Goal: Task Accomplishment & Management: Complete application form

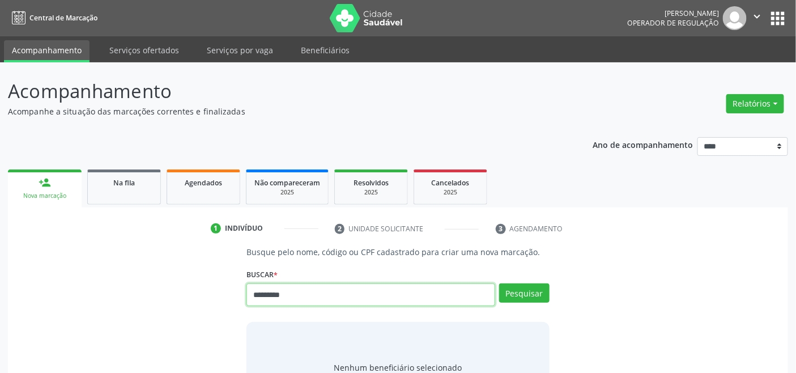
type input "*********"
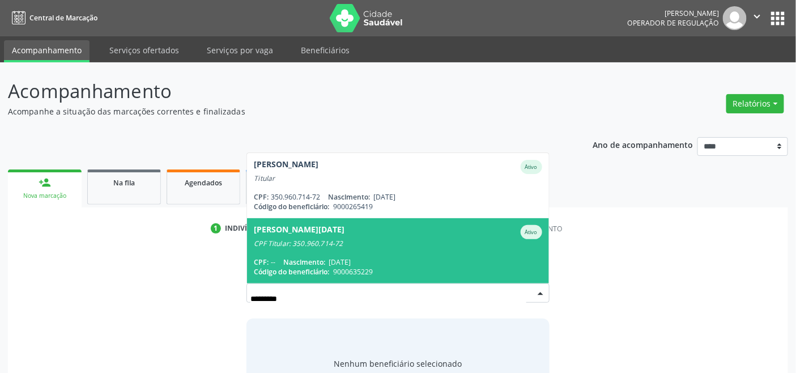
click at [433, 264] on div "CPF: -- Nascimento: 02/11/1967" at bounding box center [398, 262] width 288 height 10
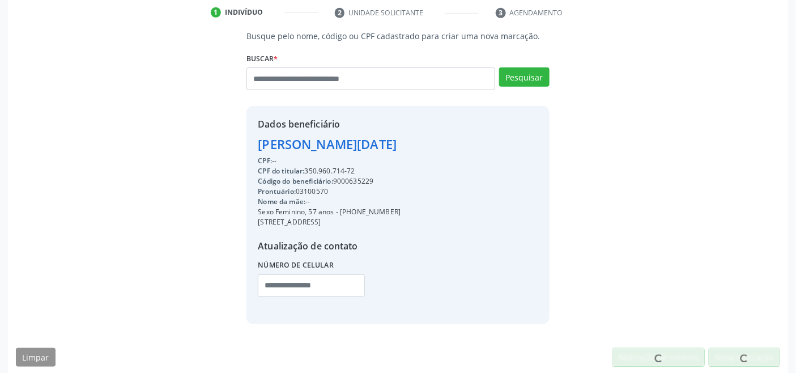
scroll to position [224, 0]
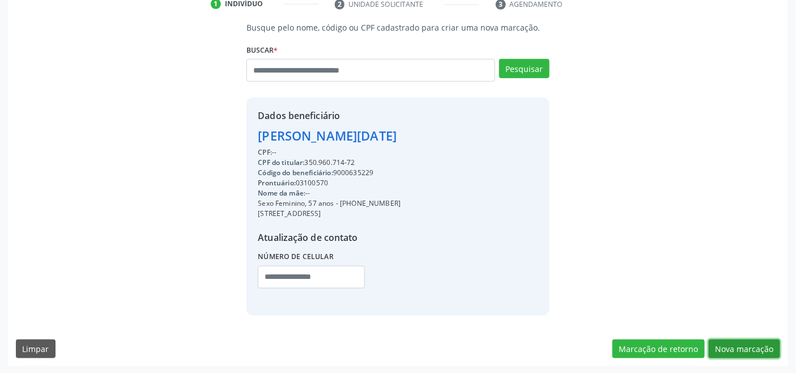
click at [728, 349] on button "Nova marcação" at bounding box center [744, 348] width 71 height 19
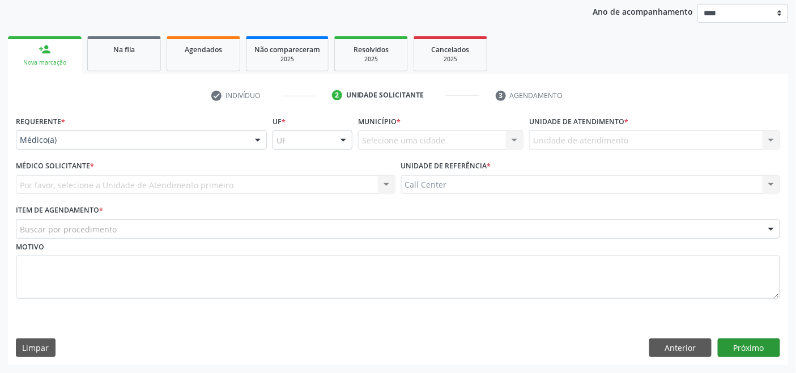
scroll to position [133, 0]
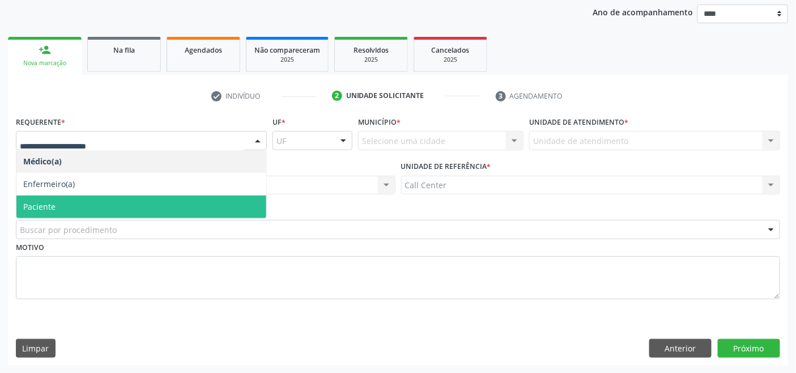
click at [60, 201] on span "Paciente" at bounding box center [141, 206] width 250 height 23
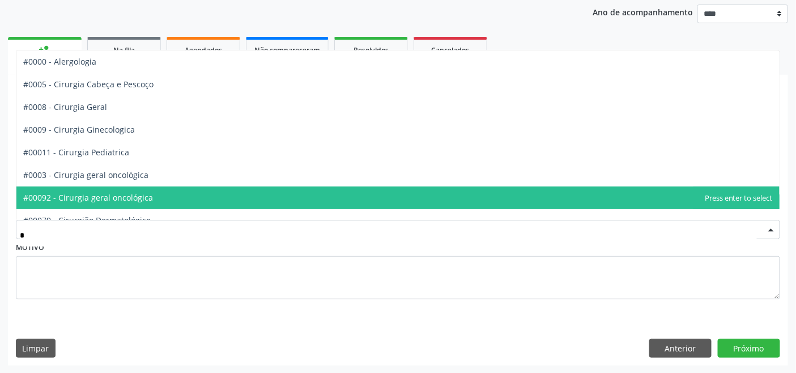
type input "**"
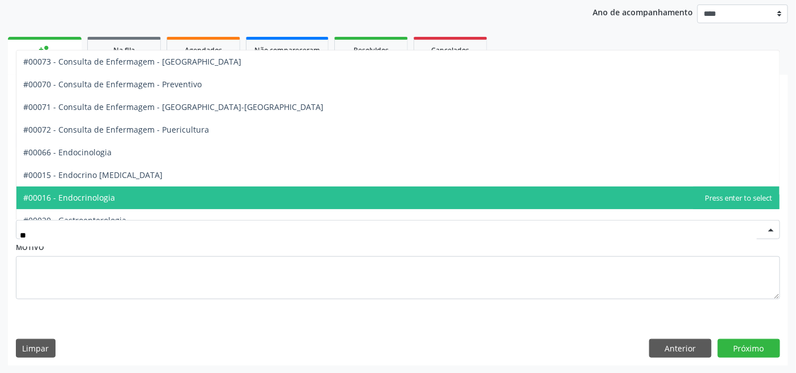
click at [152, 191] on span "#00016 - Endocrinologia" at bounding box center [397, 197] width 763 height 23
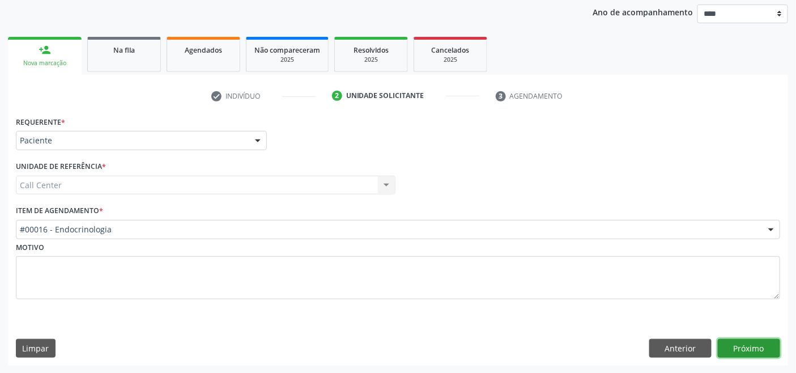
click at [744, 344] on button "Próximo" at bounding box center [749, 348] width 62 height 19
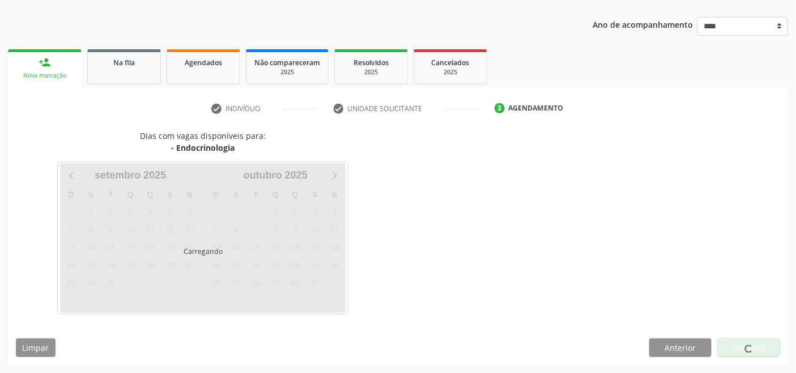
scroll to position [120, 0]
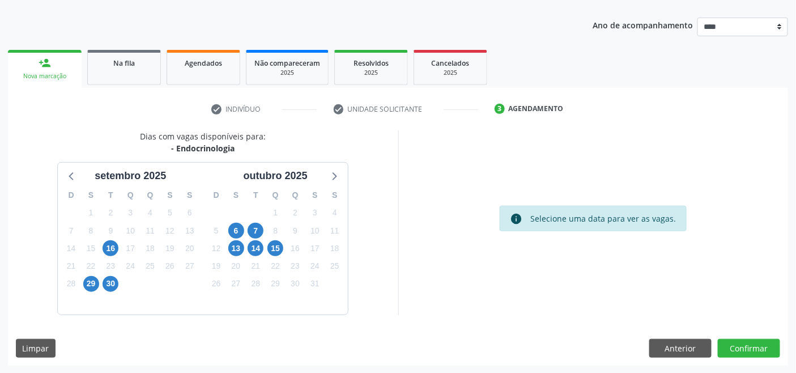
click at [283, 250] on div "15" at bounding box center [275, 249] width 16 height 18
click at [276, 247] on span "15" at bounding box center [275, 248] width 16 height 16
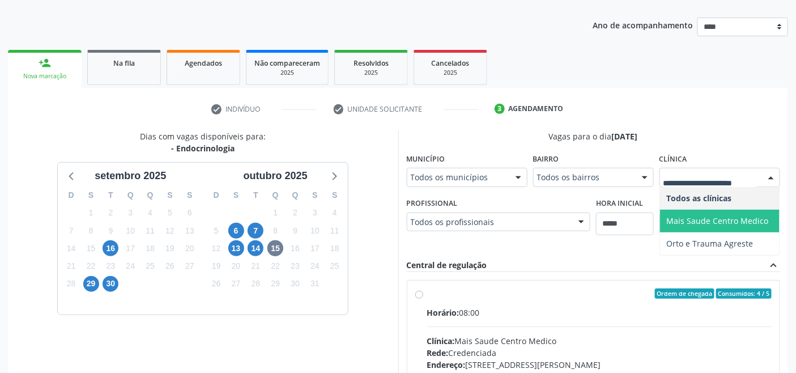
click at [706, 224] on span "Mais Saude Centro Medico" at bounding box center [718, 220] width 102 height 11
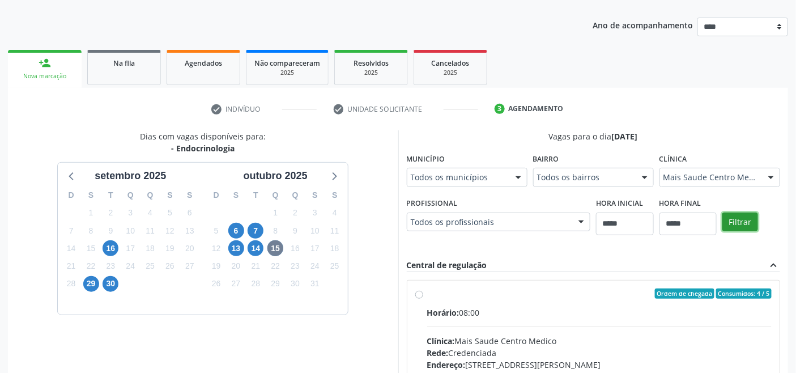
click at [741, 219] on button "Filtrar" at bounding box center [740, 221] width 36 height 19
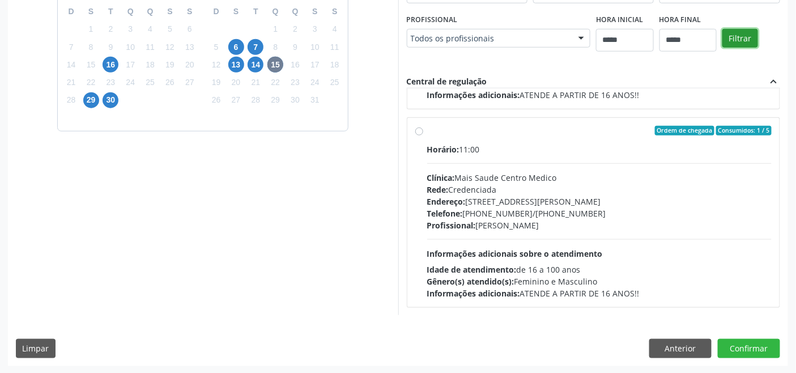
scroll to position [575, 0]
click at [545, 238] on hr at bounding box center [599, 238] width 345 height 1
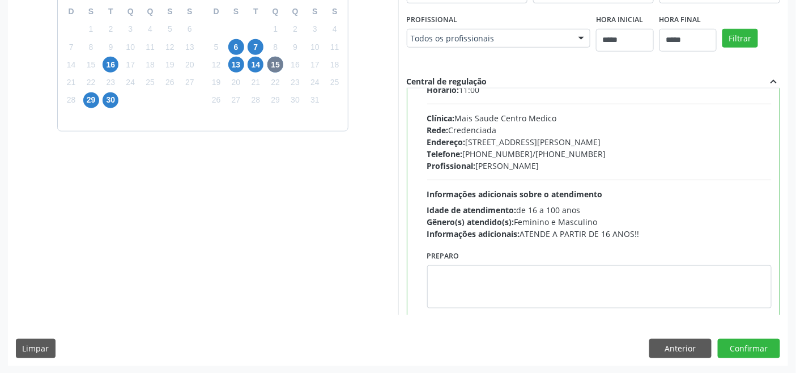
scroll to position [652, 0]
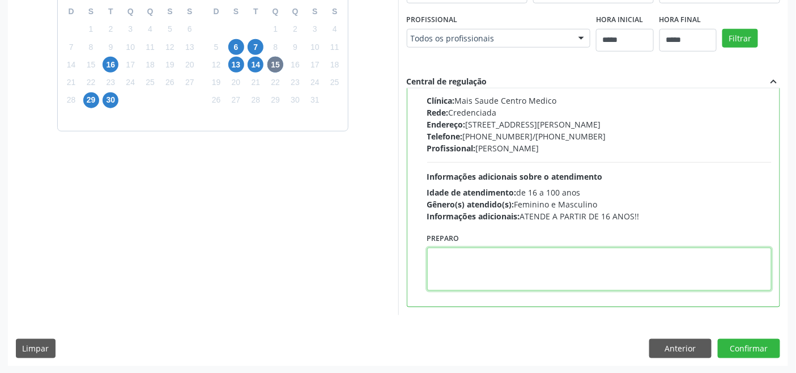
paste textarea "**********"
type textarea "**********"
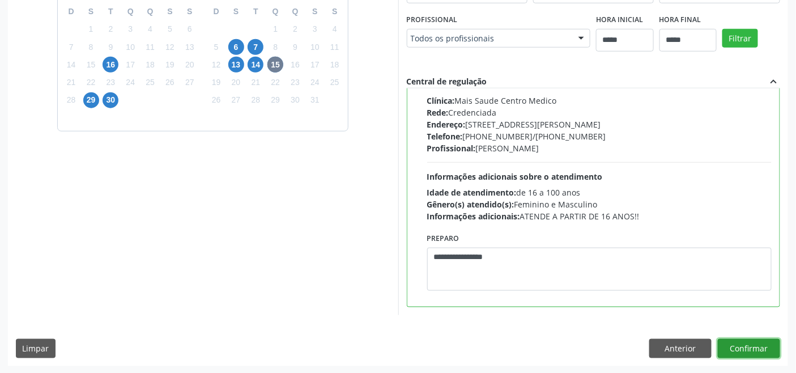
click at [763, 350] on button "Confirmar" at bounding box center [749, 348] width 62 height 19
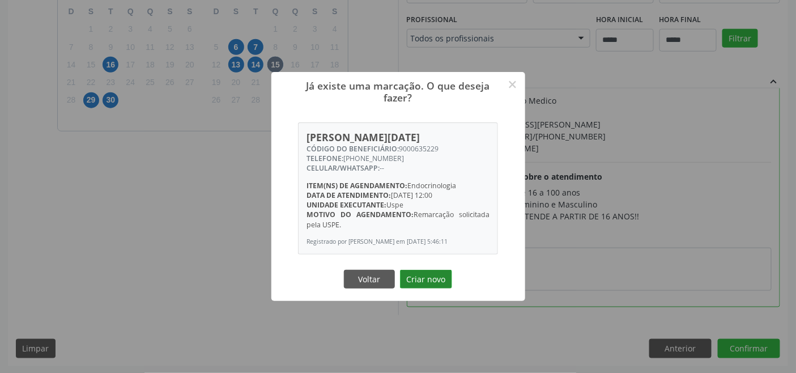
click at [426, 279] on button "Criar novo" at bounding box center [426, 279] width 52 height 19
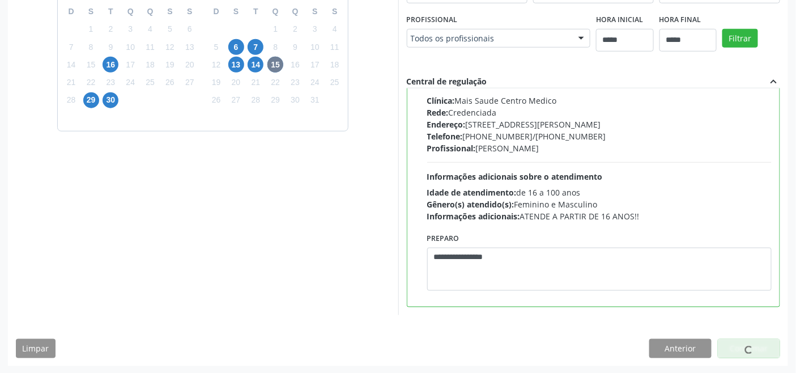
scroll to position [4, 0]
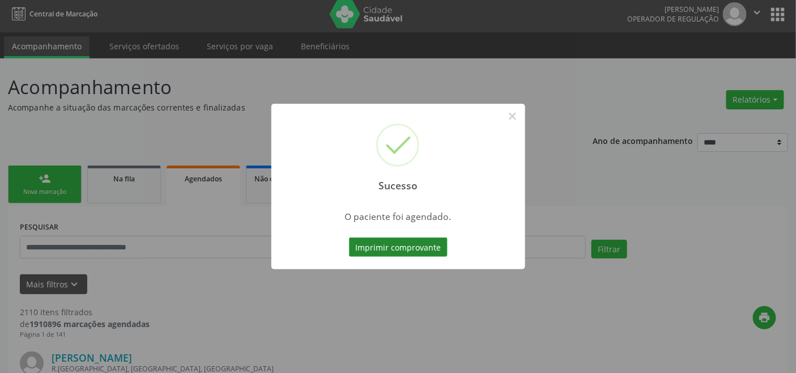
click at [395, 248] on button "Imprimir comprovante" at bounding box center [398, 246] width 99 height 19
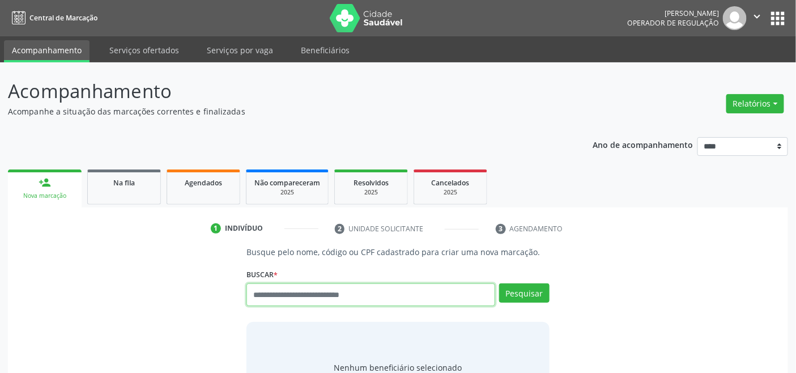
click at [323, 295] on input "text" at bounding box center [370, 294] width 248 height 23
type input "***"
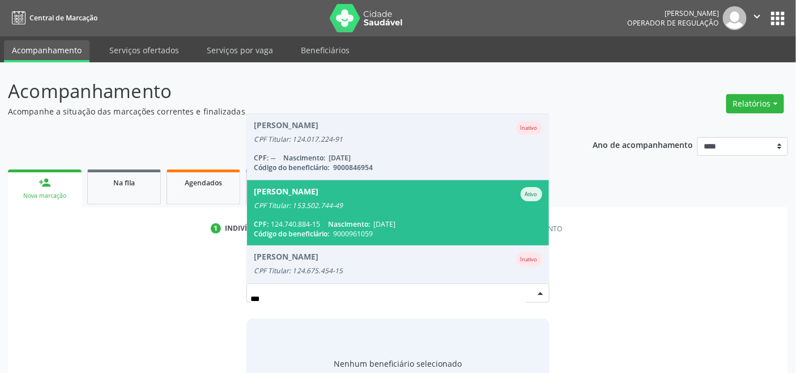
click at [320, 229] on span "Código do beneficiário:" at bounding box center [291, 234] width 75 height 10
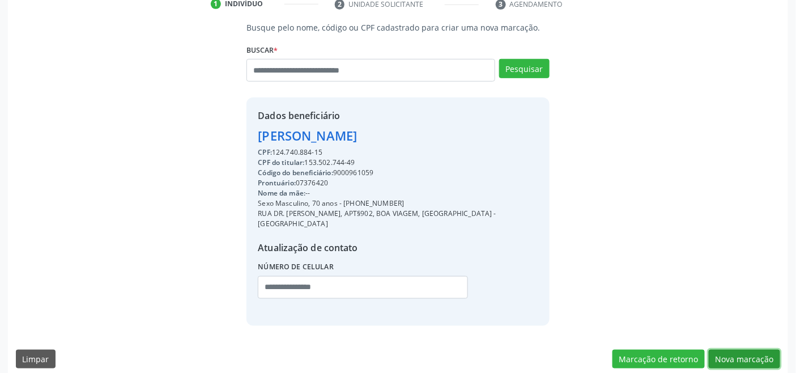
drag, startPoint x: 738, startPoint y: 345, endPoint x: 612, endPoint y: 313, distance: 129.8
click at [737, 349] on button "Nova marcação" at bounding box center [744, 358] width 71 height 19
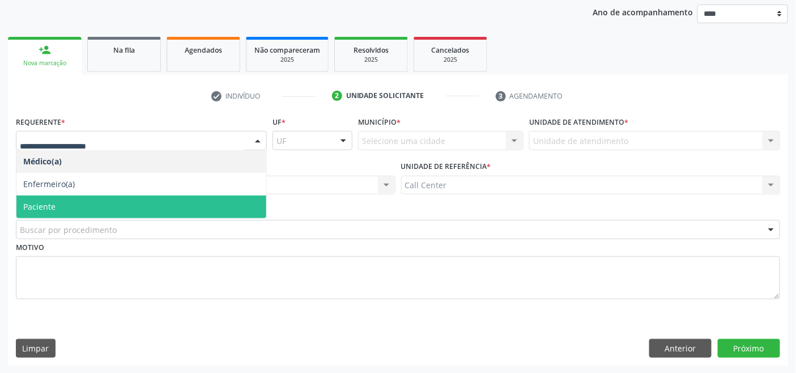
click at [104, 210] on span "Paciente" at bounding box center [141, 206] width 250 height 23
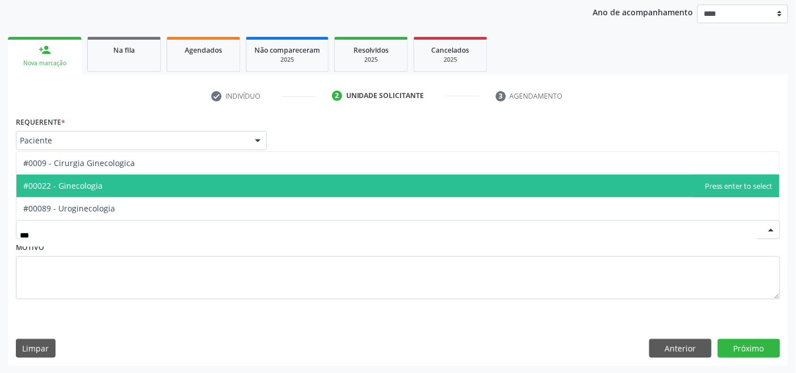
click at [122, 178] on span "#00022 - Ginecologia" at bounding box center [397, 185] width 763 height 23
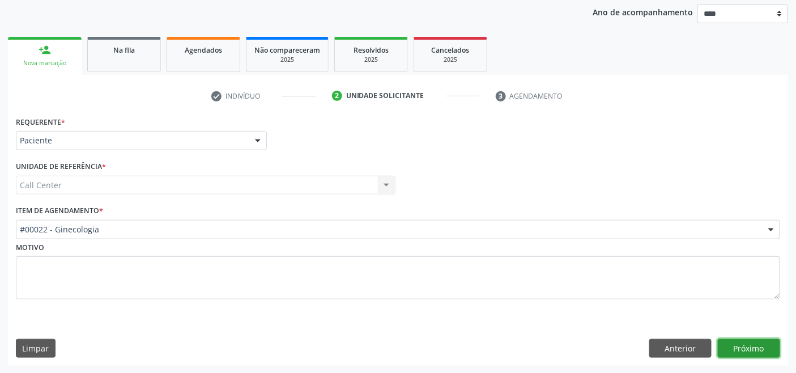
click at [731, 342] on button "Próximo" at bounding box center [749, 348] width 62 height 19
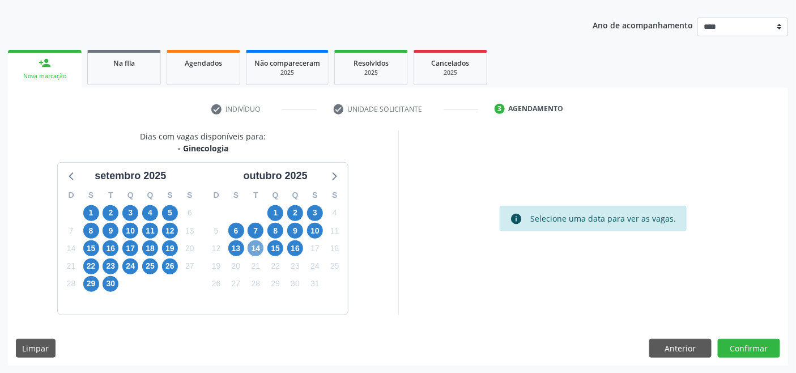
click at [258, 246] on span "14" at bounding box center [256, 248] width 16 height 16
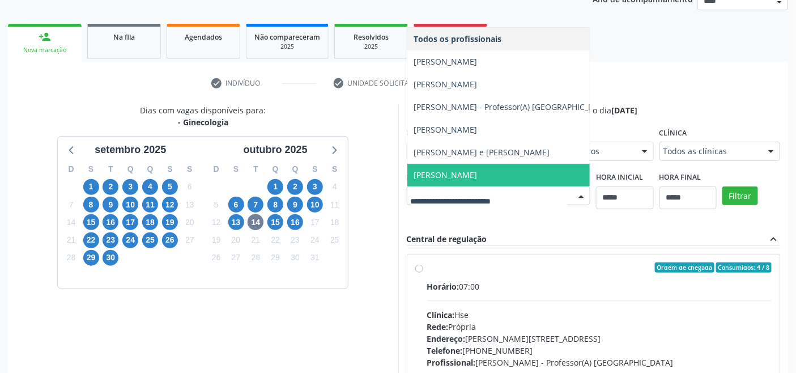
scroll to position [114, 0]
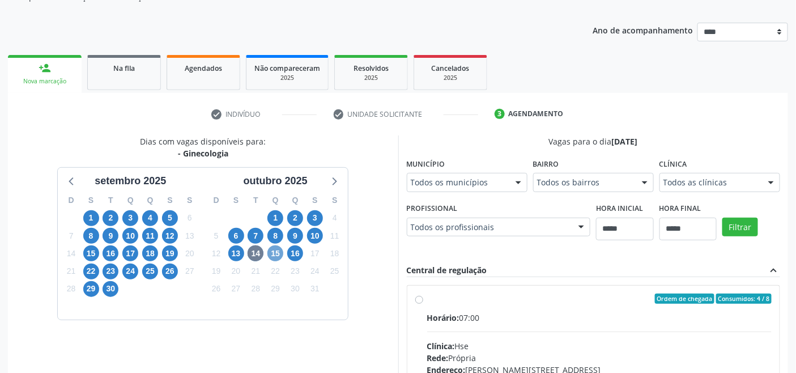
click at [276, 251] on span "15" at bounding box center [275, 253] width 16 height 16
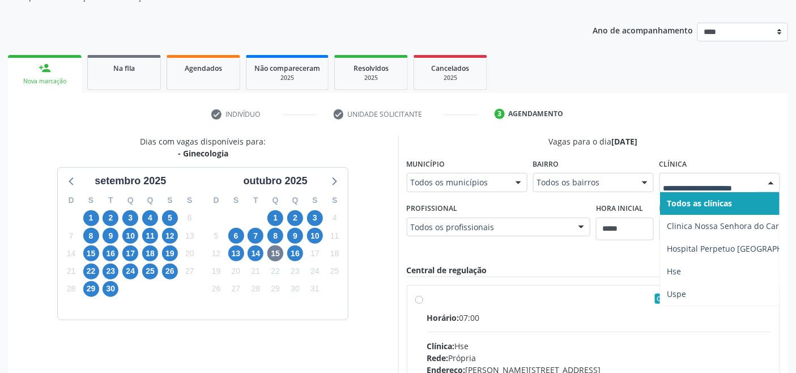
drag, startPoint x: 712, startPoint y: 180, endPoint x: 684, endPoint y: 184, distance: 28.0
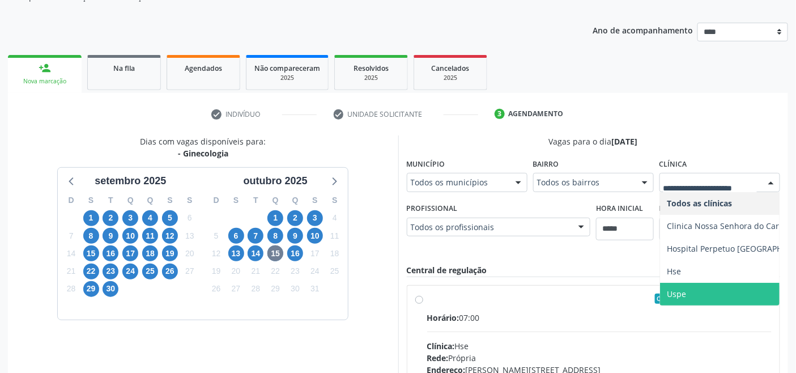
click at [699, 293] on span "Uspe" at bounding box center [741, 294] width 163 height 23
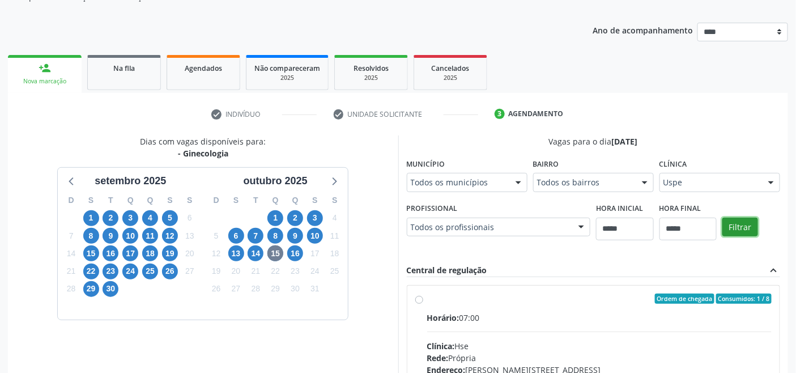
click at [754, 233] on button "Filtrar" at bounding box center [740, 226] width 36 height 19
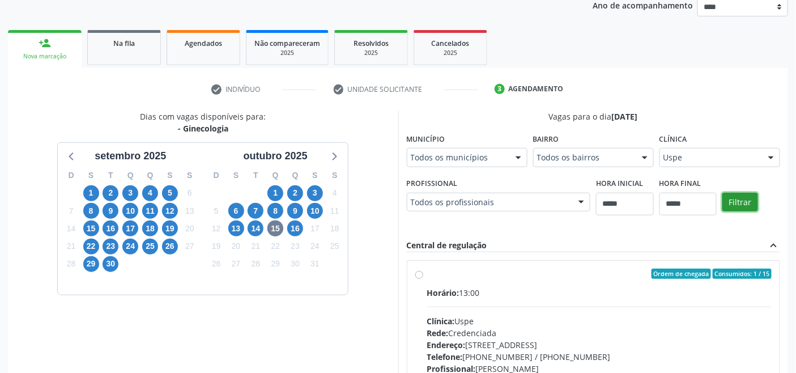
scroll to position [303, 0]
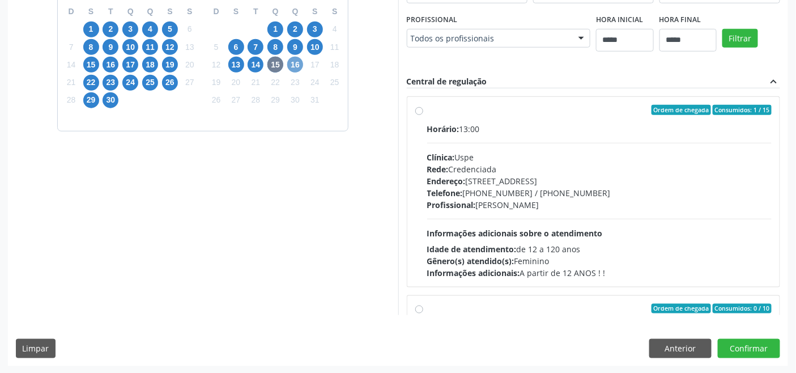
click at [293, 65] on span "16" at bounding box center [295, 65] width 16 height 16
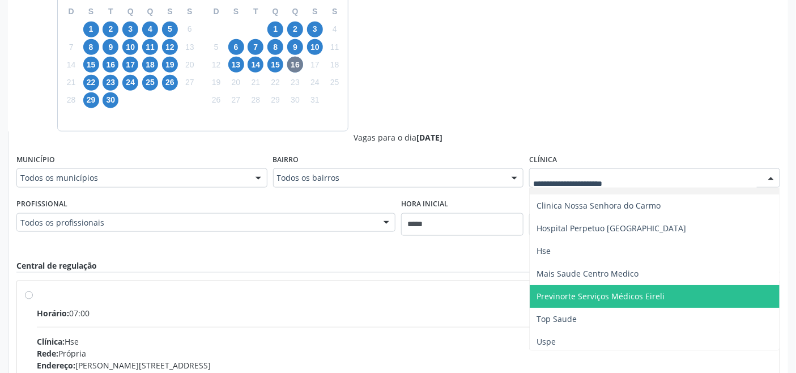
scroll to position [19, 0]
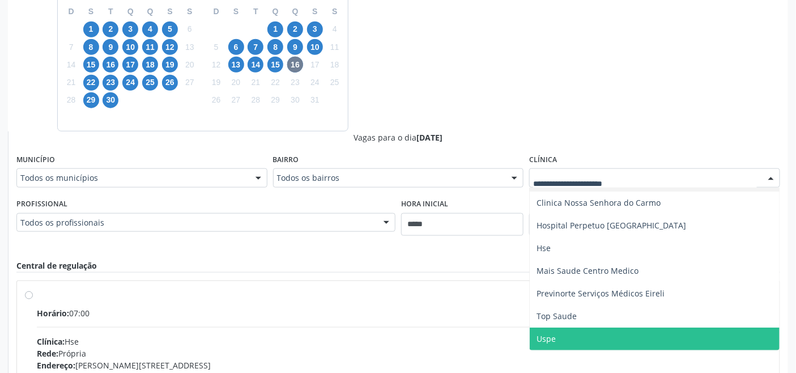
click at [565, 332] on span "Uspe" at bounding box center [655, 338] width 250 height 23
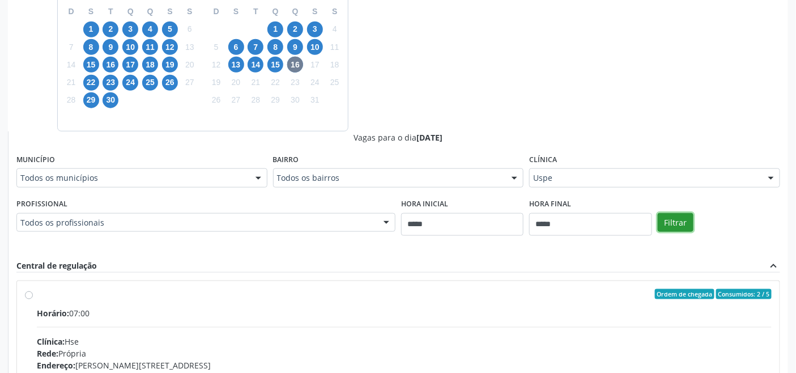
click at [682, 222] on button "Filtrar" at bounding box center [676, 222] width 36 height 19
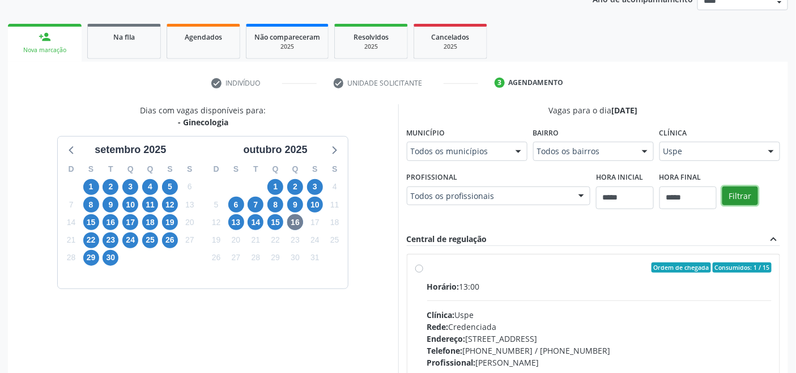
scroll to position [114, 0]
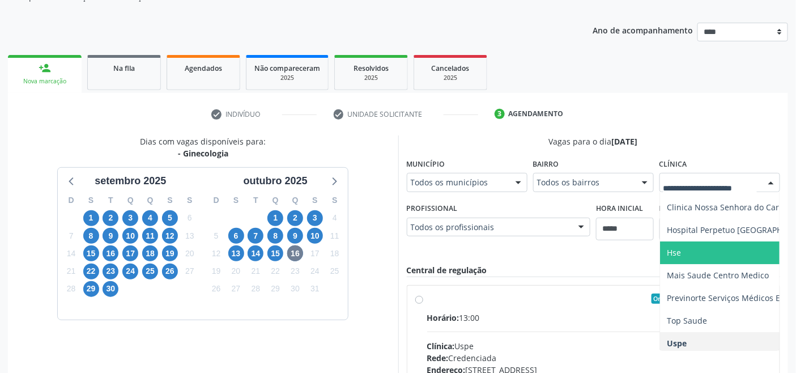
click at [708, 258] on span "Hse" at bounding box center [741, 252] width 163 height 23
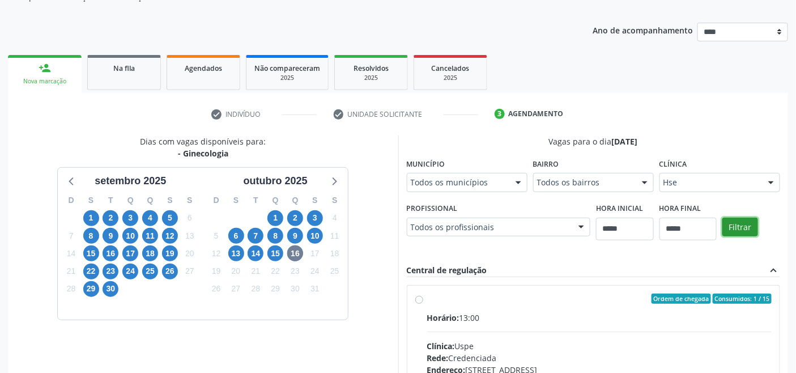
click at [739, 217] on button "Filtrar" at bounding box center [740, 226] width 36 height 19
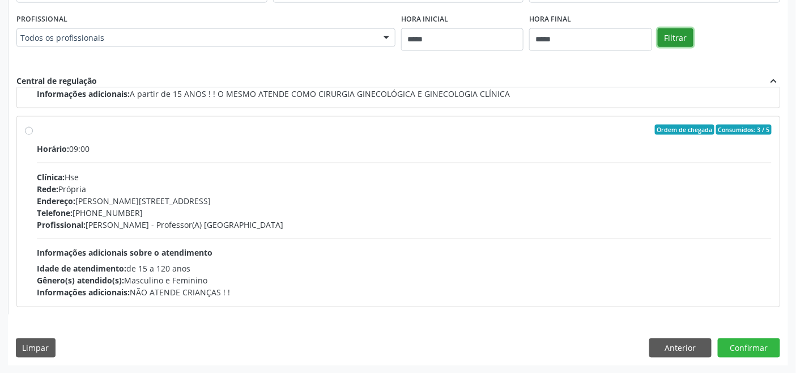
scroll to position [377, 0]
click at [675, 340] on button "Anterior" at bounding box center [680, 347] width 62 height 19
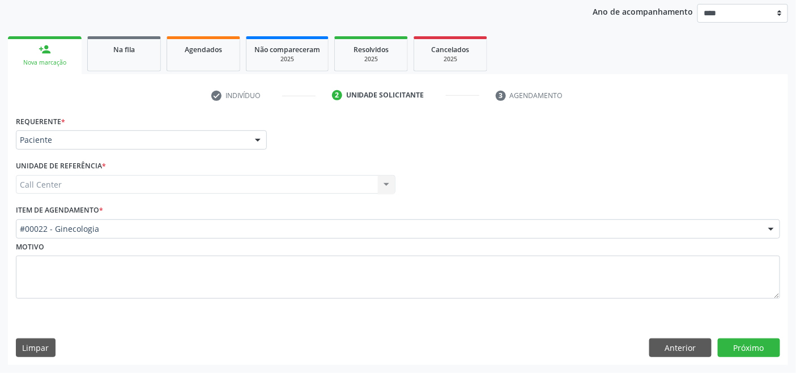
scroll to position [133, 0]
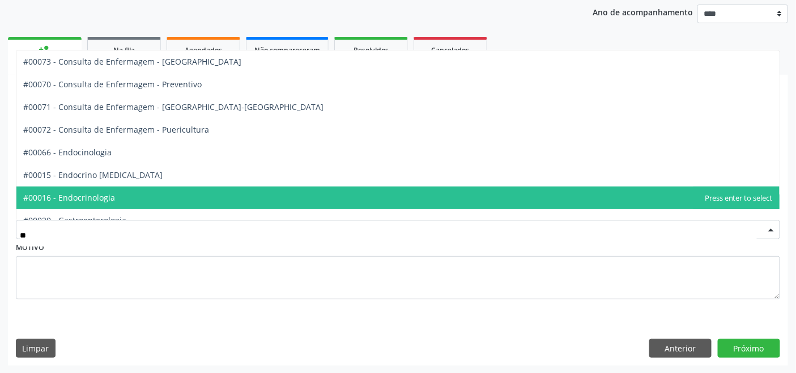
click at [159, 198] on span "#00016 - Endocrinologia" at bounding box center [397, 197] width 763 height 23
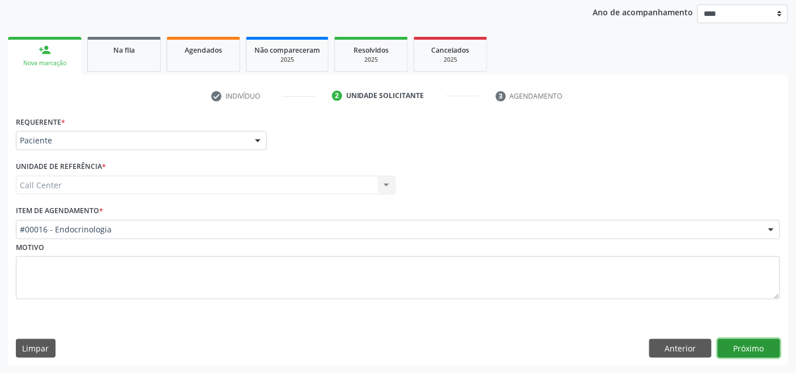
click at [735, 339] on button "Próximo" at bounding box center [749, 348] width 62 height 19
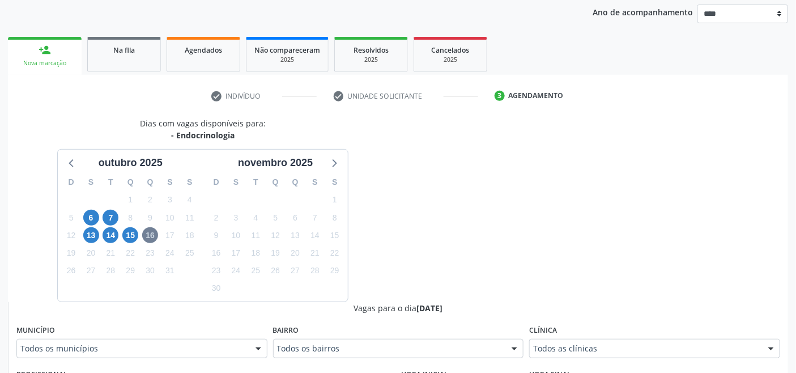
click at [120, 233] on div "14" at bounding box center [111, 236] width 20 height 18
click at [115, 233] on span "14" at bounding box center [111, 235] width 16 height 16
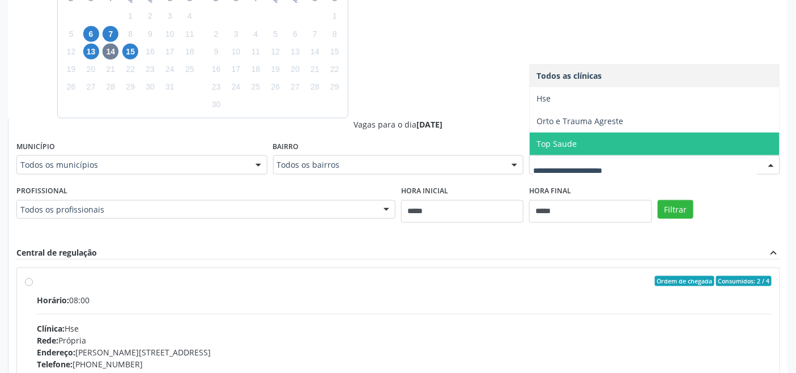
scroll to position [298, 0]
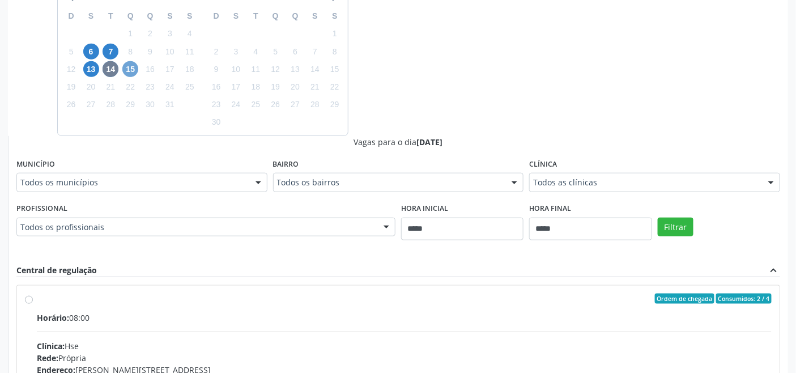
click at [136, 72] on span "15" at bounding box center [130, 69] width 16 height 16
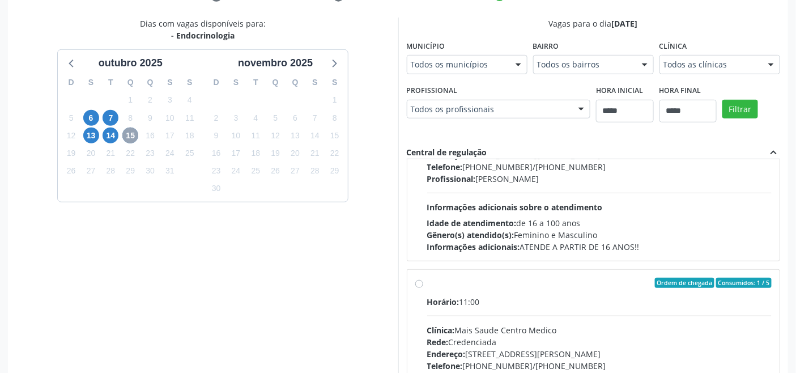
scroll to position [110, 0]
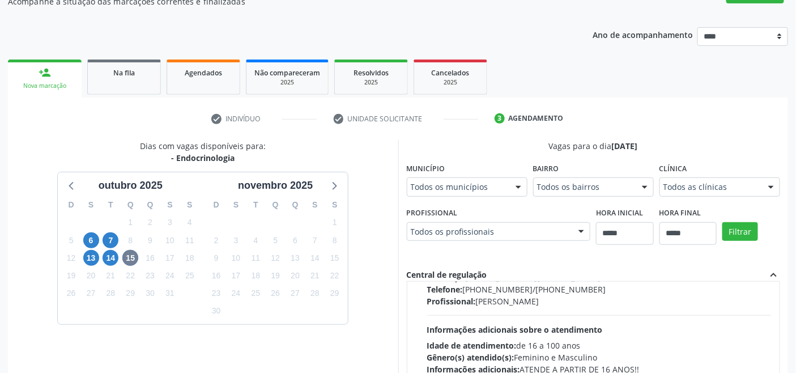
click at [61, 182] on div "outubro 2025" at bounding box center [130, 182] width 145 height 21
click at [77, 184] on icon at bounding box center [72, 185] width 15 height 15
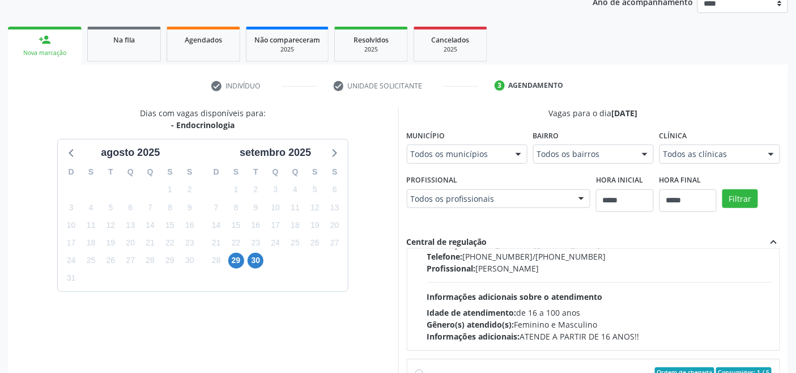
scroll to position [303, 0]
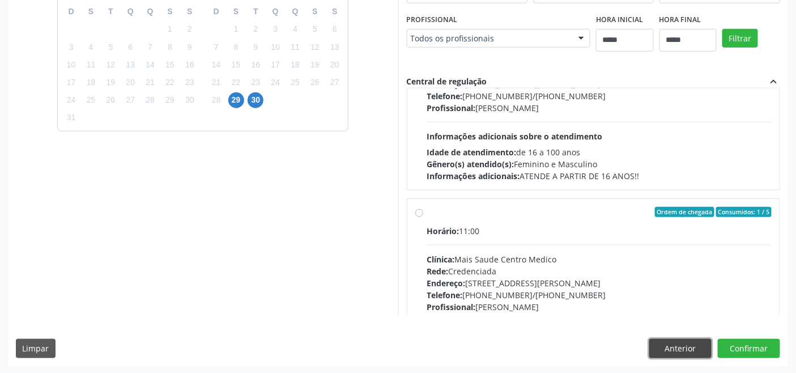
click at [671, 352] on button "Anterior" at bounding box center [680, 348] width 62 height 19
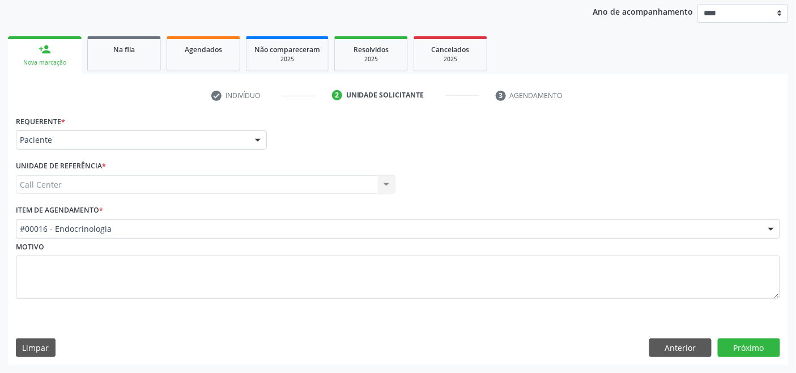
scroll to position [133, 0]
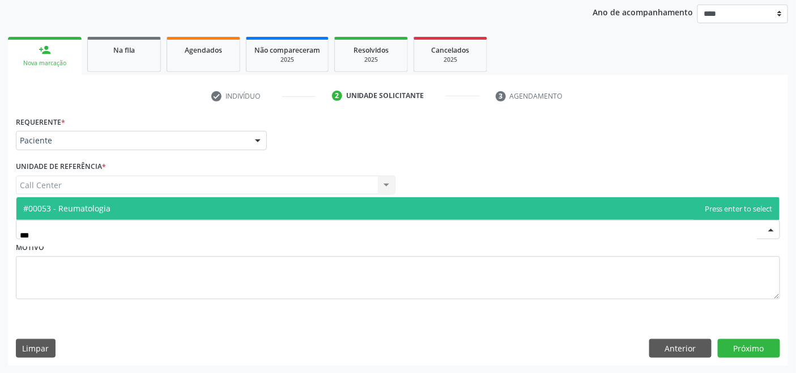
click at [100, 207] on span "#00053 - Reumatologia" at bounding box center [66, 208] width 87 height 11
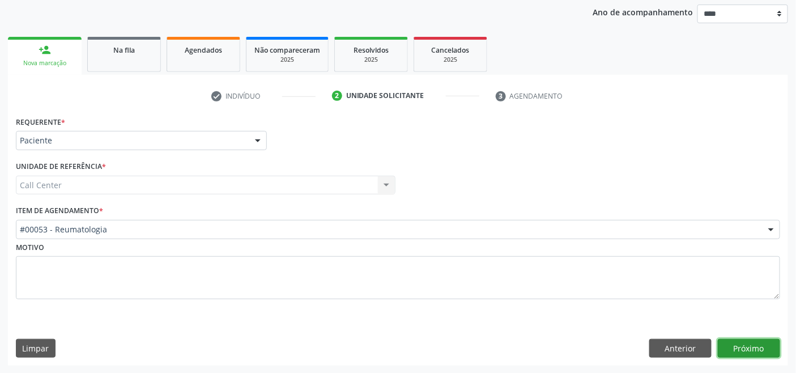
click at [760, 348] on button "Próximo" at bounding box center [749, 348] width 62 height 19
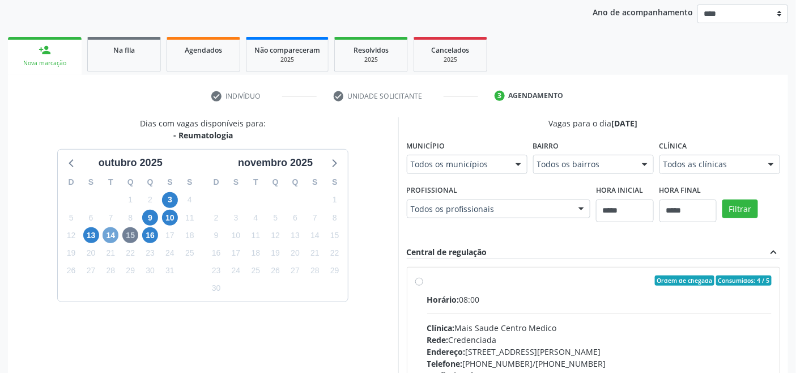
click at [108, 229] on span "14" at bounding box center [111, 235] width 16 height 16
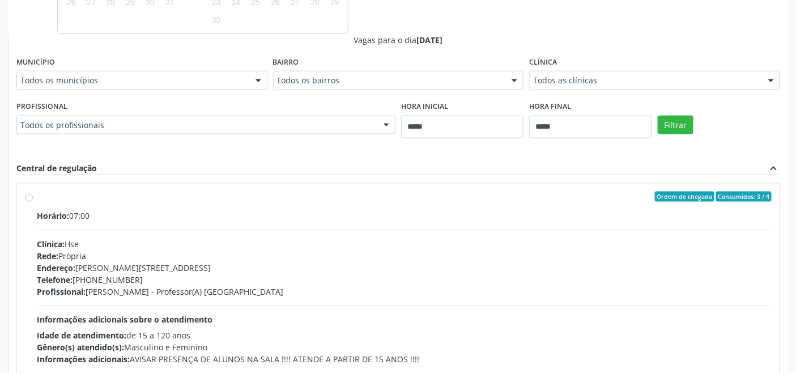
scroll to position [447, 0]
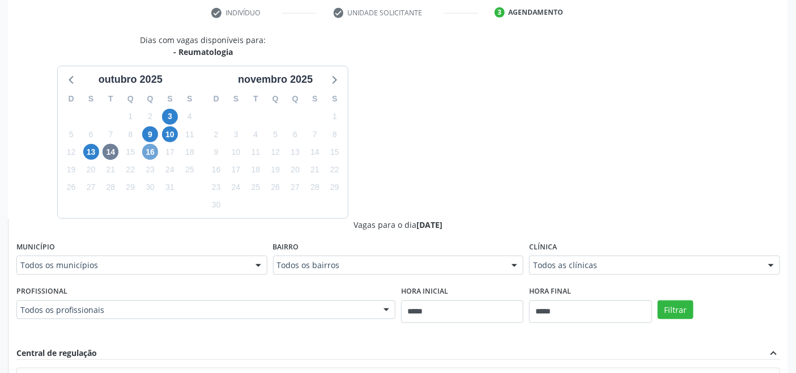
click at [150, 152] on span "16" at bounding box center [150, 152] width 16 height 16
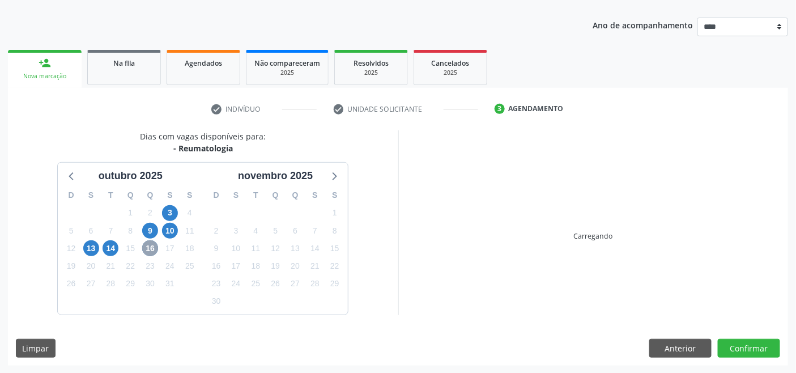
scroll to position [216, 0]
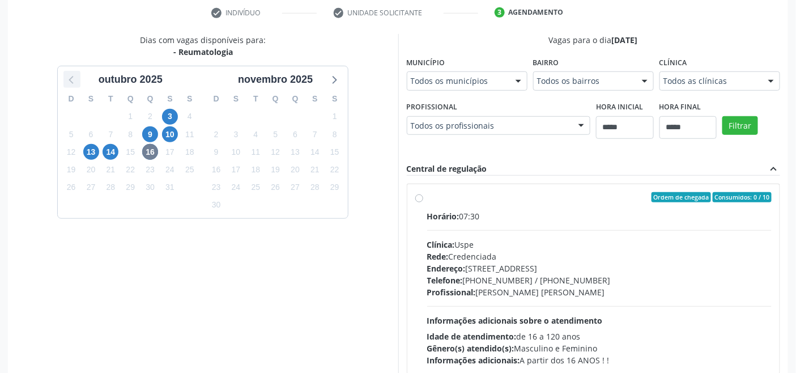
click at [67, 76] on icon at bounding box center [72, 79] width 15 height 15
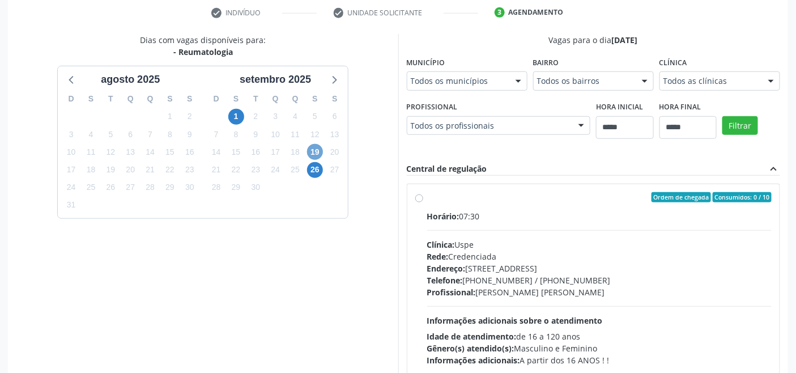
click at [314, 156] on span "19" at bounding box center [315, 152] width 16 height 16
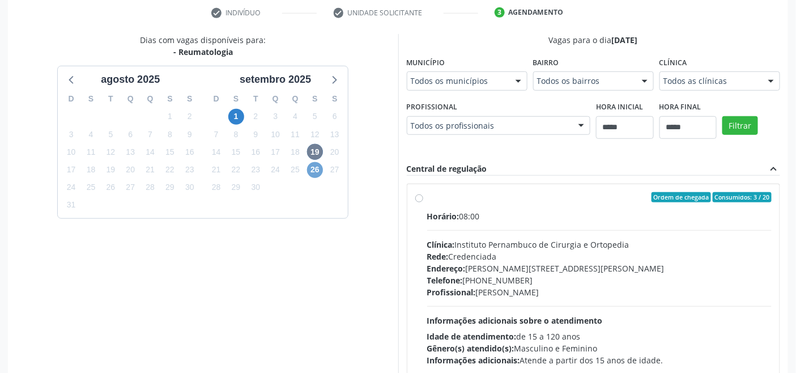
click at [318, 167] on span "26" at bounding box center [315, 170] width 16 height 16
click at [334, 82] on icon at bounding box center [334, 80] width 5 height 8
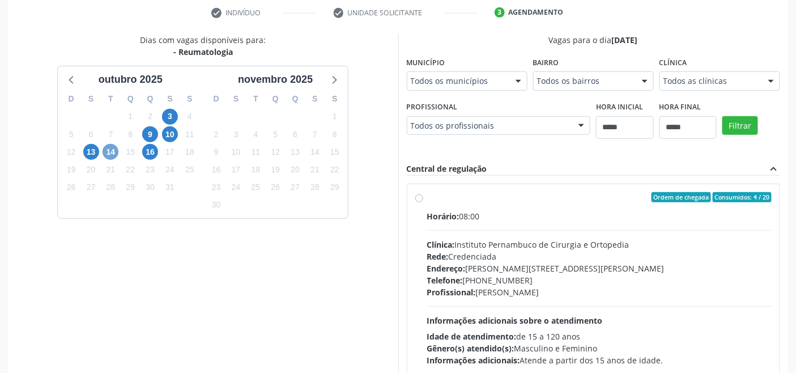
click at [109, 153] on span "14" at bounding box center [111, 152] width 16 height 16
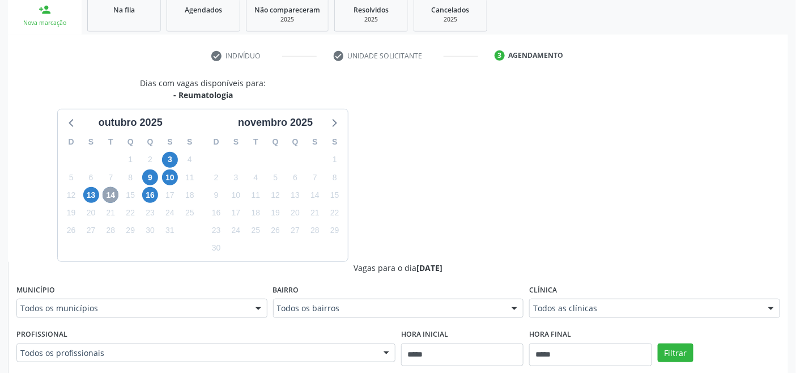
scroll to position [153, 0]
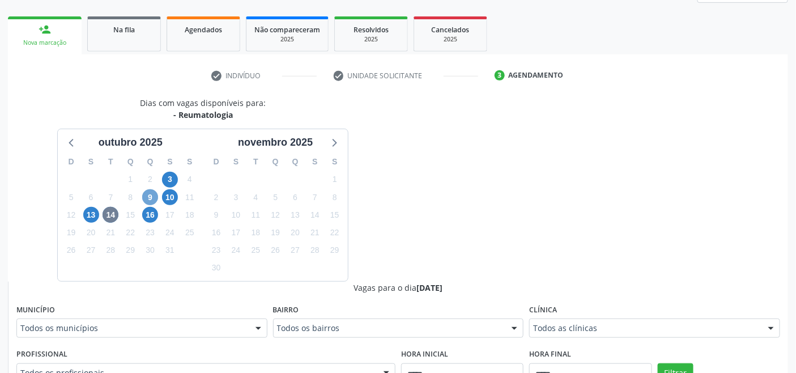
click at [150, 195] on span "9" at bounding box center [150, 197] width 16 height 16
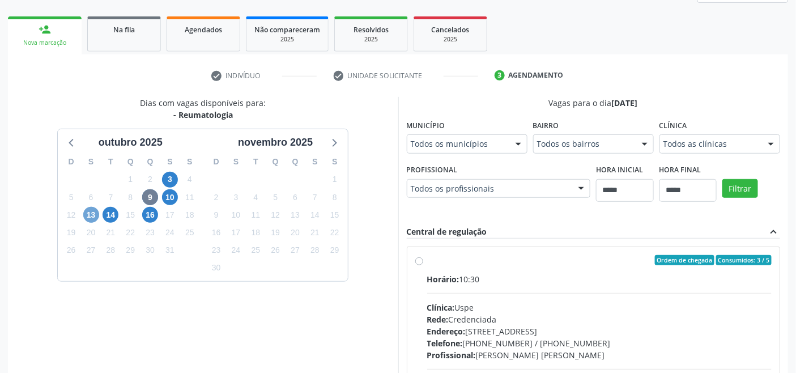
click at [95, 215] on span "13" at bounding box center [91, 215] width 16 height 16
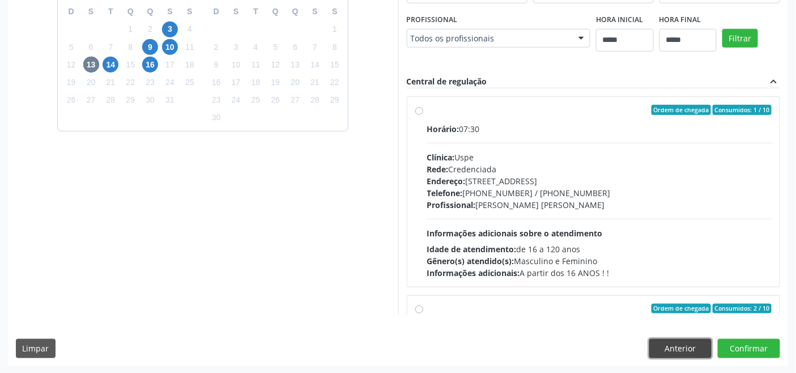
click at [671, 349] on button "Anterior" at bounding box center [680, 348] width 62 height 19
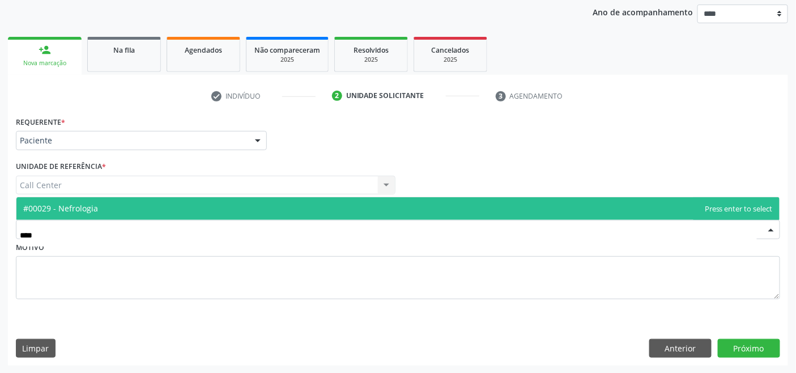
click at [93, 206] on span "#00029 - Nefrologia" at bounding box center [60, 208] width 75 height 11
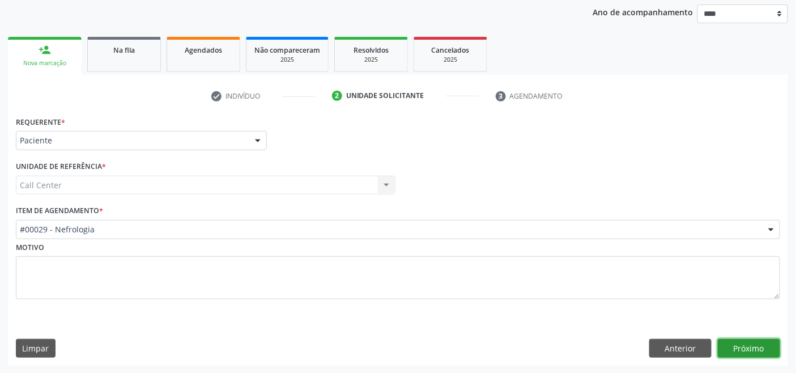
click at [761, 342] on button "Próximo" at bounding box center [749, 348] width 62 height 19
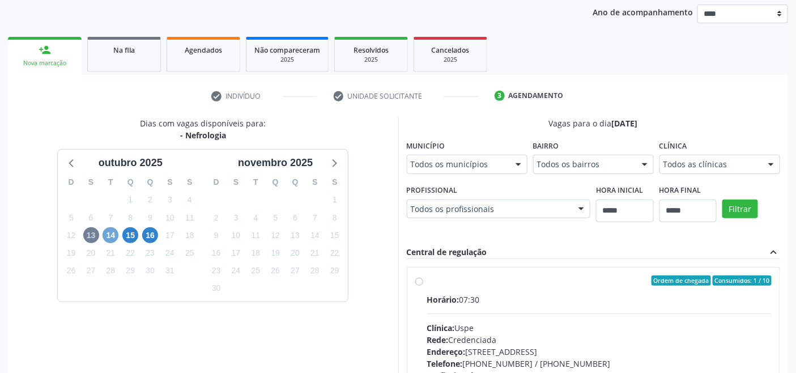
click at [104, 235] on span "14" at bounding box center [111, 235] width 16 height 16
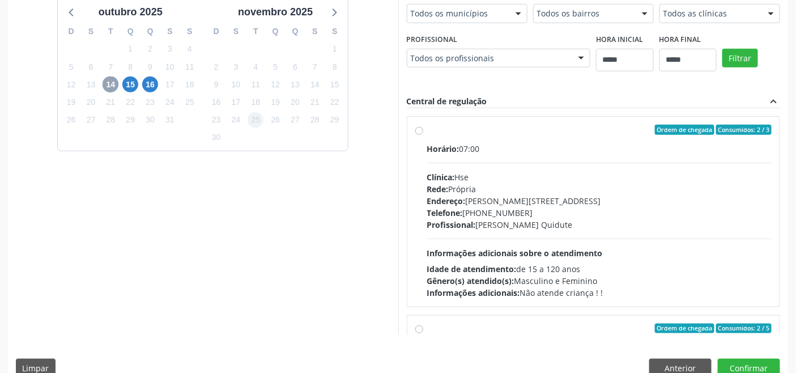
scroll to position [240, 0]
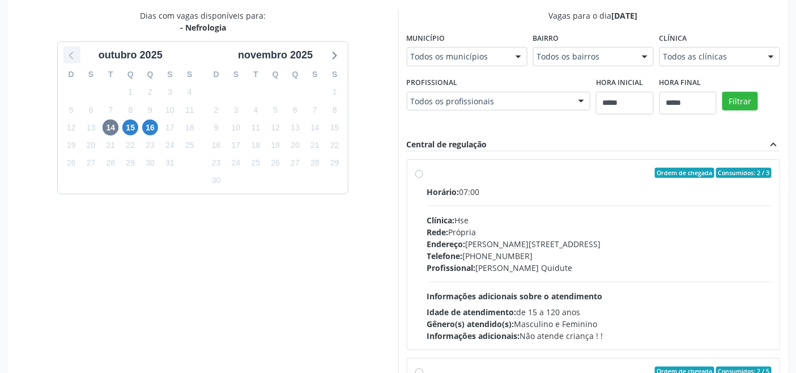
click at [69, 55] on icon at bounding box center [72, 55] width 15 height 15
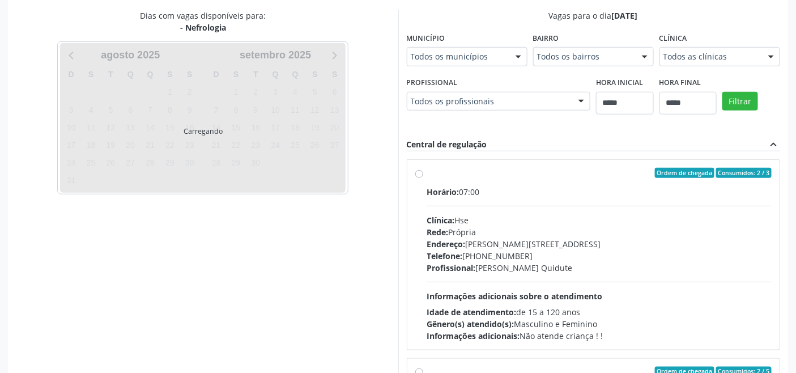
scroll to position [153, 0]
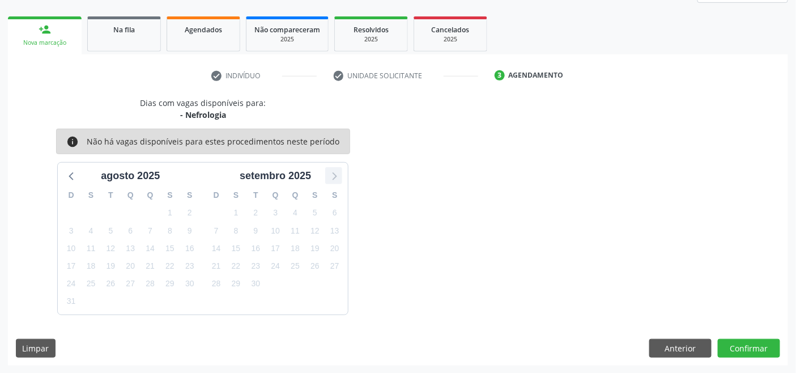
click at [331, 172] on icon at bounding box center [333, 175] width 15 height 15
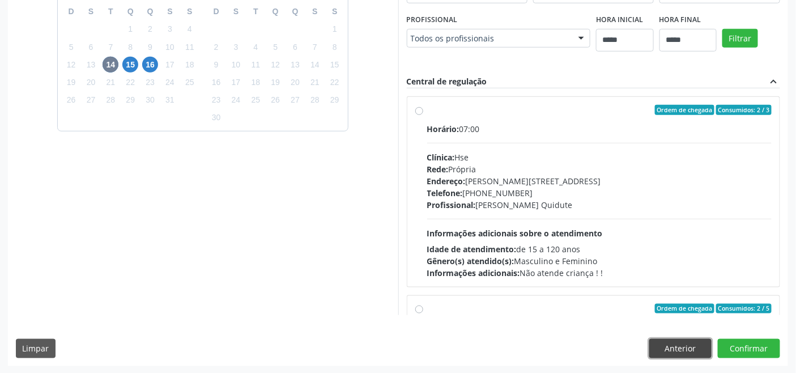
click at [670, 340] on button "Anterior" at bounding box center [680, 348] width 62 height 19
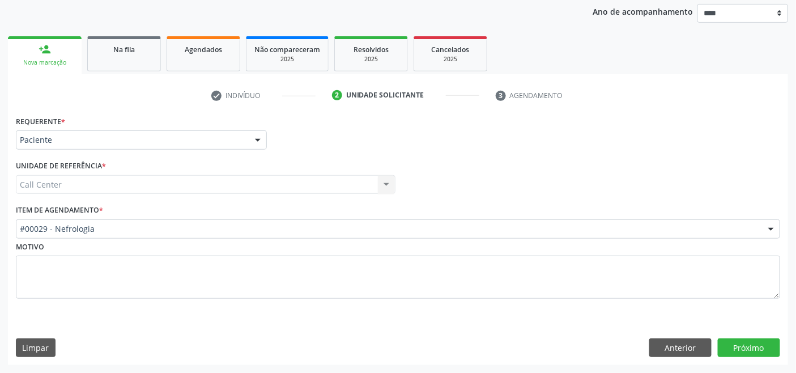
scroll to position [133, 0]
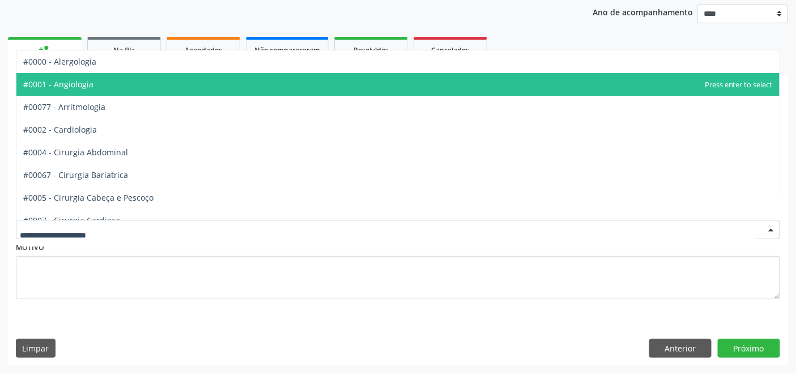
click at [87, 87] on span "#0001 - Angiologia" at bounding box center [58, 84] width 70 height 11
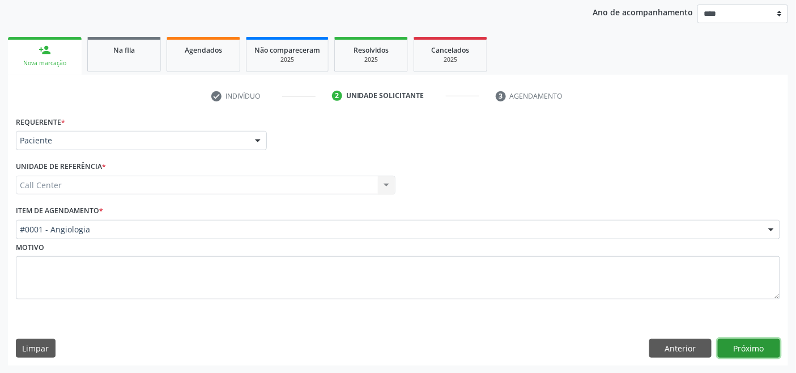
click at [733, 349] on button "Próximo" at bounding box center [749, 348] width 62 height 19
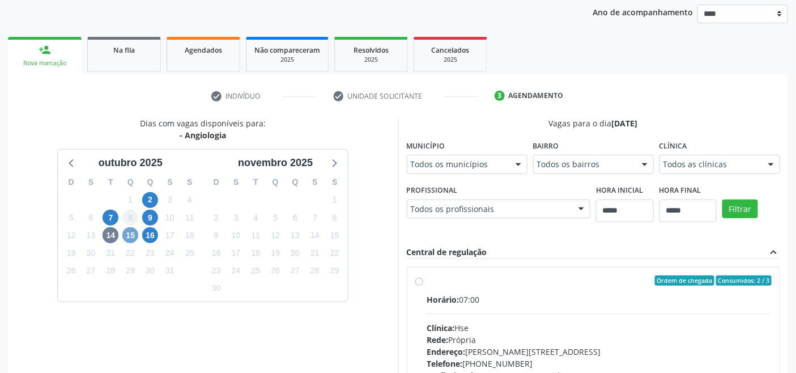
click at [130, 234] on span "15" at bounding box center [130, 235] width 16 height 16
drag, startPoint x: 159, startPoint y: 236, endPoint x: 148, endPoint y: 236, distance: 10.8
click at [159, 236] on div "16" at bounding box center [150, 236] width 20 height 18
click at [148, 236] on span "16" at bounding box center [150, 235] width 16 height 16
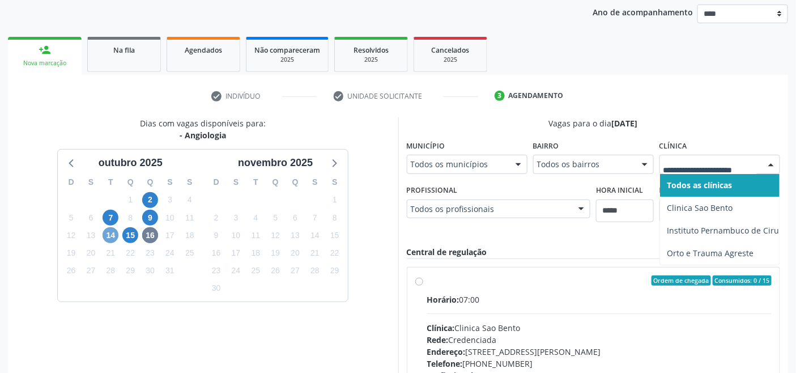
click at [108, 232] on span "14" at bounding box center [111, 235] width 16 height 16
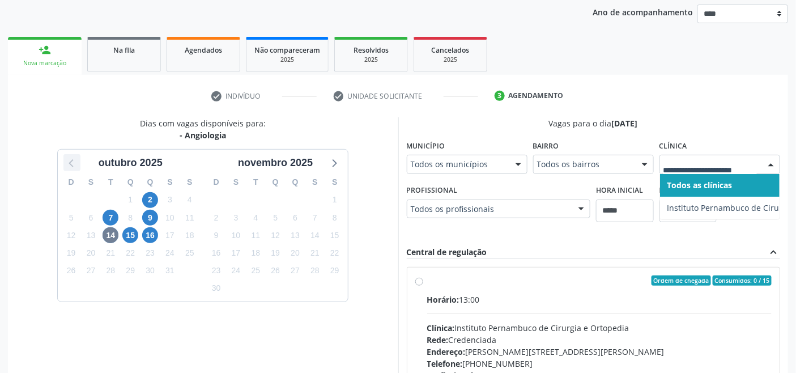
click at [74, 166] on icon at bounding box center [72, 162] width 15 height 15
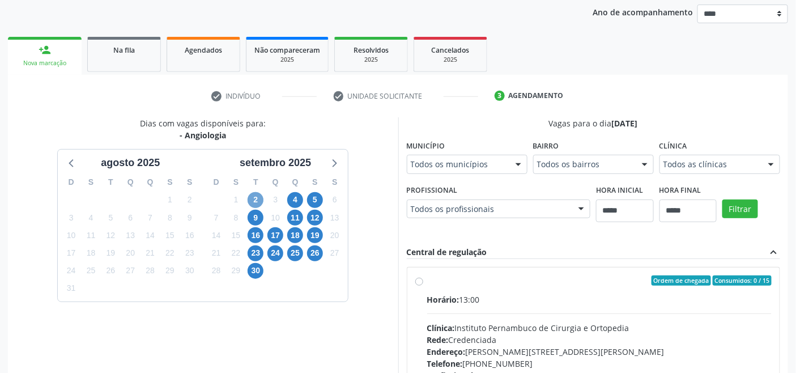
click at [251, 199] on span "2" at bounding box center [256, 200] width 16 height 16
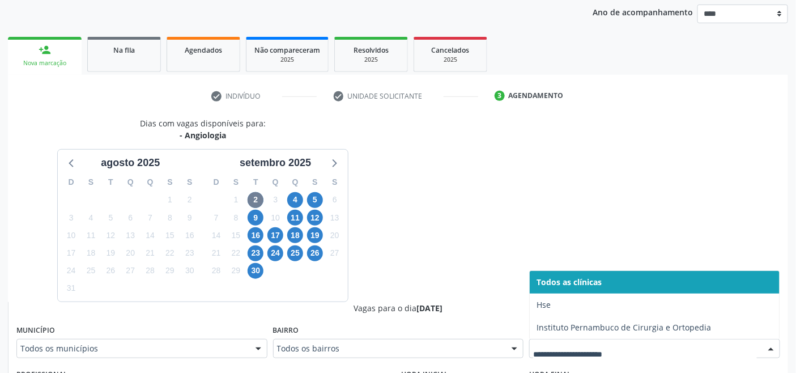
click at [565, 356] on div at bounding box center [654, 348] width 251 height 19
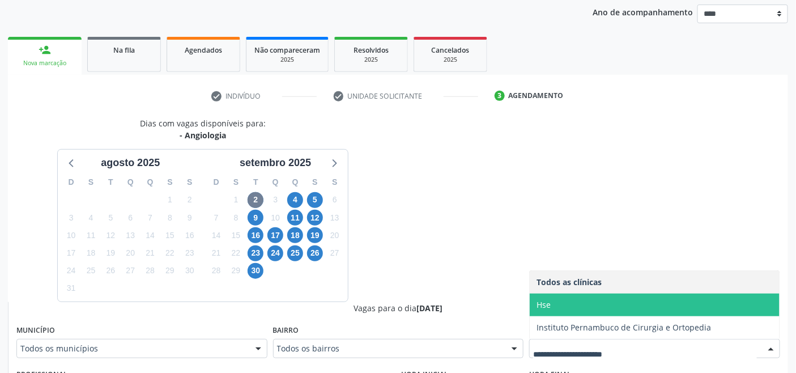
click at [553, 304] on span "Hse" at bounding box center [655, 304] width 250 height 23
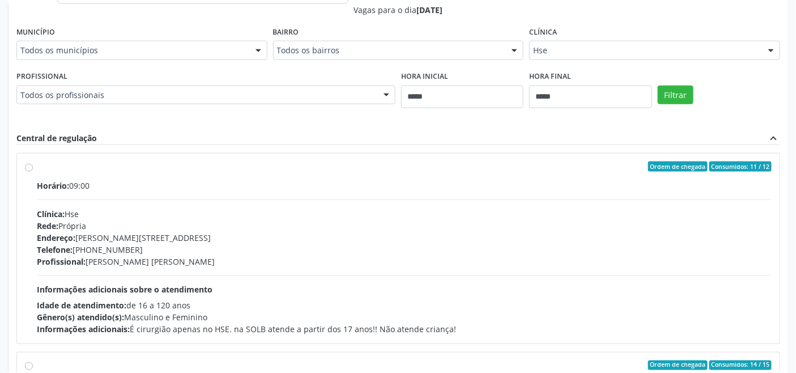
scroll to position [447, 0]
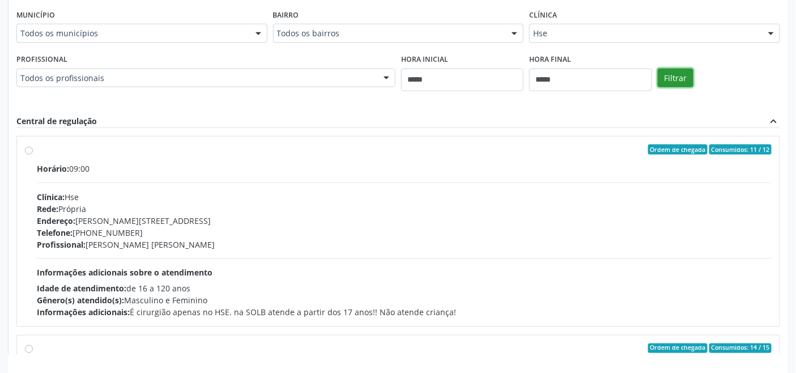
click at [671, 75] on button "Filtrar" at bounding box center [676, 78] width 36 height 19
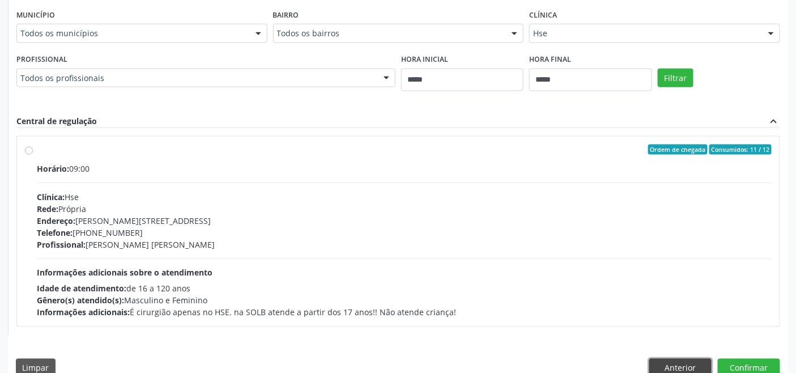
click at [697, 363] on button "Anterior" at bounding box center [680, 368] width 62 height 19
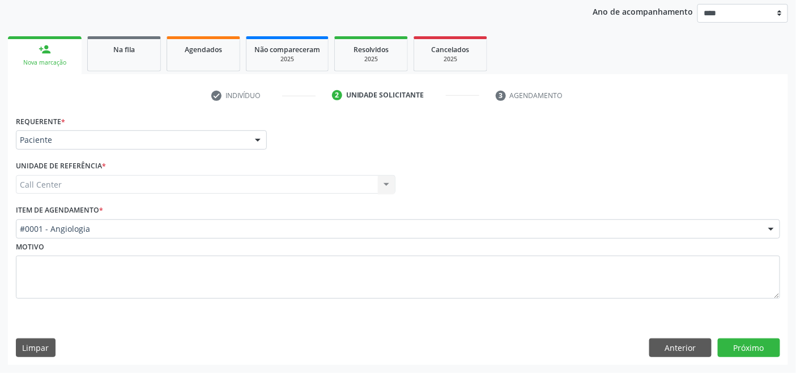
scroll to position [133, 0]
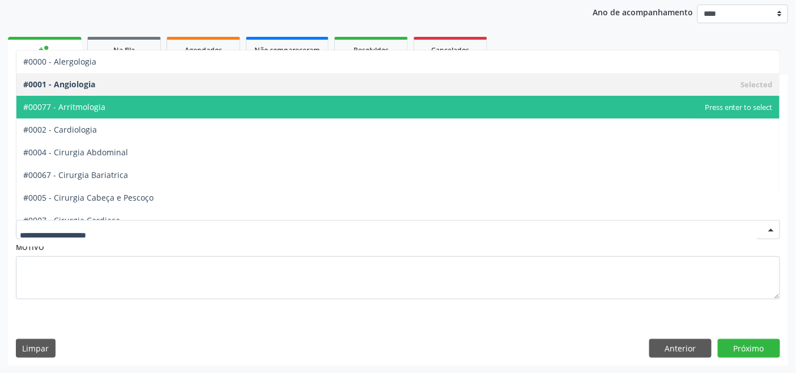
drag, startPoint x: 170, startPoint y: 228, endPoint x: 126, endPoint y: 206, distance: 49.6
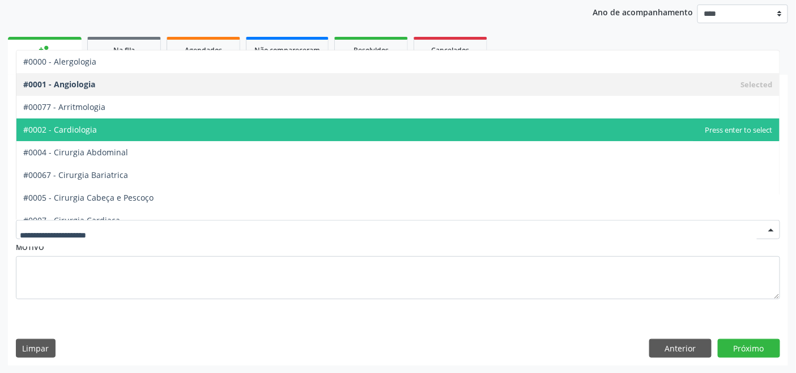
click at [129, 128] on span "#0002 - Cardiologia" at bounding box center [397, 129] width 763 height 23
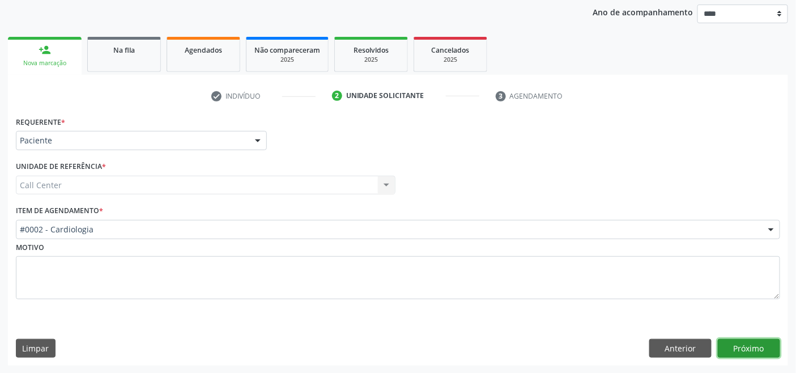
click at [736, 339] on button "Próximo" at bounding box center [749, 348] width 62 height 19
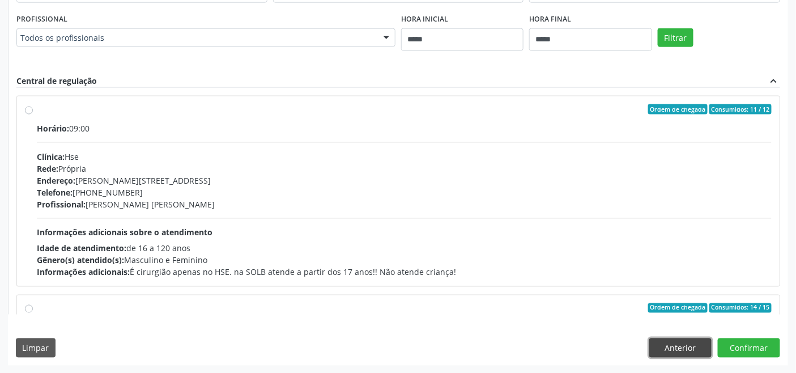
click at [677, 342] on button "Anterior" at bounding box center [680, 347] width 62 height 19
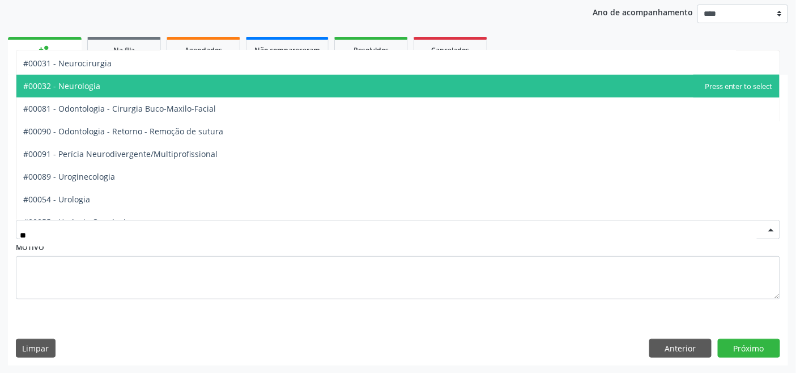
scroll to position [377, 0]
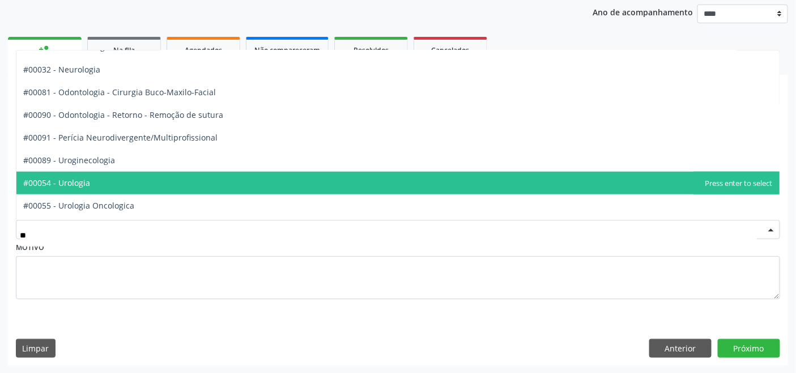
click at [93, 180] on span "#00054 - Urologia" at bounding box center [397, 183] width 763 height 23
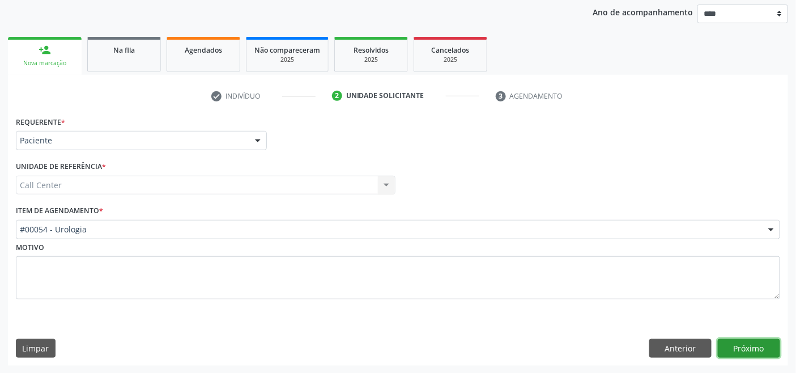
click at [744, 342] on button "Próximo" at bounding box center [749, 348] width 62 height 19
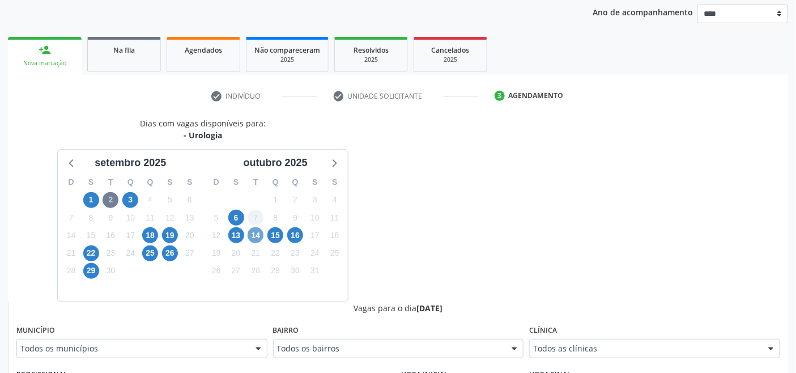
click at [255, 234] on span "14" at bounding box center [256, 235] width 16 height 16
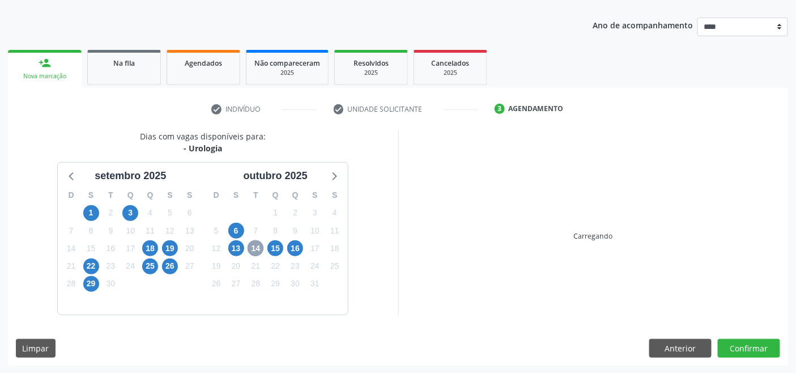
scroll to position [133, 0]
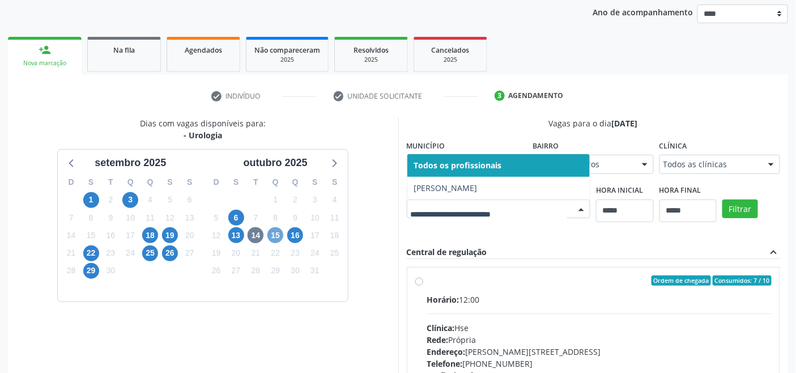
click at [275, 237] on span "15" at bounding box center [275, 235] width 16 height 16
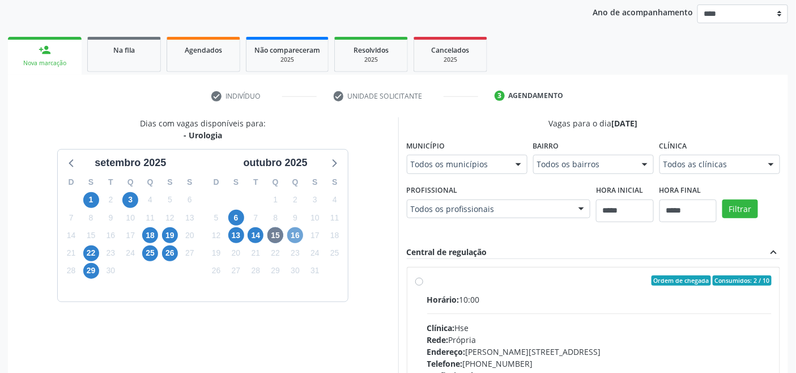
click at [296, 232] on span "16" at bounding box center [295, 235] width 16 height 16
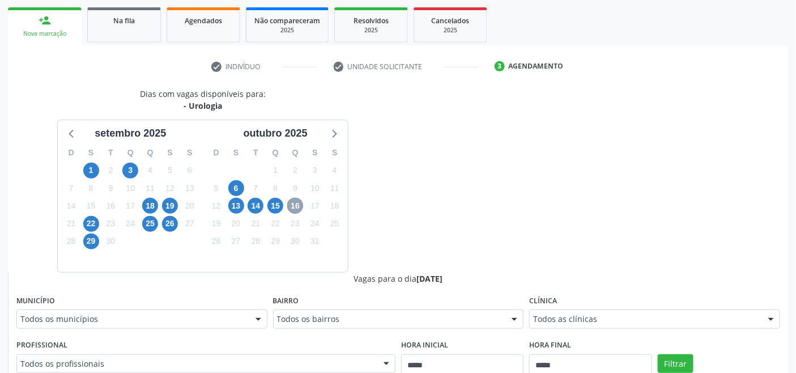
scroll to position [258, 0]
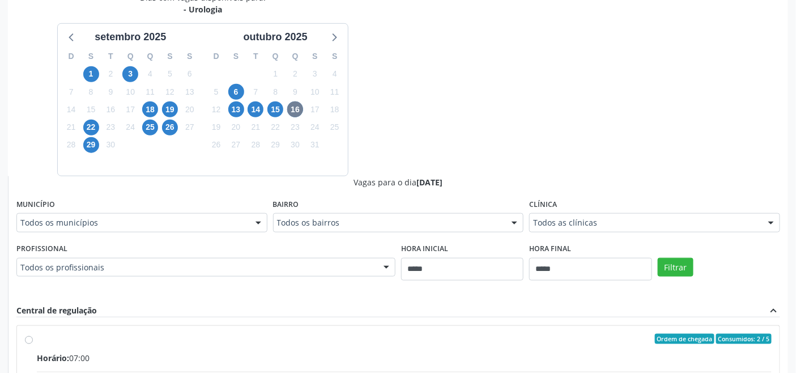
click at [453, 120] on div "Dias com vagas disponíveis para: - Urologia setembro 2025 D S T Q Q S S 31 1 2 …" at bounding box center [398, 268] width 780 height 552
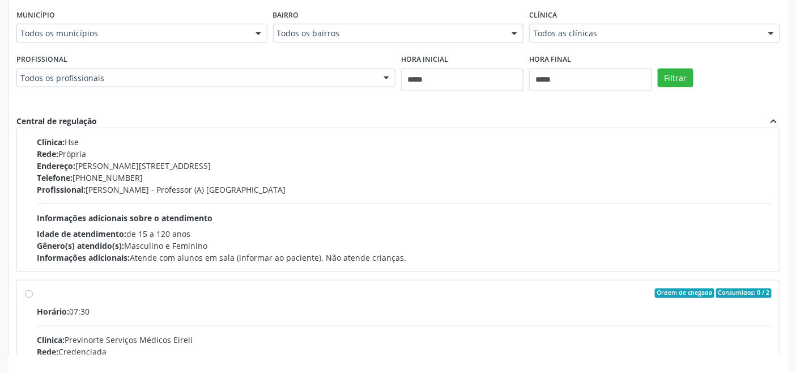
scroll to position [189, 0]
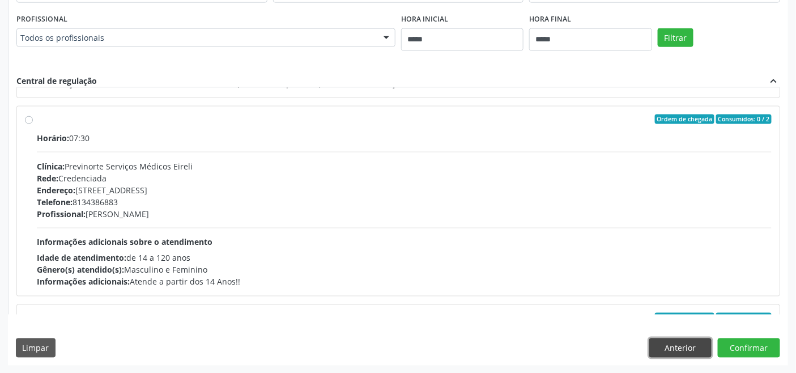
click at [679, 346] on button "Anterior" at bounding box center [680, 347] width 62 height 19
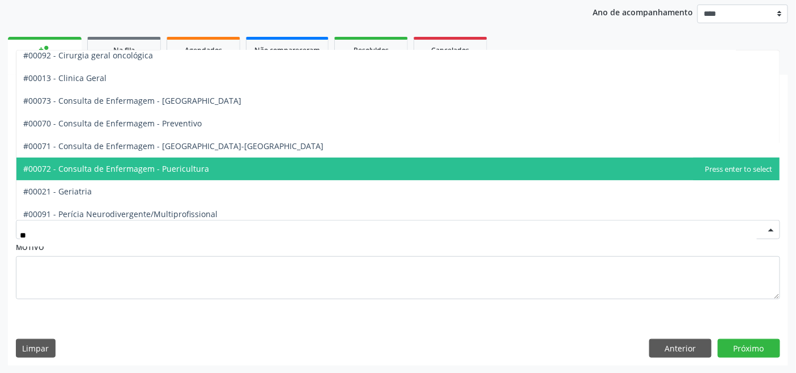
scroll to position [57, 0]
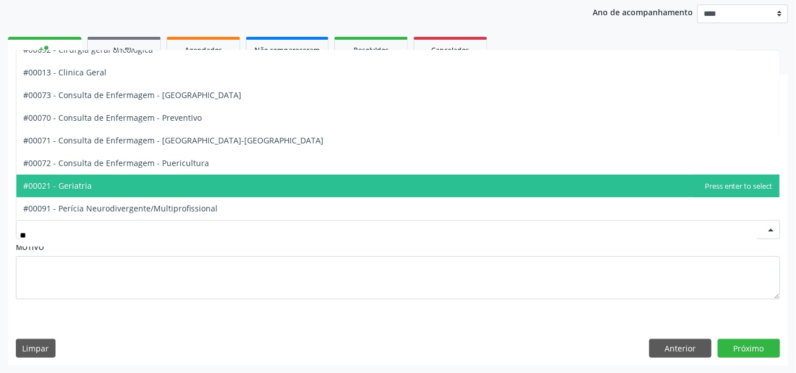
click at [181, 187] on span "#00021 - Geriatria" at bounding box center [397, 185] width 763 height 23
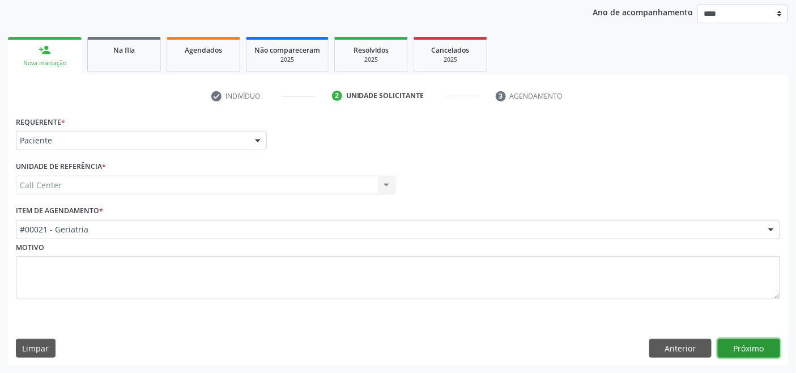
click at [728, 343] on button "Próximo" at bounding box center [749, 348] width 62 height 19
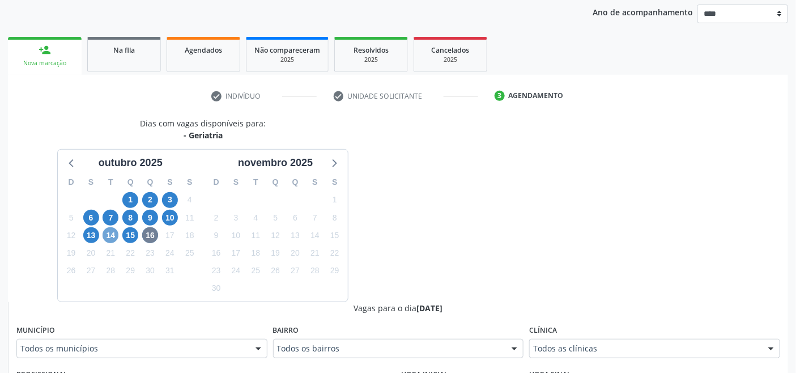
click at [115, 231] on span "14" at bounding box center [111, 235] width 16 height 16
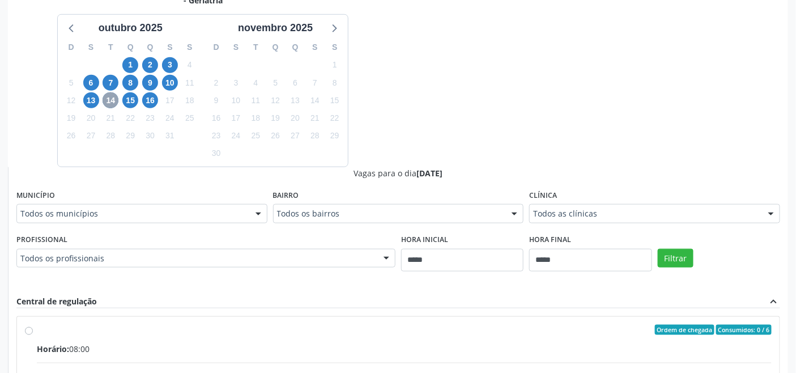
scroll to position [321, 0]
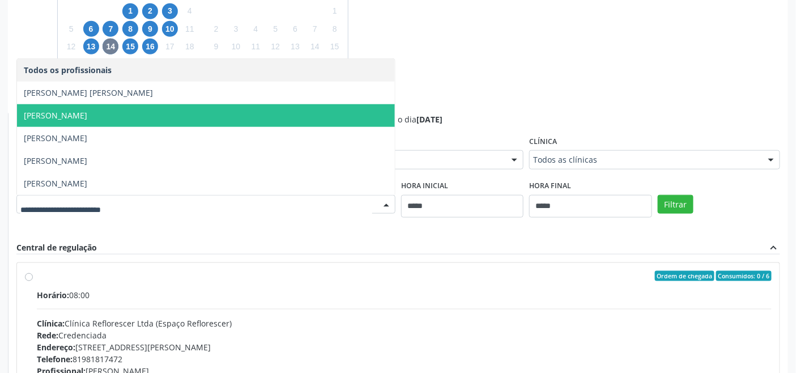
click at [444, 99] on div "Dias com vagas disponíveis para: - Geriatria outubro 2025 D S T Q Q S S 28 29 3…" at bounding box center [398, 205] width 780 height 552
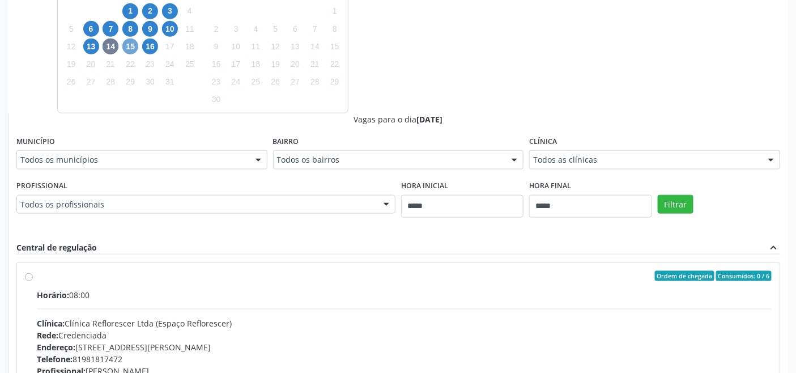
click at [133, 44] on span "15" at bounding box center [130, 47] width 16 height 16
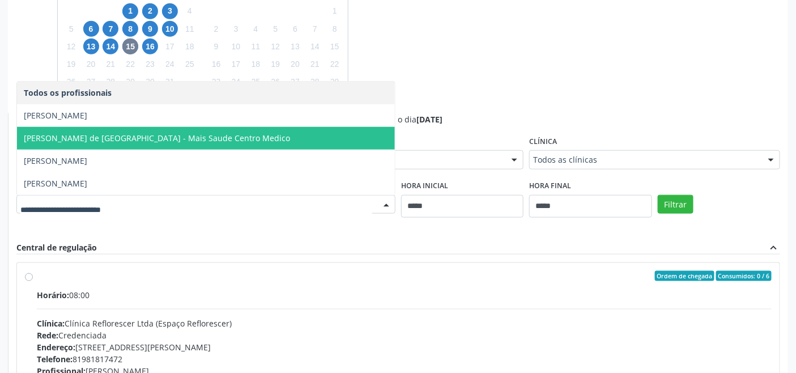
drag, startPoint x: 531, startPoint y: 83, endPoint x: 472, endPoint y: 77, distance: 59.2
click at [532, 83] on div "Dias com vagas disponíveis para: - Geriatria outubro 2025 D S T Q Q S S 28 29 3…" at bounding box center [398, 205] width 780 height 552
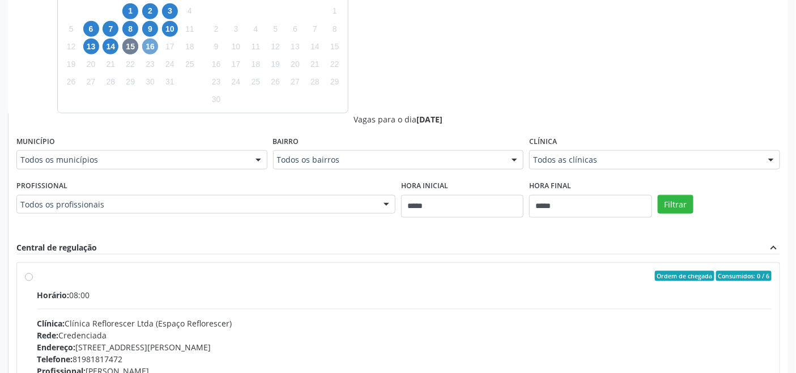
click at [149, 49] on span "16" at bounding box center [150, 47] width 16 height 16
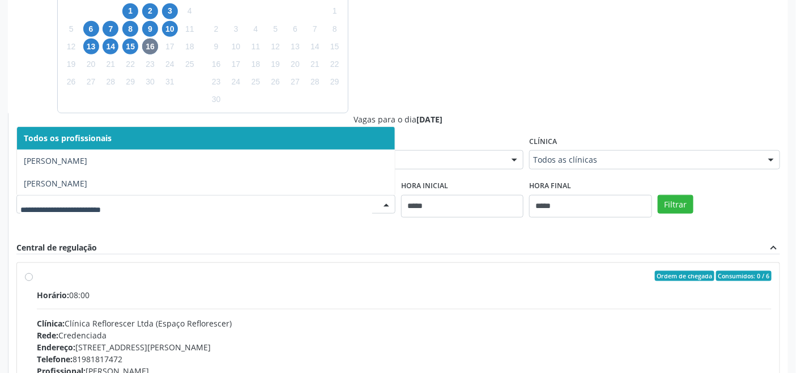
click at [434, 92] on div "Dias com vagas disponíveis para: - Geriatria outubro 2025 D S T Q Q S S 28 29 3…" at bounding box center [398, 205] width 780 height 552
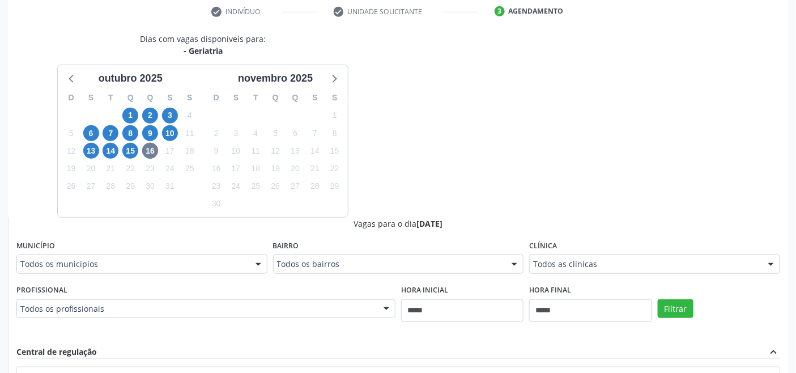
scroll to position [447, 0]
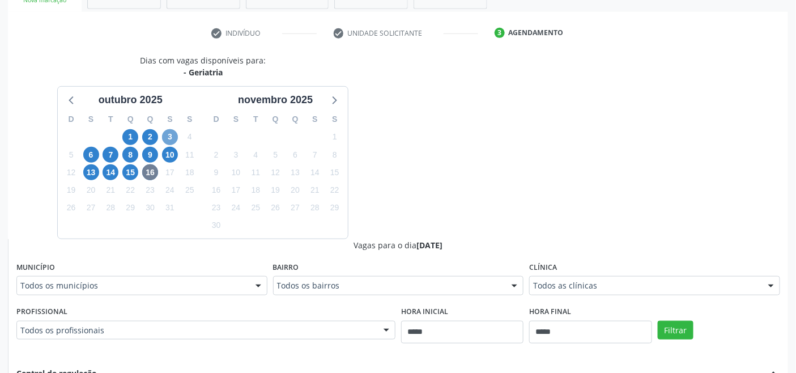
click at [167, 135] on span "3" at bounding box center [170, 137] width 16 height 16
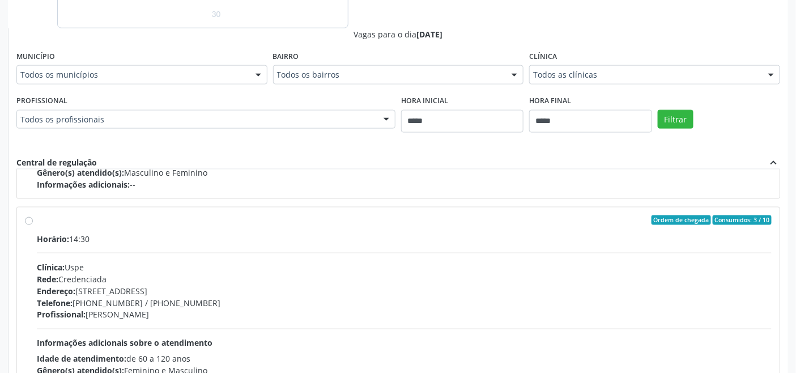
scroll to position [488, 0]
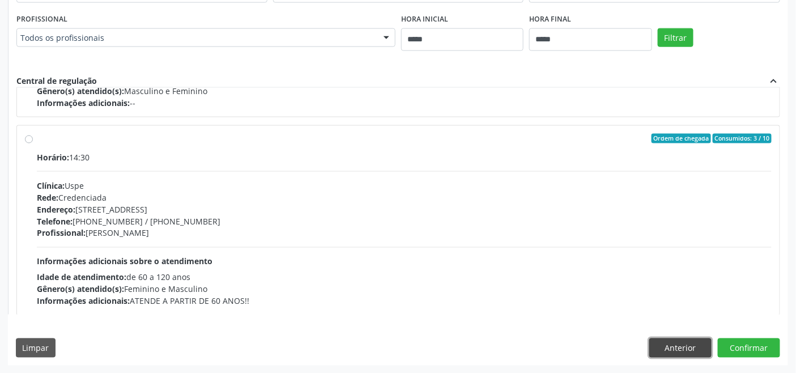
click at [677, 343] on button "Anterior" at bounding box center [680, 347] width 62 height 19
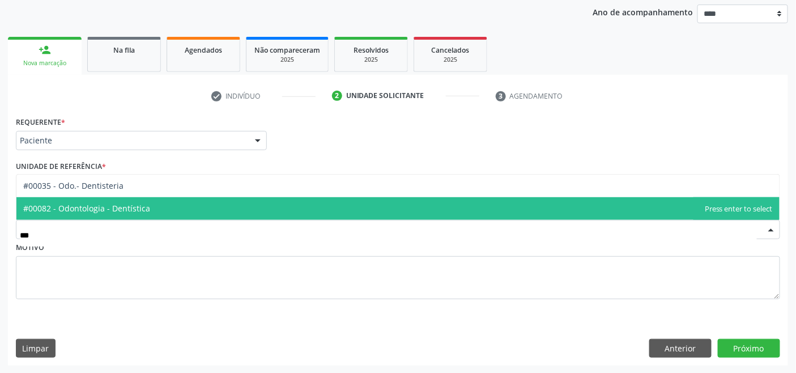
scroll to position [0, 0]
click at [147, 210] on span "#00082 - Odontologia - Dentística" at bounding box center [397, 208] width 763 height 23
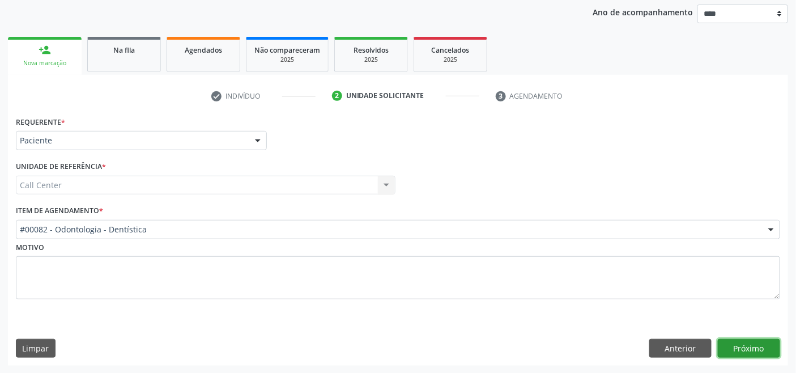
click at [743, 355] on button "Próximo" at bounding box center [749, 348] width 62 height 19
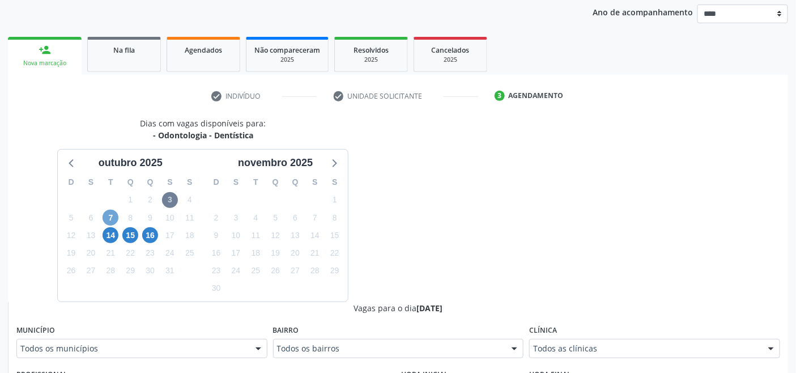
click at [116, 218] on span "7" at bounding box center [111, 218] width 16 height 16
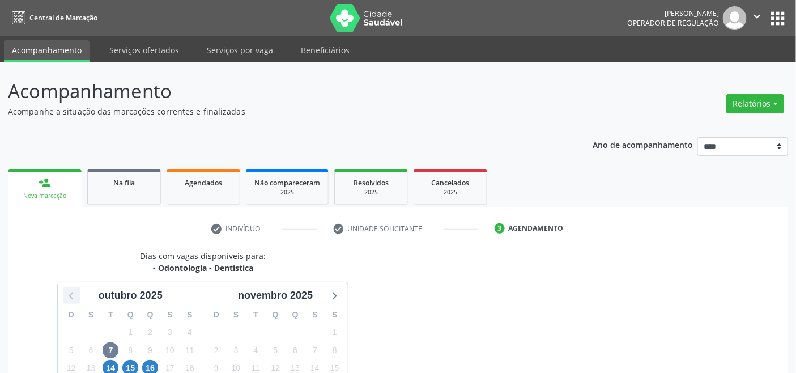
click at [78, 297] on icon at bounding box center [72, 295] width 15 height 15
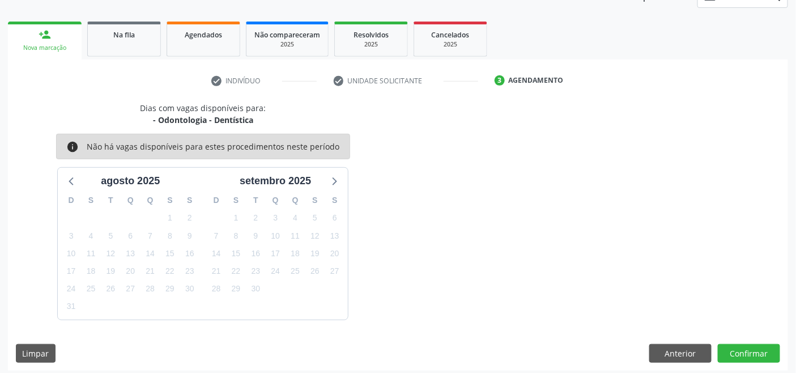
scroll to position [153, 0]
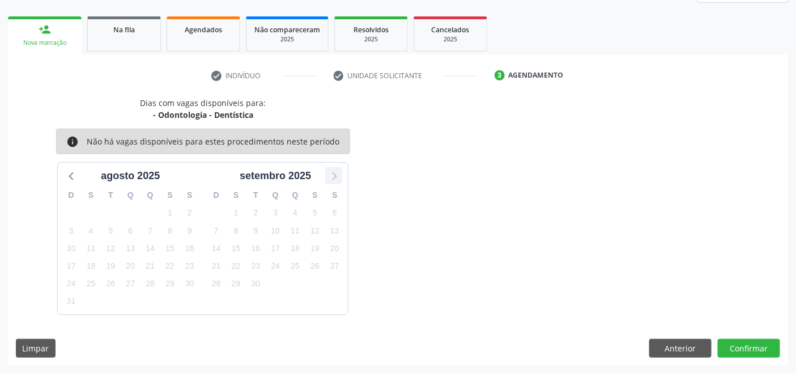
click at [339, 172] on icon at bounding box center [333, 175] width 15 height 15
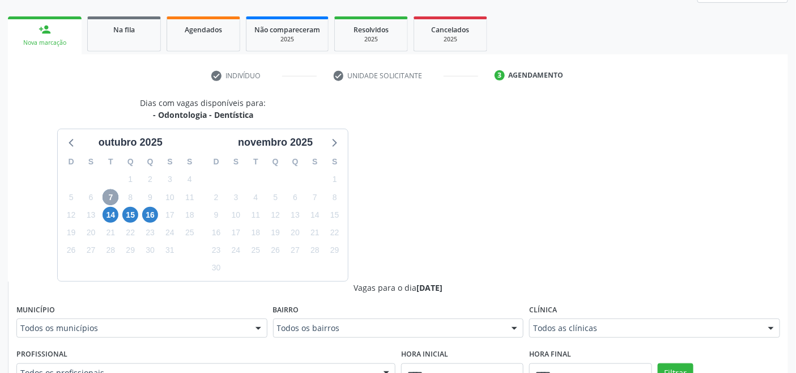
click at [106, 193] on span "7" at bounding box center [111, 197] width 16 height 16
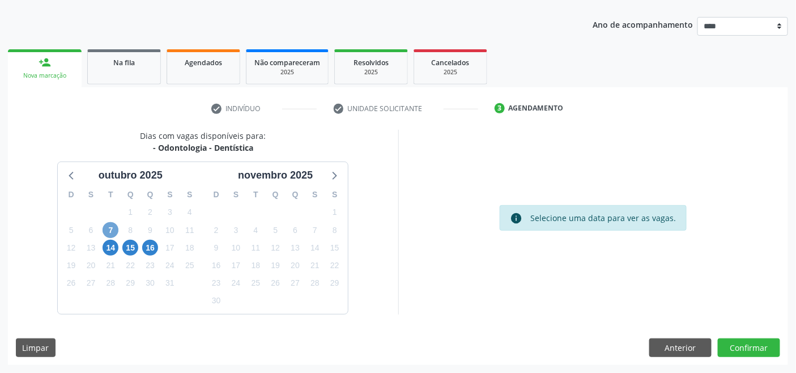
scroll to position [120, 0]
click at [112, 223] on span "7" at bounding box center [111, 231] width 16 height 16
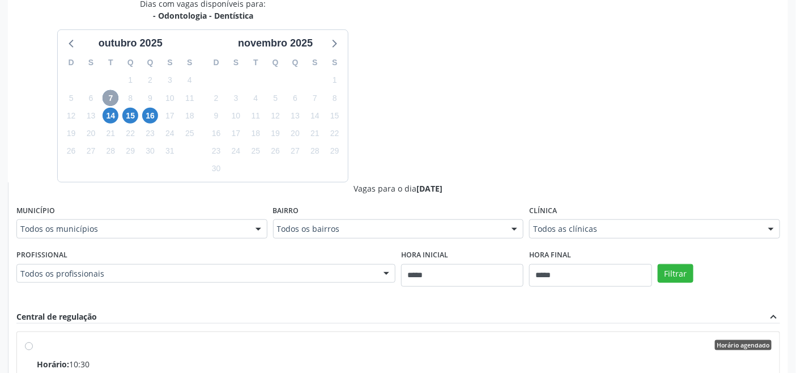
scroll to position [216, 0]
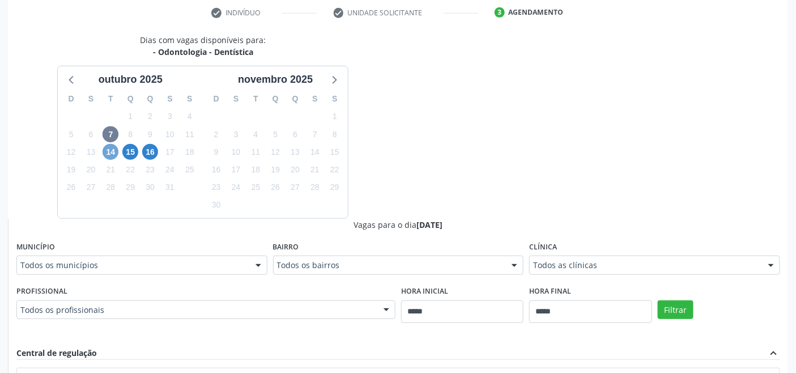
click at [109, 148] on span "14" at bounding box center [111, 152] width 16 height 16
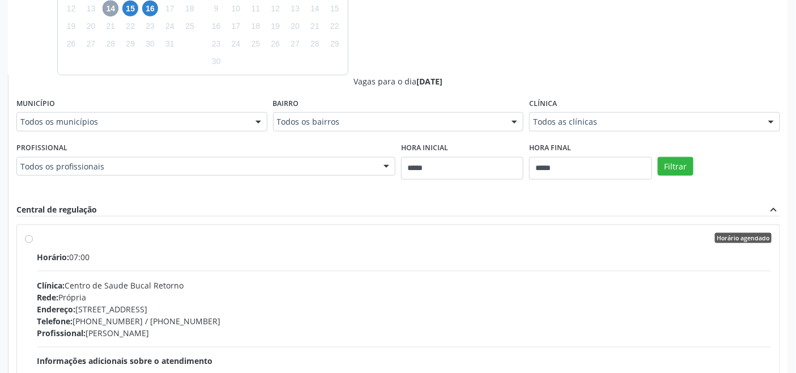
scroll to position [488, 0]
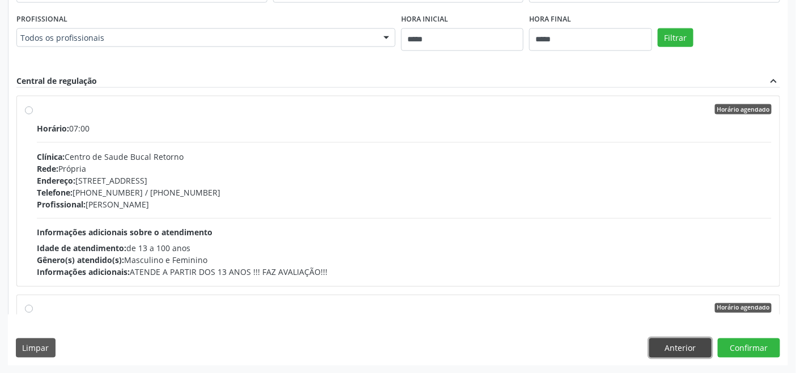
click at [692, 343] on button "Anterior" at bounding box center [680, 347] width 62 height 19
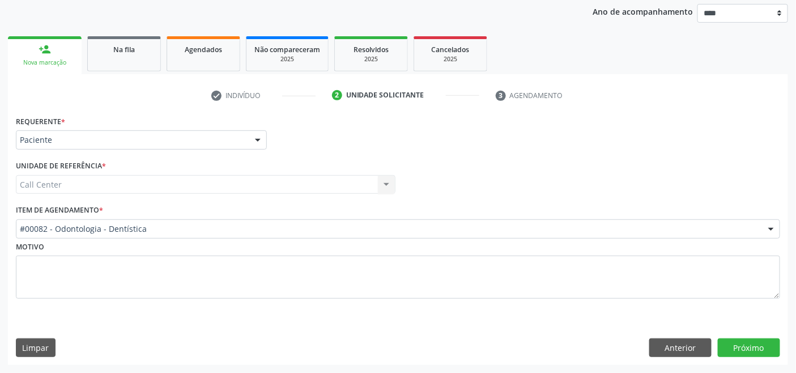
scroll to position [133, 0]
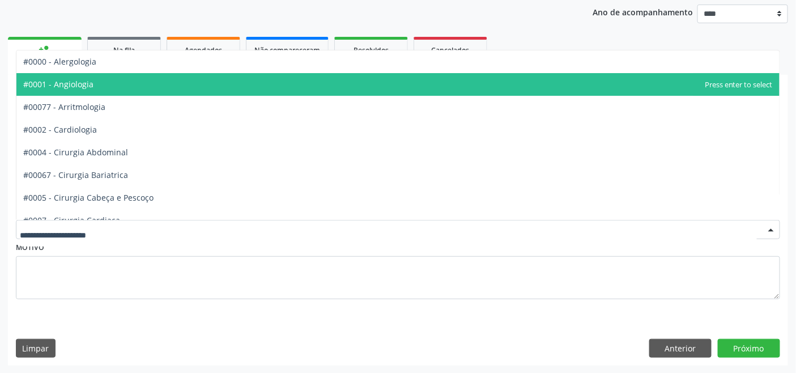
click at [88, 88] on span "#0001 - Angiologia" at bounding box center [397, 84] width 763 height 23
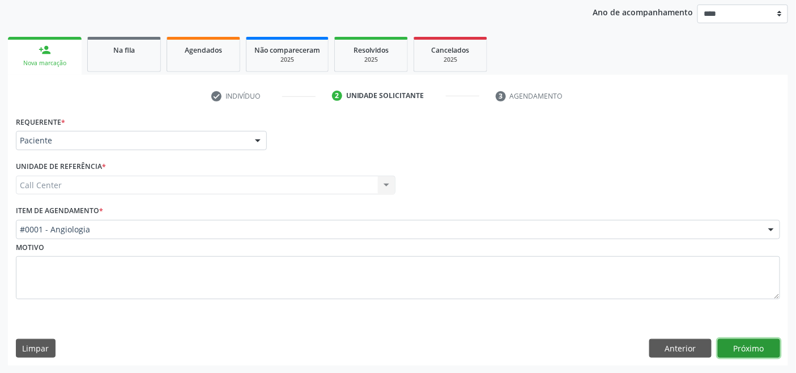
click at [749, 344] on button "Próximo" at bounding box center [749, 348] width 62 height 19
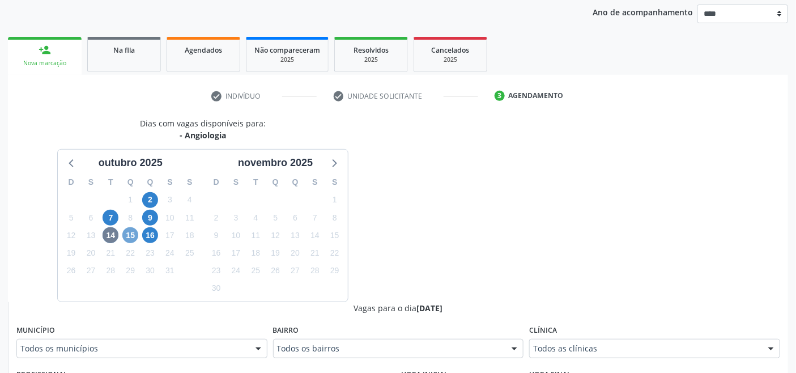
click at [136, 237] on span "15" at bounding box center [130, 235] width 16 height 16
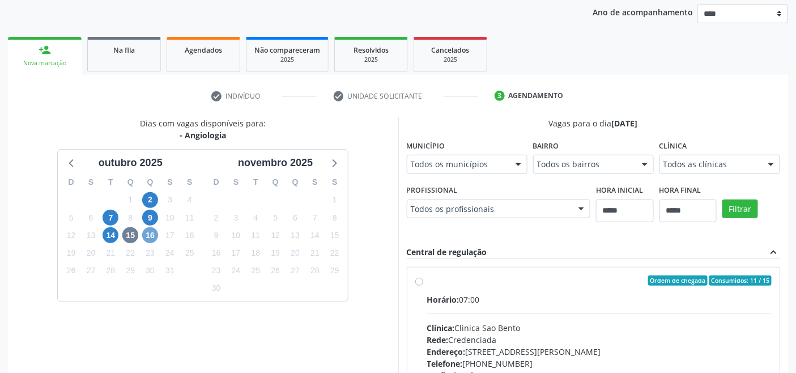
click at [150, 238] on span "16" at bounding box center [150, 235] width 16 height 16
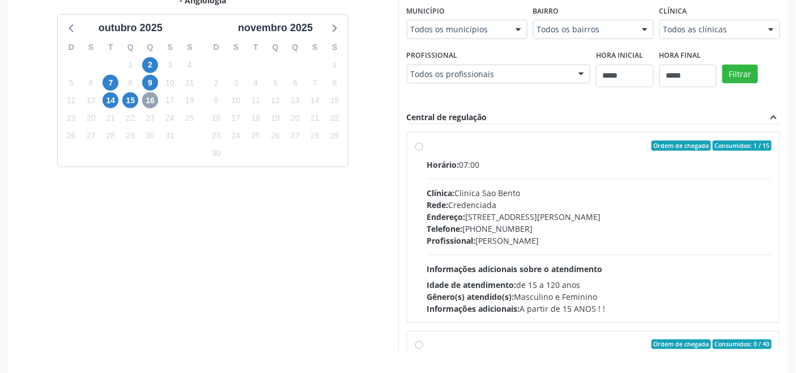
scroll to position [303, 0]
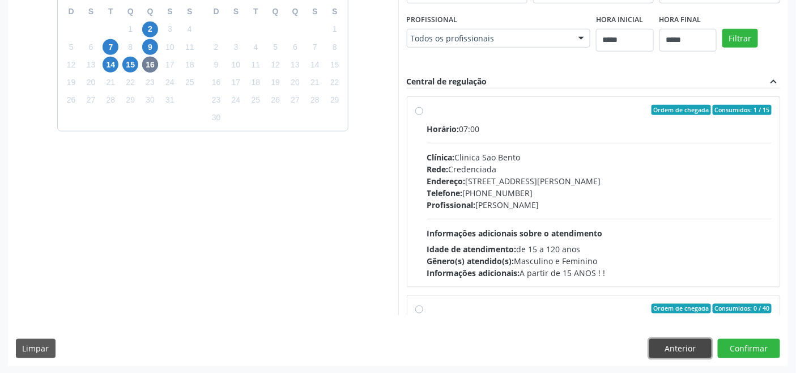
click at [680, 347] on button "Anterior" at bounding box center [680, 348] width 62 height 19
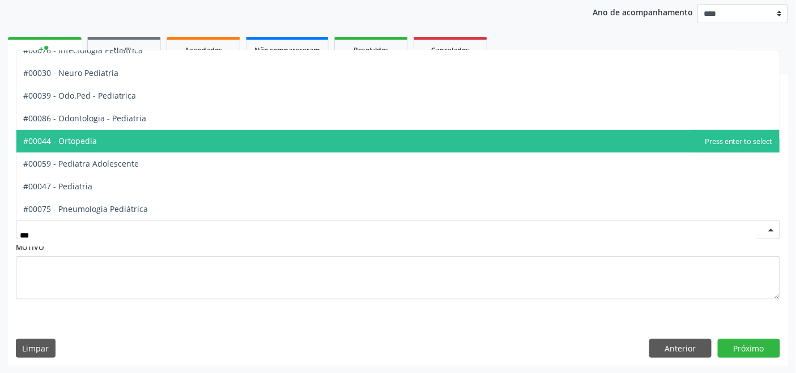
scroll to position [80, 0]
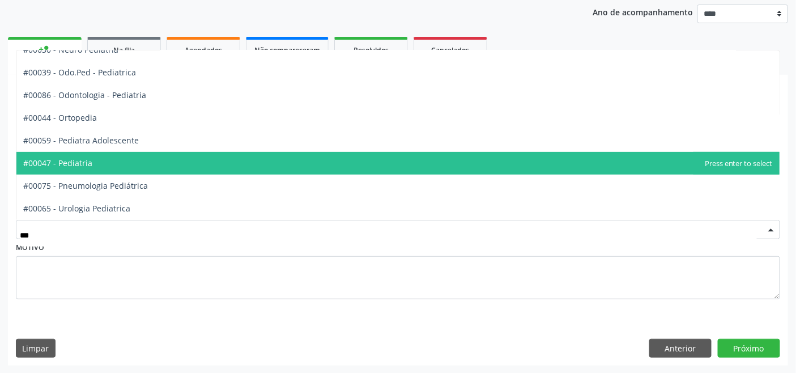
click at [68, 161] on span "#00047 - Pediatria" at bounding box center [57, 162] width 69 height 11
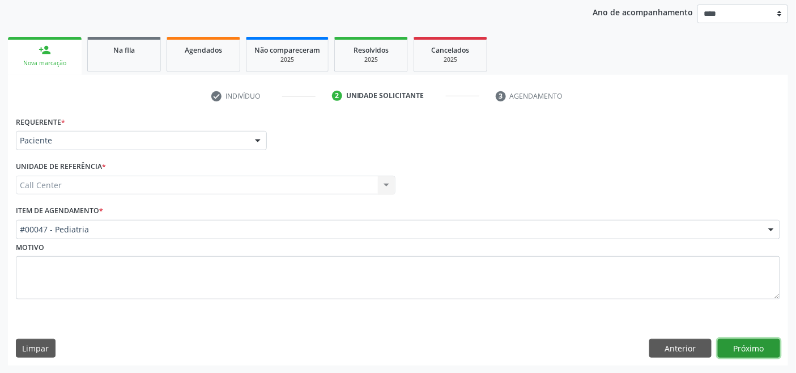
click at [744, 349] on button "Próximo" at bounding box center [749, 348] width 62 height 19
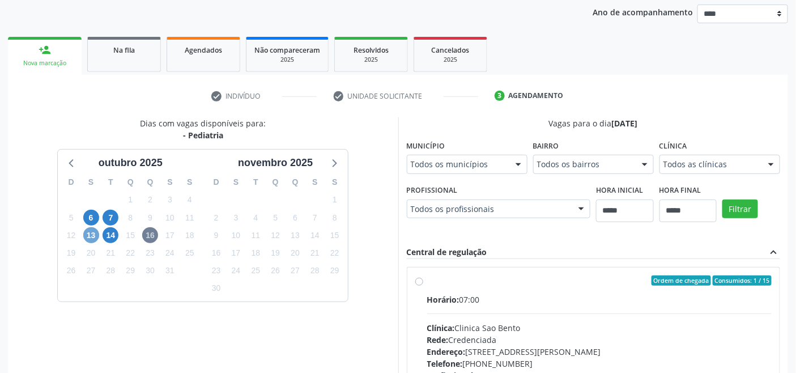
click at [89, 235] on span "13" at bounding box center [91, 235] width 16 height 16
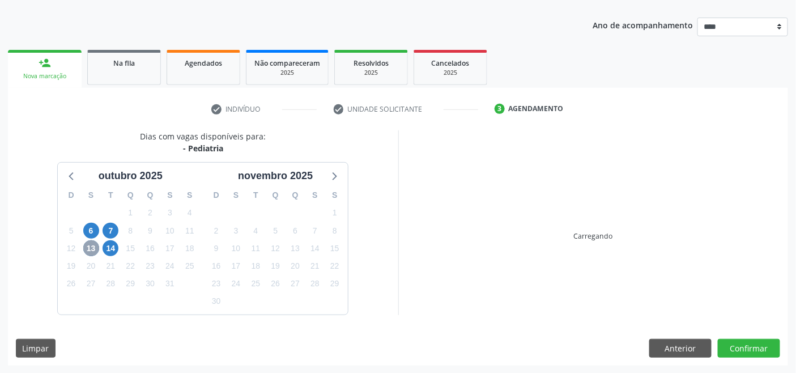
scroll to position [133, 0]
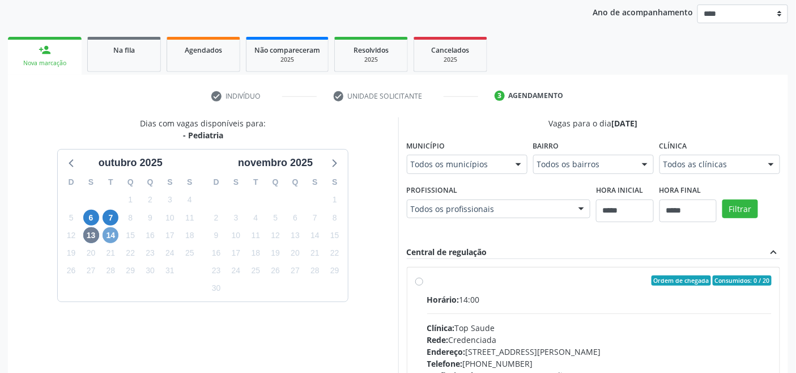
click at [106, 231] on span "14" at bounding box center [111, 235] width 16 height 16
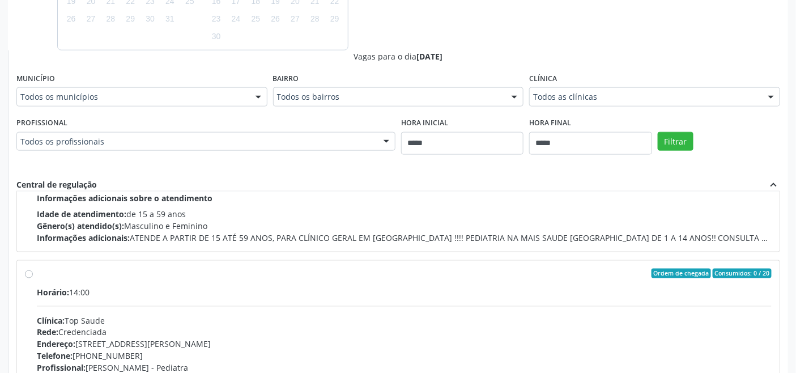
scroll to position [0, 0]
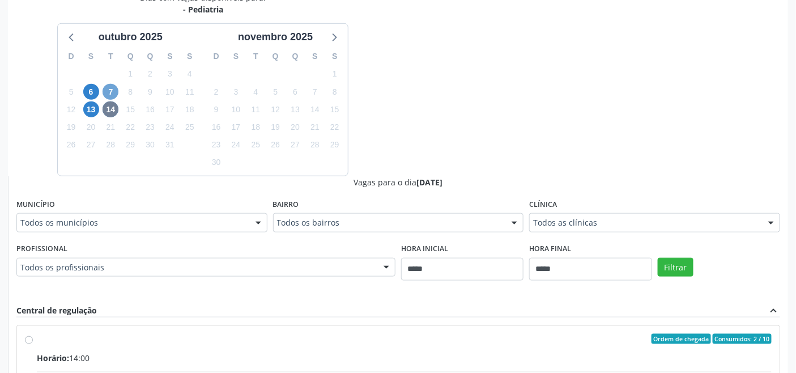
click at [112, 89] on span "7" at bounding box center [111, 92] width 16 height 16
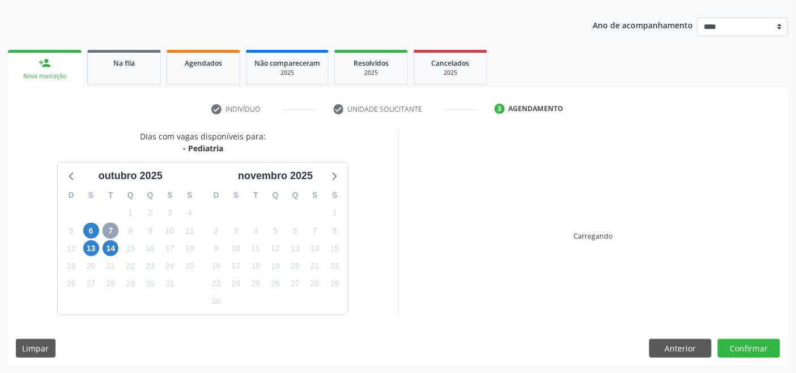
scroll to position [258, 0]
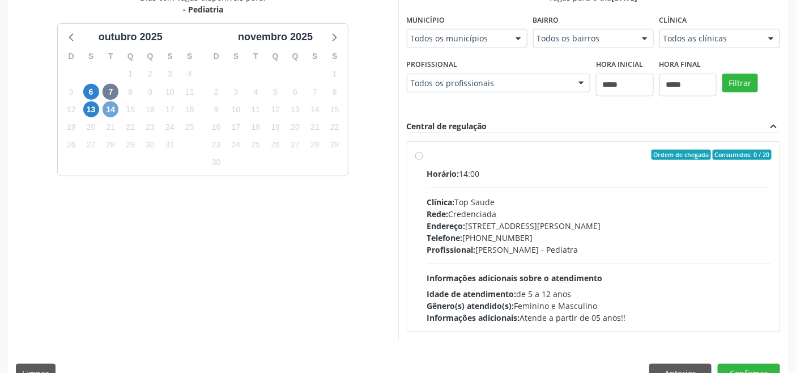
click at [111, 109] on span "14" at bounding box center [111, 109] width 16 height 16
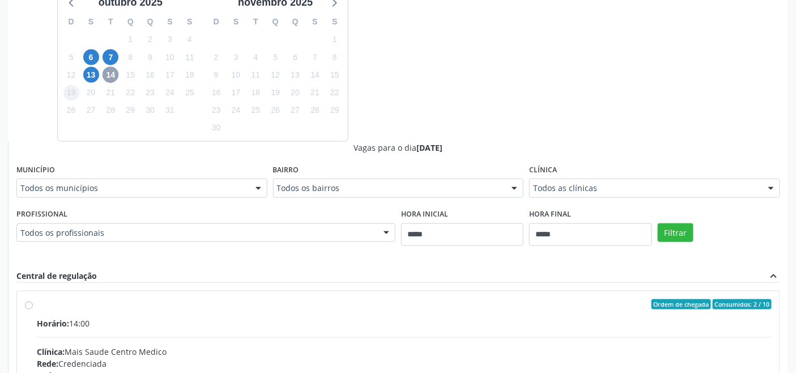
scroll to position [236, 0]
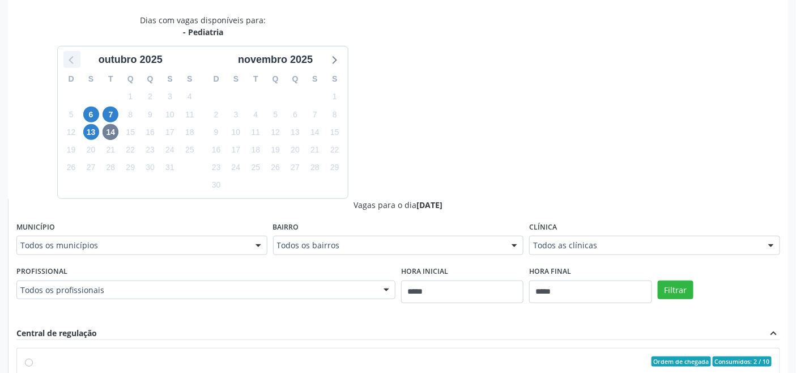
click at [65, 54] on icon at bounding box center [72, 59] width 15 height 15
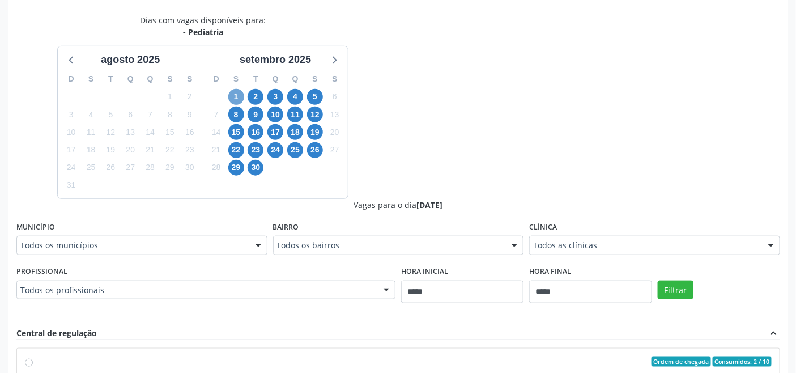
click at [241, 89] on span "1" at bounding box center [236, 97] width 16 height 16
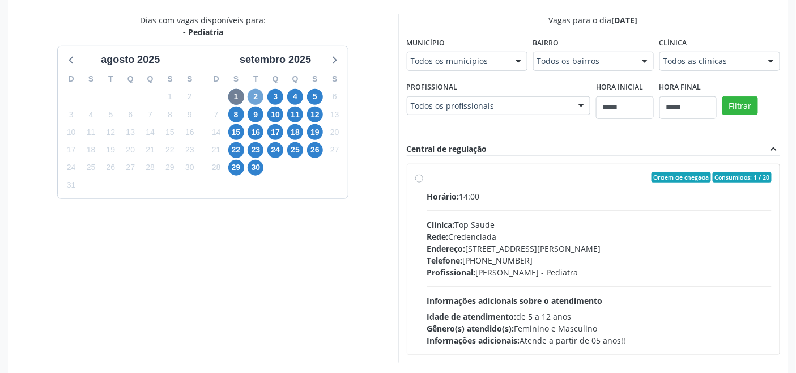
click at [255, 98] on span "2" at bounding box center [256, 97] width 16 height 16
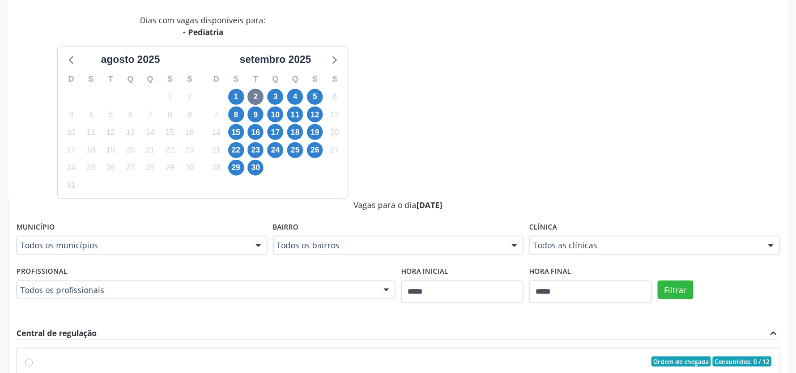
drag, startPoint x: 592, startPoint y: 242, endPoint x: 586, endPoint y: 241, distance: 6.3
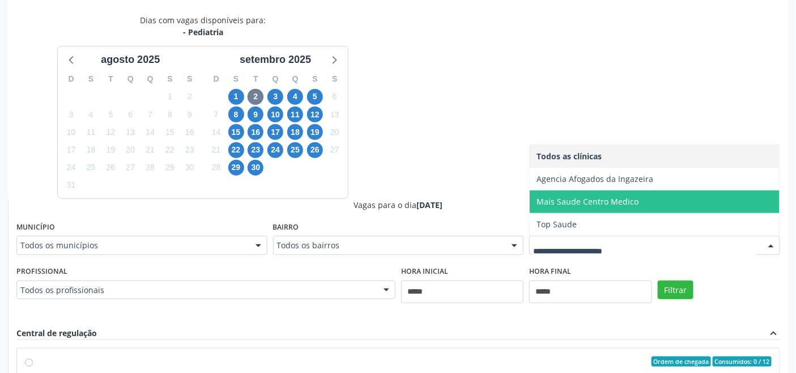
click at [605, 202] on span "Mais Saude Centro Medico" at bounding box center [587, 201] width 102 height 11
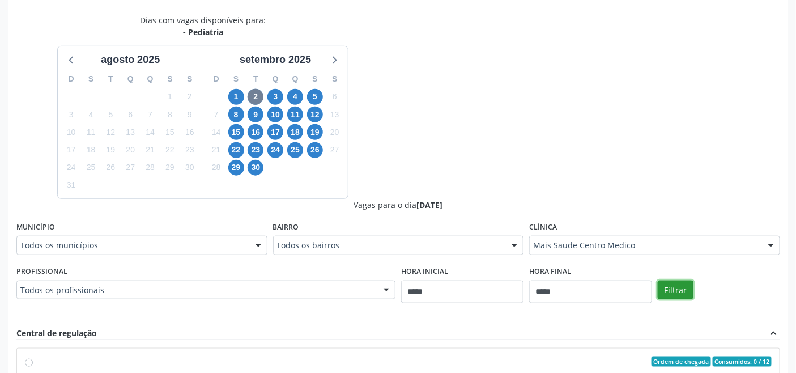
click at [686, 291] on button "Filtrar" at bounding box center [676, 289] width 36 height 19
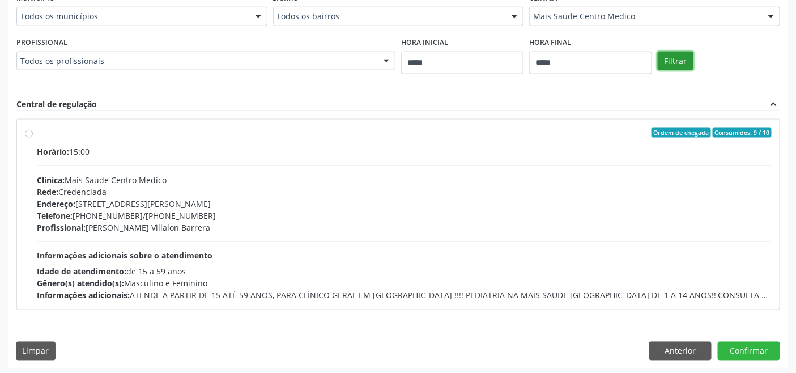
scroll to position [467, 0]
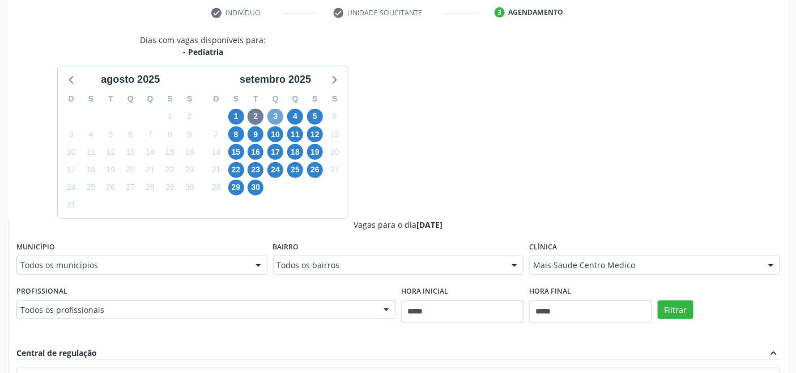
click at [275, 110] on span "3" at bounding box center [275, 117] width 16 height 16
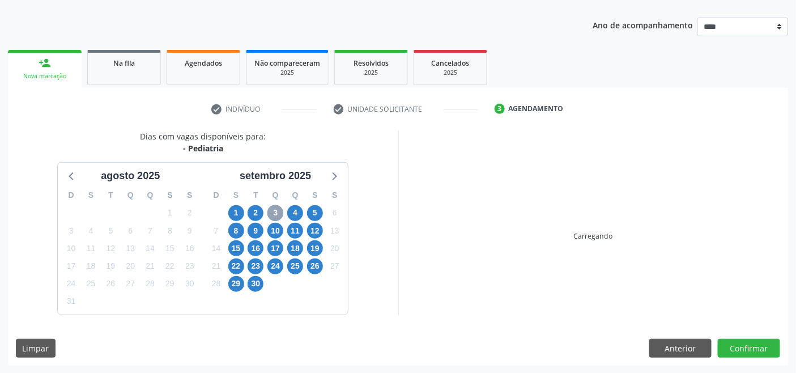
scroll to position [216, 0]
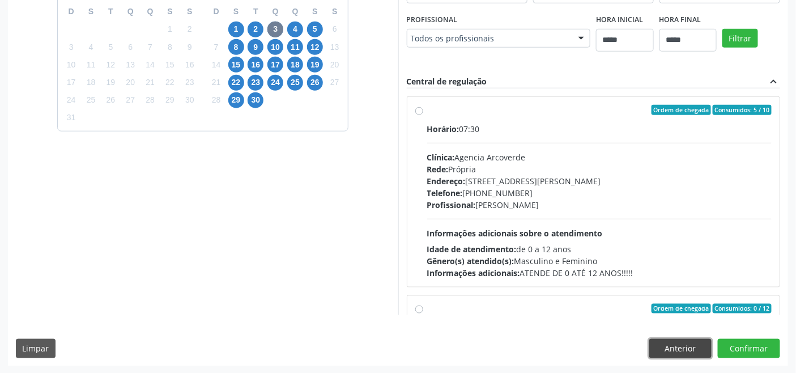
drag, startPoint x: 678, startPoint y: 340, endPoint x: 496, endPoint y: 222, distance: 216.9
click at [677, 340] on button "Anterior" at bounding box center [680, 348] width 62 height 19
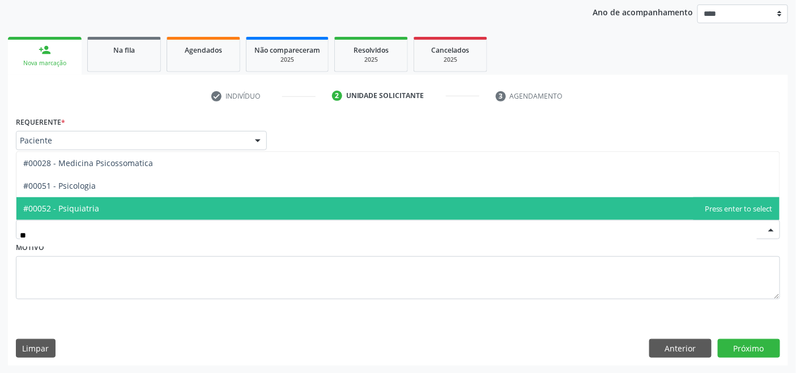
scroll to position [0, 0]
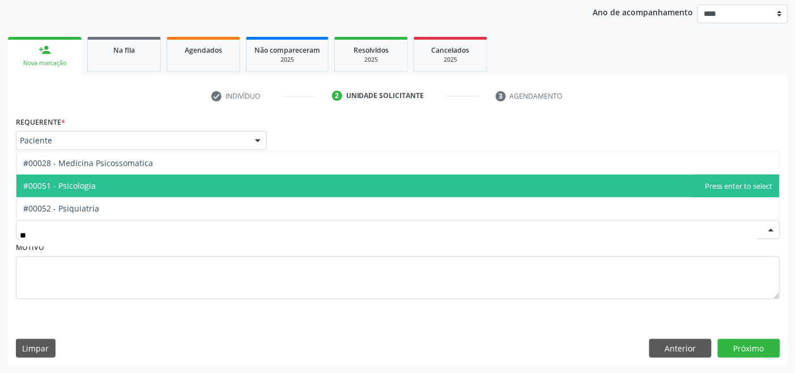
click at [103, 181] on span "#00051 - Psicologia" at bounding box center [397, 185] width 763 height 23
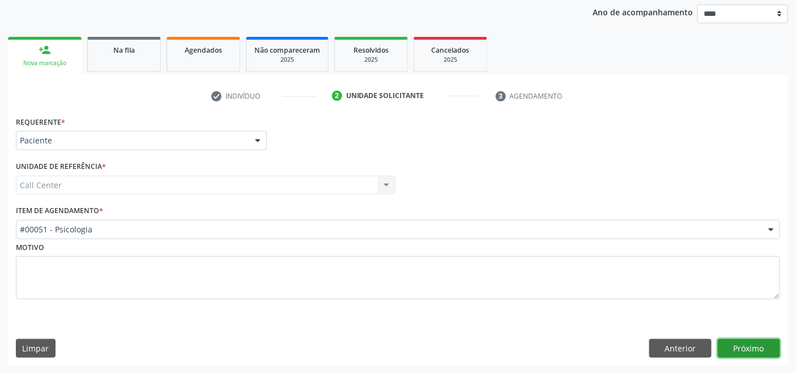
click at [755, 347] on button "Próximo" at bounding box center [749, 348] width 62 height 19
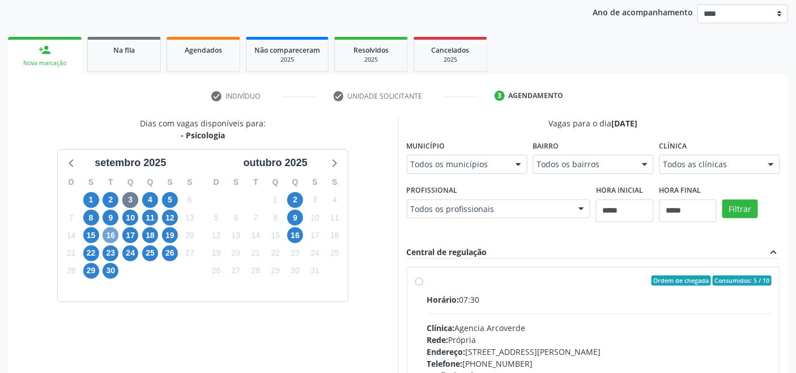
click at [110, 230] on span "16" at bounding box center [111, 235] width 16 height 16
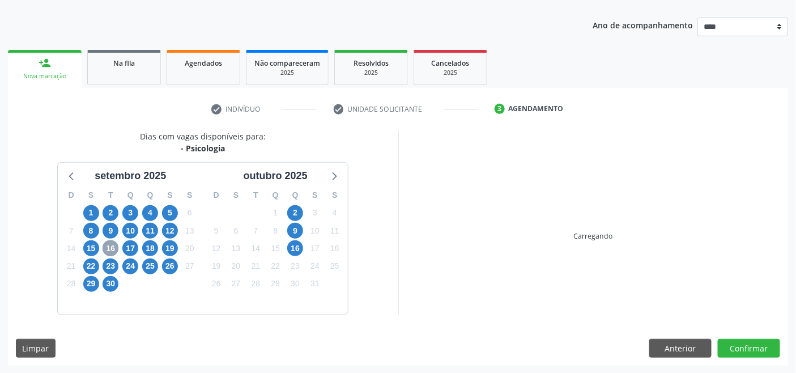
scroll to position [133, 0]
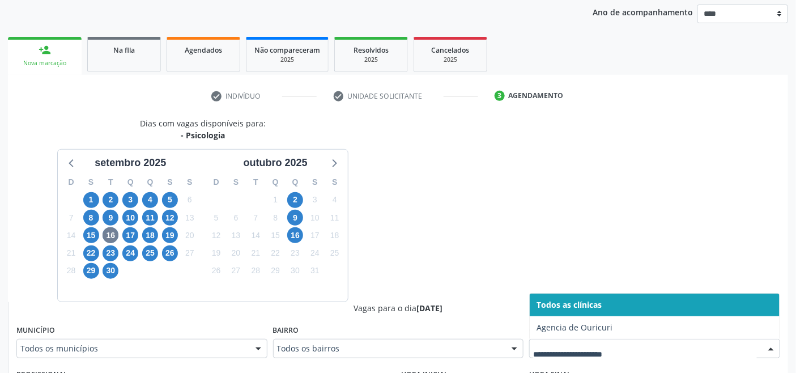
drag, startPoint x: 548, startPoint y: 344, endPoint x: 528, endPoint y: 342, distance: 19.4
click at [129, 233] on span "17" at bounding box center [130, 235] width 16 height 16
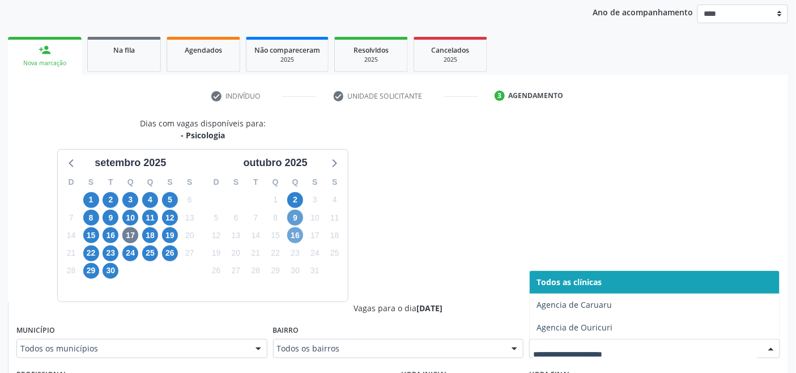
click at [290, 233] on span "16" at bounding box center [295, 235] width 16 height 16
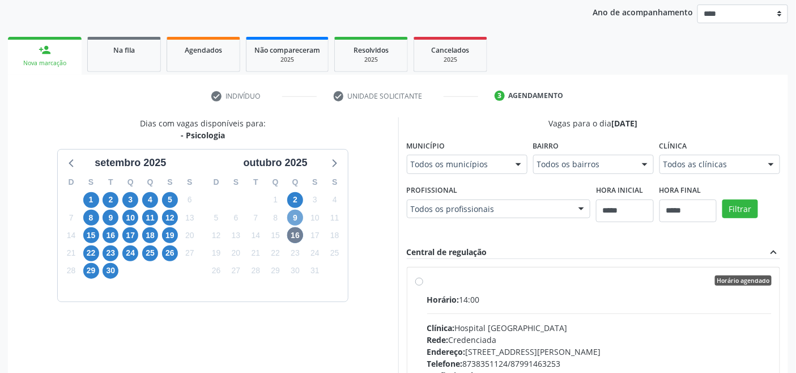
click at [297, 214] on span "9" at bounding box center [295, 218] width 16 height 16
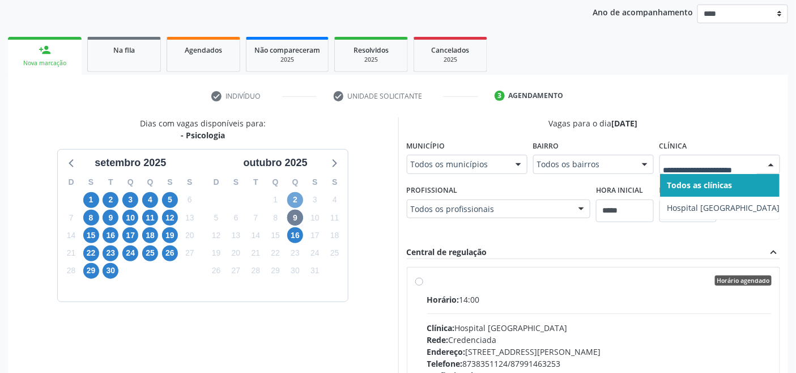
click at [295, 197] on span "2" at bounding box center [295, 200] width 16 height 16
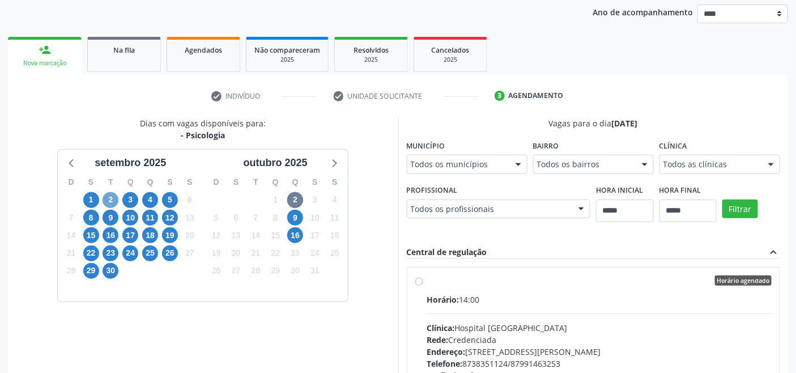
click at [112, 195] on span "2" at bounding box center [111, 200] width 16 height 16
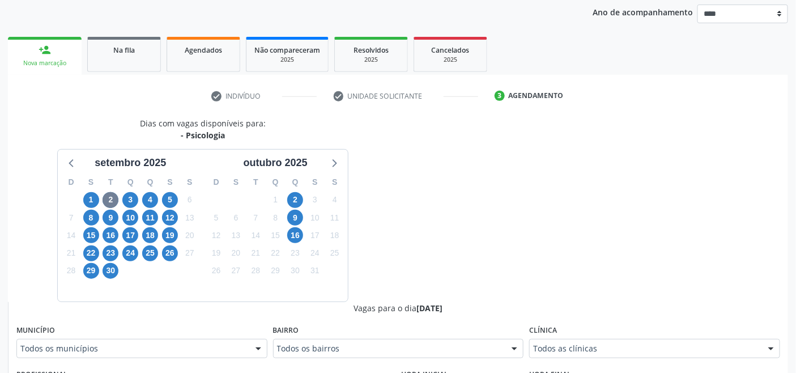
drag, startPoint x: 553, startPoint y: 335, endPoint x: 544, endPoint y: 339, distance: 9.7
click at [553, 336] on label "Clínica" at bounding box center [543, 331] width 28 height 18
click at [541, 342] on div "Todos as clínicas" at bounding box center [654, 348] width 251 height 19
click at [127, 200] on span "3" at bounding box center [130, 200] width 16 height 16
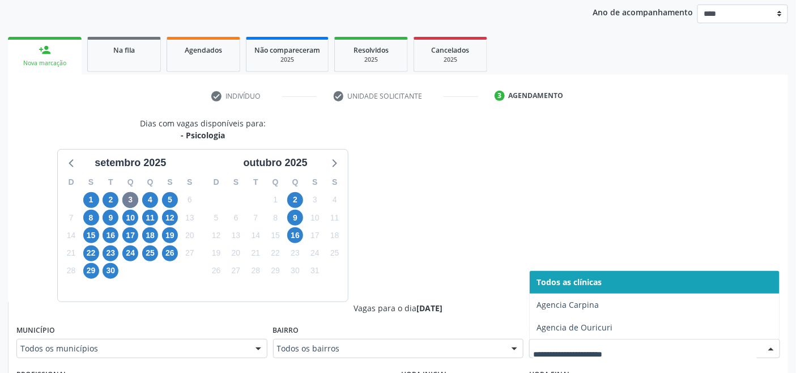
drag, startPoint x: 614, startPoint y: 349, endPoint x: 574, endPoint y: 335, distance: 42.1
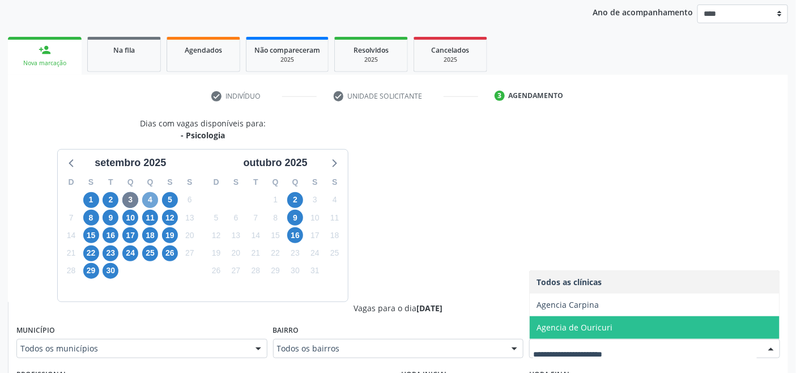
click at [155, 199] on span "4" at bounding box center [150, 200] width 16 height 16
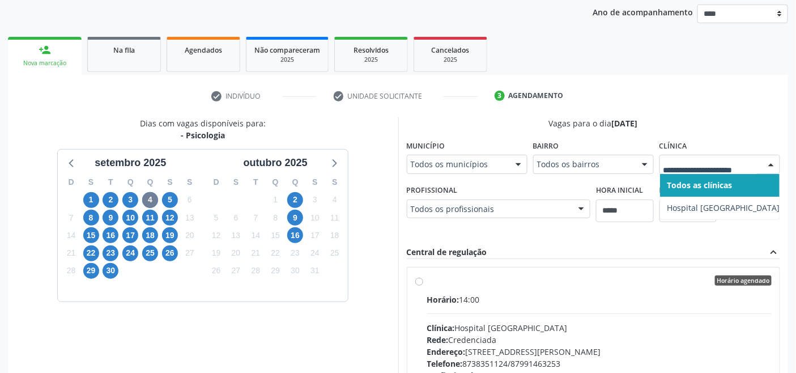
drag, startPoint x: 716, startPoint y: 161, endPoint x: 706, endPoint y: 152, distance: 14.4
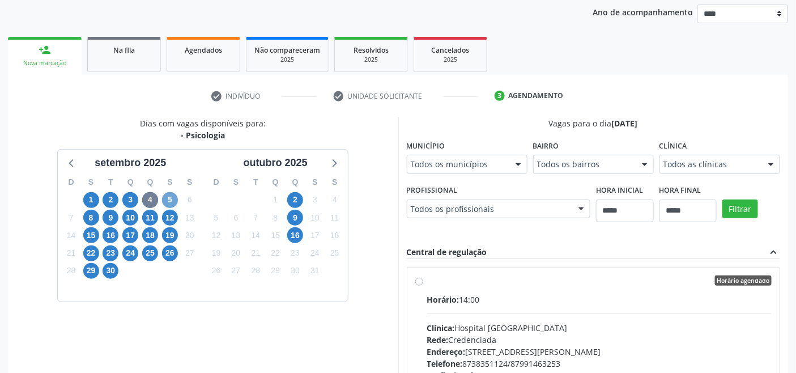
click at [172, 199] on span "5" at bounding box center [170, 200] width 16 height 16
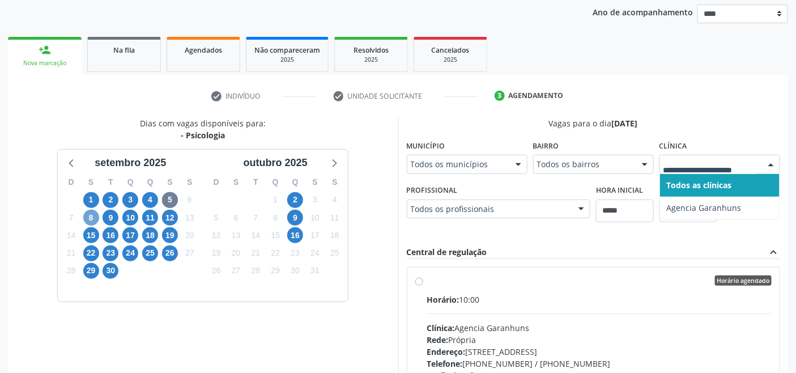
click at [94, 217] on span "8" at bounding box center [91, 218] width 16 height 16
click at [116, 217] on span "9" at bounding box center [111, 218] width 16 height 16
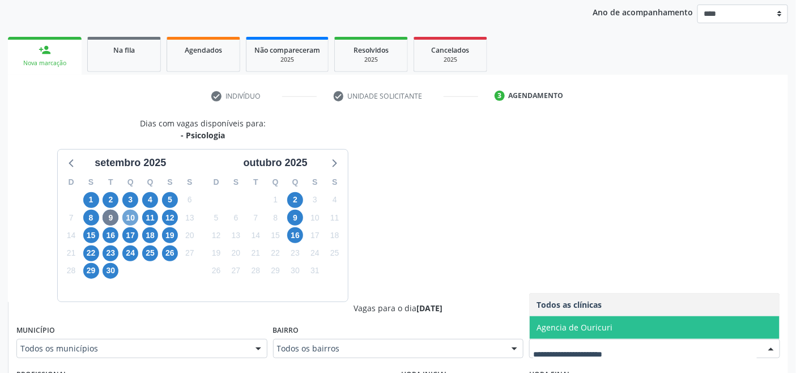
click at [134, 215] on span "10" at bounding box center [130, 218] width 16 height 16
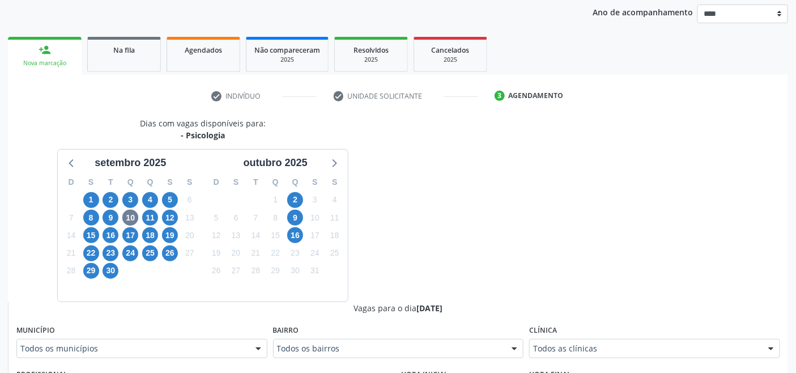
click at [552, 341] on div "Todos as clínicas" at bounding box center [654, 348] width 251 height 19
click at [153, 217] on span "11" at bounding box center [150, 218] width 16 height 16
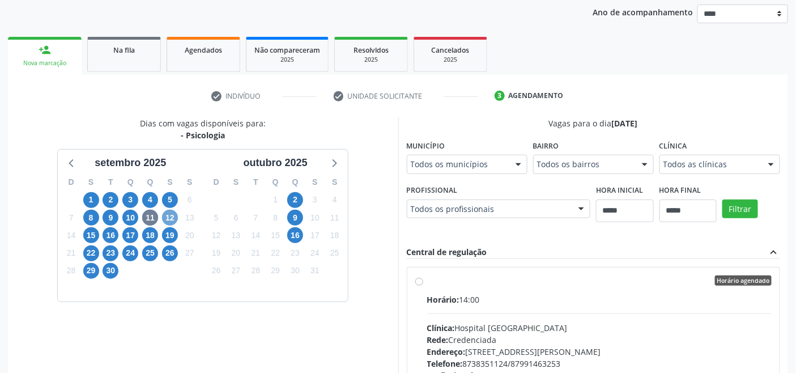
click at [173, 217] on span "12" at bounding box center [170, 218] width 16 height 16
click at [89, 234] on span "15" at bounding box center [91, 235] width 16 height 16
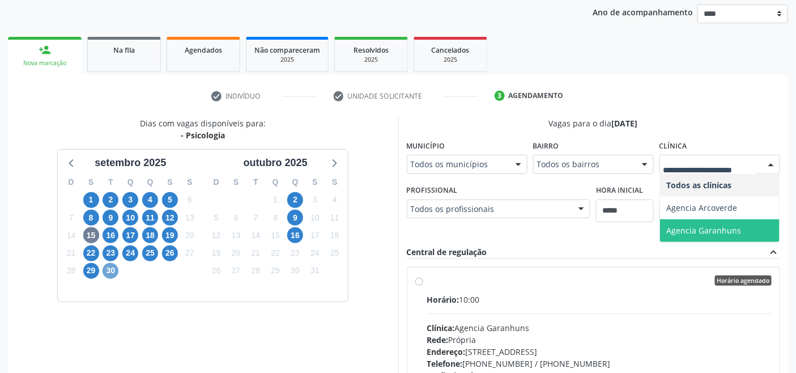
click at [106, 272] on span "30" at bounding box center [111, 271] width 16 height 16
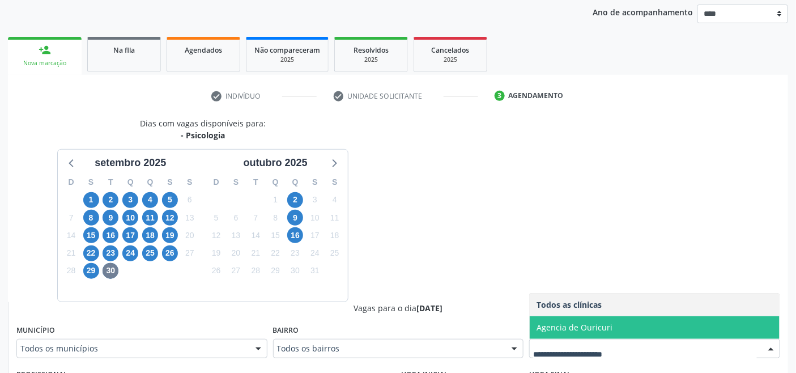
click at [388, 254] on div "Dias com vagas disponíveis para: - Psicologia setembro 2025 D S T Q Q S S 31 1 …" at bounding box center [203, 209] width 390 height 184
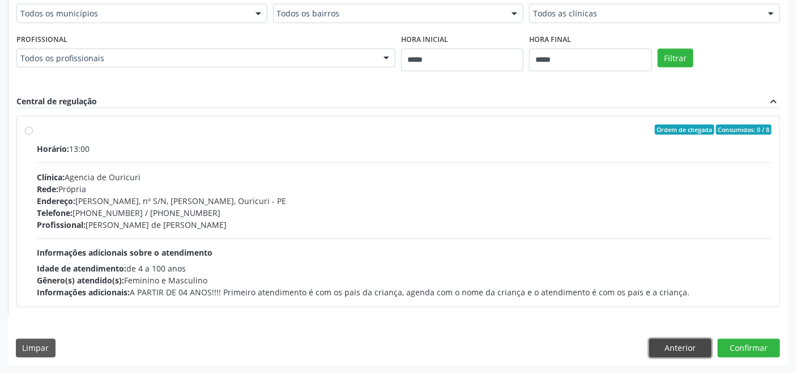
click at [671, 344] on button "Anterior" at bounding box center [680, 348] width 62 height 19
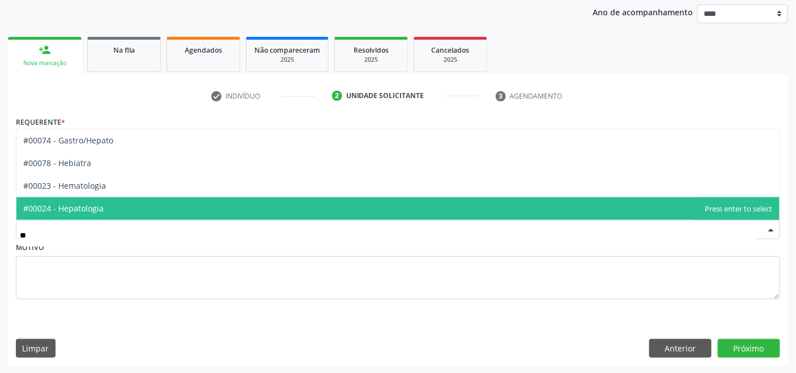
click at [103, 200] on span "#00024 - Hepatologia" at bounding box center [397, 208] width 763 height 23
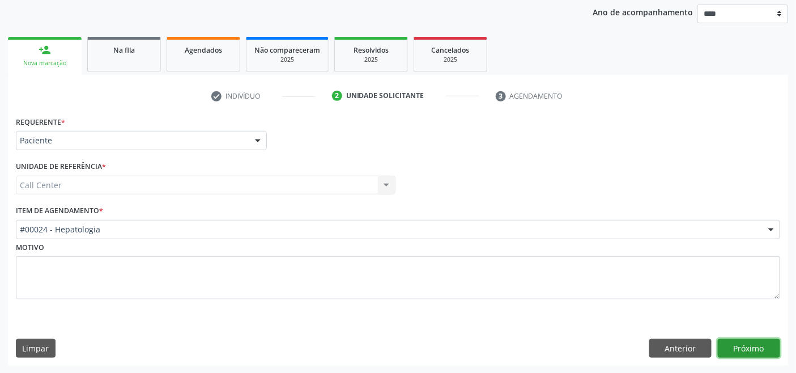
click at [738, 346] on button "Próximo" at bounding box center [749, 348] width 62 height 19
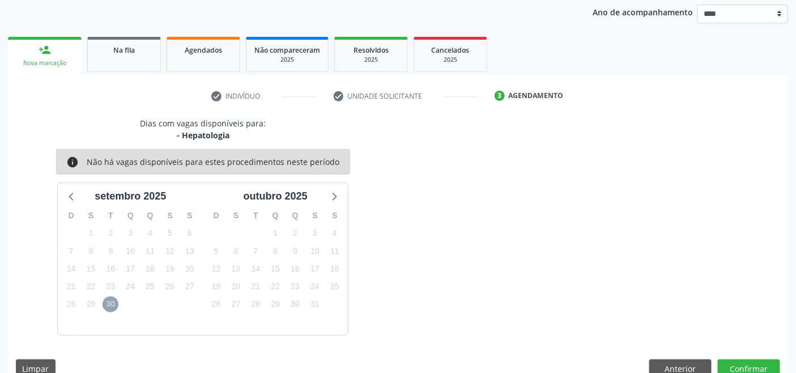
drag, startPoint x: 110, startPoint y: 303, endPoint x: 84, endPoint y: 284, distance: 32.1
click at [109, 303] on span "30" at bounding box center [111, 304] width 16 height 16
click at [63, 199] on div "setembro 2025" at bounding box center [130, 193] width 145 height 21
click at [330, 197] on icon at bounding box center [333, 196] width 15 height 15
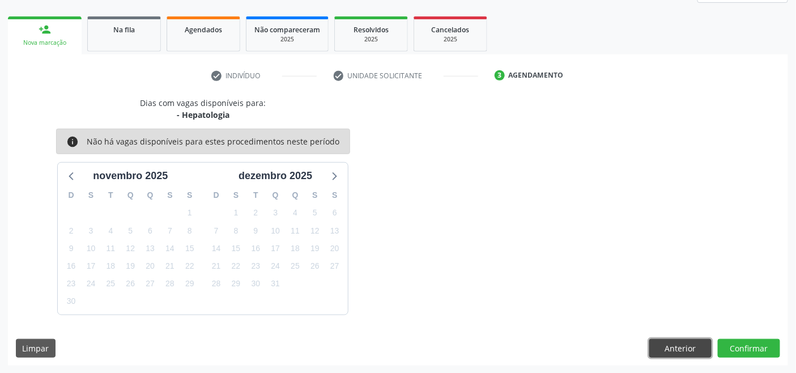
click at [686, 352] on button "Anterior" at bounding box center [680, 348] width 62 height 19
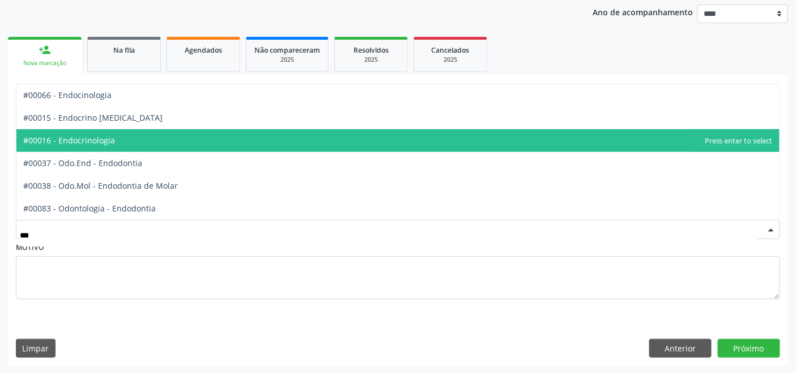
click at [131, 146] on span "#00016 - Endocrinologia" at bounding box center [397, 140] width 763 height 23
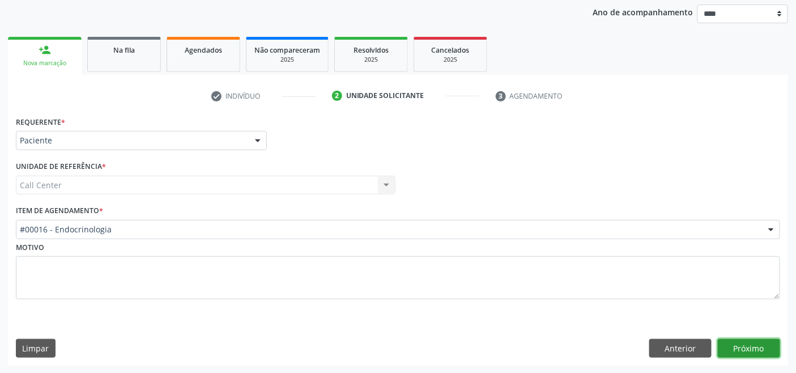
click at [737, 341] on button "Próximo" at bounding box center [749, 348] width 62 height 19
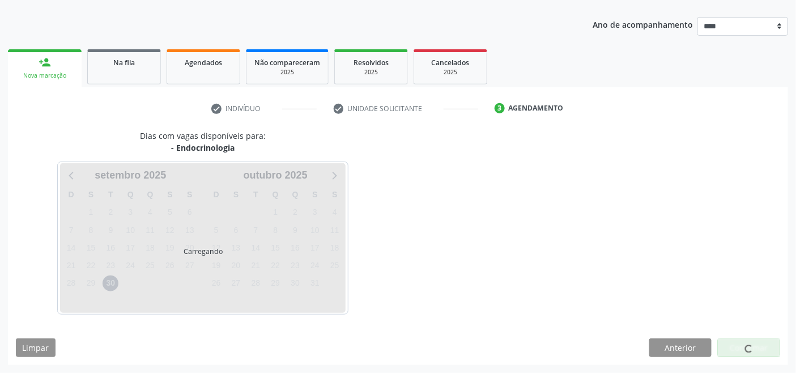
scroll to position [120, 0]
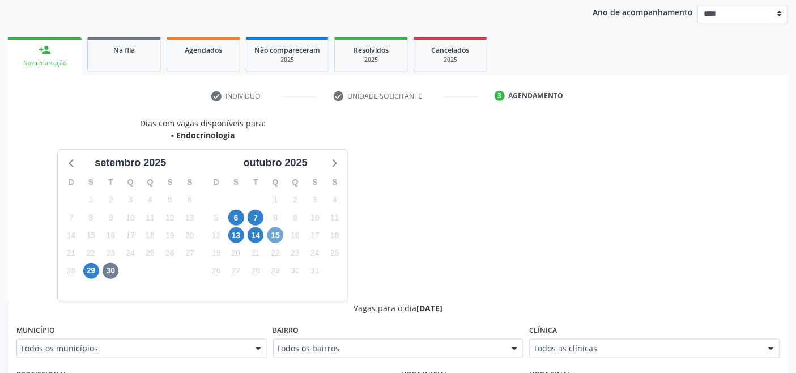
click at [279, 232] on span "15" at bounding box center [275, 235] width 16 height 16
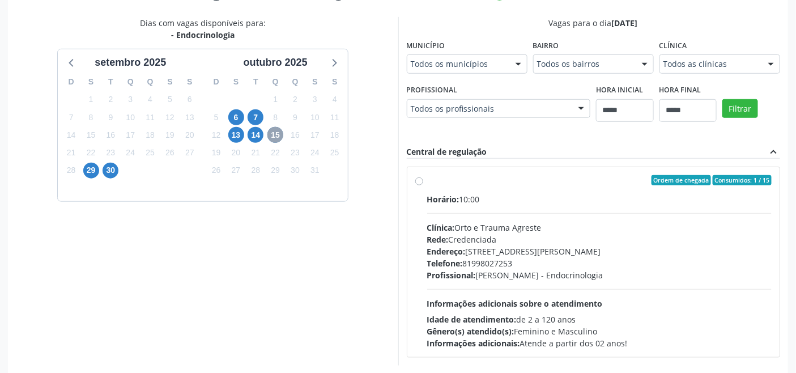
scroll to position [283, 0]
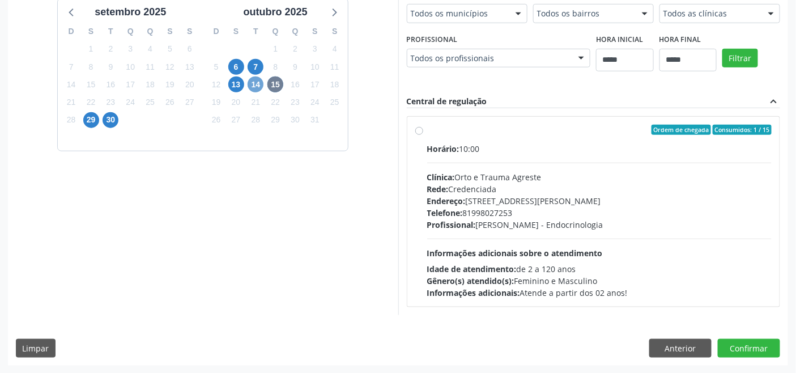
click at [252, 87] on span "14" at bounding box center [256, 84] width 16 height 16
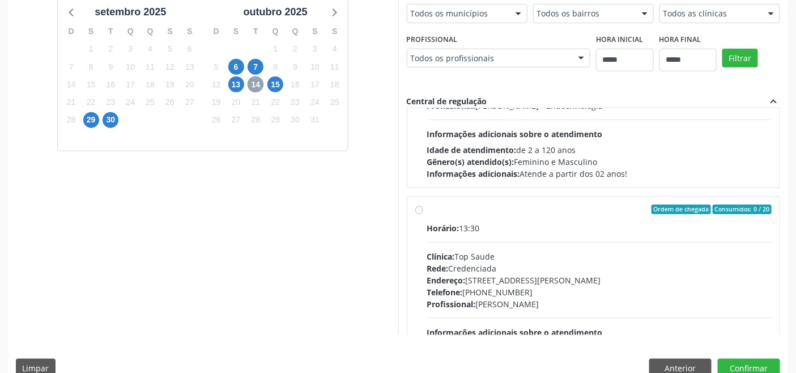
scroll to position [0, 0]
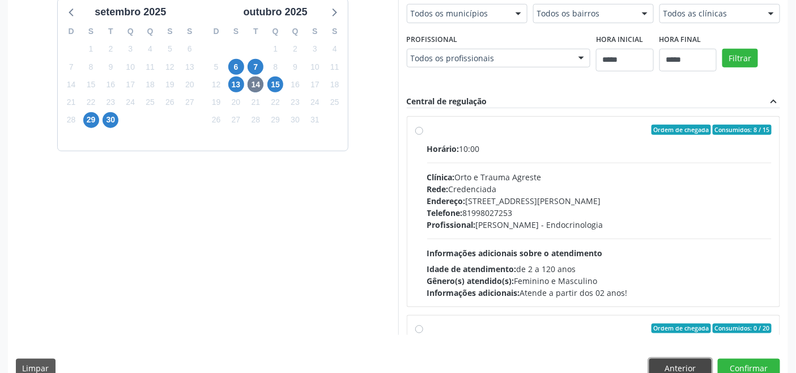
click at [698, 363] on button "Anterior" at bounding box center [680, 368] width 62 height 19
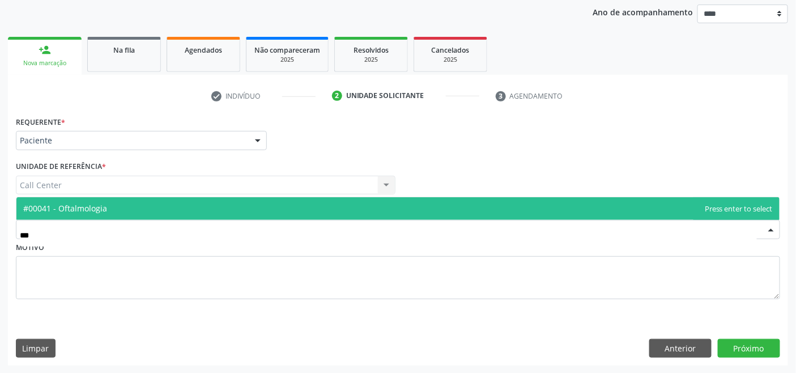
click at [110, 200] on span "#00041 - Oftalmologia" at bounding box center [397, 208] width 763 height 23
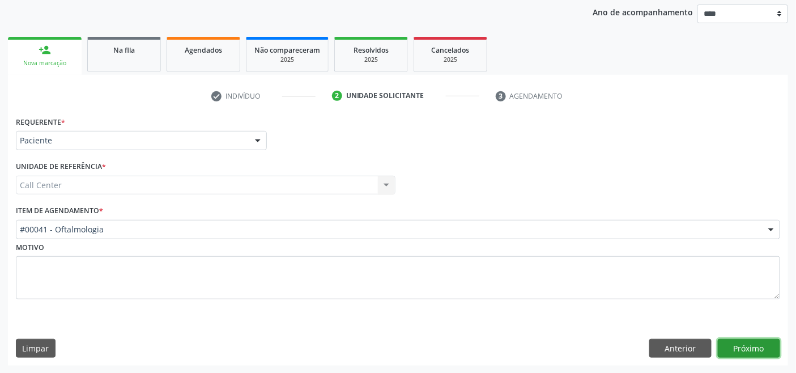
click at [743, 348] on button "Próximo" at bounding box center [749, 348] width 62 height 19
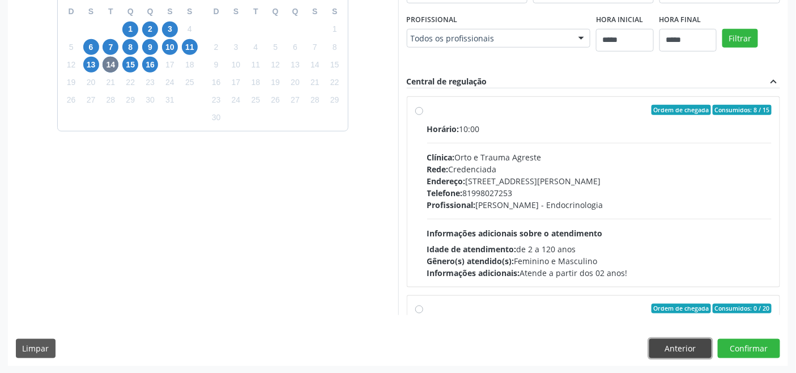
click at [678, 340] on button "Anterior" at bounding box center [680, 348] width 62 height 19
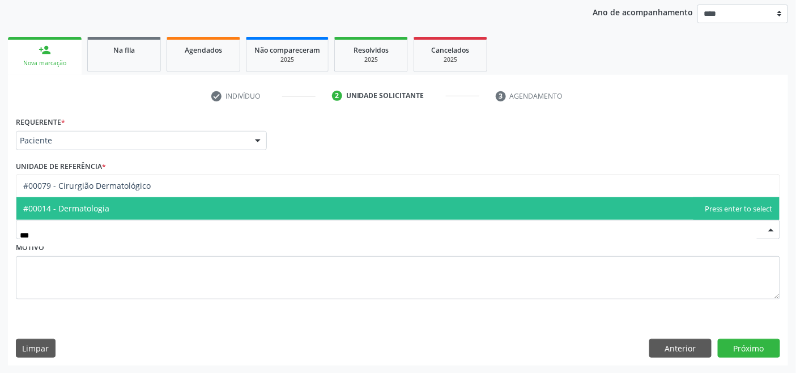
drag, startPoint x: 89, startPoint y: 206, endPoint x: 112, endPoint y: 221, distance: 26.5
click at [89, 206] on span "#00014 - Dermatologia" at bounding box center [66, 208] width 86 height 11
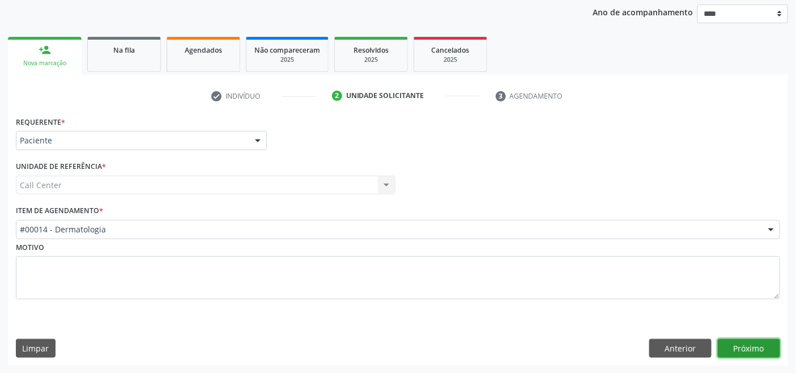
click at [750, 348] on button "Próximo" at bounding box center [749, 348] width 62 height 19
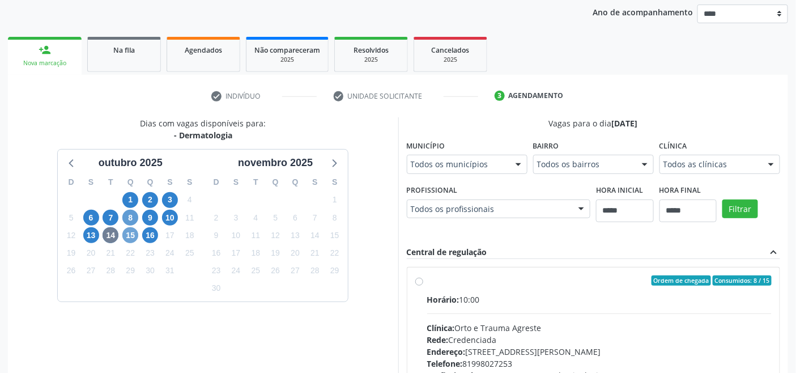
click at [128, 233] on span "15" at bounding box center [130, 235] width 16 height 16
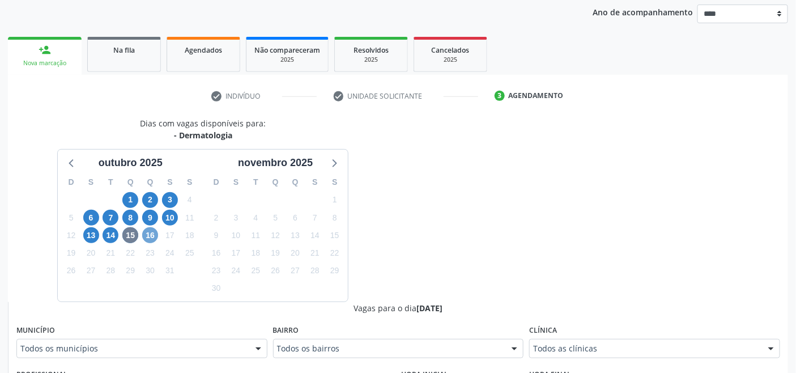
click at [154, 231] on span "16" at bounding box center [150, 235] width 16 height 16
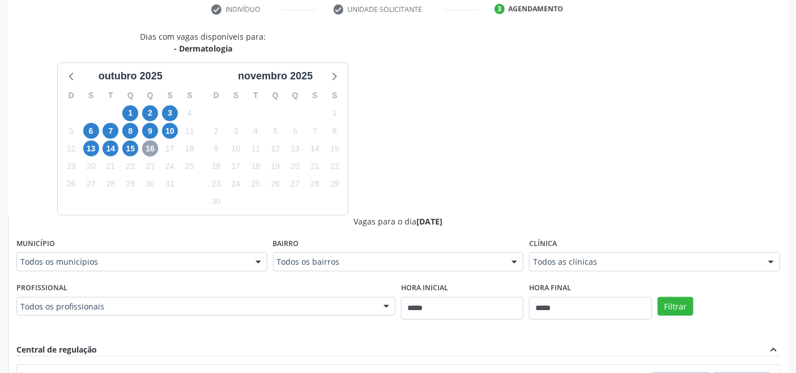
scroll to position [258, 0]
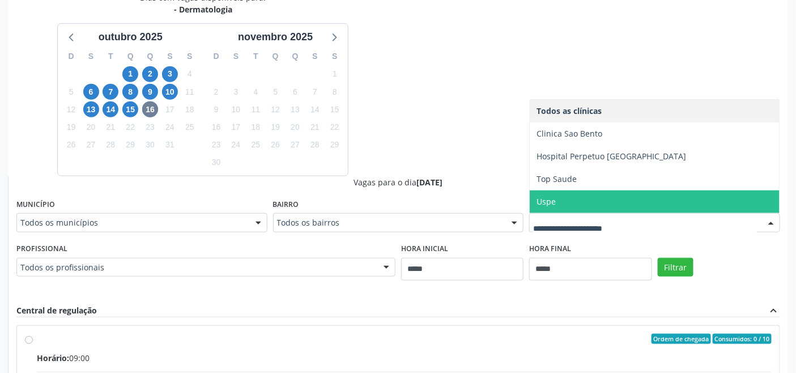
click at [567, 196] on span "Uspe" at bounding box center [655, 201] width 250 height 23
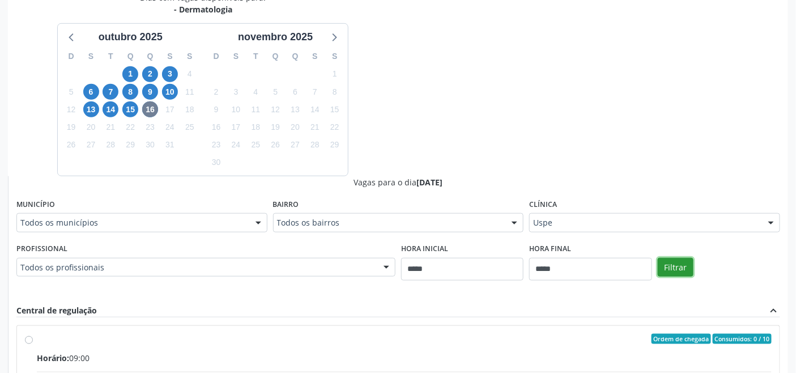
click at [678, 263] on button "Filtrar" at bounding box center [676, 267] width 36 height 19
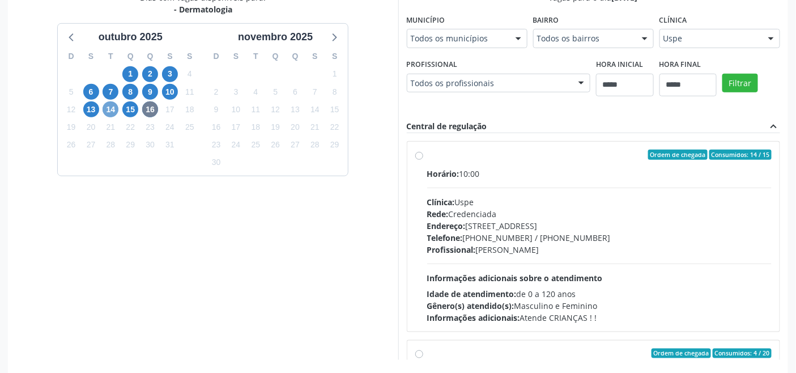
click at [106, 105] on span "14" at bounding box center [111, 109] width 16 height 16
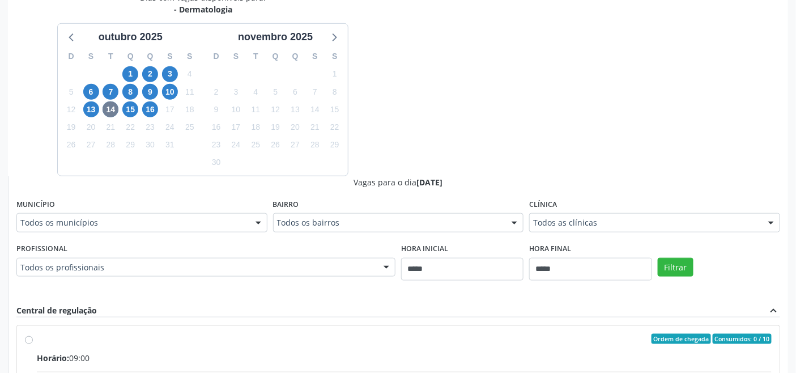
click at [450, 157] on div "Dias com vagas disponíveis para: - Dermatologia outubro 2025 D S T Q Q S S 28 2…" at bounding box center [398, 268] width 780 height 552
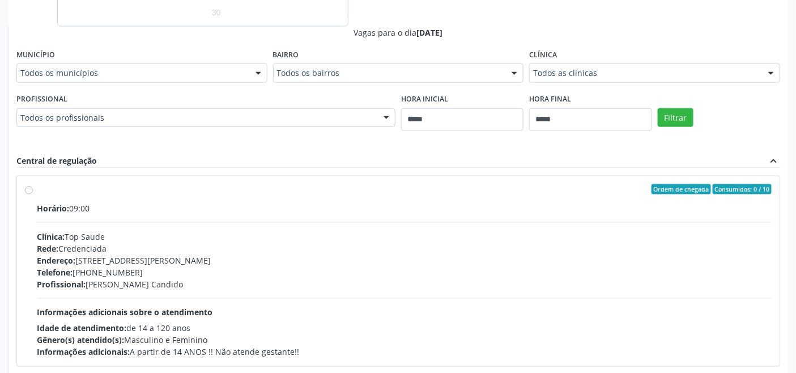
scroll to position [488, 0]
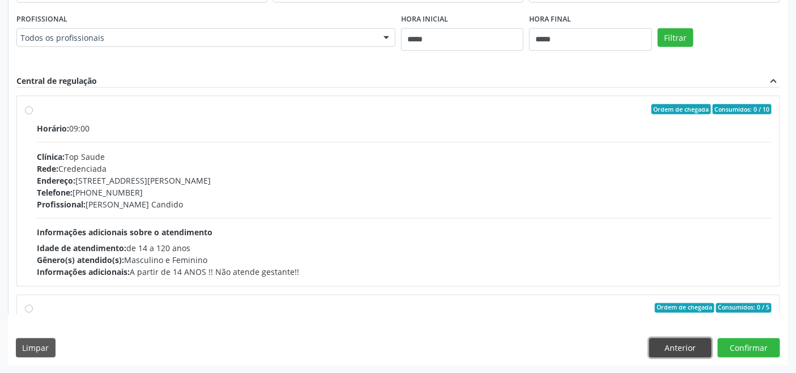
click at [680, 348] on button "Anterior" at bounding box center [680, 347] width 62 height 19
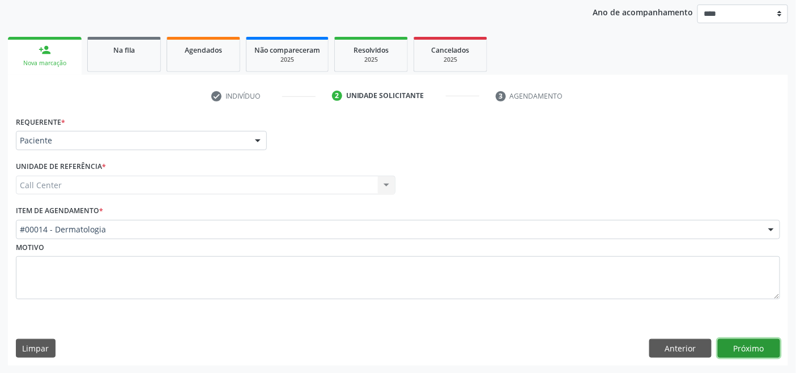
click at [741, 339] on button "Próximo" at bounding box center [749, 348] width 62 height 19
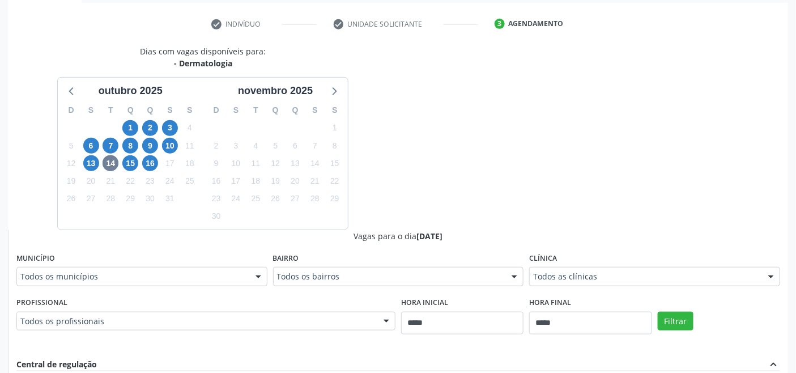
scroll to position [258, 0]
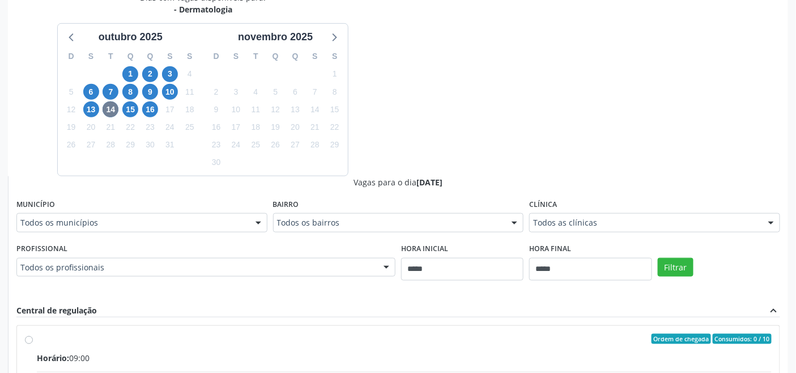
drag, startPoint x: 431, startPoint y: 122, endPoint x: 370, endPoint y: 129, distance: 61.0
click at [428, 122] on div "Dias com vagas disponíveis para: - Dermatologia outubro 2025 D S T Q Q S S 28 2…" at bounding box center [398, 268] width 780 height 552
click at [125, 106] on span "15" at bounding box center [130, 109] width 16 height 16
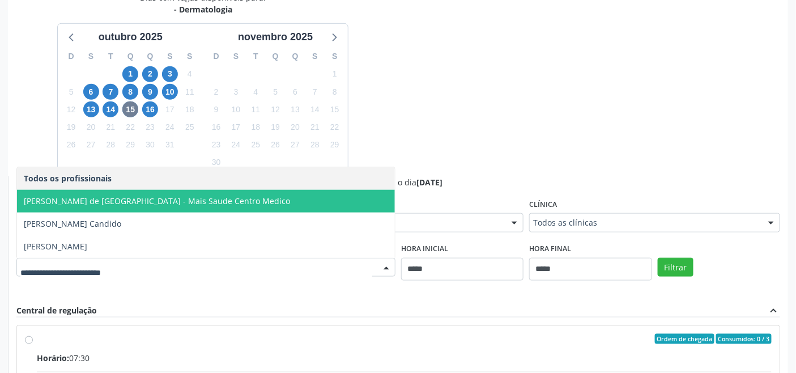
click at [120, 200] on span "Joselmo Cavalcanti de Lima - Mais Saude Centro Medico" at bounding box center [157, 200] width 266 height 11
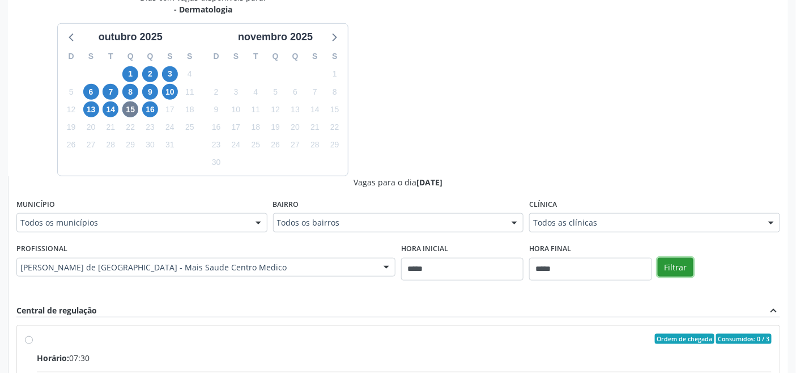
click at [675, 259] on button "Filtrar" at bounding box center [676, 267] width 36 height 19
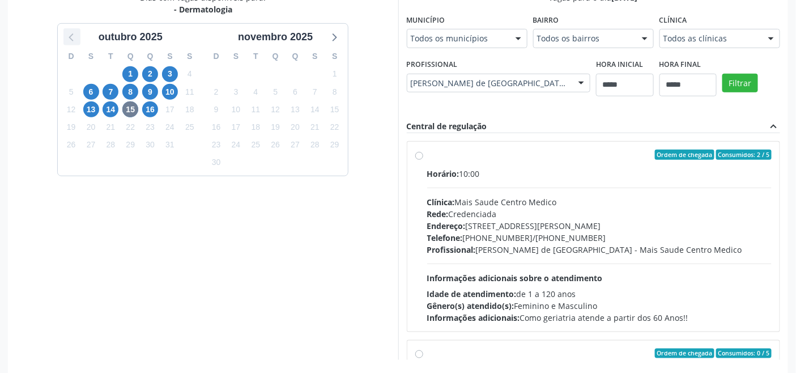
click at [71, 34] on icon at bounding box center [71, 38] width 5 height 8
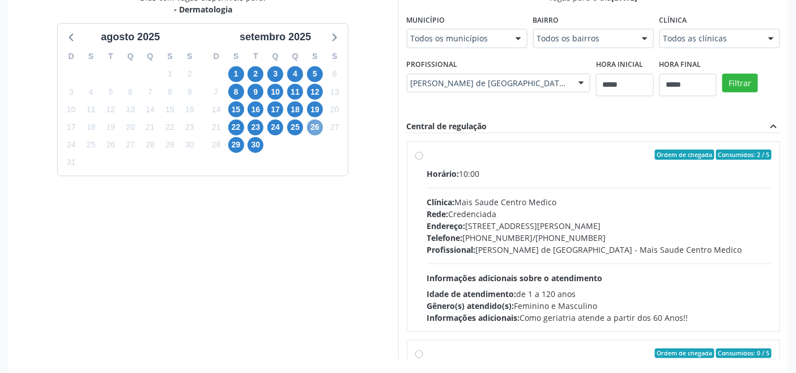
click at [314, 127] on span "26" at bounding box center [315, 128] width 16 height 16
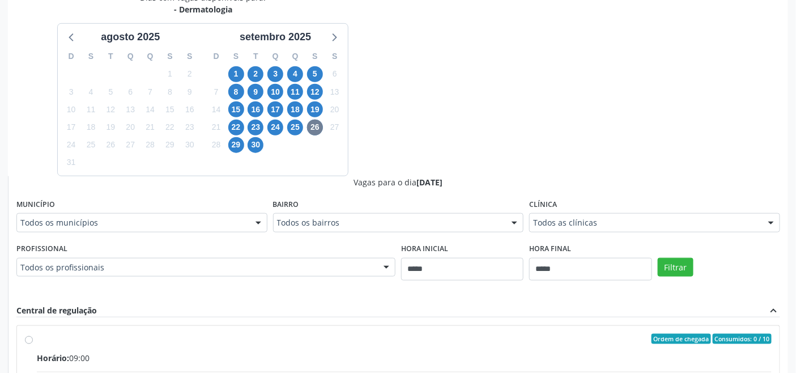
click at [473, 131] on div "Dias com vagas disponíveis para: - Dermatologia agosto 2025 D S T Q Q S S 27 28…" at bounding box center [398, 268] width 780 height 552
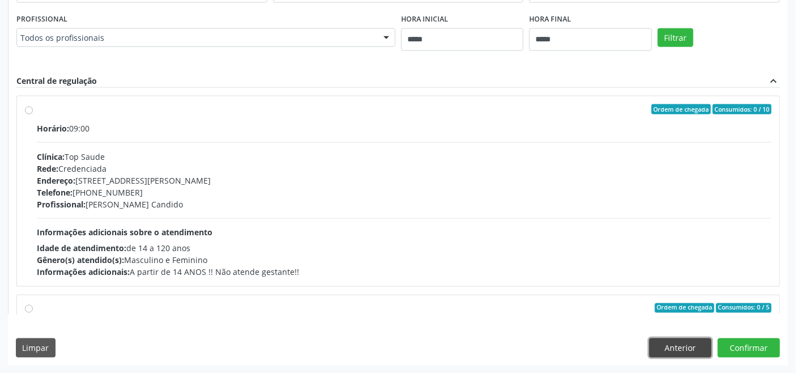
click at [667, 343] on button "Anterior" at bounding box center [680, 347] width 62 height 19
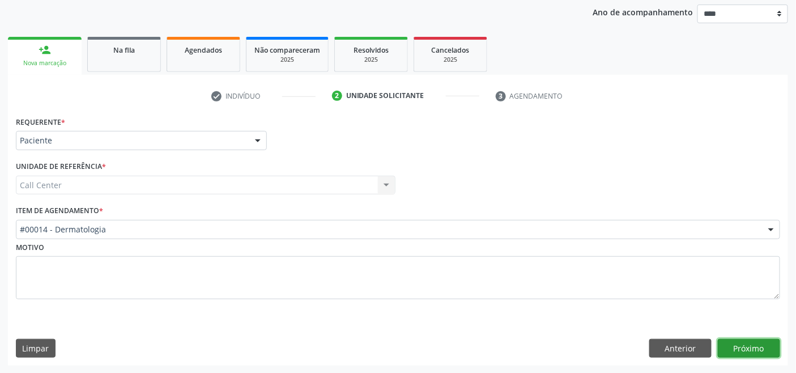
click at [744, 349] on button "Próximo" at bounding box center [749, 348] width 62 height 19
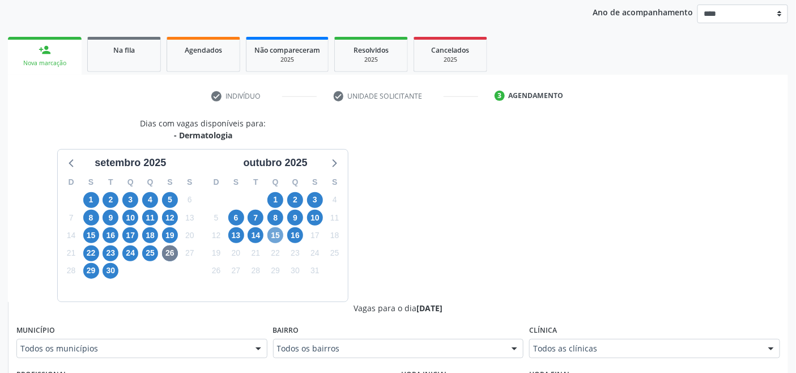
click at [280, 236] on span "15" at bounding box center [275, 235] width 16 height 16
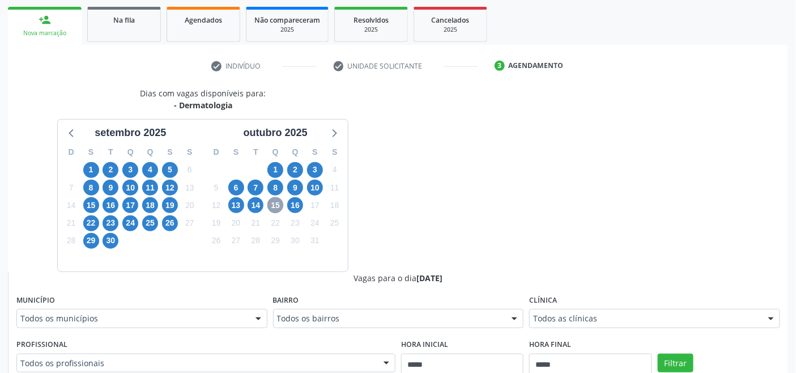
scroll to position [321, 0]
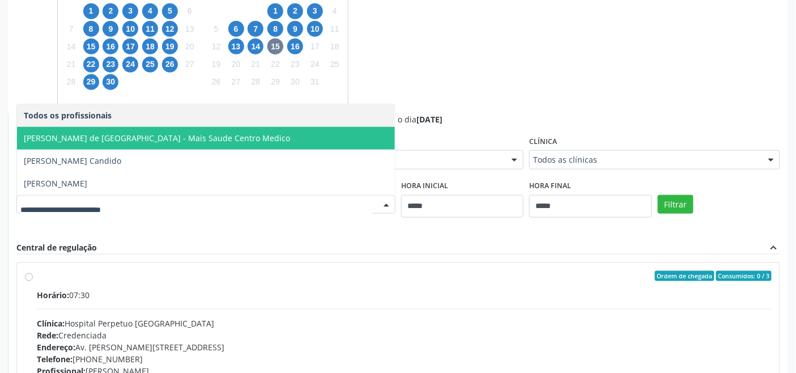
drag, startPoint x: 106, startPoint y: 138, endPoint x: 220, endPoint y: 164, distance: 116.4
click at [108, 136] on span "Joselmo Cavalcanti de Lima - Mais Saude Centro Medico" at bounding box center [157, 138] width 266 height 11
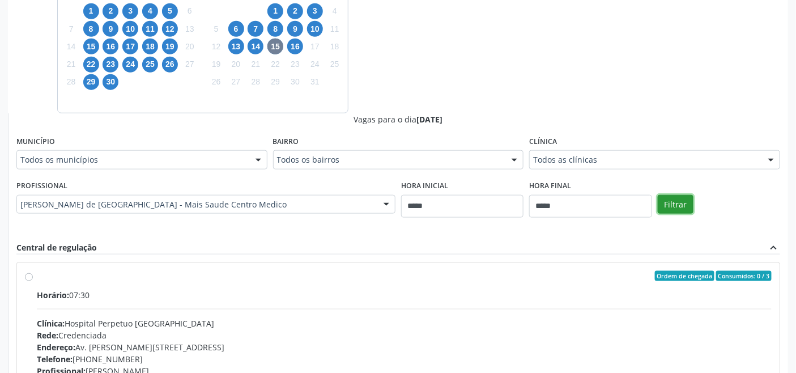
click at [673, 204] on button "Filtrar" at bounding box center [676, 204] width 36 height 19
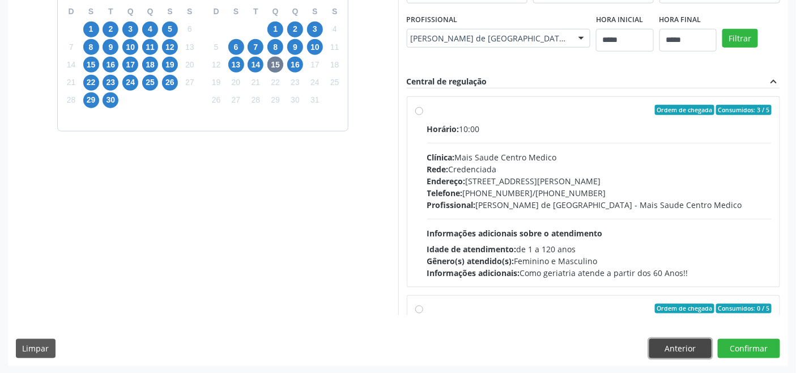
click at [682, 343] on button "Anterior" at bounding box center [680, 348] width 62 height 19
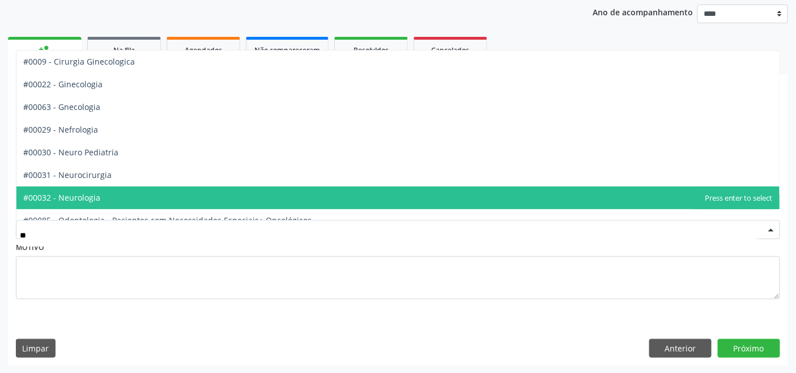
click at [147, 200] on span "#00032 - Neurologia" at bounding box center [397, 197] width 763 height 23
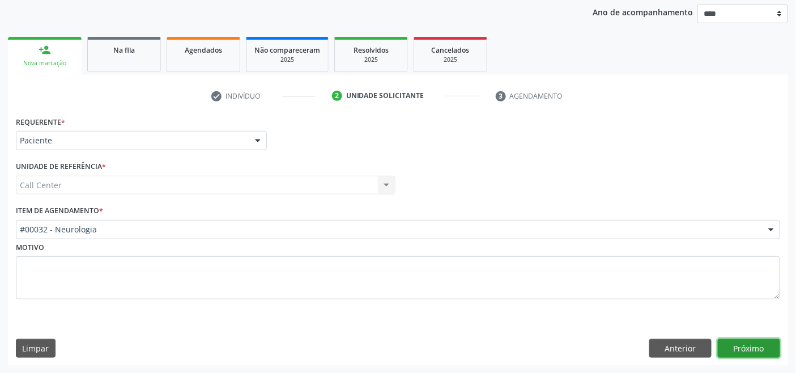
click at [742, 353] on button "Próximo" at bounding box center [749, 348] width 62 height 19
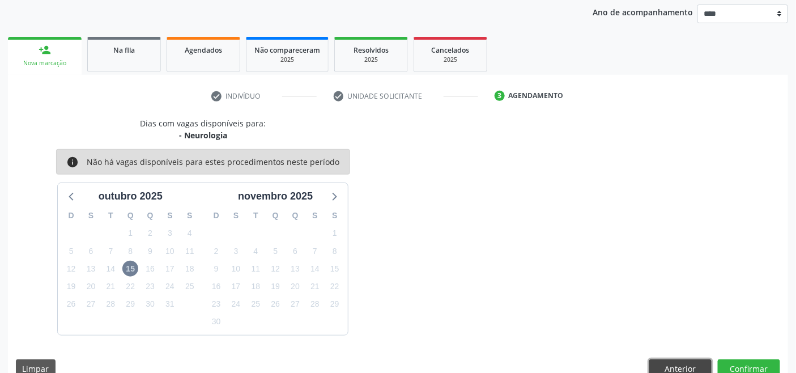
click at [681, 365] on button "Anterior" at bounding box center [680, 368] width 62 height 19
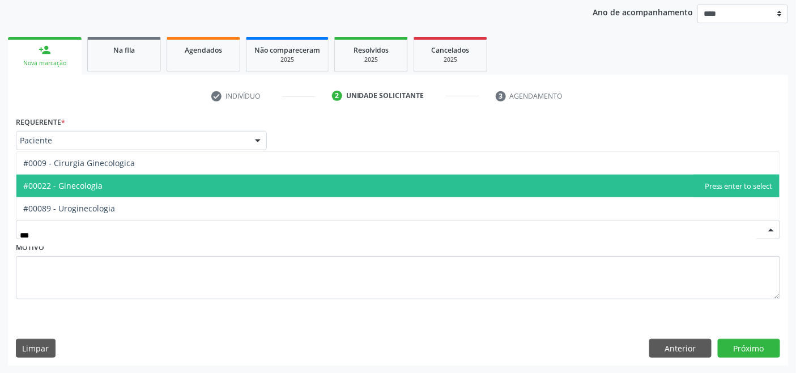
click at [112, 187] on span "#00022 - Ginecologia" at bounding box center [397, 185] width 763 height 23
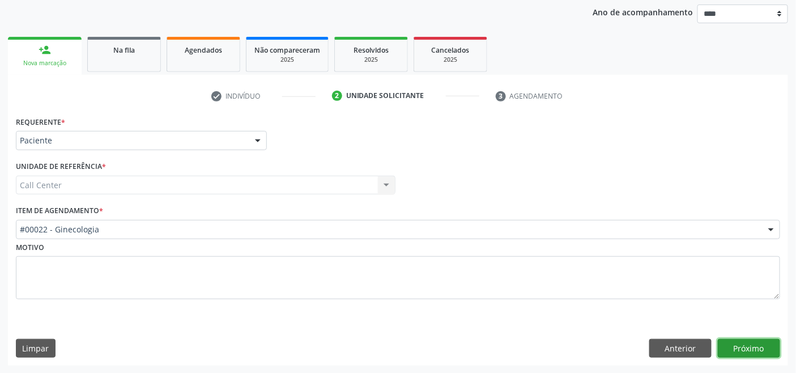
click at [735, 344] on button "Próximo" at bounding box center [749, 348] width 62 height 19
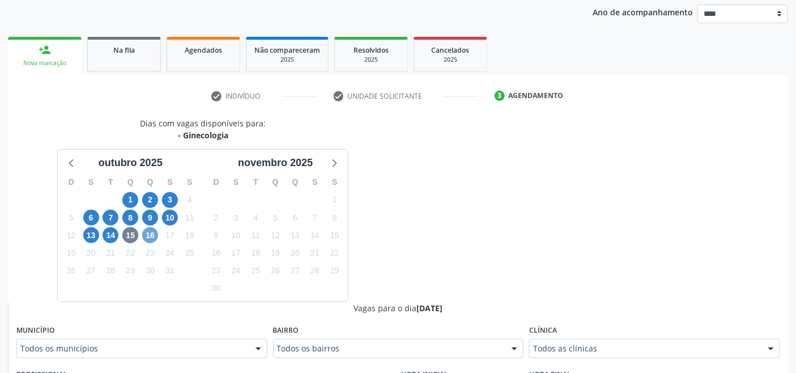
click at [147, 236] on span "16" at bounding box center [150, 235] width 16 height 16
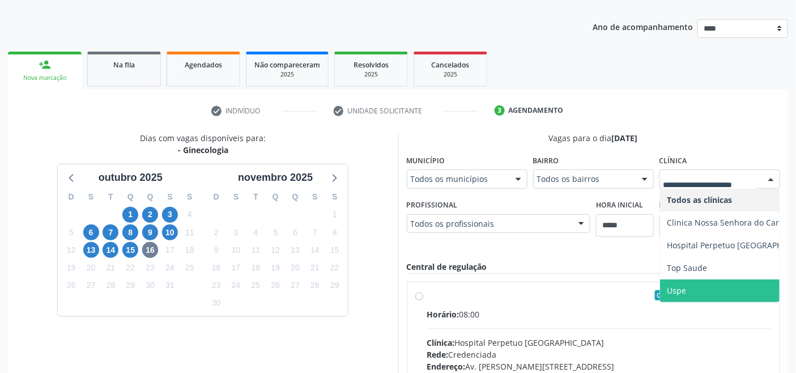
scroll to position [114, 0]
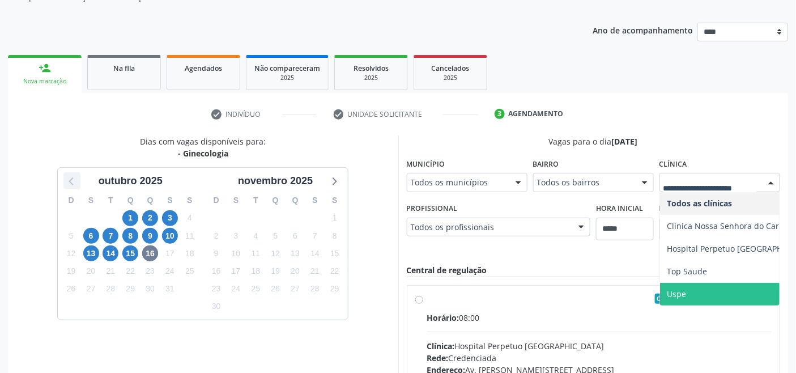
click at [72, 180] on icon at bounding box center [72, 180] width 15 height 15
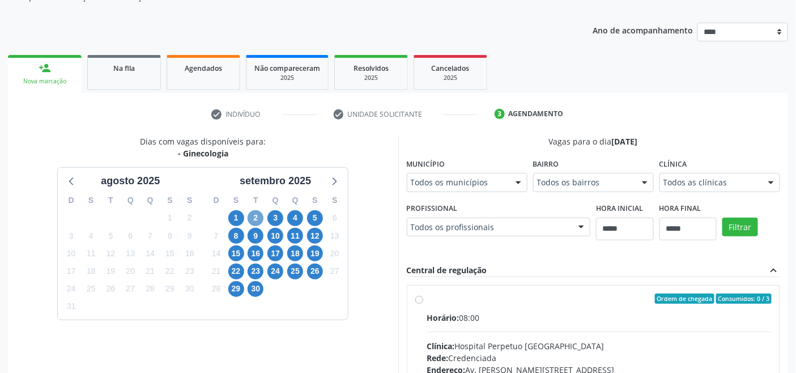
click at [254, 214] on span "2" at bounding box center [256, 218] width 16 height 16
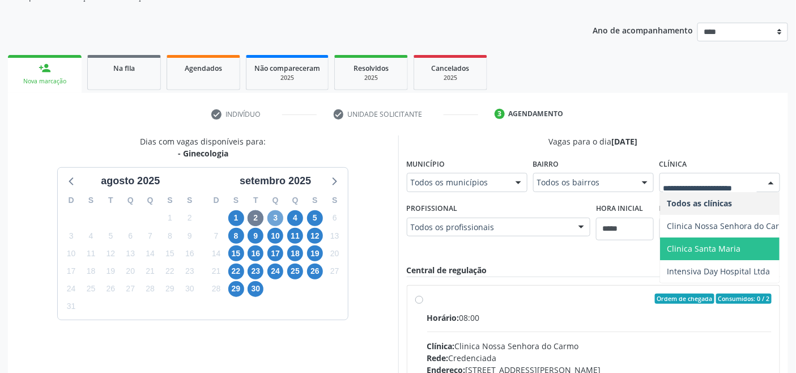
click at [275, 214] on span "3" at bounding box center [275, 218] width 16 height 16
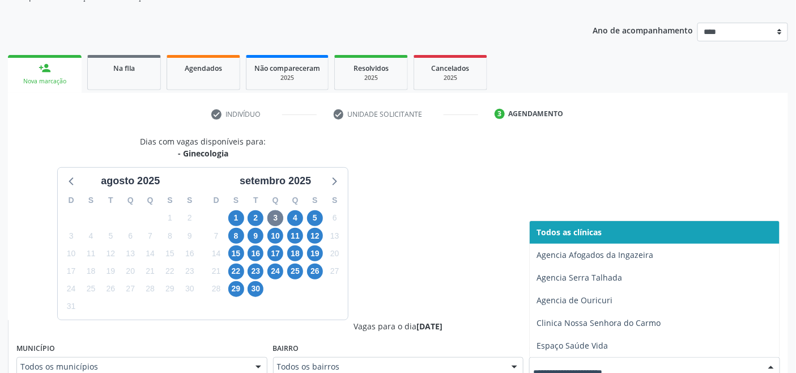
scroll to position [125, 0]
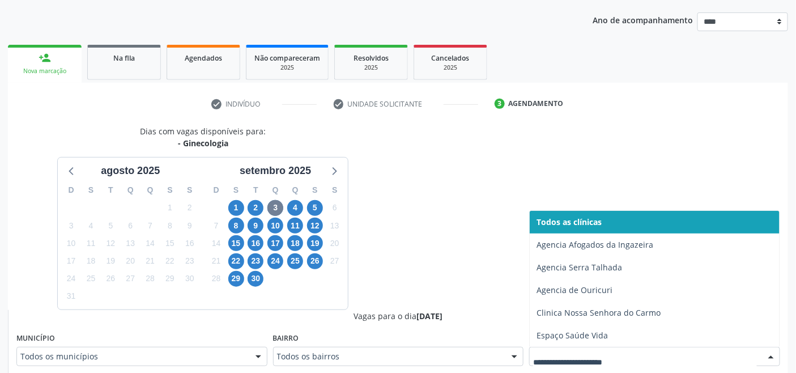
click at [551, 359] on div at bounding box center [654, 356] width 251 height 19
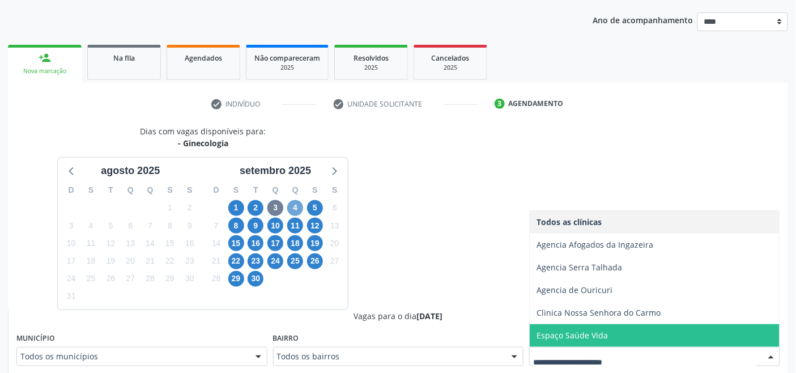
click at [296, 211] on span "4" at bounding box center [295, 208] width 16 height 16
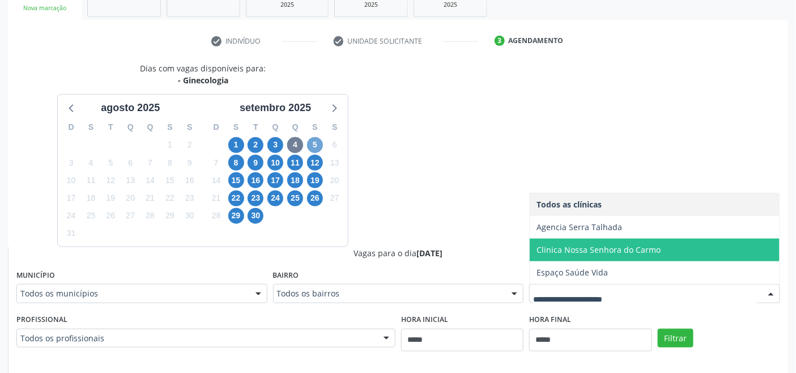
drag, startPoint x: 318, startPoint y: 140, endPoint x: 327, endPoint y: 146, distance: 10.9
click at [319, 142] on span "5" at bounding box center [315, 145] width 16 height 16
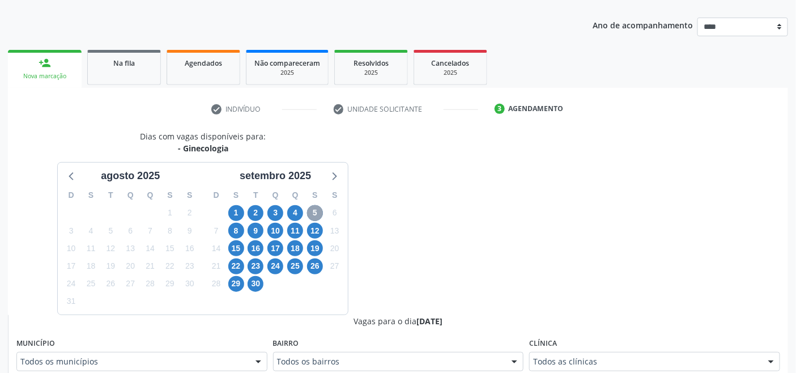
scroll to position [187, 0]
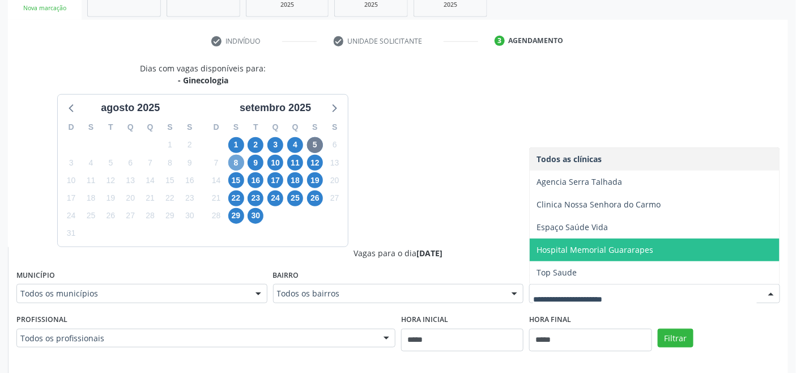
click at [233, 163] on span "8" at bounding box center [236, 163] width 16 height 16
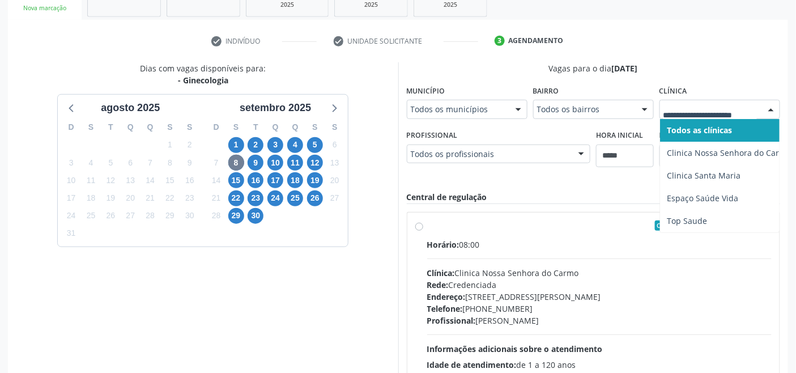
click at [715, 102] on div at bounding box center [719, 109] width 121 height 19
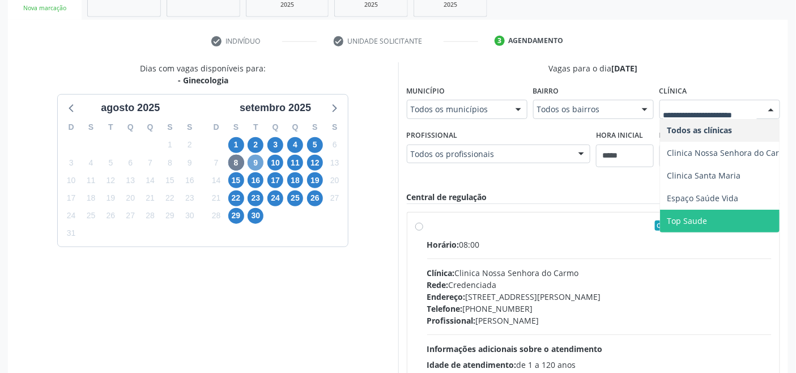
click at [252, 164] on span "9" at bounding box center [256, 163] width 16 height 16
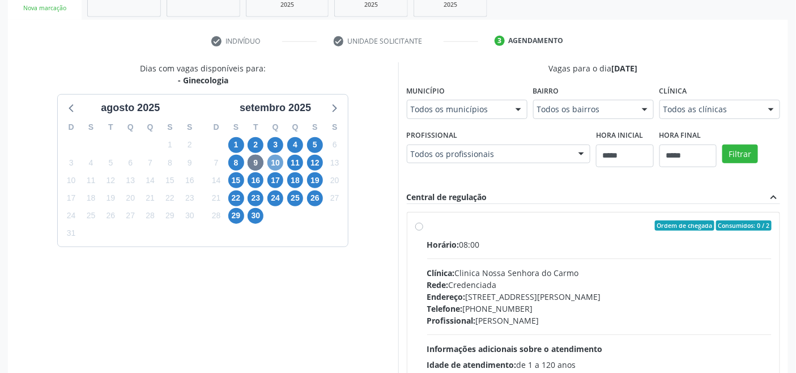
click at [273, 162] on span "10" at bounding box center [275, 163] width 16 height 16
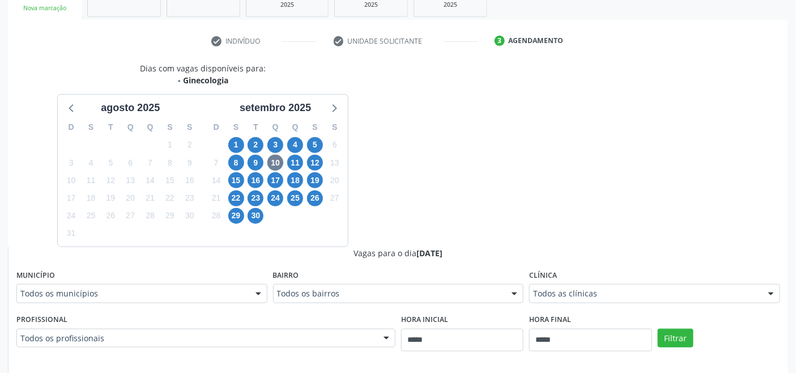
drag, startPoint x: 596, startPoint y: 287, endPoint x: 573, endPoint y: 280, distance: 24.7
click at [592, 287] on div "Todos as clínicas" at bounding box center [654, 293] width 251 height 19
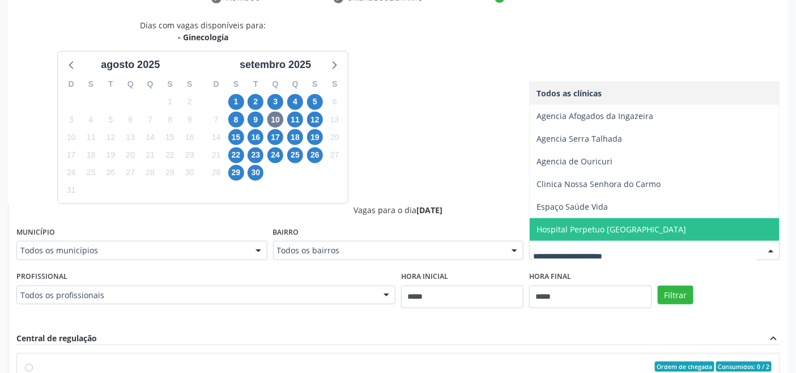
scroll to position [439, 0]
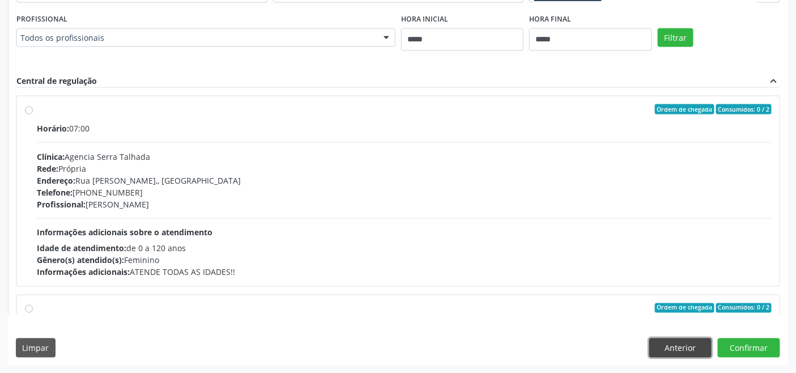
click at [692, 350] on button "Anterior" at bounding box center [680, 347] width 62 height 19
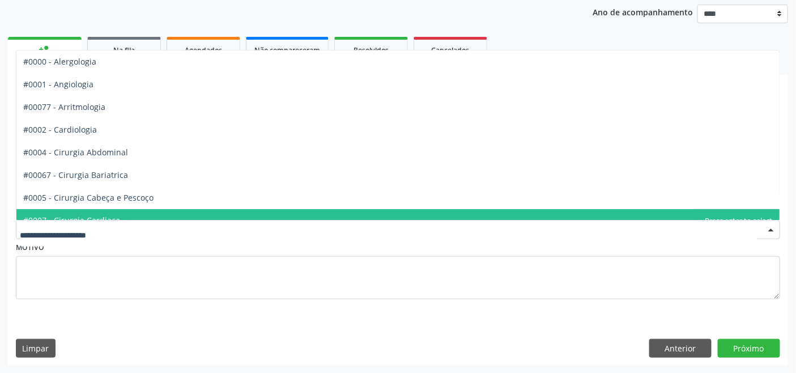
drag, startPoint x: 115, startPoint y: 224, endPoint x: 78, endPoint y: 195, distance: 47.6
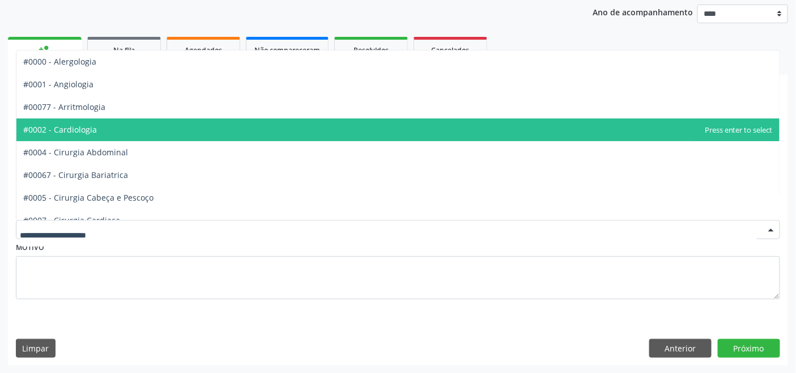
click at [79, 126] on span "#0002 - Cardiologia" at bounding box center [60, 129] width 74 height 11
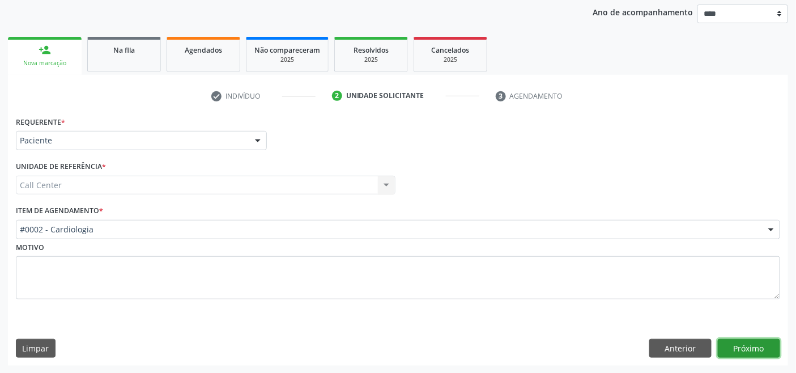
click at [751, 345] on button "Próximo" at bounding box center [749, 348] width 62 height 19
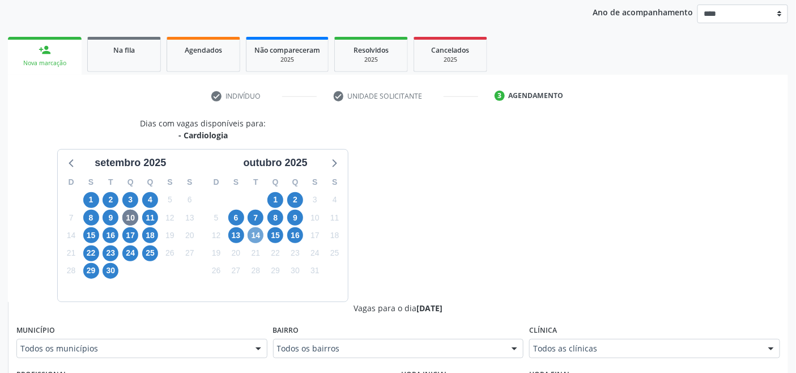
click at [251, 234] on span "14" at bounding box center [256, 235] width 16 height 16
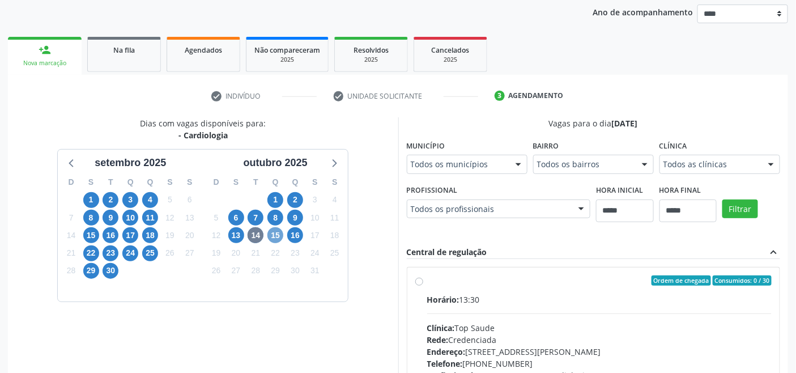
click at [273, 234] on span "15" at bounding box center [275, 235] width 16 height 16
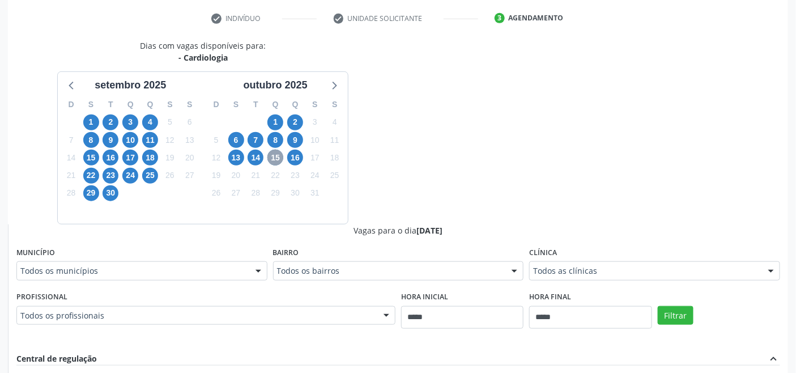
scroll to position [258, 0]
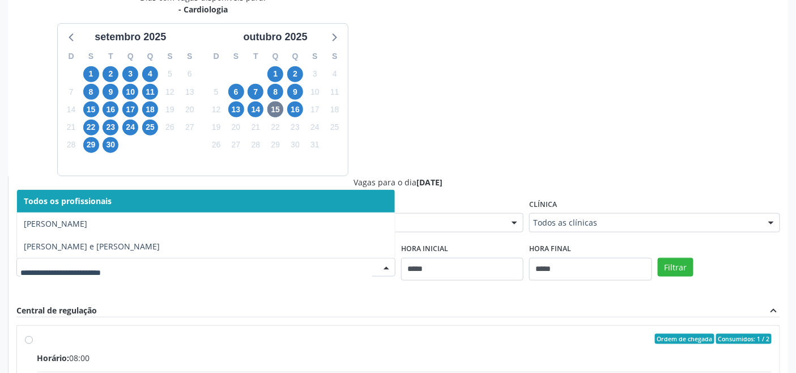
click at [432, 160] on div "Dias com vagas disponíveis para: - Cardiologia setembro 2025 D S T Q Q S S 31 1…" at bounding box center [398, 268] width 780 height 552
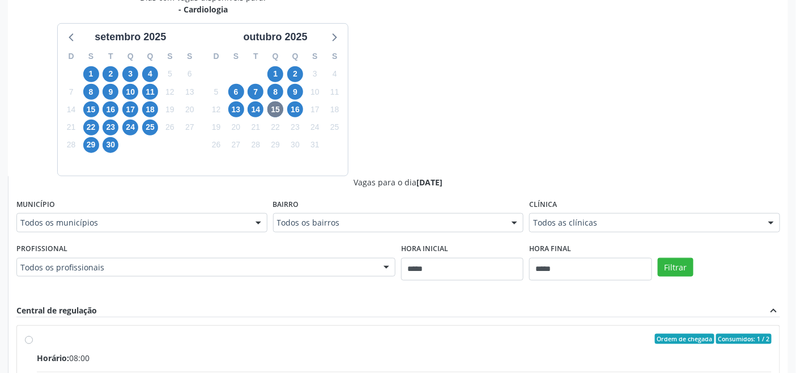
click at [467, 161] on div "Dias com vagas disponíveis para: - Cardiologia setembro 2025 D S T Q Q S S 31 1…" at bounding box center [398, 268] width 780 height 552
click at [296, 108] on span "16" at bounding box center [295, 109] width 16 height 16
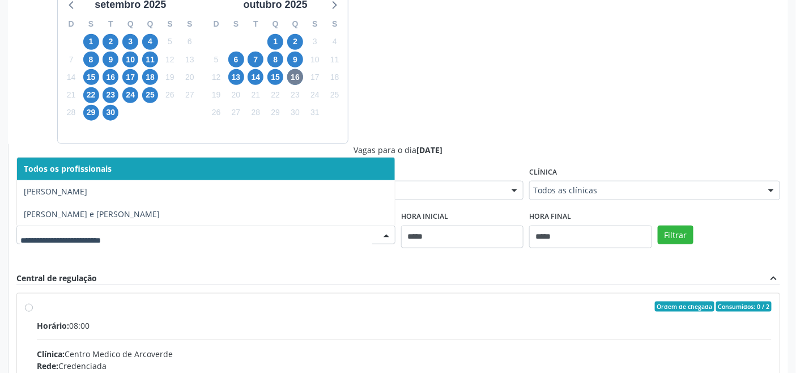
scroll to position [447, 0]
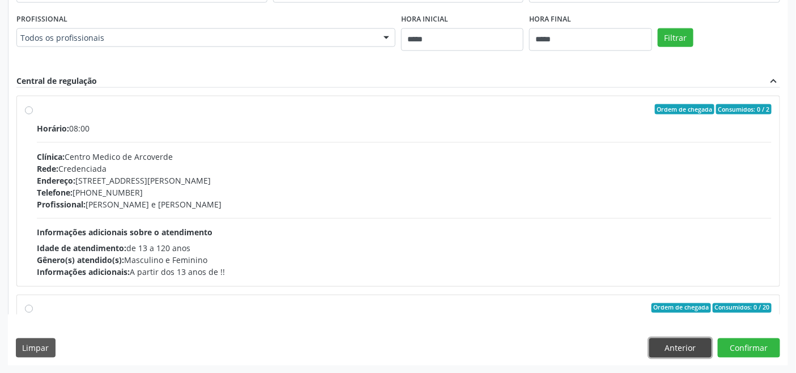
drag, startPoint x: 690, startPoint y: 346, endPoint x: 568, endPoint y: 328, distance: 123.6
click at [689, 346] on button "Anterior" at bounding box center [680, 347] width 62 height 19
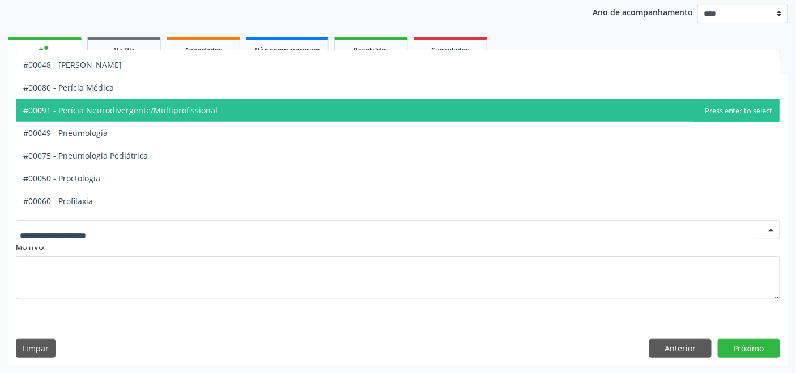
scroll to position [1762, 0]
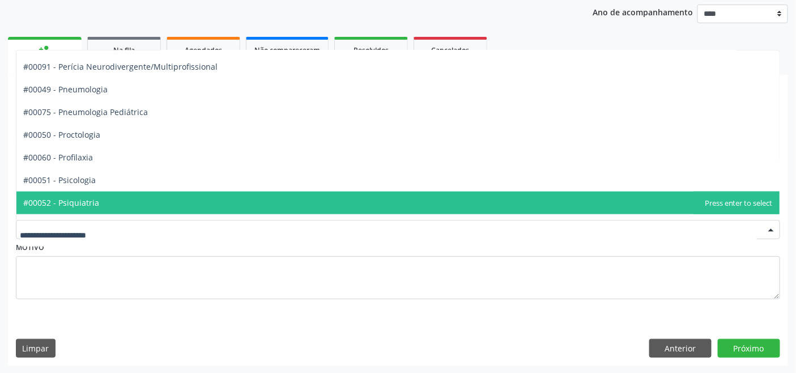
click at [97, 198] on span "#00052 - Psiquiatria" at bounding box center [397, 202] width 763 height 23
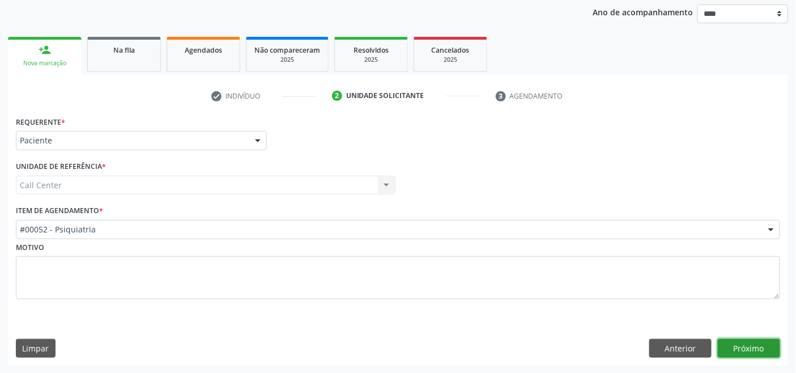
click at [766, 339] on button "Próximo" at bounding box center [749, 348] width 62 height 19
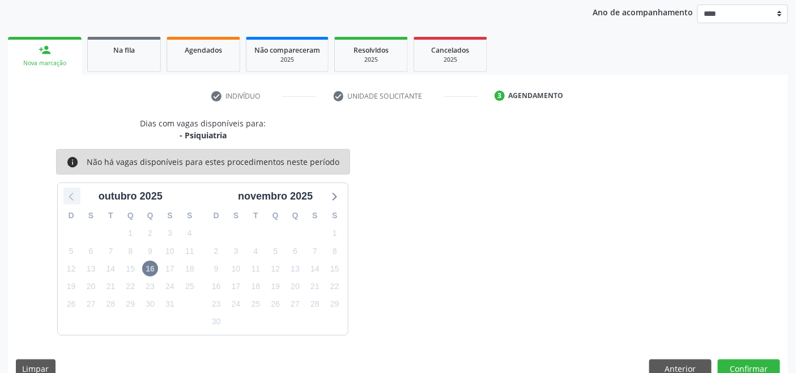
drag, startPoint x: 65, startPoint y: 194, endPoint x: 74, endPoint y: 197, distance: 9.9
click at [65, 194] on icon at bounding box center [72, 196] width 15 height 15
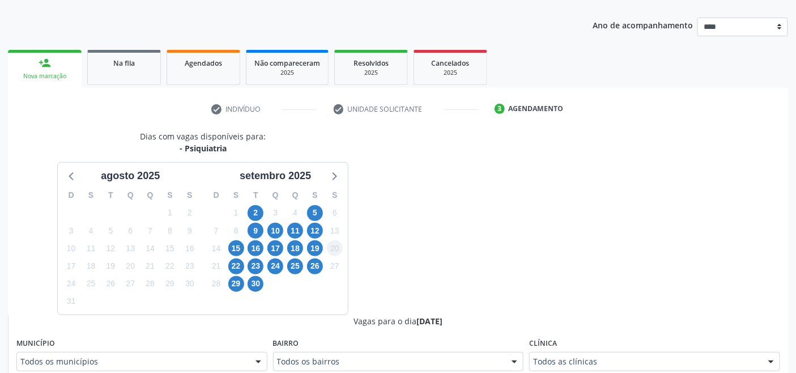
scroll to position [133, 0]
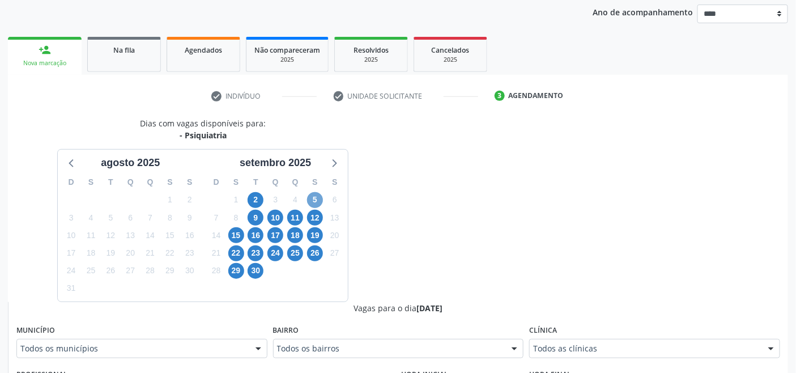
click at [313, 199] on span "5" at bounding box center [315, 200] width 16 height 16
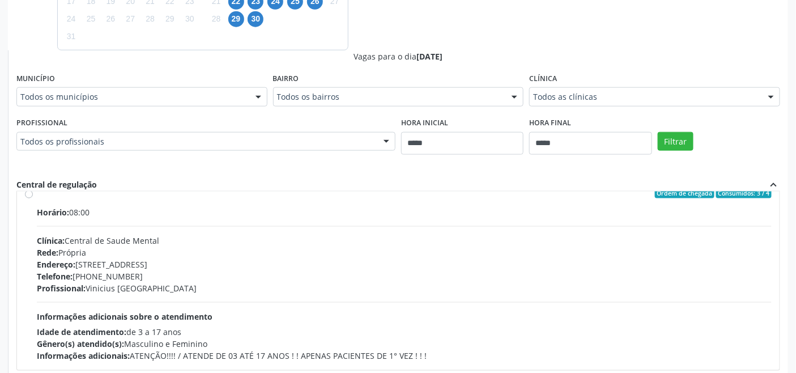
scroll to position [63, 0]
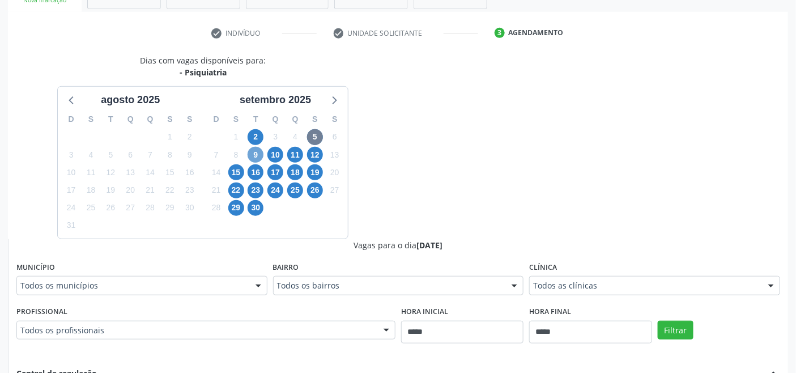
click at [259, 154] on span "9" at bounding box center [256, 155] width 16 height 16
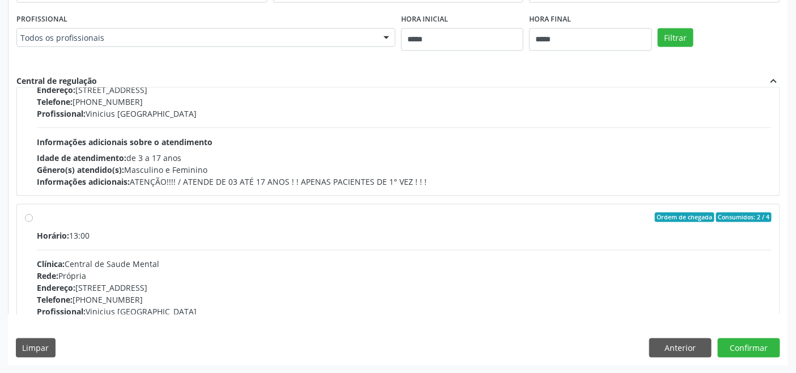
scroll to position [0, 0]
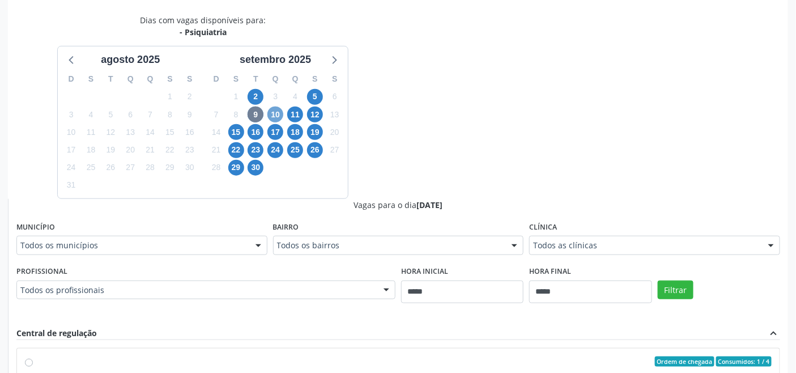
click at [278, 112] on span "10" at bounding box center [275, 114] width 16 height 16
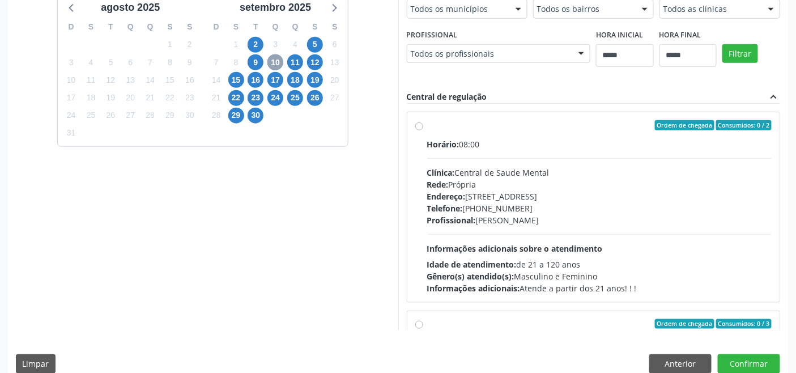
scroll to position [303, 0]
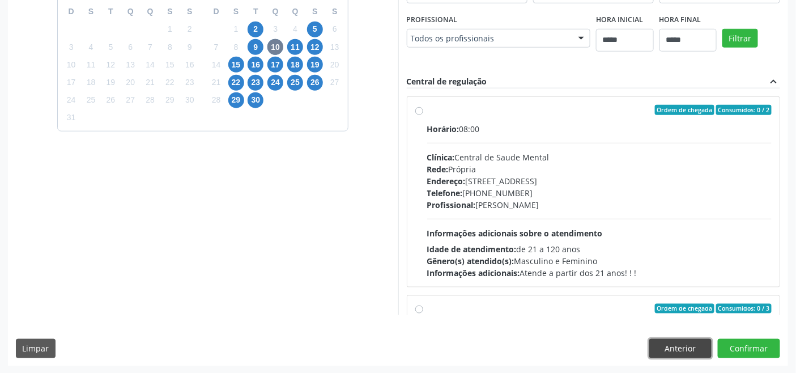
click at [674, 353] on button "Anterior" at bounding box center [680, 348] width 62 height 19
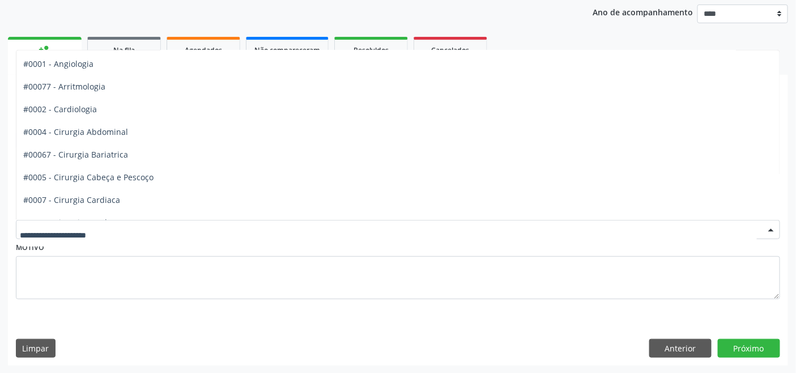
scroll to position [0, 0]
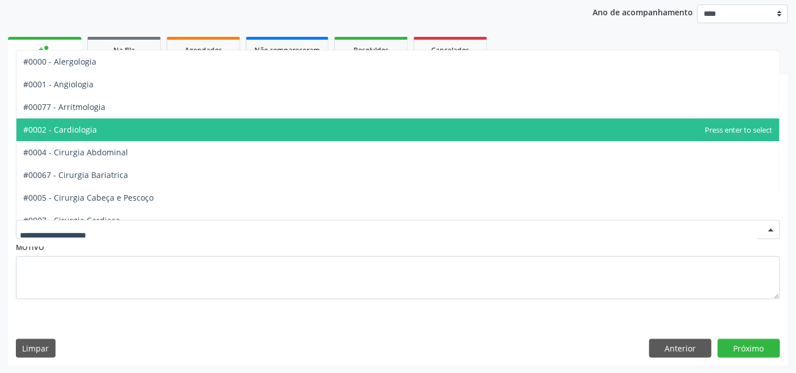
click at [115, 127] on span "#0002 - Cardiologia" at bounding box center [397, 129] width 763 height 23
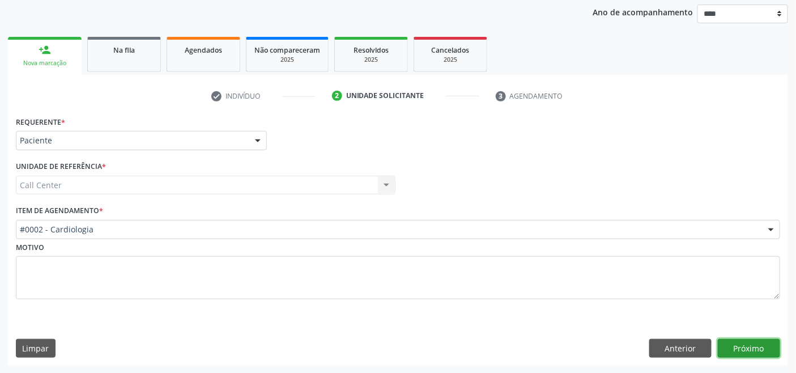
click at [745, 339] on button "Próximo" at bounding box center [749, 348] width 62 height 19
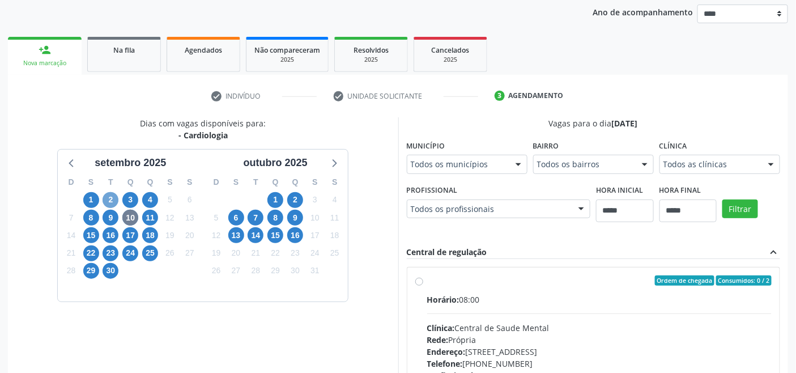
click at [104, 196] on span "2" at bounding box center [111, 200] width 16 height 16
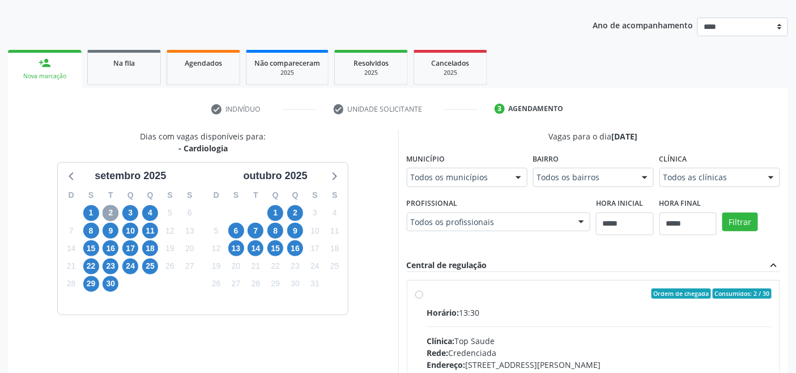
scroll to position [133, 0]
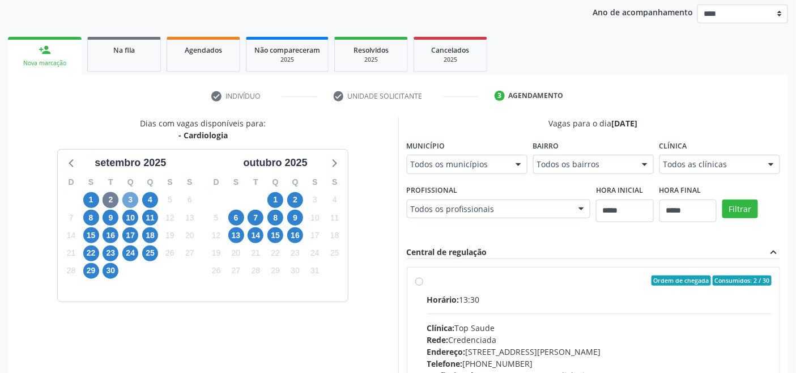
click at [133, 196] on span "3" at bounding box center [130, 200] width 16 height 16
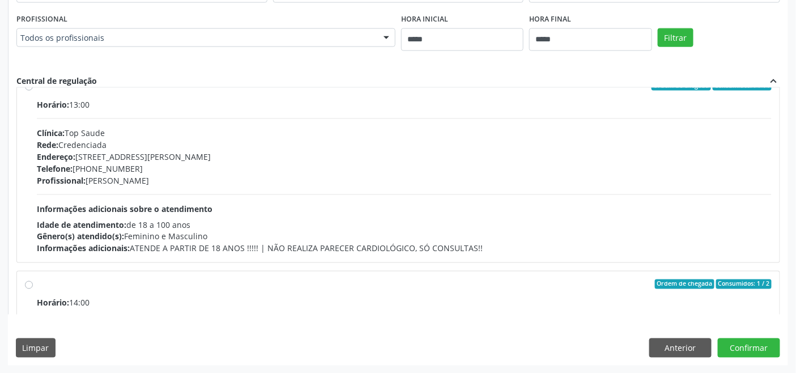
scroll to position [0, 0]
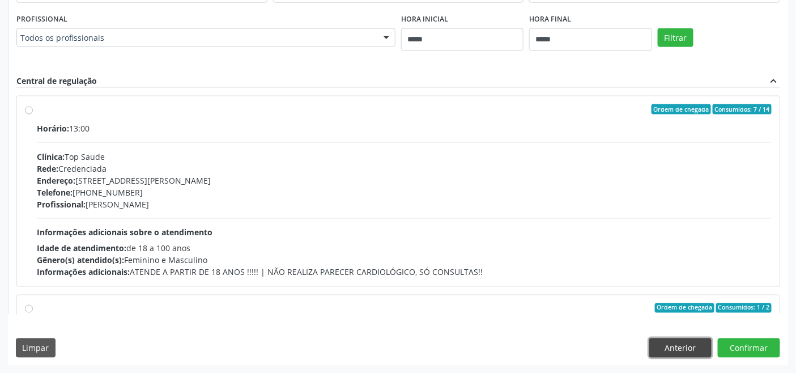
click at [686, 356] on button "Anterior" at bounding box center [680, 347] width 62 height 19
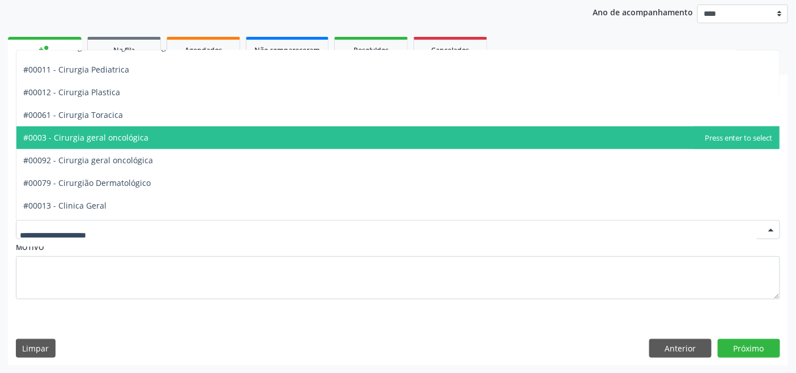
scroll to position [251, 0]
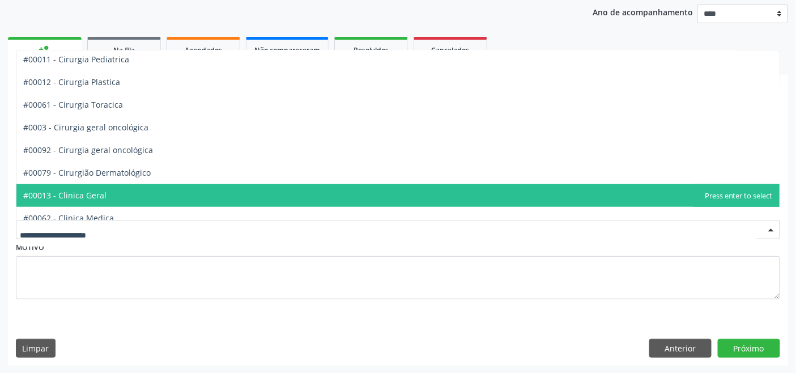
click at [105, 200] on span "#00013 - Clinica Geral" at bounding box center [397, 195] width 763 height 23
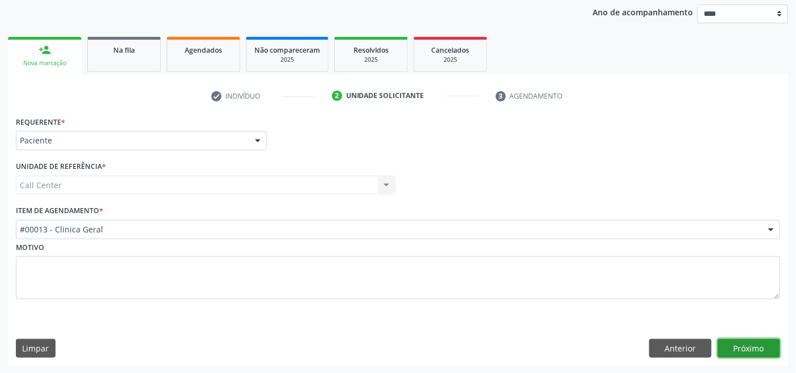
click at [744, 339] on button "Próximo" at bounding box center [749, 348] width 62 height 19
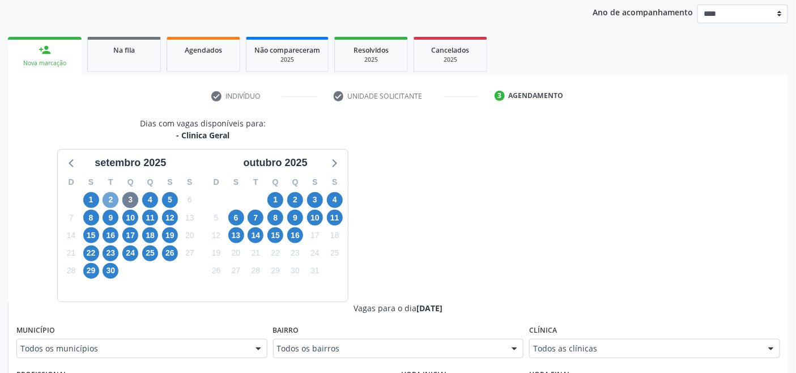
click at [106, 198] on span "2" at bounding box center [111, 200] width 16 height 16
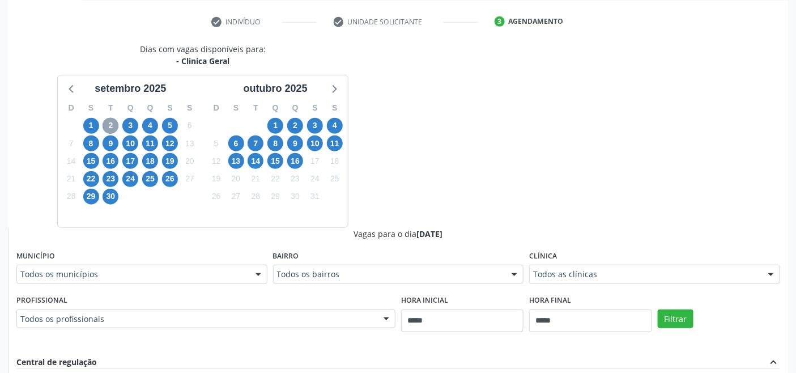
scroll to position [321, 0]
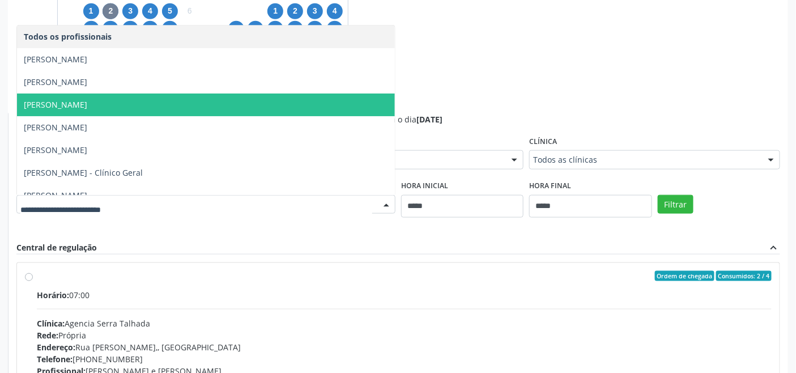
click at [170, 100] on span "Elias Jose de Melo" at bounding box center [206, 104] width 378 height 23
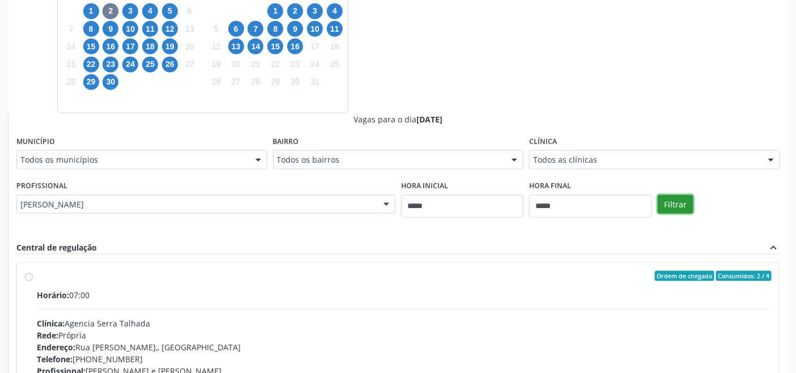
click at [678, 199] on button "Filtrar" at bounding box center [676, 204] width 36 height 19
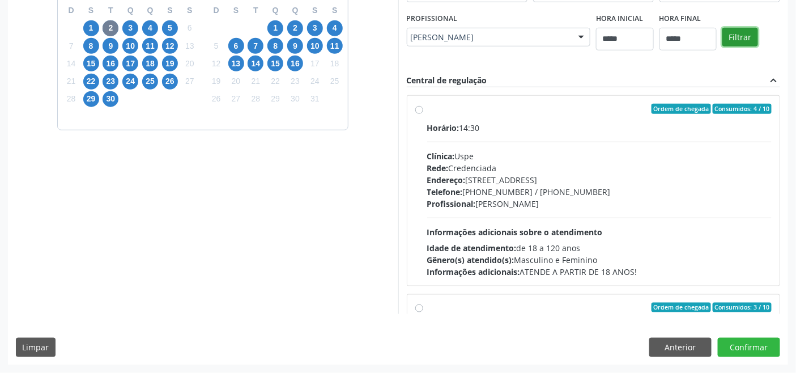
scroll to position [303, 0]
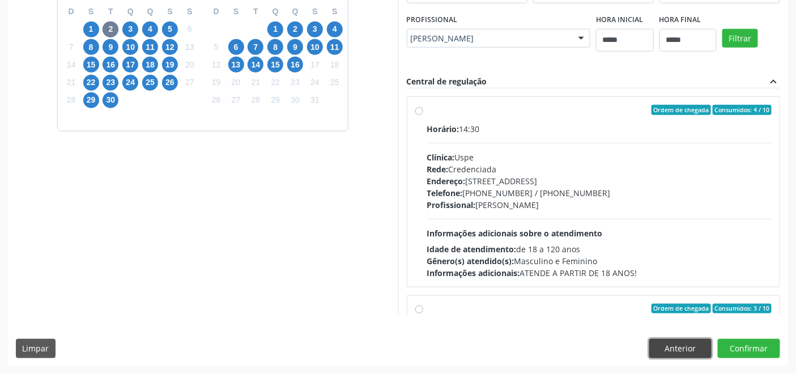
click at [688, 352] on button "Anterior" at bounding box center [680, 348] width 62 height 19
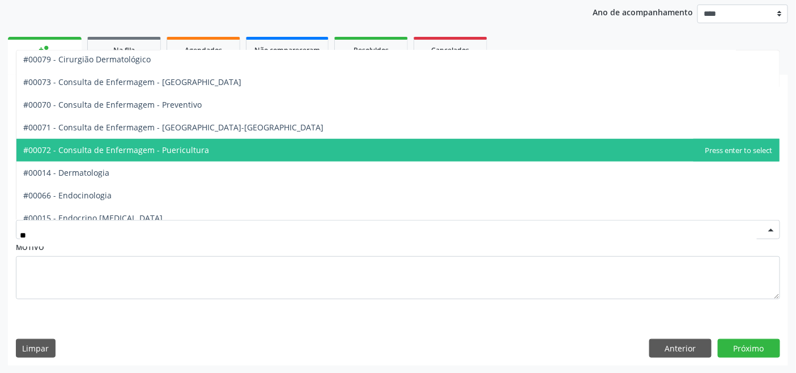
scroll to position [0, 0]
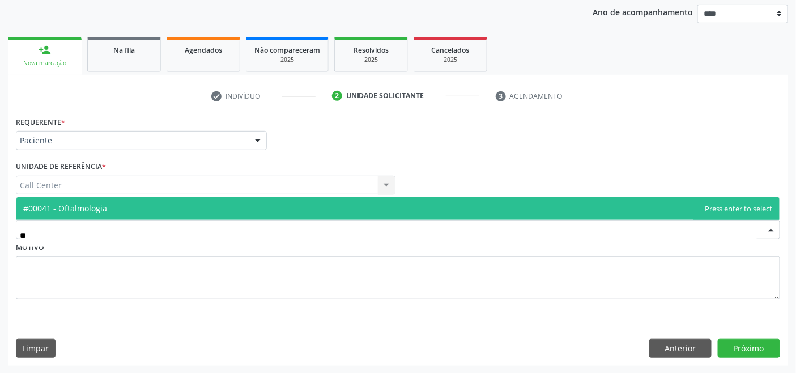
type input "***"
click at [199, 212] on span "#00041 - Oftalmologia" at bounding box center [397, 208] width 763 height 23
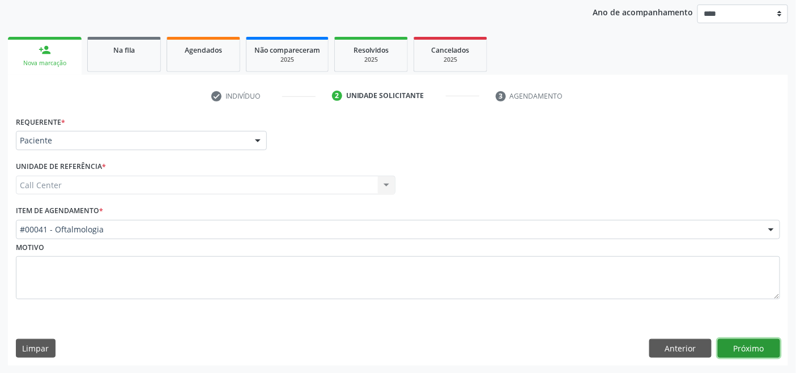
click at [757, 353] on button "Próximo" at bounding box center [749, 348] width 62 height 19
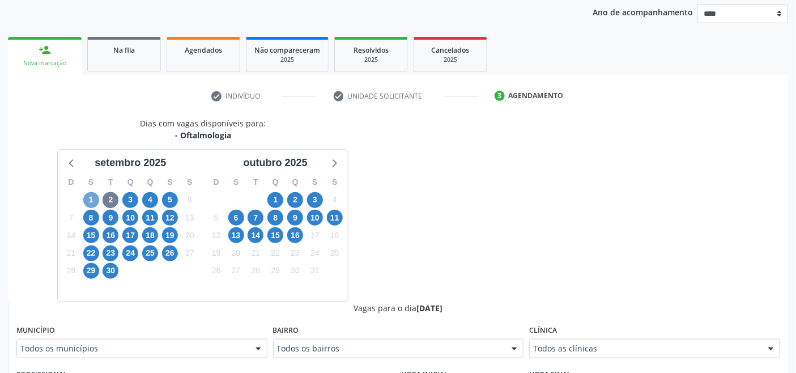
click at [88, 199] on span "1" at bounding box center [91, 200] width 16 height 16
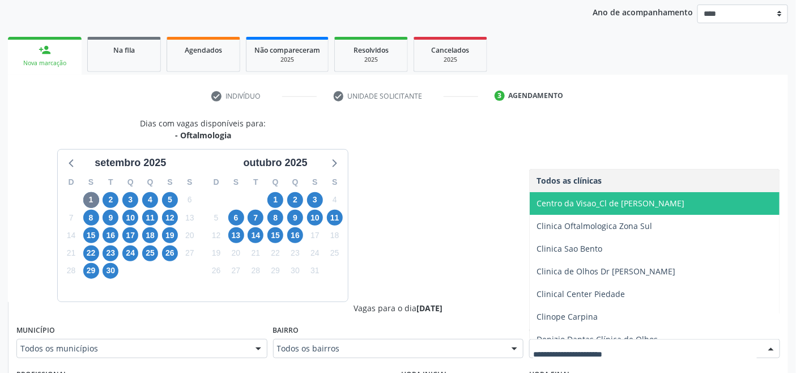
click at [587, 204] on span "Centro da Visao_Cl de [PERSON_NAME]" at bounding box center [610, 203] width 148 height 11
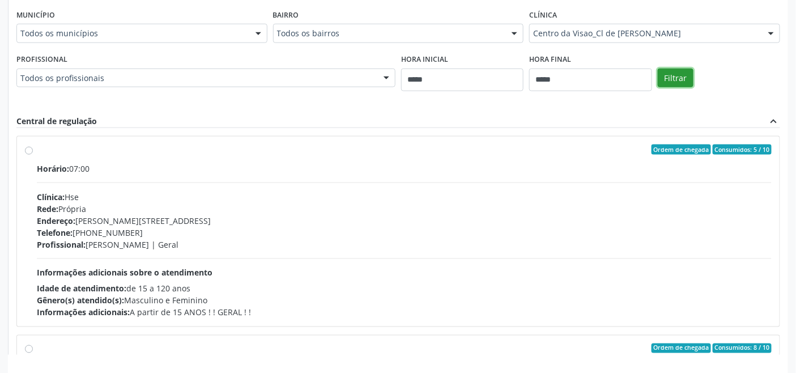
click at [679, 78] on button "Filtrar" at bounding box center [676, 78] width 36 height 19
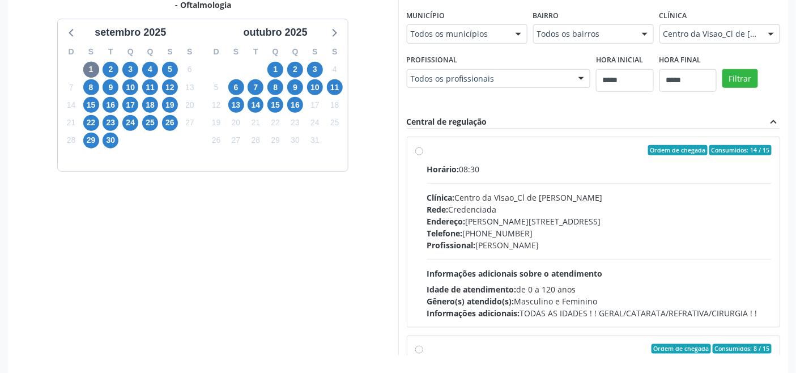
click at [716, 25] on div "Centro da Visao_Cl de Olhos Guilherme Ribeir" at bounding box center [719, 33] width 121 height 19
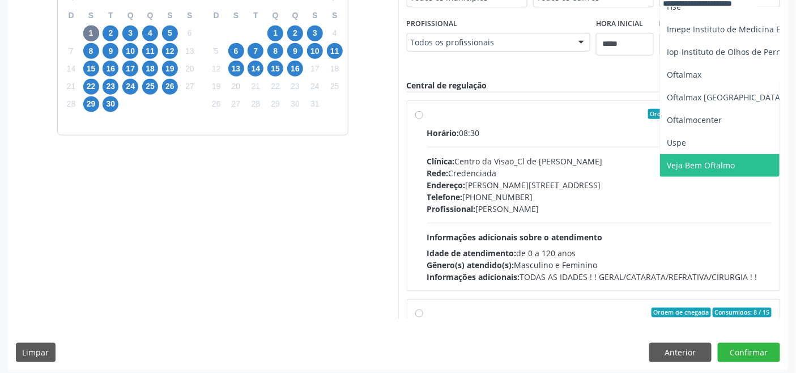
scroll to position [303, 0]
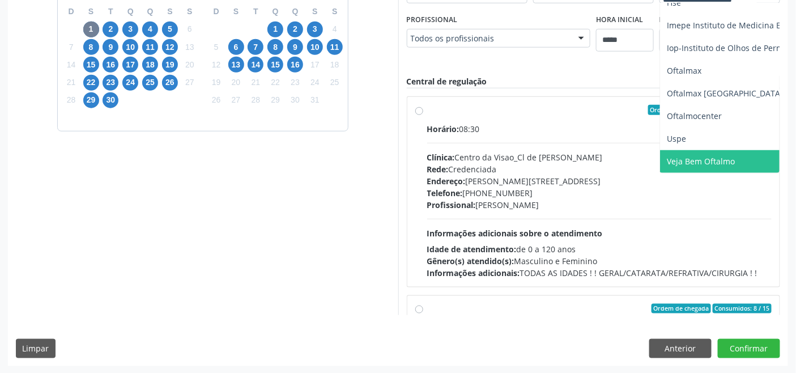
drag, startPoint x: 724, startPoint y: 156, endPoint x: 723, endPoint y: 137, distance: 18.7
click at [723, 155] on span "Veja Bem Oftalmo" at bounding box center [794, 161] width 268 height 23
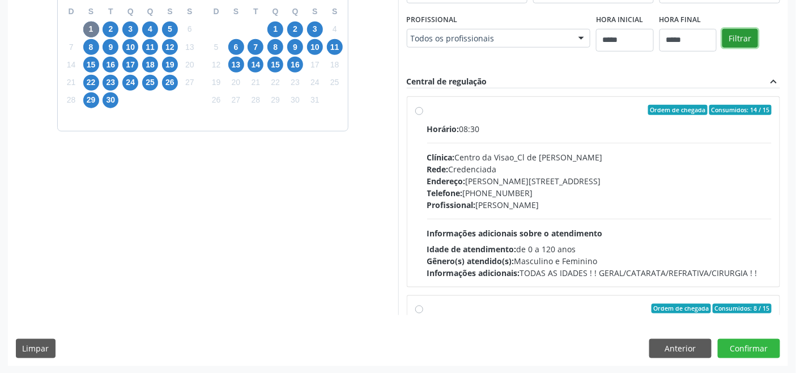
click at [742, 39] on button "Filtrar" at bounding box center [740, 38] width 36 height 19
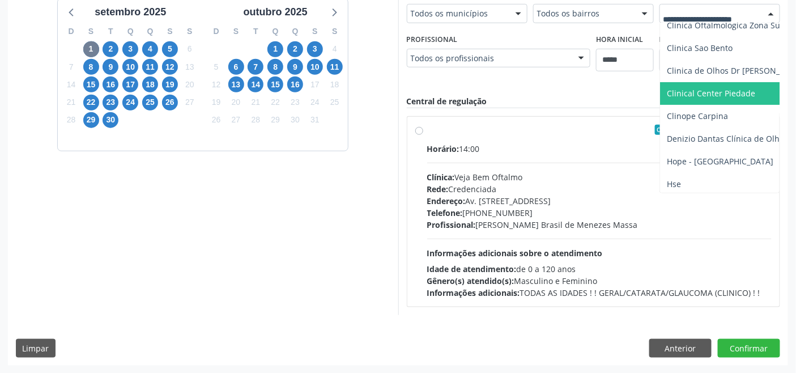
scroll to position [63, 0]
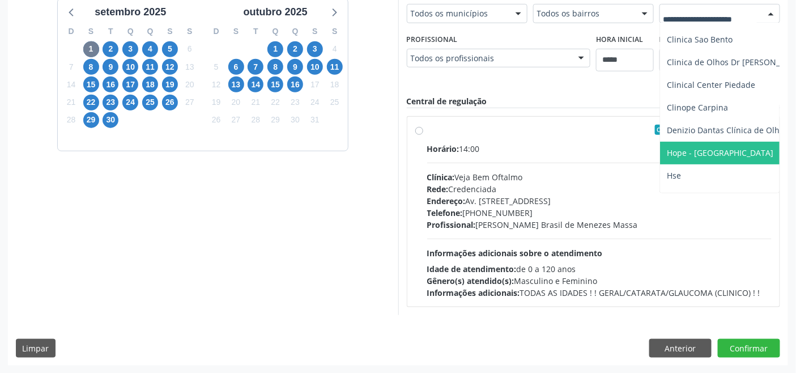
click at [749, 150] on span "Hope - Hospital de Olhos de Pernambuco" at bounding box center [720, 152] width 106 height 11
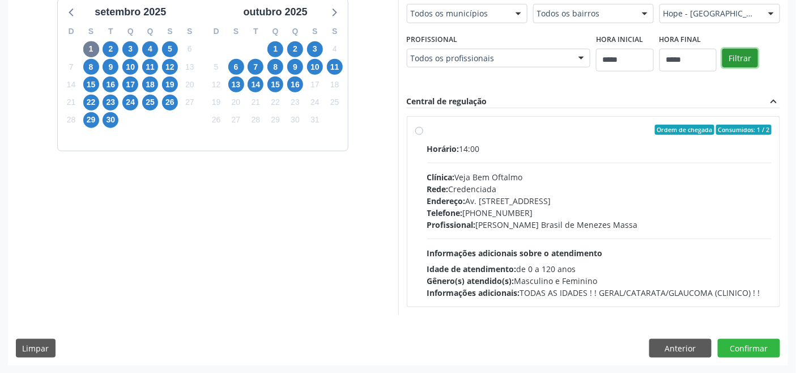
click at [739, 57] on button "Filtrar" at bounding box center [740, 58] width 36 height 19
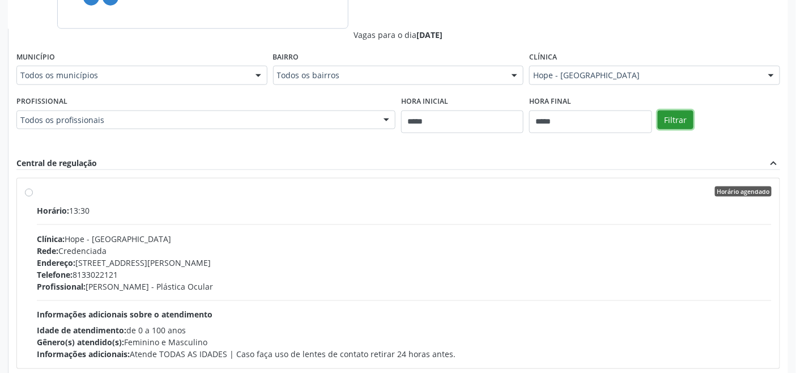
scroll to position [216, 0]
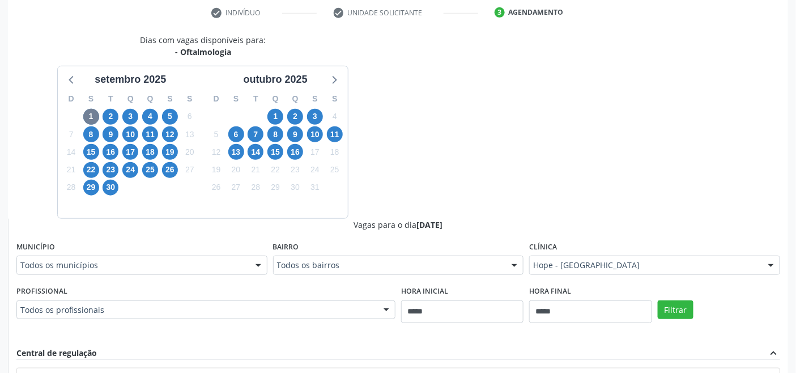
click at [106, 108] on div "2" at bounding box center [111, 117] width 16 height 18
click at [112, 112] on span "2" at bounding box center [111, 117] width 16 height 16
drag, startPoint x: 607, startPoint y: 259, endPoint x: 592, endPoint y: 255, distance: 15.1
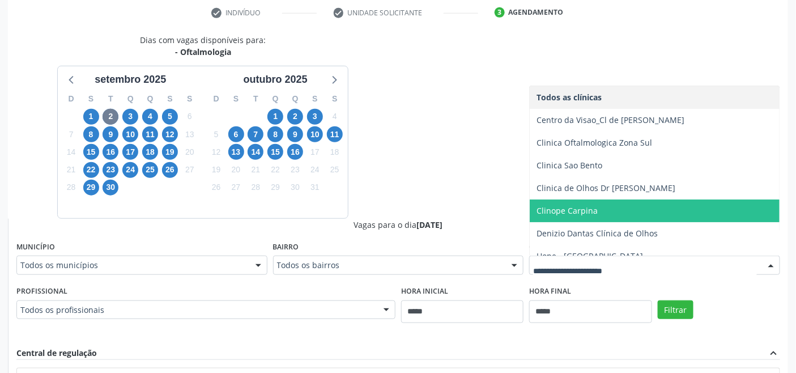
scroll to position [63, 0]
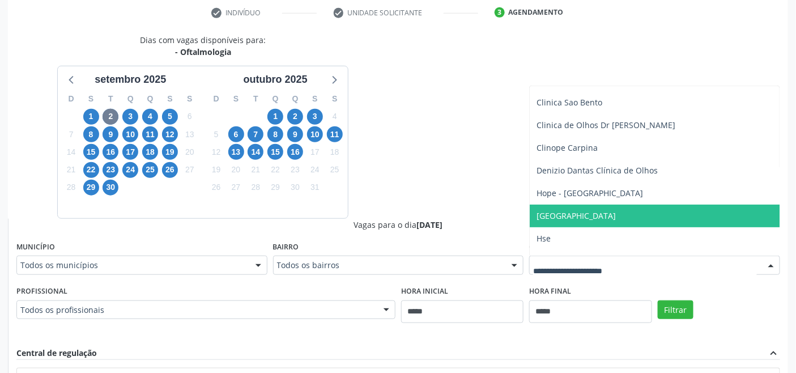
click at [616, 217] on span "[GEOGRAPHIC_DATA]" at bounding box center [575, 215] width 79 height 11
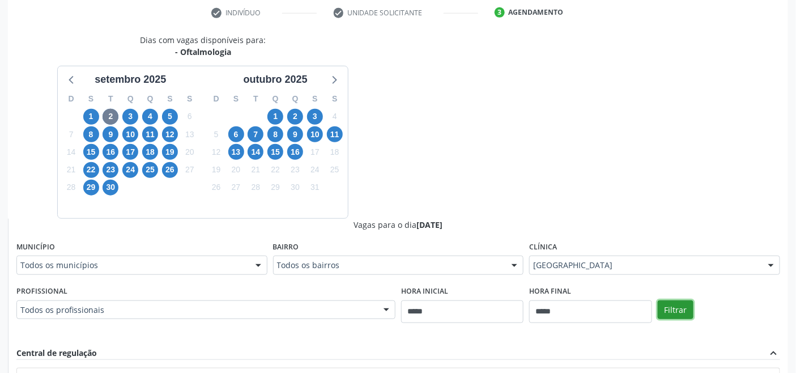
drag, startPoint x: 671, startPoint y: 301, endPoint x: 674, endPoint y: 286, distance: 15.7
click at [671, 300] on button "Filtrar" at bounding box center [676, 309] width 36 height 19
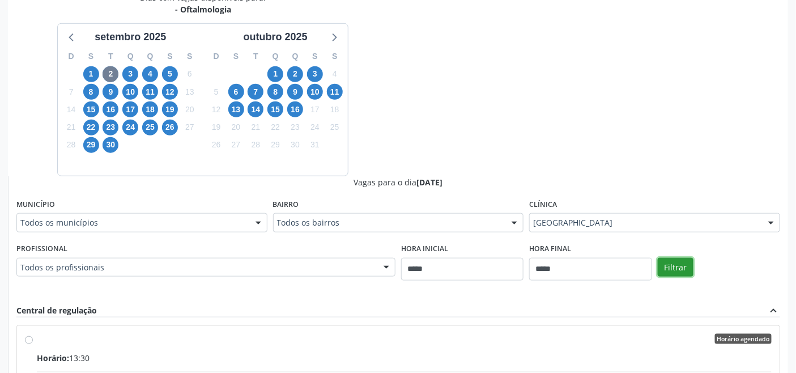
scroll to position [467, 0]
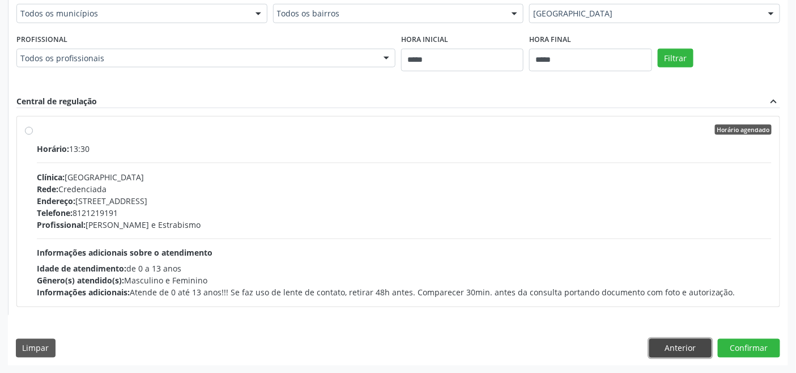
click at [675, 340] on button "Anterior" at bounding box center [680, 348] width 62 height 19
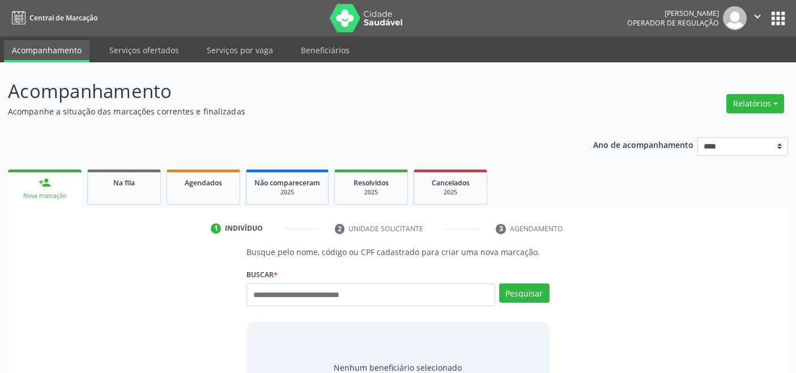
scroll to position [4, 0]
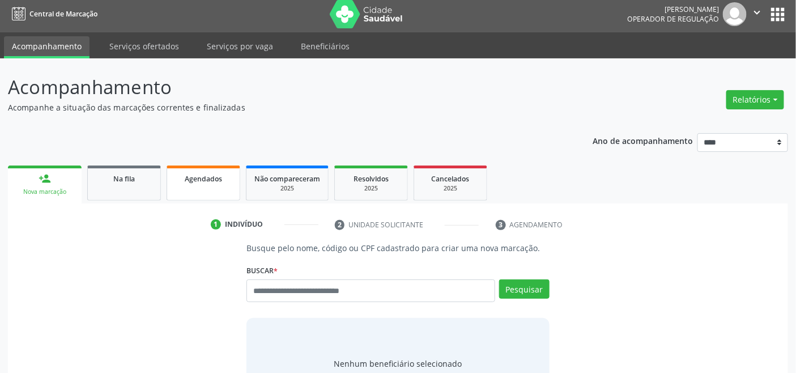
click at [212, 174] on span "Agendados" at bounding box center [203, 179] width 37 height 10
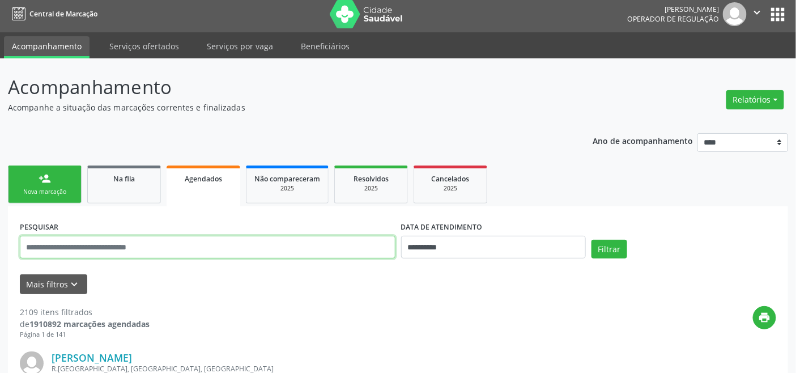
click at [278, 251] on input "text" at bounding box center [208, 247] width 376 height 23
paste input "**********"
type input "**********"
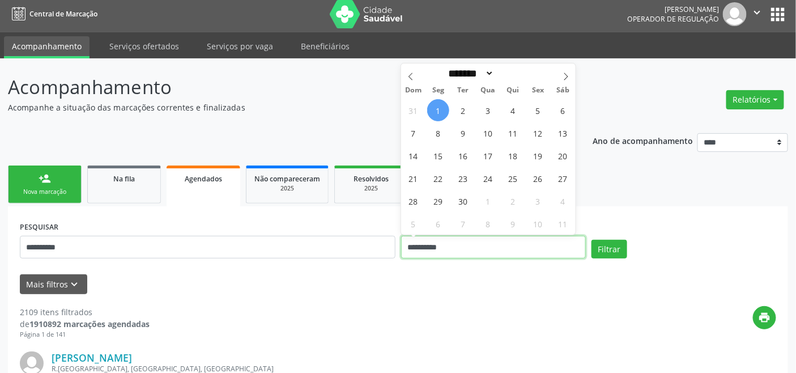
click at [510, 245] on input "**********" at bounding box center [493, 247] width 185 height 23
click at [565, 72] on icon at bounding box center [566, 76] width 8 height 8
select select "*"
click at [485, 155] on span "15" at bounding box center [488, 155] width 22 height 22
type input "**********"
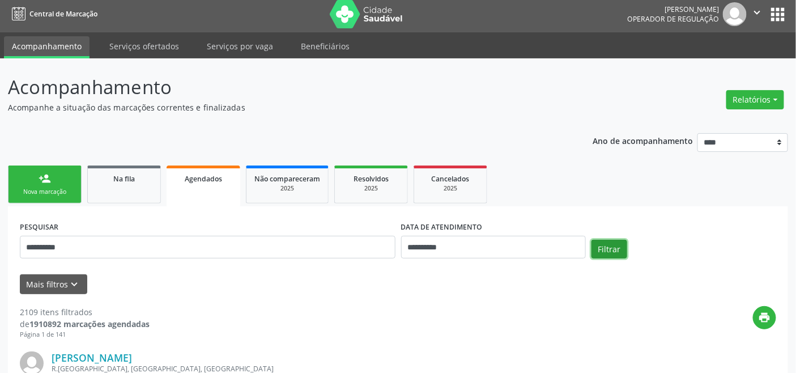
click at [604, 244] on button "Filtrar" at bounding box center [609, 249] width 36 height 19
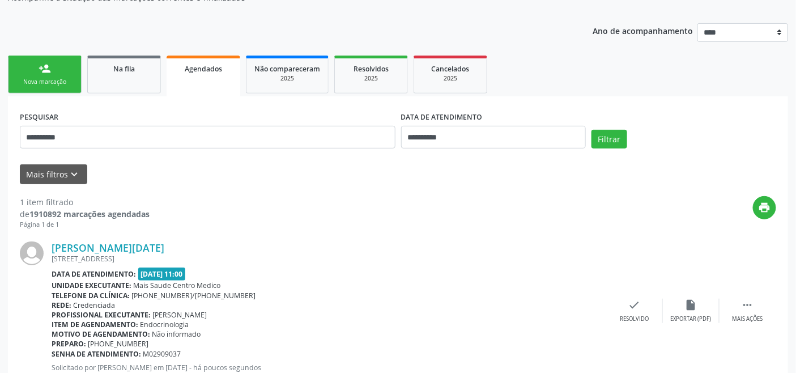
scroll to position [152, 0]
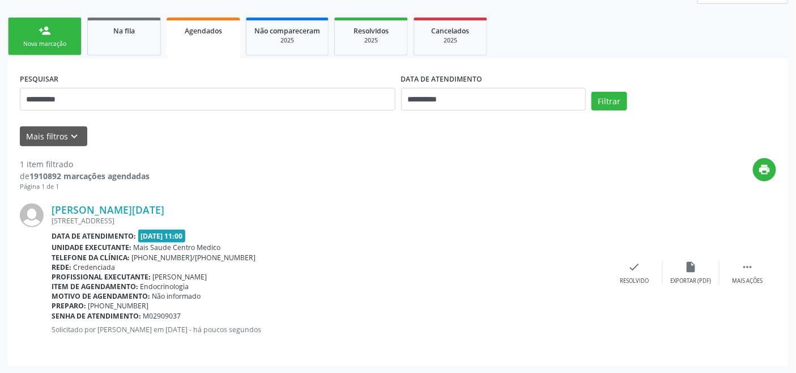
click at [55, 37] on link "person_add Nova marcação" at bounding box center [45, 37] width 74 height 38
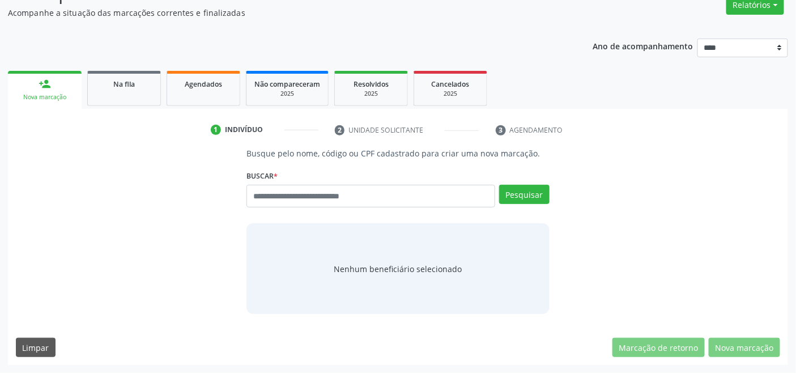
scroll to position [97, 0]
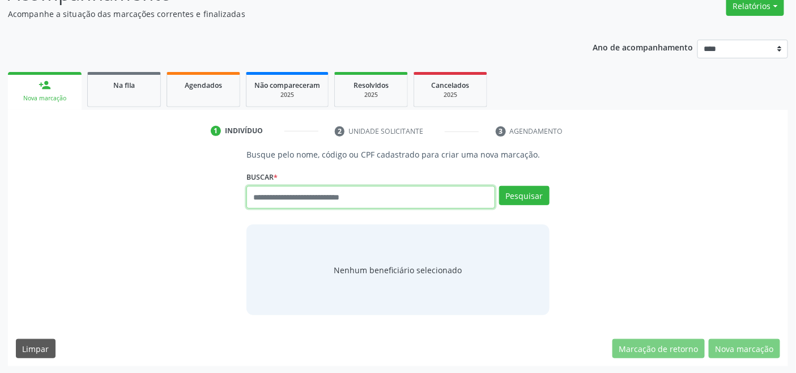
paste input "**********"
type input "**********"
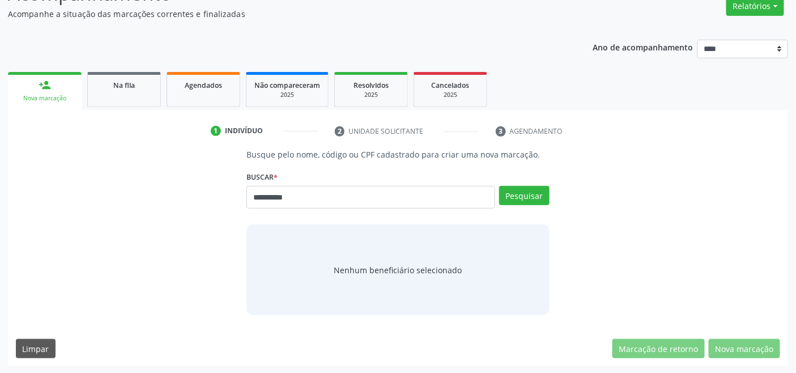
click at [515, 182] on div "**********" at bounding box center [397, 192] width 302 height 48
click at [513, 190] on button "Pesquisar" at bounding box center [524, 195] width 50 height 19
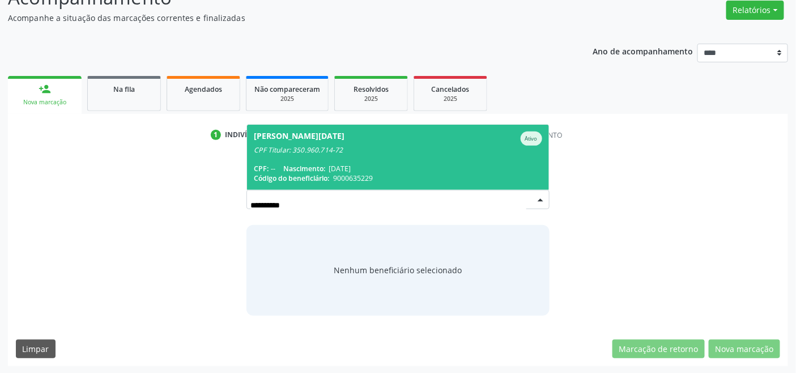
click at [349, 155] on span "Maria Lucia de Barros Ativo CPF Titular: 350.960.714-72 CPF: -- Nascimento: 02/…" at bounding box center [397, 157] width 301 height 65
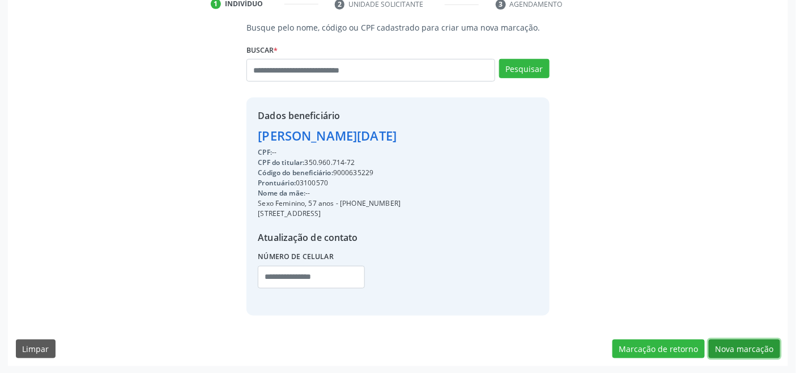
click at [735, 350] on button "Nova marcação" at bounding box center [744, 348] width 71 height 19
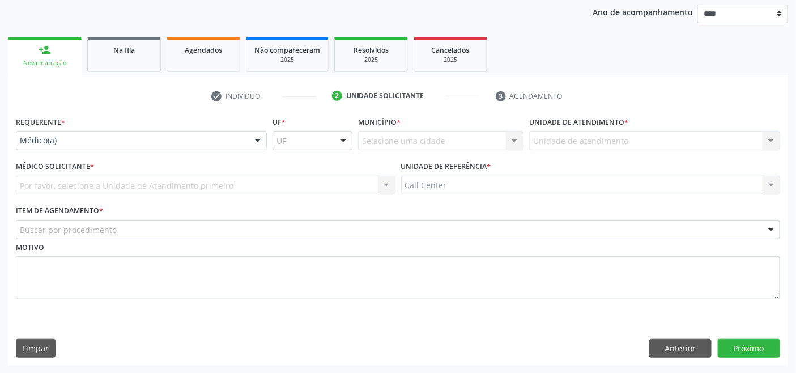
click at [100, 133] on div "Médico(a)" at bounding box center [141, 140] width 251 height 19
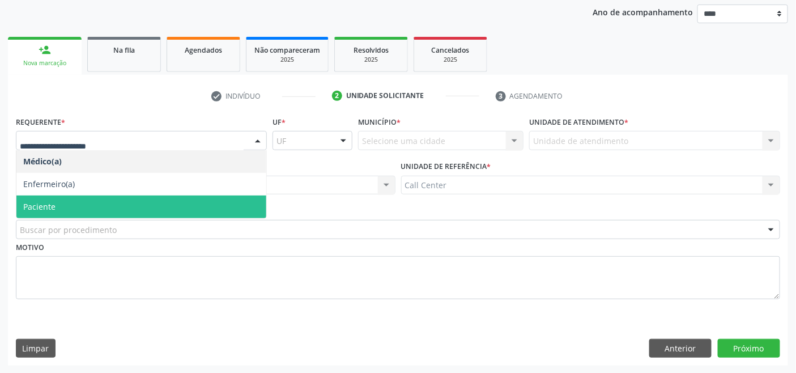
click at [78, 199] on span "Paciente" at bounding box center [141, 206] width 250 height 23
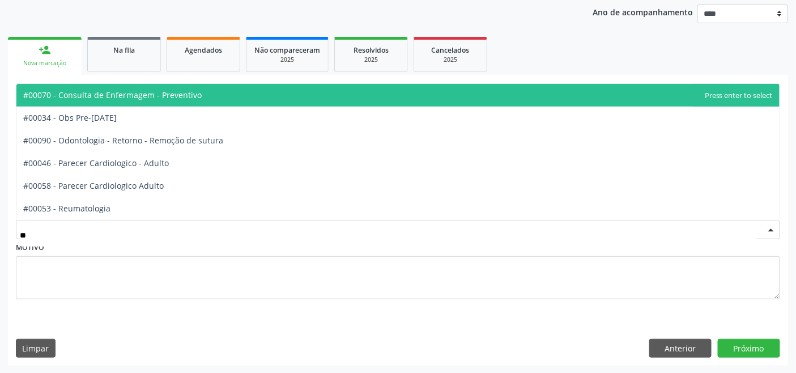
type input "***"
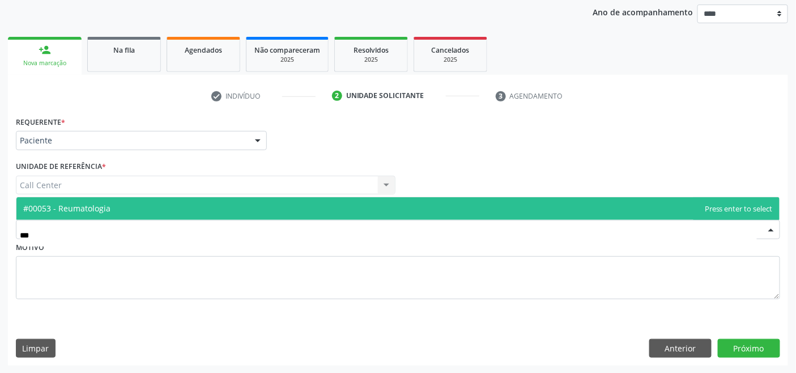
click at [69, 206] on span "#00053 - Reumatologia" at bounding box center [66, 208] width 87 height 11
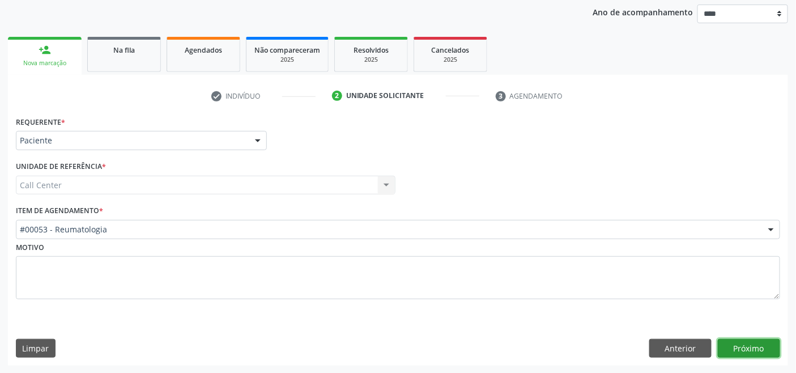
click at [740, 342] on button "Próximo" at bounding box center [749, 348] width 62 height 19
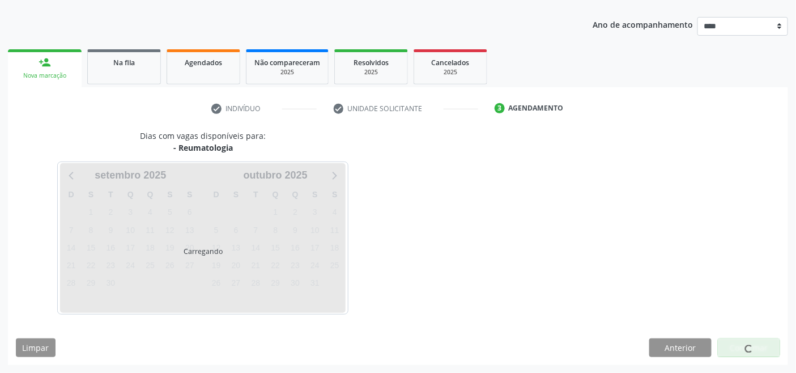
scroll to position [120, 0]
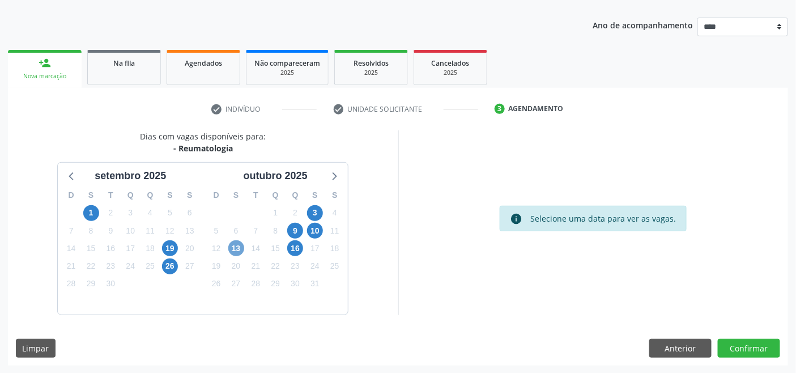
click at [235, 246] on span "13" at bounding box center [236, 248] width 16 height 16
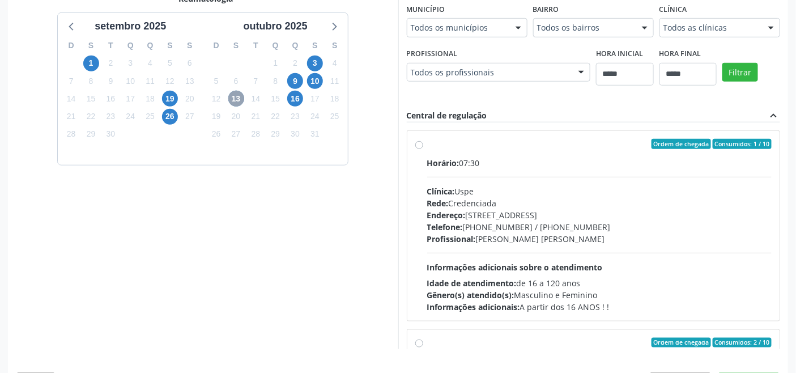
scroll to position [303, 0]
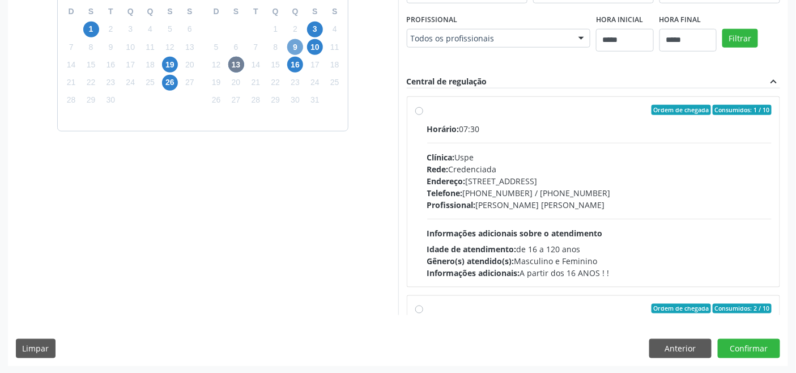
click at [300, 42] on span "9" at bounding box center [295, 47] width 16 height 16
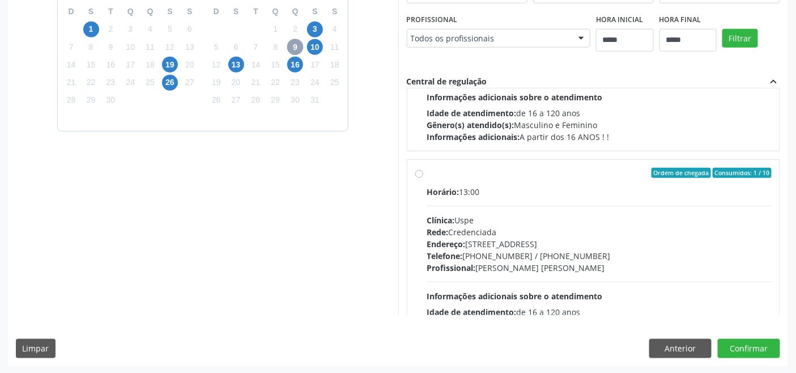
scroll to position [377, 0]
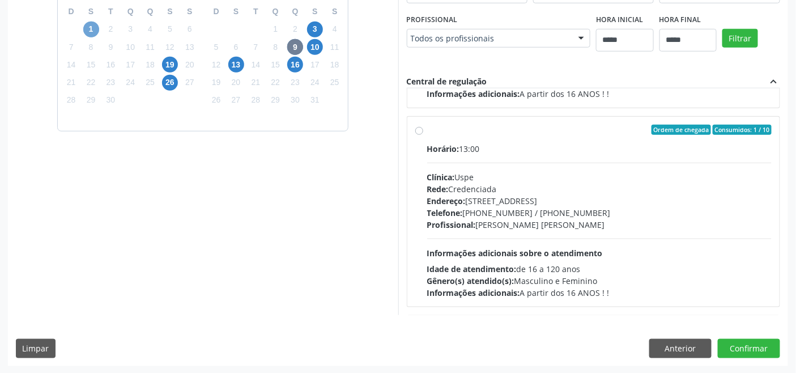
click at [91, 24] on span "1" at bounding box center [91, 30] width 16 height 16
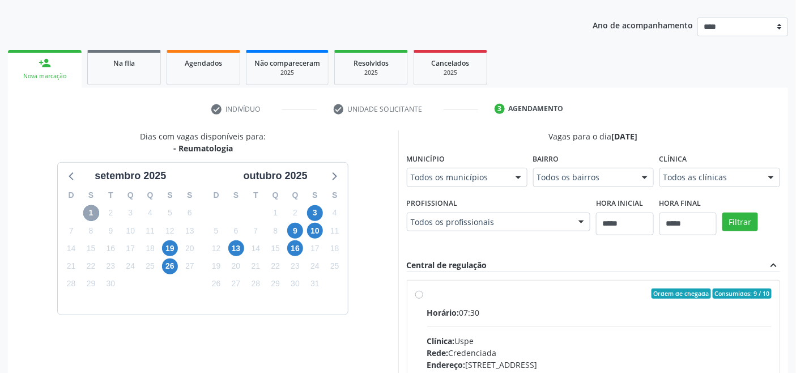
scroll to position [303, 0]
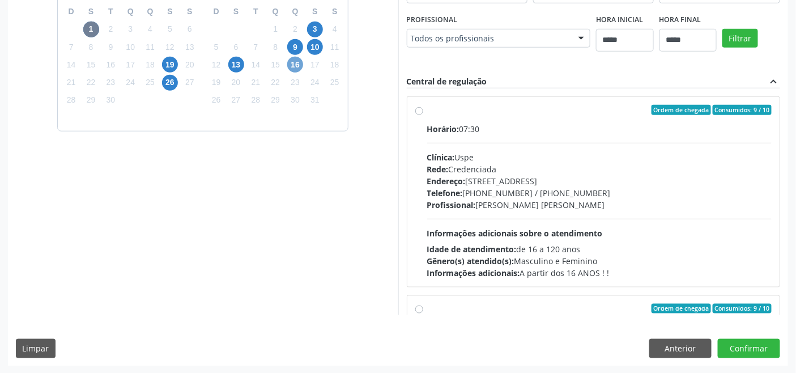
click at [295, 66] on span "16" at bounding box center [295, 65] width 16 height 16
click at [238, 64] on span "13" at bounding box center [236, 65] width 16 height 16
click at [676, 347] on button "Anterior" at bounding box center [680, 348] width 62 height 19
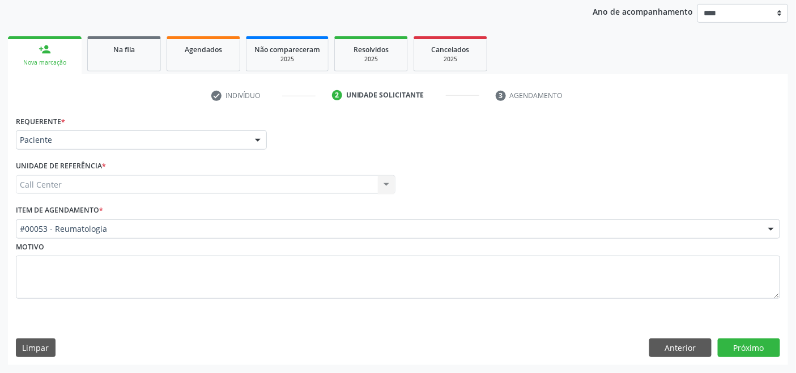
scroll to position [133, 0]
click at [679, 340] on button "Anterior" at bounding box center [680, 348] width 62 height 19
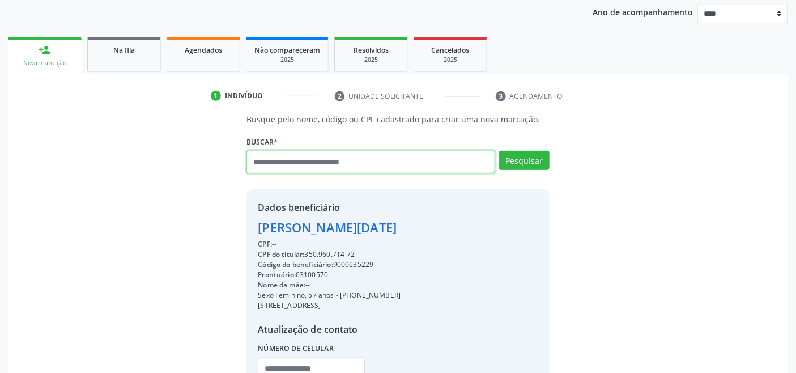
click at [330, 163] on input "text" at bounding box center [370, 162] width 248 height 23
type input "*********"
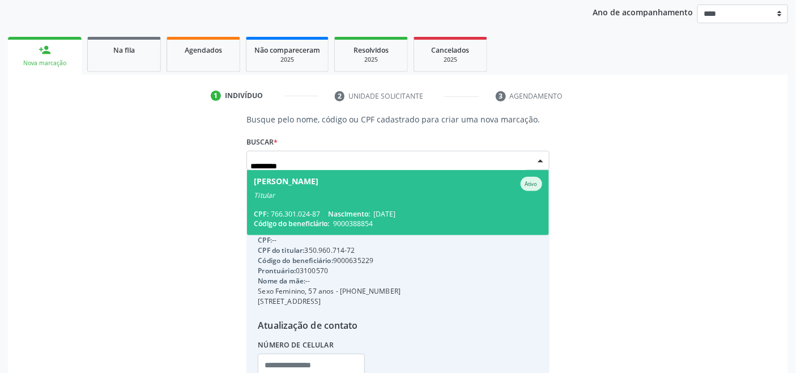
click at [325, 202] on span "Severina Maria dos Santos Ativo Titular CPF: 766.301.024-87 Nascimento: 25/02/1…" at bounding box center [397, 202] width 301 height 65
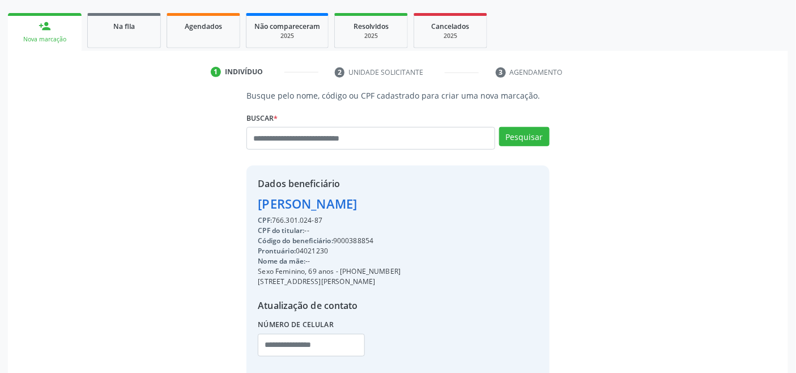
scroll to position [224, 0]
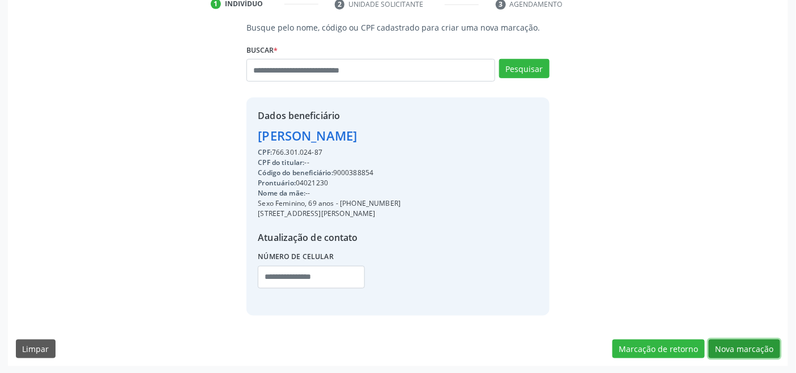
click at [743, 344] on button "Nova marcação" at bounding box center [744, 348] width 71 height 19
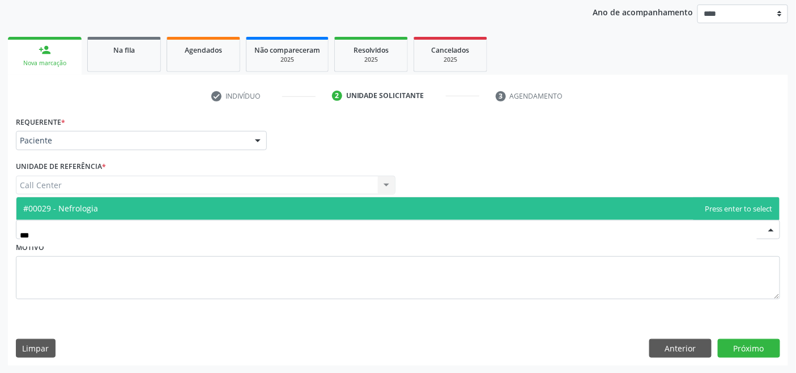
type input "****"
click at [138, 211] on span "#00029 - Nefrologia" at bounding box center [397, 208] width 763 height 23
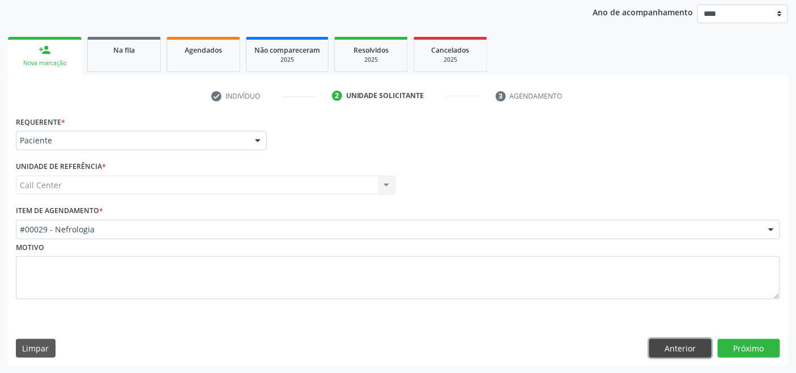
click at [701, 342] on button "Anterior" at bounding box center [680, 348] width 62 height 19
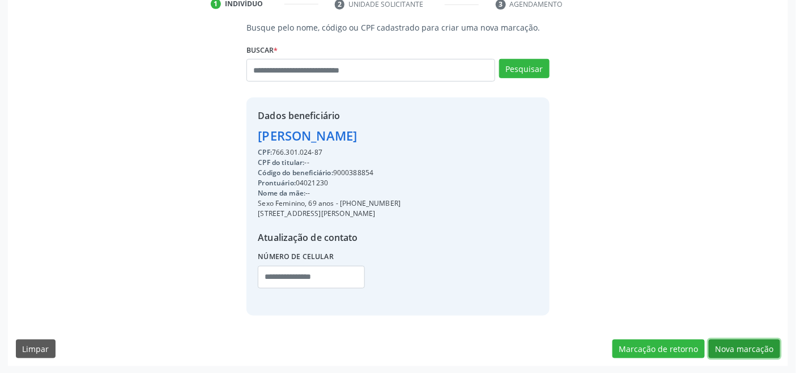
click at [733, 347] on button "Nova marcação" at bounding box center [744, 348] width 71 height 19
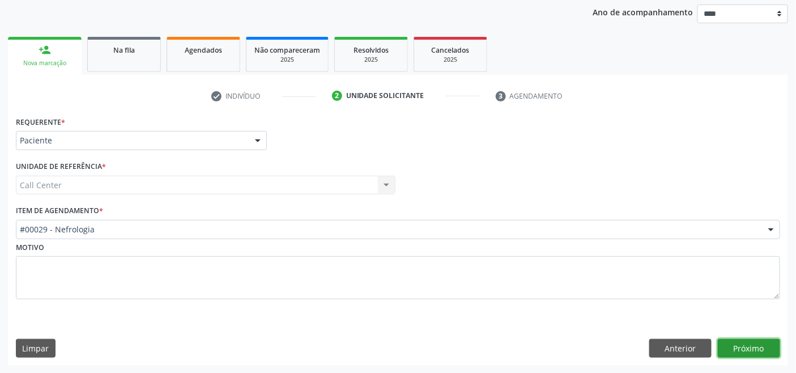
click at [733, 345] on button "Próximo" at bounding box center [749, 348] width 62 height 19
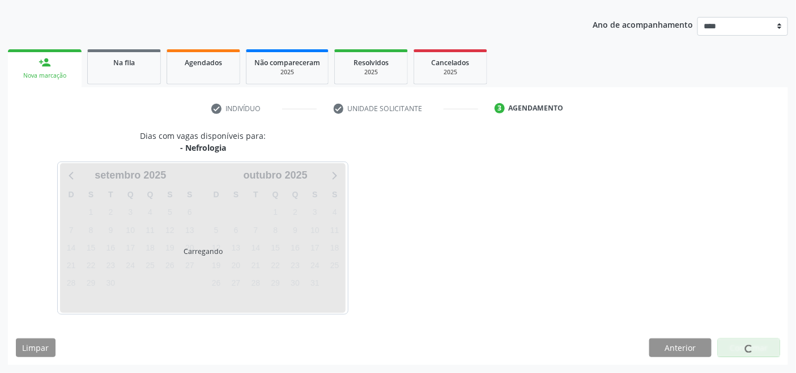
scroll to position [120, 0]
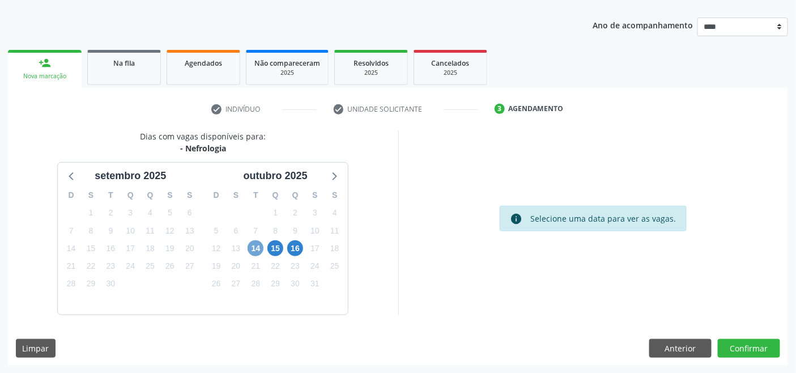
click at [252, 249] on span "14" at bounding box center [256, 248] width 16 height 16
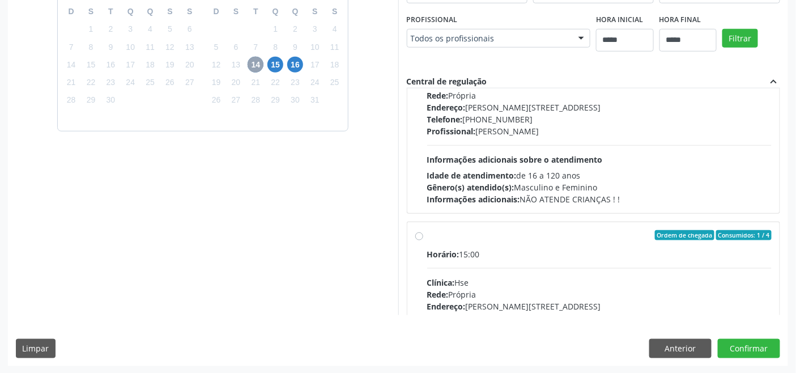
scroll to position [188, 0]
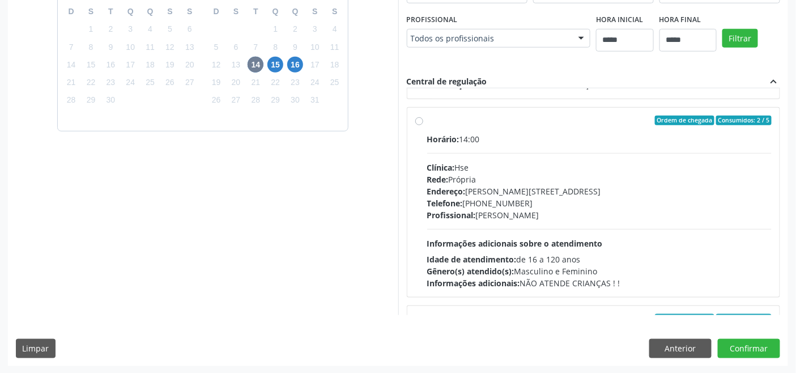
click at [504, 182] on div "Rede: Própria" at bounding box center [599, 179] width 345 height 12
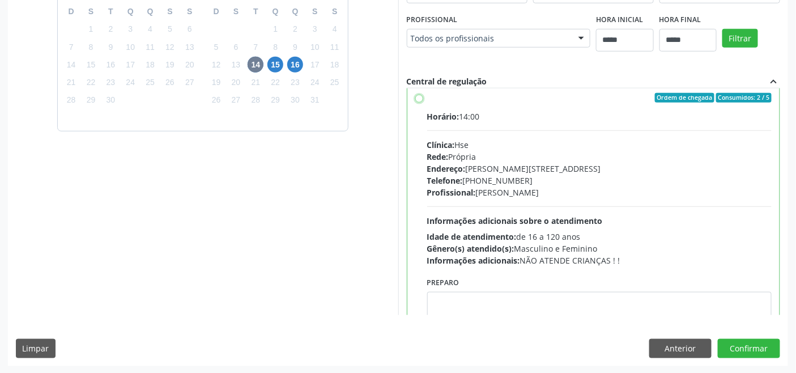
scroll to position [314, 0]
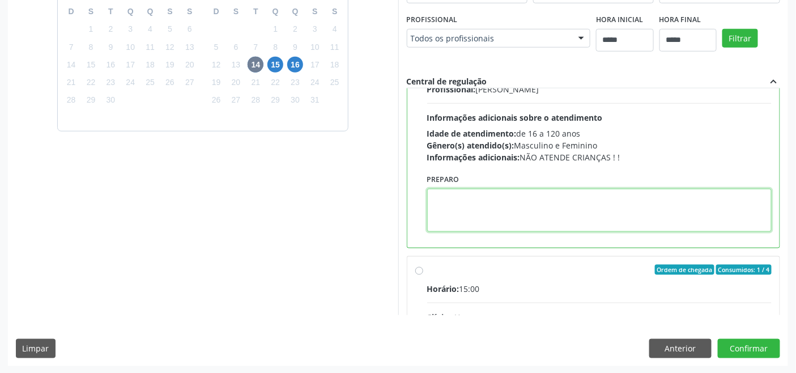
paste textarea "**********"
type textarea "**********"
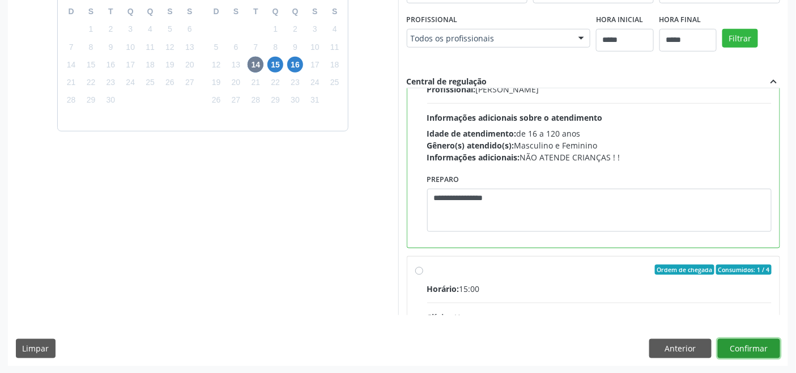
click at [748, 346] on button "Confirmar" at bounding box center [749, 348] width 62 height 19
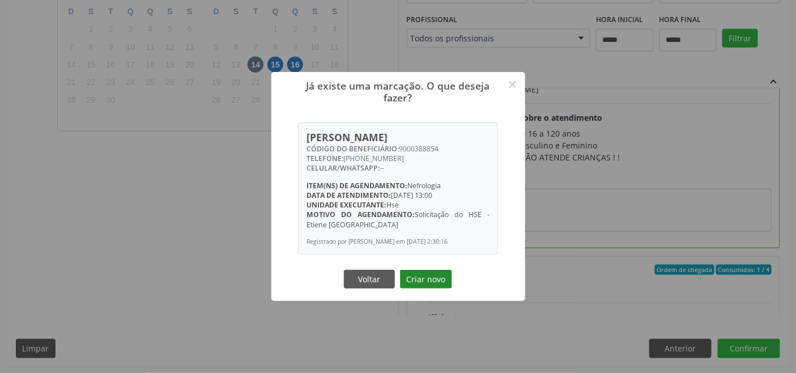
click at [421, 282] on button "Criar novo" at bounding box center [426, 279] width 52 height 19
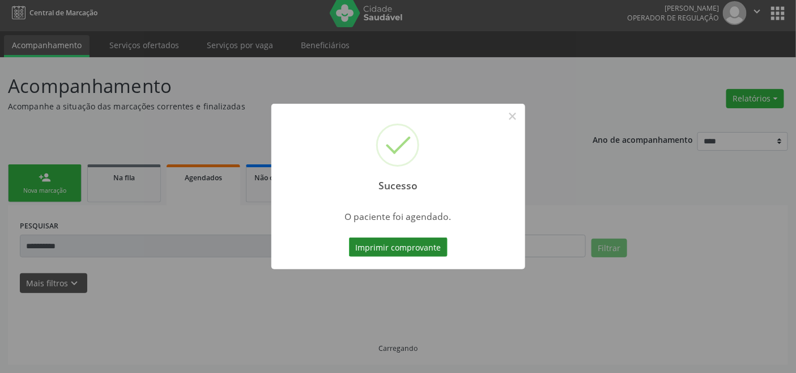
scroll to position [4, 0]
click at [383, 240] on button "Imprimir comprovante" at bounding box center [398, 246] width 99 height 19
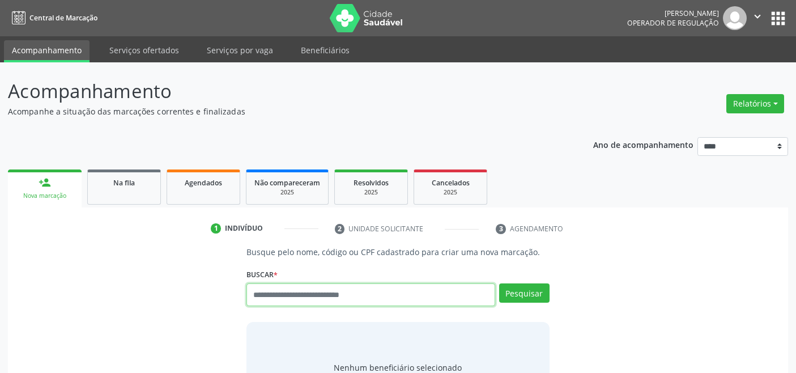
scroll to position [4, 0]
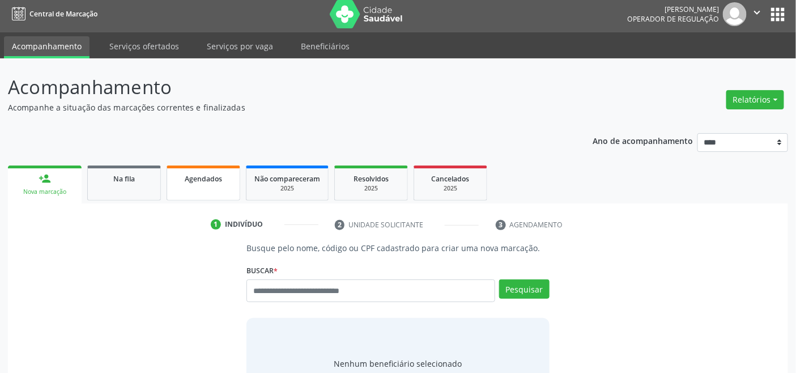
click at [204, 174] on span "Agendados" at bounding box center [203, 179] width 37 height 10
select select "*"
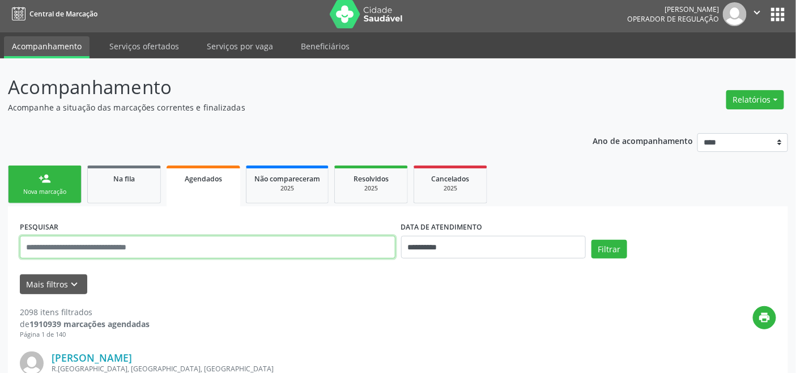
paste input "**********"
type input "**********"
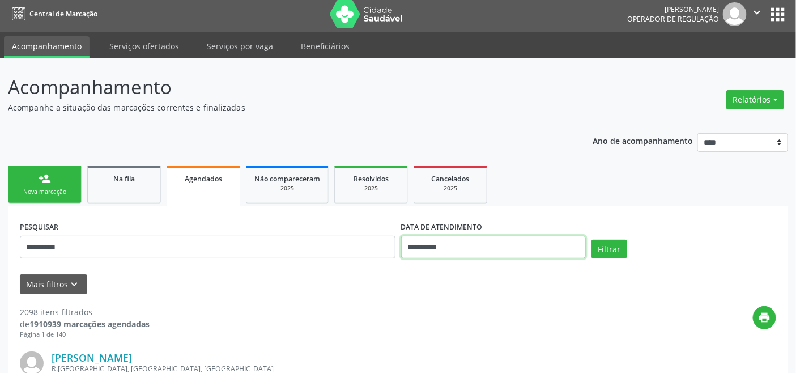
click at [548, 246] on input "**********" at bounding box center [493, 247] width 185 height 23
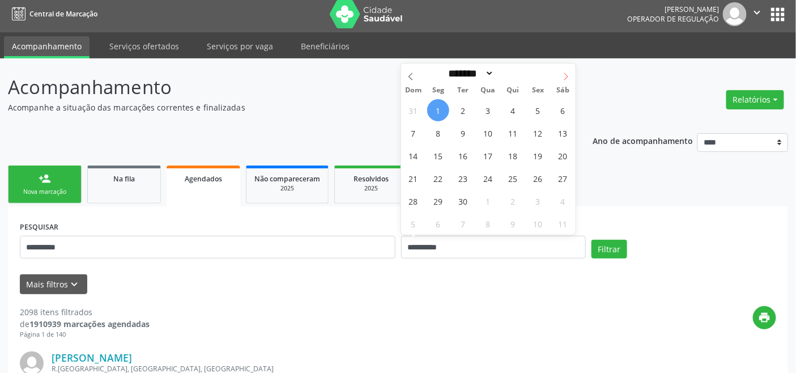
click at [562, 80] on span at bounding box center [565, 72] width 19 height 19
select select "*"
click at [460, 153] on span "14" at bounding box center [463, 155] width 22 height 22
type input "**********"
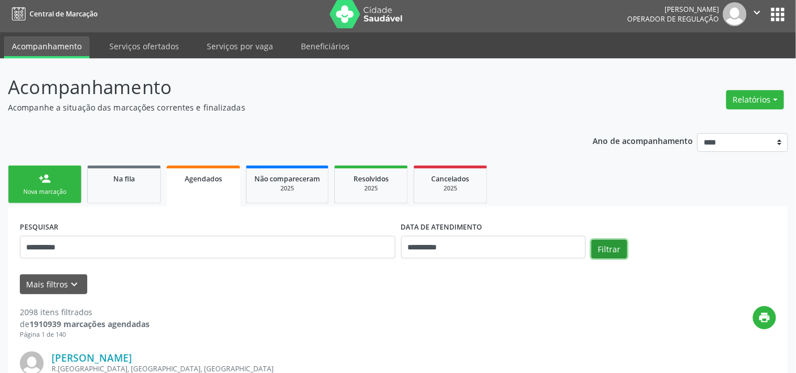
drag, startPoint x: 616, startPoint y: 251, endPoint x: 574, endPoint y: 245, distance: 42.3
click at [615, 251] on button "Filtrar" at bounding box center [609, 249] width 36 height 19
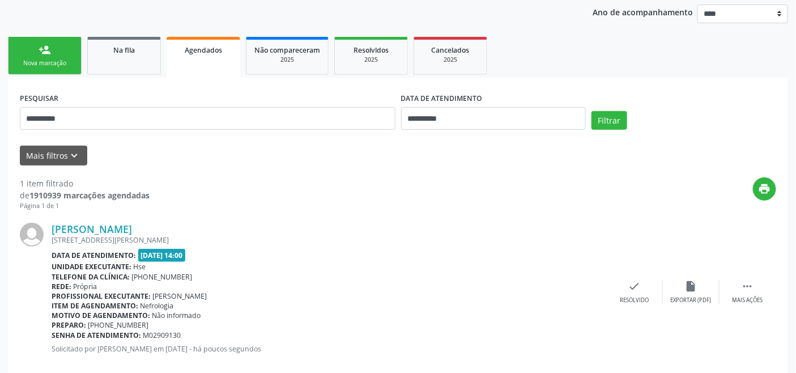
scroll to position [152, 0]
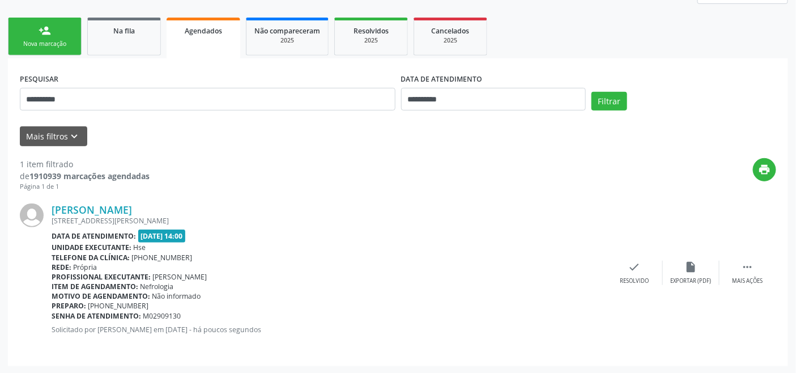
click at [52, 49] on link "person_add Nova marcação" at bounding box center [45, 37] width 74 height 38
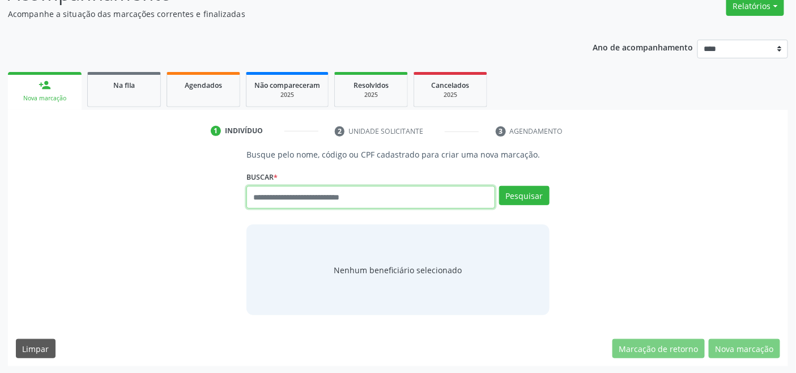
paste input "**********"
type input "**********"
drag, startPoint x: 364, startPoint y: 197, endPoint x: 142, endPoint y: 216, distance: 223.4
click at [138, 217] on div "**********" at bounding box center [398, 231] width 764 height 167
type input "*********"
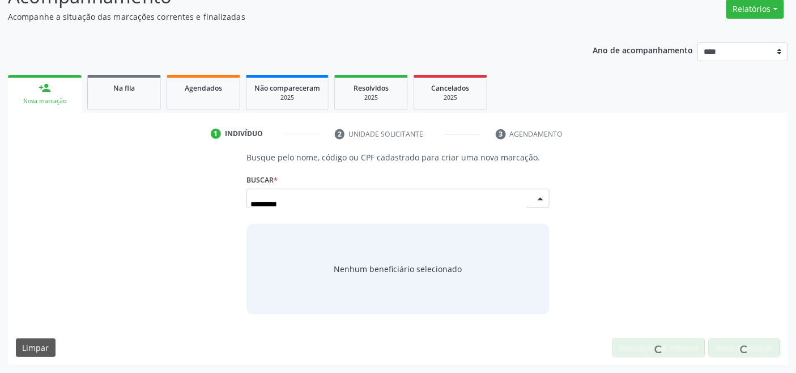
scroll to position [93, 0]
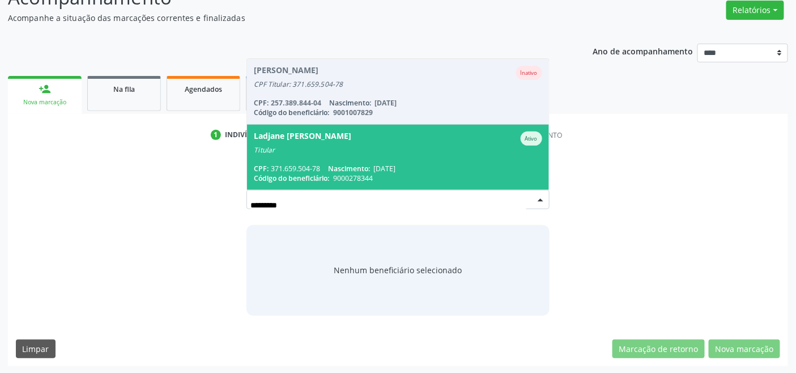
click at [352, 157] on span "Ladjane Felix de Amorim Ativo Titular CPF: 371.659.504-78 Nascimento: 15/02/196…" at bounding box center [397, 157] width 301 height 65
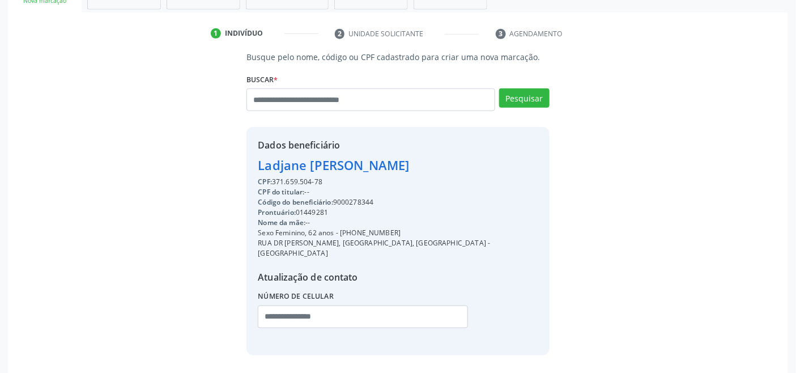
scroll to position [224, 0]
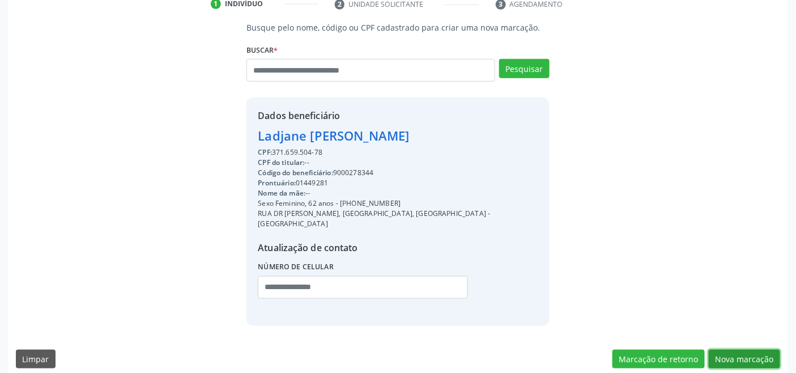
click at [729, 352] on button "Nova marcação" at bounding box center [744, 358] width 71 height 19
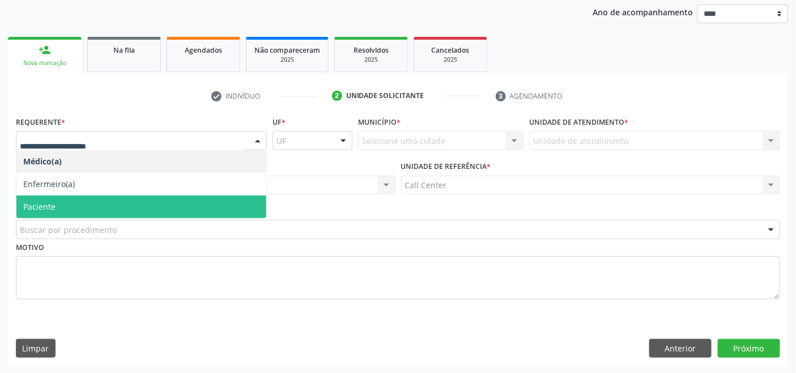
click at [80, 204] on span "Paciente" at bounding box center [141, 206] width 250 height 23
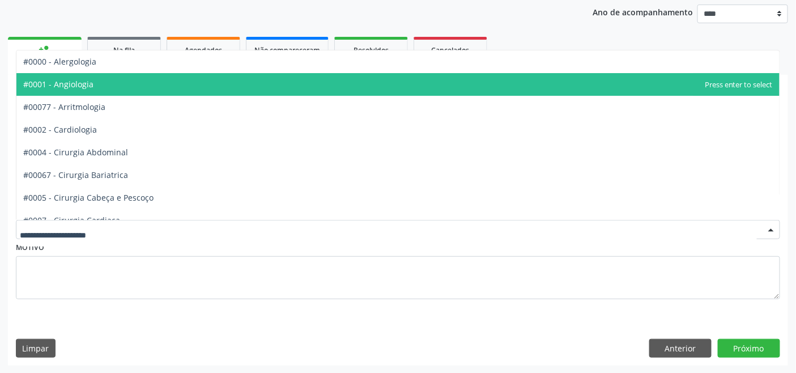
click at [123, 81] on span "#0001 - Angiologia" at bounding box center [397, 84] width 763 height 23
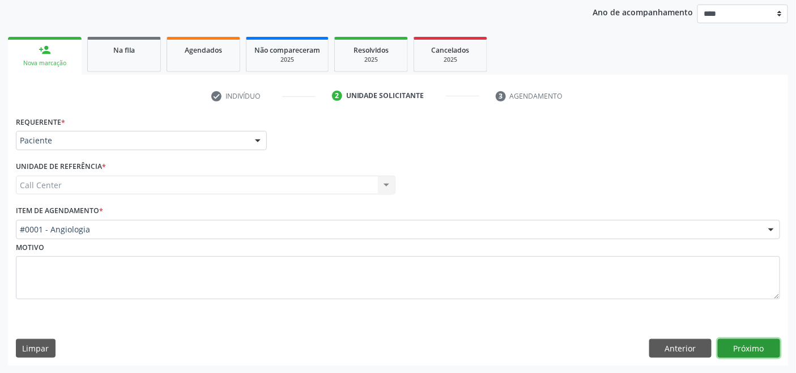
click at [746, 343] on button "Próximo" at bounding box center [749, 348] width 62 height 19
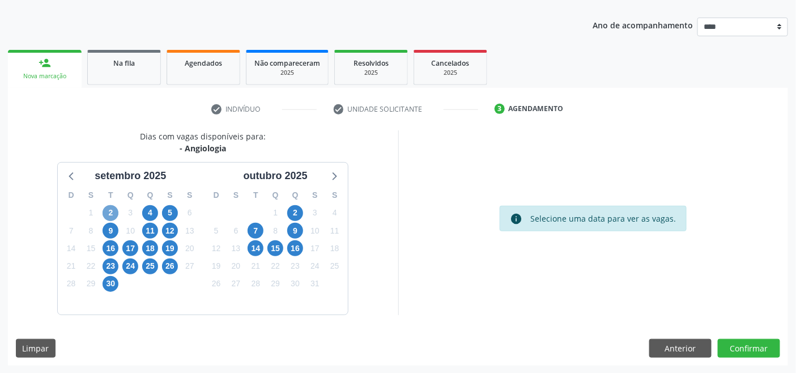
click at [115, 212] on span "2" at bounding box center [111, 213] width 16 height 16
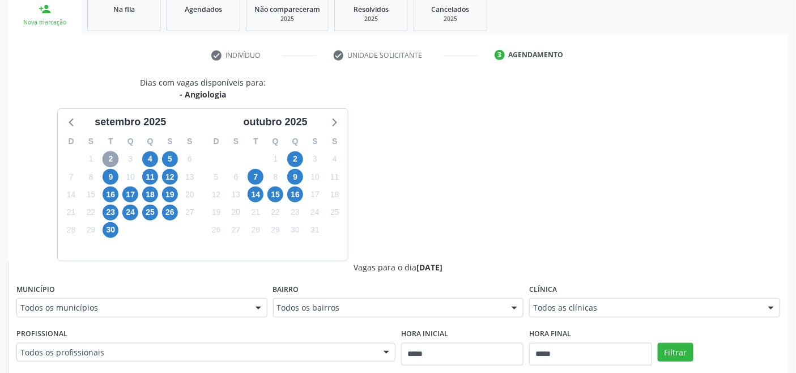
scroll to position [434, 0]
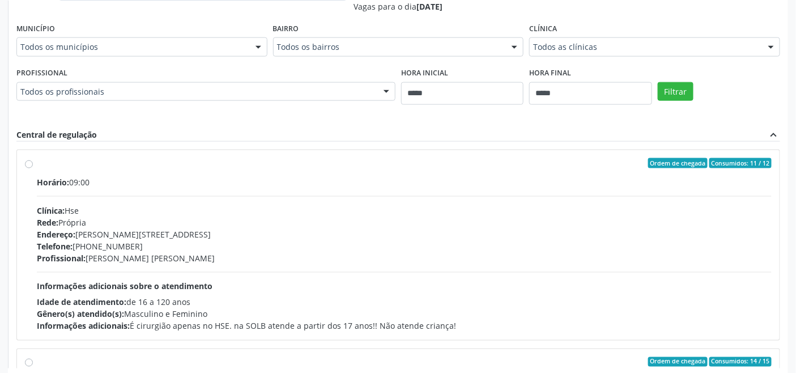
click at [230, 236] on div "Endereço: Av Rosa e Silva, nº 36, Espinheiro, Recife - PE" at bounding box center [404, 234] width 735 height 12
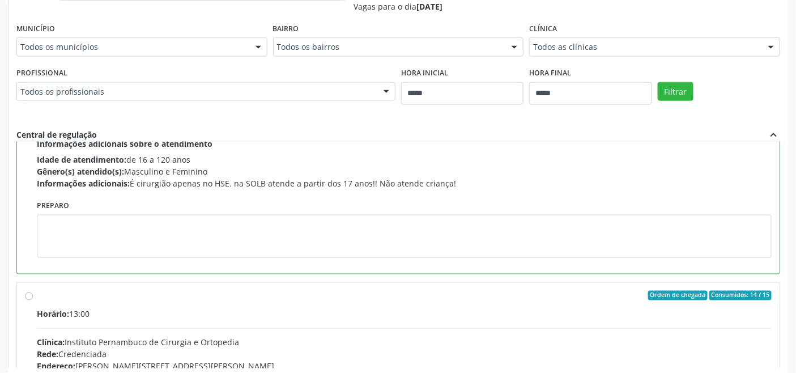
scroll to position [189, 0]
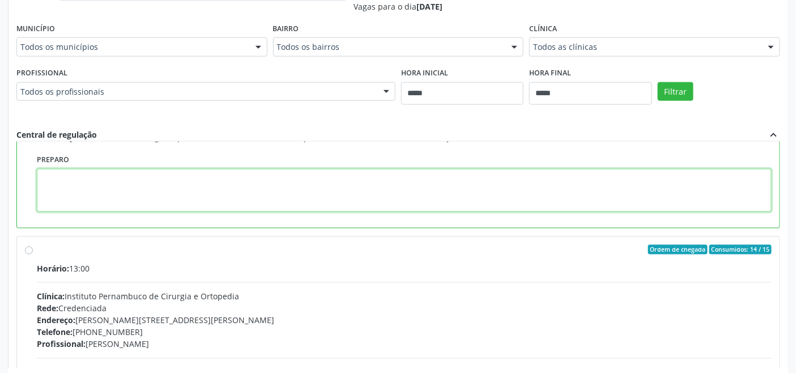
paste textarea "**********"
type textarea "**********"
drag, startPoint x: 278, startPoint y: 185, endPoint x: 0, endPoint y: 173, distance: 277.8
click at [0, 174] on div "Acompanhamento Acompanhe a situação das marcações correntes e finalizadas Relat…" at bounding box center [398, 27] width 796 height 799
paste textarea "**********"
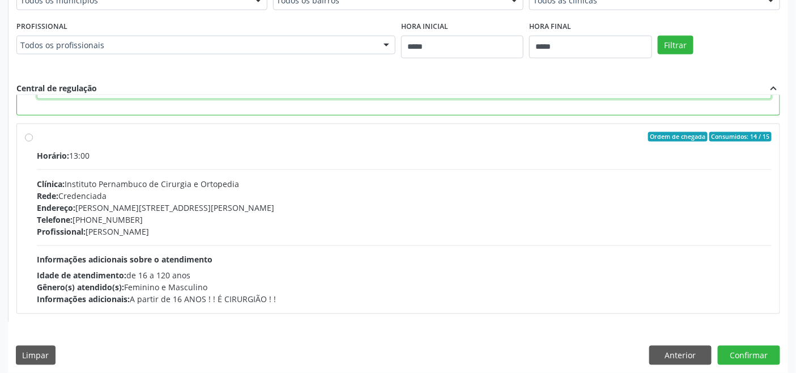
scroll to position [488, 0]
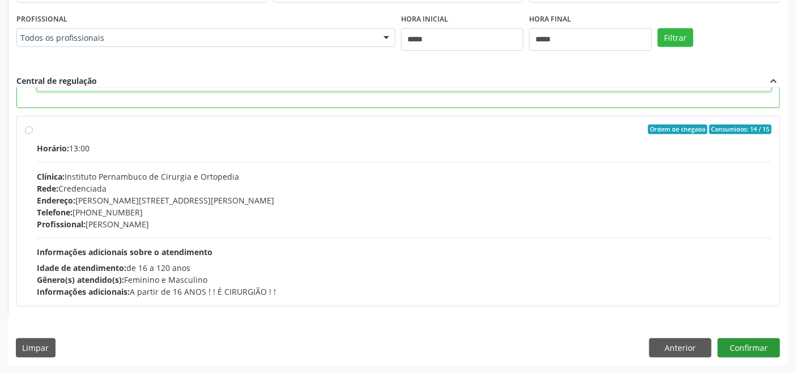
type textarea "**********"
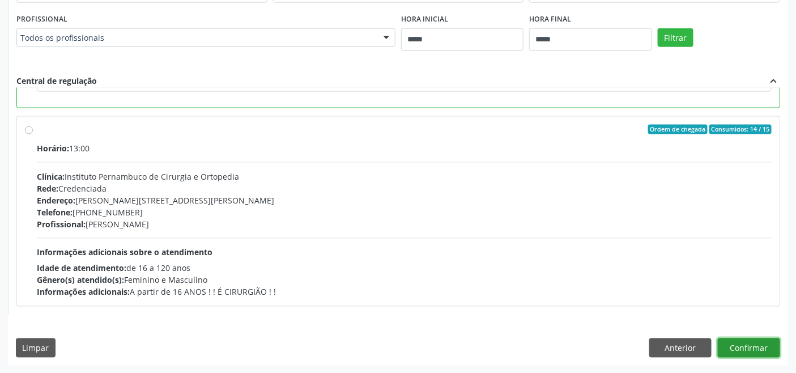
click at [762, 347] on button "Confirmar" at bounding box center [749, 347] width 62 height 19
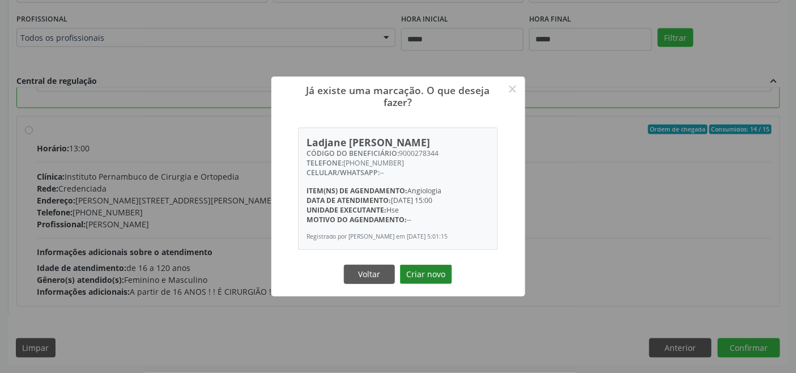
click at [441, 268] on button "Criar novo" at bounding box center [426, 273] width 52 height 19
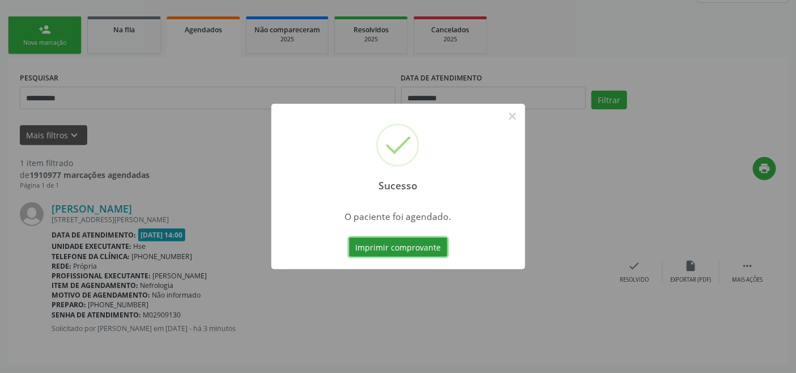
scroll to position [4, 0]
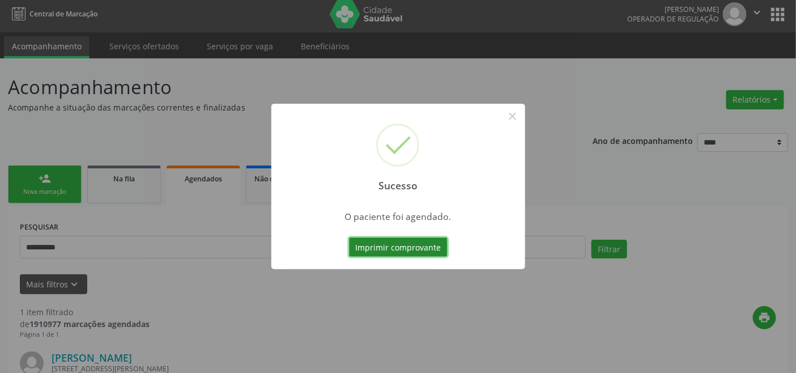
click at [400, 241] on button "Imprimir comprovante" at bounding box center [398, 246] width 99 height 19
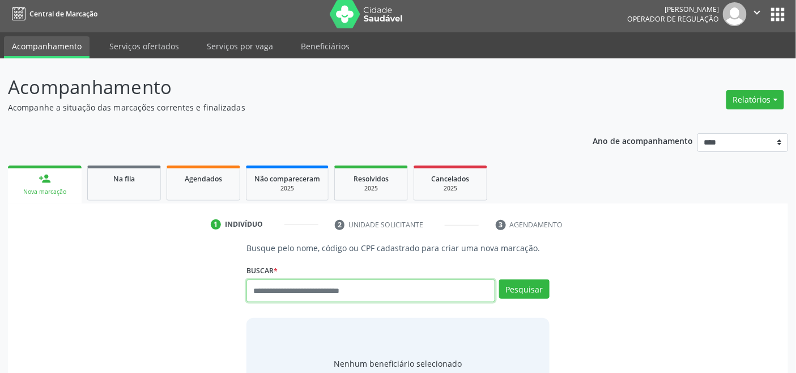
scroll to position [4, 0]
type input "*********"
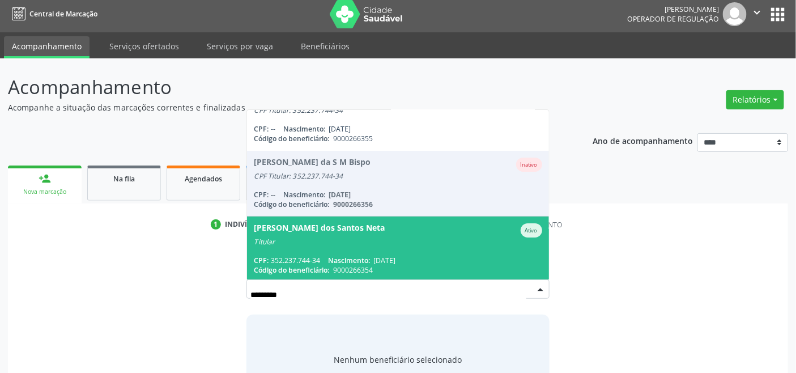
scroll to position [27, 0]
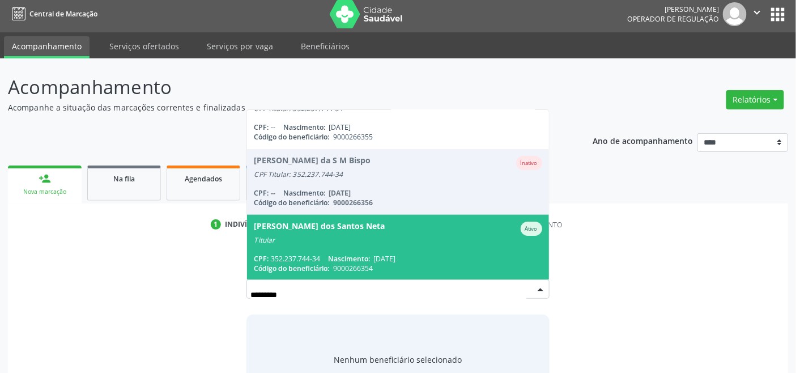
click at [366, 242] on div "Titular" at bounding box center [398, 240] width 288 height 9
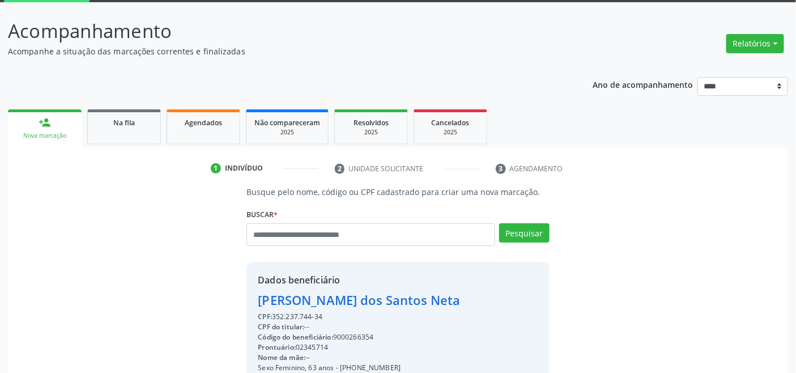
scroll to position [224, 0]
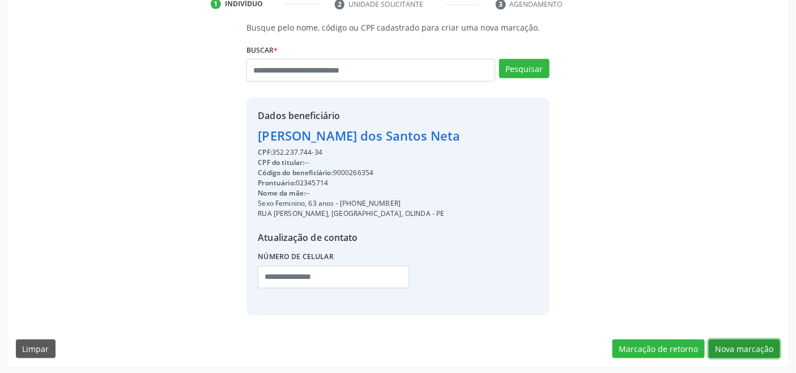
click at [760, 348] on button "Nova marcação" at bounding box center [744, 348] width 71 height 19
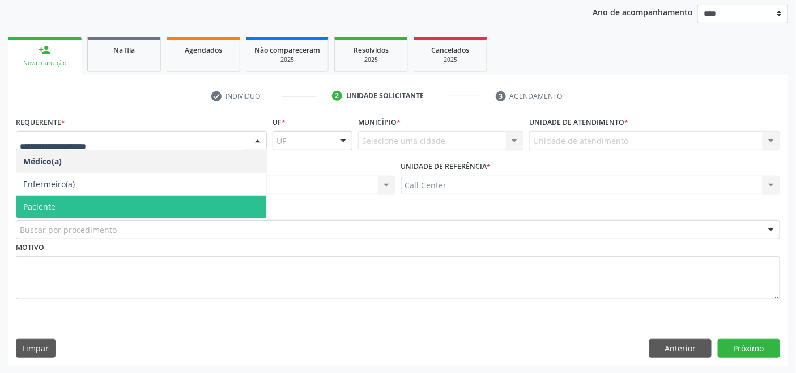
click at [65, 204] on span "Paciente" at bounding box center [141, 206] width 250 height 23
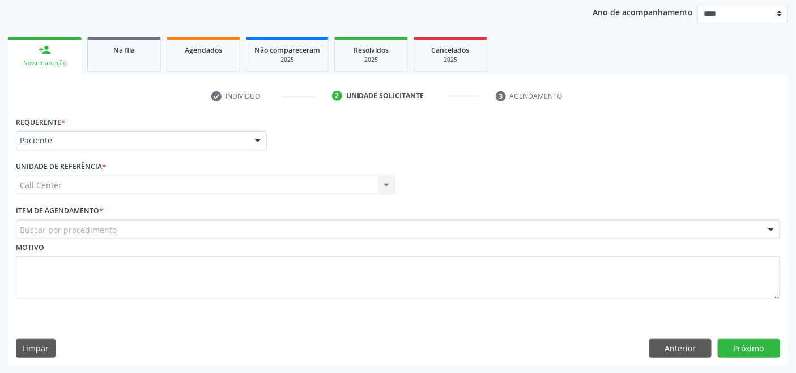
click at [118, 227] on div "Buscar por procedimento" at bounding box center [398, 229] width 764 height 19
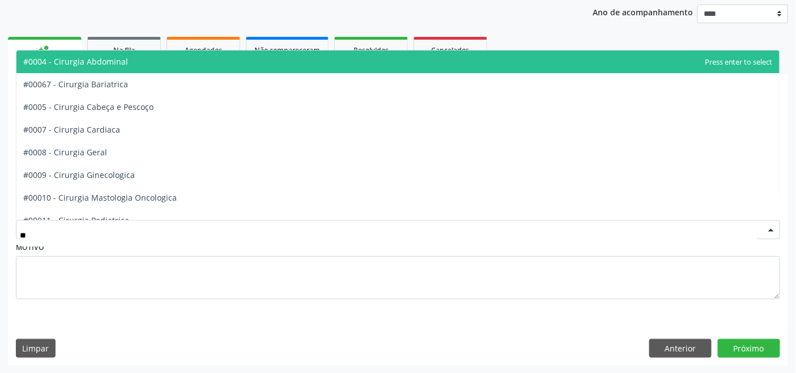
type input "***"
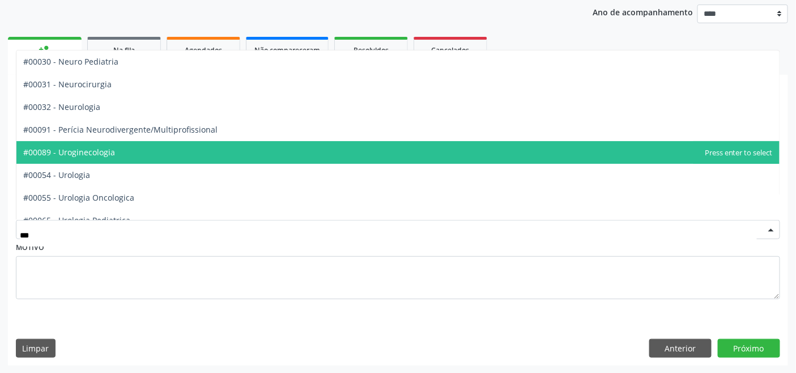
click at [104, 152] on span "#00089 - Uroginecologia" at bounding box center [69, 152] width 92 height 11
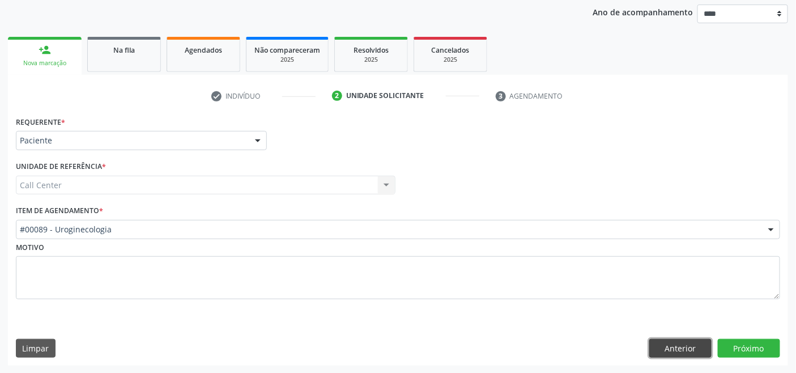
click at [660, 344] on button "Anterior" at bounding box center [680, 348] width 62 height 19
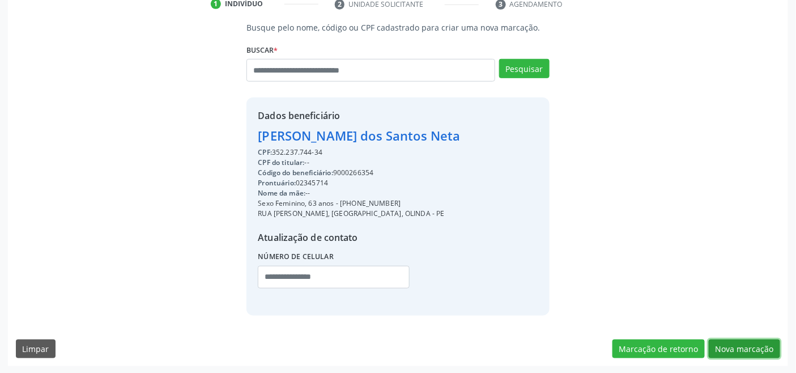
click at [752, 344] on button "Nova marcação" at bounding box center [744, 348] width 71 height 19
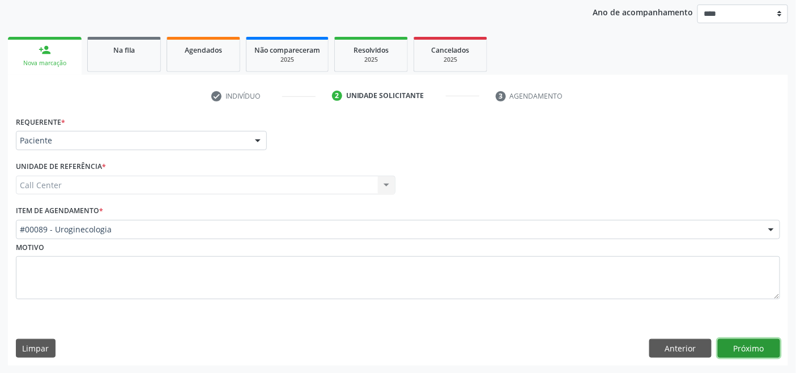
click at [752, 344] on button "Próximo" at bounding box center [749, 348] width 62 height 19
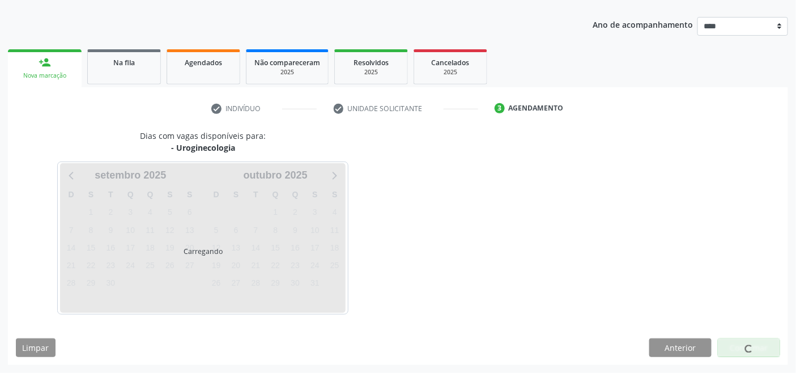
scroll to position [120, 0]
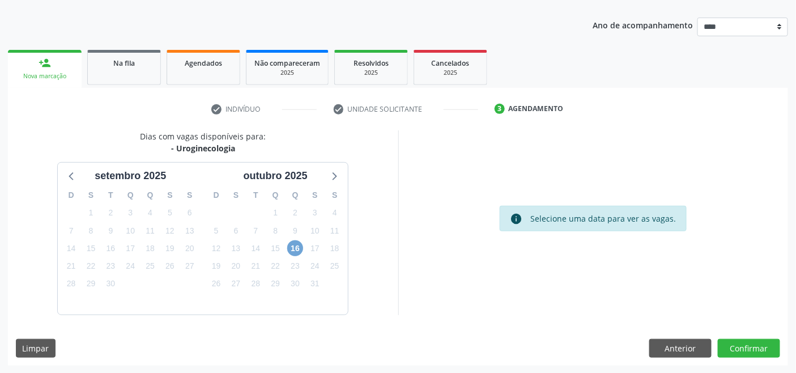
click at [296, 249] on span "16" at bounding box center [295, 248] width 16 height 16
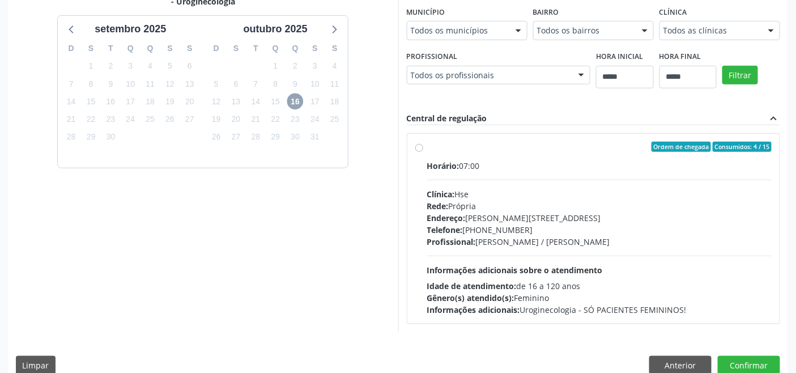
scroll to position [283, 0]
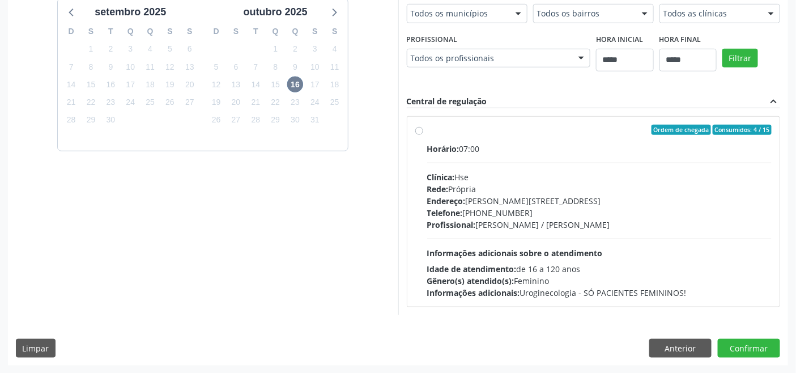
click at [605, 237] on div "Horário: 07:00 Clínica: Hse Rede: [PERSON_NAME]: [PERSON_NAME][STREET_ADDRESS] …" at bounding box center [599, 221] width 345 height 156
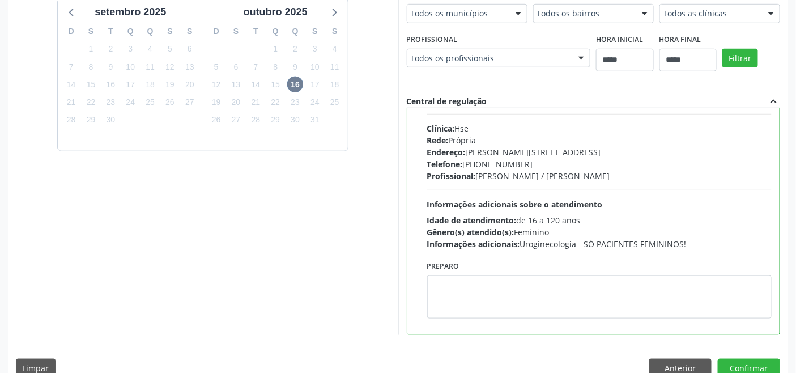
scroll to position [56, 0]
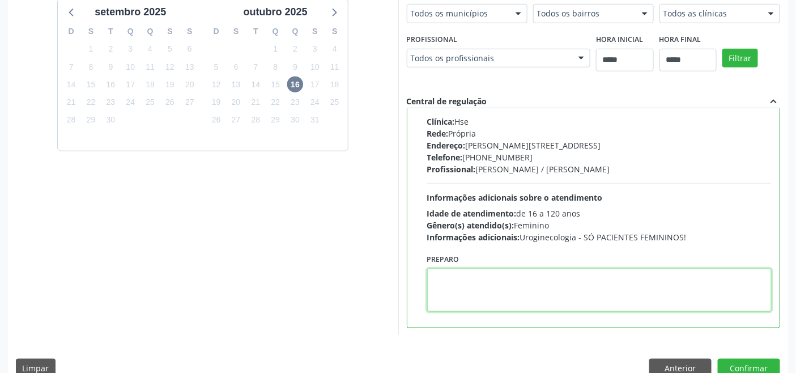
paste textarea "**********"
type textarea "**********"
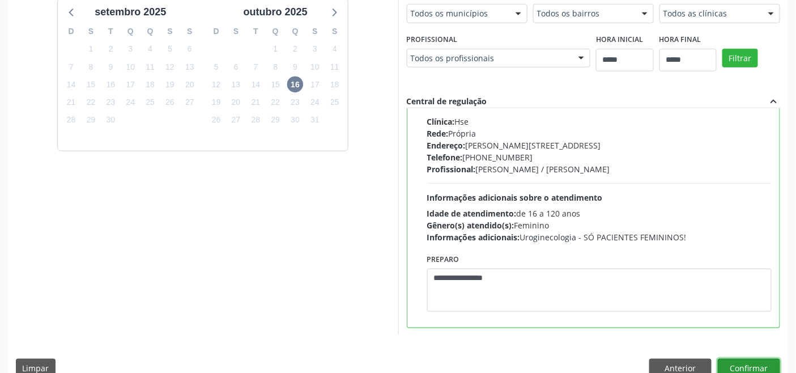
click at [743, 360] on button "Confirmar" at bounding box center [749, 368] width 62 height 19
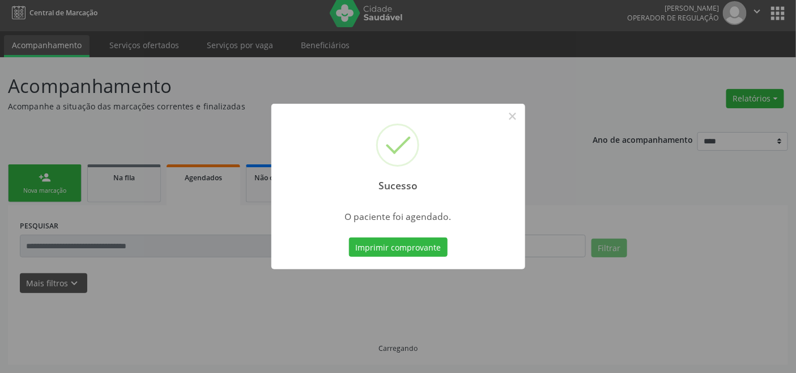
scroll to position [4, 0]
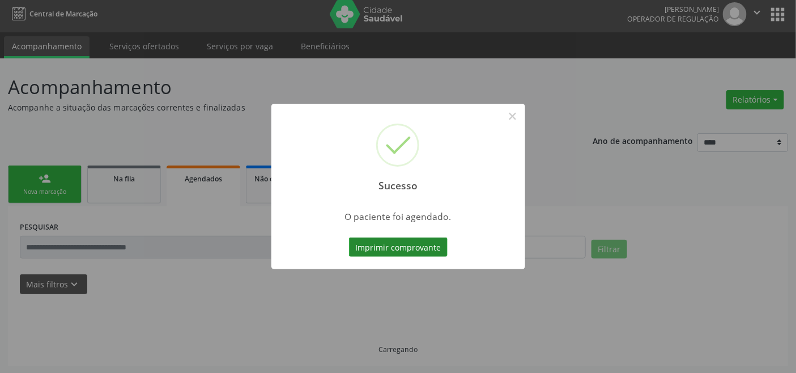
click at [406, 241] on button "Imprimir comprovante" at bounding box center [398, 246] width 99 height 19
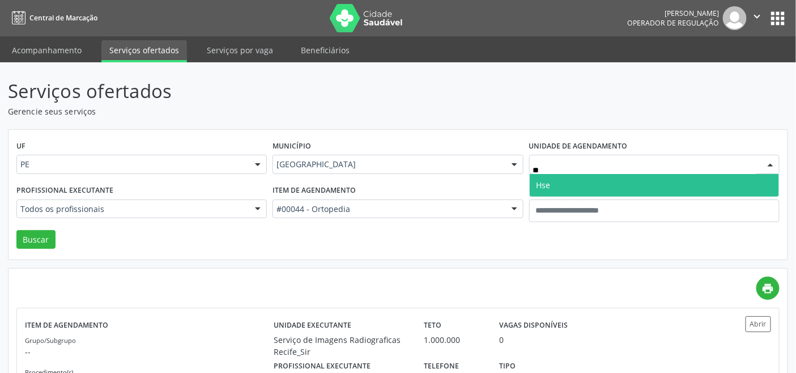
type input "***"
drag, startPoint x: 575, startPoint y: 182, endPoint x: 490, endPoint y: 196, distance: 85.6
click at [575, 183] on span "Hse" at bounding box center [654, 185] width 249 height 23
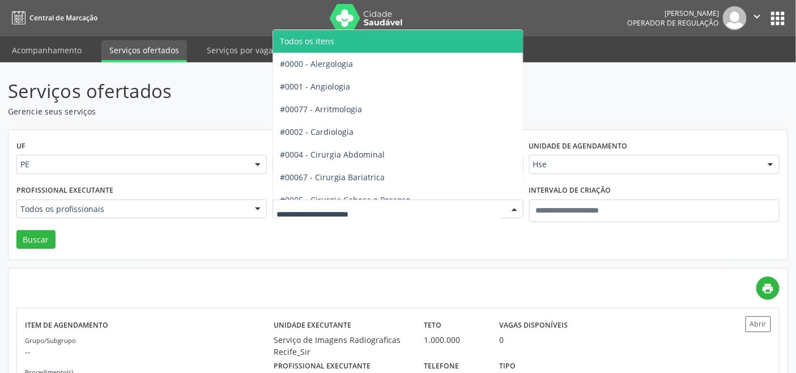
drag, startPoint x: 347, startPoint y: 40, endPoint x: 321, endPoint y: 65, distance: 36.1
click at [349, 41] on span "Todos os itens" at bounding box center [430, 41] width 314 height 23
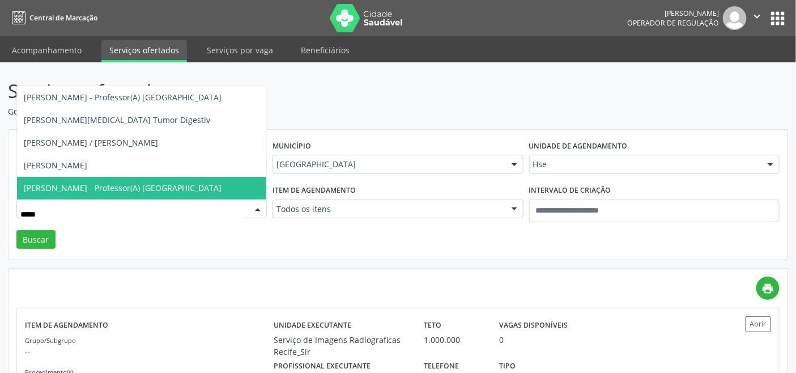
type input "******"
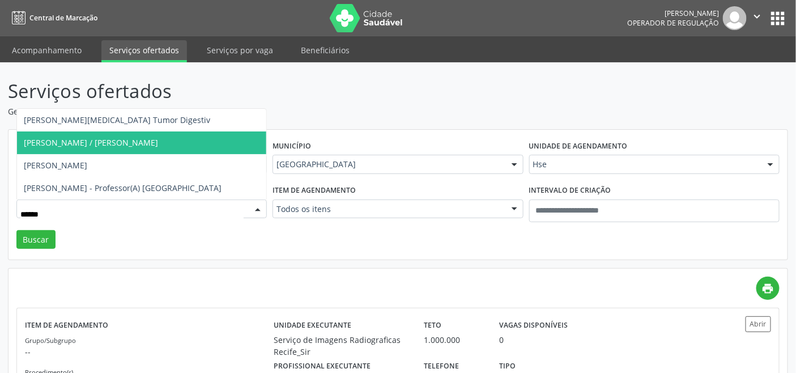
click at [84, 143] on span "[PERSON_NAME] / [PERSON_NAME]" at bounding box center [91, 142] width 134 height 11
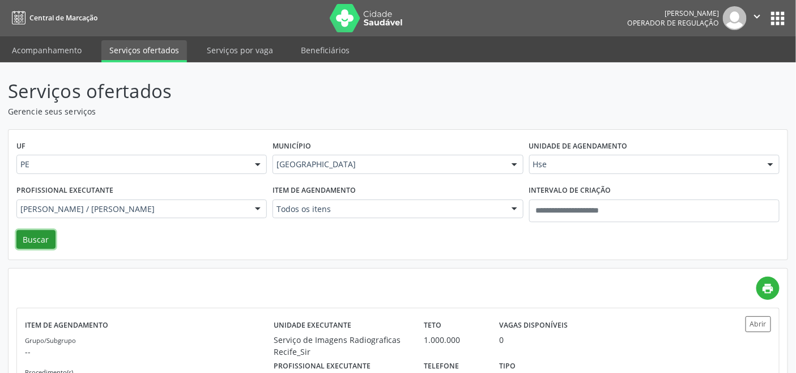
click at [38, 232] on button "Buscar" at bounding box center [35, 239] width 39 height 19
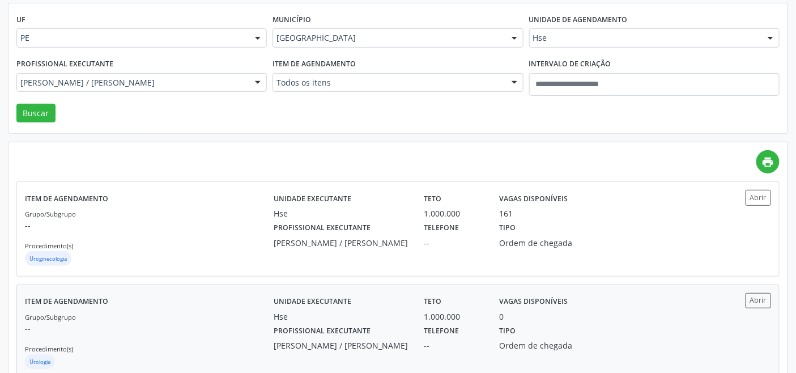
scroll to position [156, 0]
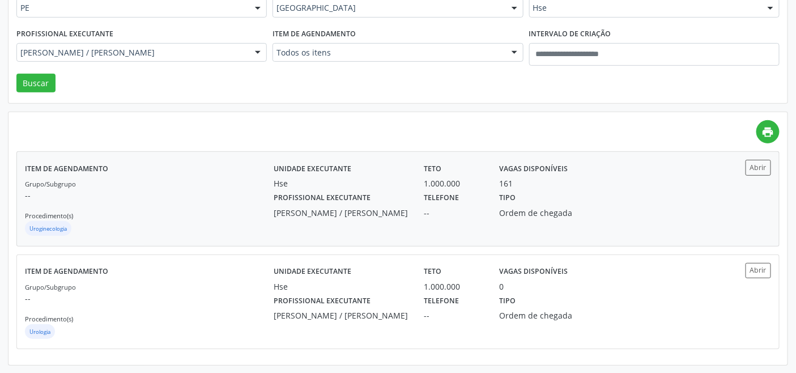
click at [113, 206] on div "Grupo/Subgrupo -- Procedimento(s) Uroginecologia" at bounding box center [149, 207] width 249 height 61
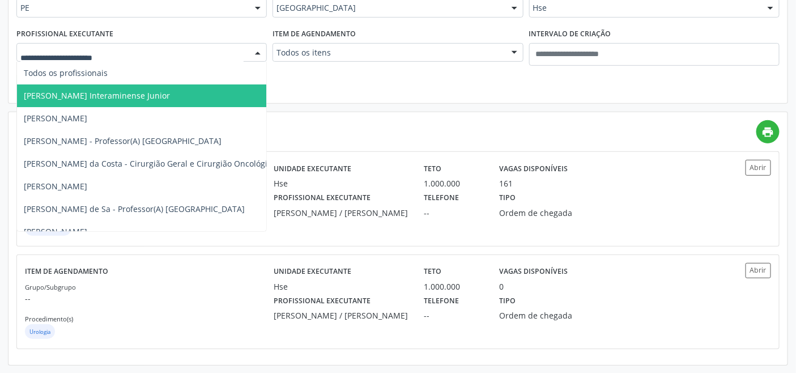
click at [92, 99] on span "[PERSON_NAME] Interaminense Junior" at bounding box center [97, 95] width 146 height 11
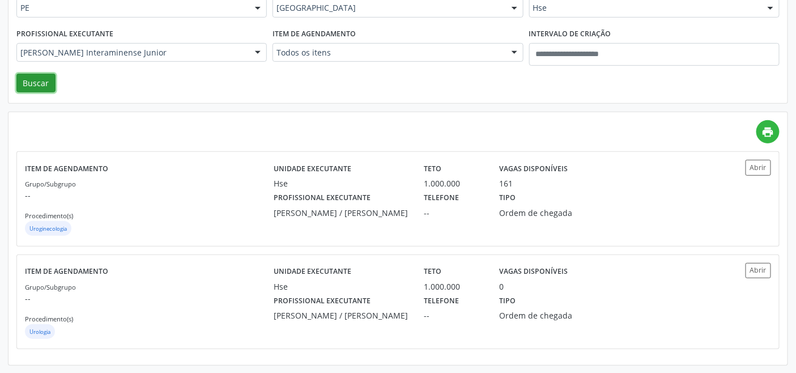
click at [37, 83] on button "Buscar" at bounding box center [35, 83] width 39 height 19
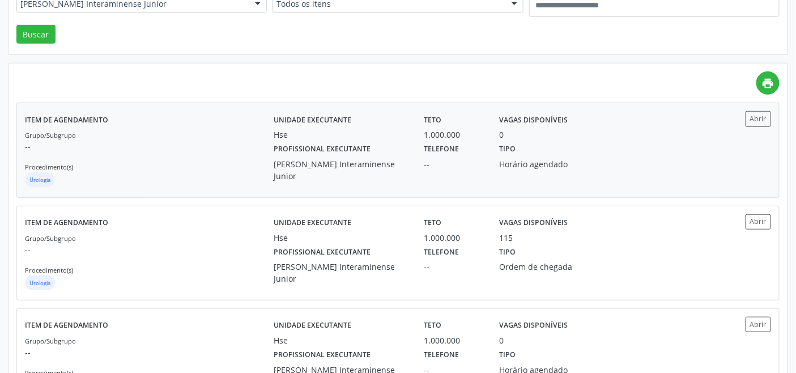
scroll to position [259, 0]
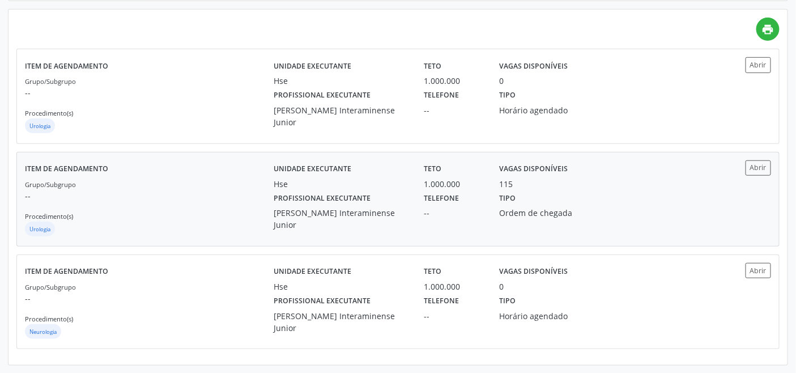
click at [144, 206] on div "Grupo/Subgrupo -- Procedimento(s) Urologia" at bounding box center [149, 208] width 249 height 61
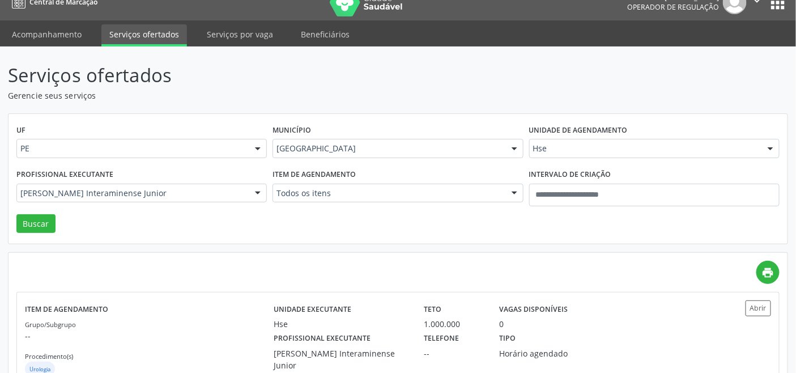
scroll to position [7, 0]
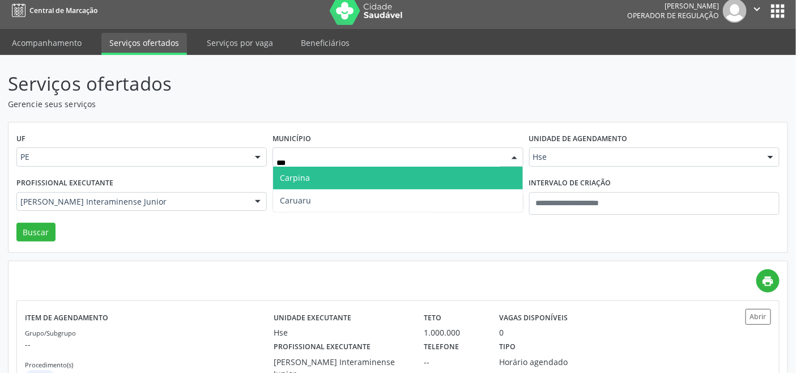
click at [325, 181] on span "Carpina" at bounding box center [397, 178] width 249 height 23
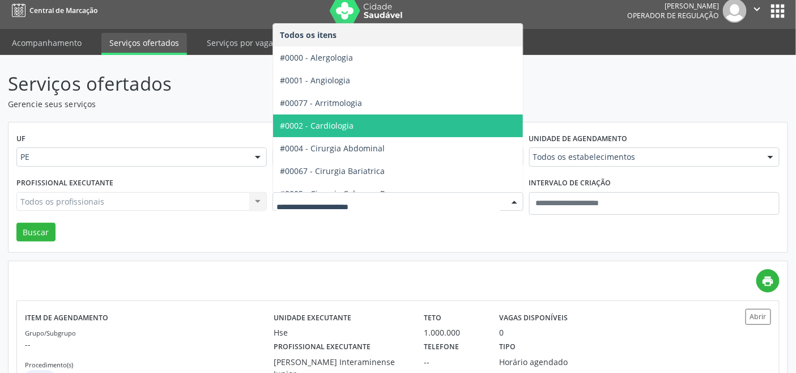
click at [328, 127] on span "#0002 - Cardiologia" at bounding box center [317, 125] width 74 height 11
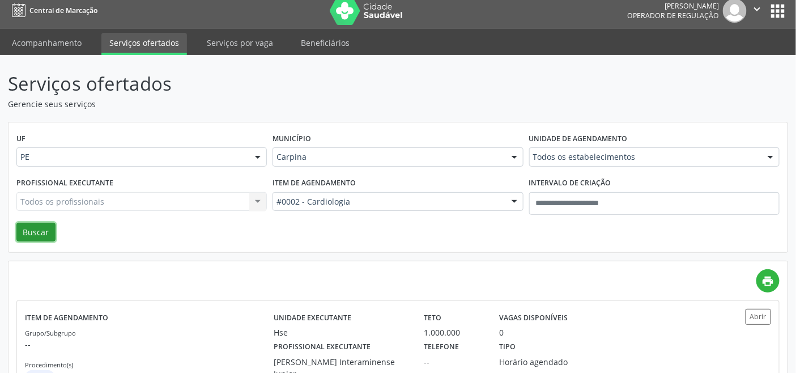
click at [38, 228] on button "Buscar" at bounding box center [35, 232] width 39 height 19
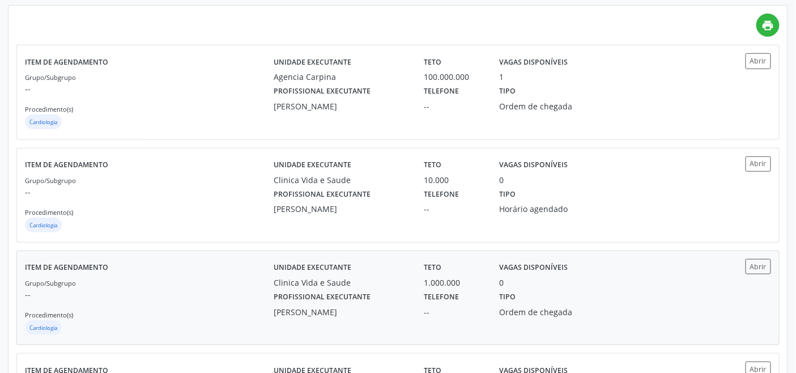
scroll to position [126, 0]
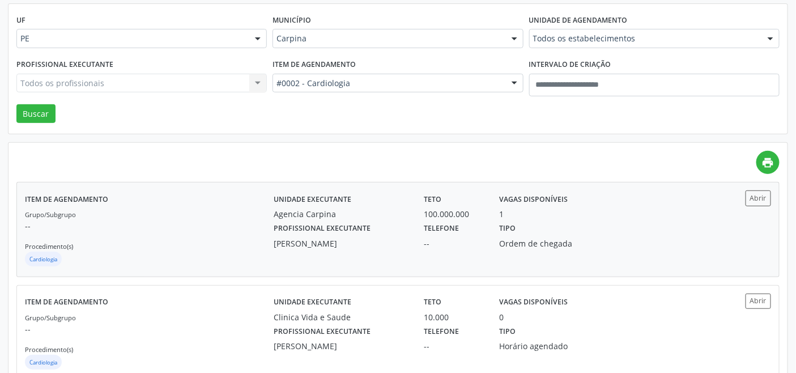
click at [153, 221] on p "--" at bounding box center [149, 226] width 249 height 12
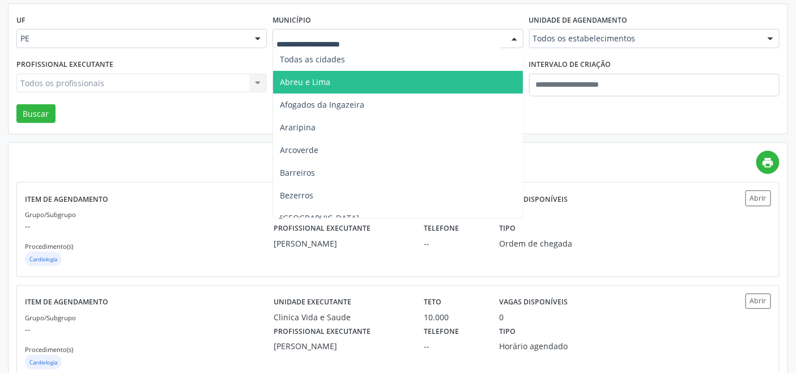
drag, startPoint x: 357, startPoint y: 37, endPoint x: 361, endPoint y: 60, distance: 23.6
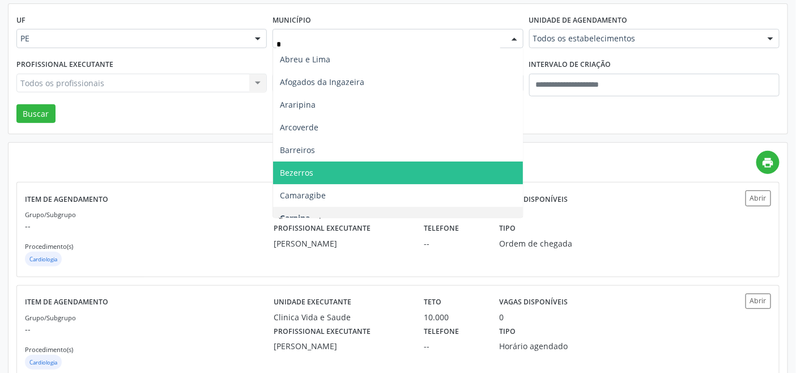
type input "**"
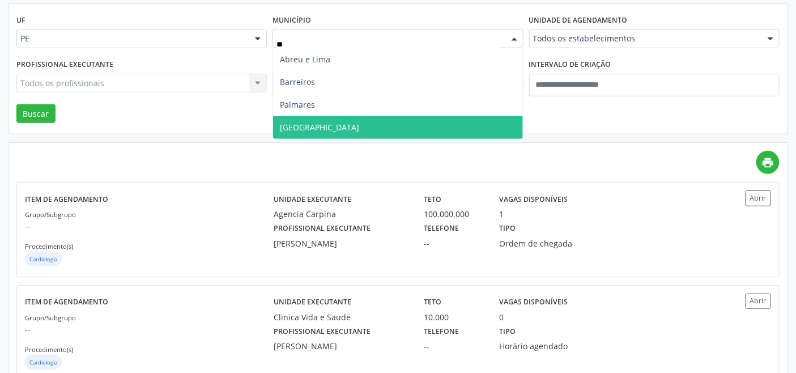
click at [375, 126] on span "Recife" at bounding box center [397, 127] width 249 height 23
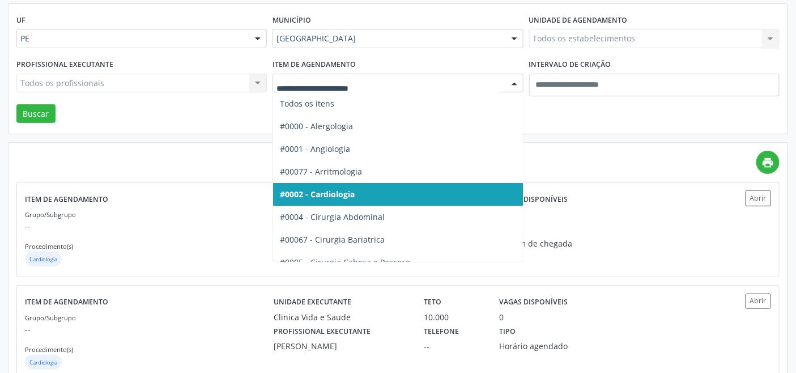
click at [383, 74] on div at bounding box center [397, 83] width 250 height 19
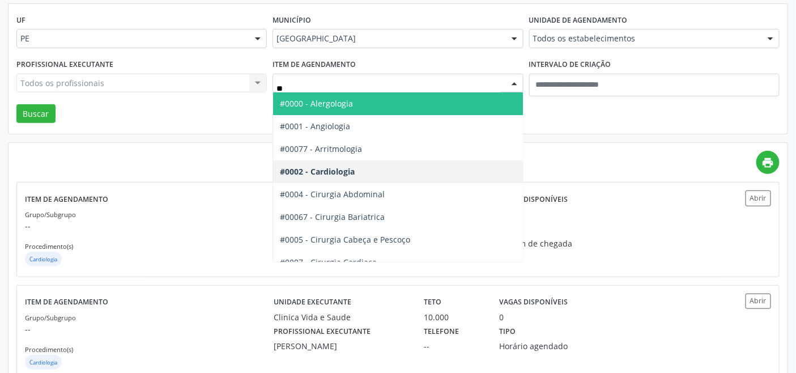
type input "***"
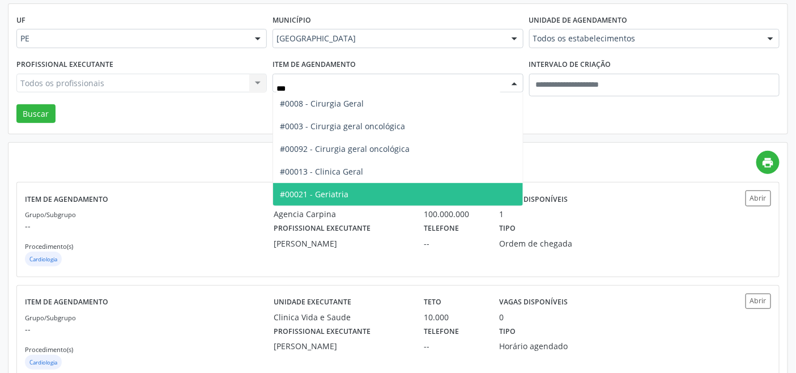
click at [357, 189] on span "#00021 - Geriatria" at bounding box center [397, 194] width 249 height 23
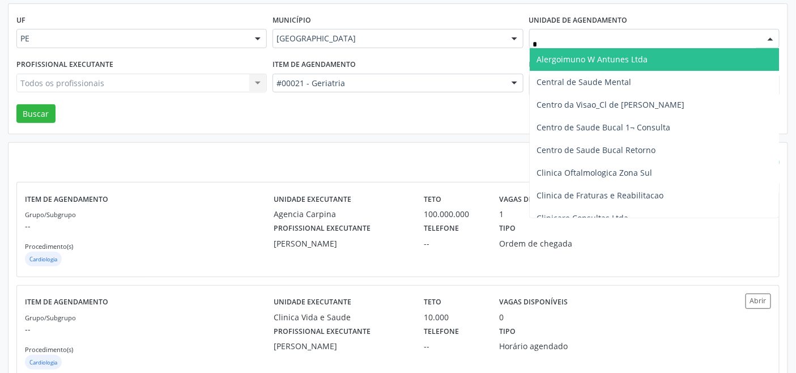
type input "**"
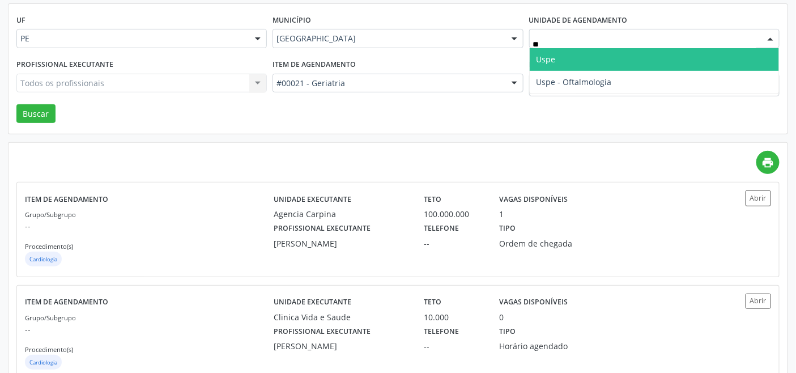
drag, startPoint x: 572, startPoint y: 55, endPoint x: 561, endPoint y: 53, distance: 11.5
click at [570, 54] on span "Uspe" at bounding box center [654, 59] width 249 height 23
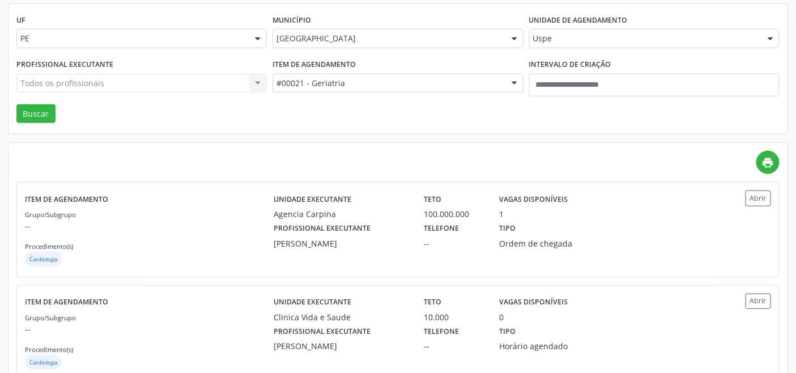
click at [133, 81] on div "Todos os profissionais Todos os profissionais Adalberto Aguiar Interaminense Ju…" at bounding box center [141, 83] width 250 height 19
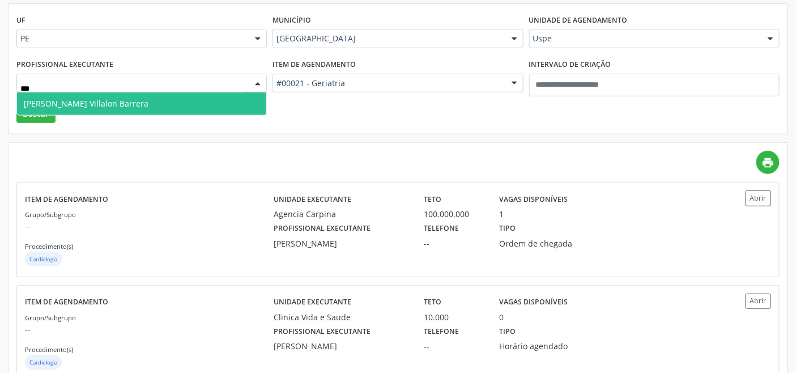
type input "****"
click at [95, 103] on span "Odis Nelson Villalon Barrera" at bounding box center [86, 103] width 125 height 11
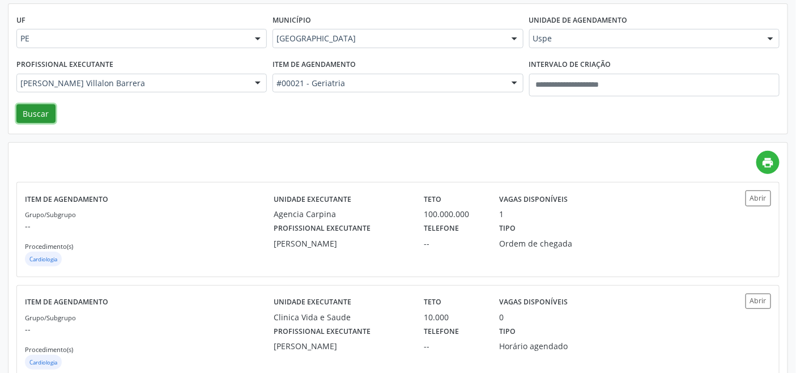
click at [34, 113] on button "Buscar" at bounding box center [35, 113] width 39 height 19
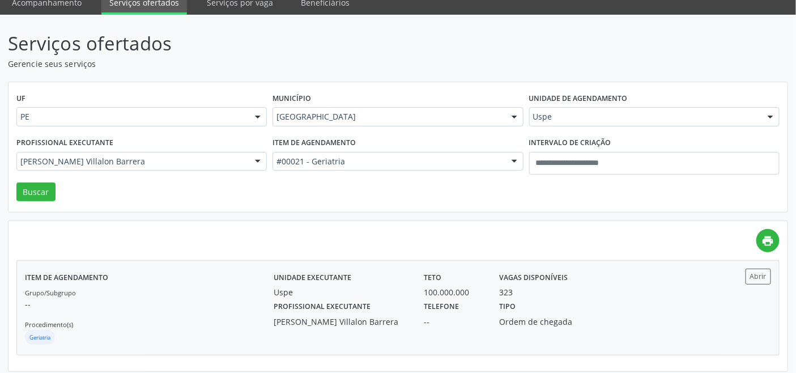
scroll to position [53, 0]
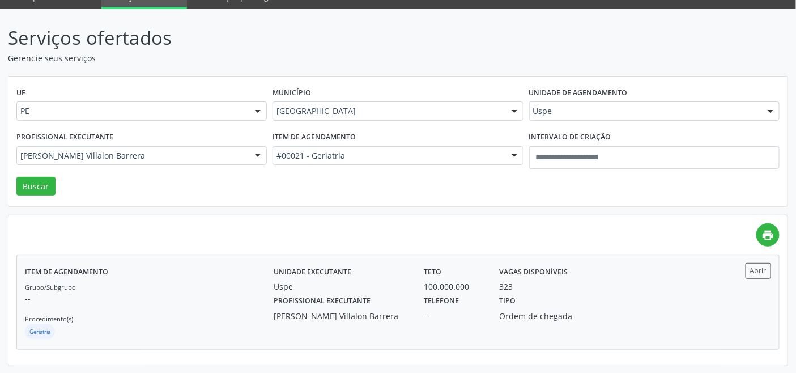
click at [253, 302] on p "--" at bounding box center [149, 298] width 249 height 12
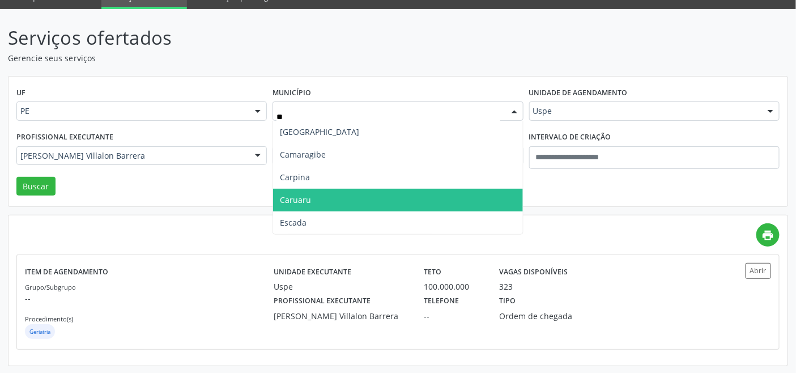
type input "***"
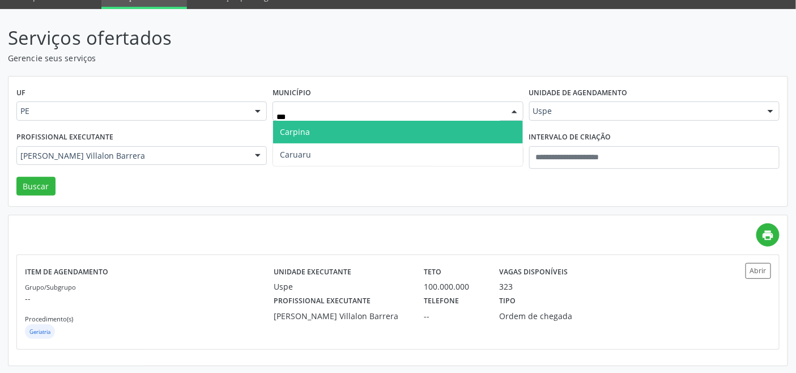
click at [319, 129] on span "Carpina" at bounding box center [397, 132] width 249 height 23
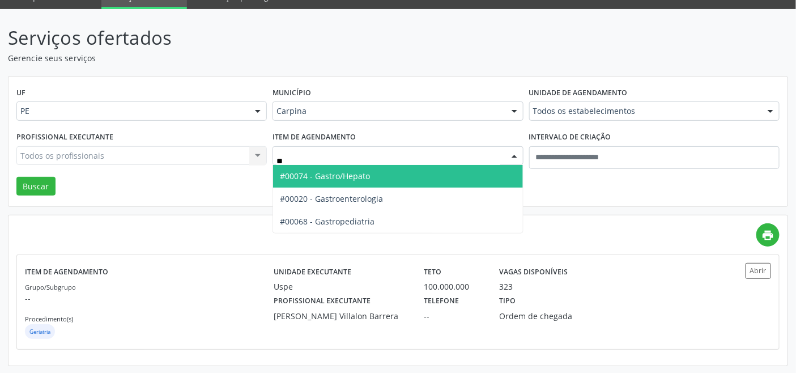
type input "***"
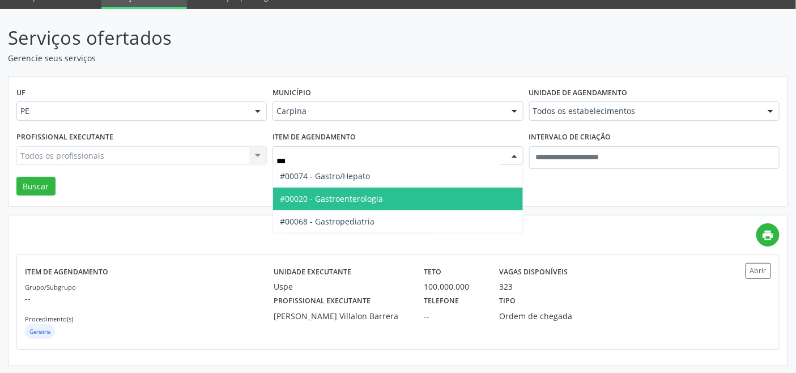
click at [334, 193] on span "#00020 - Gastroenterologia" at bounding box center [331, 198] width 103 height 11
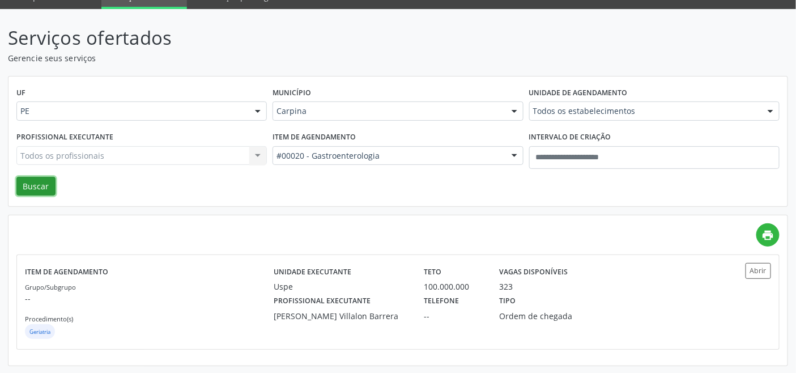
click at [32, 189] on button "Buscar" at bounding box center [35, 186] width 39 height 19
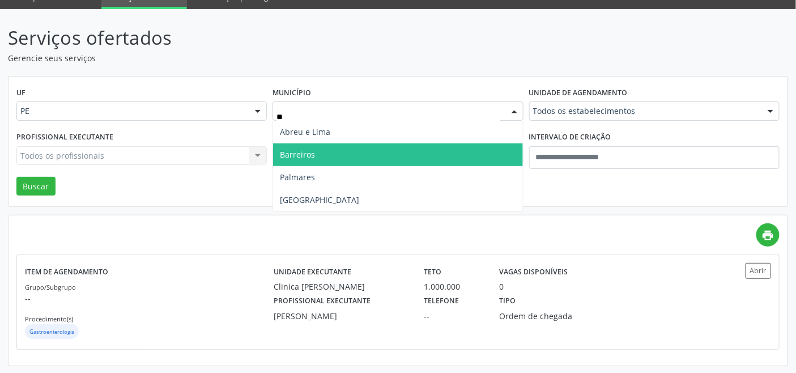
type input "***"
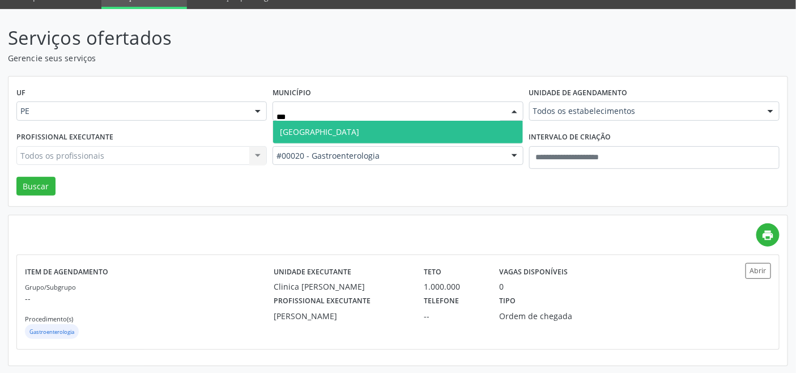
drag, startPoint x: 360, startPoint y: 126, endPoint x: 372, endPoint y: 140, distance: 18.5
click at [361, 126] on span "Recife" at bounding box center [397, 132] width 249 height 23
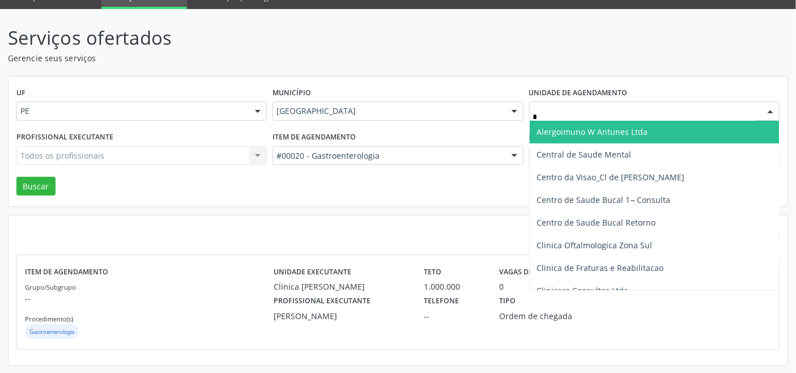
type input "**"
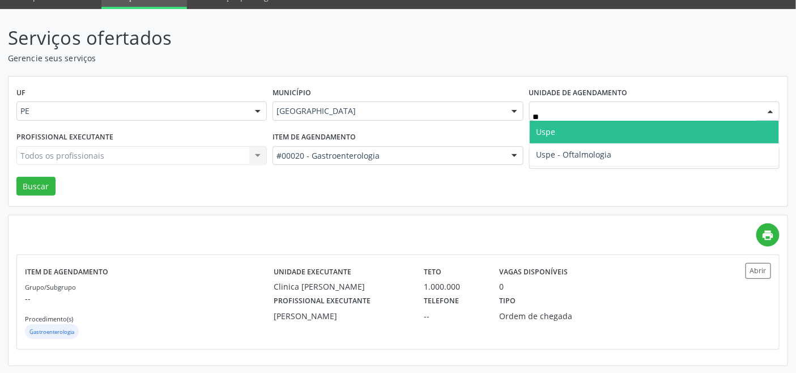
click at [547, 131] on span "Uspe" at bounding box center [545, 131] width 19 height 11
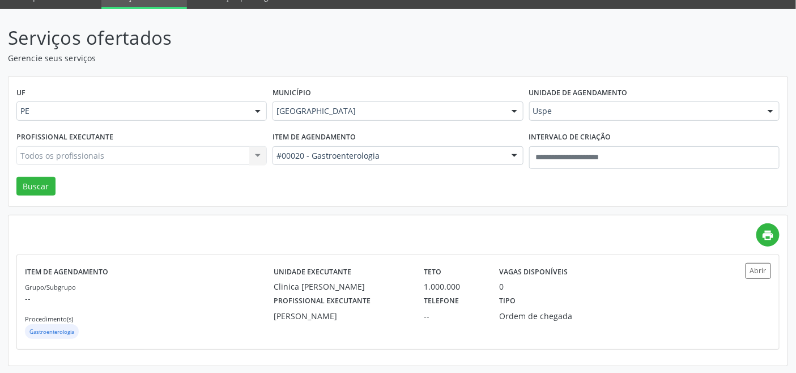
click at [182, 156] on div "Todos os profissionais Todos os profissionais Aderaldo Tadeu de Morais Adler Fe…" at bounding box center [141, 155] width 250 height 19
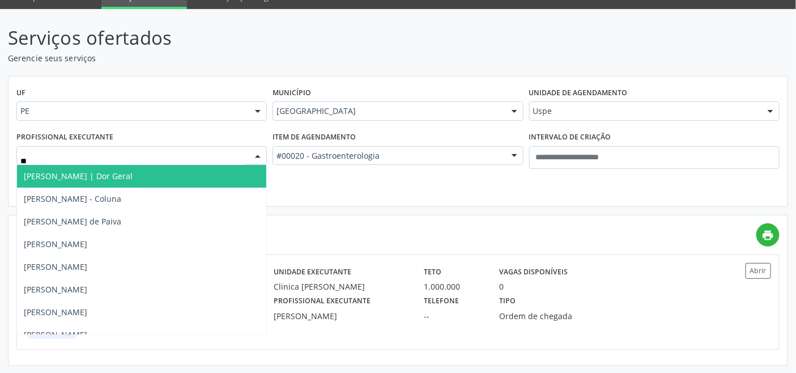
type input "***"
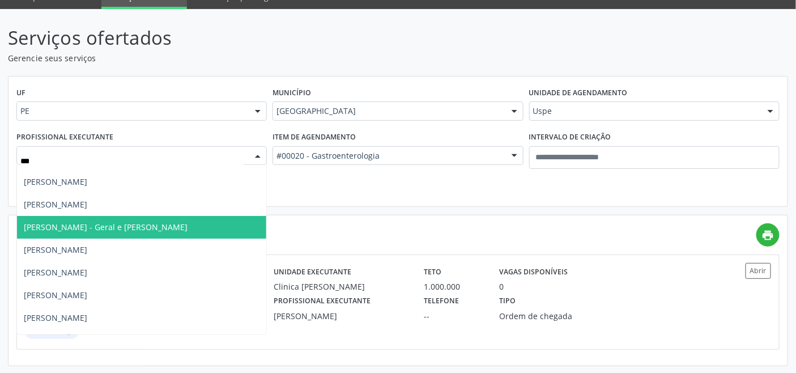
scroll to position [103, 0]
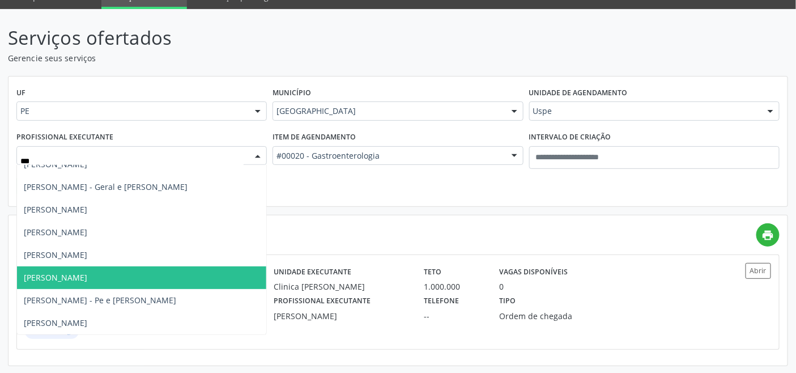
click at [78, 276] on span "Ronaldo Guerra Lopes" at bounding box center [55, 277] width 63 height 11
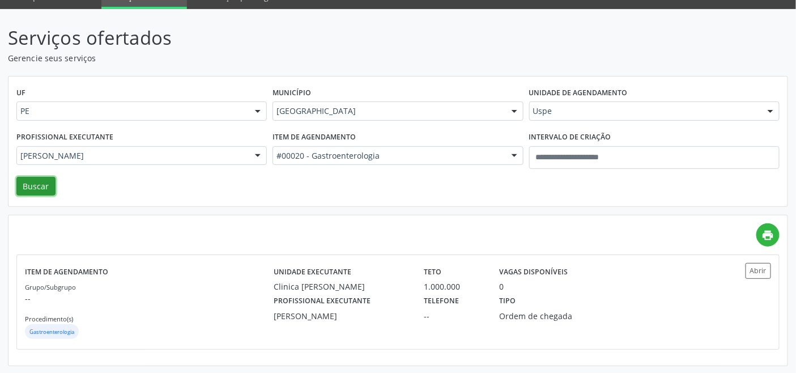
click at [26, 185] on button "Buscar" at bounding box center [35, 186] width 39 height 19
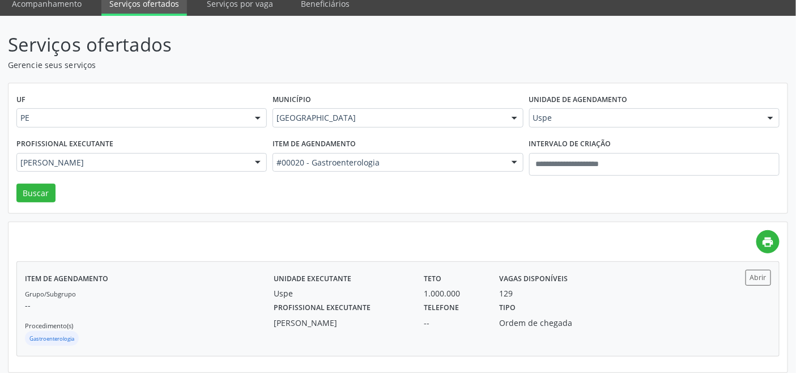
scroll to position [53, 0]
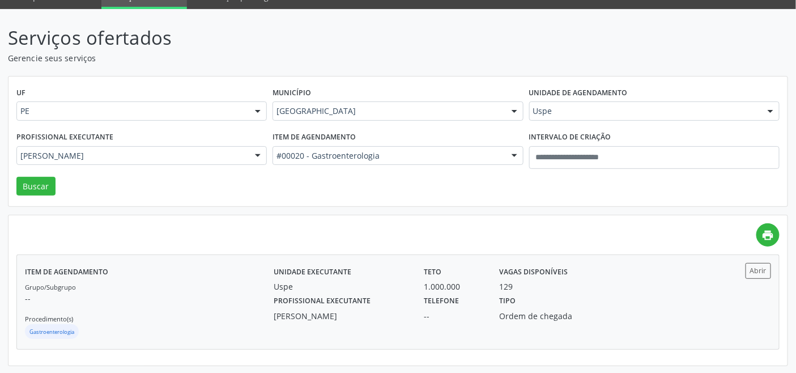
click at [266, 296] on div "Profissional executante Ronaldo Guerra Lopes" at bounding box center [341, 306] width 150 height 29
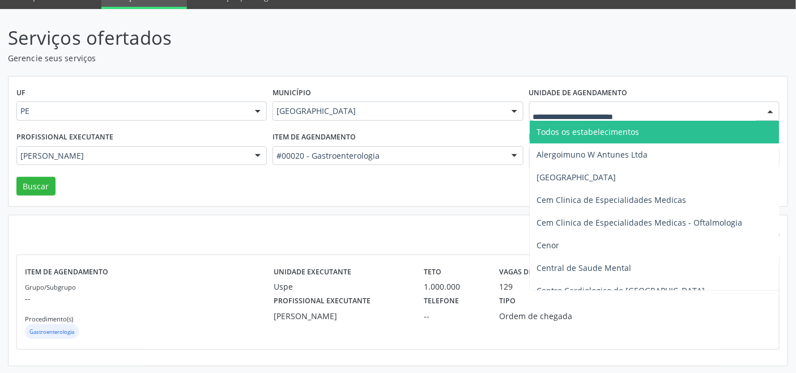
drag, startPoint x: 591, startPoint y: 114, endPoint x: 582, endPoint y: 117, distance: 9.5
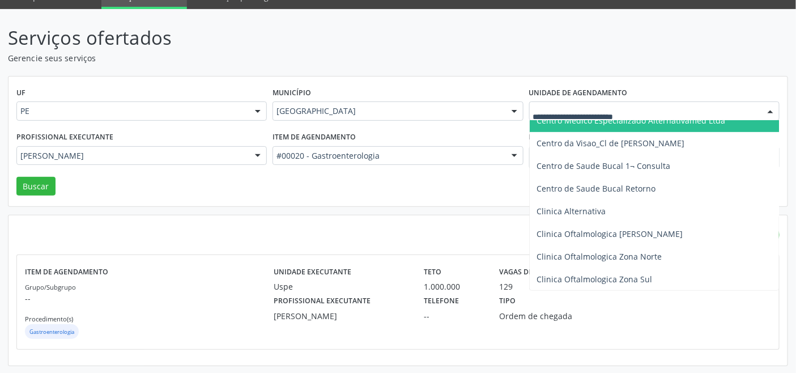
scroll to position [251, 0]
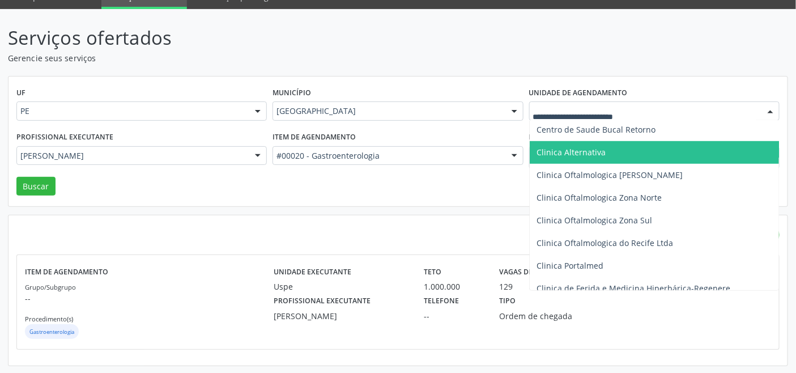
click at [574, 155] on span "Clinica Alternativa" at bounding box center [570, 152] width 69 height 11
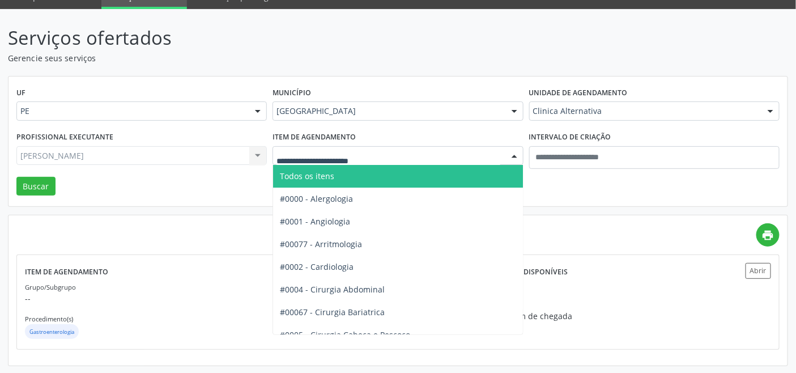
click at [343, 174] on span "Todos os itens" at bounding box center [430, 176] width 314 height 23
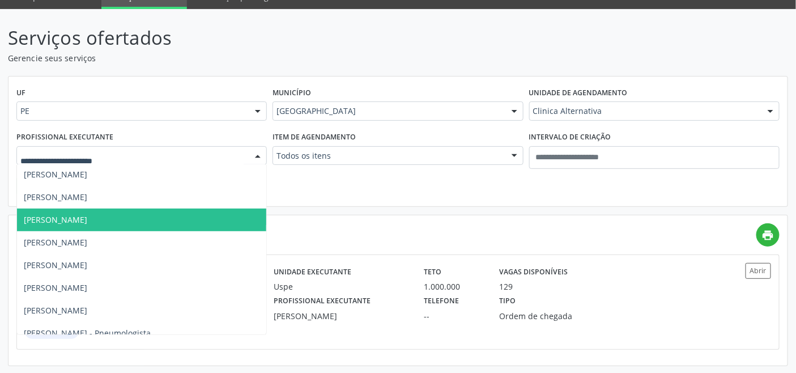
scroll to position [354, 0]
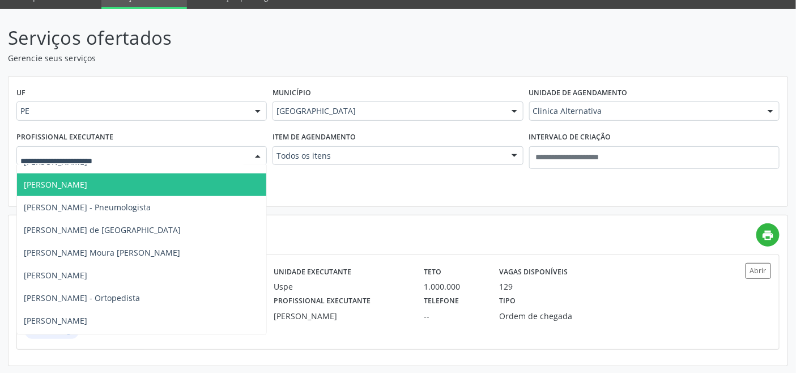
click at [87, 186] on span "Jose Maria Furtado de Mendonca Neto" at bounding box center [55, 184] width 63 height 11
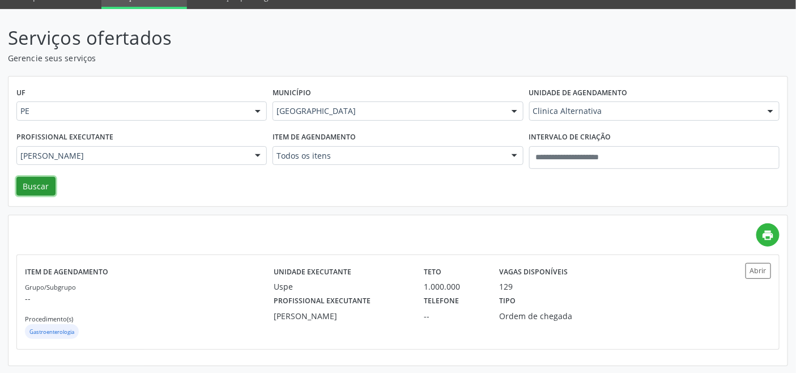
click at [29, 182] on button "Buscar" at bounding box center [35, 186] width 39 height 19
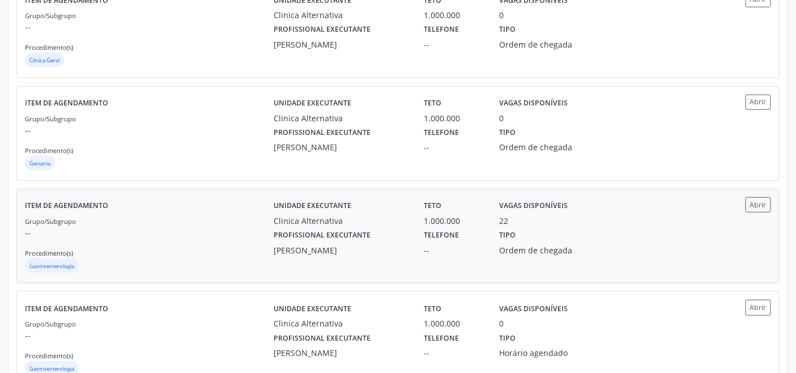
scroll to position [361, 0]
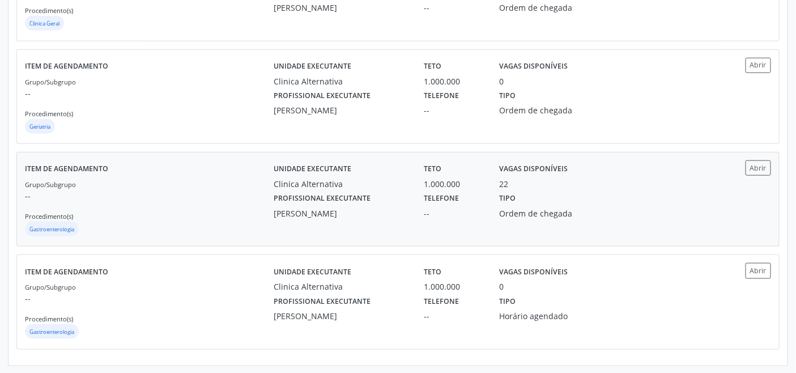
click at [218, 201] on div "Grupo/Subgrupo -- Procedimento(s) Gastroenterologia" at bounding box center [149, 208] width 249 height 61
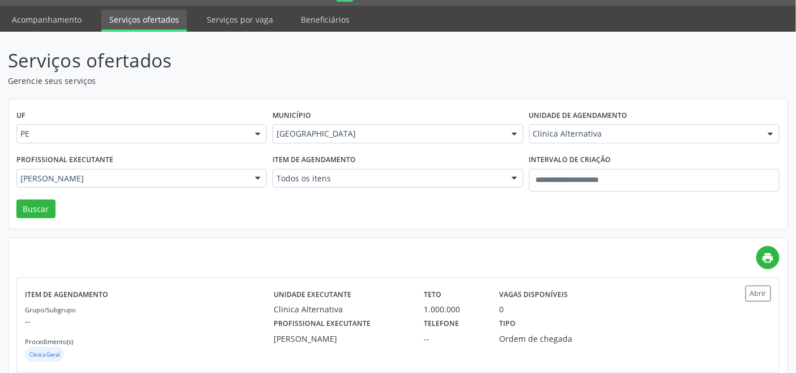
scroll to position [0, 0]
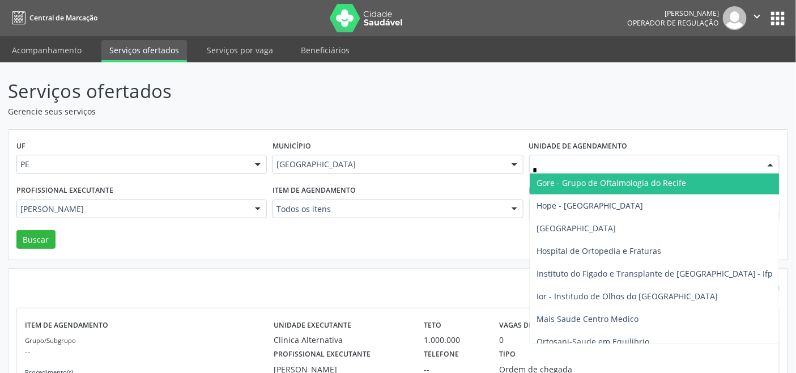
type input "**"
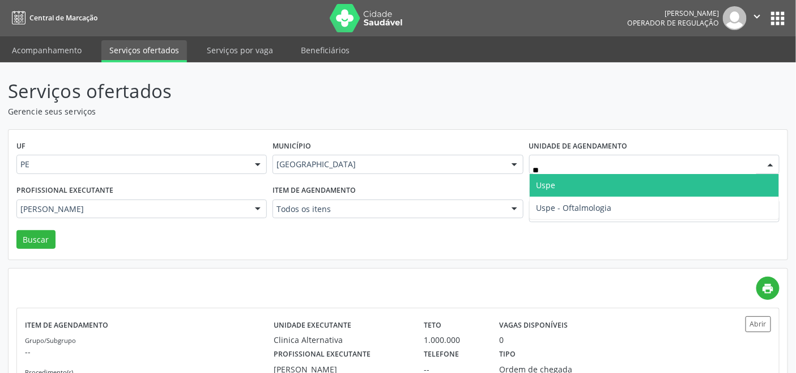
click at [577, 191] on span "Uspe" at bounding box center [654, 185] width 249 height 23
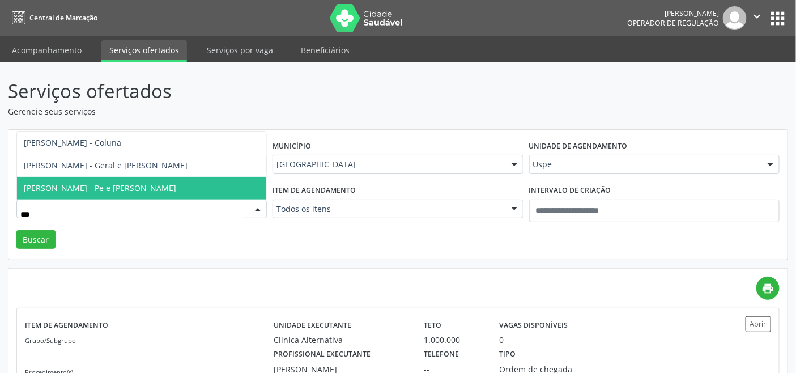
type input "****"
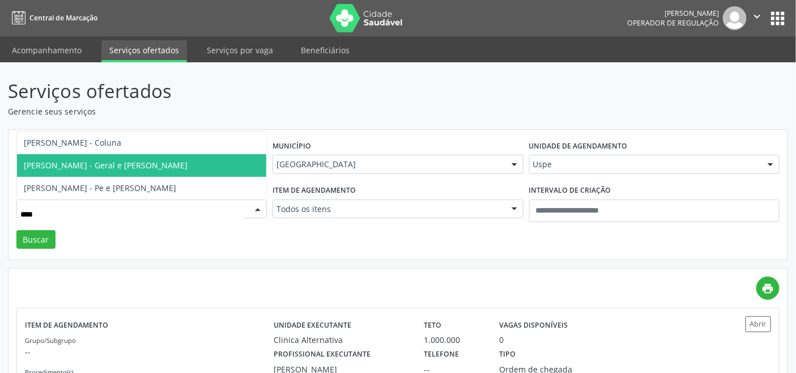
drag, startPoint x: 95, startPoint y: 163, endPoint x: 13, endPoint y: 189, distance: 86.2
click at [95, 164] on span "Lauro Nogueira Lopes - Geral e Joelho" at bounding box center [106, 165] width 164 height 11
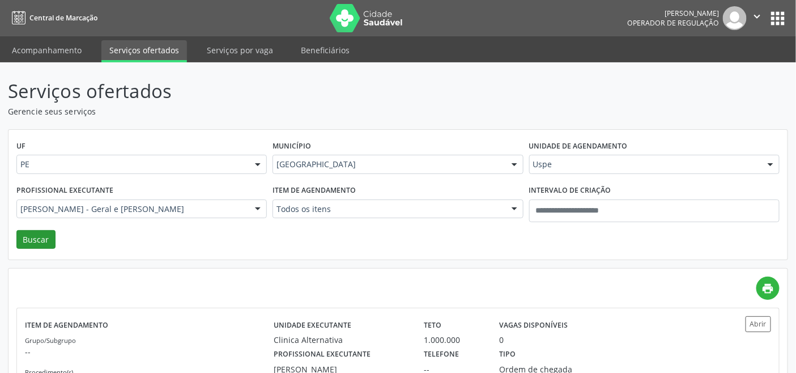
click at [38, 228] on div "Profissional executante Lauro Nogueira Lopes - Geral e Joelho Todos os profissi…" at bounding box center [142, 206] width 256 height 48
click at [41, 239] on button "Buscar" at bounding box center [35, 239] width 39 height 19
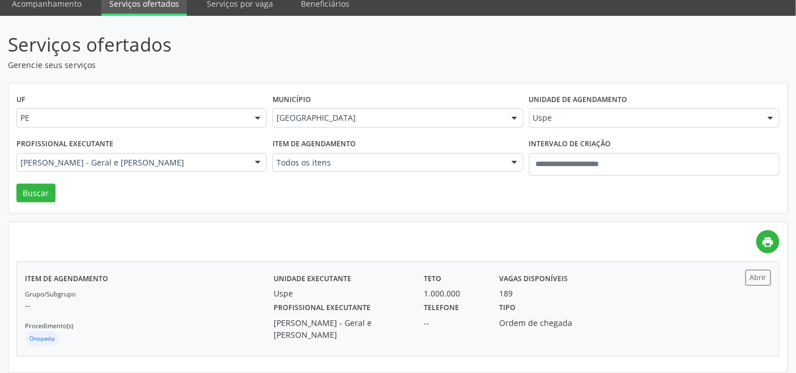
scroll to position [53, 0]
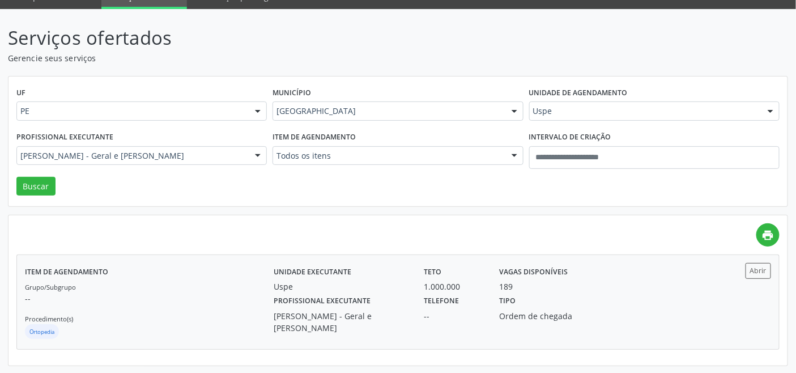
click at [181, 307] on div "Grupo/Subgrupo -- Procedimento(s) Ortopedia" at bounding box center [149, 310] width 249 height 61
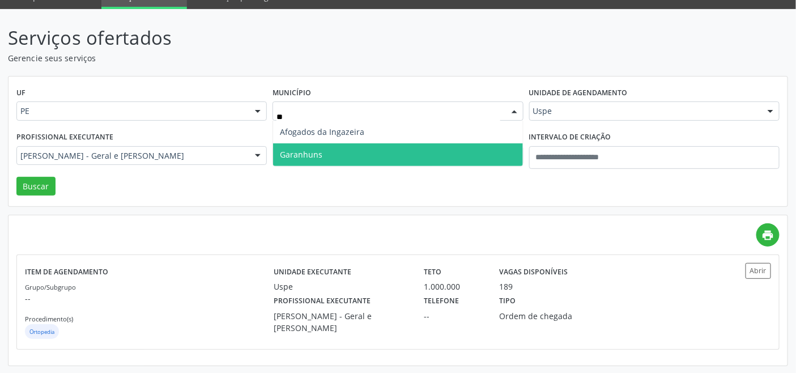
type input "***"
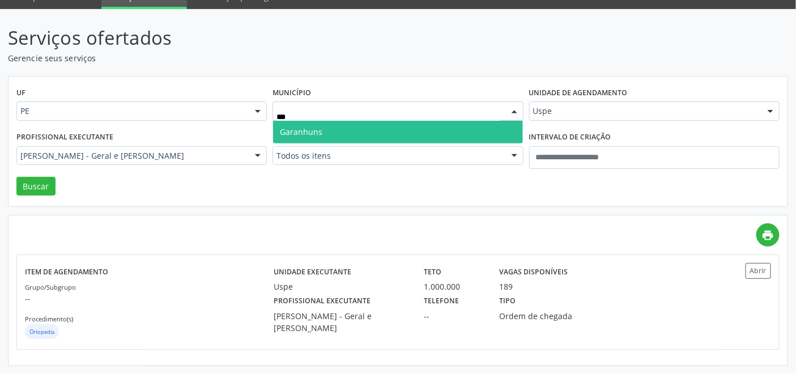
click at [335, 126] on span "Garanhuns" at bounding box center [397, 132] width 249 height 23
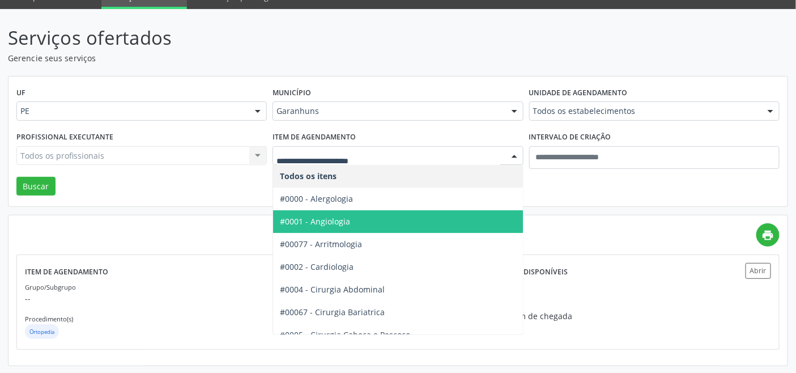
click at [357, 221] on span "#0001 - Angiologia" at bounding box center [430, 221] width 314 height 23
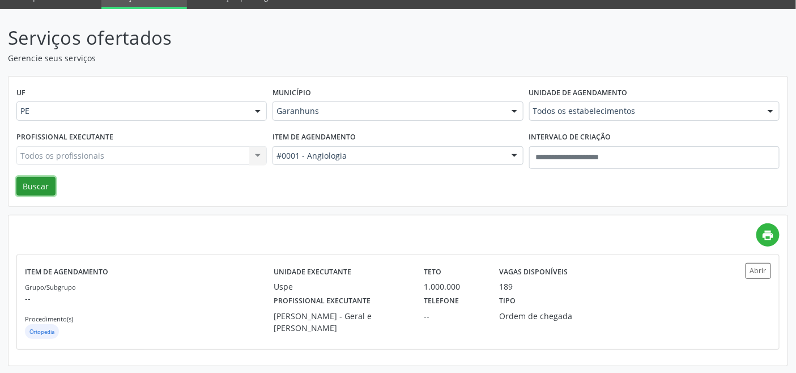
click at [35, 186] on button "Buscar" at bounding box center [35, 186] width 39 height 19
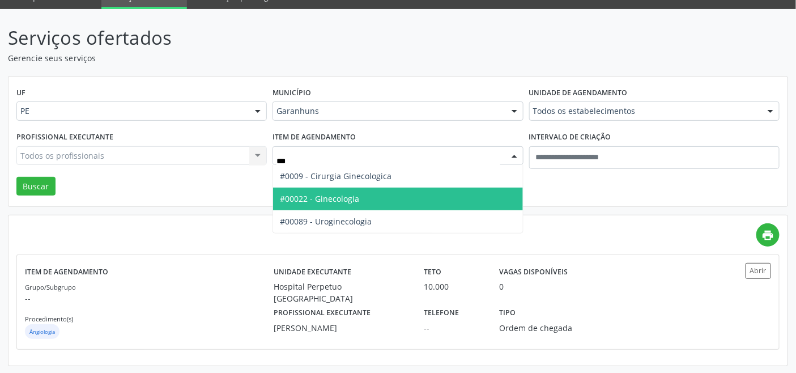
click at [330, 203] on span "#00022 - Ginecologia" at bounding box center [397, 198] width 249 height 23
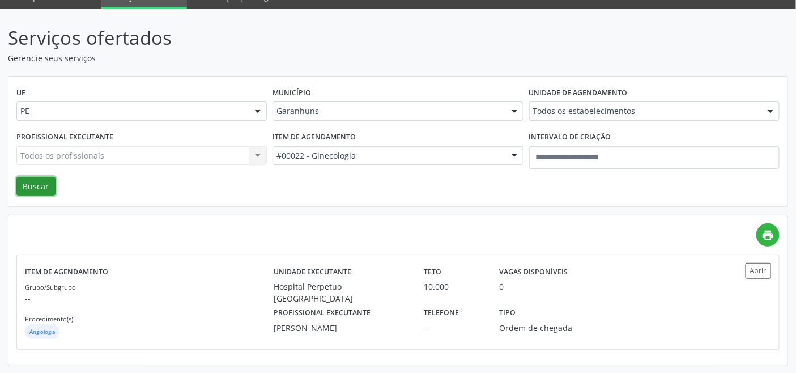
click at [27, 184] on button "Buscar" at bounding box center [35, 186] width 39 height 19
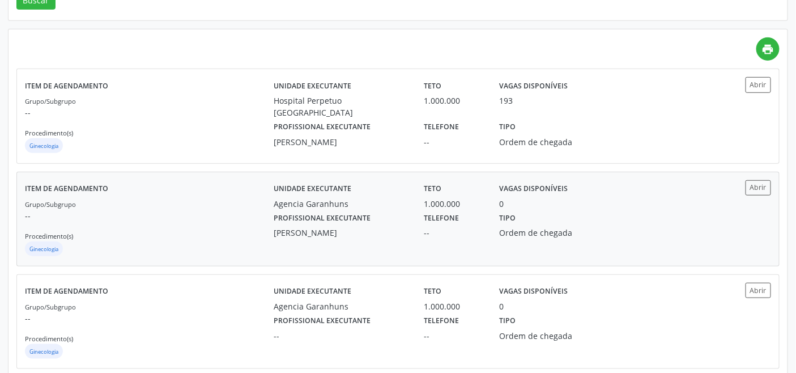
scroll to position [87, 0]
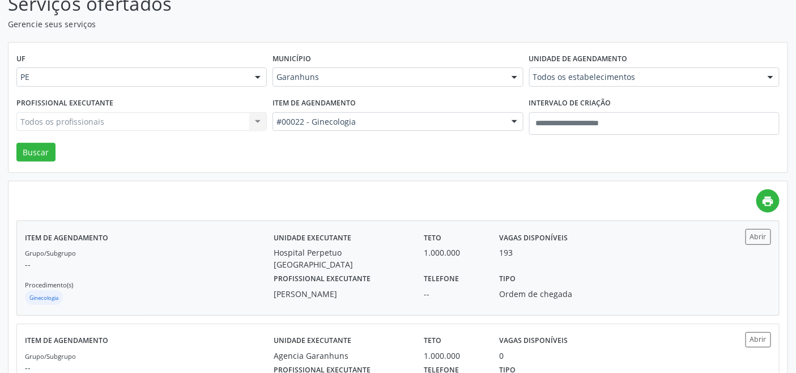
click at [204, 236] on div "Item de agendamento Grupo/Subgrupo -- Procedimento(s) Ginecologia" at bounding box center [149, 268] width 249 height 78
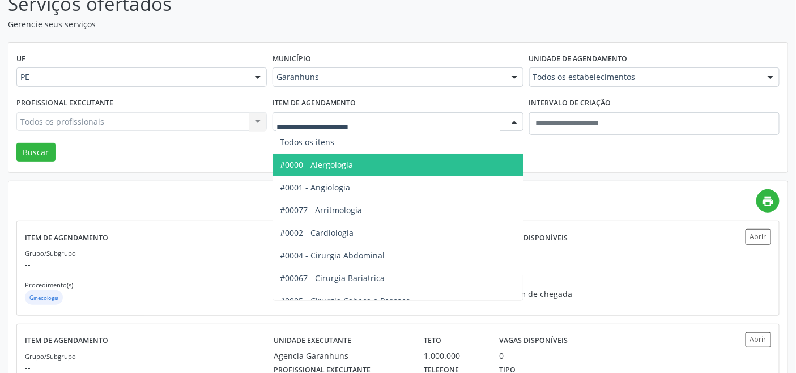
type input "*"
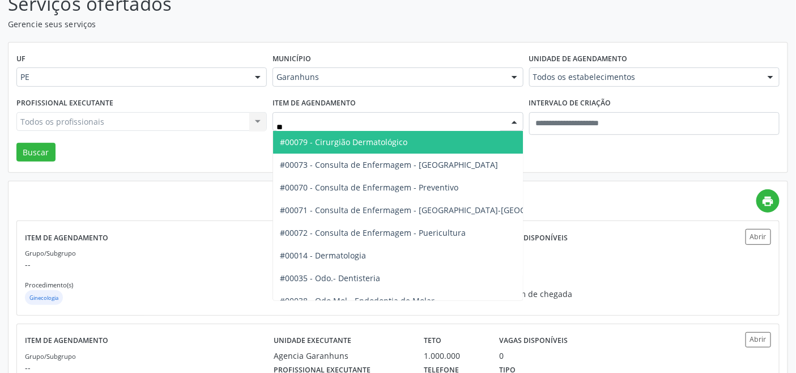
type input "***"
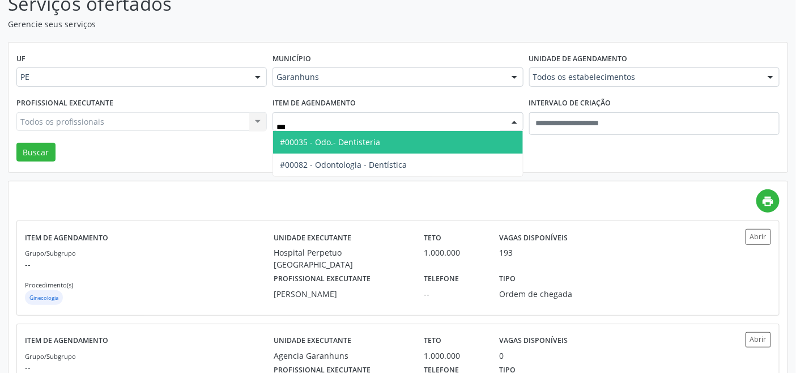
drag, startPoint x: 364, startPoint y: 138, endPoint x: 237, endPoint y: 153, distance: 128.3
click at [364, 138] on span "#00035 - Odo.- Dentisteria" at bounding box center [330, 141] width 100 height 11
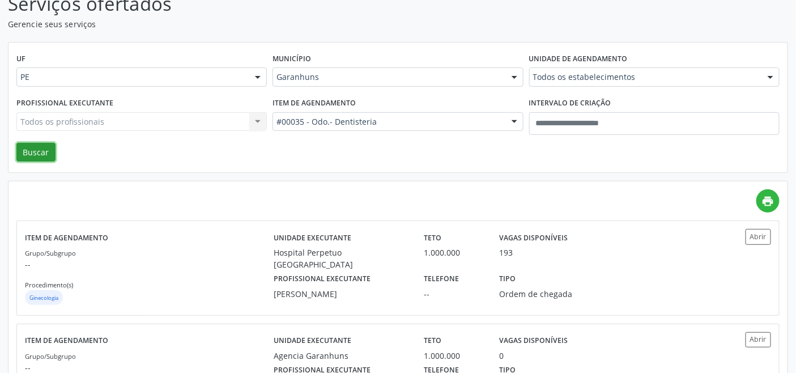
click at [28, 150] on button "Buscar" at bounding box center [35, 152] width 39 height 19
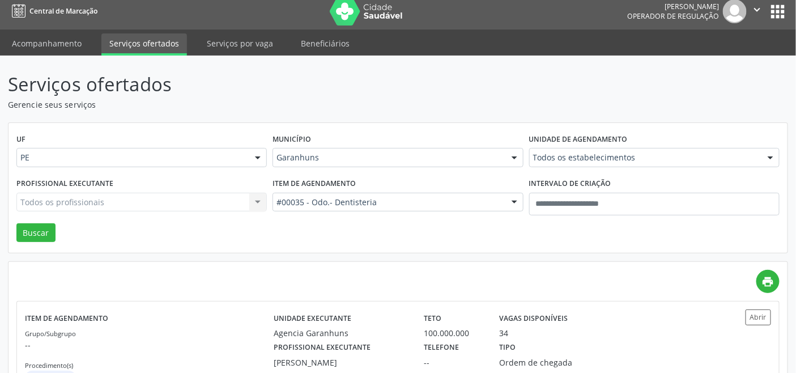
scroll to position [0, 0]
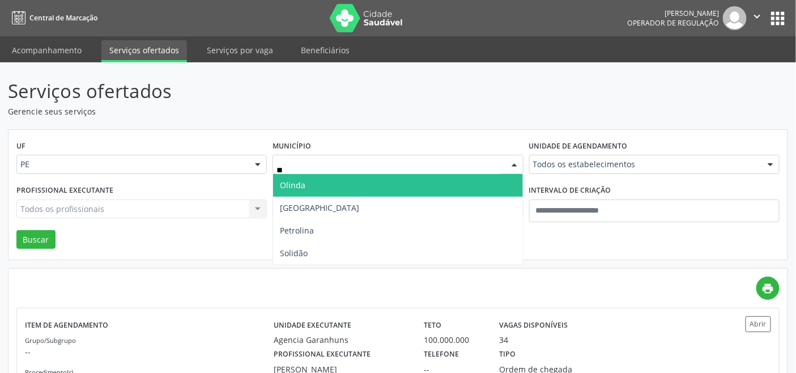
type input "***"
click at [380, 185] on span "Olinda" at bounding box center [397, 185] width 249 height 23
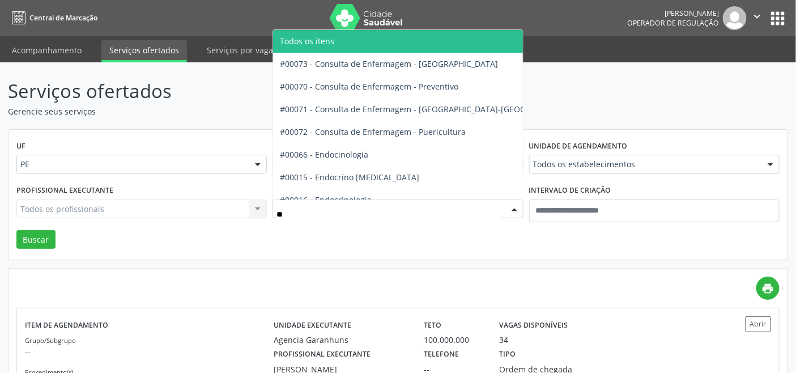
type input "***"
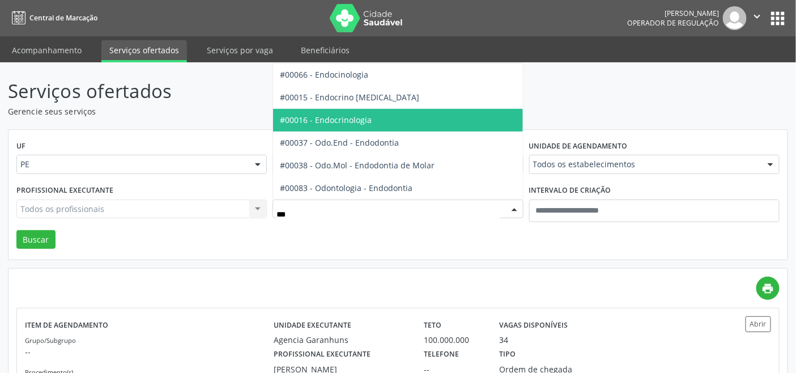
click at [336, 122] on span "#00016 - Endocrinologia" at bounding box center [326, 119] width 92 height 11
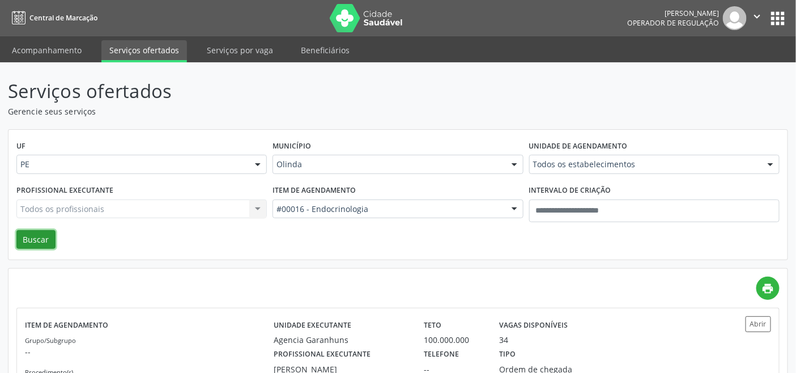
click at [42, 231] on button "Buscar" at bounding box center [35, 239] width 39 height 19
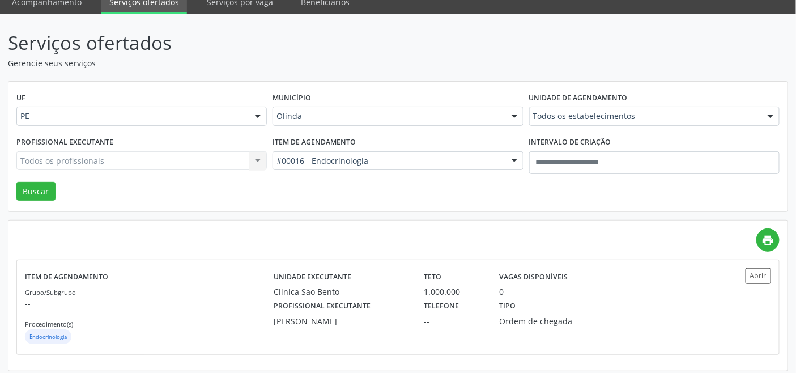
scroll to position [53, 0]
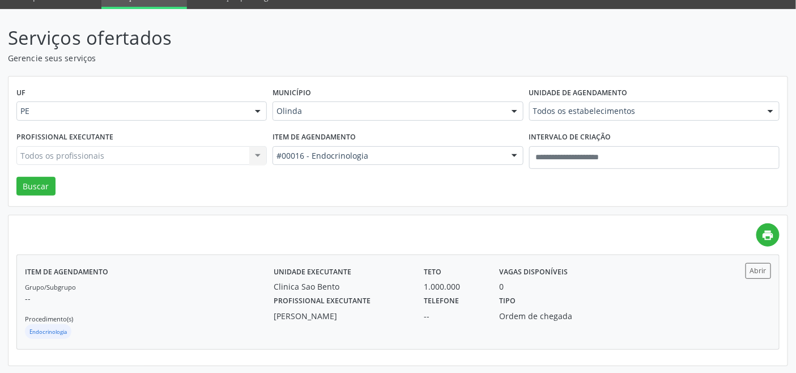
click at [200, 280] on div "Grupo/Subgrupo -- Procedimento(s) Endocrinologia" at bounding box center [149, 310] width 249 height 61
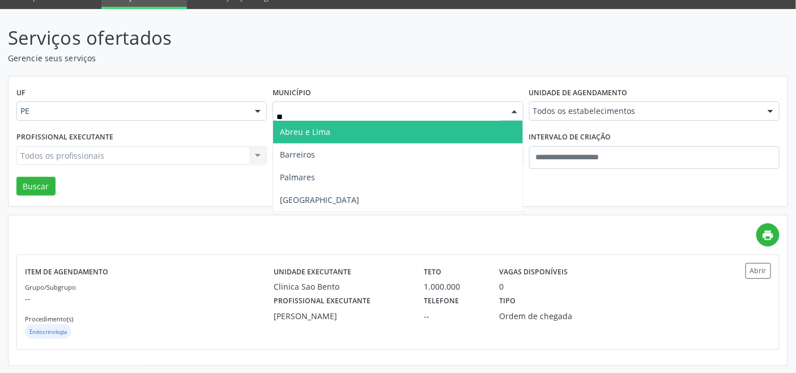
type input "***"
drag, startPoint x: 348, startPoint y: 131, endPoint x: 350, endPoint y: 139, distance: 7.6
click at [348, 131] on span "Recife" at bounding box center [397, 132] width 249 height 23
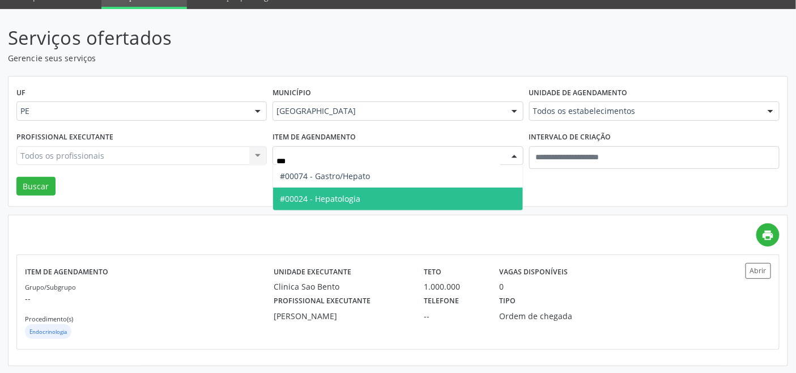
click at [330, 194] on span "#00024 - Hepatologia" at bounding box center [320, 198] width 80 height 11
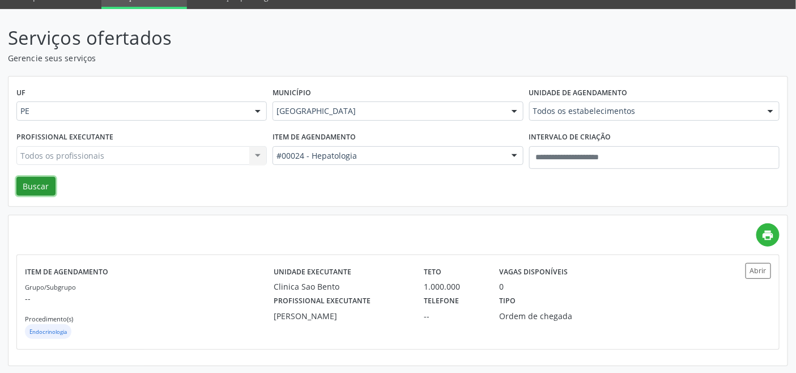
click at [39, 187] on button "Buscar" at bounding box center [35, 186] width 39 height 19
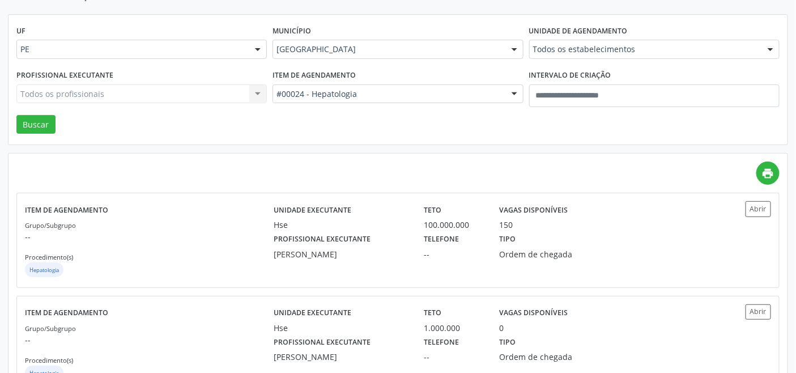
scroll to position [251, 0]
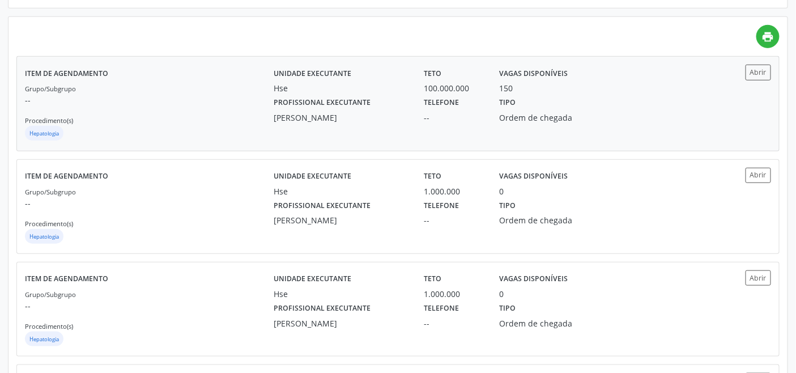
click at [205, 123] on div "Grupo/Subgrupo -- Procedimento(s) Hepatologia" at bounding box center [149, 112] width 249 height 61
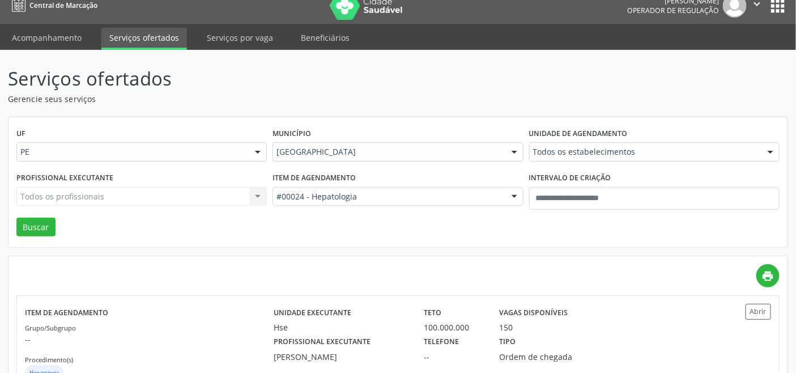
scroll to position [0, 0]
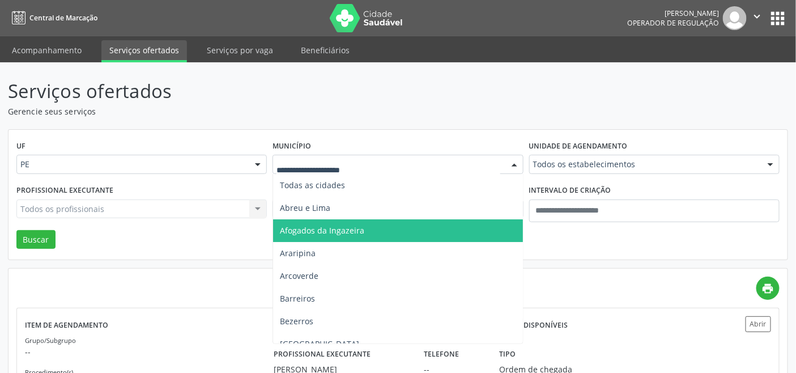
click at [369, 234] on span "Afogados da Ingazeira" at bounding box center [397, 230] width 249 height 23
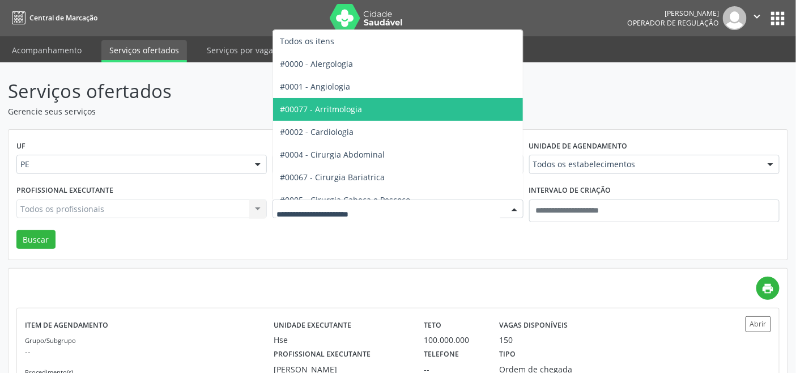
click at [331, 128] on span "#0002 - Cardiologia" at bounding box center [317, 131] width 74 height 11
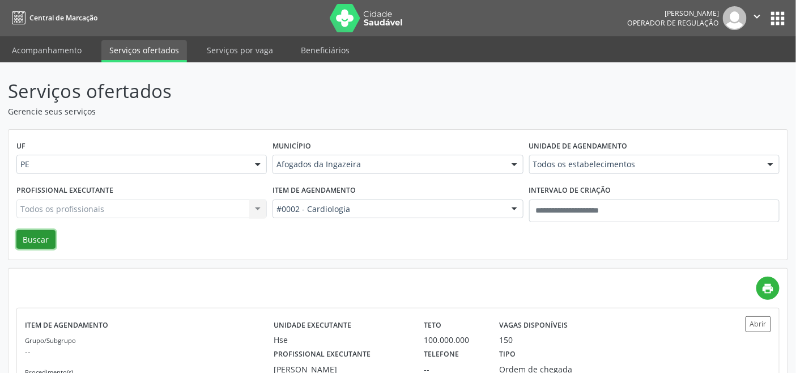
click at [19, 233] on button "Buscar" at bounding box center [35, 239] width 39 height 19
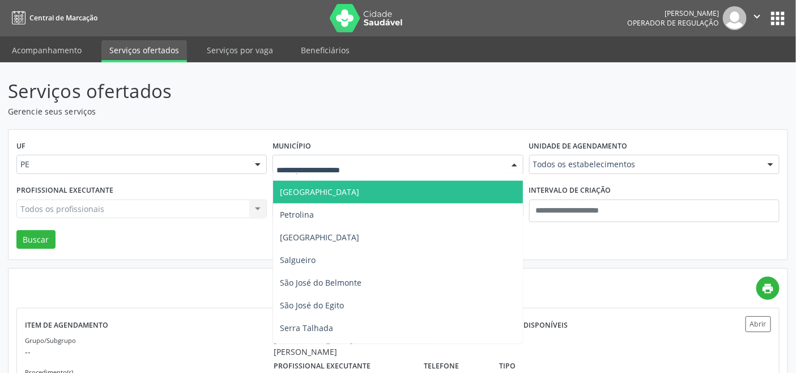
scroll to position [503, 0]
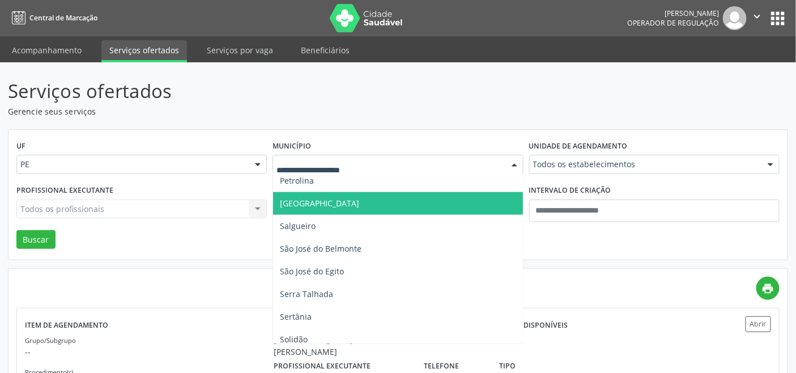
click at [328, 210] on span "Recife" at bounding box center [397, 203] width 249 height 23
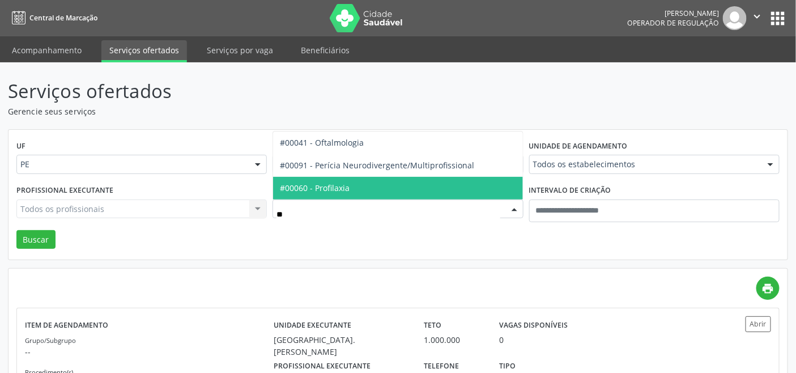
type input "***"
click at [370, 185] on span "#00041 - Oftalmologia" at bounding box center [397, 188] width 249 height 23
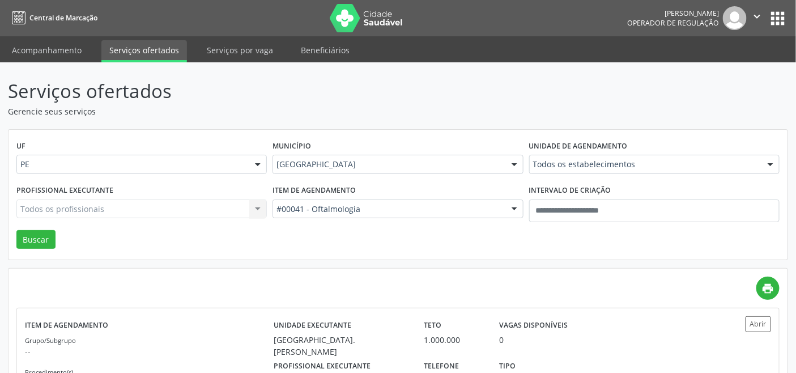
click at [596, 170] on div "Todos os estabelecimentos" at bounding box center [654, 164] width 250 height 19
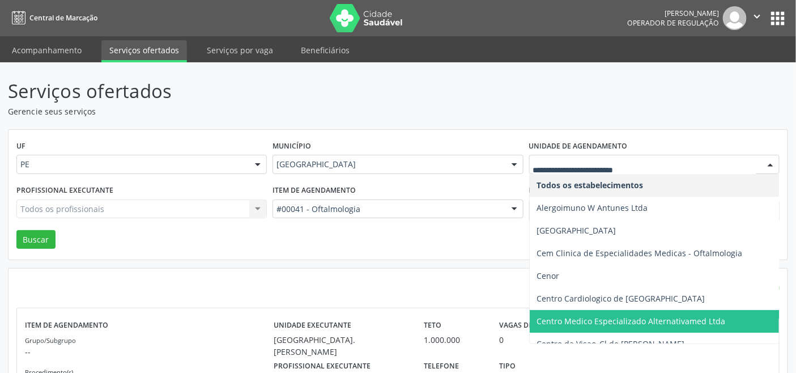
click at [421, 236] on div "UF PE PE Nenhum resultado encontrado para: " " Não há nenhuma opção para ser ex…" at bounding box center [397, 195] width 779 height 130
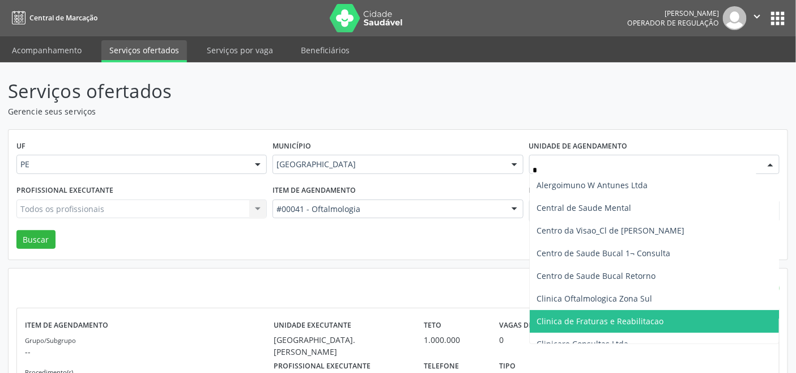
type input "**"
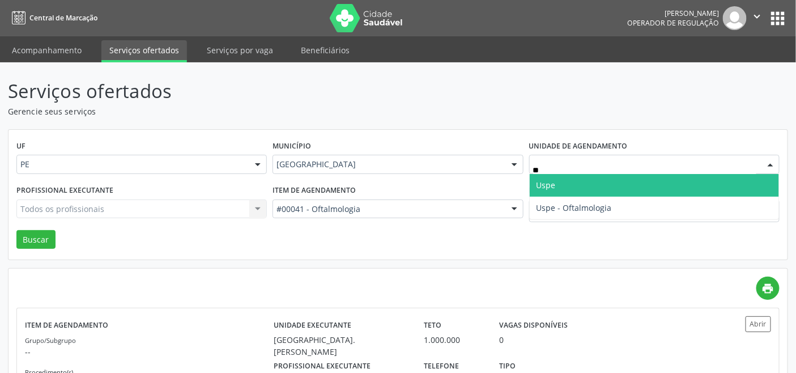
click at [558, 188] on span "Uspe" at bounding box center [654, 185] width 249 height 23
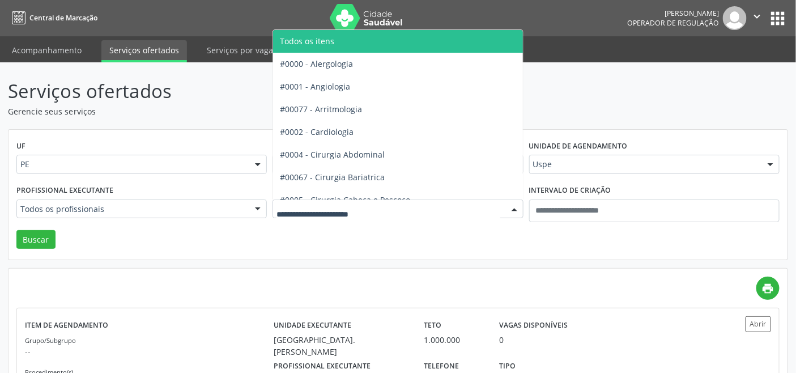
click at [333, 44] on span "Todos os itens" at bounding box center [307, 41] width 54 height 11
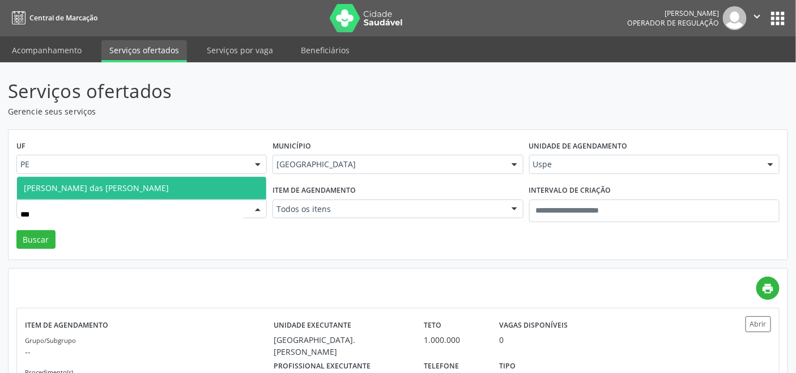
click at [101, 184] on span "Maria das Gracas Barbosa Vidal de Carvalho" at bounding box center [96, 187] width 145 height 11
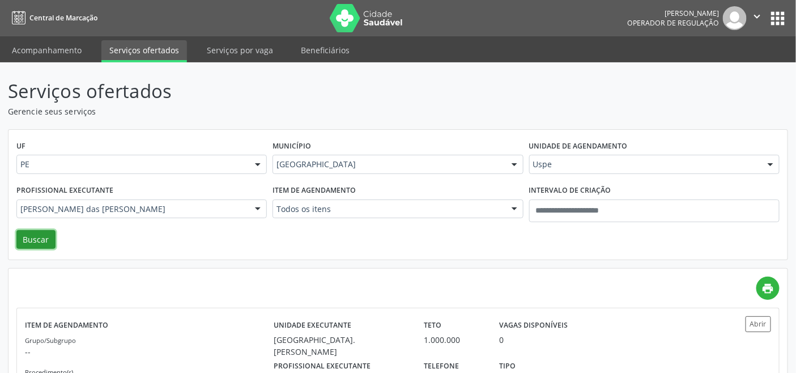
click at [29, 236] on button "Buscar" at bounding box center [35, 239] width 39 height 19
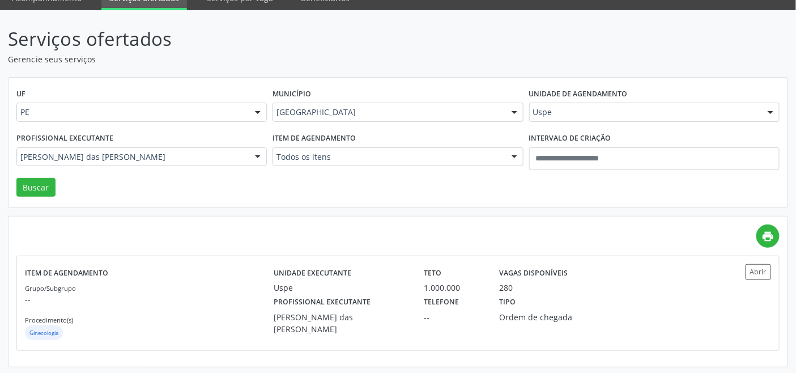
scroll to position [53, 0]
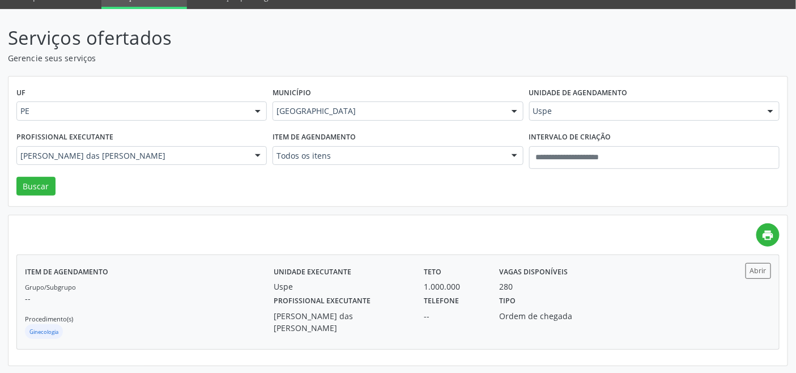
click at [210, 272] on div "Item de agendamento Grupo/Subgrupo -- Procedimento(s) Ginecologia" at bounding box center [149, 302] width 249 height 78
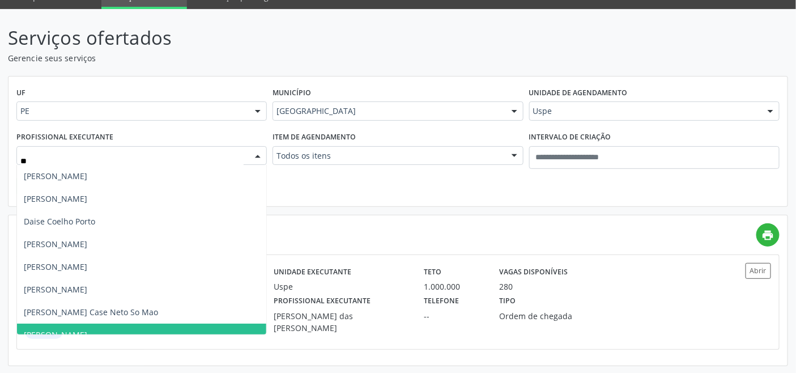
type input "***"
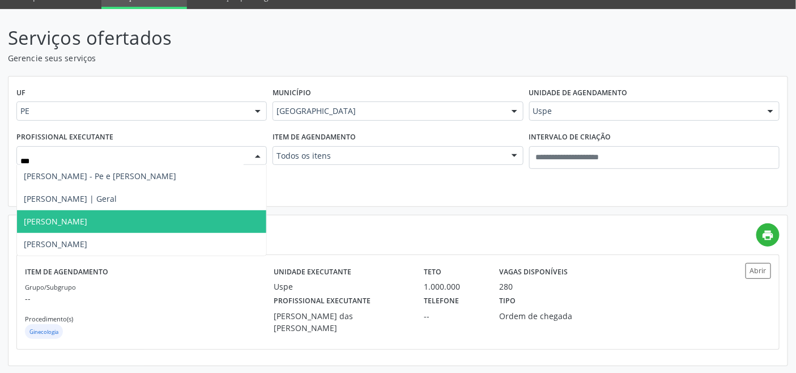
click at [143, 223] on span "Sergio Rodrigues de Freitas" at bounding box center [141, 221] width 249 height 23
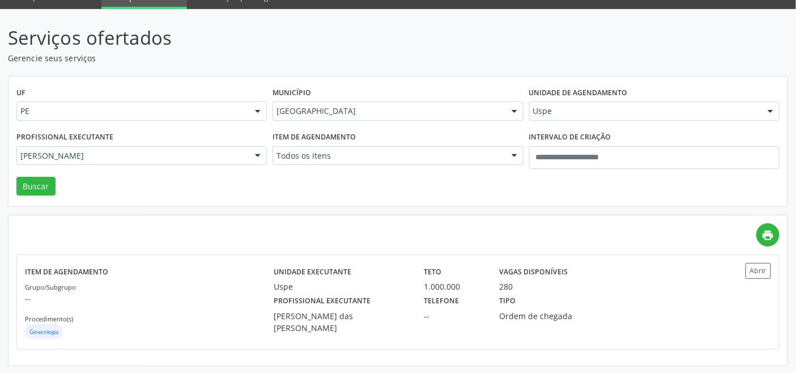
click at [46, 196] on div "UF PE PE Nenhum resultado encontrado para: " " Não há nenhuma opção para ser ex…" at bounding box center [397, 141] width 779 height 130
click at [43, 190] on button "Buscar" at bounding box center [35, 186] width 39 height 19
click at [242, 307] on div "Grupo/Subgrupo -- Procedimento(s) Urologia" at bounding box center [149, 310] width 249 height 61
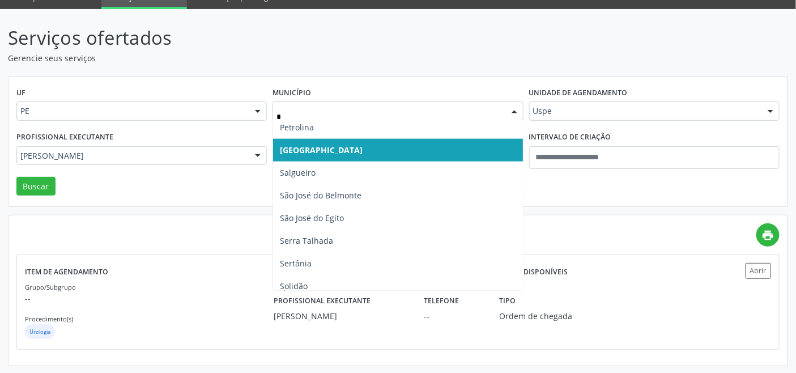
scroll to position [0, 0]
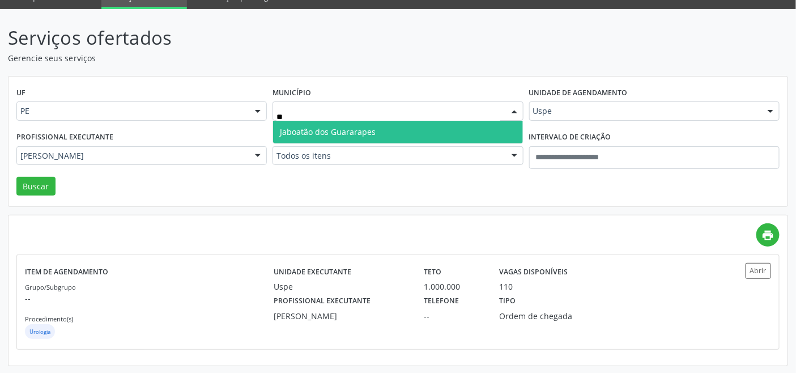
type input "***"
click at [379, 127] on span "Jaboatão dos Guararapes" at bounding box center [397, 132] width 249 height 23
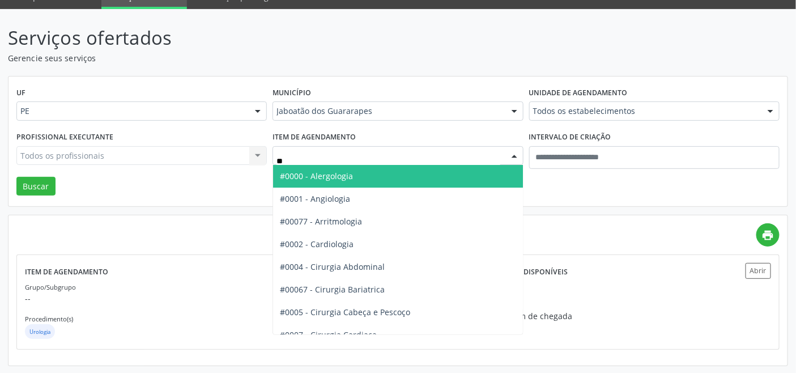
type input "***"
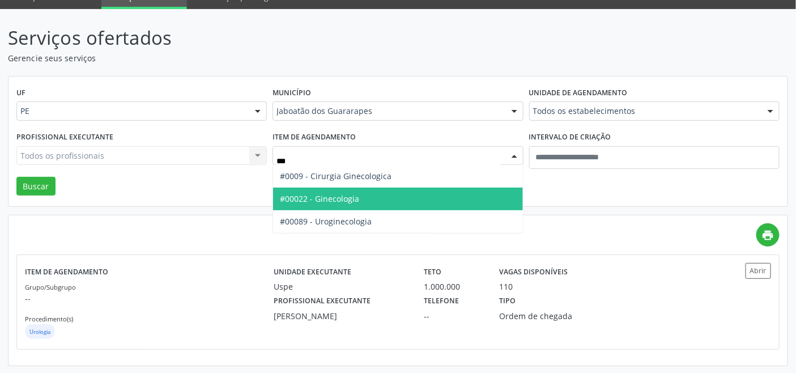
drag, startPoint x: 345, startPoint y: 200, endPoint x: 310, endPoint y: 195, distance: 35.6
click at [344, 200] on span "#00022 - Ginecologia" at bounding box center [319, 198] width 79 height 11
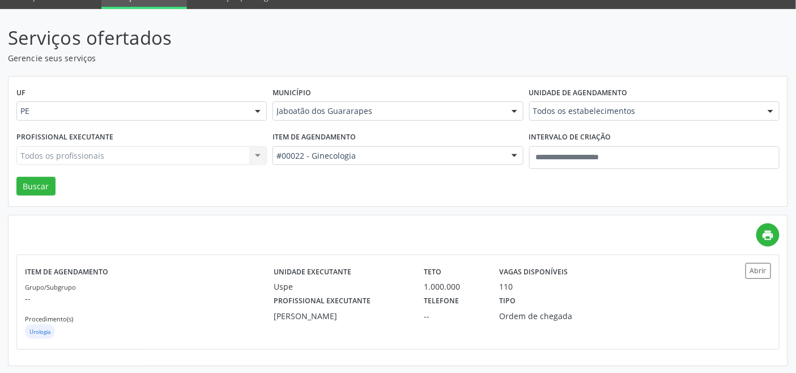
click at [42, 174] on div "Profissional executante Todos os profissionais Todos os profissionais Aderaldo …" at bounding box center [142, 153] width 256 height 48
click at [37, 183] on button "Buscar" at bounding box center [35, 186] width 39 height 19
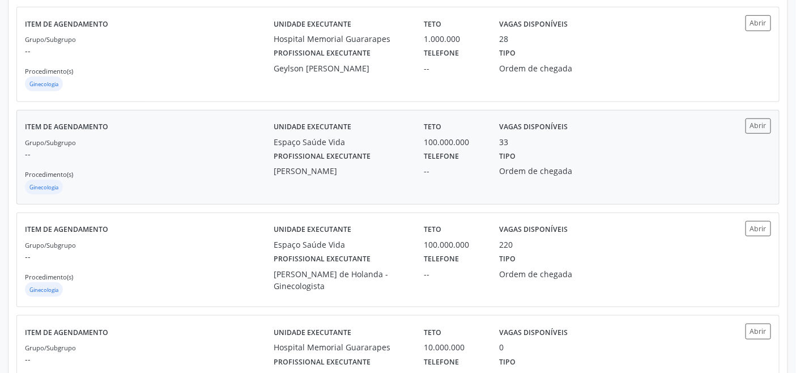
scroll to position [314, 0]
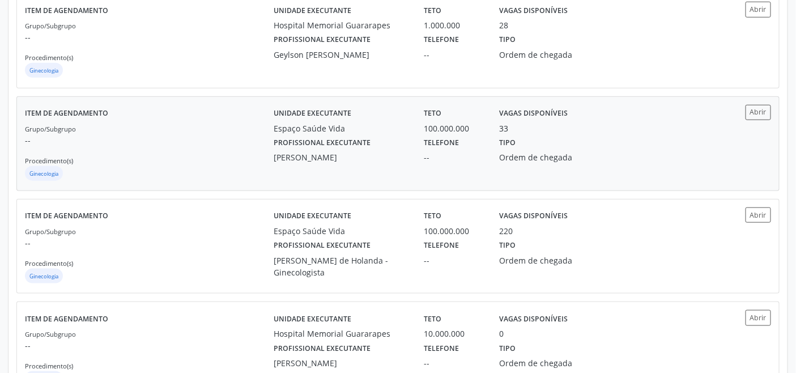
click at [170, 151] on div "Grupo/Subgrupo -- Procedimento(s) Ginecologia" at bounding box center [149, 152] width 249 height 61
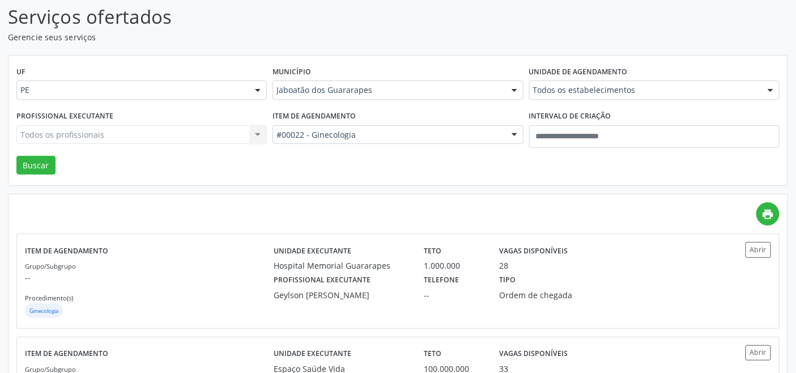
scroll to position [63, 0]
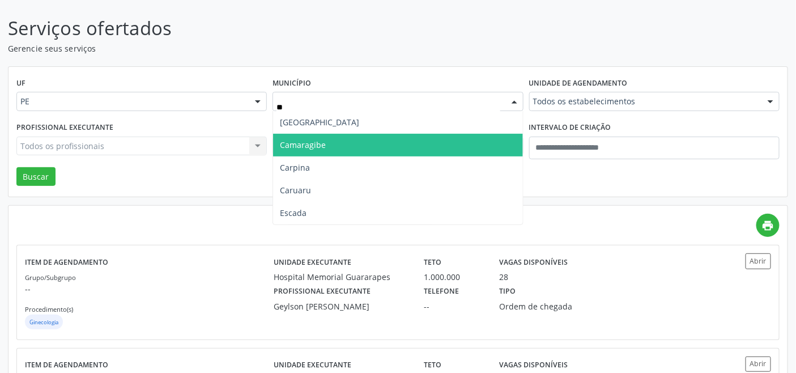
type input "***"
click at [347, 145] on span "Caruaru" at bounding box center [397, 145] width 249 height 23
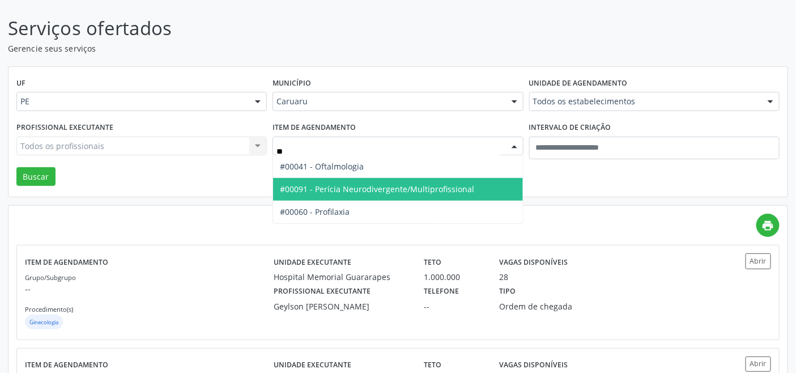
type input "***"
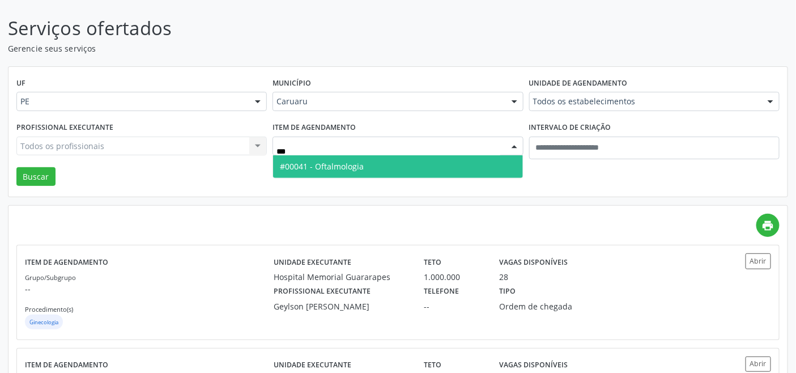
drag, startPoint x: 357, startPoint y: 170, endPoint x: 312, endPoint y: 176, distance: 46.3
click at [357, 170] on span "#00041 - Oftalmologia" at bounding box center [322, 166] width 84 height 11
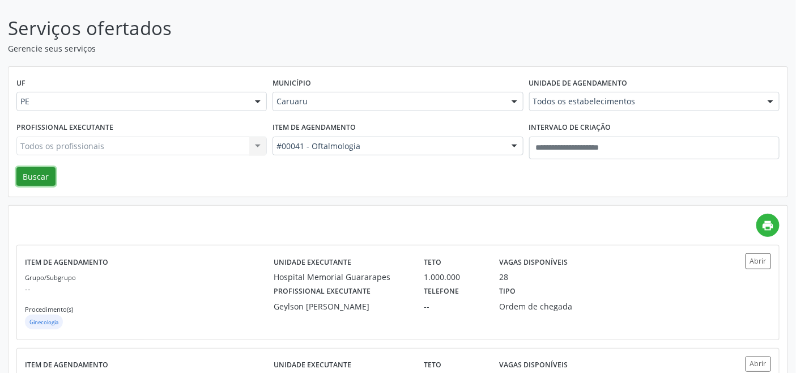
click at [42, 168] on button "Buscar" at bounding box center [35, 176] width 39 height 19
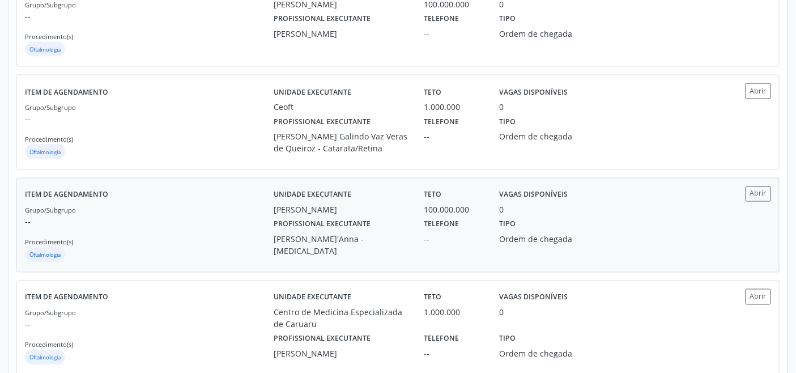
scroll to position [503, 0]
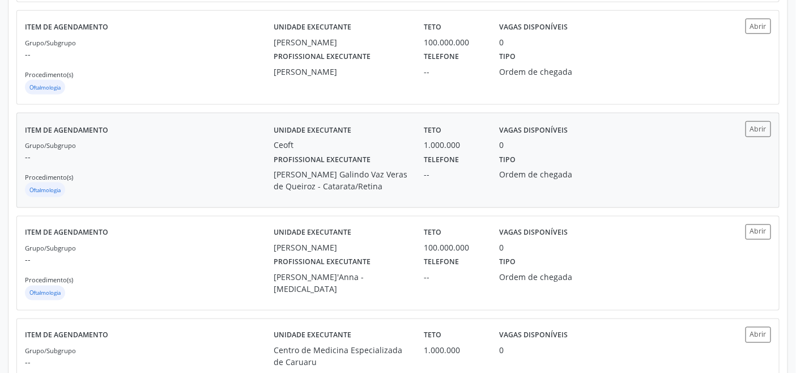
click at [160, 203] on div "Item de agendamento Grupo/Subgrupo -- Procedimento(s) Oftalmologia Unidade exec…" at bounding box center [398, 159] width 762 height 93
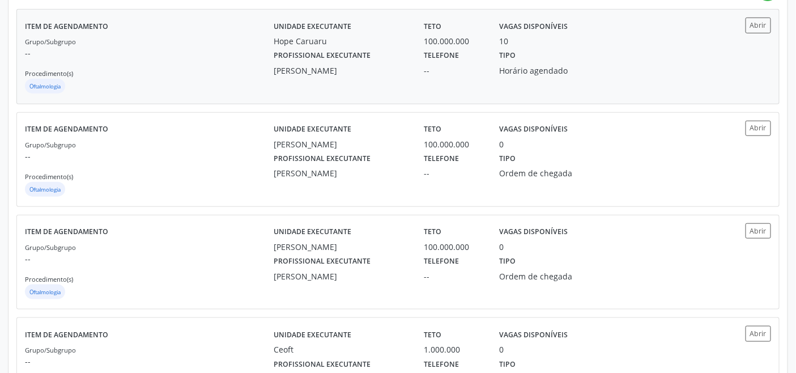
scroll to position [251, 0]
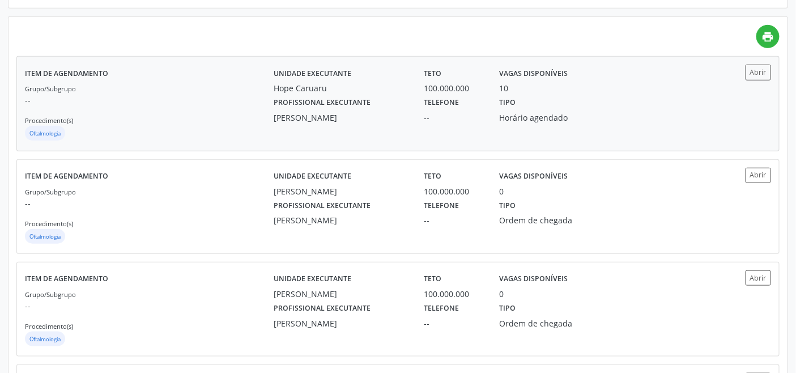
click at [155, 114] on div "Grupo/Subgrupo -- Procedimento(s) Oftalmologia" at bounding box center [149, 112] width 249 height 61
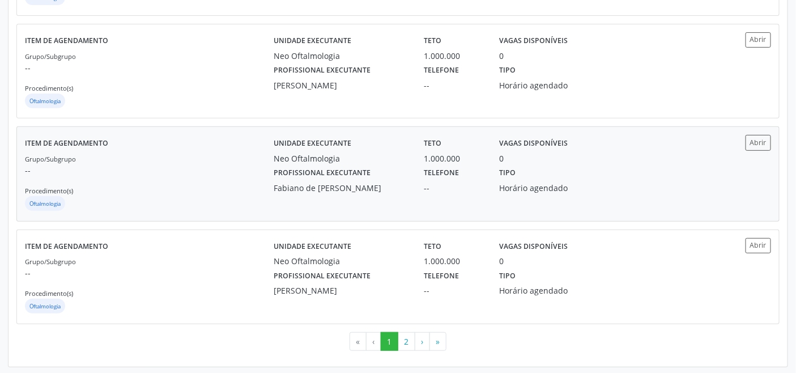
scroll to position [1520, 0]
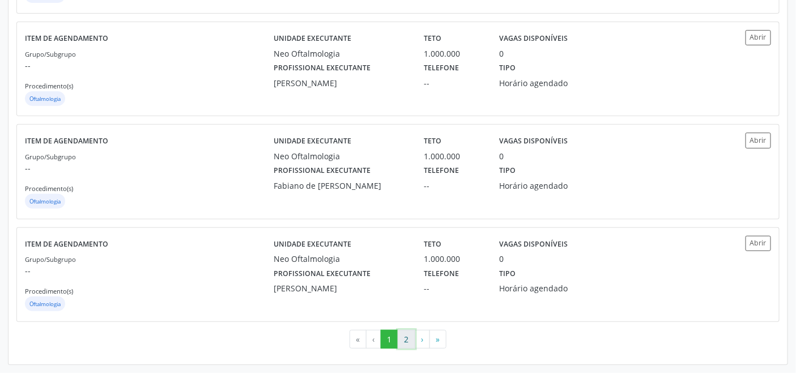
click at [406, 339] on button "2" at bounding box center [407, 339] width 18 height 19
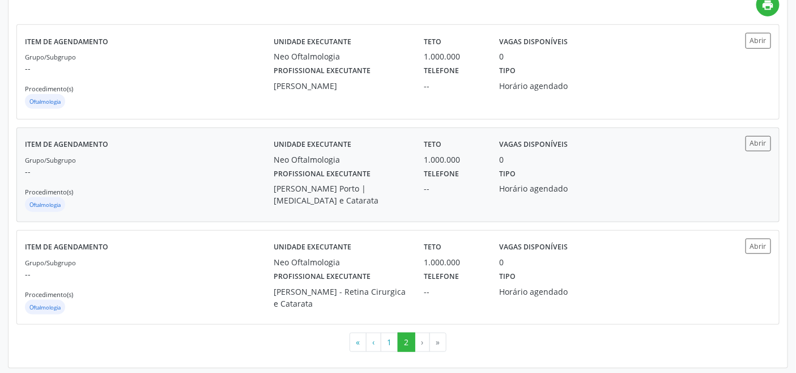
scroll to position [286, 0]
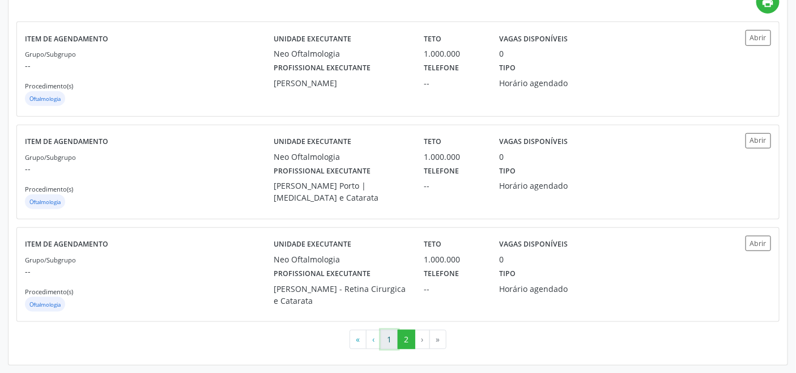
click at [387, 342] on button "1" at bounding box center [390, 339] width 18 height 19
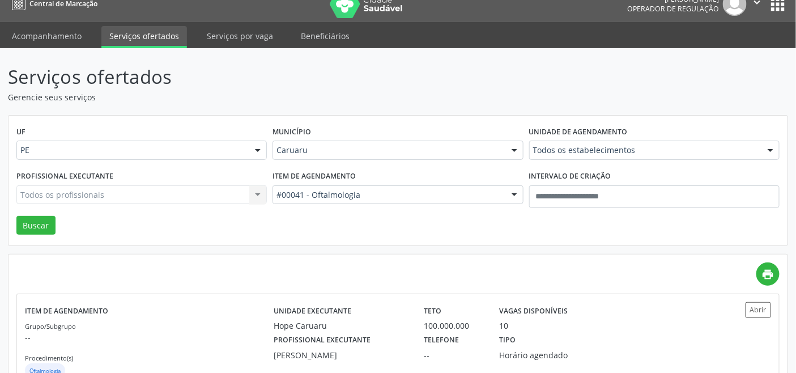
scroll to position [0, 0]
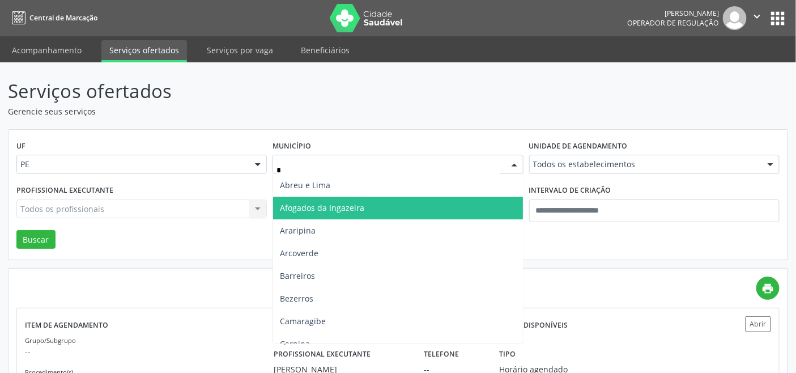
type input "**"
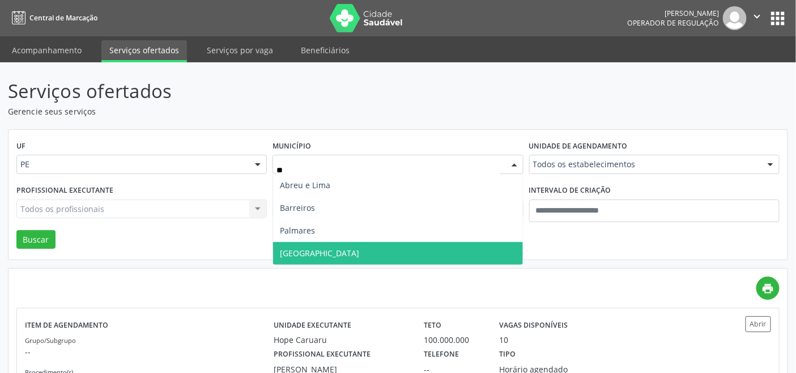
click at [305, 250] on span "Recife" at bounding box center [397, 253] width 249 height 23
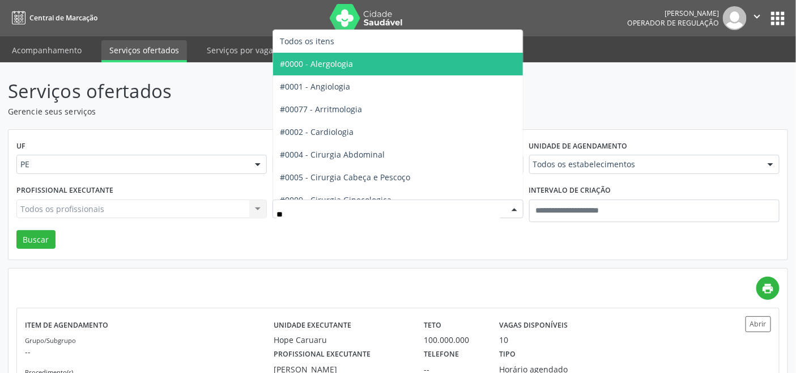
type input "***"
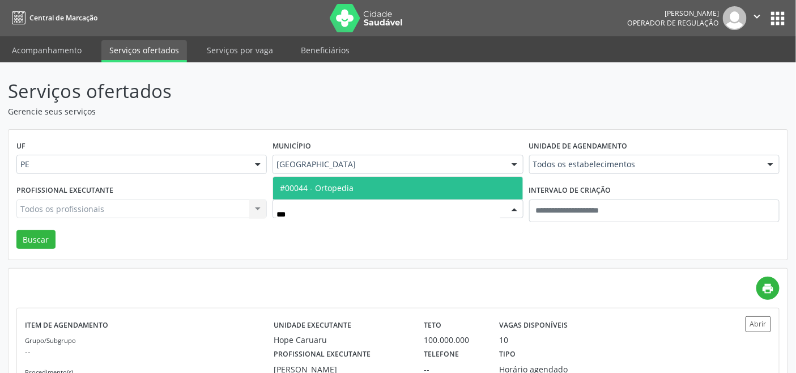
click at [370, 184] on span "#00044 - Ortopedia" at bounding box center [397, 188] width 249 height 23
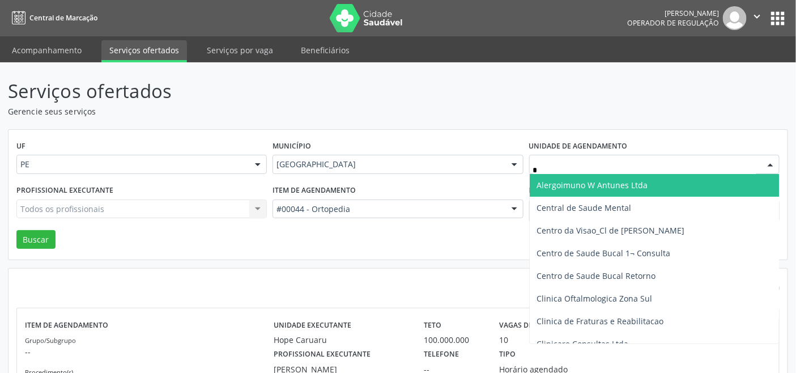
type input "**"
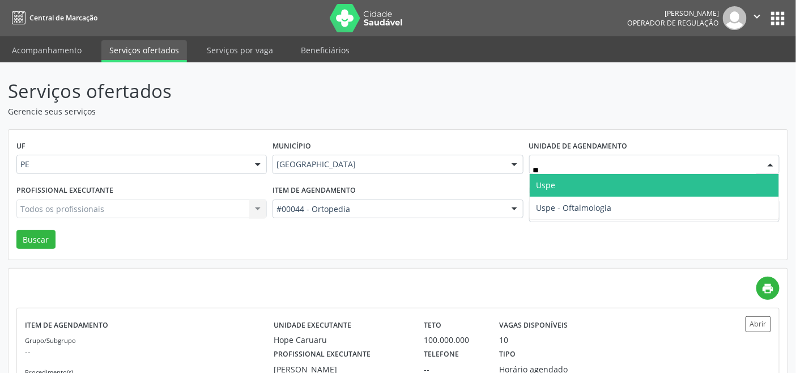
click at [569, 188] on span "Uspe" at bounding box center [654, 185] width 249 height 23
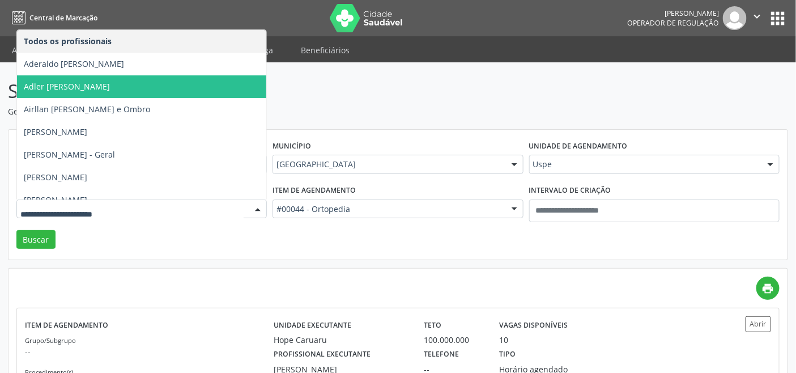
click at [172, 205] on input "text" at bounding box center [131, 214] width 223 height 23
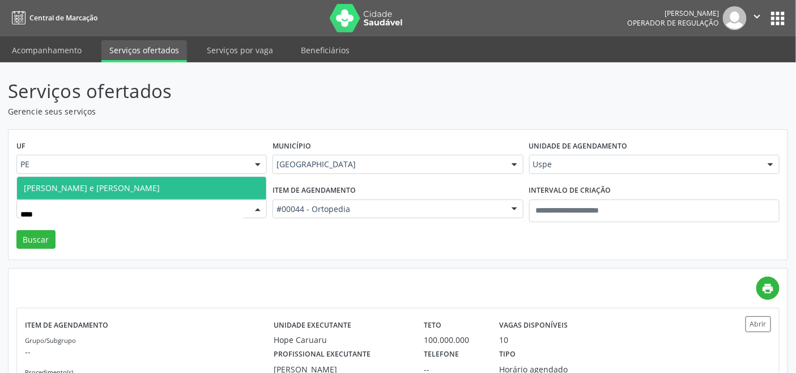
type input "*****"
drag, startPoint x: 159, startPoint y: 183, endPoint x: 104, endPoint y: 199, distance: 57.9
click at [159, 184] on span "Julio Correa de Araujo Koury - Quadril e Joelho" at bounding box center [92, 187] width 136 height 11
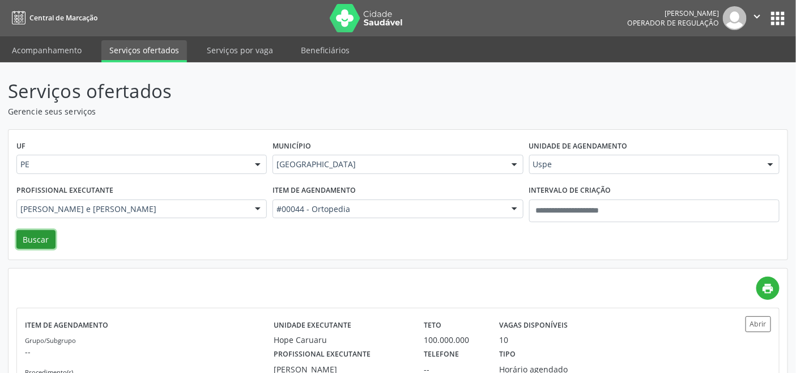
click at [29, 239] on button "Buscar" at bounding box center [35, 239] width 39 height 19
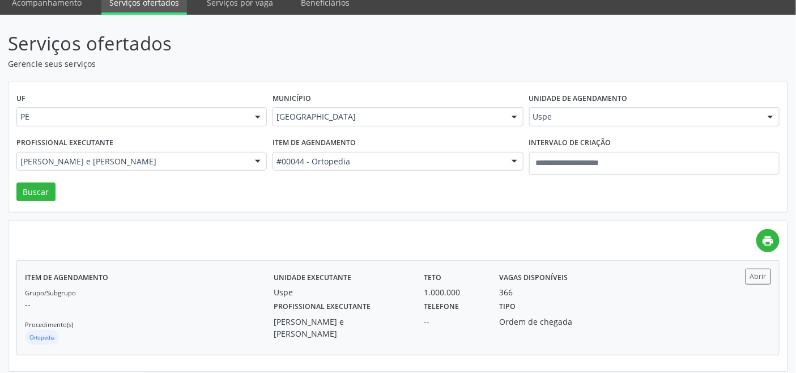
scroll to position [53, 0]
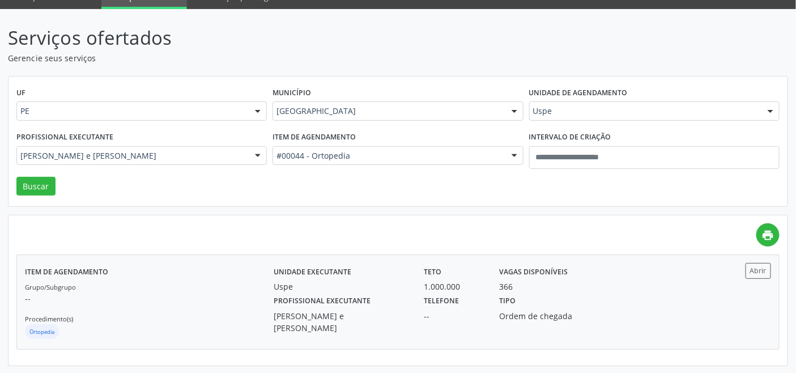
click at [240, 287] on div "Grupo/Subgrupo -- Procedimento(s) Ortopedia" at bounding box center [149, 310] width 249 height 61
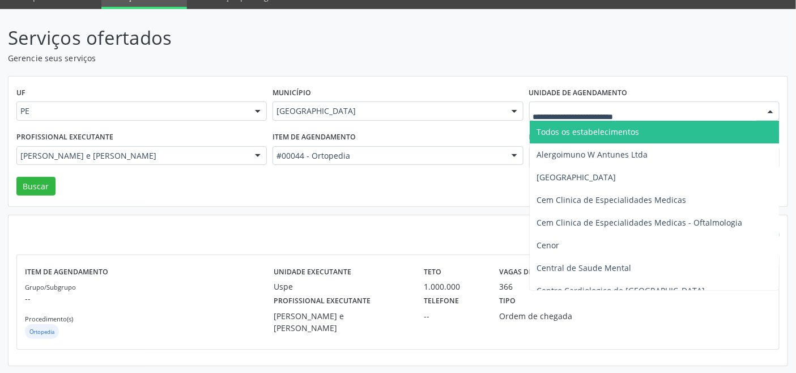
click at [564, 103] on div at bounding box center [654, 110] width 250 height 19
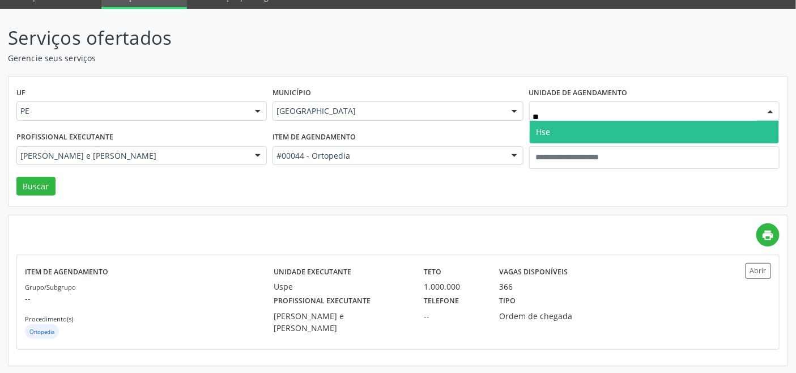
type input "***"
drag, startPoint x: 552, startPoint y: 131, endPoint x: 460, endPoint y: 149, distance: 92.9
click at [550, 131] on span "Hse" at bounding box center [654, 132] width 249 height 23
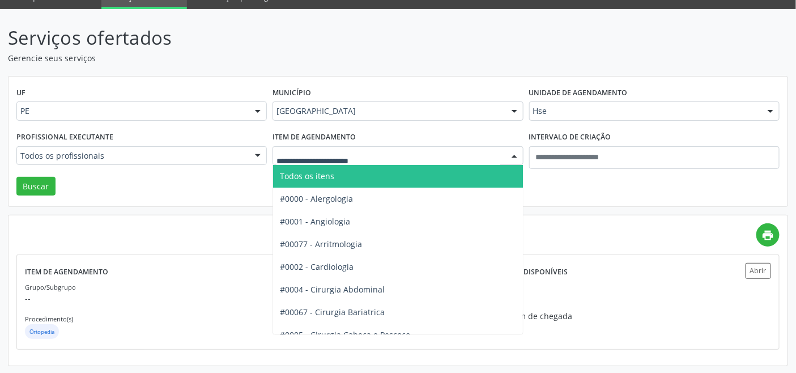
click at [347, 172] on span "Todos os itens" at bounding box center [430, 176] width 314 height 23
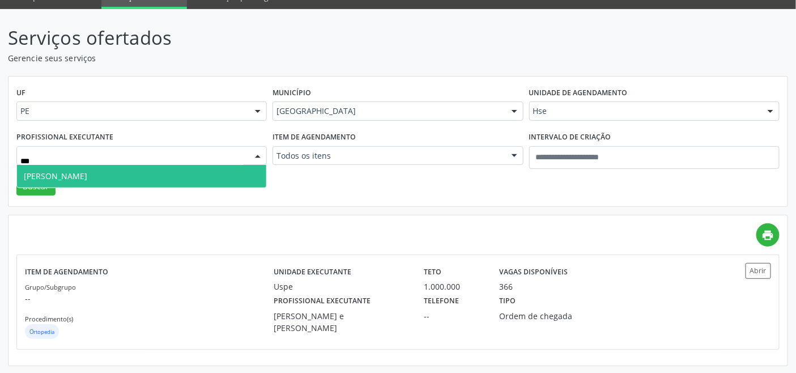
type input "****"
click at [162, 176] on span "Benhur Rosendo Gomes de Lima" at bounding box center [141, 176] width 249 height 23
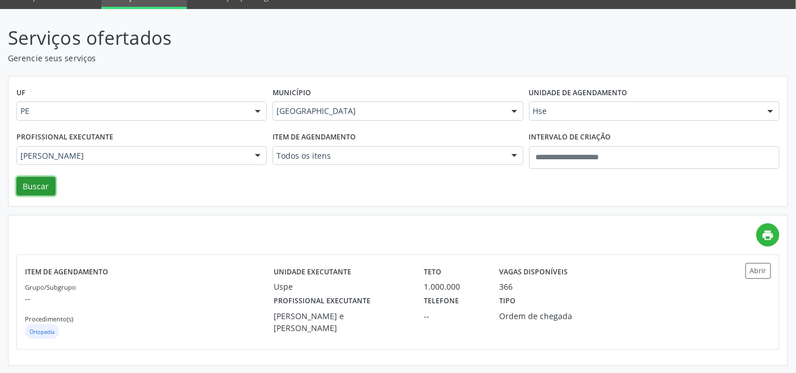
click at [36, 187] on button "Buscar" at bounding box center [35, 186] width 39 height 19
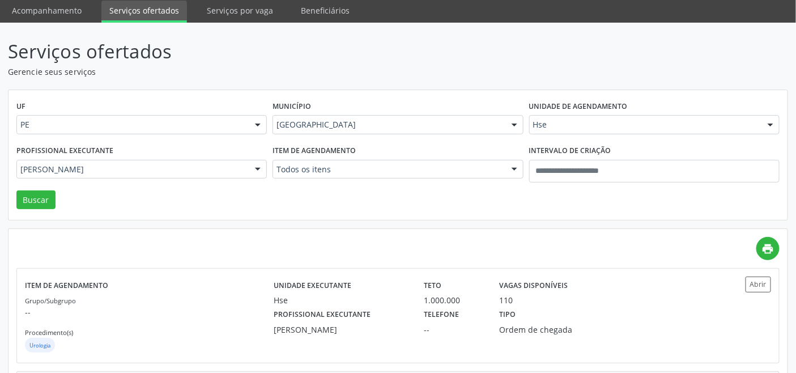
scroll to position [156, 0]
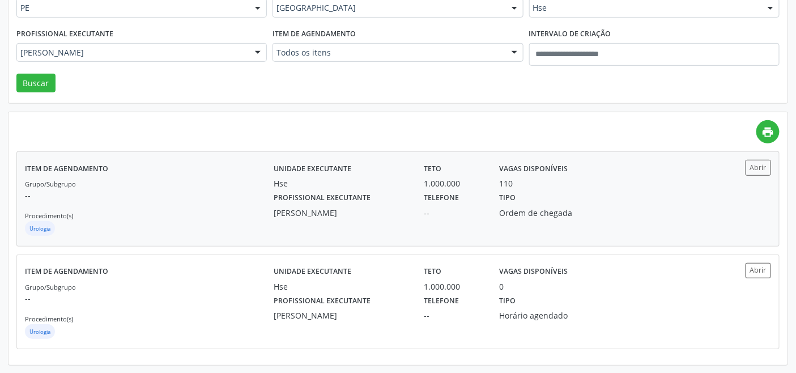
click at [159, 231] on div "Urologia" at bounding box center [149, 229] width 249 height 17
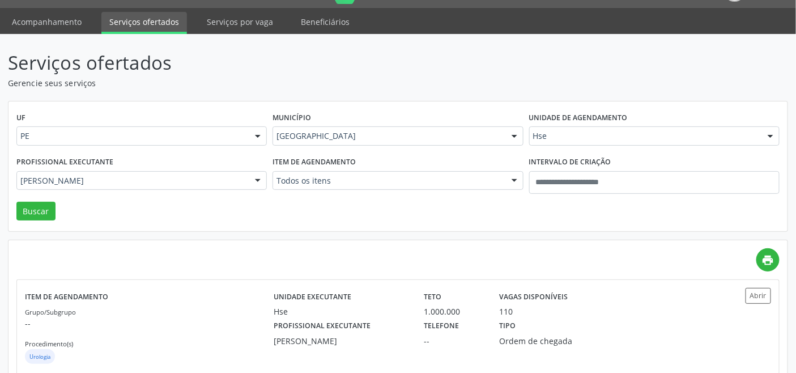
scroll to position [0, 0]
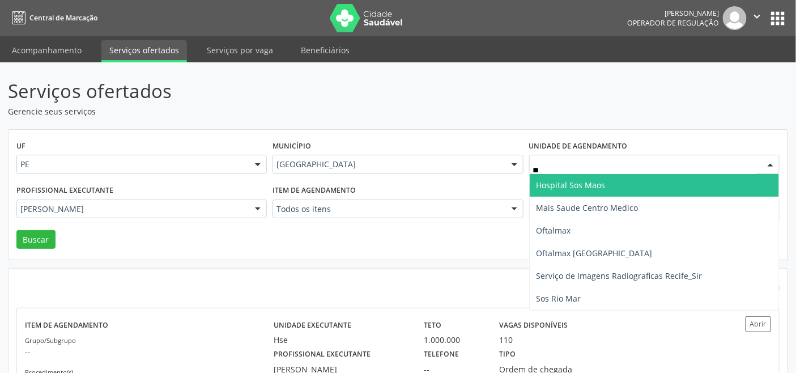
type input "***"
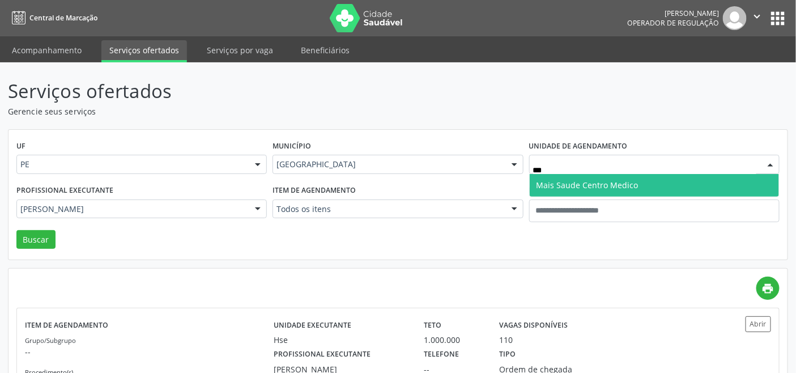
click at [582, 189] on span "Mais Saude Centro Medico" at bounding box center [587, 185] width 102 height 11
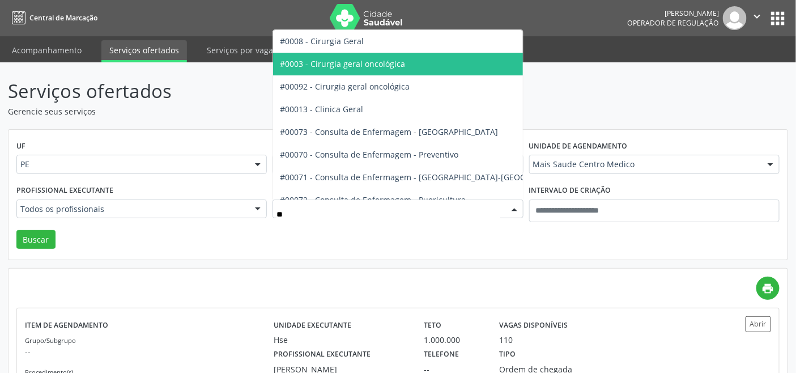
type input "***"
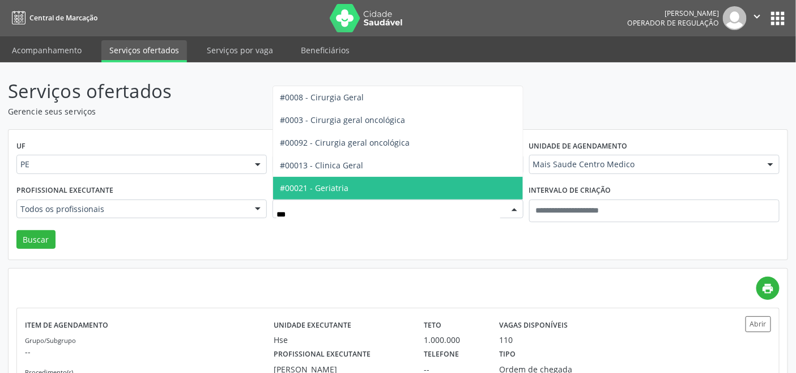
click at [348, 166] on span "#00013 - Clinica Geral" at bounding box center [321, 165] width 83 height 11
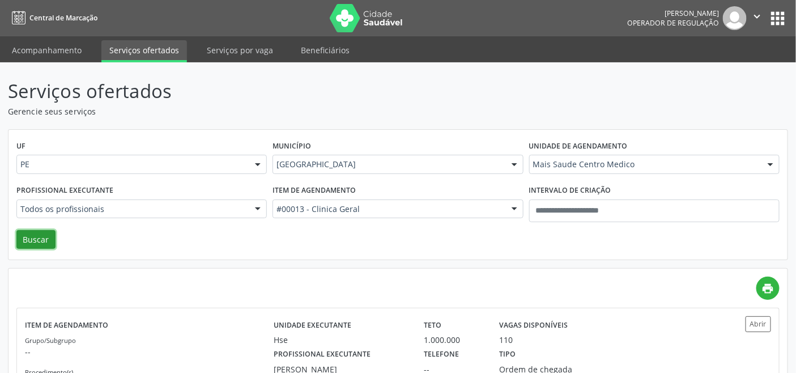
click at [34, 237] on button "Buscar" at bounding box center [35, 239] width 39 height 19
click at [331, 156] on div "Recife" at bounding box center [397, 164] width 250 height 19
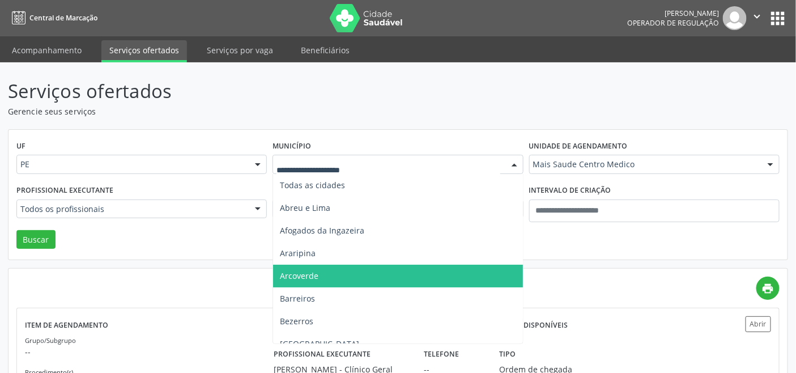
click at [325, 278] on span "Arcoverde" at bounding box center [397, 275] width 249 height 23
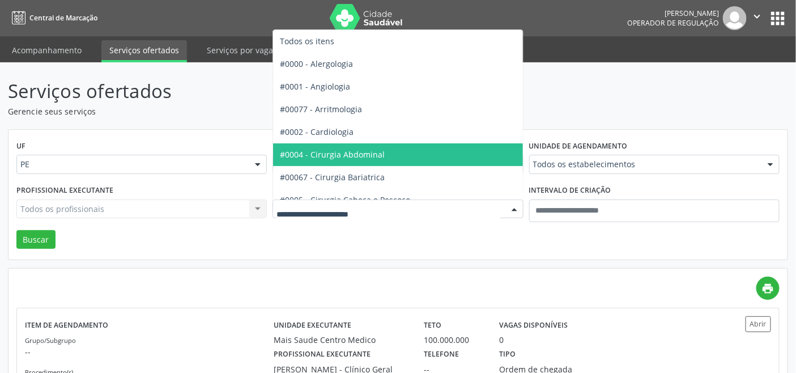
click at [323, 136] on span "#0002 - Cardiologia" at bounding box center [430, 132] width 314 height 23
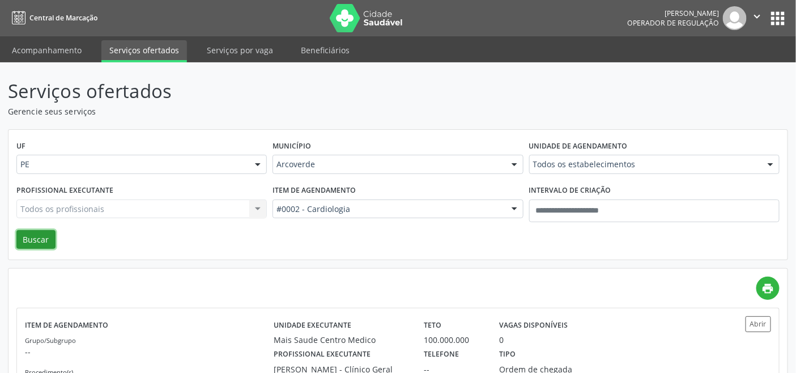
click at [53, 233] on button "Buscar" at bounding box center [35, 239] width 39 height 19
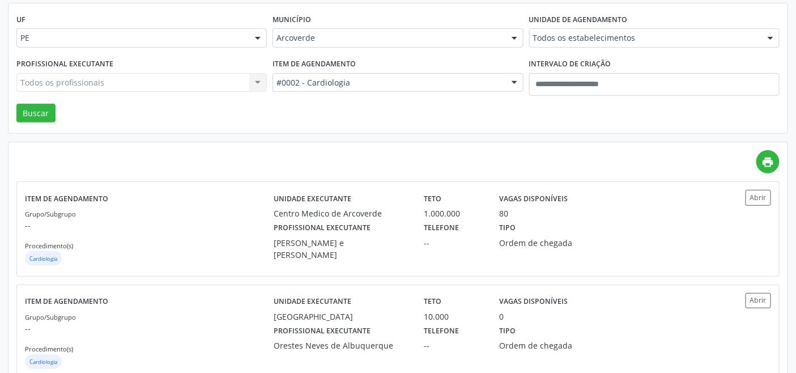
scroll to position [156, 0]
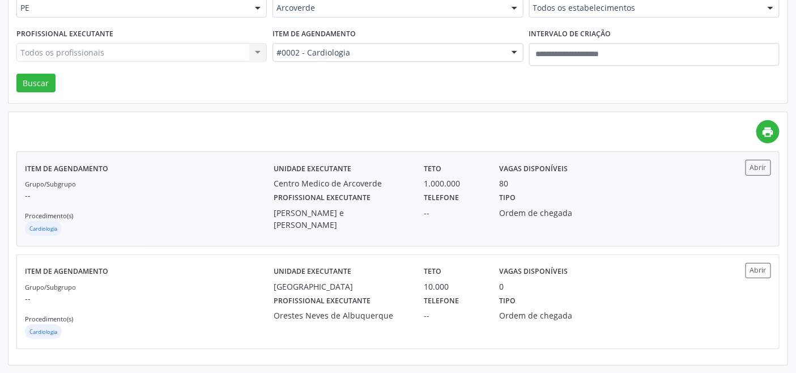
click at [127, 176] on div "Item de agendamento Grupo/Subgrupo -- Procedimento(s) Cardiologia" at bounding box center [149, 199] width 249 height 78
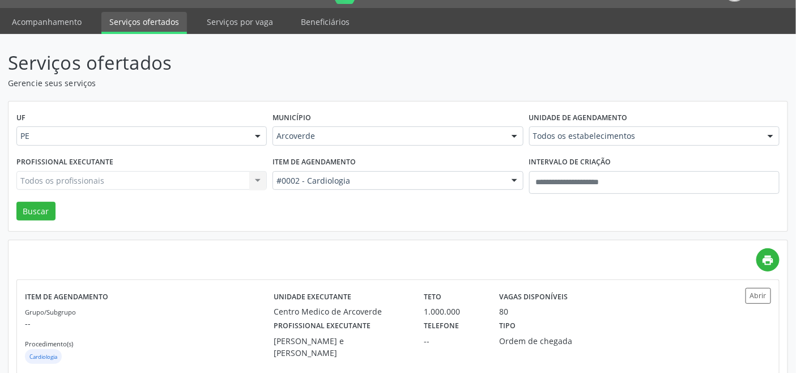
scroll to position [0, 0]
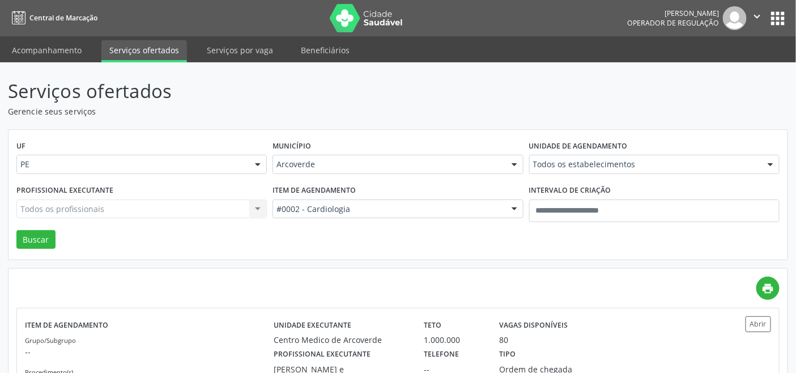
click at [335, 157] on div "Arcoverde" at bounding box center [397, 164] width 250 height 19
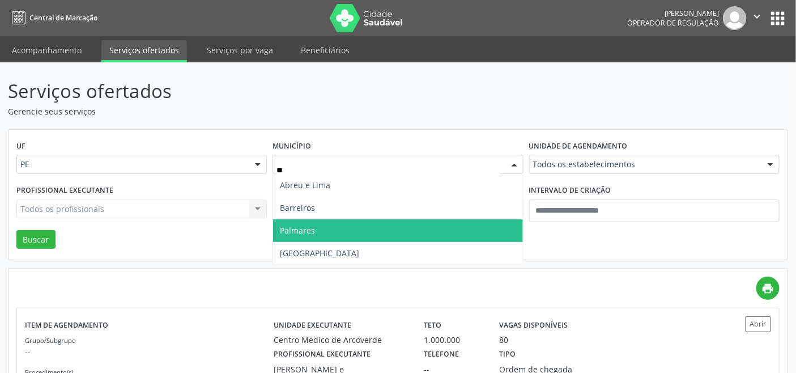
type input "***"
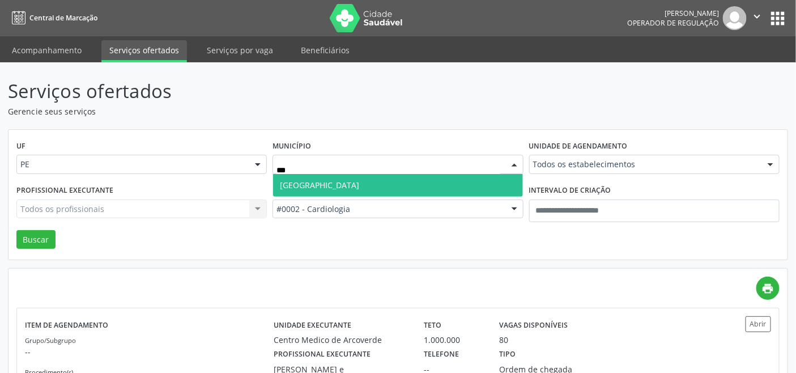
click at [334, 187] on span "Recife" at bounding box center [397, 185] width 249 height 23
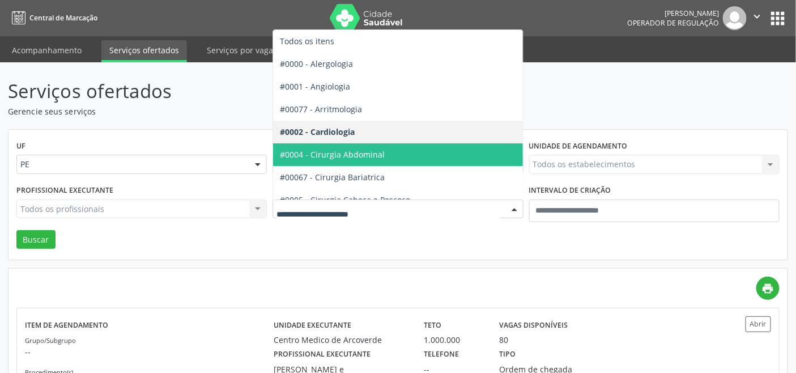
drag, startPoint x: 348, startPoint y: 210, endPoint x: 352, endPoint y: 191, distance: 19.8
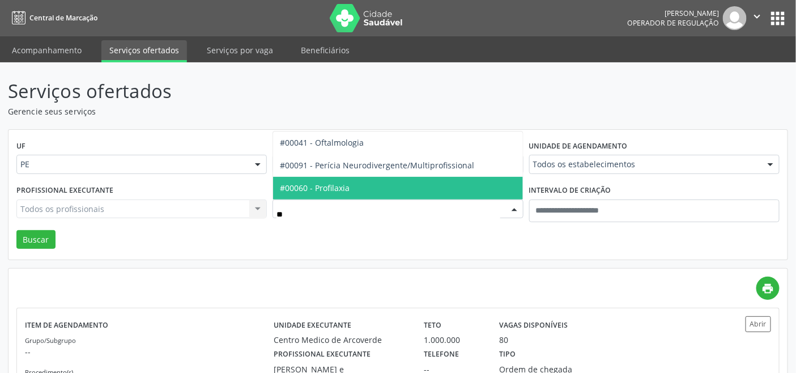
type input "***"
click at [349, 185] on span "#00041 - Oftalmologia" at bounding box center [322, 187] width 84 height 11
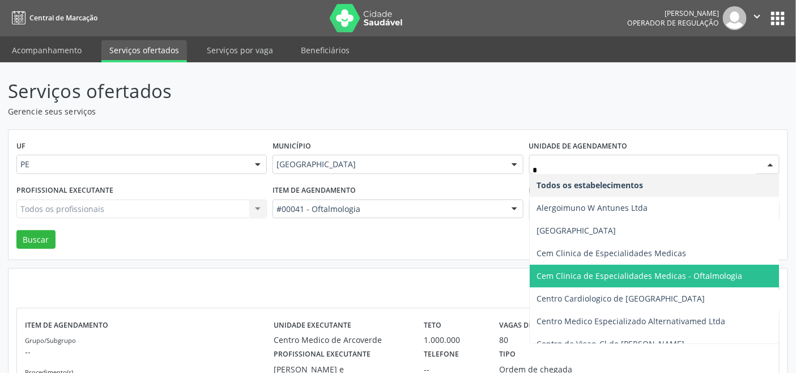
type input "**"
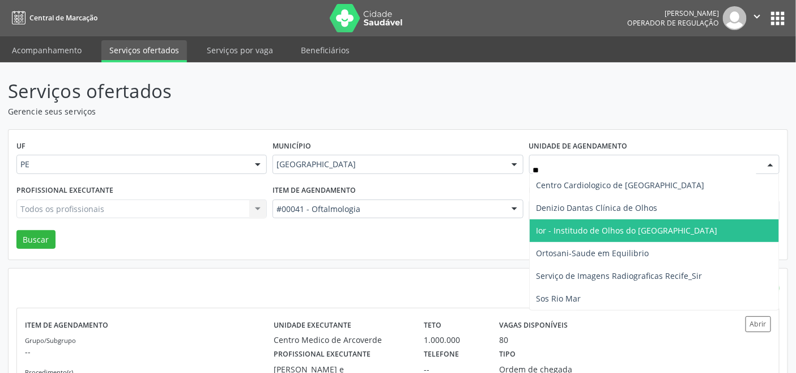
click at [574, 232] on span "Ior - Institudo de Olhos do [GEOGRAPHIC_DATA]" at bounding box center [626, 230] width 181 height 11
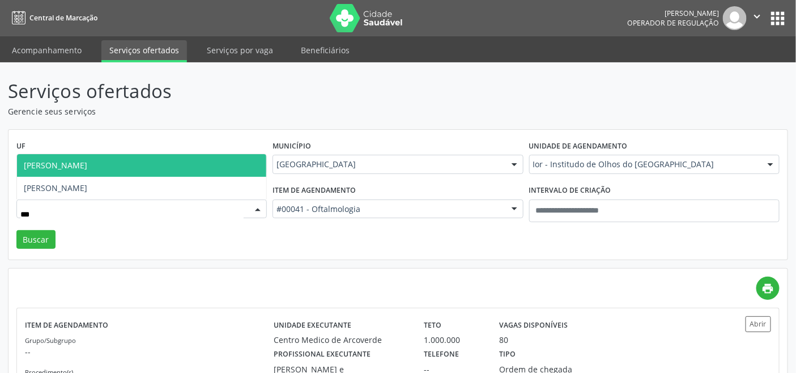
click at [87, 161] on span "Luciana Maia Valenca" at bounding box center [55, 165] width 63 height 11
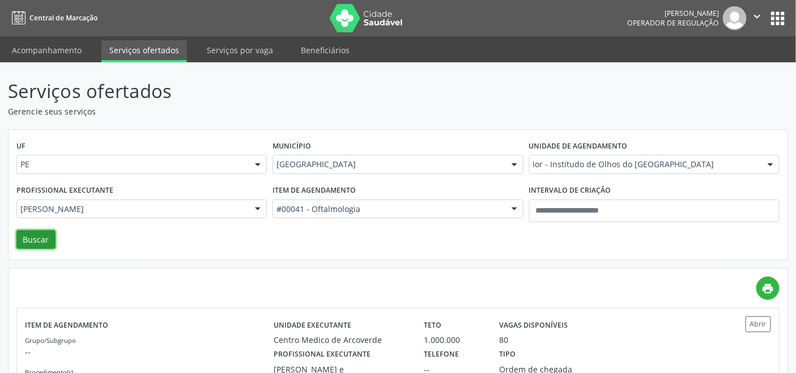
click at [23, 244] on button "Buscar" at bounding box center [35, 239] width 39 height 19
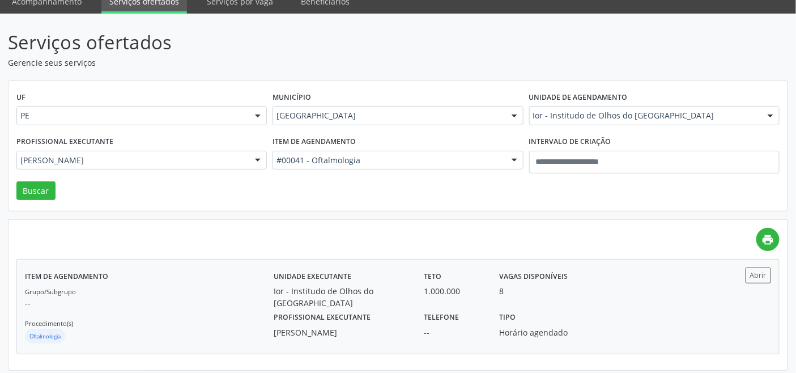
scroll to position [53, 0]
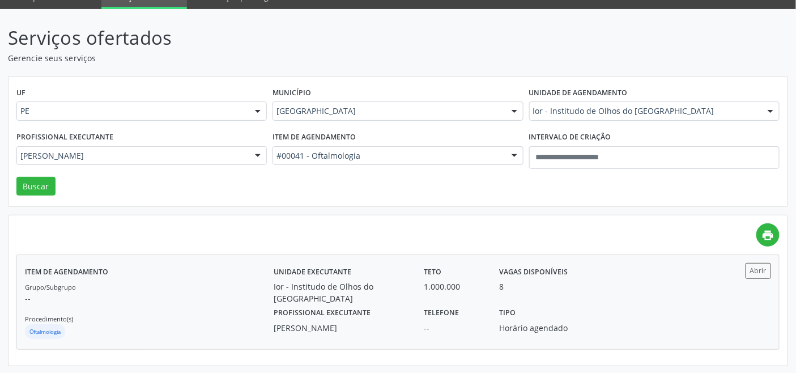
click at [197, 280] on div "Grupo/Subgrupo -- Procedimento(s) Oftalmologia" at bounding box center [149, 310] width 249 height 61
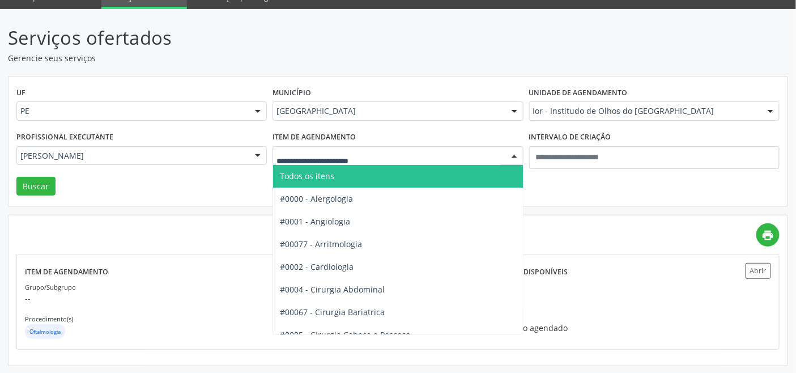
click at [201, 187] on div "UF PE PE Nenhum resultado encontrado para: " " Não há nenhuma opção para ser ex…" at bounding box center [397, 141] width 779 height 130
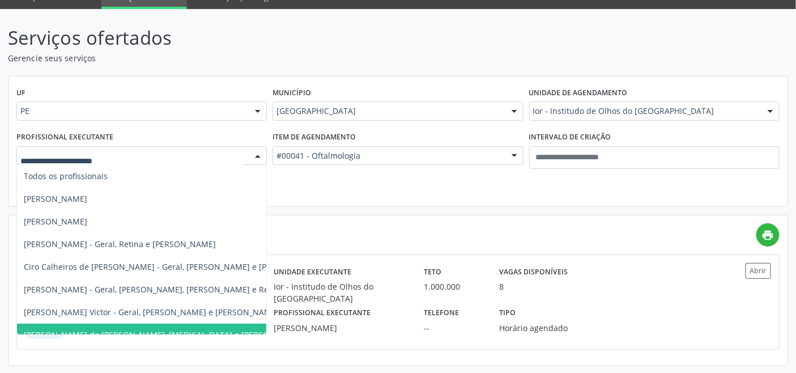
click at [154, 148] on div at bounding box center [141, 155] width 250 height 19
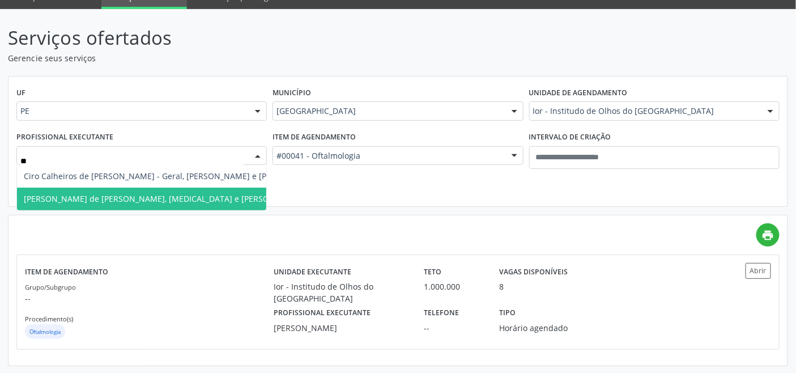
click at [160, 194] on span "Henrique Moura de Paula - Geral, Glaucoma e Catarata" at bounding box center [164, 198] width 281 height 11
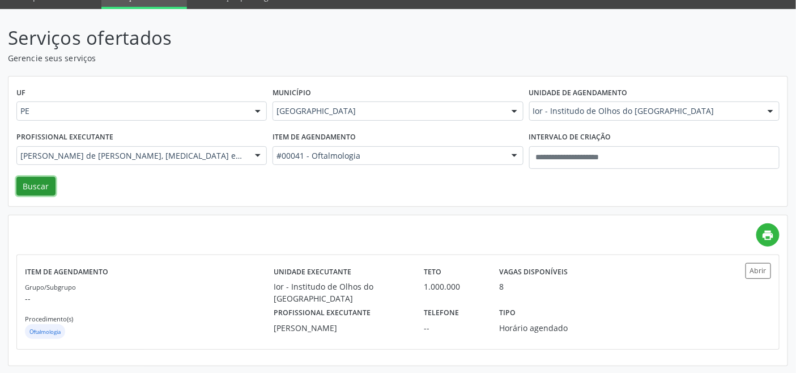
click at [25, 183] on button "Buscar" at bounding box center [35, 186] width 39 height 19
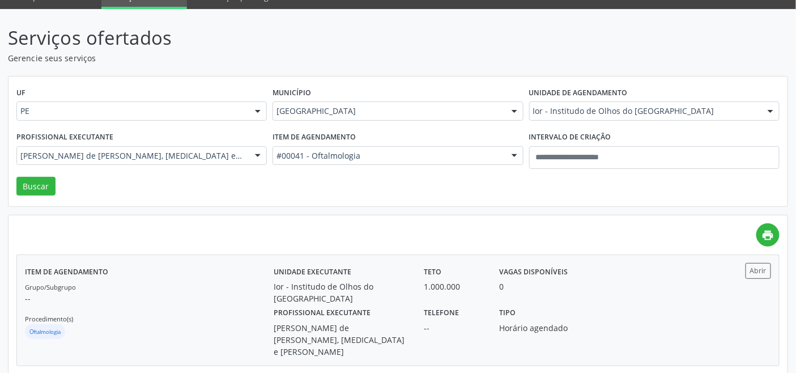
click at [242, 317] on div "Grupo/Subgrupo -- Procedimento(s) Oftalmologia" at bounding box center [149, 310] width 249 height 61
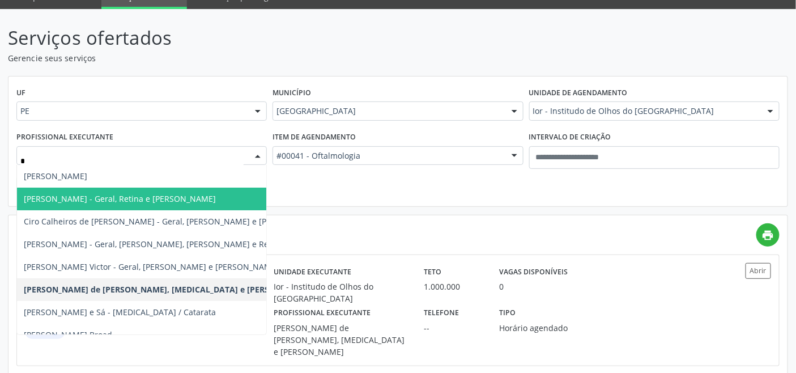
type input "**"
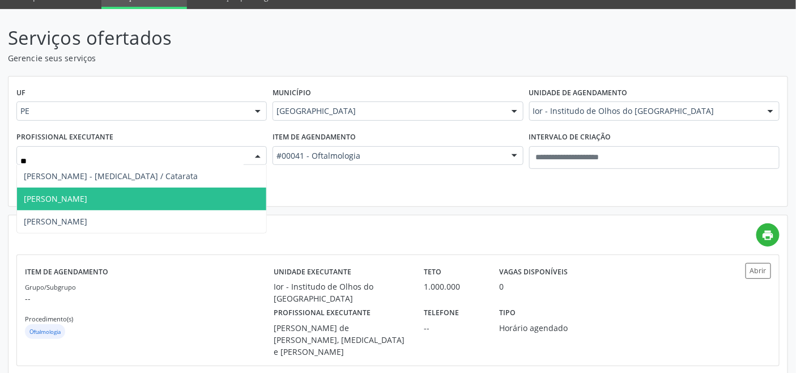
click at [126, 200] on span "Luciana Maia Valenca" at bounding box center [141, 198] width 249 height 23
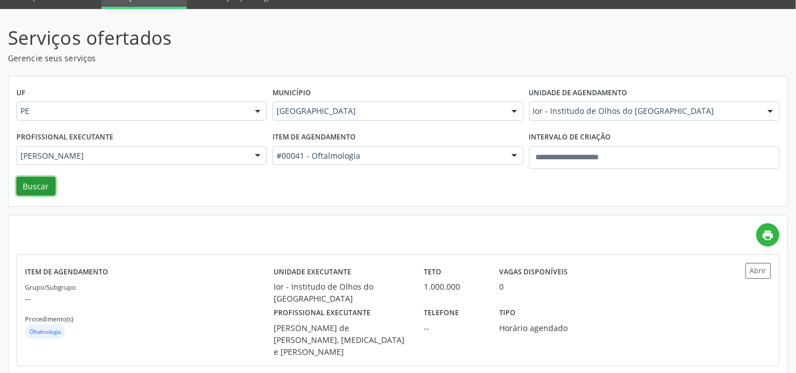
click at [35, 180] on button "Buscar" at bounding box center [35, 186] width 39 height 19
drag, startPoint x: 322, startPoint y: 25, endPoint x: 307, endPoint y: 25, distance: 14.7
click at [323, 25] on p "Serviços ofertados" at bounding box center [281, 38] width 546 height 28
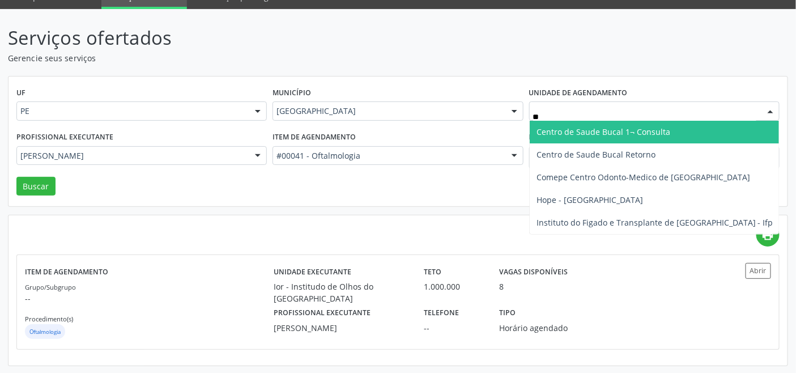
type input "***"
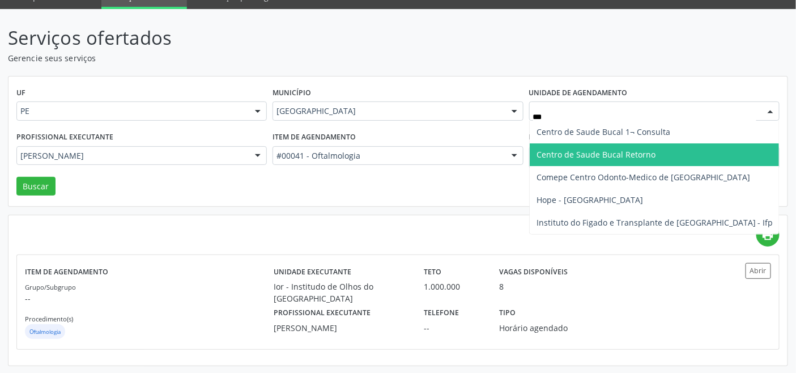
click at [634, 157] on span "Centro de Saude Bucal Retorno" at bounding box center [595, 154] width 119 height 11
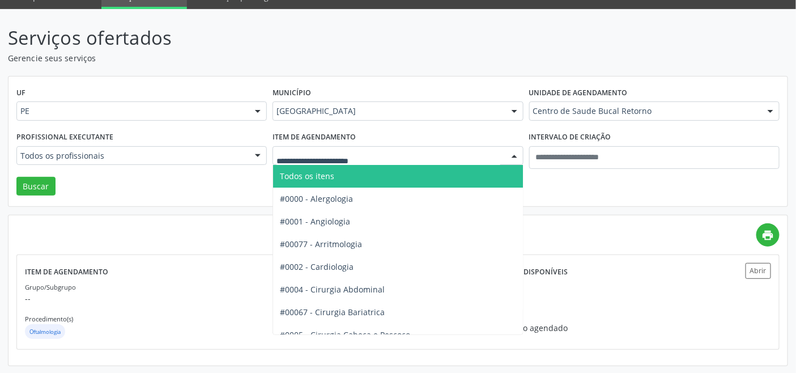
click at [347, 170] on span "Todos os itens" at bounding box center [430, 176] width 314 height 23
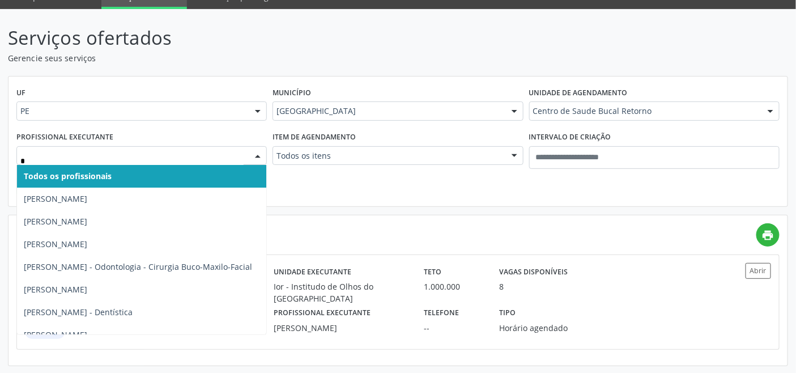
type input "**"
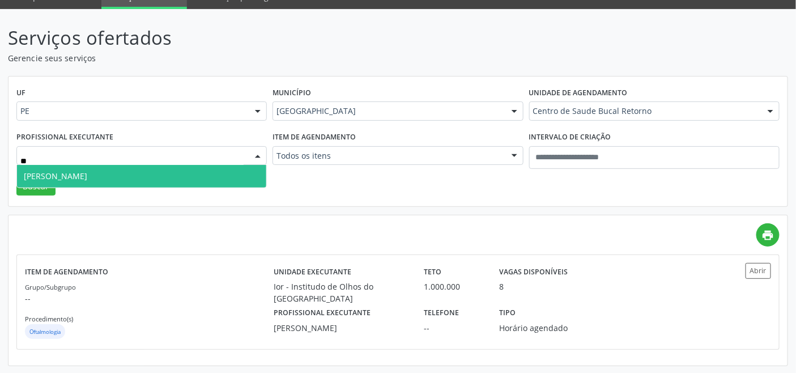
click at [138, 176] on span "Flavia Vanessa Aguiar Gomes" at bounding box center [141, 176] width 249 height 23
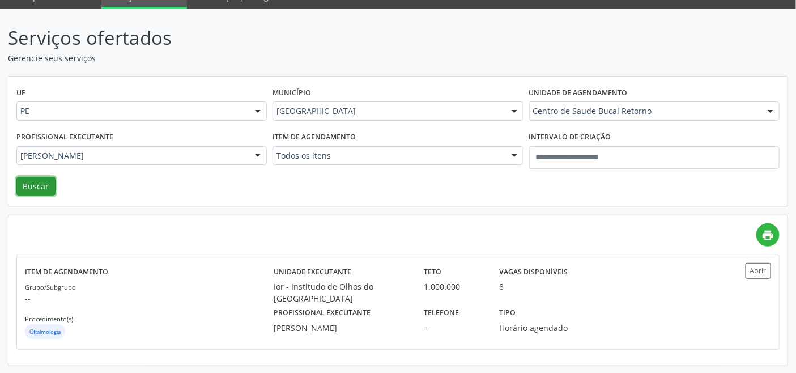
click at [31, 182] on button "Buscar" at bounding box center [35, 186] width 39 height 19
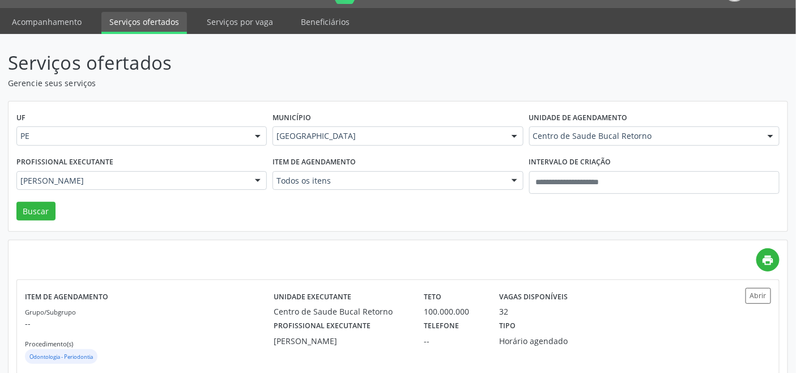
scroll to position [156, 0]
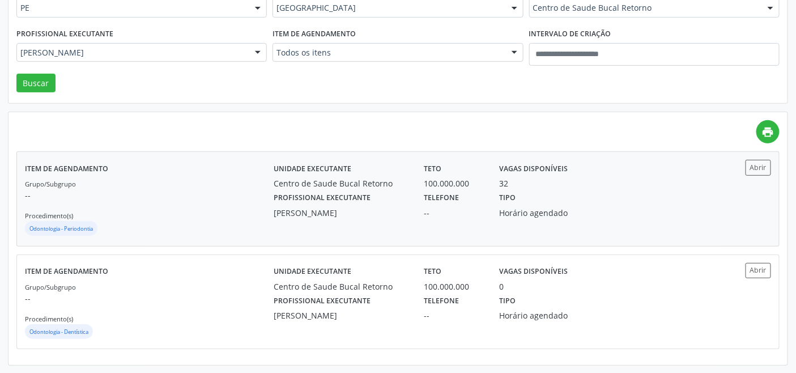
click at [160, 208] on div "Grupo/Subgrupo -- Procedimento(s) Odontologia - Periodontia" at bounding box center [149, 207] width 249 height 61
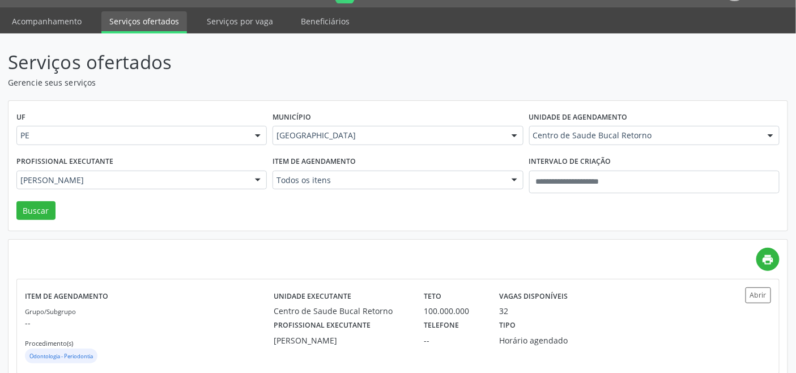
scroll to position [0, 0]
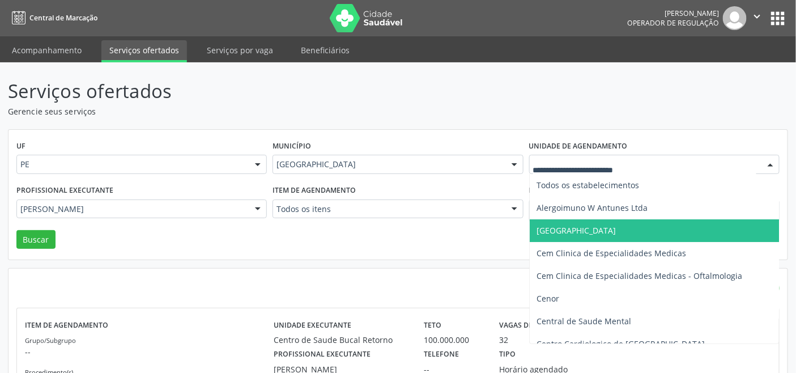
type input "*"
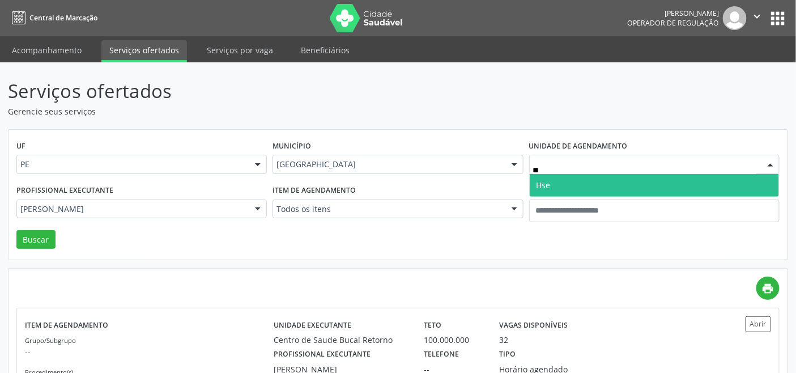
type input "***"
drag, startPoint x: 573, startPoint y: 189, endPoint x: 558, endPoint y: 194, distance: 16.3
click at [573, 189] on span "Hse" at bounding box center [654, 185] width 249 height 23
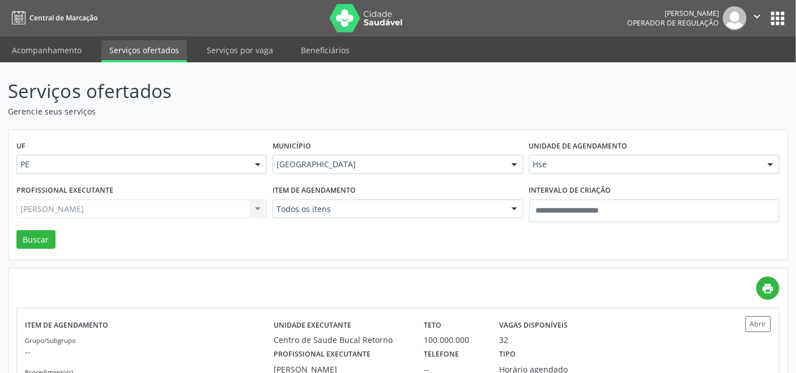
click at [203, 218] on div "Profissional executante Flavia Vanessa Aguiar Gomes Todos os profissionais Adri…" at bounding box center [142, 206] width 256 height 48
click at [187, 206] on div "Flavia Vanessa Aguiar Gomes Todos os profissionais Adriana Machado Zazar - Peri…" at bounding box center [141, 208] width 250 height 19
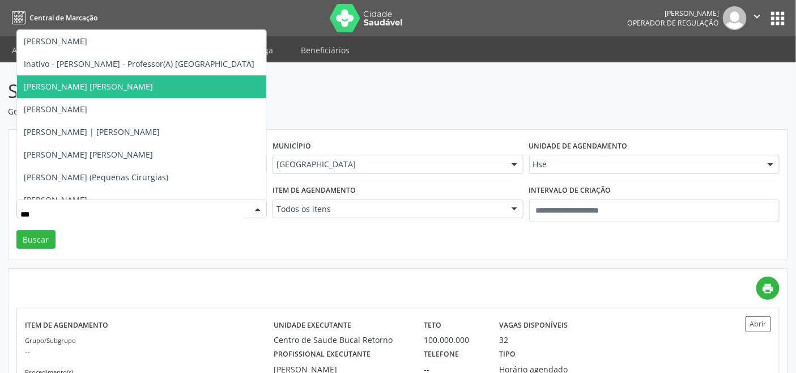
click at [139, 86] on span "Jorge Luis Silva Rego de Albuquerque" at bounding box center [88, 86] width 129 height 11
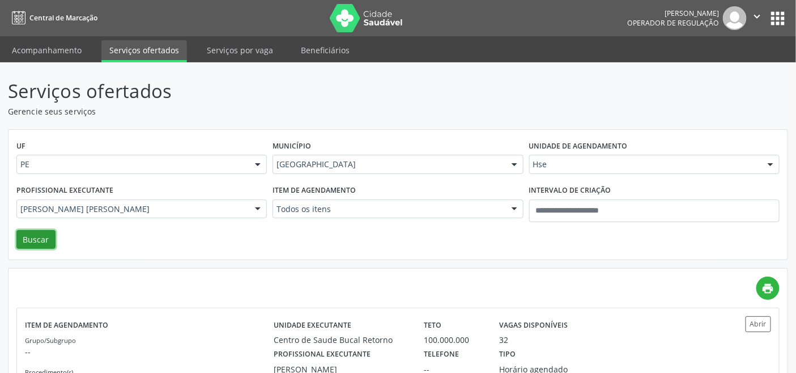
click at [42, 233] on button "Buscar" at bounding box center [35, 239] width 39 height 19
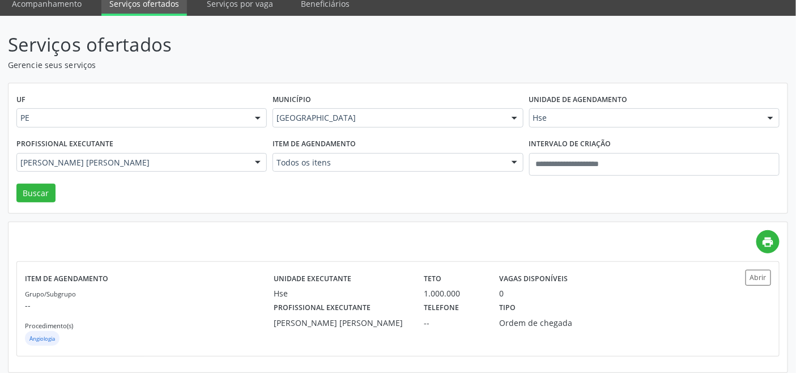
scroll to position [53, 0]
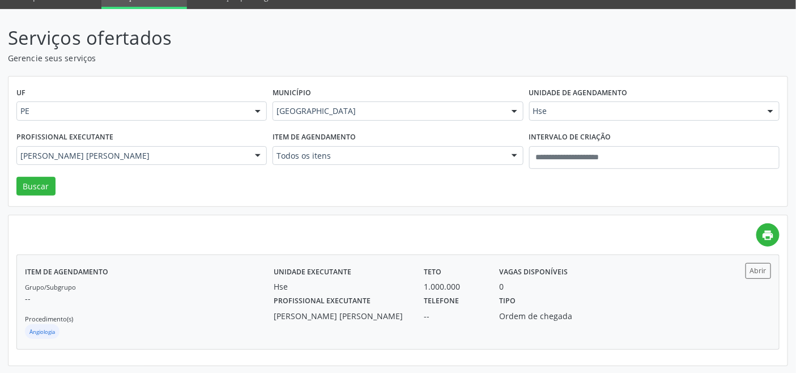
click at [160, 297] on p "--" at bounding box center [149, 298] width 249 height 12
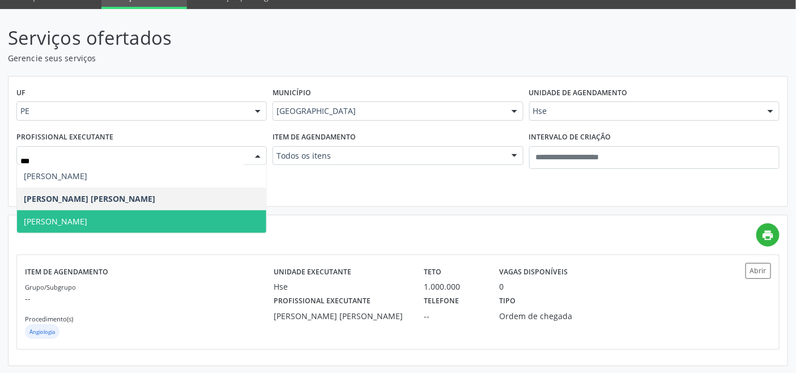
type input "****"
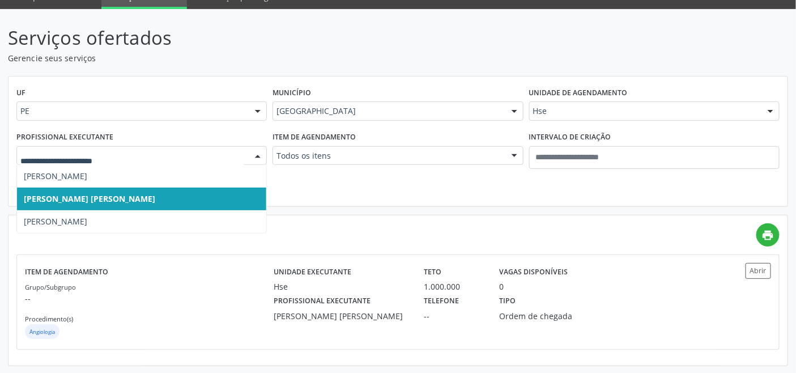
click at [332, 190] on div "UF PE PE Nenhum resultado encontrado para: " " Não há nenhuma opção para ser ex…" at bounding box center [397, 141] width 779 height 130
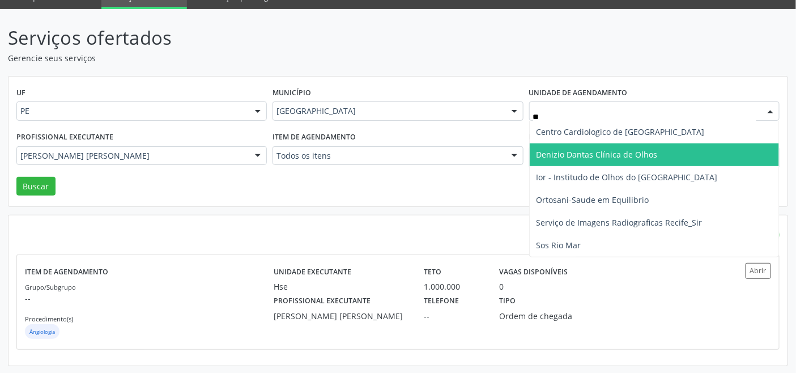
type input "***"
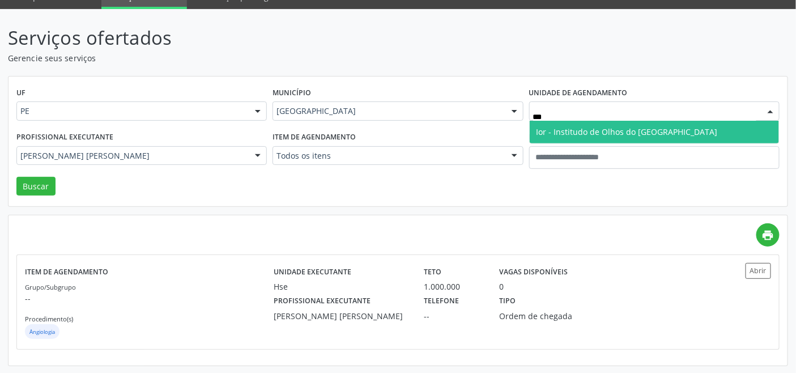
click at [565, 126] on span "Ior - Institudo de Olhos do Recife" at bounding box center [626, 131] width 181 height 11
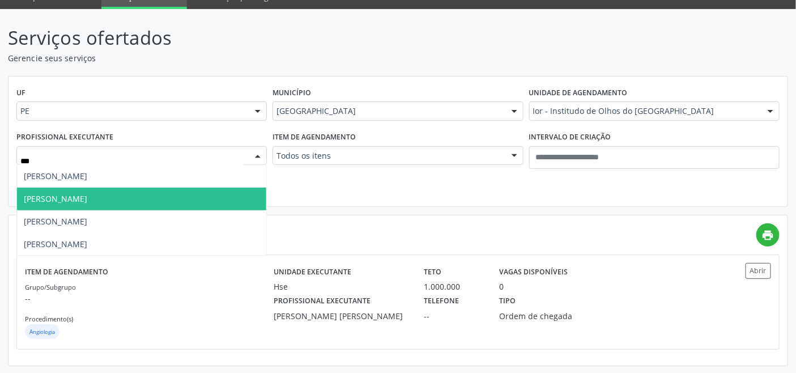
type input "****"
click at [136, 197] on span "Marcelo Maia Valenca" at bounding box center [141, 198] width 249 height 23
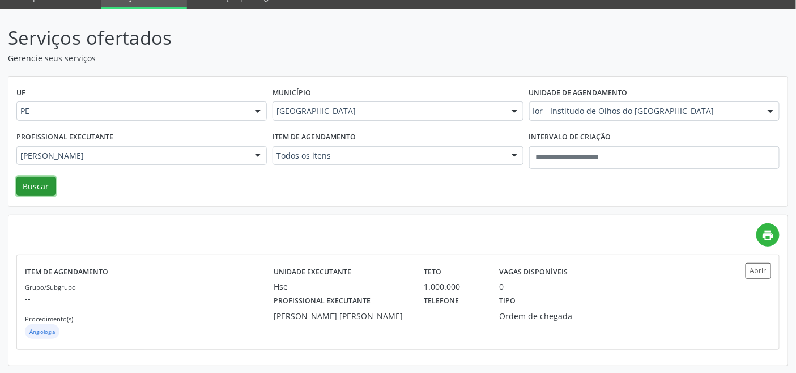
click at [39, 191] on button "Buscar" at bounding box center [35, 186] width 39 height 19
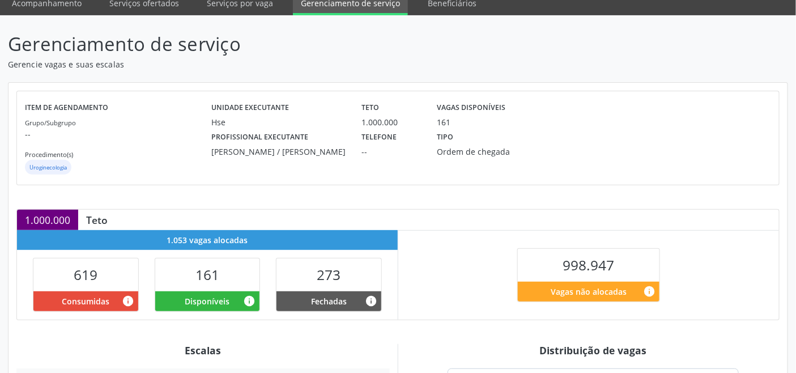
scroll to position [286, 0]
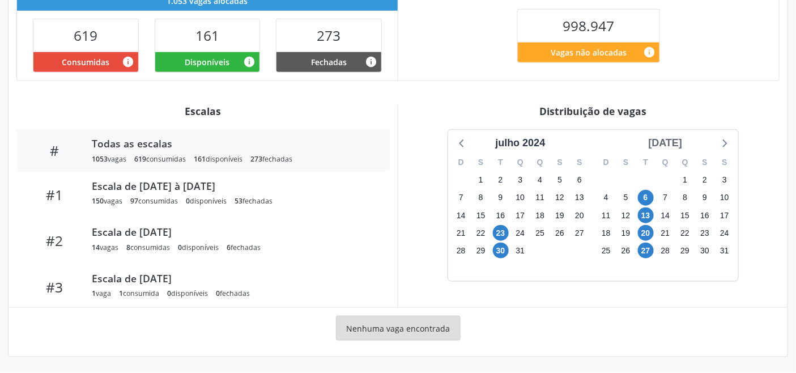
click at [687, 143] on div "[DATE]" at bounding box center [665, 142] width 43 height 15
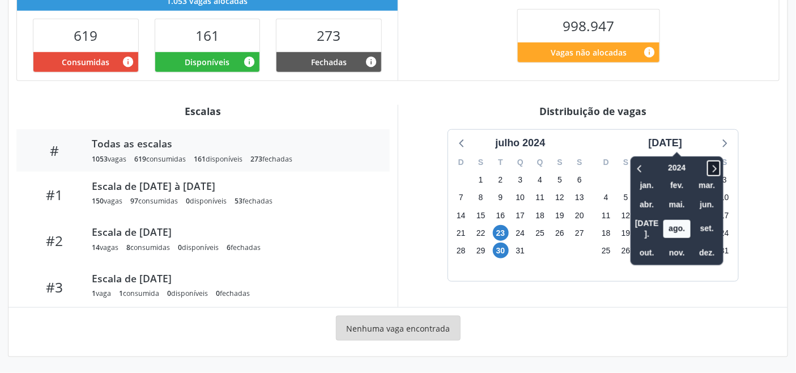
click at [708, 166] on icon at bounding box center [713, 168] width 11 height 14
click at [639, 244] on span "out." at bounding box center [646, 253] width 27 height 18
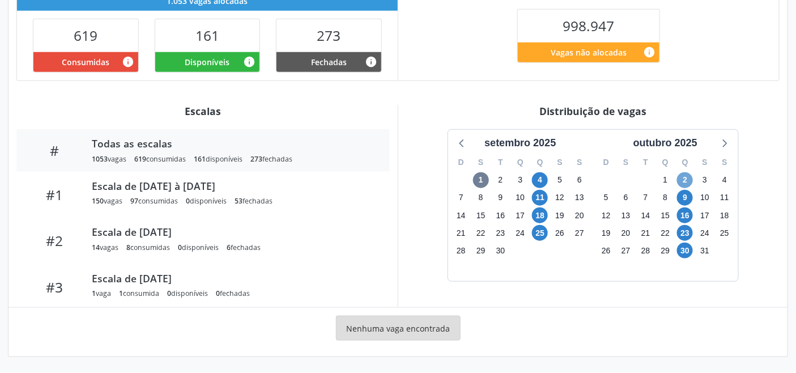
click at [682, 176] on span "2" at bounding box center [685, 180] width 16 height 16
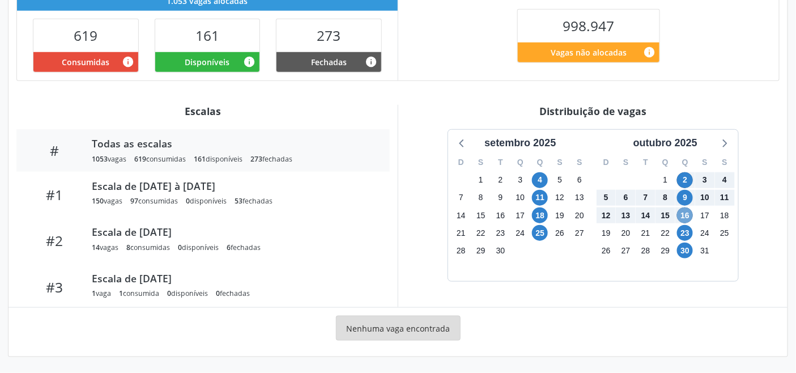
click at [686, 212] on span "16" at bounding box center [685, 215] width 16 height 16
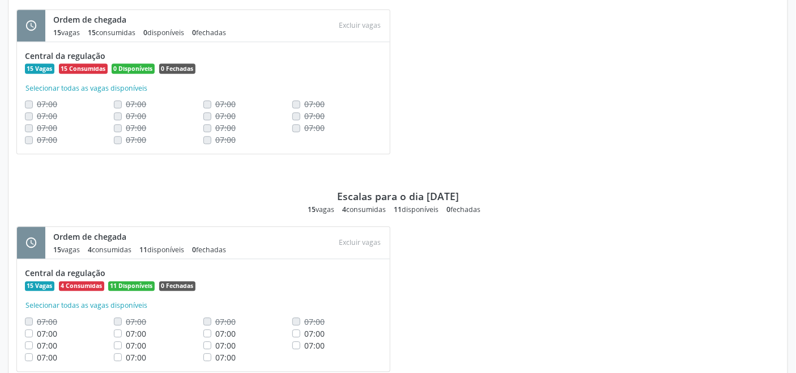
scroll to position [706, 0]
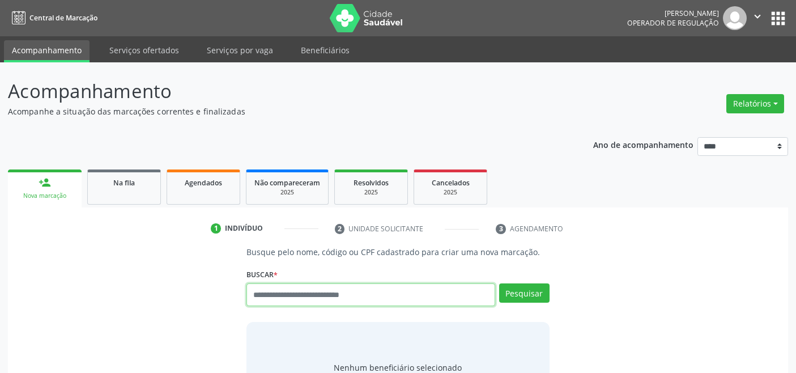
scroll to position [4, 0]
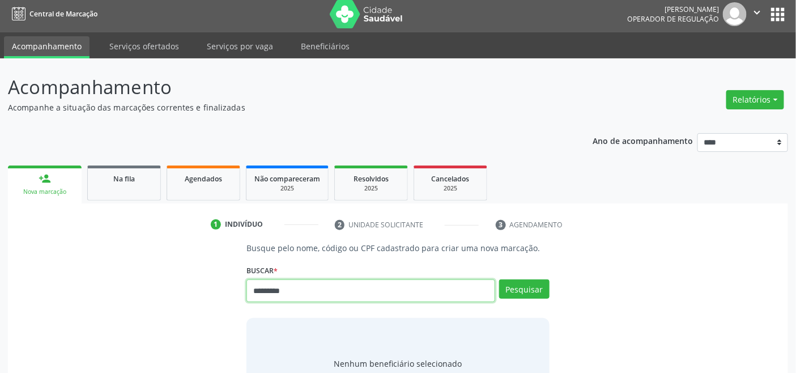
type input "*********"
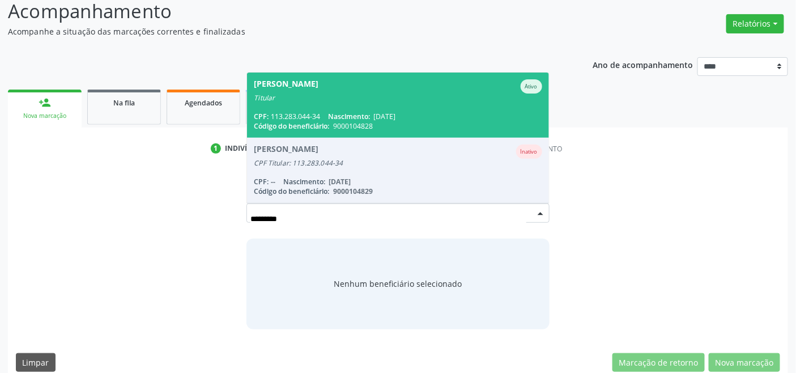
scroll to position [93, 0]
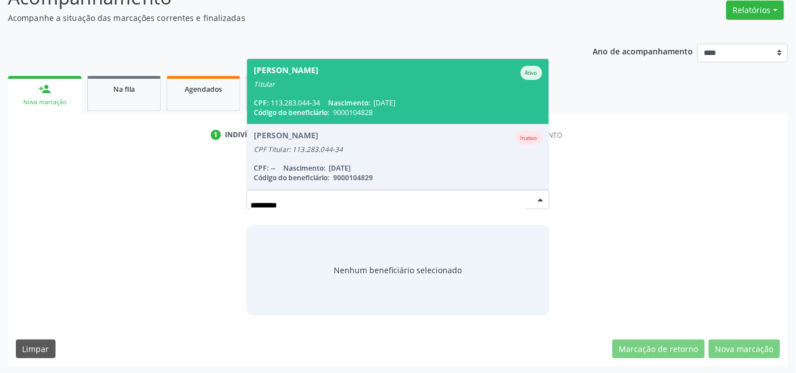
click at [447, 98] on div "CPF: 113.283.044-34 Nascimento: 20/01/1944" at bounding box center [398, 103] width 288 height 10
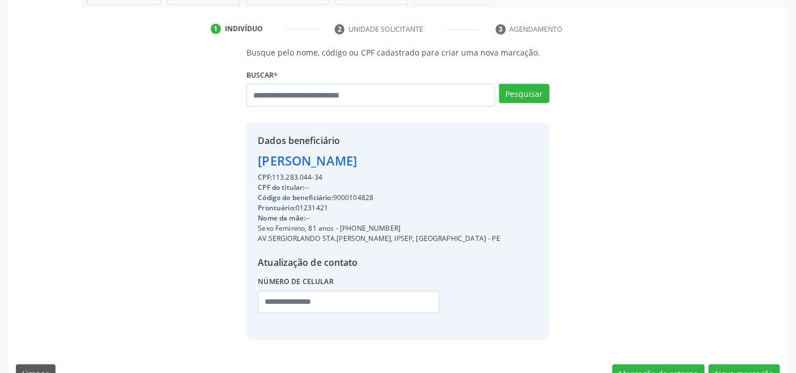
scroll to position [224, 0]
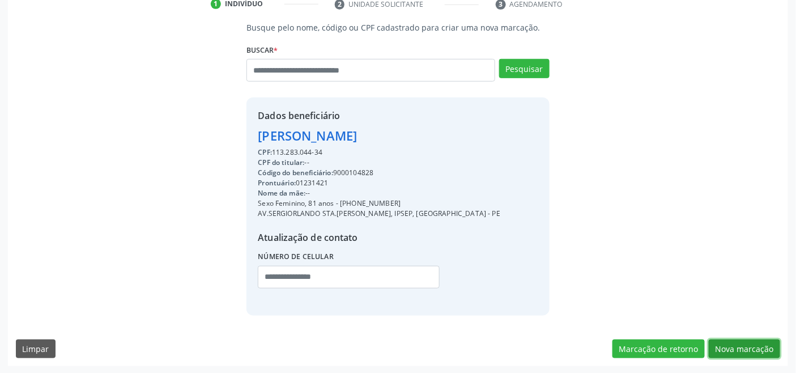
click at [748, 351] on button "Nova marcação" at bounding box center [744, 348] width 71 height 19
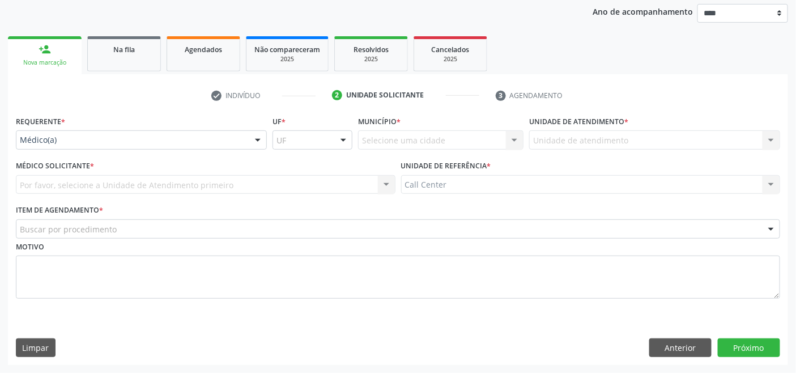
scroll to position [133, 0]
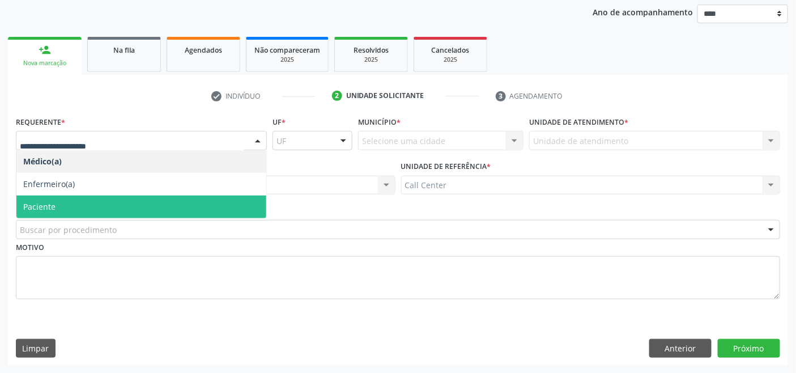
click at [89, 205] on span "Paciente" at bounding box center [141, 206] width 250 height 23
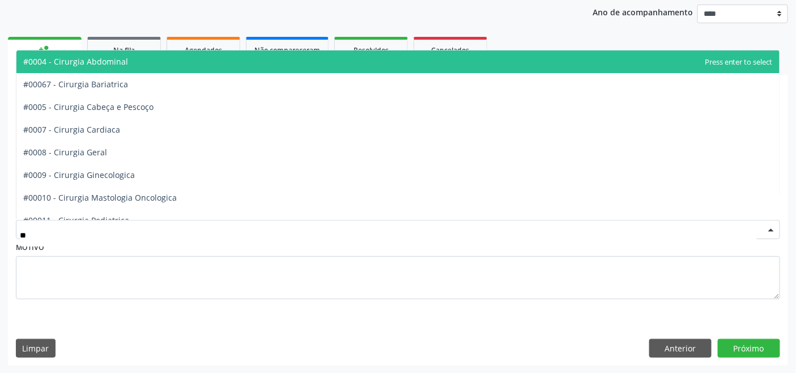
type input "***"
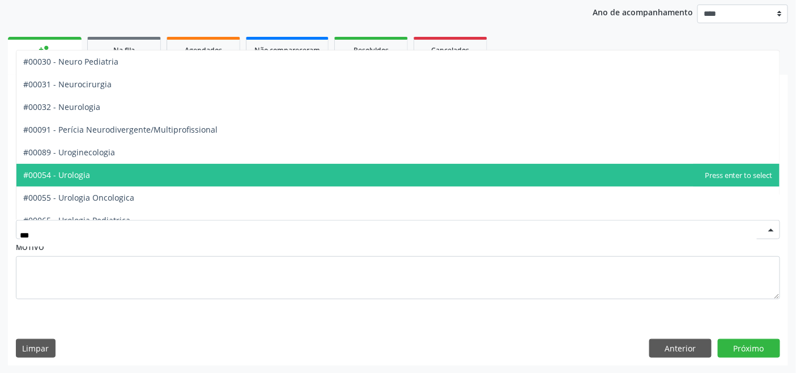
click at [119, 174] on span "#00054 - Urologia" at bounding box center [397, 175] width 763 height 23
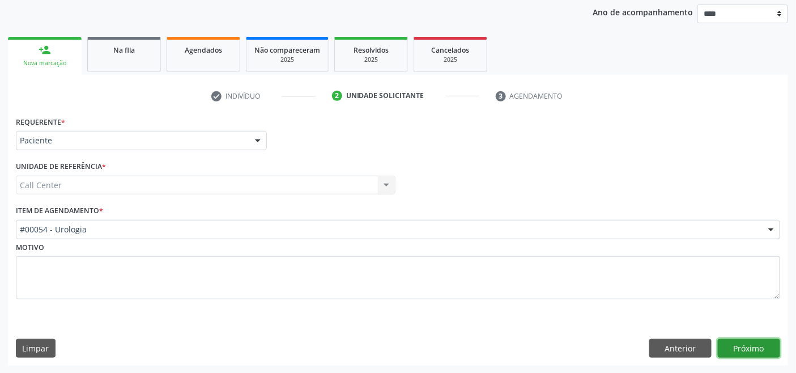
click at [760, 345] on button "Próximo" at bounding box center [749, 348] width 62 height 19
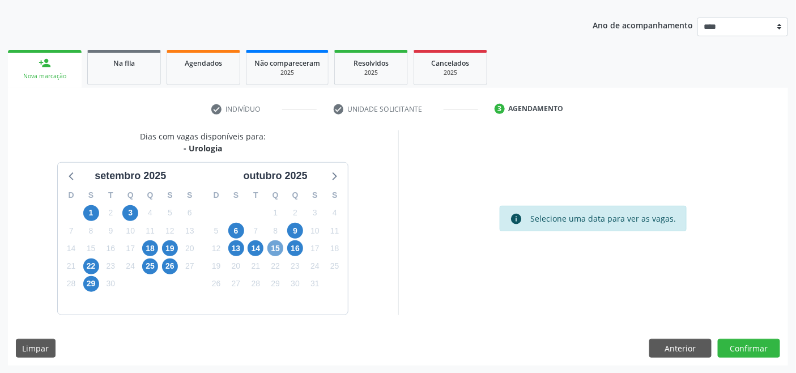
click at [278, 251] on span "15" at bounding box center [275, 248] width 16 height 16
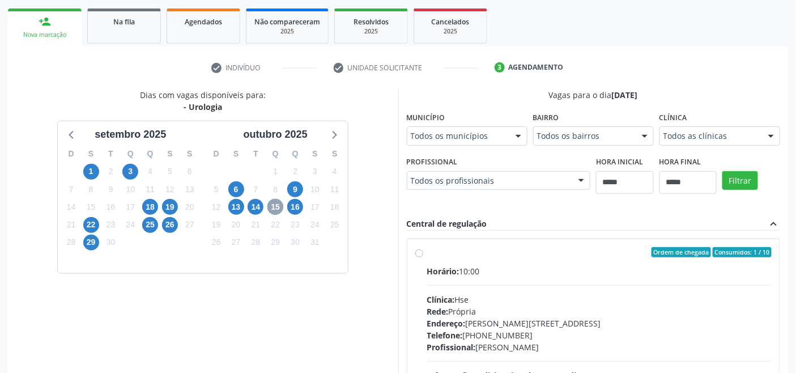
scroll to position [114, 0]
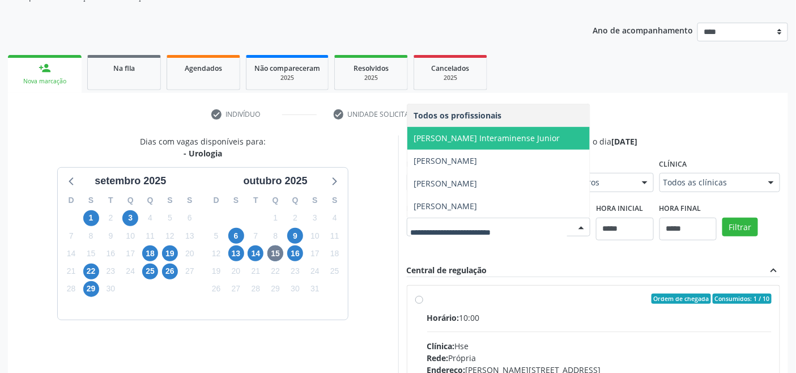
drag, startPoint x: 442, startPoint y: 142, endPoint x: 457, endPoint y: 146, distance: 15.2
click at [443, 142] on span "[PERSON_NAME] Interaminense Junior" at bounding box center [487, 138] width 146 height 11
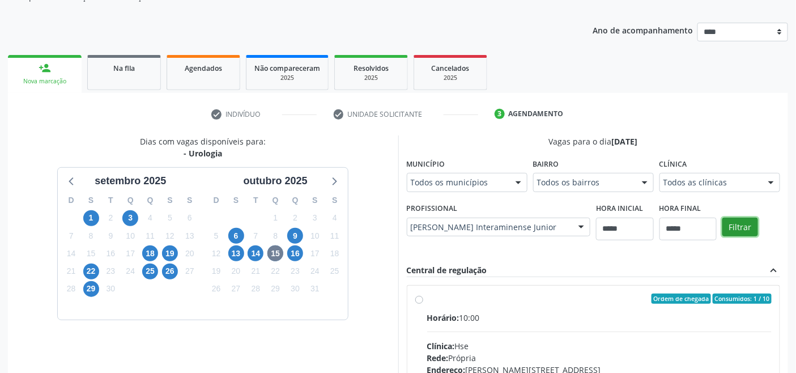
click at [731, 227] on button "Filtrar" at bounding box center [740, 226] width 36 height 19
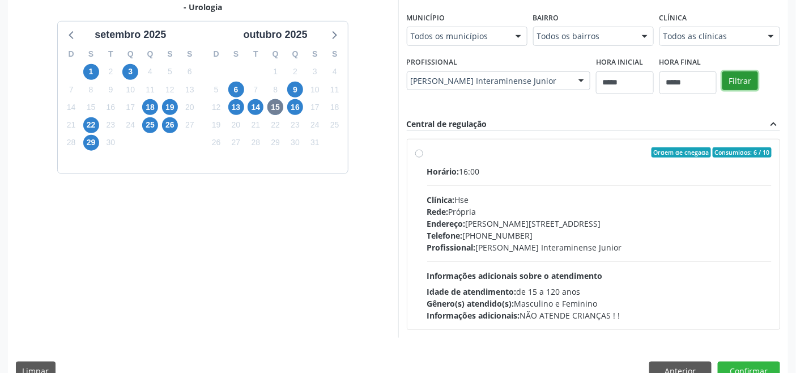
scroll to position [283, 0]
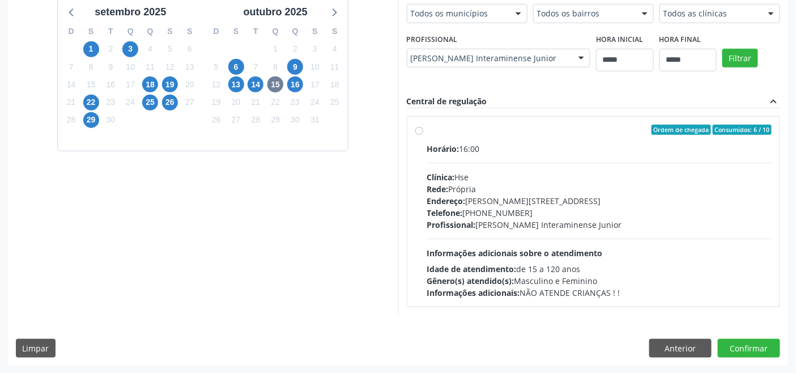
click at [505, 251] on span "Informações adicionais sobre o atendimento" at bounding box center [515, 253] width 176 height 11
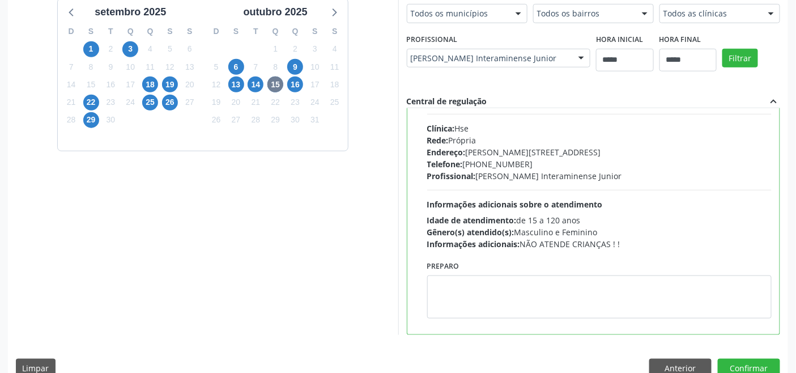
scroll to position [56, 0]
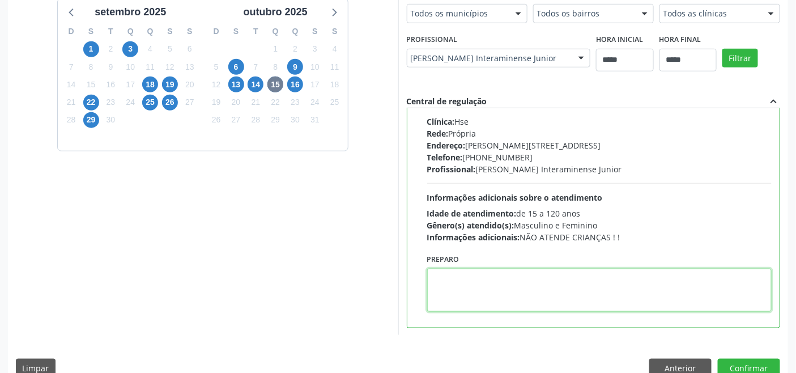
paste textarea "**********"
type textarea "**********"
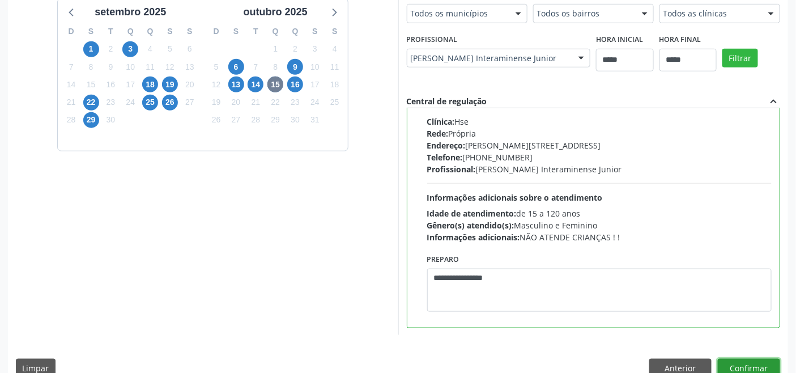
click at [756, 363] on button "Confirmar" at bounding box center [749, 368] width 62 height 19
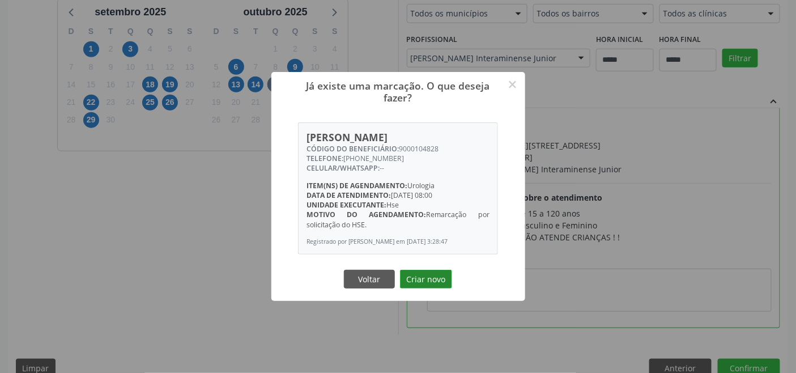
click at [423, 280] on button "Criar novo" at bounding box center [426, 279] width 52 height 19
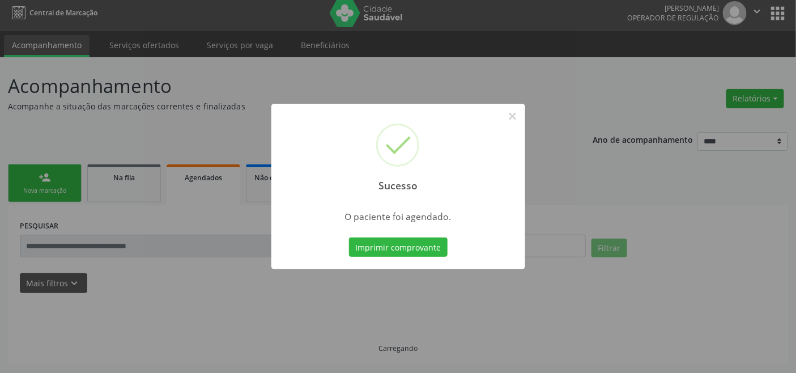
scroll to position [4, 0]
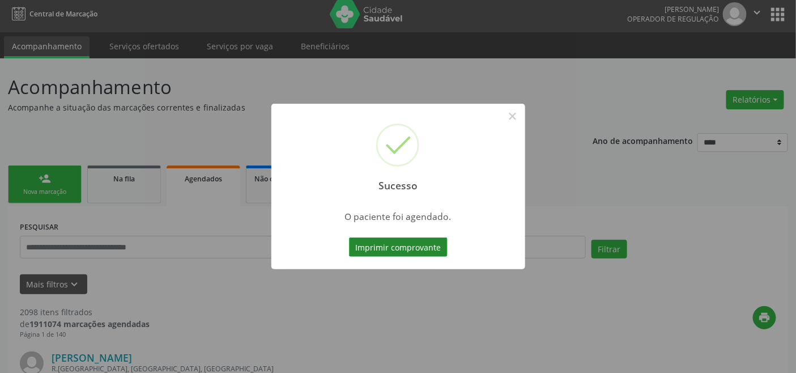
click at [415, 247] on button "Imprimir comprovante" at bounding box center [398, 246] width 99 height 19
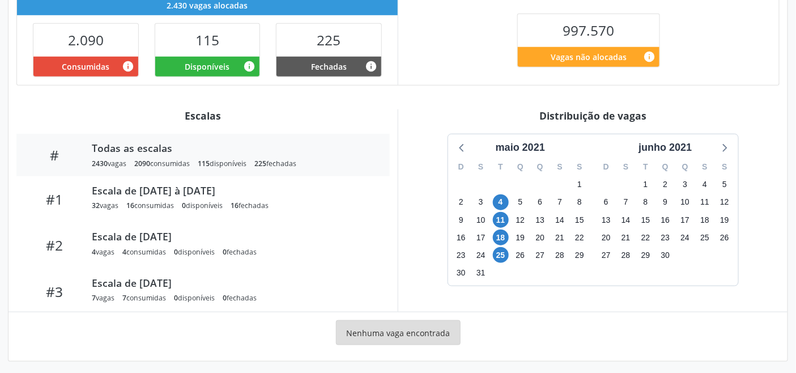
scroll to position [286, 0]
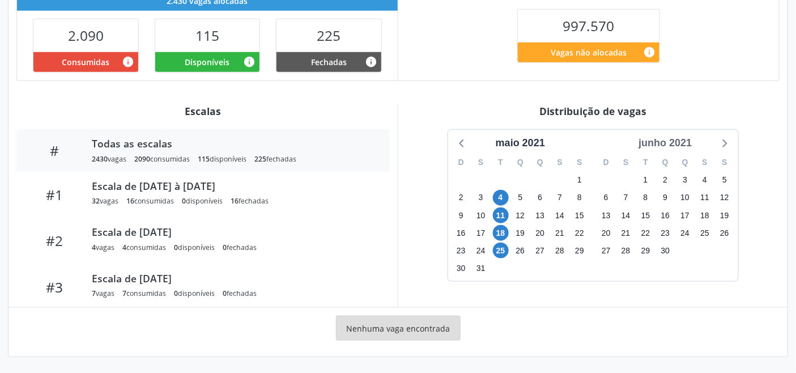
click at [653, 146] on div "junho 2021" at bounding box center [665, 142] width 62 height 15
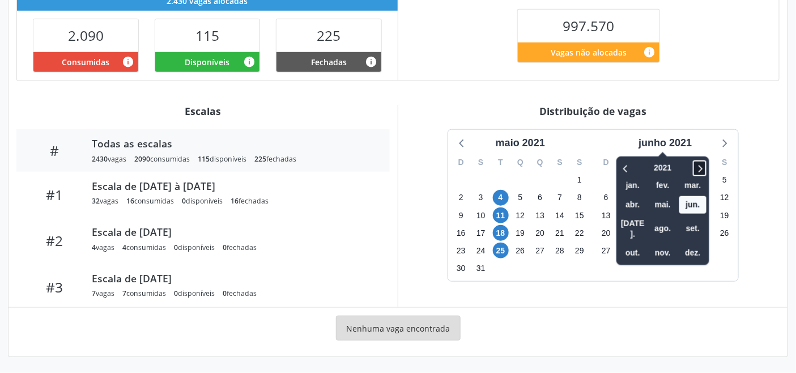
click at [703, 170] on icon at bounding box center [701, 168] width 4 height 7
drag, startPoint x: 703, startPoint y: 170, endPoint x: 697, endPoint y: 173, distance: 7.4
click at [697, 173] on icon at bounding box center [699, 168] width 11 height 14
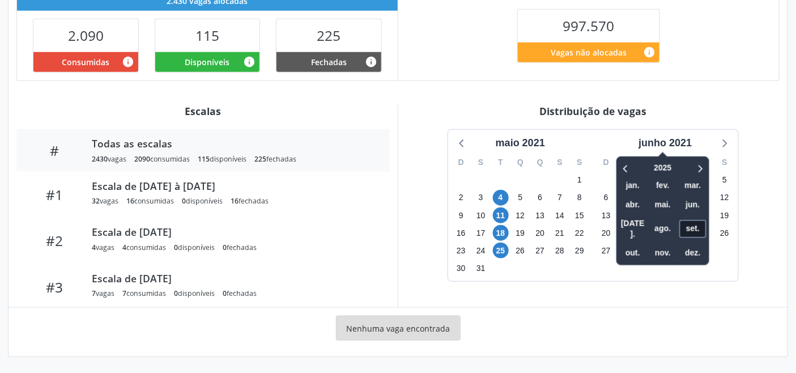
click at [697, 220] on span "set." at bounding box center [692, 229] width 27 height 18
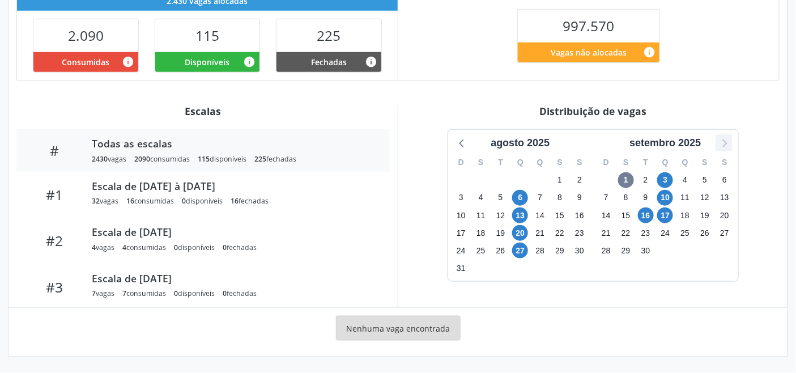
click at [729, 143] on icon at bounding box center [723, 142] width 15 height 15
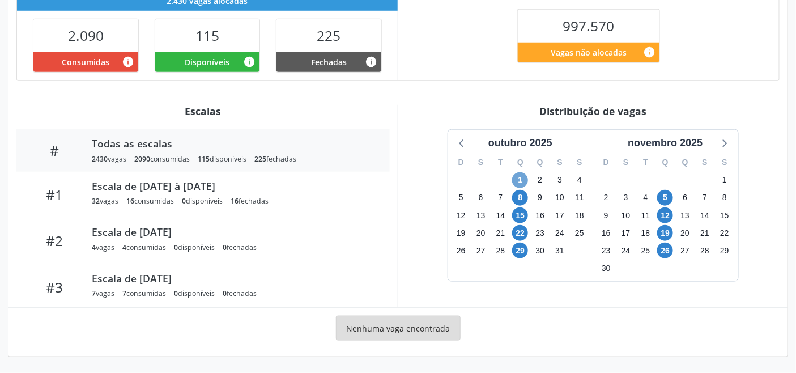
click at [516, 179] on span "1" at bounding box center [520, 180] width 16 height 16
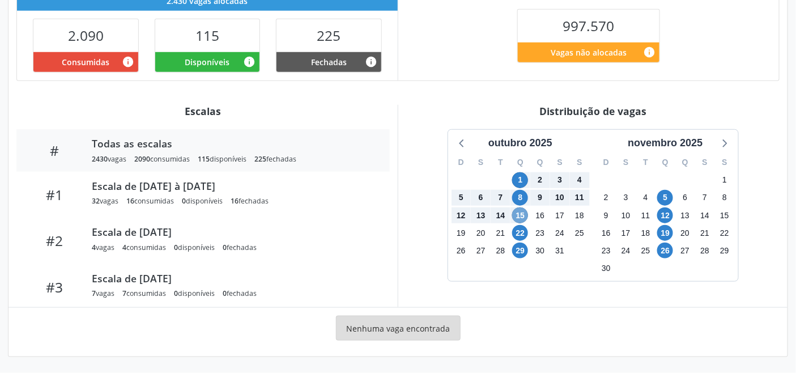
click at [522, 216] on span "15" at bounding box center [520, 215] width 16 height 16
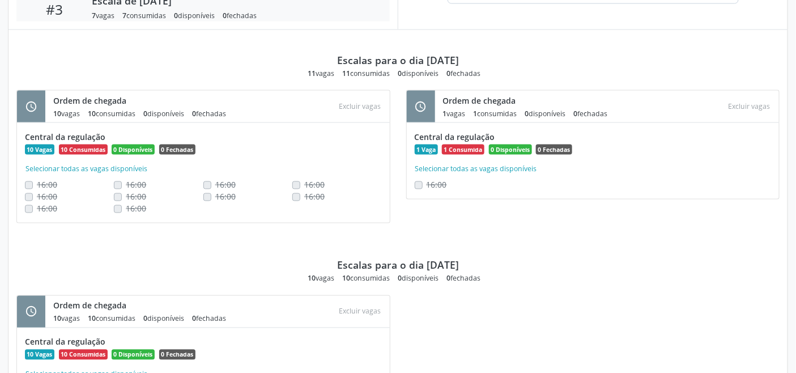
scroll to position [292, 0]
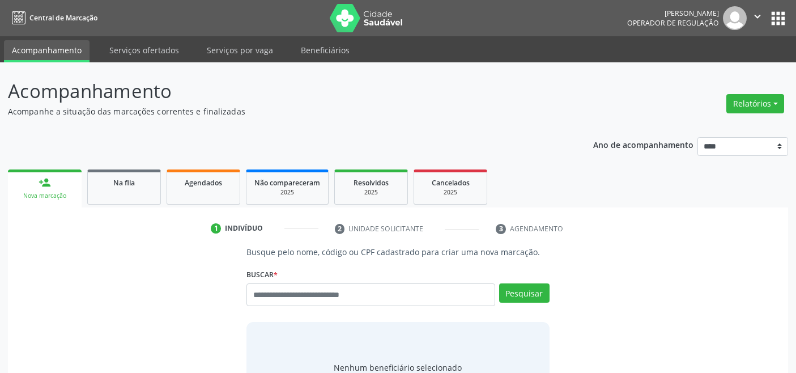
scroll to position [4, 0]
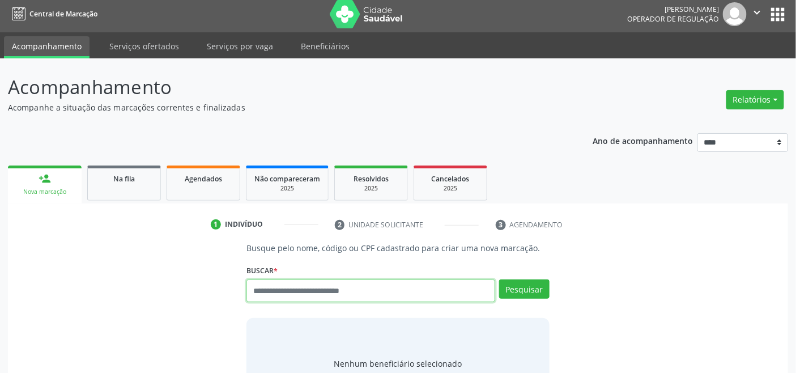
paste input "**********"
type input "**********"
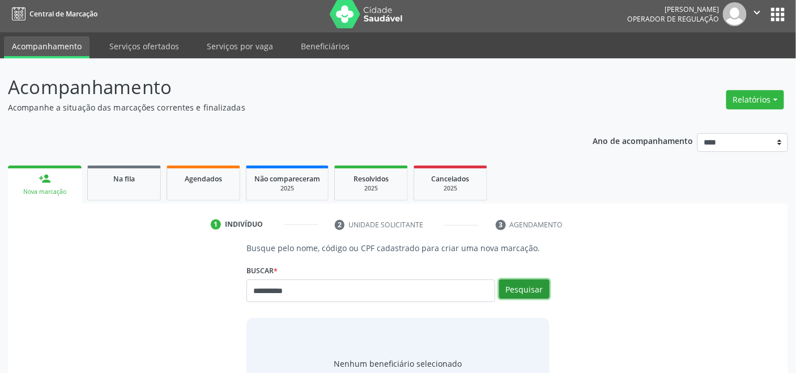
click at [510, 286] on button "Pesquisar" at bounding box center [524, 288] width 50 height 19
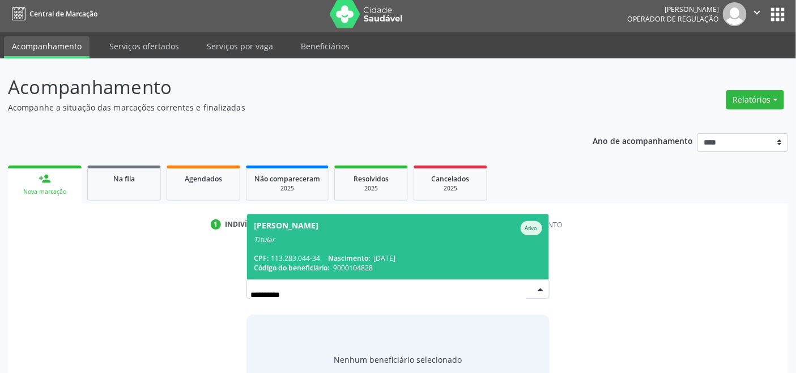
drag, startPoint x: 302, startPoint y: 251, endPoint x: 318, endPoint y: 265, distance: 21.3
click at [302, 250] on span "Maria do Carmo Barbosa Ferreira Ativo Titular CPF: 113.283.044-34 Nascimento: 2…" at bounding box center [397, 246] width 301 height 65
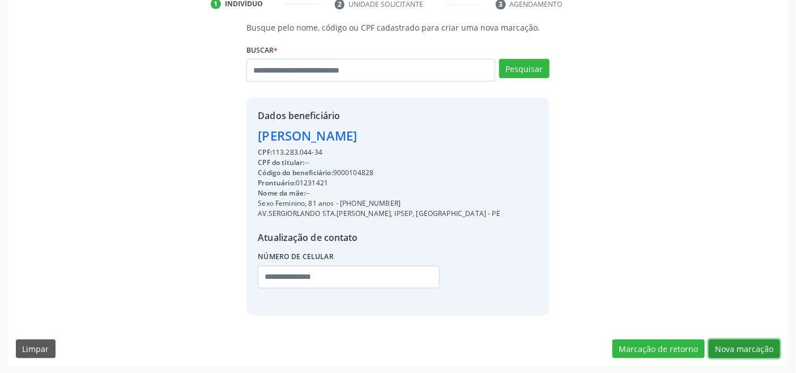
drag, startPoint x: 727, startPoint y: 344, endPoint x: 677, endPoint y: 336, distance: 49.9
click at [726, 344] on button "Nova marcação" at bounding box center [744, 348] width 71 height 19
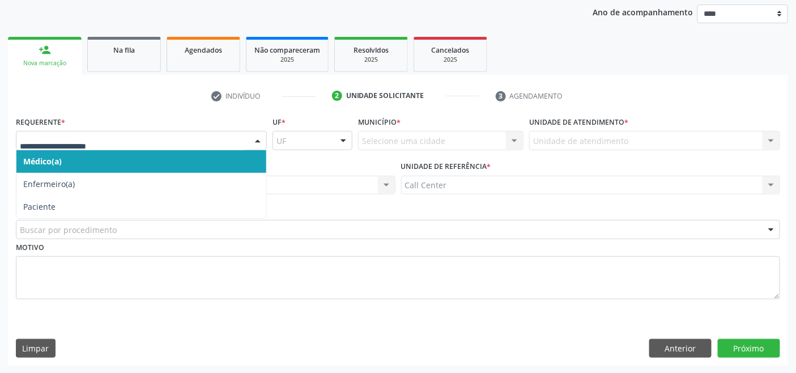
drag, startPoint x: 85, startPoint y: 140, endPoint x: 75, endPoint y: 174, distance: 35.5
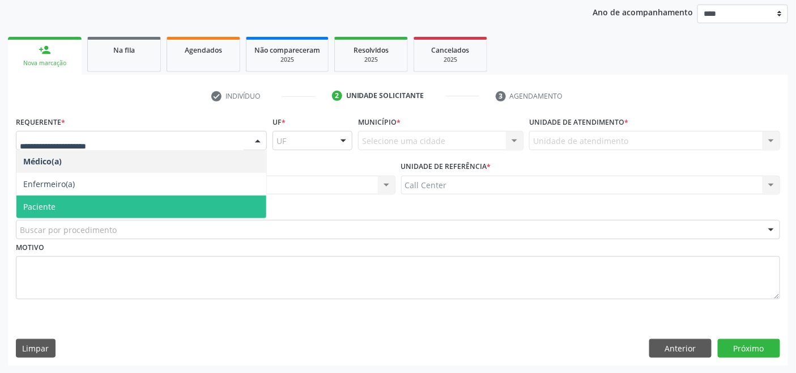
click at [68, 199] on span "Paciente" at bounding box center [141, 206] width 250 height 23
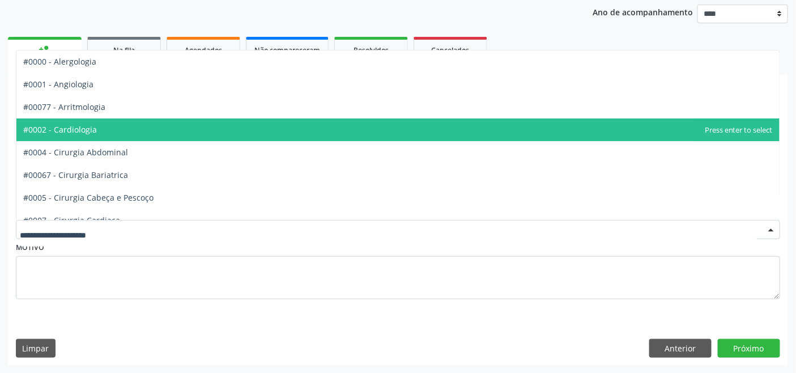
click at [76, 131] on span "#0002 - Cardiologia" at bounding box center [60, 129] width 74 height 11
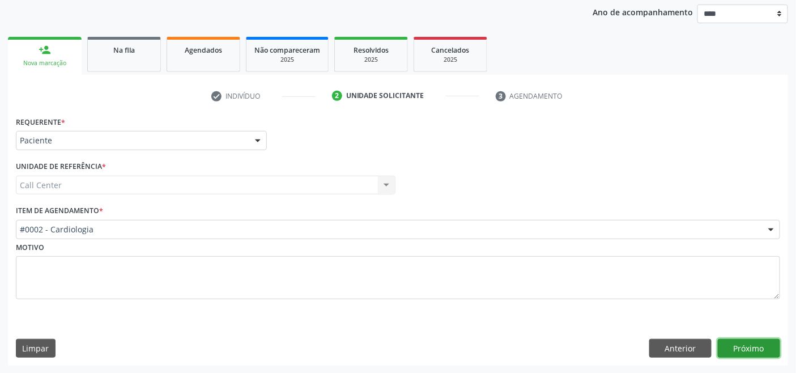
click at [729, 344] on button "Próximo" at bounding box center [749, 348] width 62 height 19
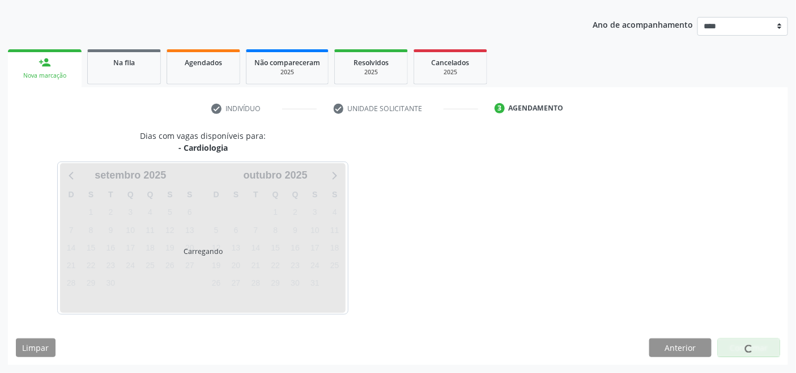
scroll to position [120, 0]
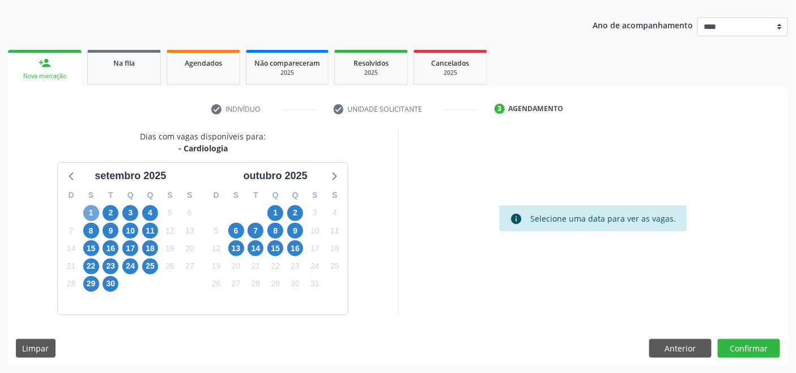
click at [88, 212] on span "1" at bounding box center [91, 213] width 16 height 16
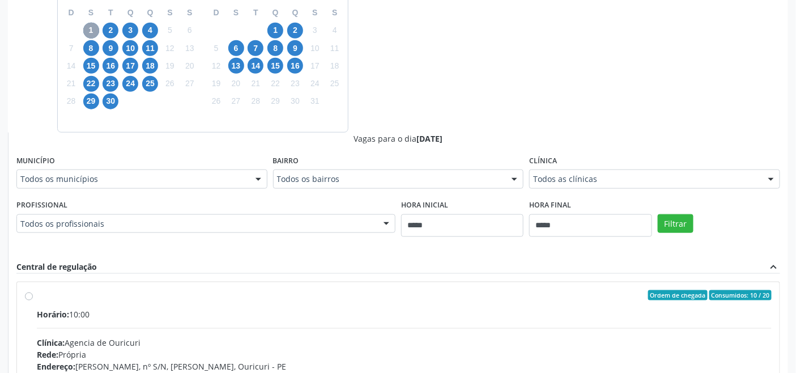
scroll to position [371, 0]
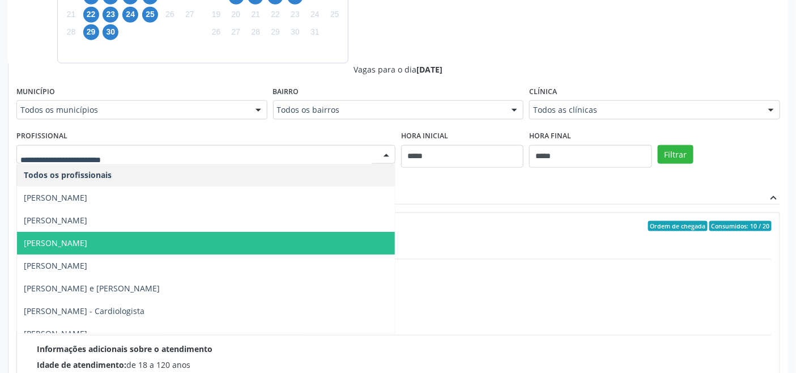
click at [135, 241] on span "Josiel Ferreira Silva" at bounding box center [206, 243] width 378 height 23
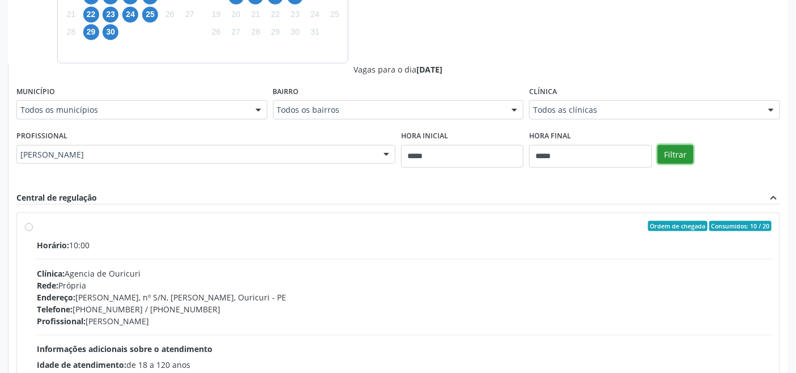
click at [669, 155] on button "Filtrar" at bounding box center [676, 154] width 36 height 19
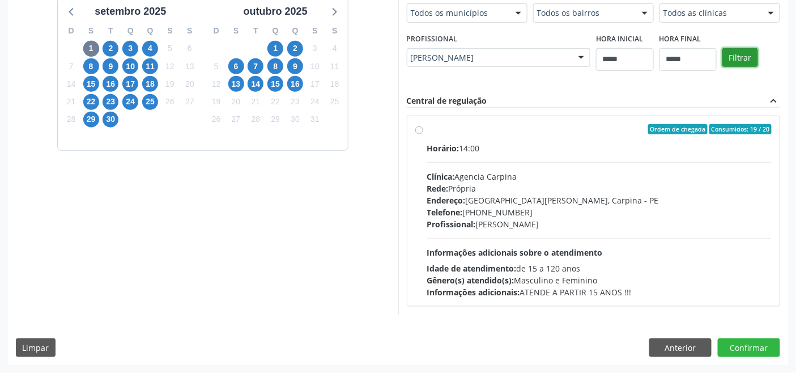
scroll to position [283, 0]
click at [510, 217] on div "Telefone: (81) 3622-8923" at bounding box center [599, 213] width 345 height 12
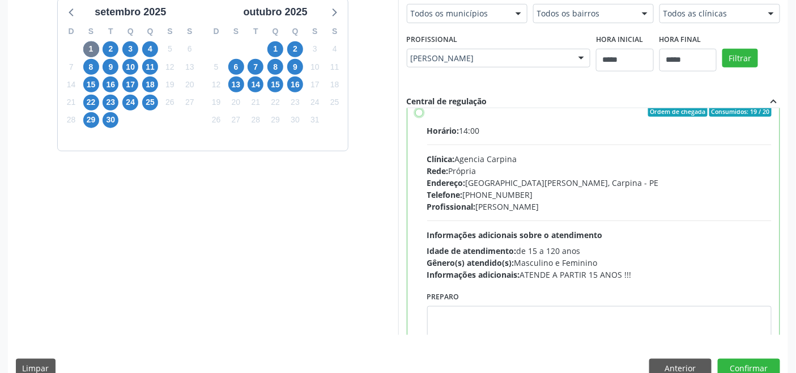
scroll to position [56, 0]
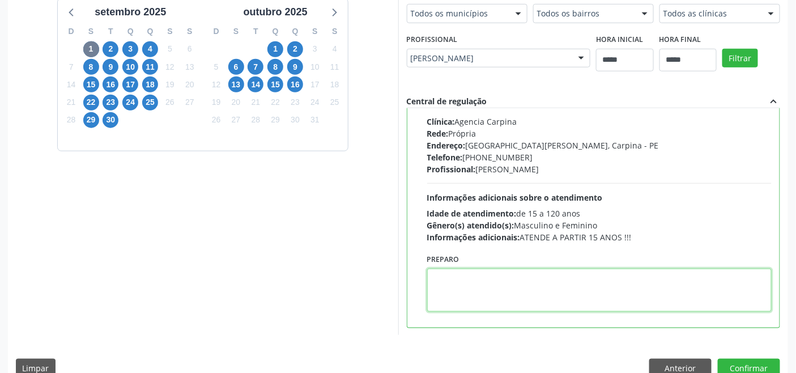
paste textarea "**********"
type textarea "**********"
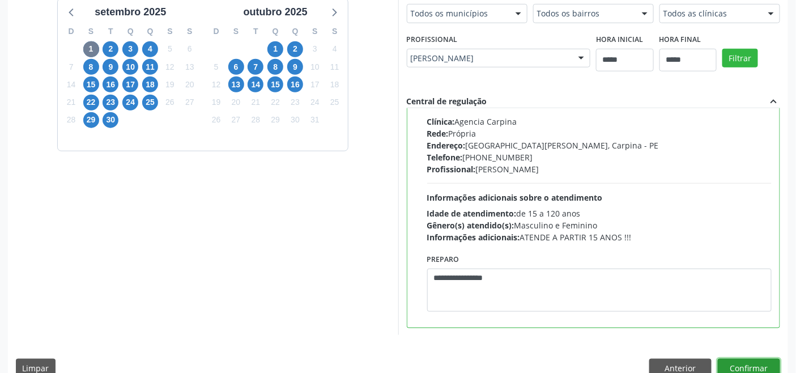
click at [744, 364] on button "Confirmar" at bounding box center [749, 368] width 62 height 19
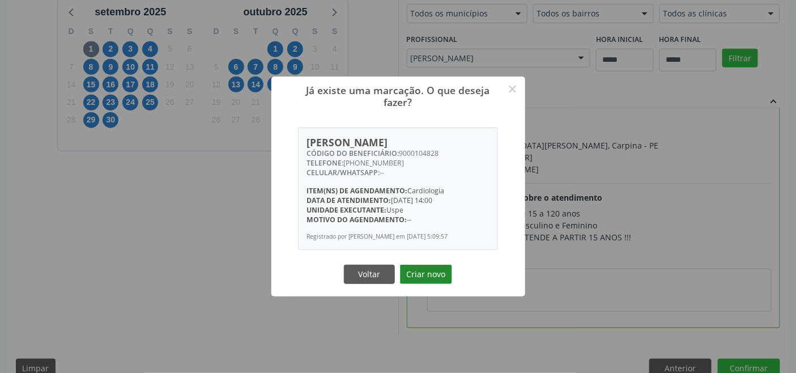
click at [437, 275] on button "Criar novo" at bounding box center [426, 273] width 52 height 19
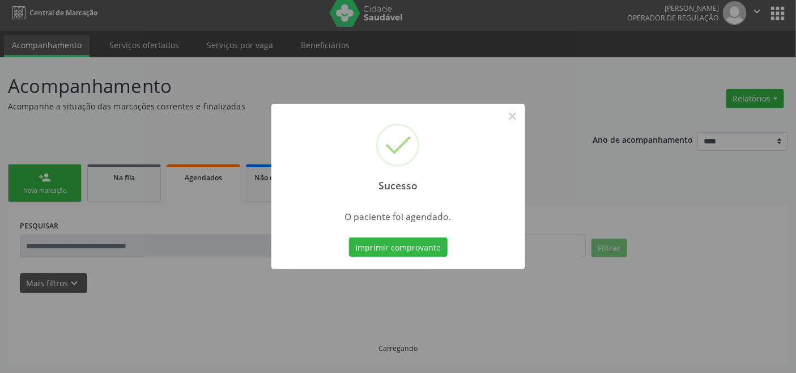
scroll to position [4, 0]
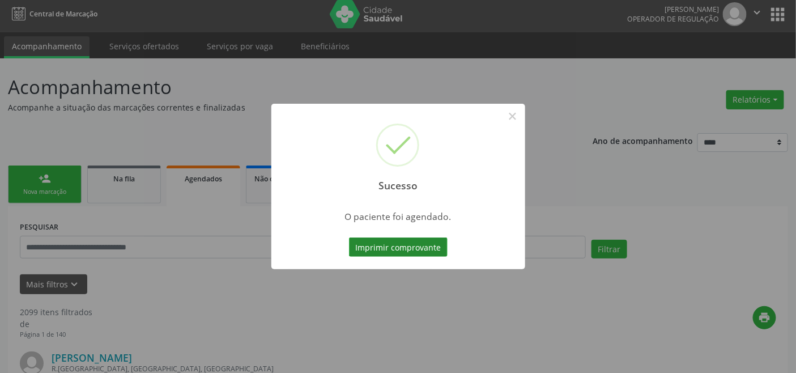
click at [410, 248] on button "Imprimir comprovante" at bounding box center [398, 246] width 99 height 19
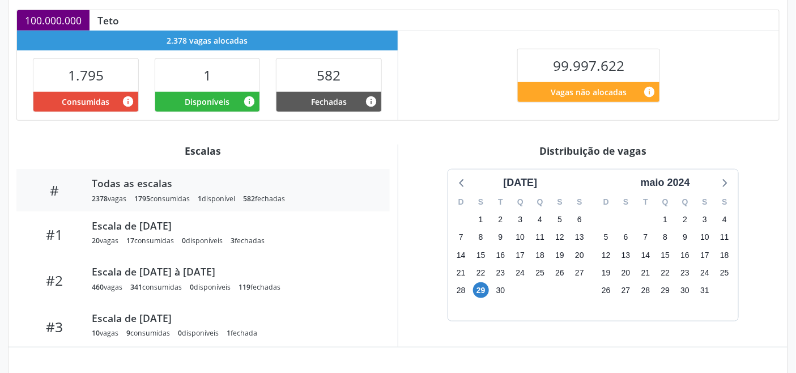
scroll to position [473, 0]
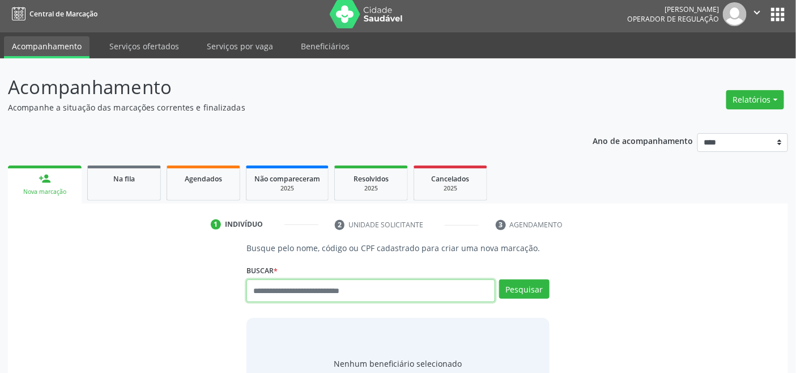
scroll to position [4, 0]
type input "*********"
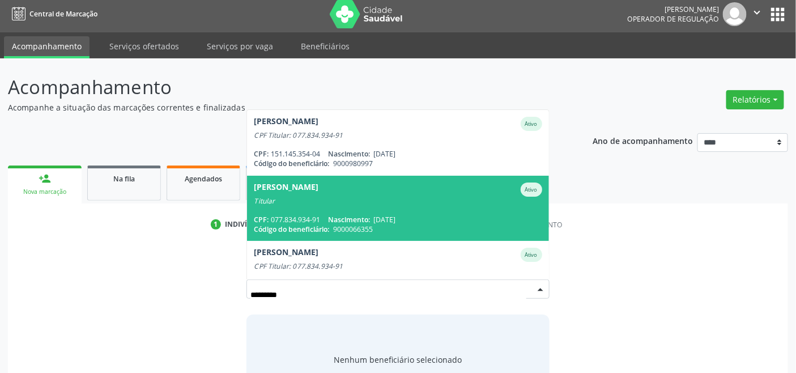
click at [331, 207] on span "[PERSON_NAME] Ativo Titular CPF: 077.834.934-91 Nascimento: [DATE] Código do be…" at bounding box center [397, 208] width 301 height 65
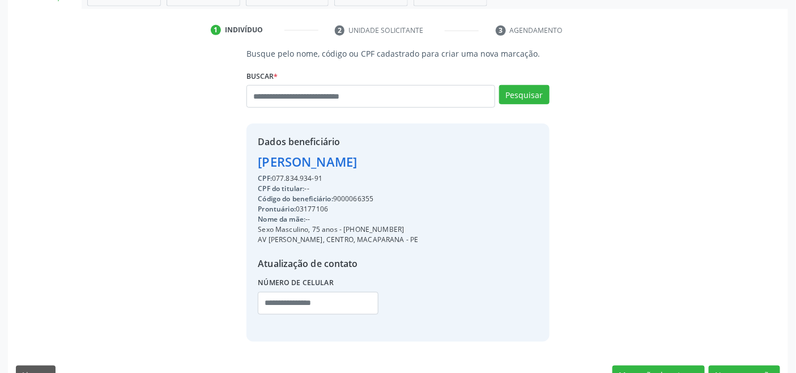
scroll to position [224, 0]
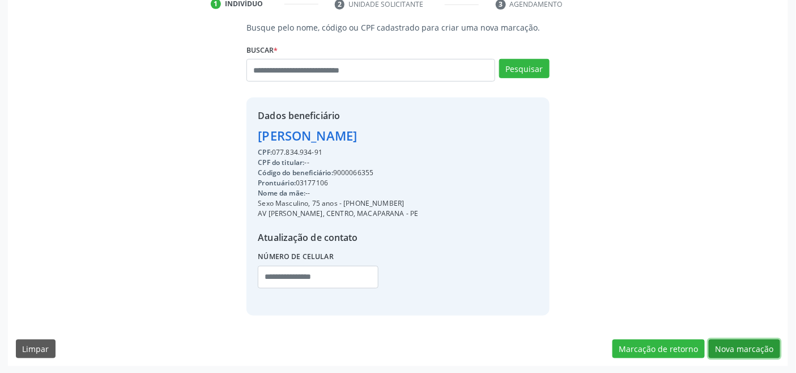
click at [750, 346] on button "Nova marcação" at bounding box center [744, 348] width 71 height 19
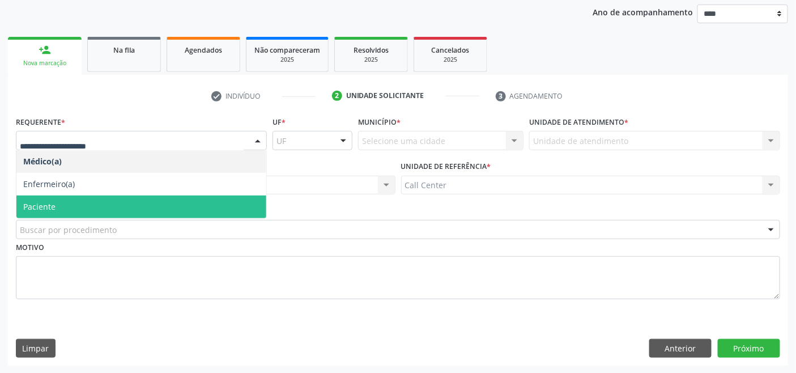
click at [77, 197] on span "Paciente" at bounding box center [141, 206] width 250 height 23
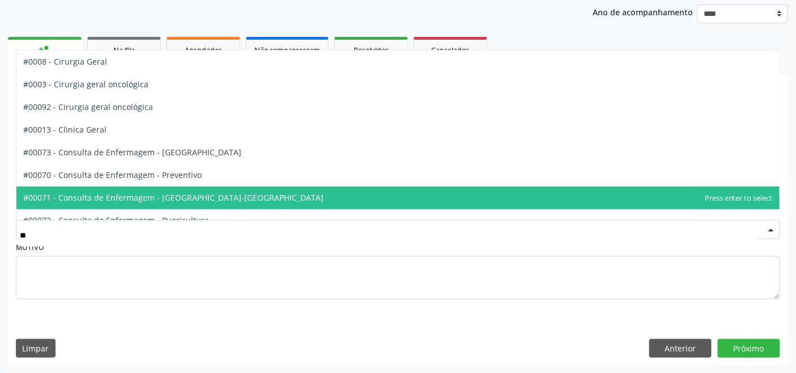
type input "***"
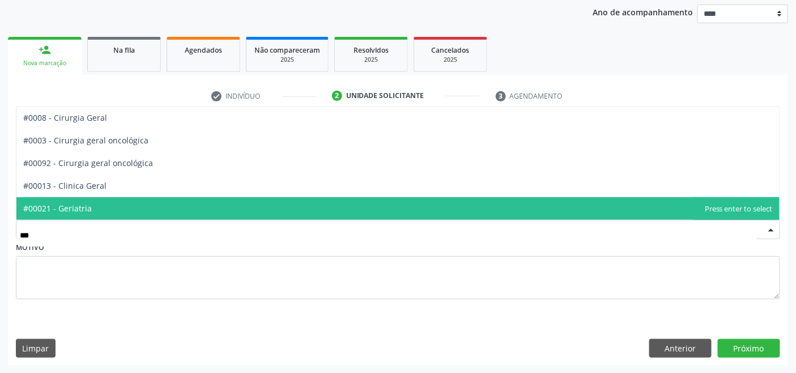
click at [67, 207] on span "#00021 - Geriatria" at bounding box center [57, 208] width 69 height 11
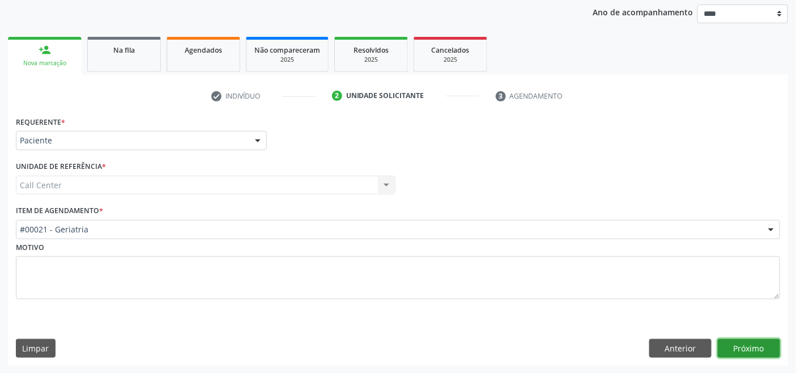
click at [737, 342] on button "Próximo" at bounding box center [749, 348] width 62 height 19
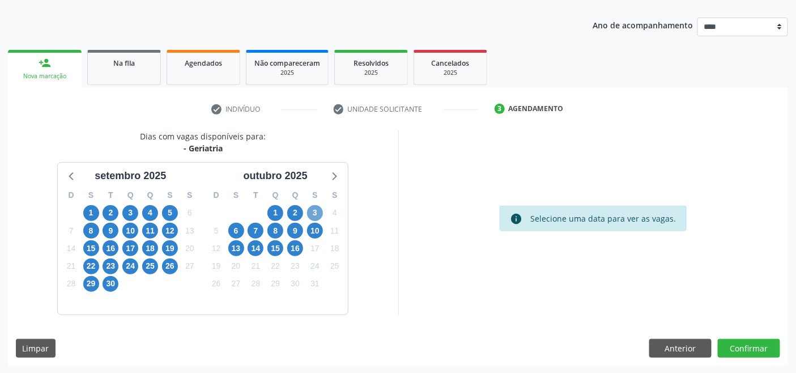
click at [318, 212] on span "3" at bounding box center [315, 213] width 16 height 16
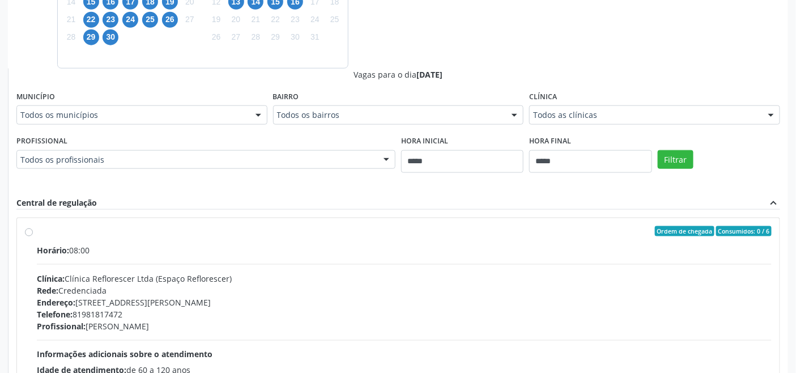
scroll to position [434, 0]
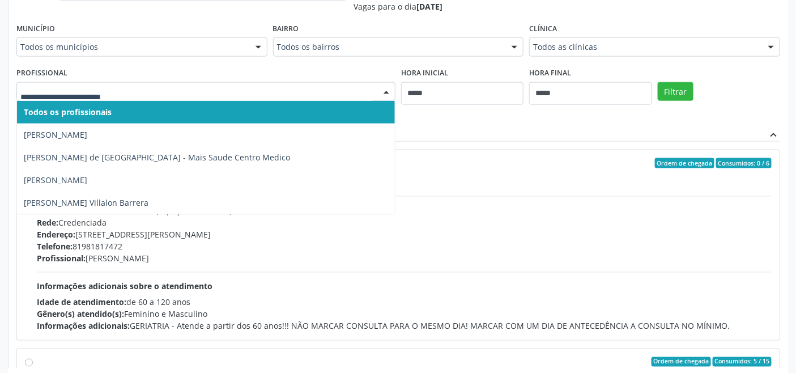
click at [156, 83] on div at bounding box center [205, 91] width 379 height 19
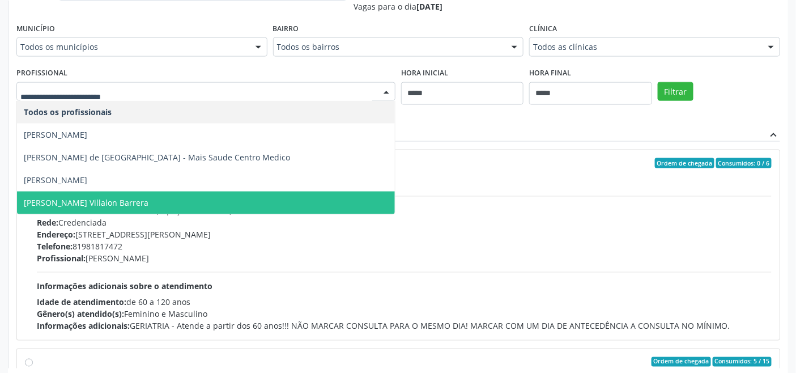
click at [88, 200] on span "[PERSON_NAME] Villalon Barrera" at bounding box center [86, 202] width 125 height 11
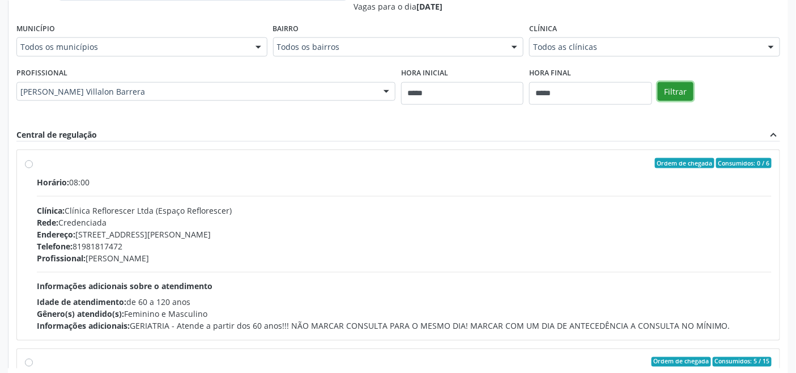
click at [672, 91] on button "Filtrar" at bounding box center [676, 91] width 36 height 19
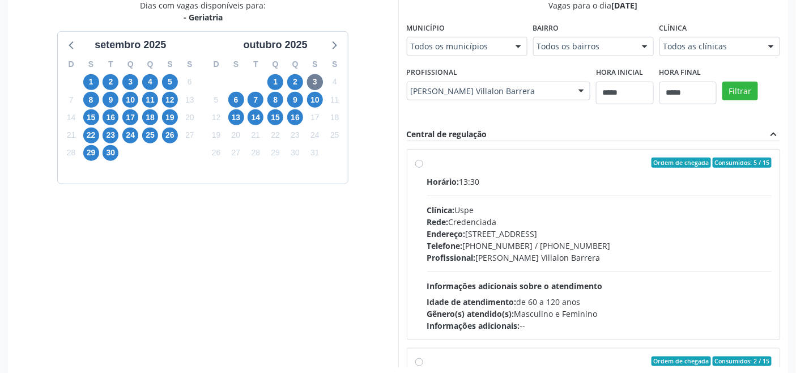
click at [480, 208] on div "Clínica: Uspe" at bounding box center [599, 210] width 345 height 12
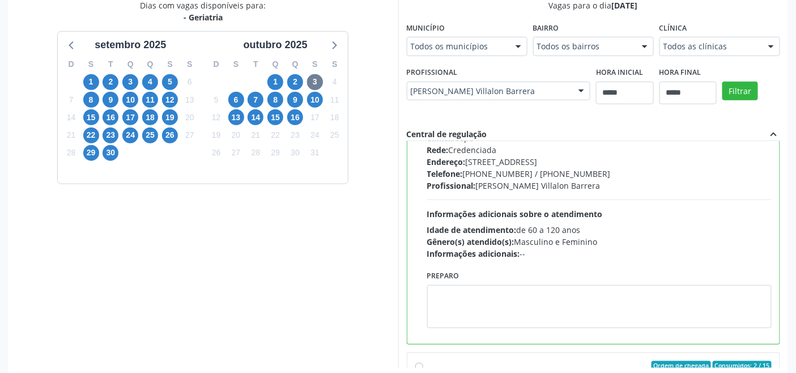
scroll to position [126, 0]
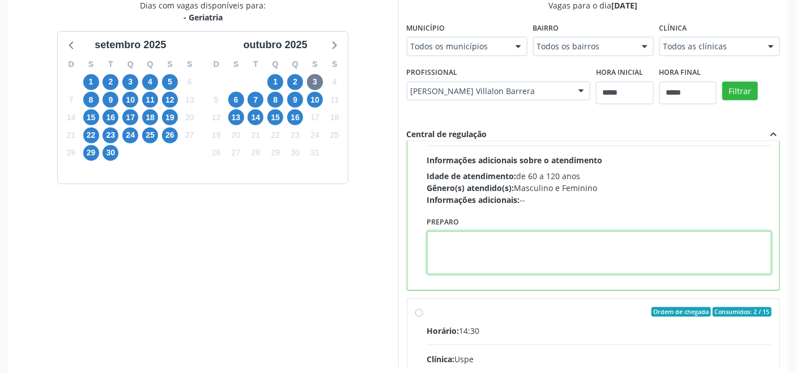
paste textarea "**********"
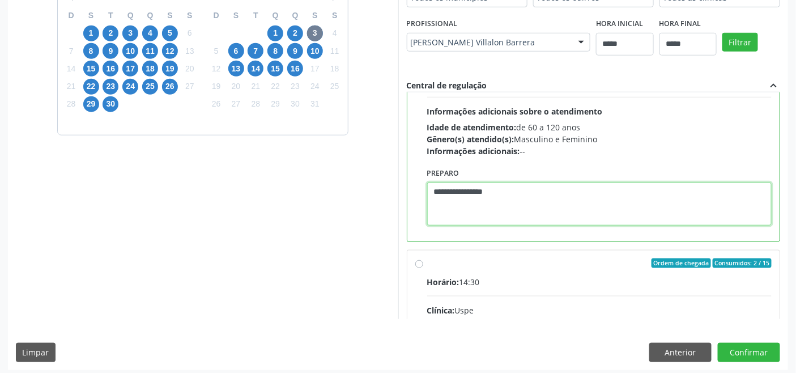
scroll to position [303, 0]
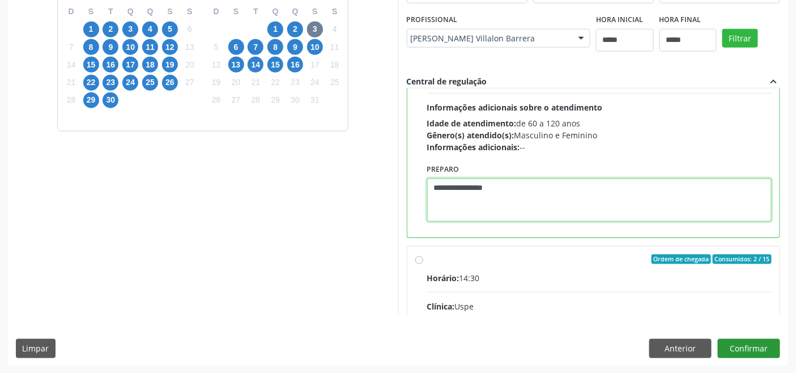
type textarea "**********"
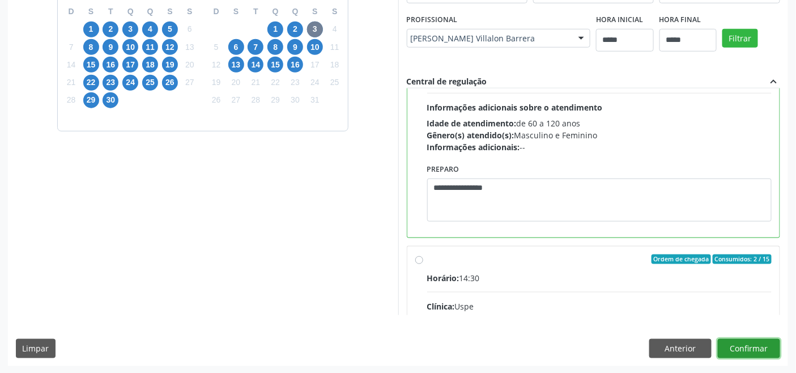
click at [728, 348] on button "Confirmar" at bounding box center [749, 348] width 62 height 19
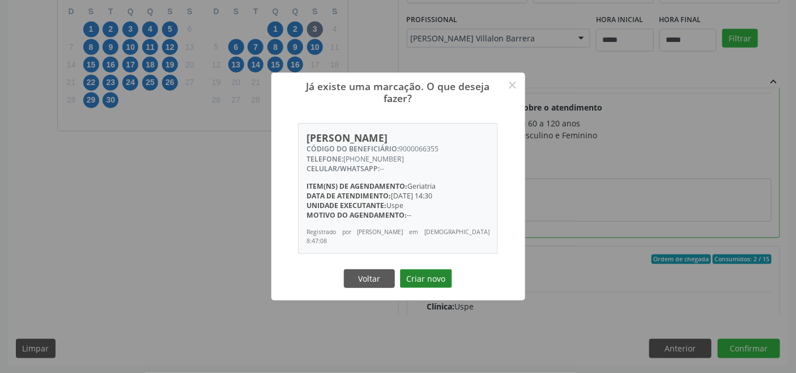
click at [425, 281] on button "Criar novo" at bounding box center [426, 278] width 52 height 19
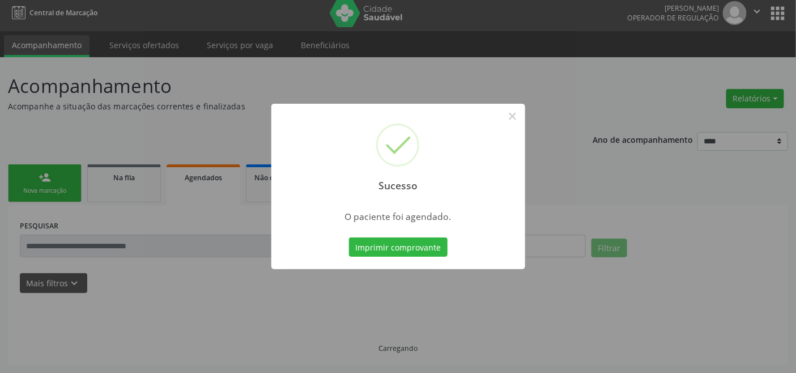
scroll to position [4, 0]
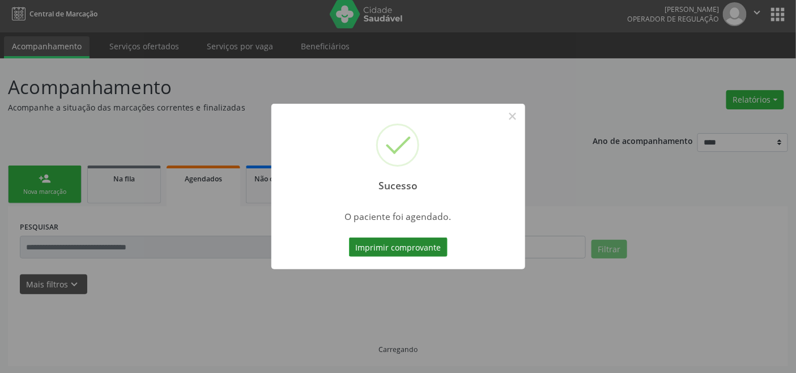
click at [413, 251] on button "Imprimir comprovante" at bounding box center [398, 246] width 99 height 19
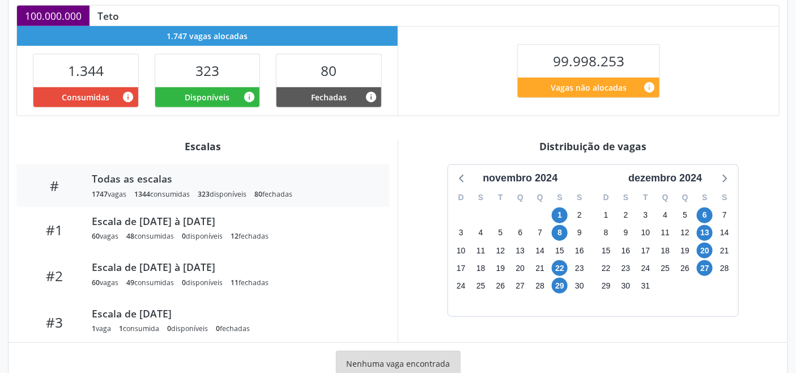
scroll to position [286, 0]
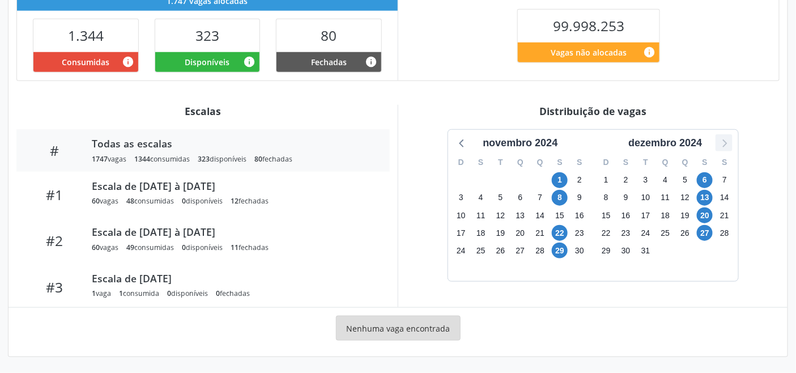
click at [727, 143] on icon at bounding box center [724, 143] width 5 height 8
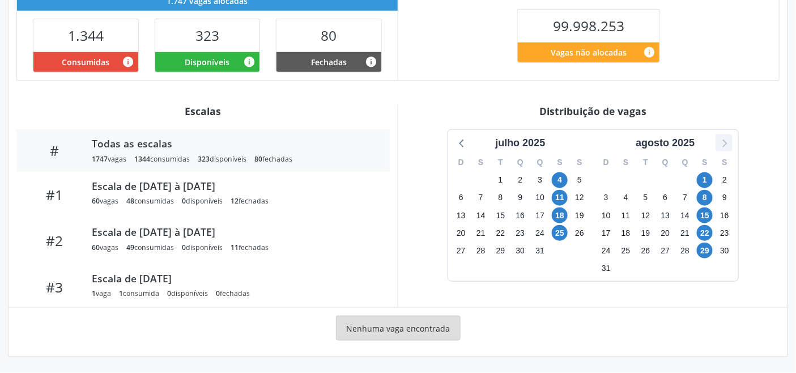
click at [727, 143] on icon at bounding box center [724, 143] width 5 height 8
click at [709, 212] on span "17" at bounding box center [705, 215] width 16 height 16
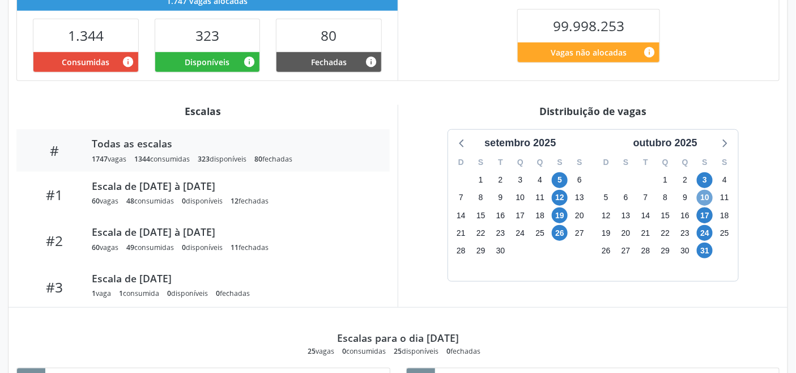
click at [708, 194] on span "10" at bounding box center [705, 198] width 16 height 16
click at [706, 194] on span "10" at bounding box center [705, 198] width 16 height 16
click at [709, 180] on span "3" at bounding box center [705, 180] width 16 height 16
click at [555, 233] on span "26" at bounding box center [560, 233] width 16 height 16
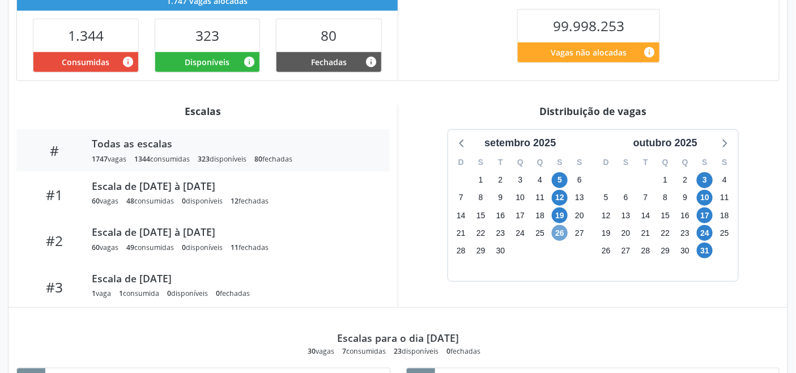
click at [555, 233] on span "26" at bounding box center [560, 233] width 16 height 16
click at [703, 180] on span "3" at bounding box center [705, 180] width 16 height 16
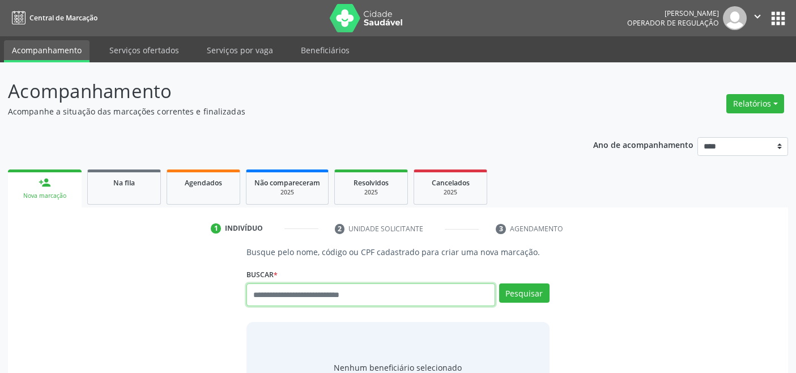
scroll to position [4, 0]
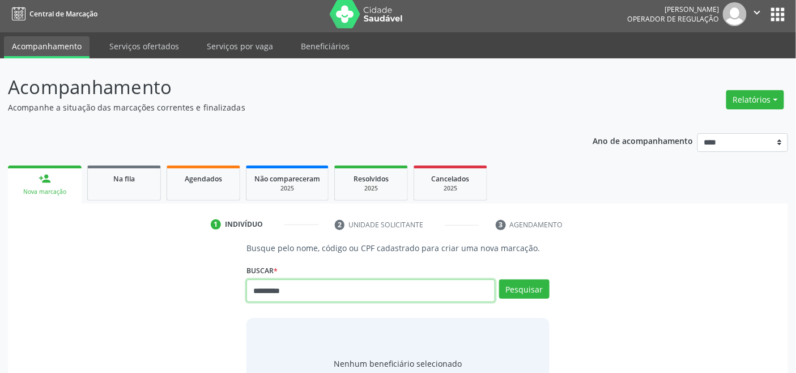
type input "*********"
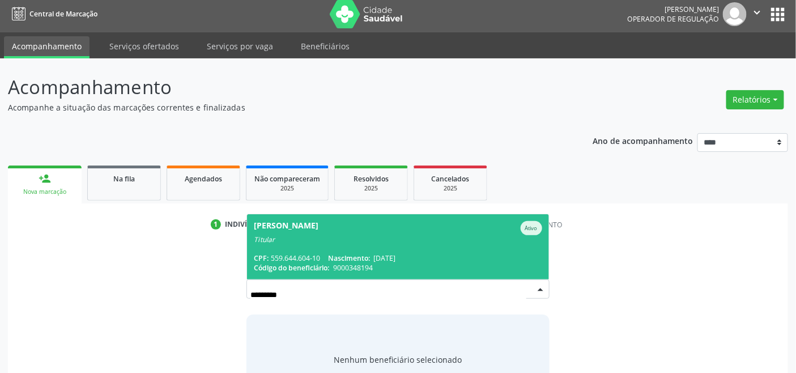
click at [341, 253] on span "Nascimento:" at bounding box center [349, 258] width 42 height 10
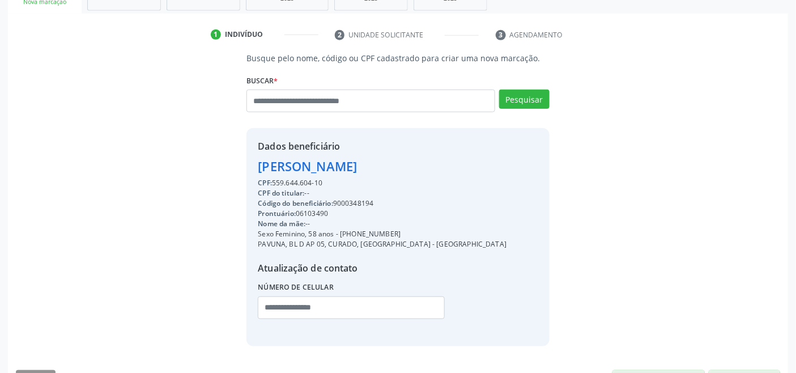
scroll to position [224, 0]
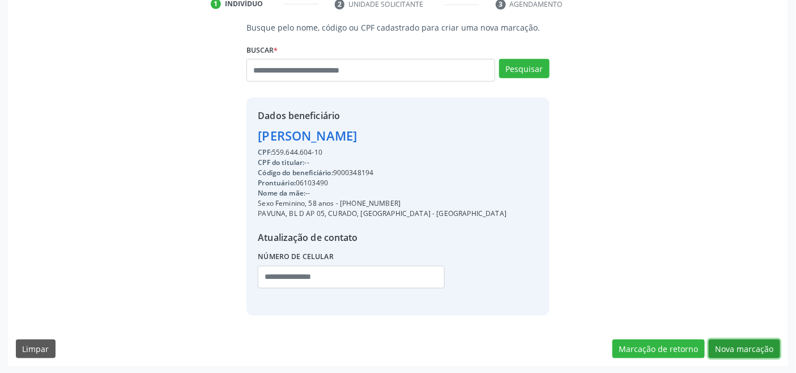
click at [742, 348] on button "Nova marcação" at bounding box center [744, 348] width 71 height 19
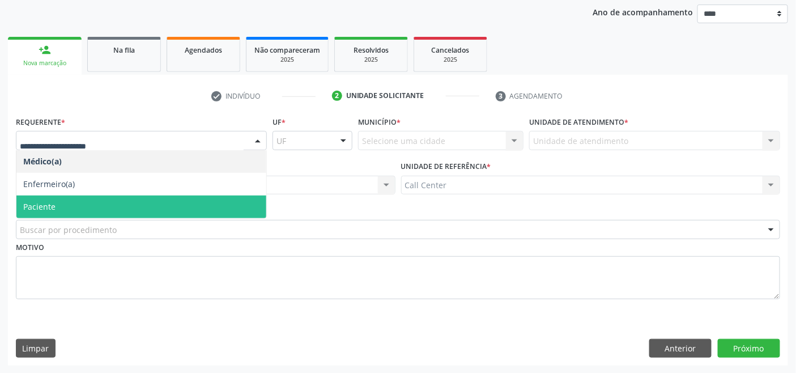
click at [58, 199] on span "Paciente" at bounding box center [141, 206] width 250 height 23
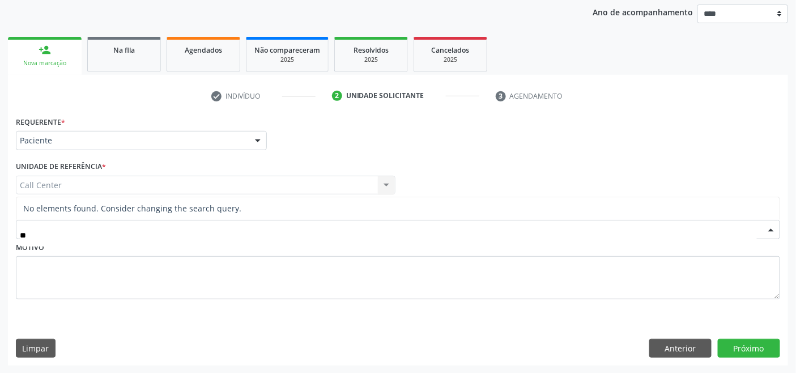
type input "*"
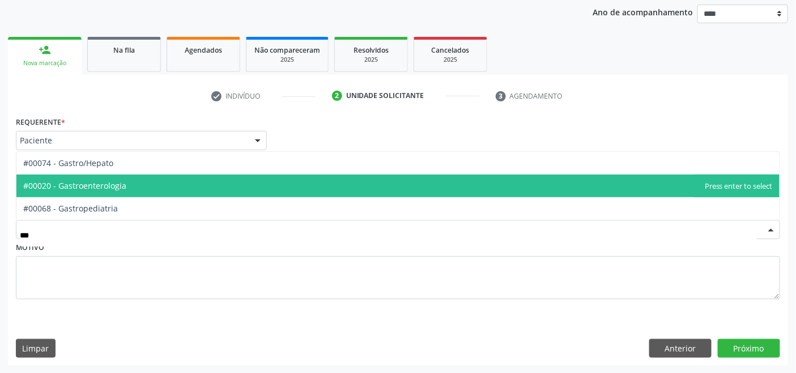
click at [104, 178] on span "#00020 - Gastroenterologia" at bounding box center [397, 185] width 763 height 23
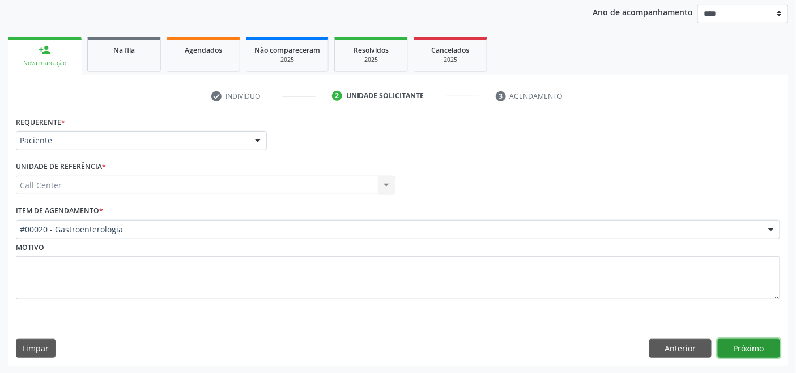
click at [743, 351] on button "Próximo" at bounding box center [749, 348] width 62 height 19
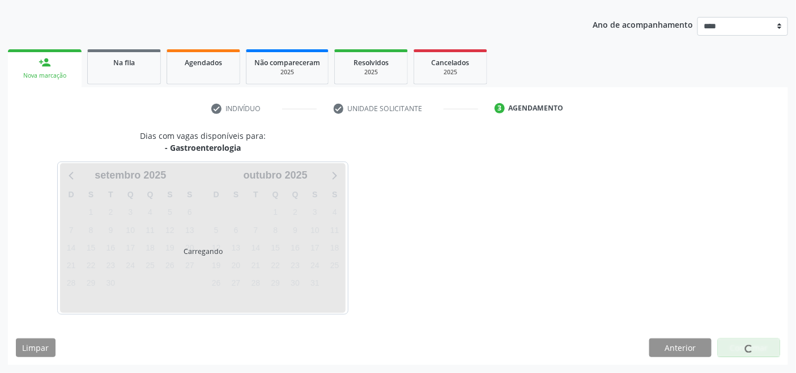
scroll to position [120, 0]
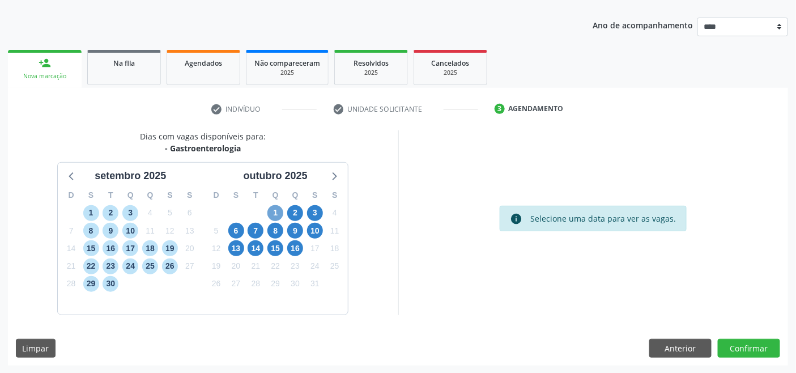
click at [274, 210] on span "1" at bounding box center [275, 213] width 16 height 16
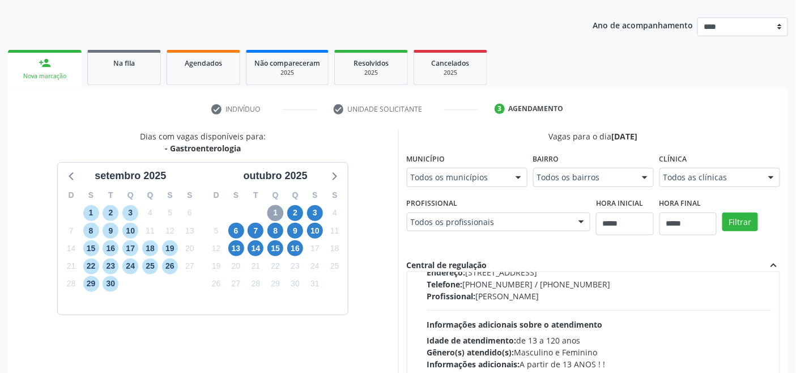
scroll to position [189, 0]
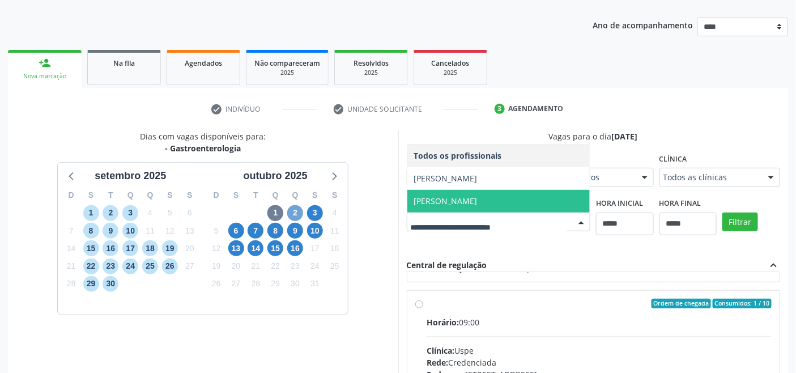
click at [300, 211] on span "2" at bounding box center [295, 213] width 16 height 16
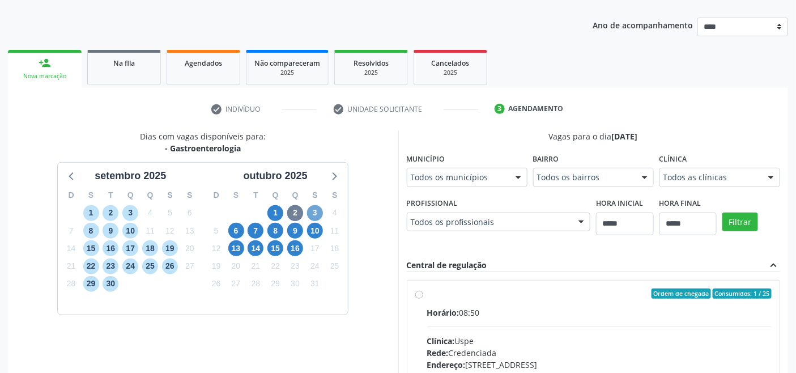
click at [323, 210] on div "3" at bounding box center [315, 213] width 16 height 18
click at [315, 210] on span "3" at bounding box center [315, 213] width 16 height 16
click at [236, 224] on span "6" at bounding box center [236, 231] width 16 height 16
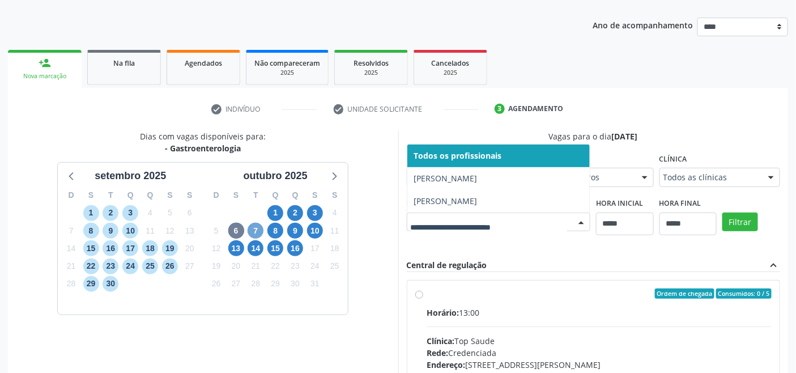
click at [259, 229] on span "7" at bounding box center [256, 231] width 16 height 16
click at [276, 230] on span "8" at bounding box center [275, 231] width 16 height 16
click at [296, 227] on span "9" at bounding box center [295, 231] width 16 height 16
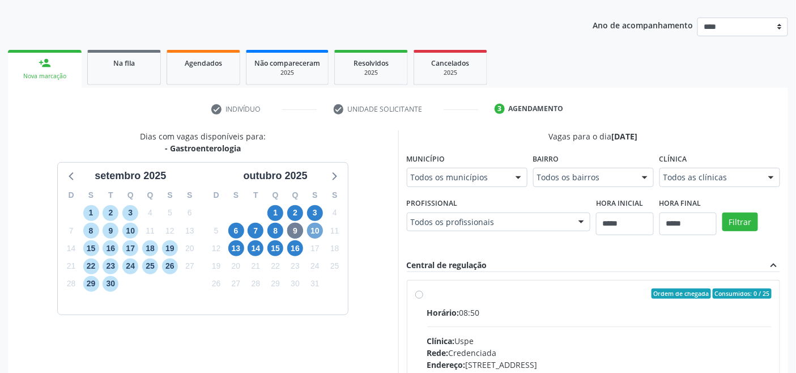
click at [314, 229] on span "10" at bounding box center [315, 231] width 16 height 16
click at [444, 231] on fieldset "Profissional Todos os profissionais Todos os profissionais Eduardo Cesar dos Sa…" at bounding box center [499, 217] width 184 height 44
click at [438, 227] on div "Todos os profissionais" at bounding box center [499, 221] width 184 height 19
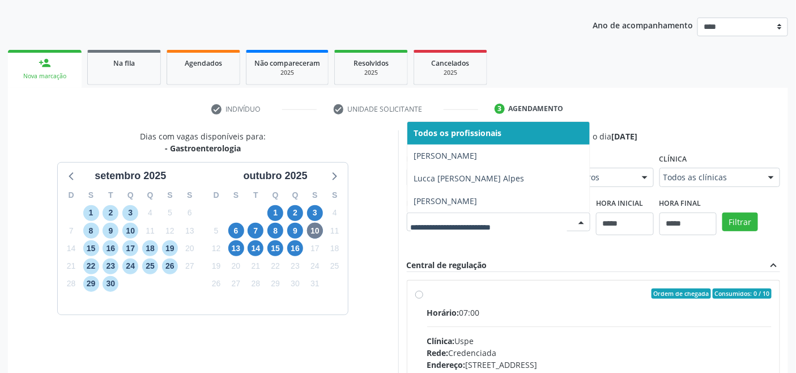
click at [716, 170] on div "Todos as clínicas" at bounding box center [719, 177] width 121 height 19
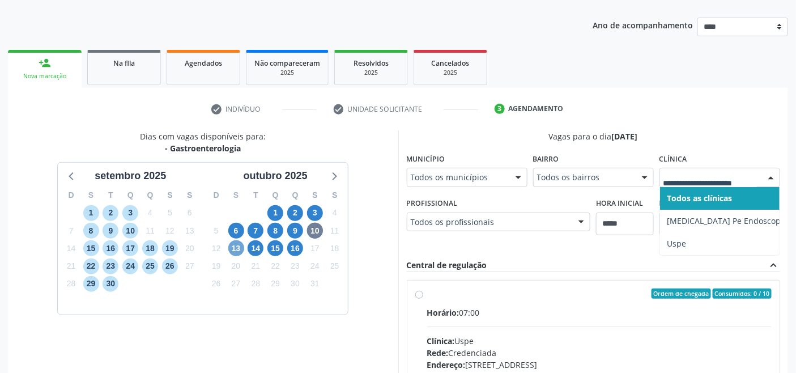
click at [236, 250] on span "13" at bounding box center [236, 248] width 16 height 16
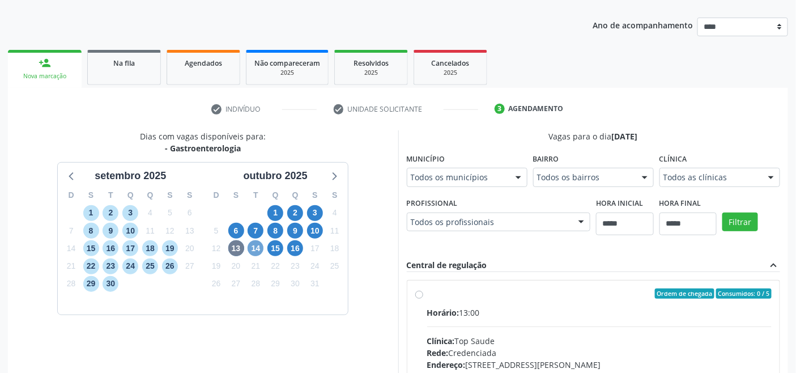
click at [257, 246] on span "14" at bounding box center [256, 248] width 16 height 16
click at [278, 245] on span "15" at bounding box center [275, 248] width 16 height 16
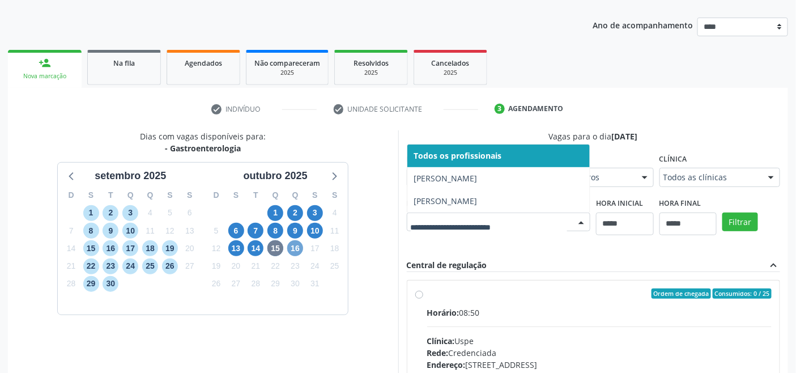
click at [292, 244] on span "16" at bounding box center [295, 248] width 16 height 16
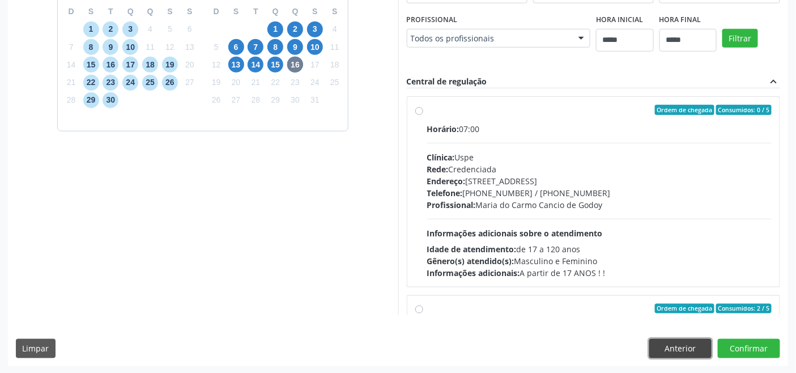
drag, startPoint x: 671, startPoint y: 352, endPoint x: 609, endPoint y: 341, distance: 62.8
click at [670, 352] on button "Anterior" at bounding box center [680, 348] width 62 height 19
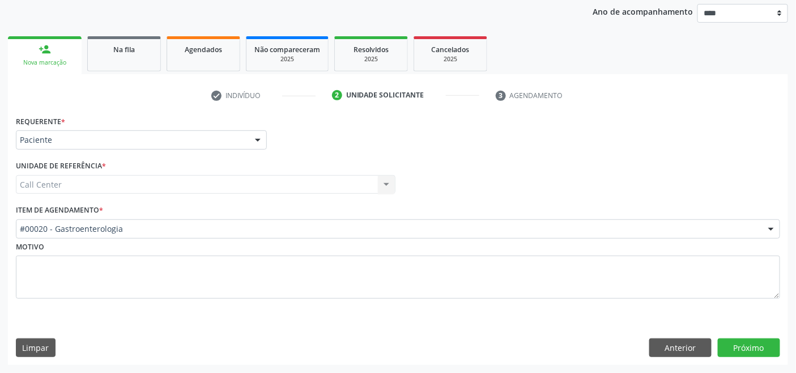
scroll to position [133, 0]
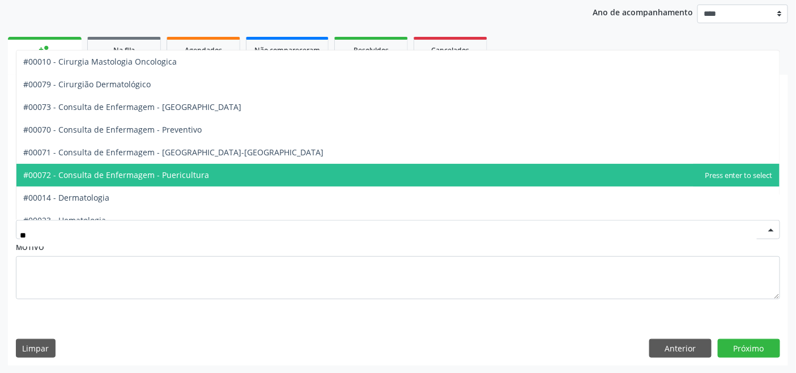
type input "***"
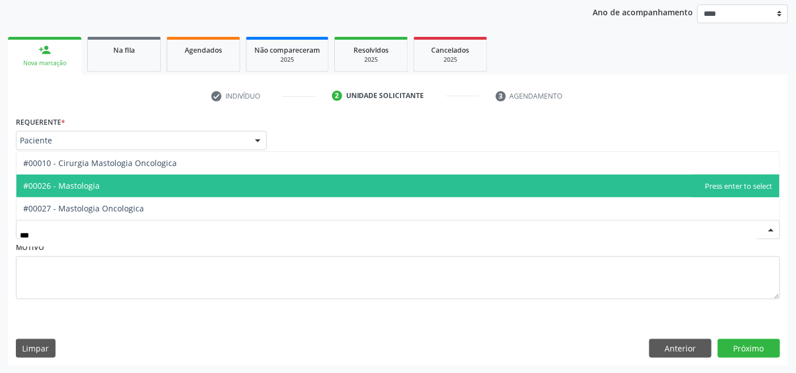
click at [105, 189] on span "#00026 - Mastologia" at bounding box center [397, 185] width 763 height 23
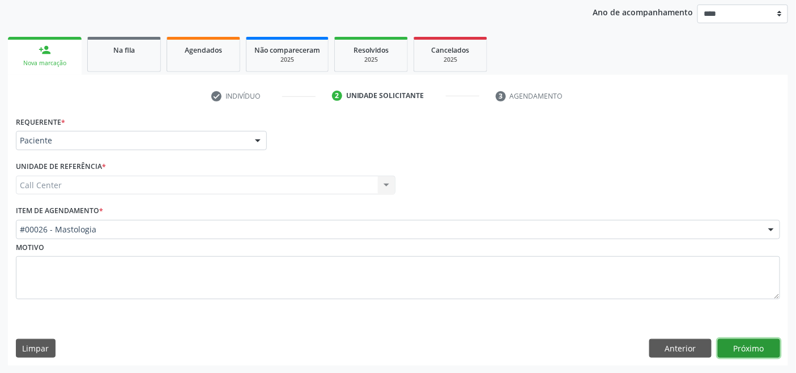
click at [744, 341] on button "Próximo" at bounding box center [749, 348] width 62 height 19
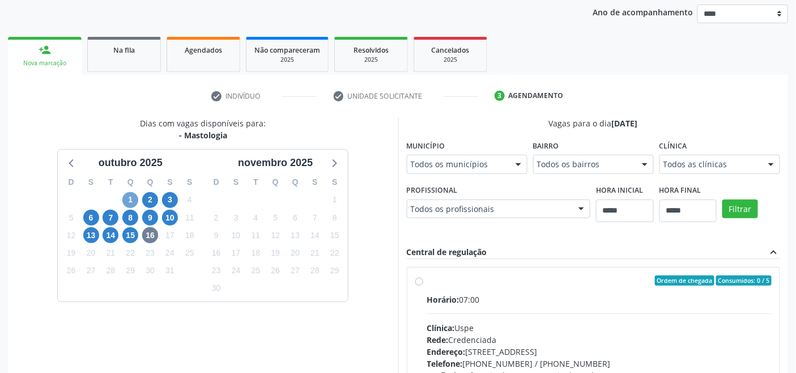
click at [127, 194] on span "1" at bounding box center [130, 200] width 16 height 16
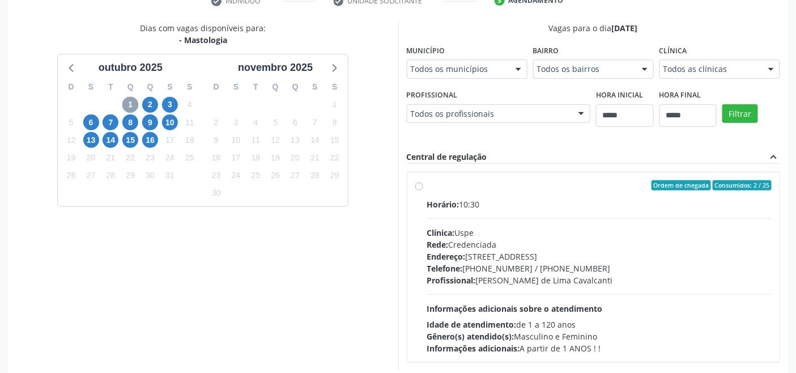
scroll to position [283, 0]
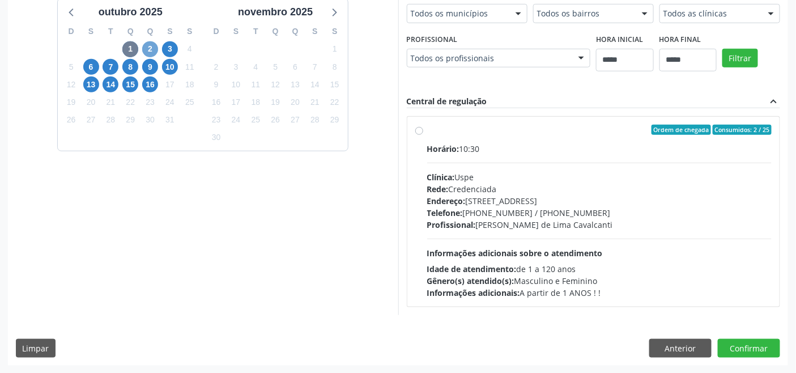
click at [153, 47] on span "2" at bounding box center [150, 49] width 16 height 16
click at [469, 168] on div "Horário: 10:30 Clínica: Uspe Rede: Credenciada Endereço: Rua do Espinheiro, nº …" at bounding box center [599, 221] width 345 height 156
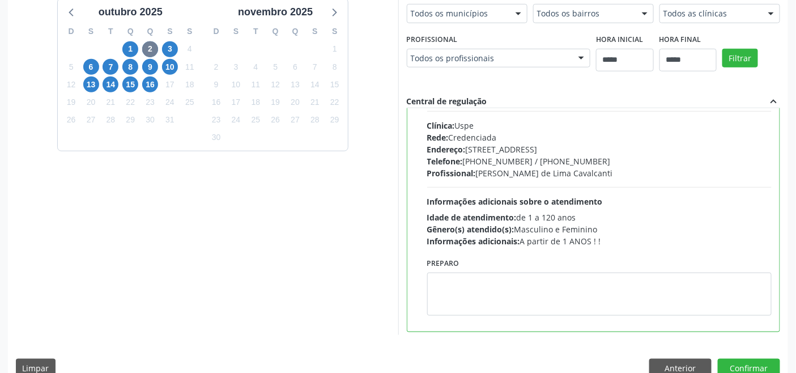
scroll to position [56, 0]
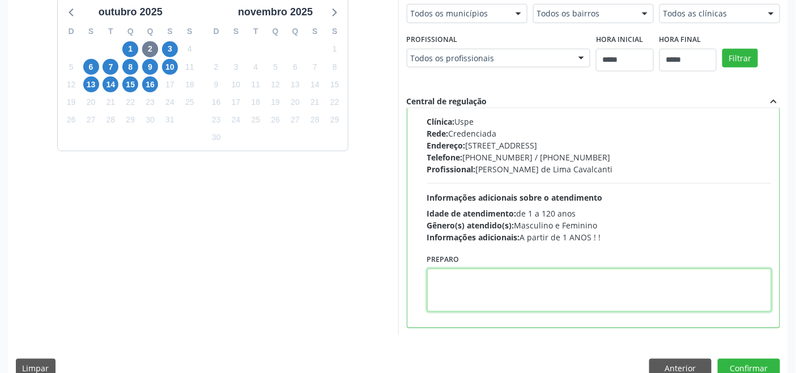
paste textarea "**********"
type textarea "**********"
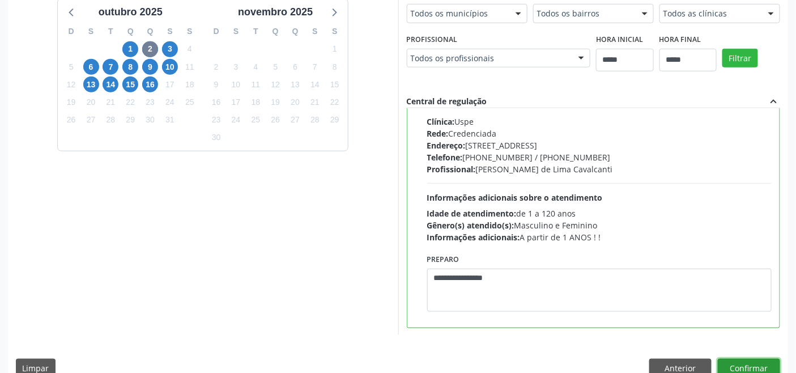
click at [739, 360] on button "Confirmar" at bounding box center [749, 368] width 62 height 19
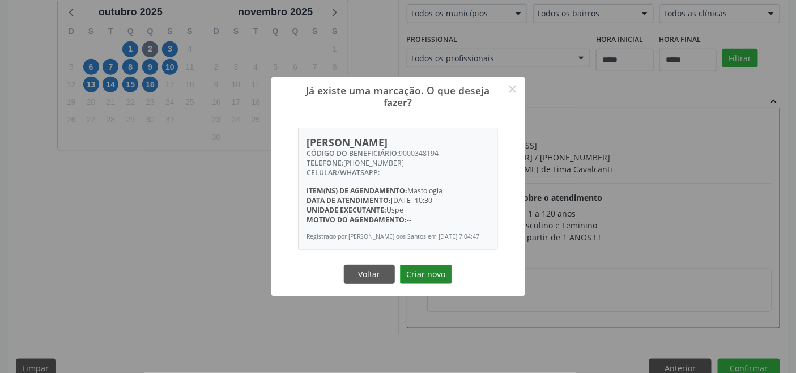
click at [424, 269] on button "Criar novo" at bounding box center [426, 273] width 52 height 19
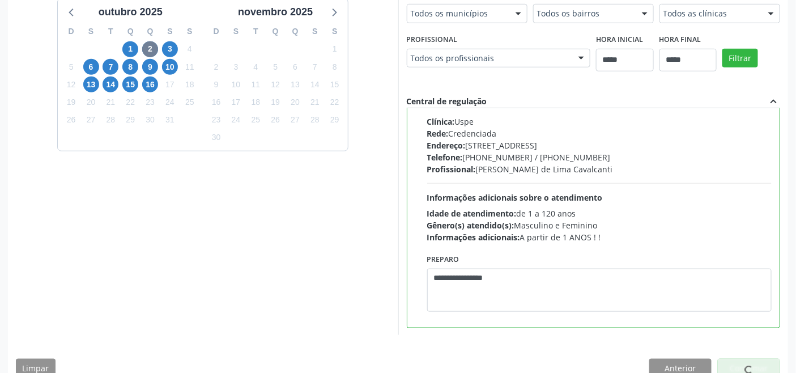
scroll to position [4, 0]
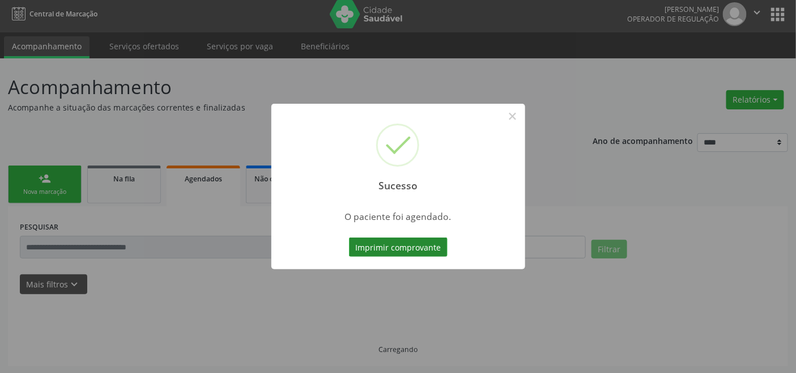
click at [421, 250] on button "Imprimir comprovante" at bounding box center [398, 246] width 99 height 19
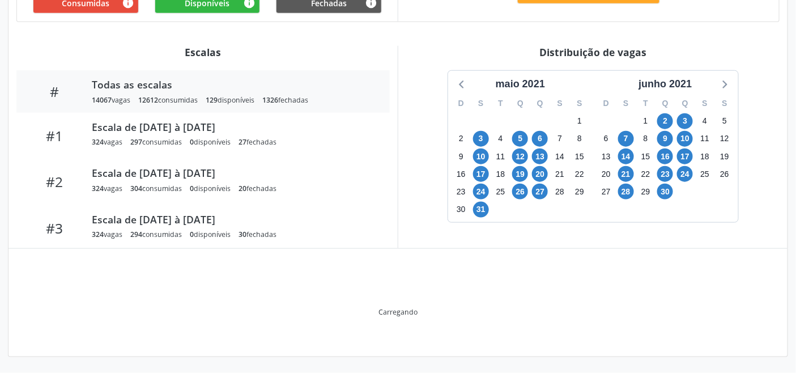
scroll to position [286, 0]
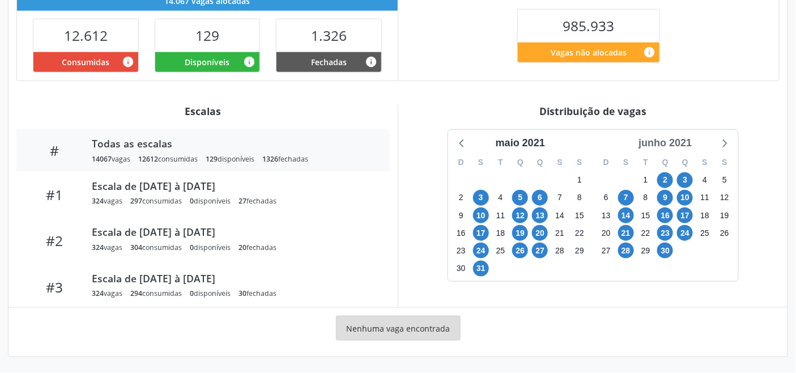
drag, startPoint x: 676, startPoint y: 139, endPoint x: 689, endPoint y: 150, distance: 17.3
click at [676, 142] on div "junho 2021" at bounding box center [665, 142] width 62 height 15
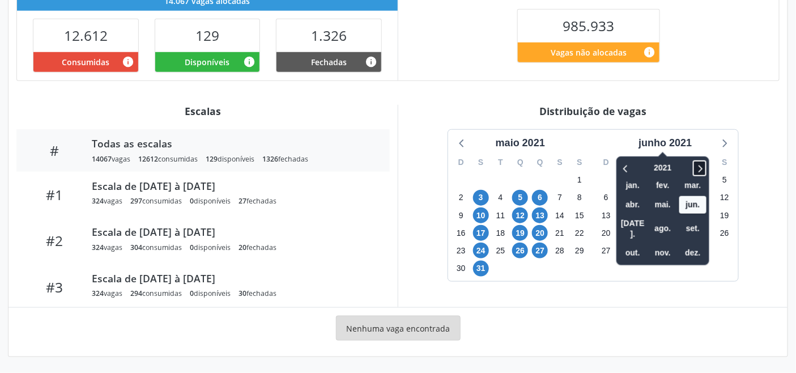
click at [701, 170] on icon at bounding box center [699, 168] width 11 height 14
click at [699, 167] on icon at bounding box center [699, 168] width 11 height 14
click at [694, 220] on span "set." at bounding box center [692, 229] width 27 height 18
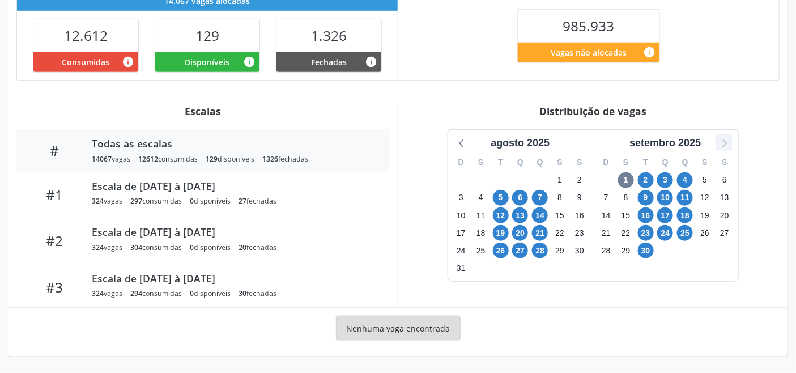
click at [728, 144] on icon at bounding box center [723, 142] width 15 height 15
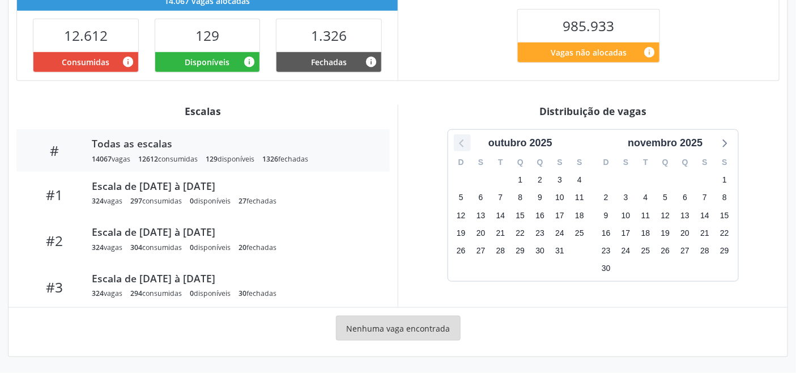
click at [464, 146] on icon at bounding box center [462, 142] width 15 height 15
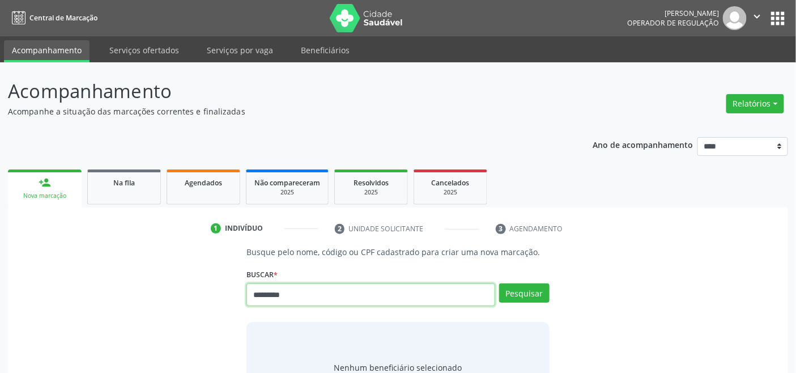
type input "*********"
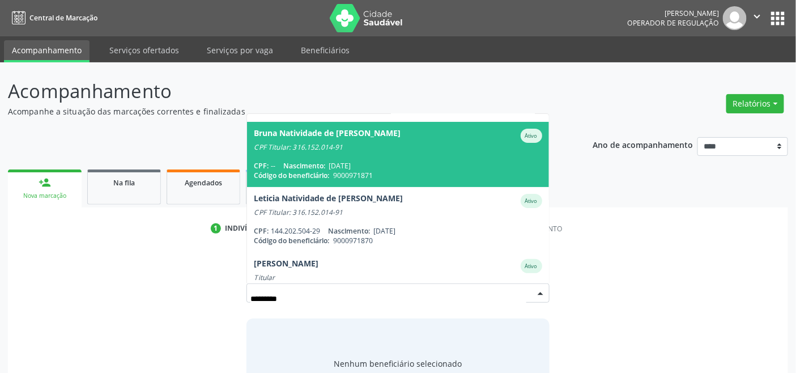
scroll to position [92, 0]
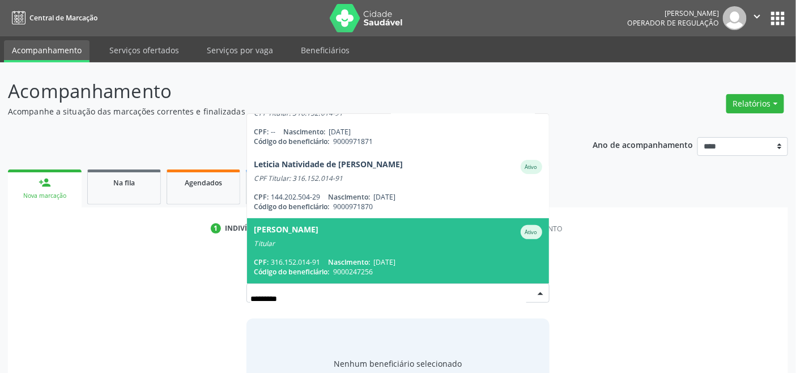
click at [372, 251] on span "[PERSON_NAME] Ativo Titular CPF: 316.152.014-91 Nascimento: [DATE] Código do be…" at bounding box center [397, 250] width 301 height 65
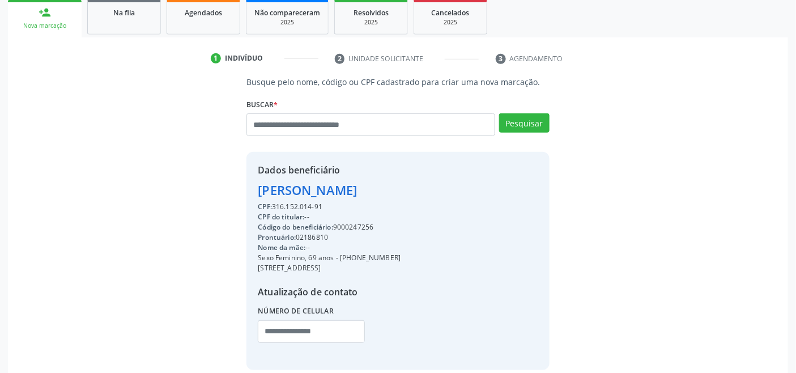
scroll to position [189, 0]
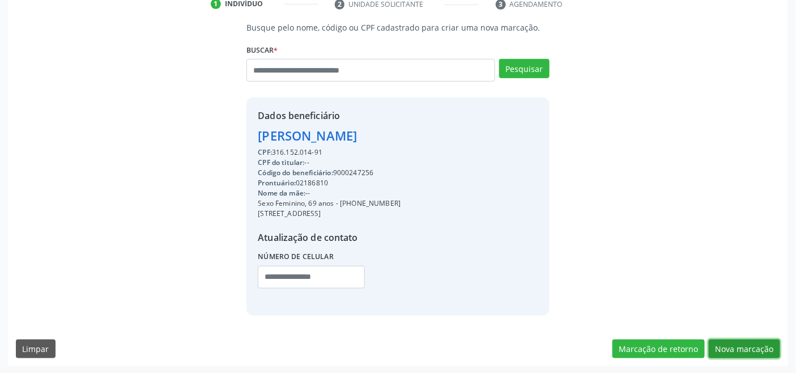
drag, startPoint x: 765, startPoint y: 344, endPoint x: 615, endPoint y: 314, distance: 153.1
click at [765, 344] on button "Nova marcação" at bounding box center [744, 348] width 71 height 19
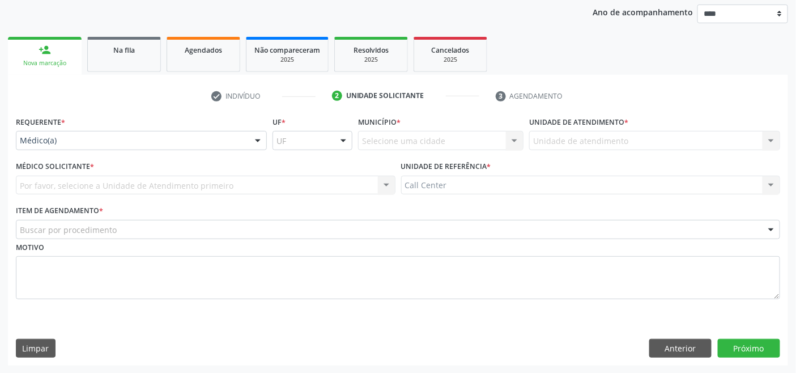
click at [86, 148] on div "Médico(a)" at bounding box center [141, 140] width 251 height 19
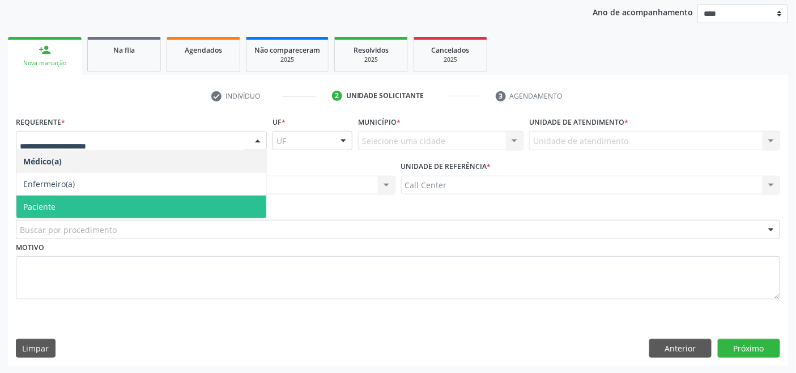
click at [105, 200] on span "Paciente" at bounding box center [141, 206] width 250 height 23
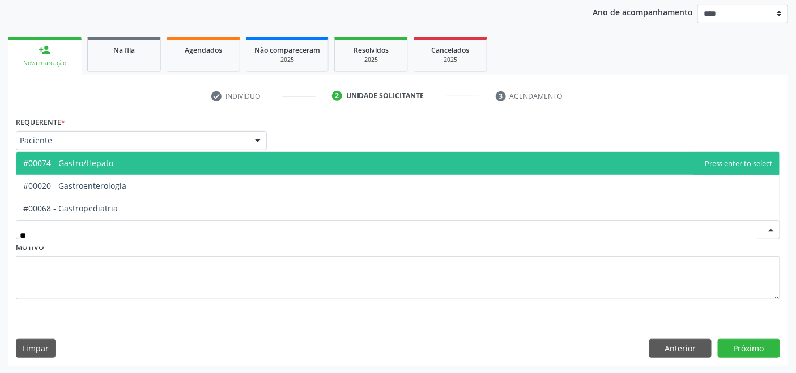
type input "***"
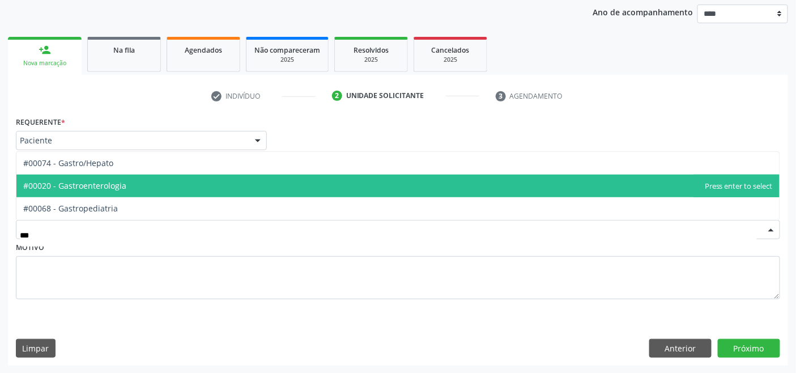
click at [103, 182] on span "#00020 - Gastroenterologia" at bounding box center [74, 185] width 103 height 11
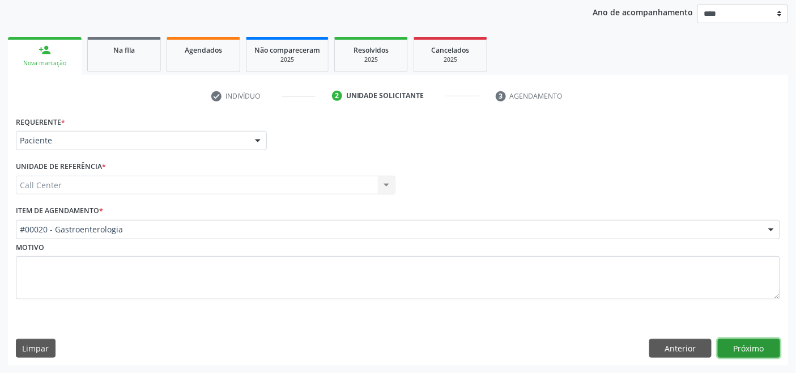
click at [768, 344] on button "Próximo" at bounding box center [749, 348] width 62 height 19
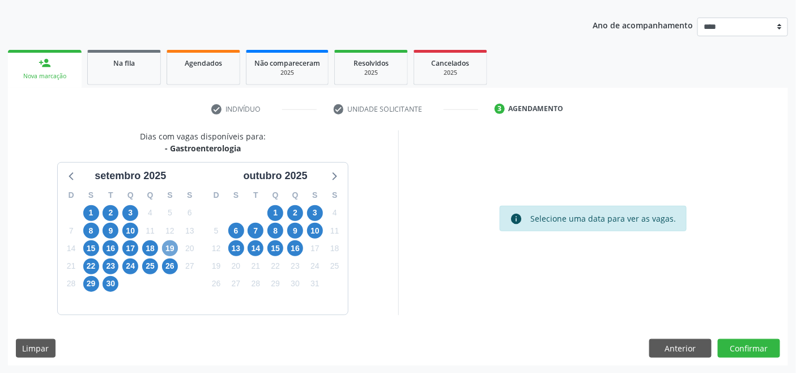
click at [173, 246] on span "19" at bounding box center [170, 248] width 16 height 16
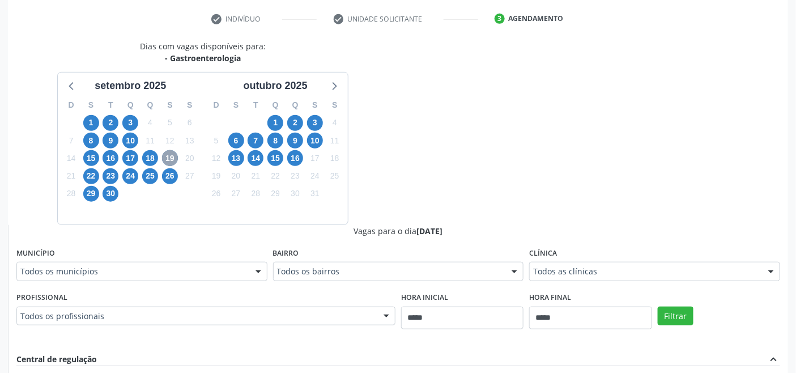
scroll to position [245, 0]
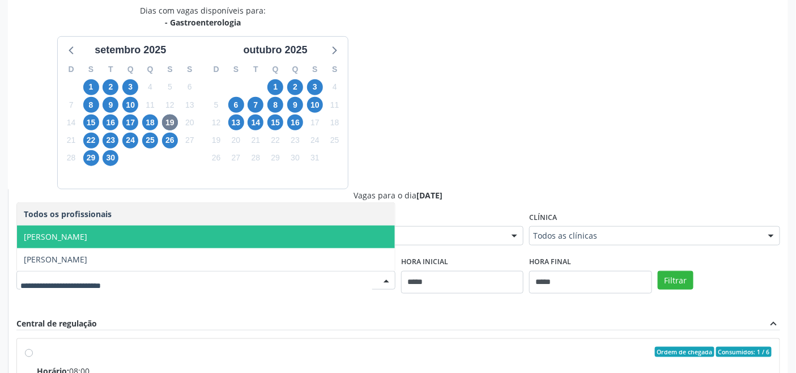
click at [123, 229] on span "[PERSON_NAME]" at bounding box center [206, 236] width 378 height 23
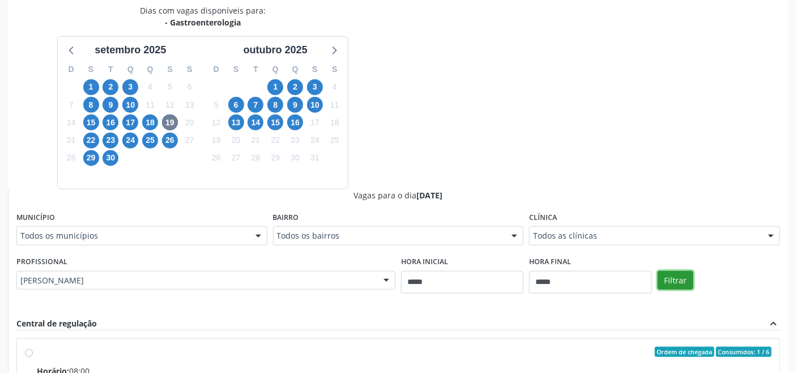
click at [672, 275] on button "Filtrar" at bounding box center [676, 280] width 36 height 19
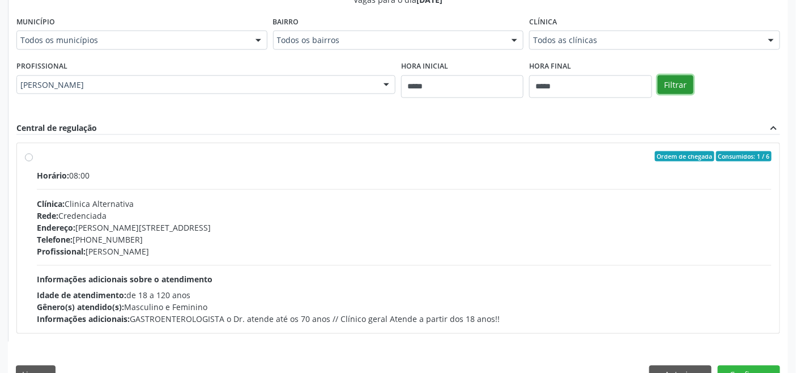
scroll to position [467, 0]
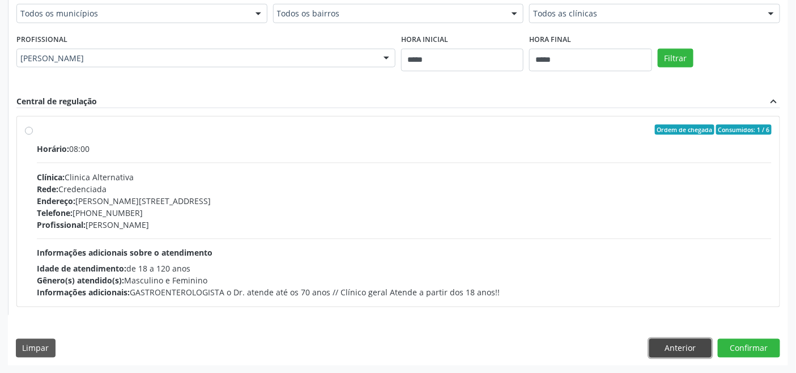
click at [662, 345] on button "Anterior" at bounding box center [680, 348] width 62 height 19
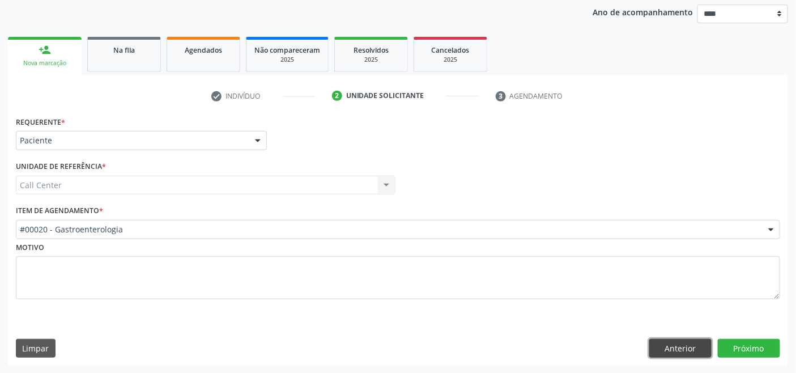
click at [661, 345] on button "Anterior" at bounding box center [680, 348] width 62 height 19
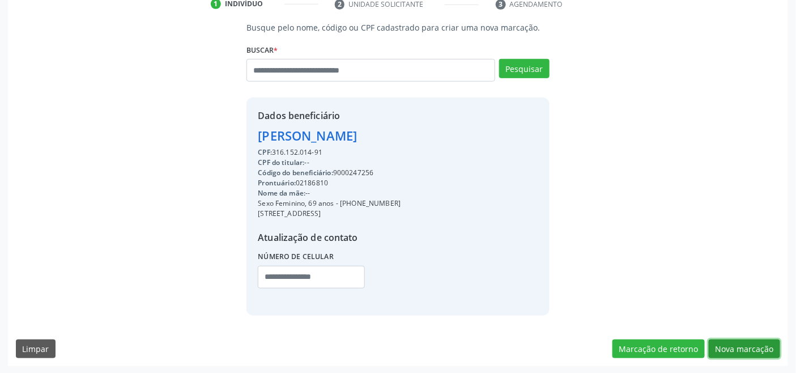
click at [743, 347] on button "Nova marcação" at bounding box center [744, 348] width 71 height 19
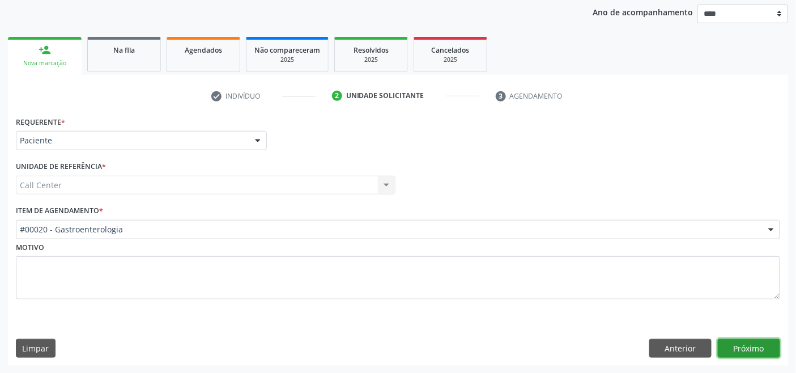
click at [739, 345] on button "Próximo" at bounding box center [749, 348] width 62 height 19
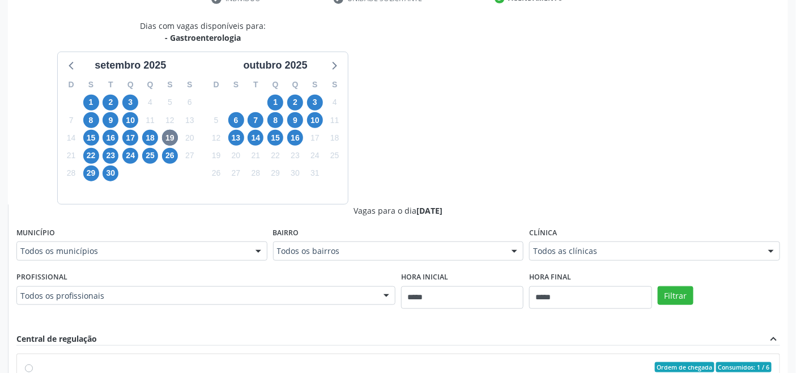
scroll to position [195, 0]
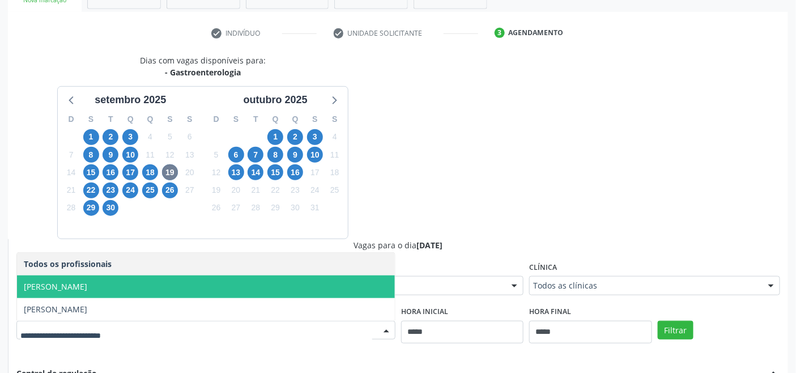
click at [82, 283] on span "Jose Maria Furtado de Mendonca Neto" at bounding box center [55, 286] width 63 height 11
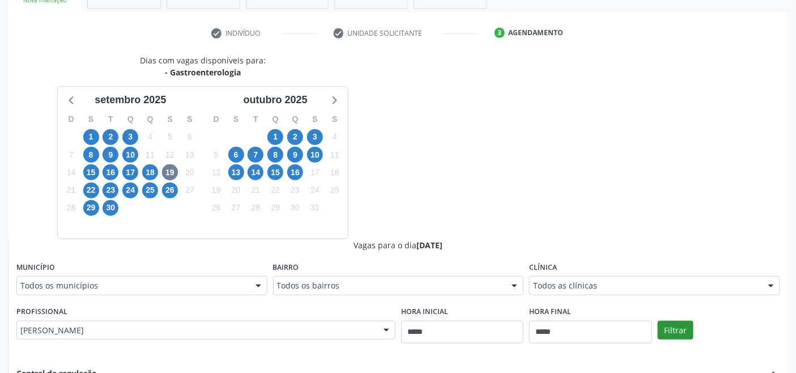
drag, startPoint x: 695, startPoint y: 329, endPoint x: 681, endPoint y: 328, distance: 14.2
click at [689, 328] on div "Filtrar" at bounding box center [719, 329] width 128 height 52
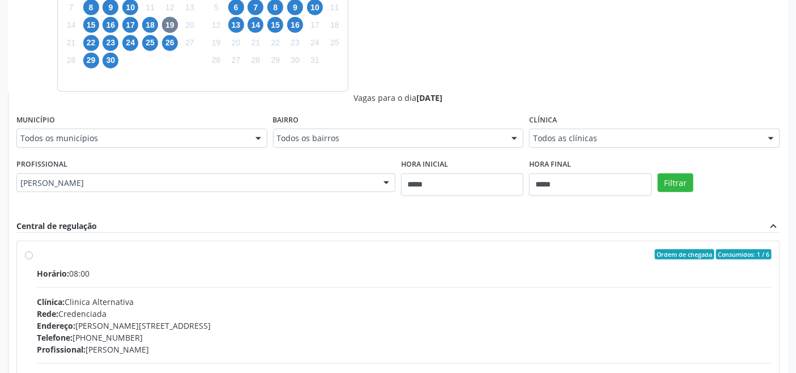
scroll to position [447, 0]
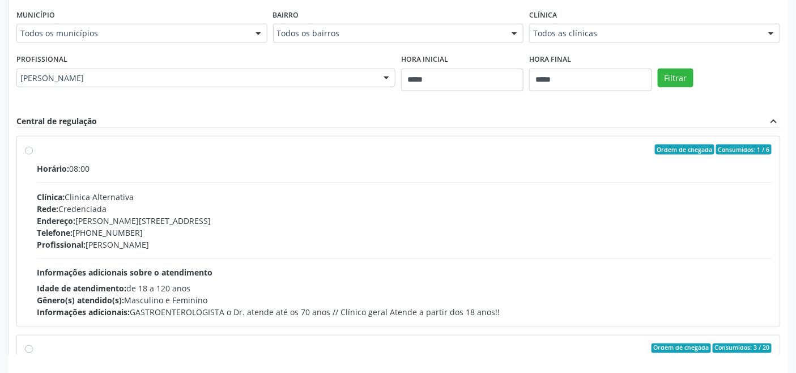
click at [108, 245] on div "Profissional: Jose Maria Furtado de Mendonca Neto" at bounding box center [404, 244] width 735 height 12
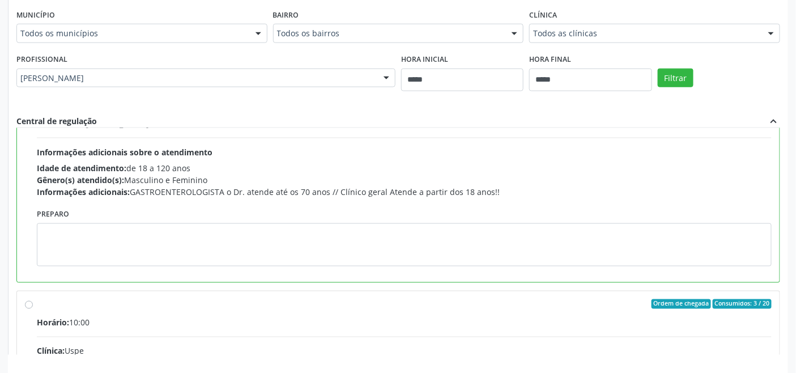
scroll to position [126, 0]
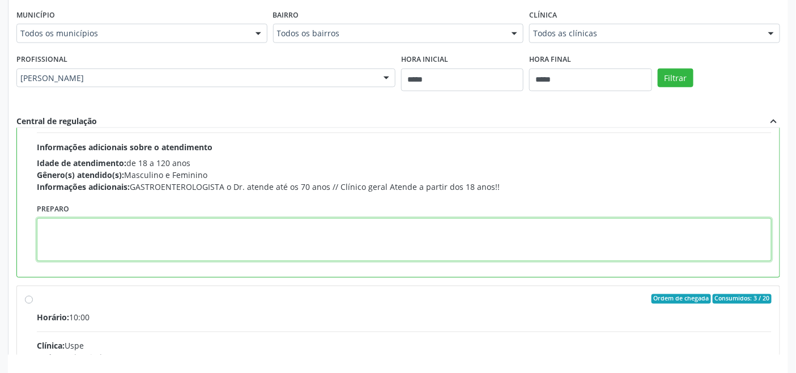
paste textarea "**********"
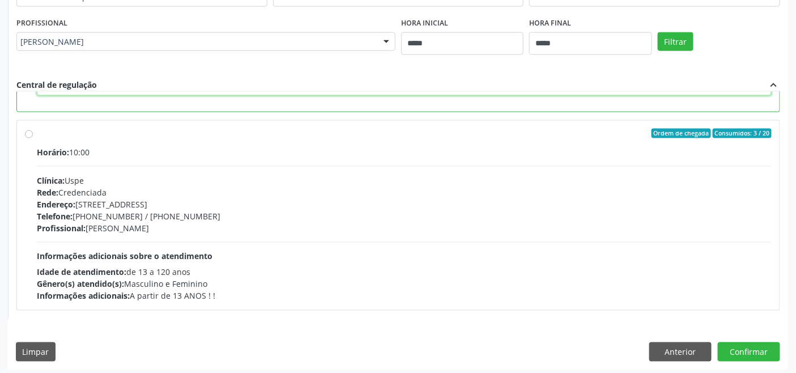
scroll to position [488, 0]
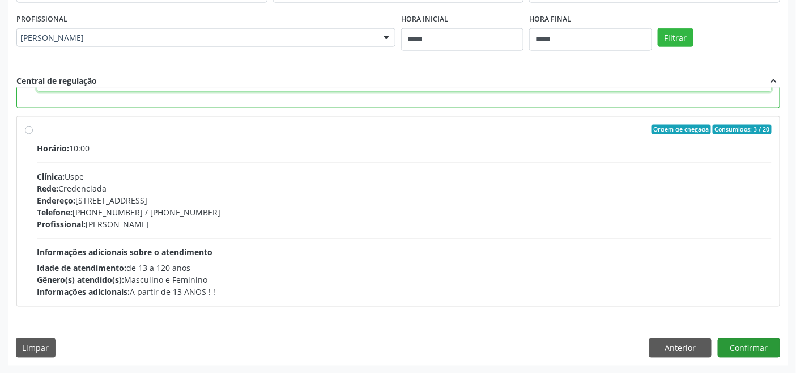
type textarea "**********"
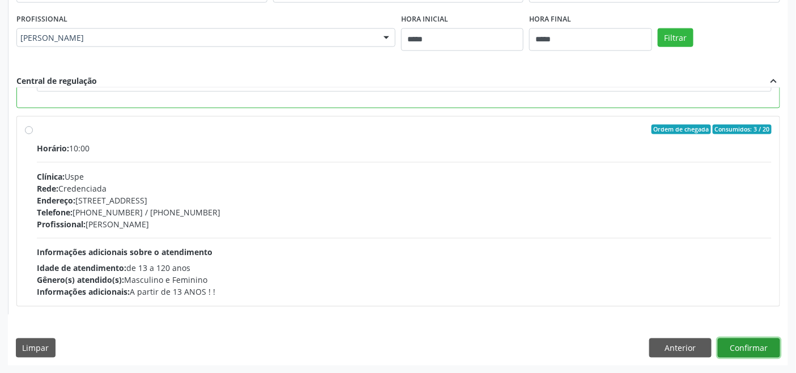
click at [745, 343] on button "Confirmar" at bounding box center [749, 347] width 62 height 19
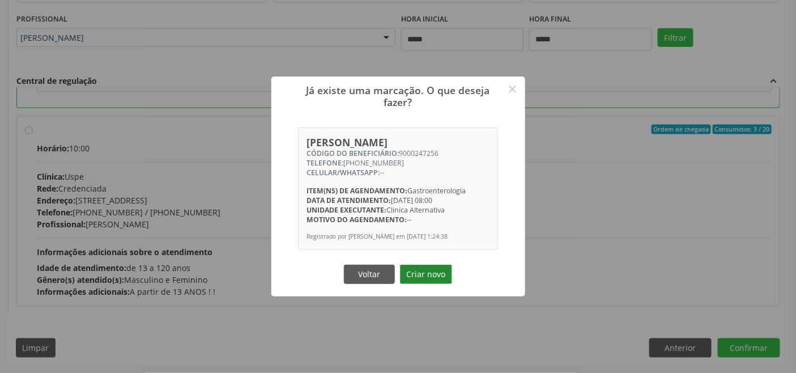
click at [429, 270] on button "Criar novo" at bounding box center [426, 273] width 52 height 19
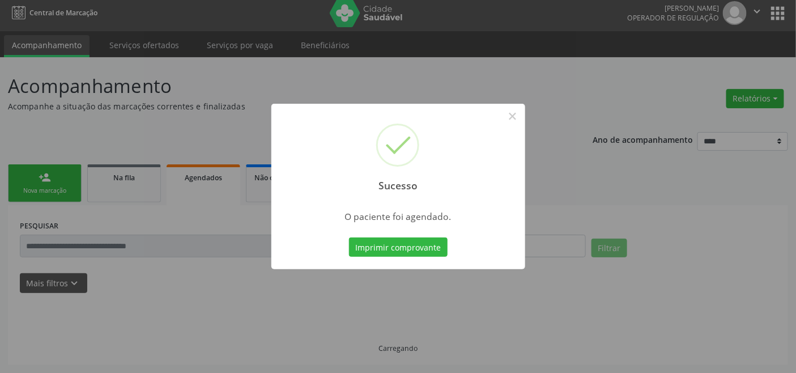
scroll to position [4, 0]
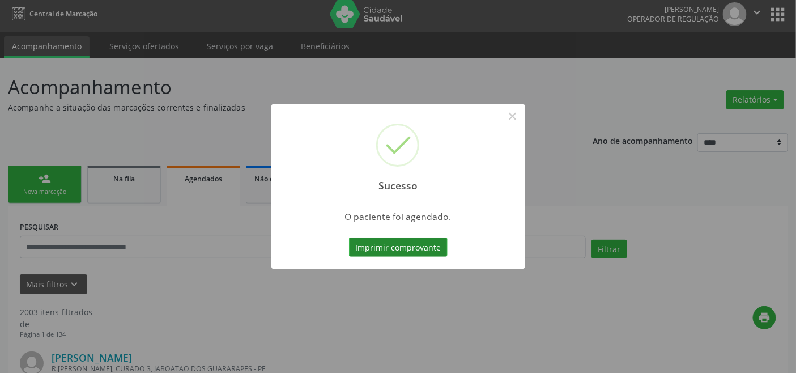
click at [374, 248] on button "Imprimir comprovante" at bounding box center [398, 246] width 99 height 19
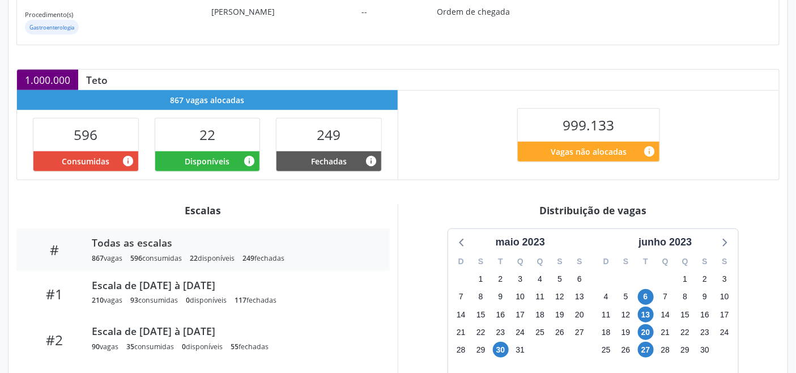
scroll to position [251, 0]
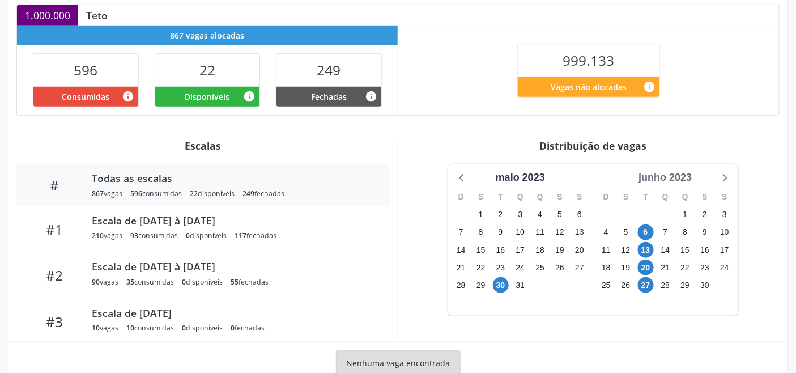
click at [673, 176] on div "junho 2023" at bounding box center [665, 177] width 62 height 15
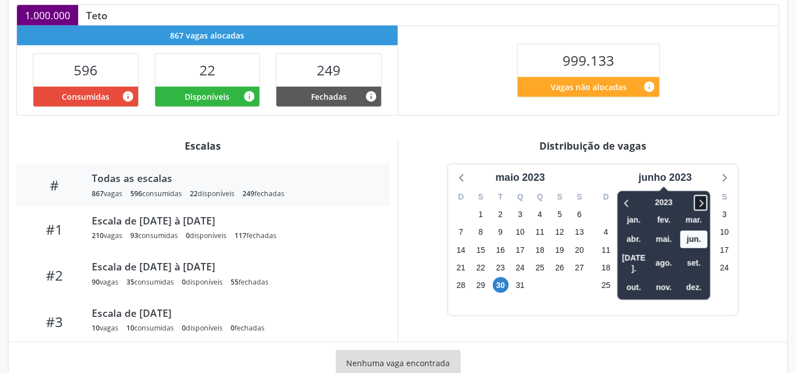
click at [705, 201] on icon at bounding box center [700, 203] width 11 height 14
click at [699, 254] on span "set." at bounding box center [693, 263] width 27 height 18
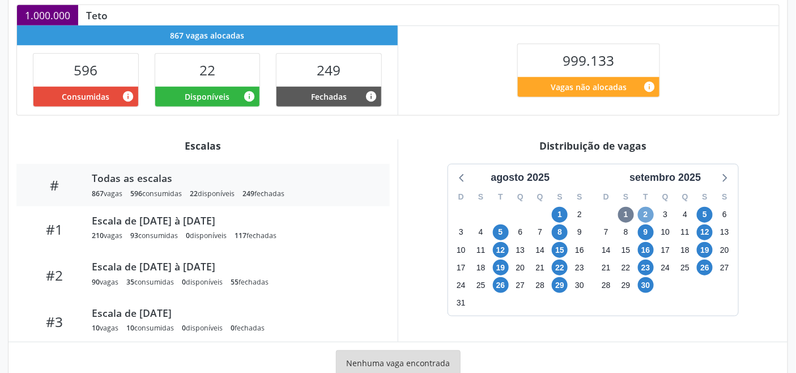
click at [647, 216] on span "2" at bounding box center [646, 215] width 16 height 16
click at [725, 177] on icon at bounding box center [723, 177] width 15 height 15
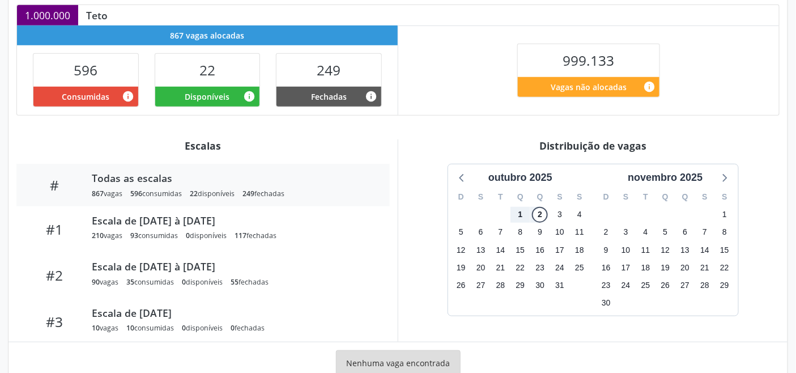
click at [444, 176] on div "outubro 2025 D S T Q Q S S 28 29 30 1 2 3 4 5 6 7 8 9 10 11 12 13 14 15 16 17 1…" at bounding box center [592, 240] width 373 height 152
click at [458, 176] on icon at bounding box center [462, 177] width 15 height 15
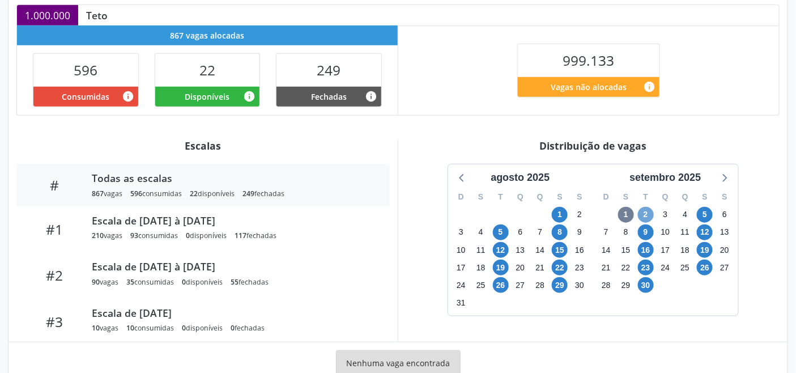
click at [650, 214] on span "2" at bounding box center [646, 215] width 16 height 16
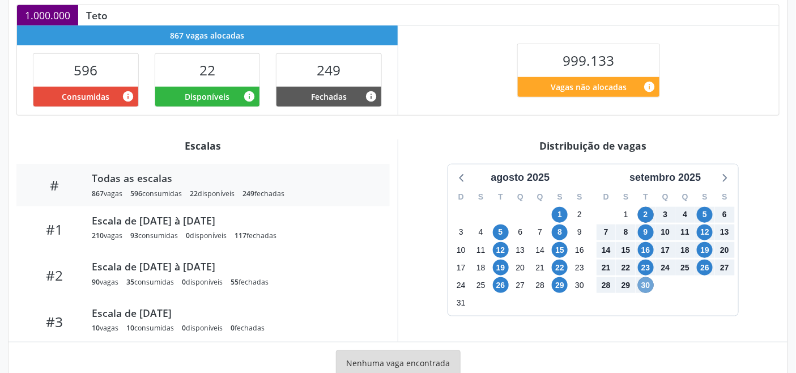
click at [651, 287] on span "30" at bounding box center [646, 285] width 16 height 16
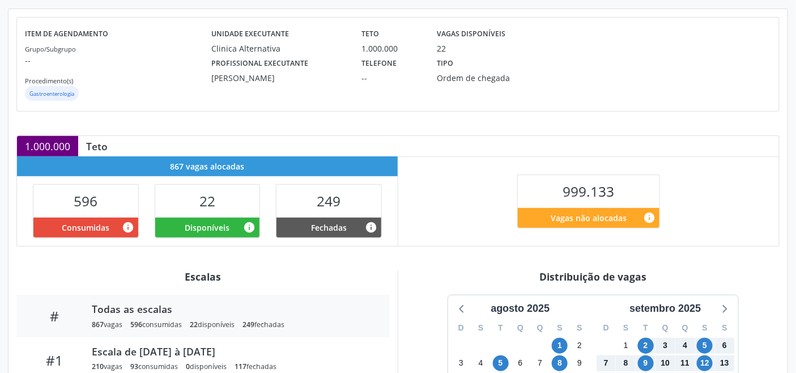
scroll to position [0, 0]
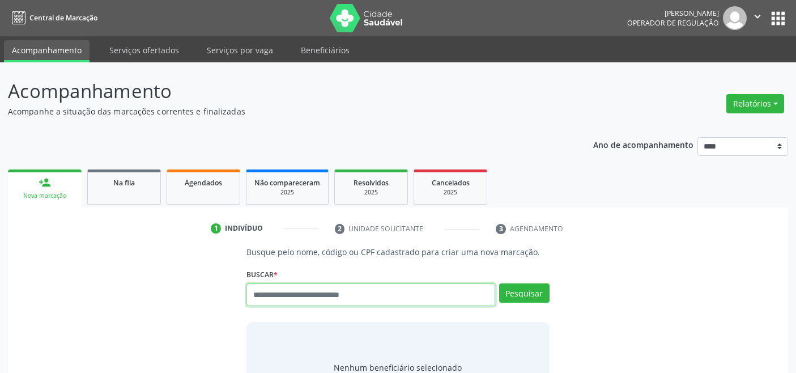
scroll to position [4, 0]
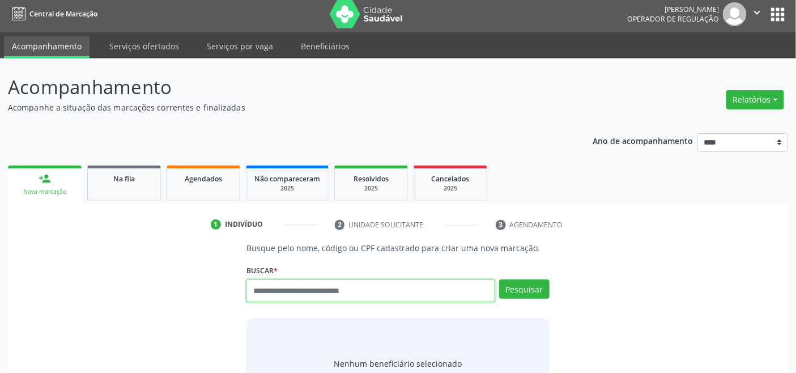
click at [314, 282] on input "text" at bounding box center [370, 290] width 248 height 23
type input "*********"
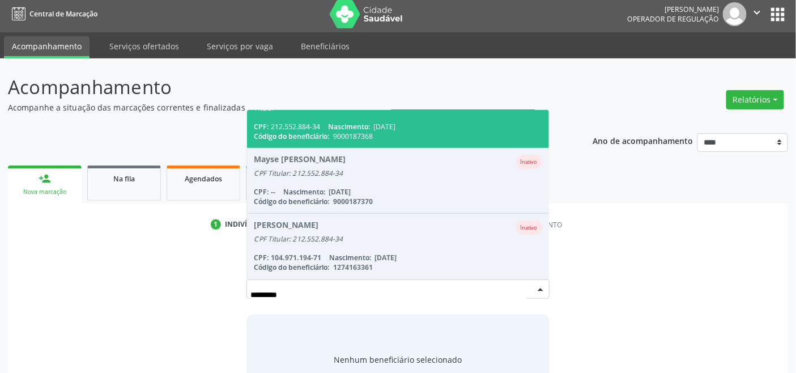
scroll to position [30, 0]
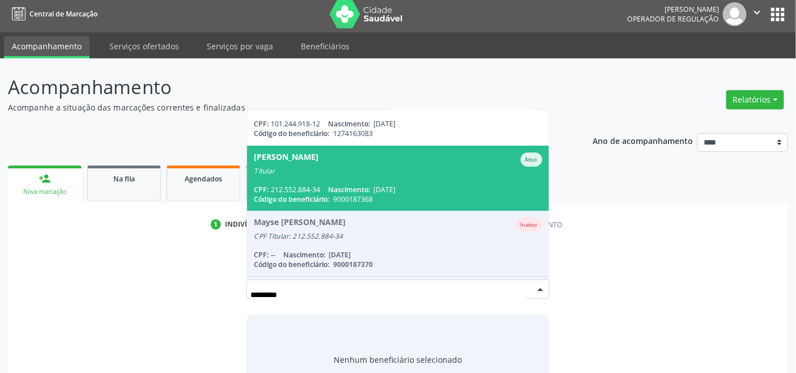
click at [413, 182] on span "Marcondes [PERSON_NAME] Ativo Titular CPF: 212.552.884-34 Nascimento: [DATE] Có…" at bounding box center [397, 178] width 301 height 65
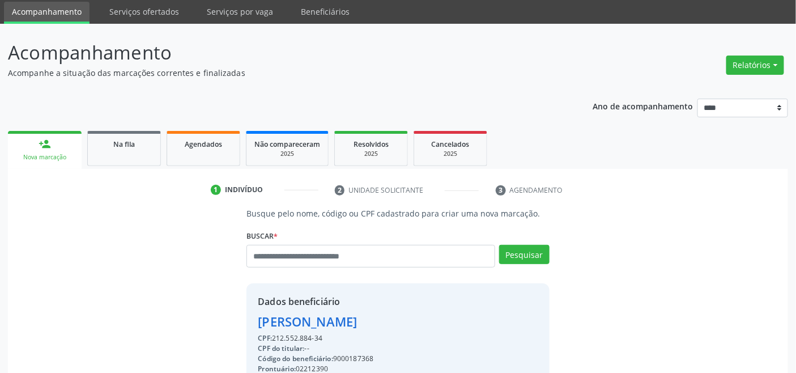
scroll to position [224, 0]
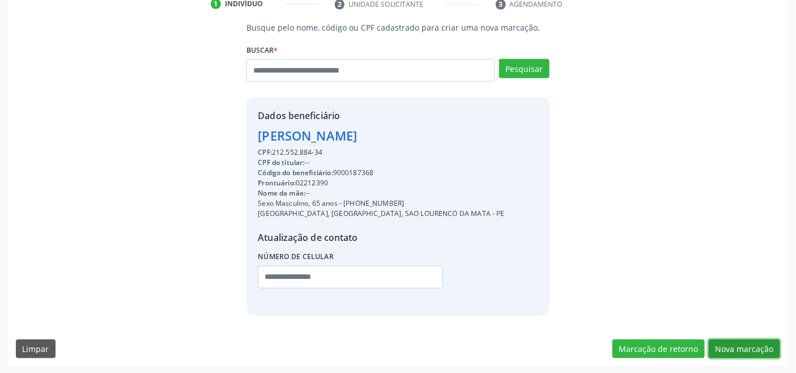
click at [750, 340] on button "Nova marcação" at bounding box center [744, 348] width 71 height 19
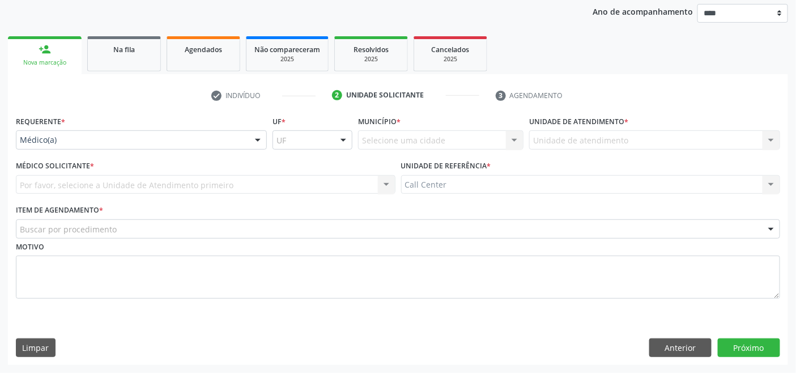
scroll to position [133, 0]
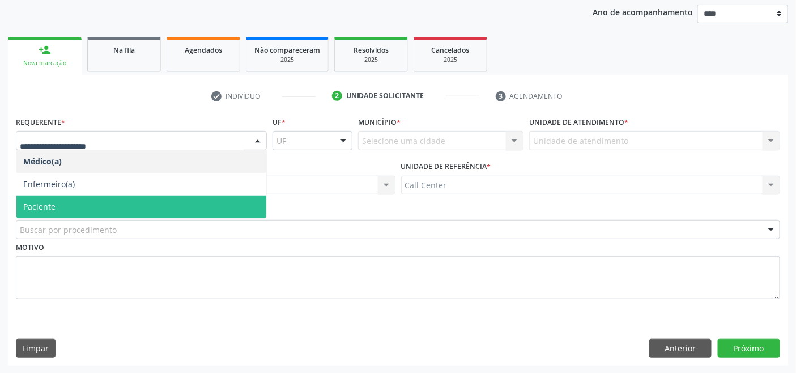
click at [109, 199] on span "Paciente" at bounding box center [141, 206] width 250 height 23
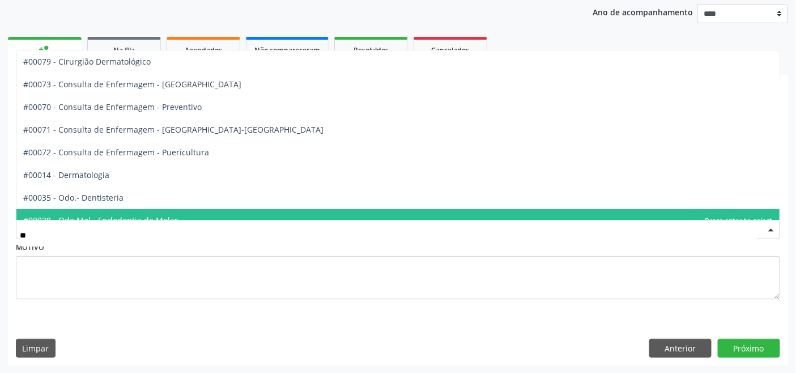
type input "***"
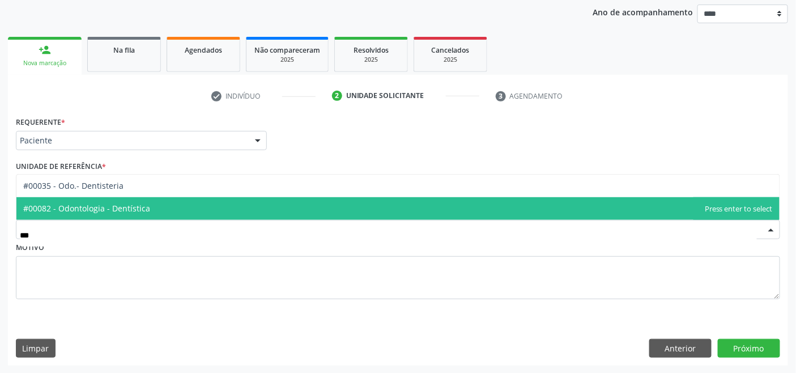
click at [104, 203] on span "#00082 - Odontologia - Dentística" at bounding box center [86, 208] width 127 height 11
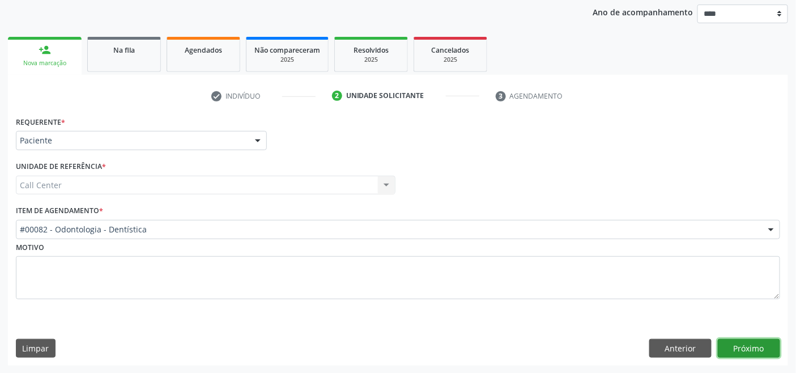
click at [738, 345] on button "Próximo" at bounding box center [749, 348] width 62 height 19
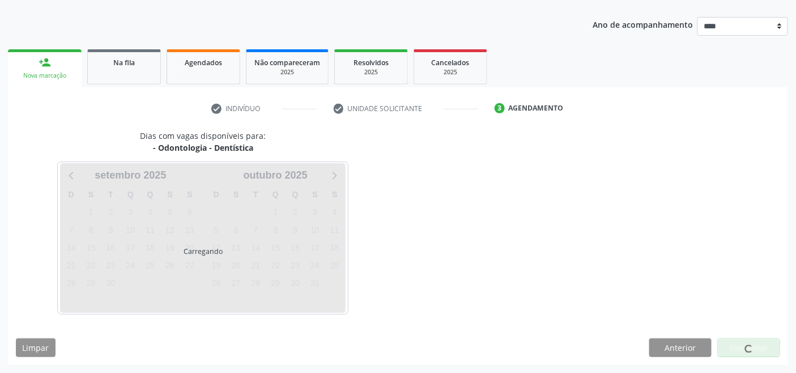
scroll to position [120, 0]
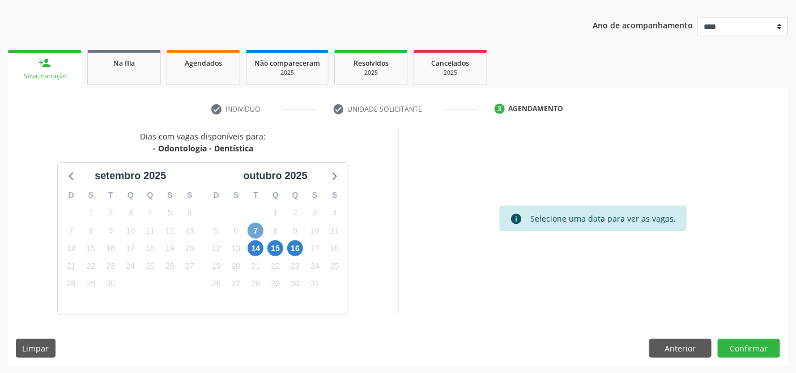
click at [262, 228] on span "7" at bounding box center [256, 231] width 16 height 16
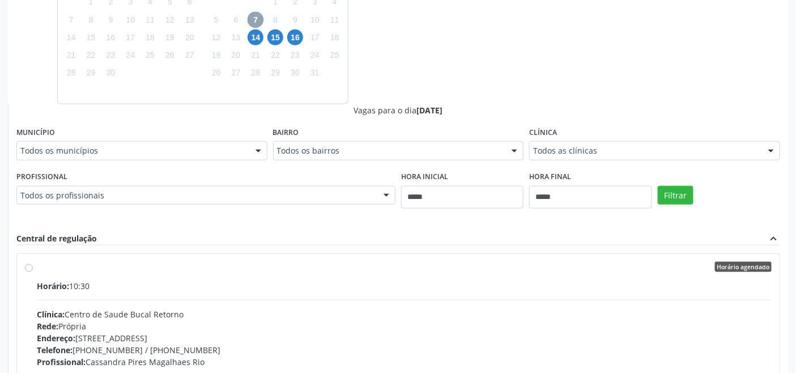
scroll to position [371, 0]
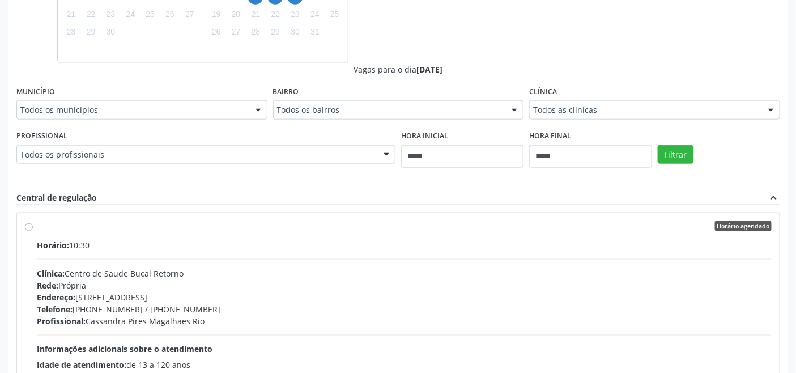
click at [138, 310] on div "Telefone: [PHONE_NUMBER] / [PHONE_NUMBER]" at bounding box center [404, 309] width 735 height 12
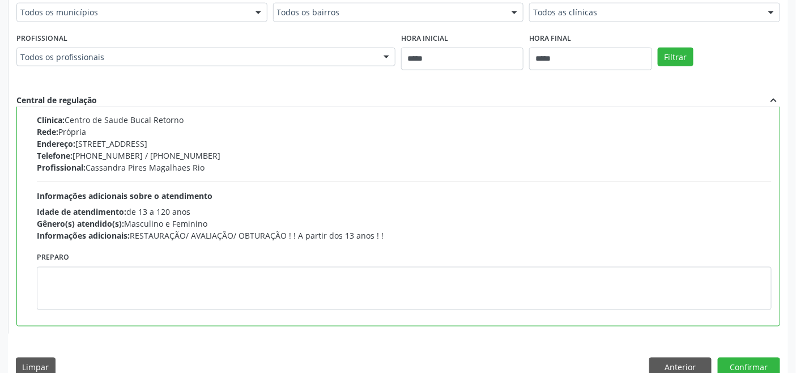
scroll to position [488, 0]
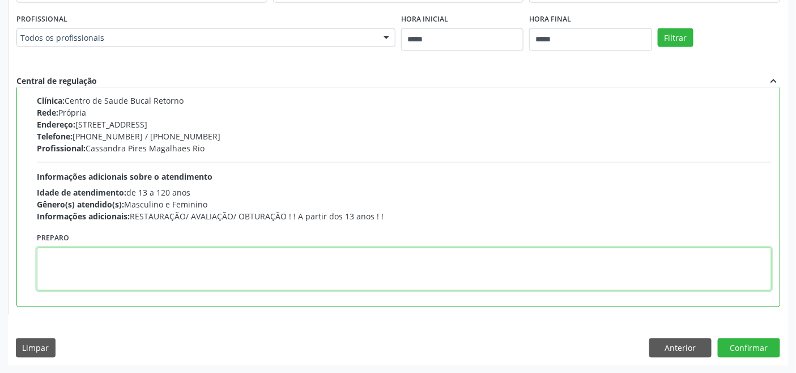
paste textarea "**********"
type textarea "**********"
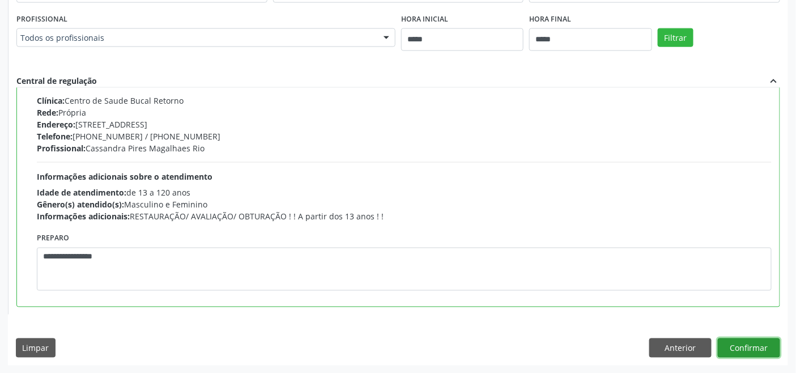
click at [763, 341] on button "Confirmar" at bounding box center [749, 347] width 62 height 19
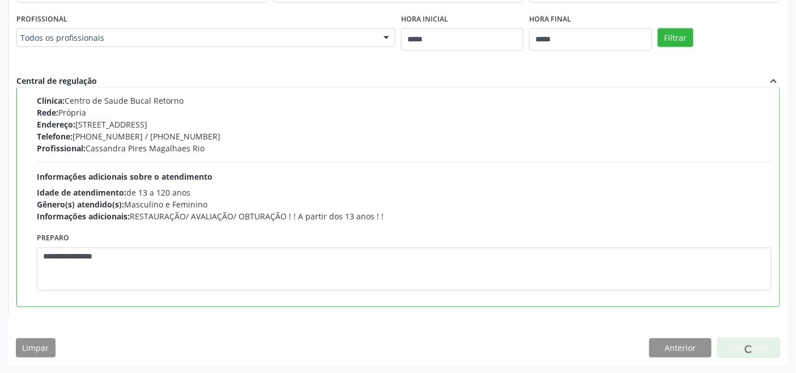
scroll to position [4, 0]
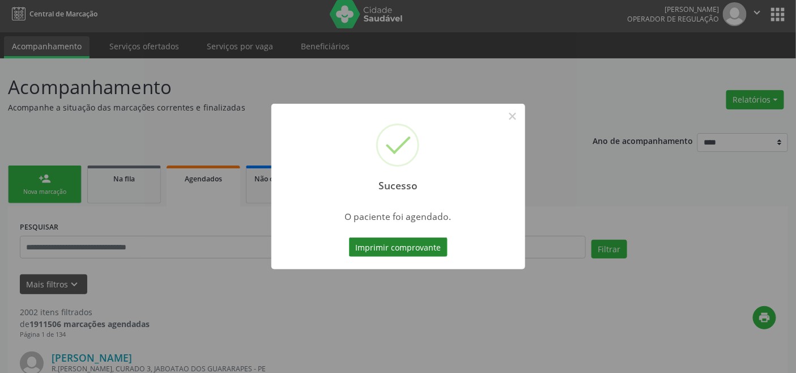
click at [437, 241] on button "Imprimir comprovante" at bounding box center [398, 246] width 99 height 19
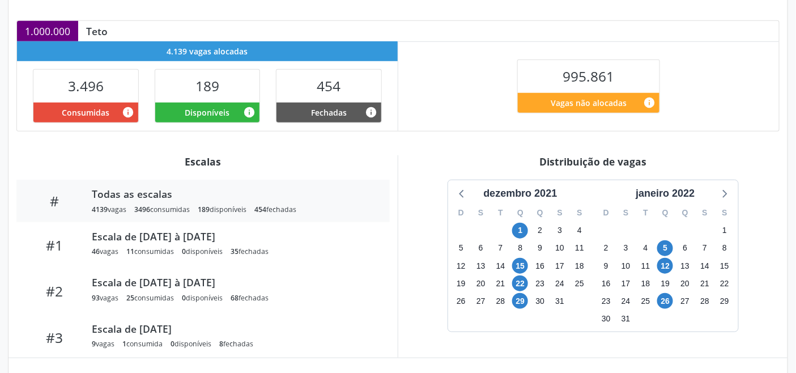
scroll to position [314, 0]
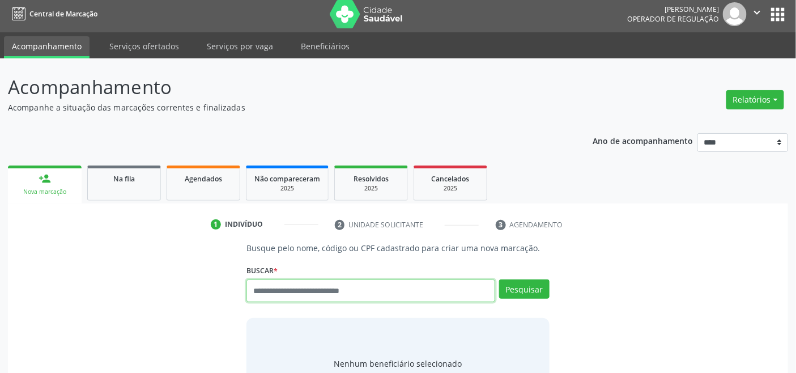
scroll to position [4, 0]
type input "*********"
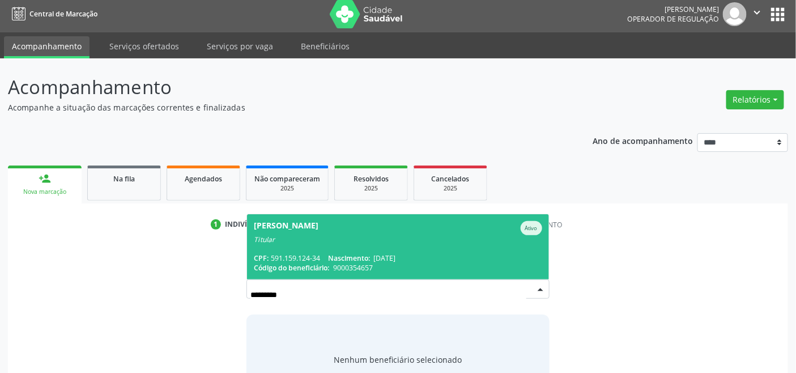
click at [314, 253] on div "CPF: 591.159.124-34 Nascimento: [DATE]" at bounding box center [398, 258] width 288 height 10
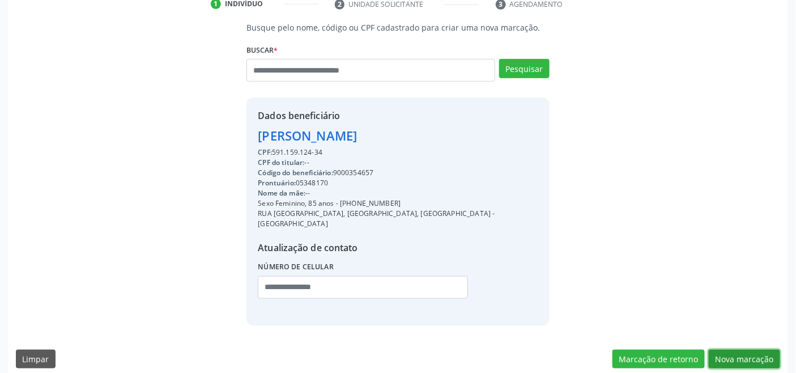
click at [744, 349] on button "Nova marcação" at bounding box center [744, 358] width 71 height 19
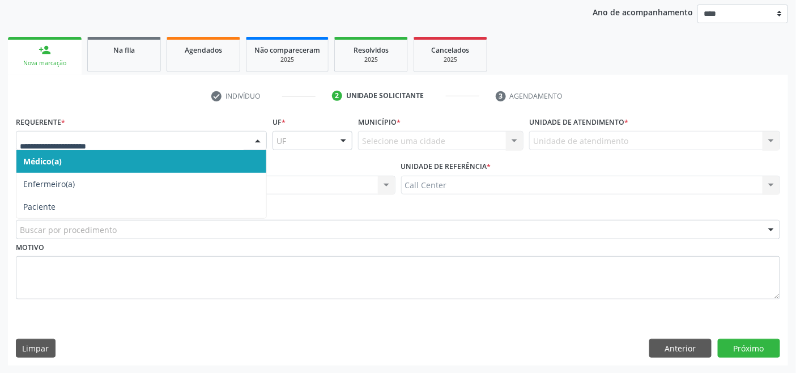
drag, startPoint x: 78, startPoint y: 136, endPoint x: 66, endPoint y: 161, distance: 26.9
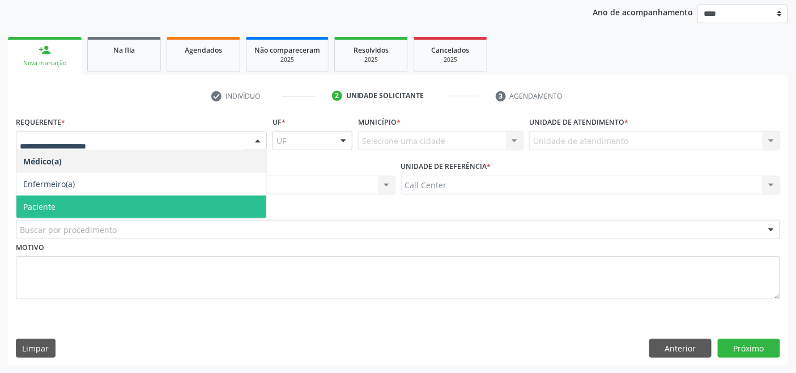
click at [54, 203] on span "Paciente" at bounding box center [39, 206] width 32 height 11
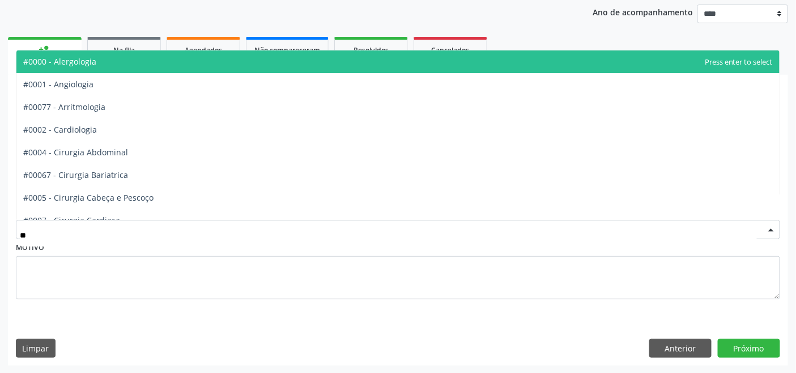
type input "***"
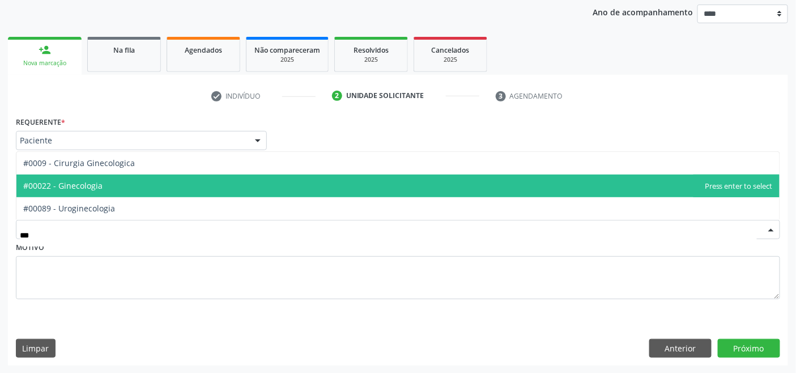
click at [150, 184] on span "#00022 - Ginecologia" at bounding box center [397, 185] width 763 height 23
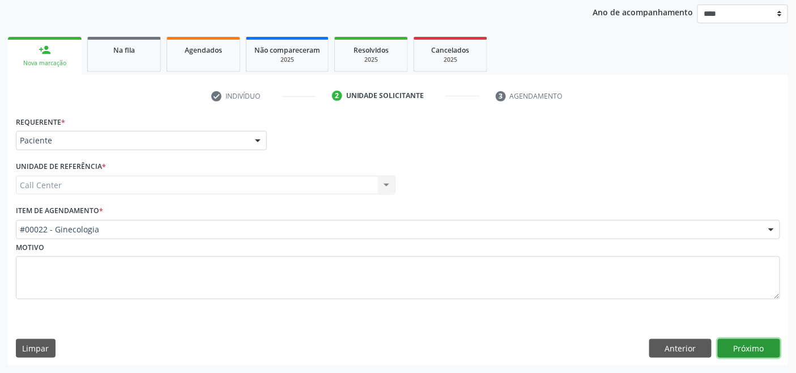
click at [756, 341] on button "Próximo" at bounding box center [749, 348] width 62 height 19
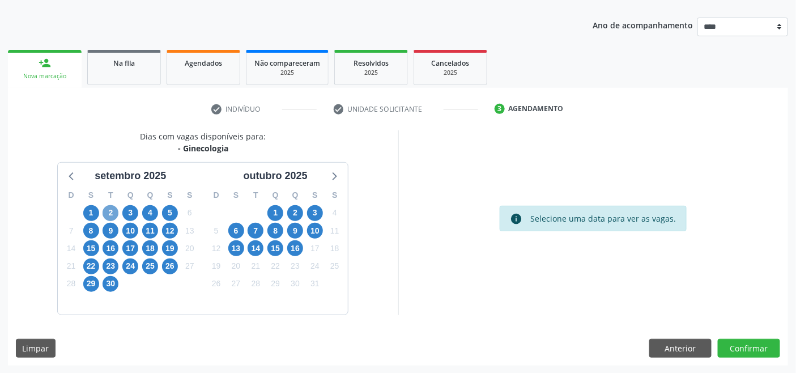
drag, startPoint x: 110, startPoint y: 211, endPoint x: 117, endPoint y: 211, distance: 6.3
click at [111, 211] on span "2" at bounding box center [111, 213] width 16 height 16
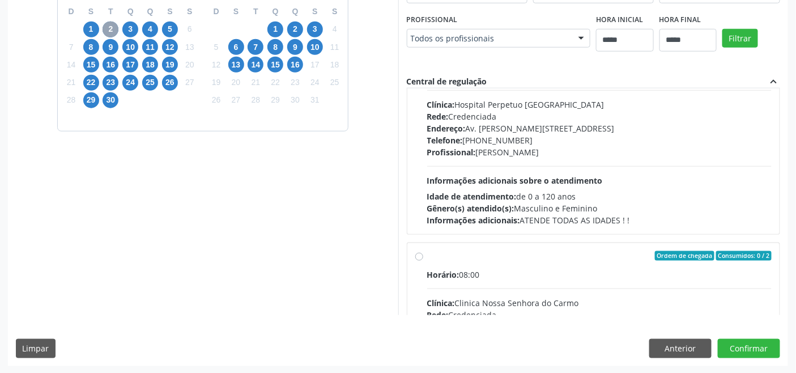
scroll to position [0, 0]
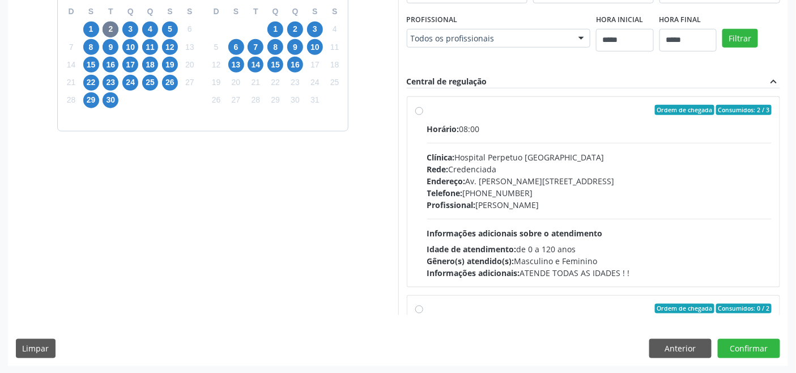
click at [510, 228] on span "Informações adicionais sobre o atendimento" at bounding box center [515, 233] width 176 height 11
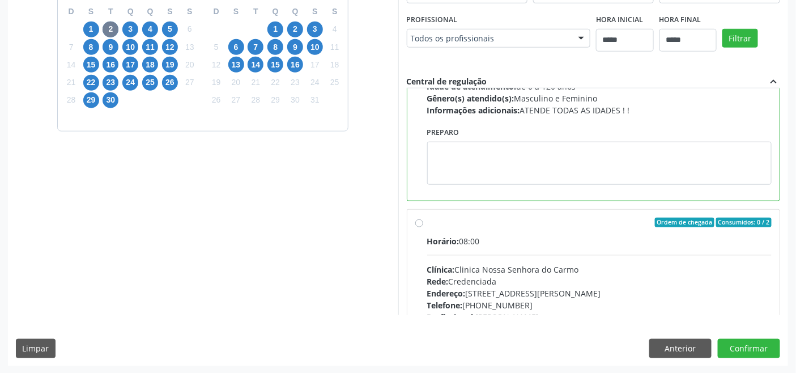
scroll to position [189, 0]
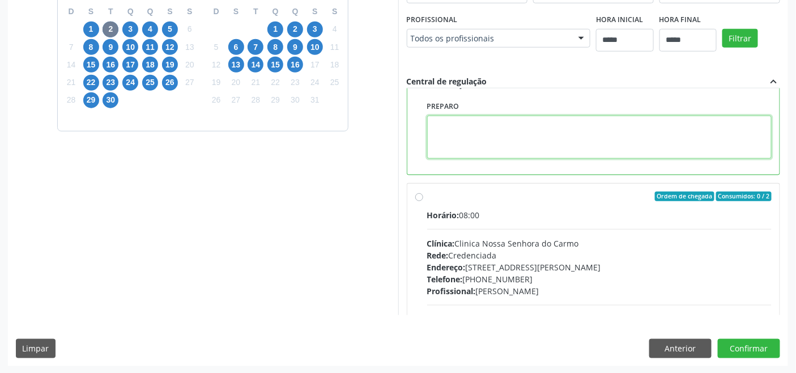
paste textarea "**********"
type textarea "**********"
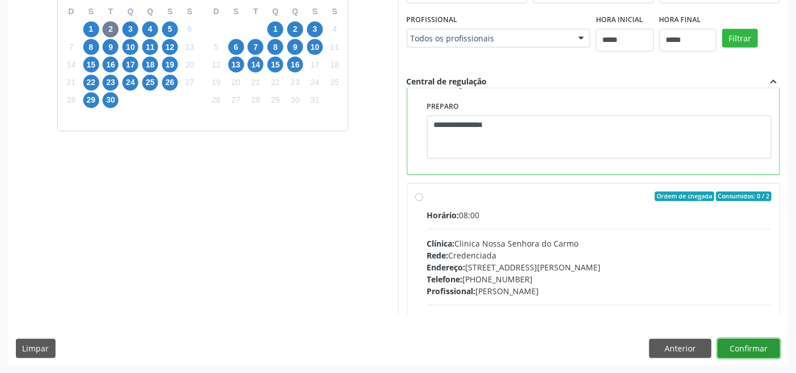
click at [760, 343] on button "Confirmar" at bounding box center [749, 348] width 62 height 19
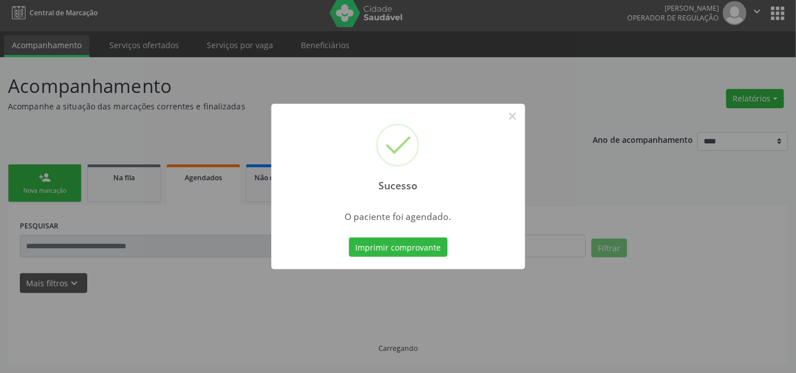
scroll to position [4, 0]
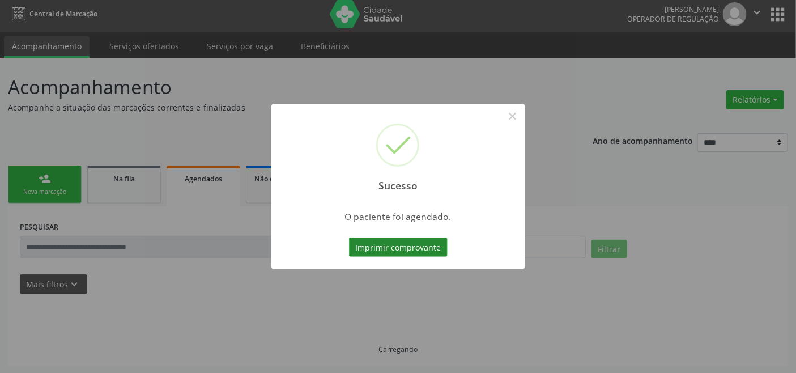
click at [399, 254] on button "Imprimir comprovante" at bounding box center [398, 246] width 99 height 19
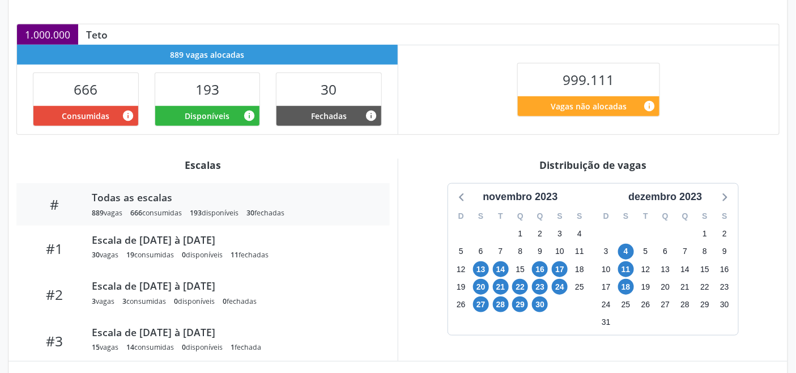
scroll to position [251, 0]
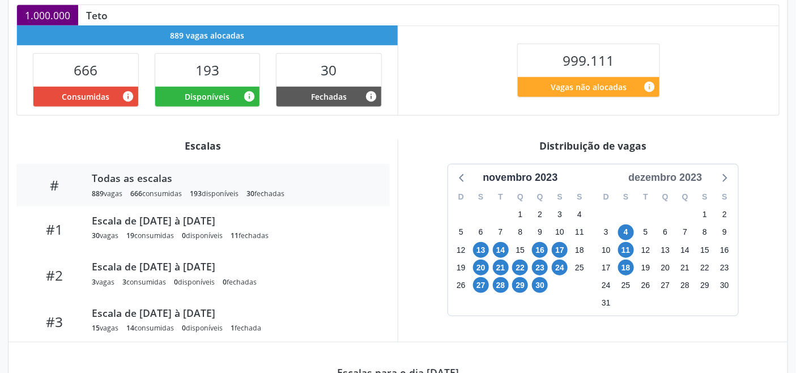
click at [683, 178] on div "dezembro 2023" at bounding box center [665, 177] width 83 height 15
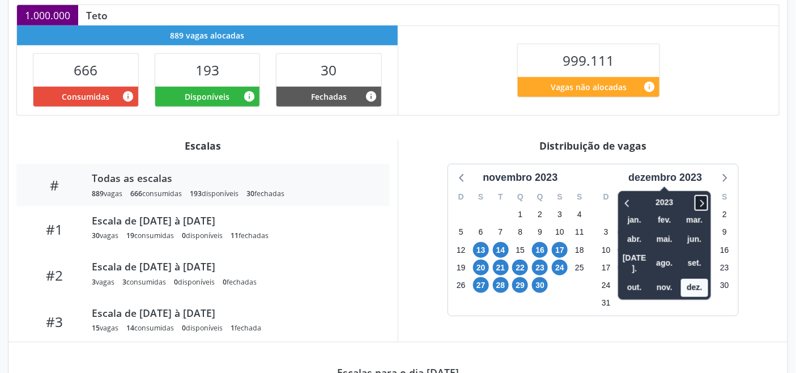
click at [699, 203] on icon at bounding box center [701, 203] width 11 height 14
click at [633, 201] on icon at bounding box center [627, 203] width 11 height 14
drag, startPoint x: 698, startPoint y: 251, endPoint x: 707, endPoint y: 233, distance: 20.3
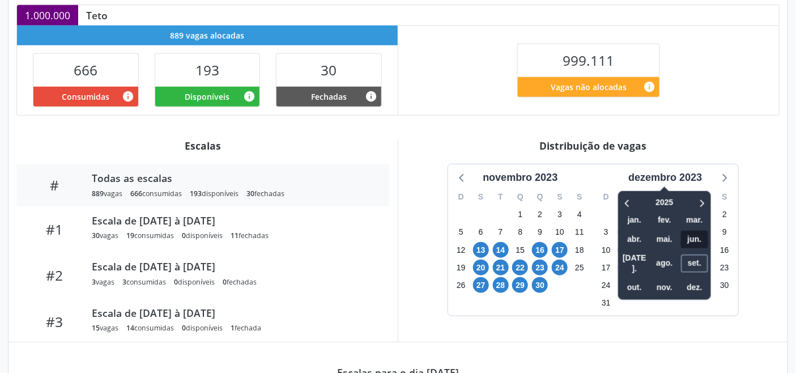
click at [697, 254] on span "set." at bounding box center [694, 263] width 27 height 18
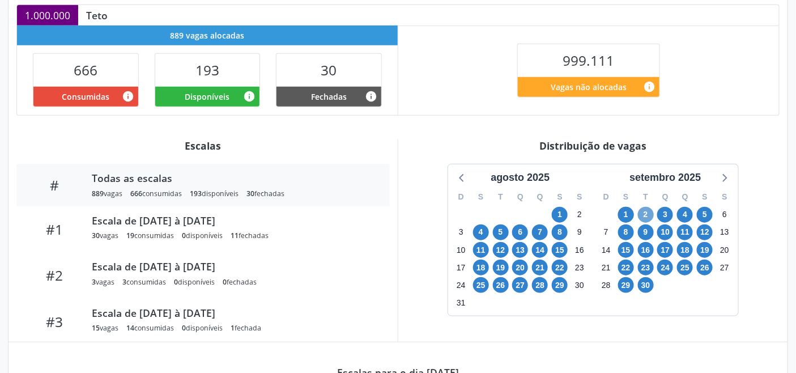
click at [643, 210] on span "2" at bounding box center [646, 215] width 16 height 16
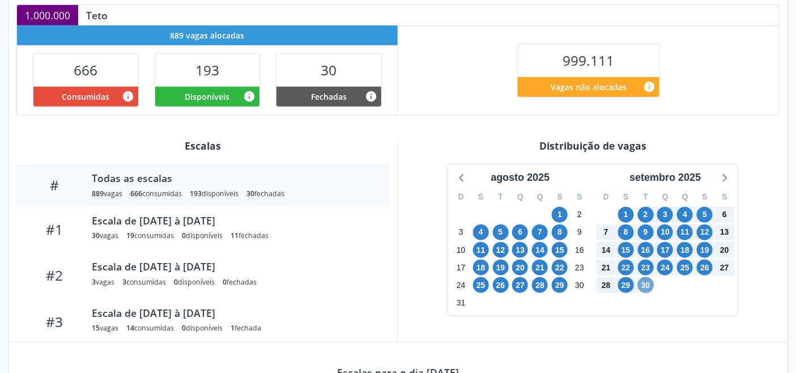
drag, startPoint x: 642, startPoint y: 285, endPoint x: 609, endPoint y: 276, distance: 33.9
click at [642, 285] on span "30" at bounding box center [646, 285] width 16 height 16
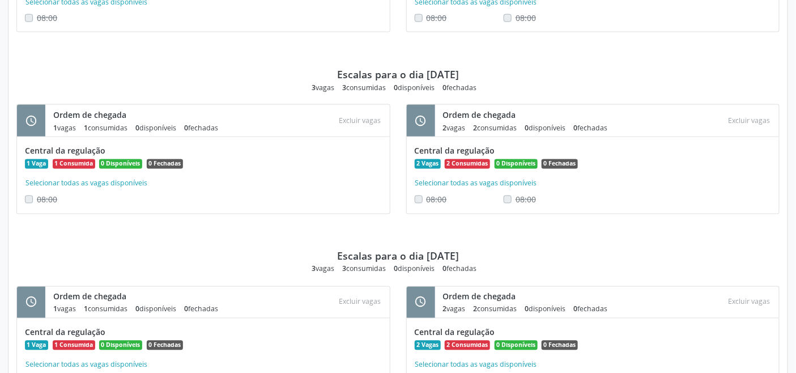
scroll to position [1981, 0]
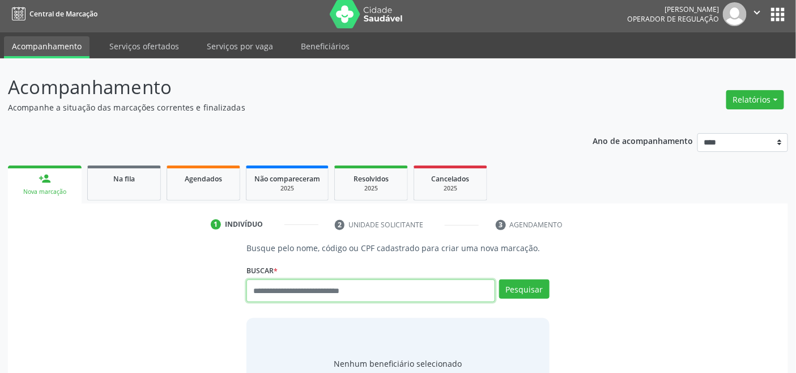
scroll to position [4, 0]
type input "*********"
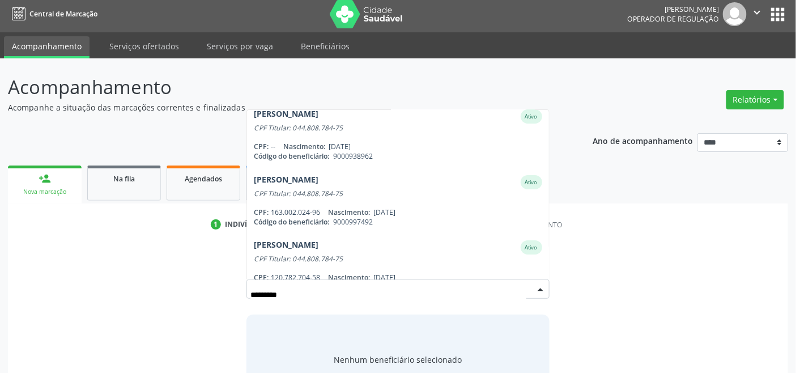
scroll to position [0, 0]
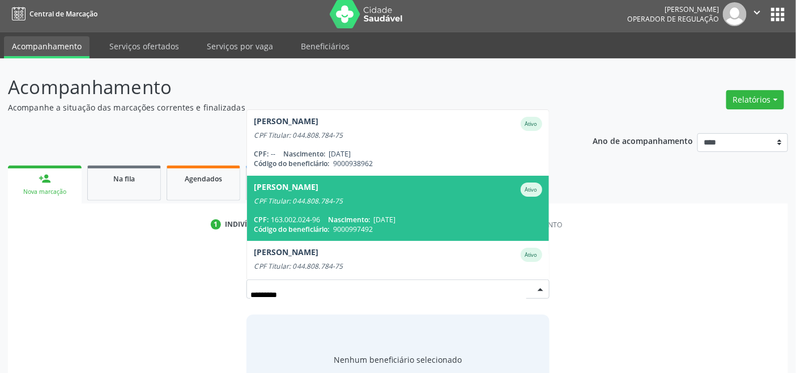
click at [373, 197] on div "CPF Titular: 044.808.784-75" at bounding box center [398, 201] width 288 height 9
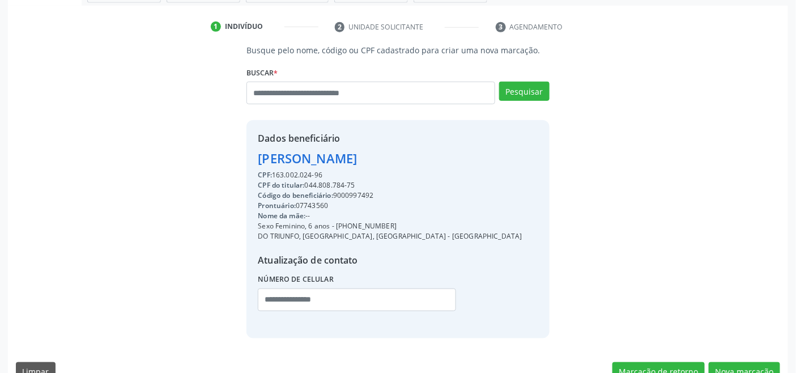
scroll to position [224, 0]
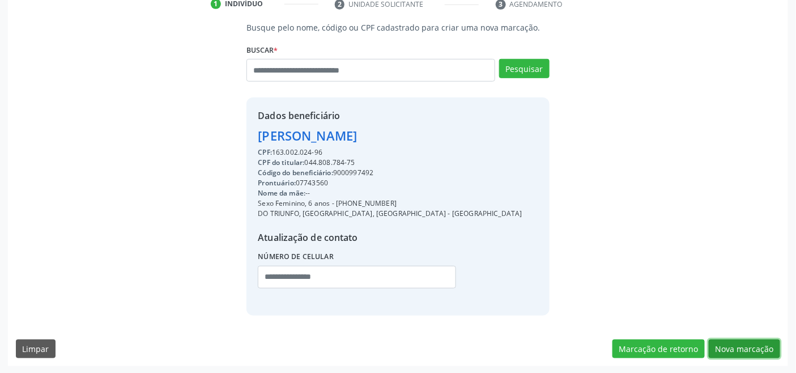
drag, startPoint x: 749, startPoint y: 348, endPoint x: 712, endPoint y: 343, distance: 37.1
click at [749, 348] on button "Nova marcação" at bounding box center [744, 348] width 71 height 19
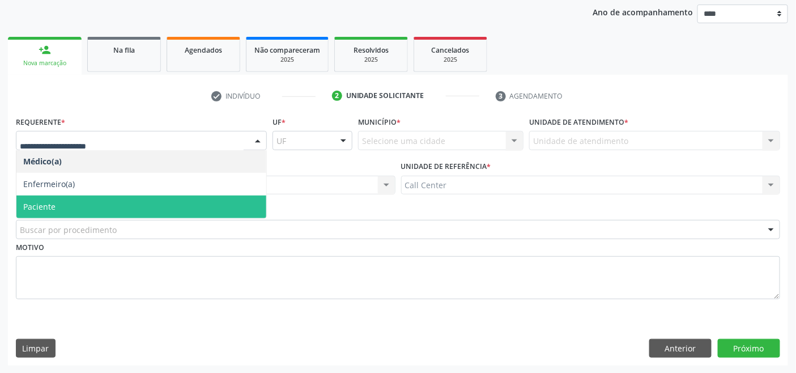
click at [68, 202] on span "Paciente" at bounding box center [141, 206] width 250 height 23
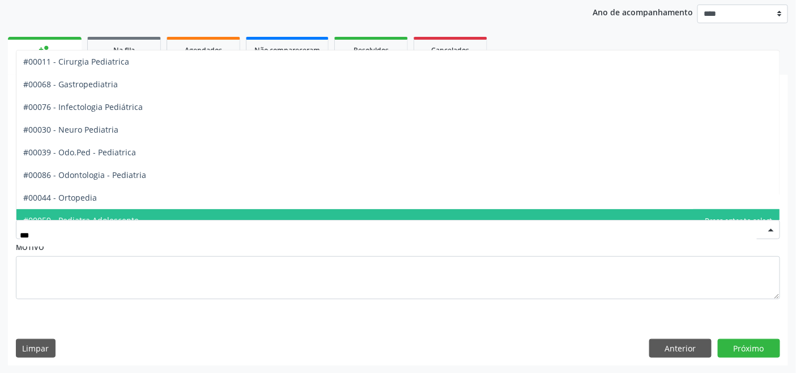
type input "****"
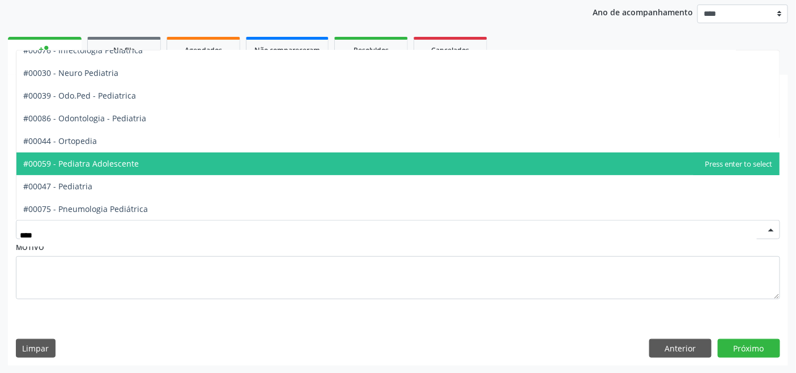
scroll to position [63, 0]
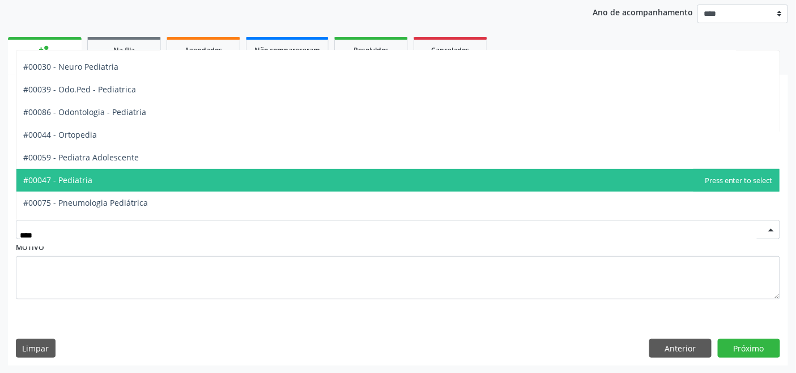
click at [95, 176] on span "#00047 - Pediatria" at bounding box center [397, 180] width 763 height 23
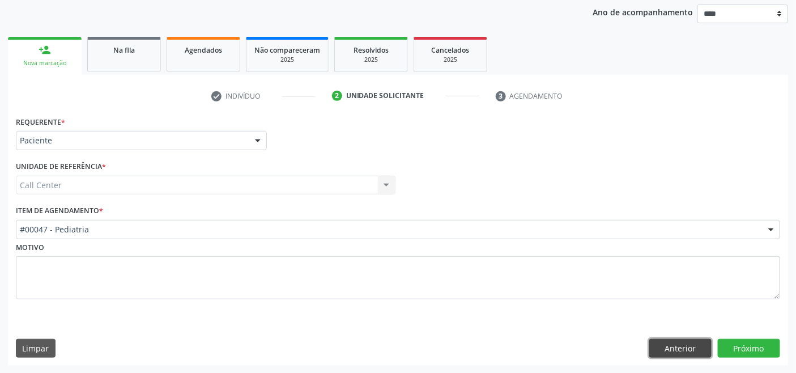
click at [682, 343] on button "Anterior" at bounding box center [680, 348] width 62 height 19
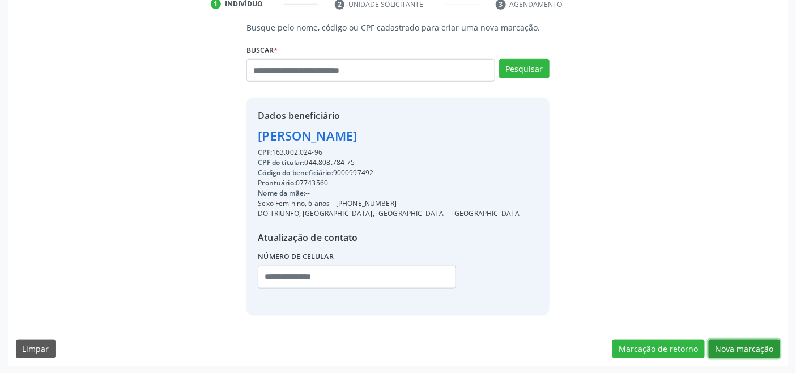
click at [744, 351] on button "Nova marcação" at bounding box center [744, 348] width 71 height 19
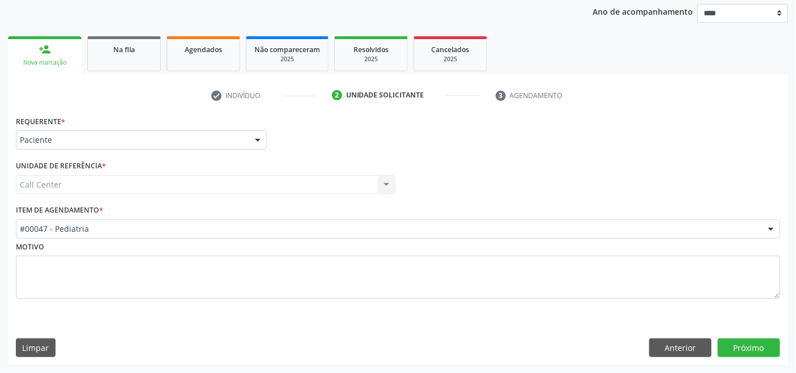
scroll to position [133, 0]
click at [734, 346] on button "Próximo" at bounding box center [749, 348] width 62 height 19
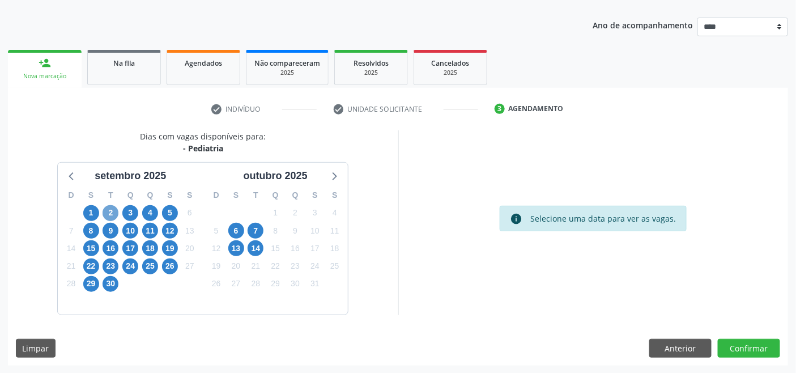
click at [112, 211] on span "2" at bounding box center [111, 213] width 16 height 16
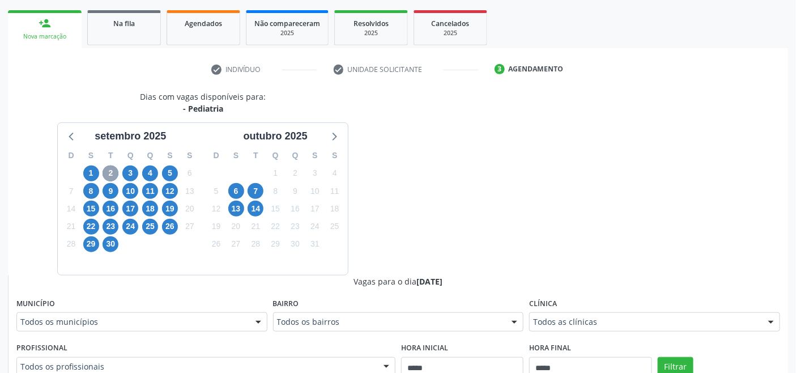
scroll to position [308, 0]
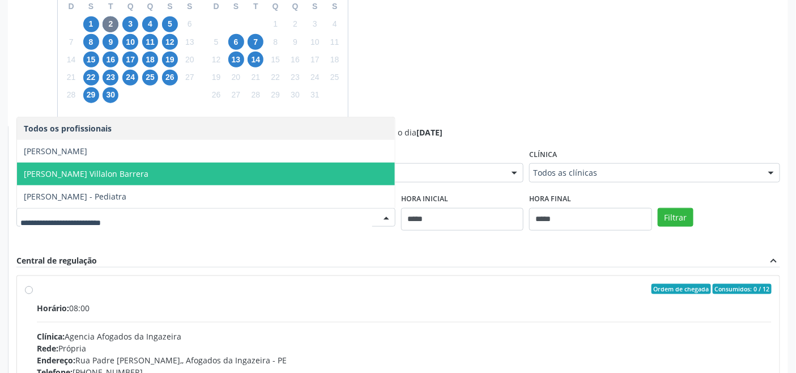
click at [138, 173] on span "[PERSON_NAME] Villalon Barrera" at bounding box center [206, 174] width 378 height 23
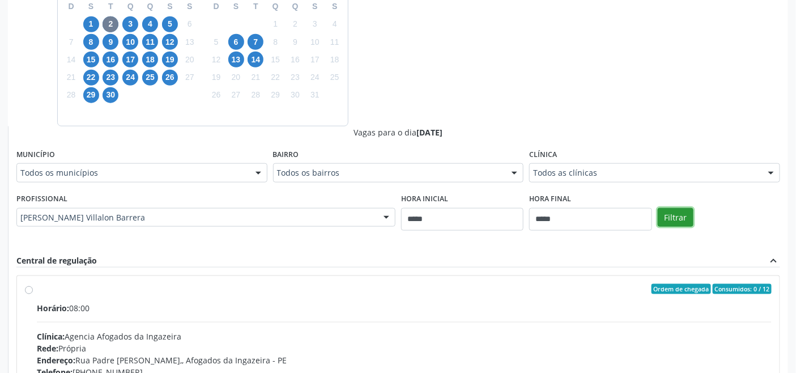
drag, startPoint x: 667, startPoint y: 223, endPoint x: 633, endPoint y: 224, distance: 34.0
click at [664, 221] on button "Filtrar" at bounding box center [676, 217] width 36 height 19
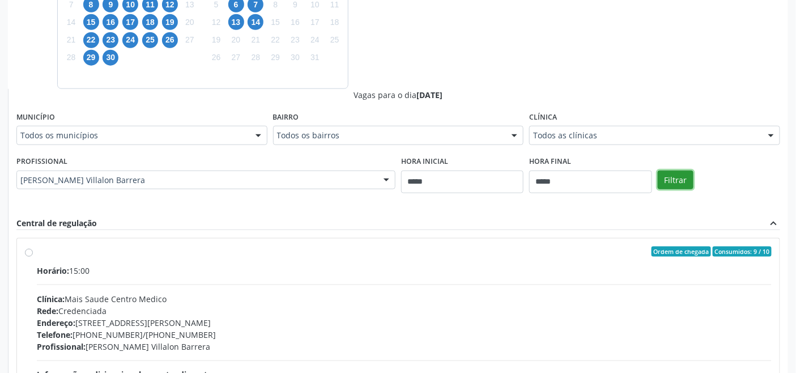
scroll to position [467, 0]
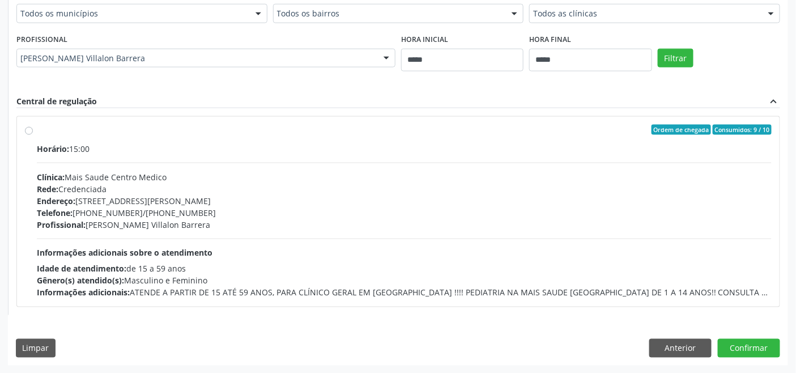
click at [344, 240] on div "Horário: 15:00 Clínica: Mais Saude Centro Medico Rede: Credenciada Endereço: [S…" at bounding box center [404, 221] width 735 height 156
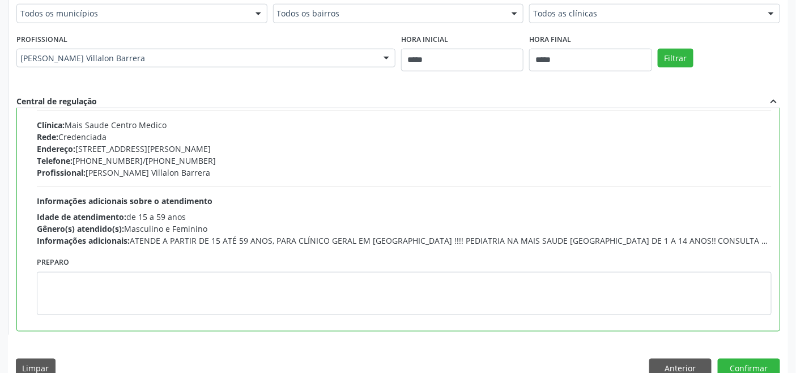
scroll to position [57, 0]
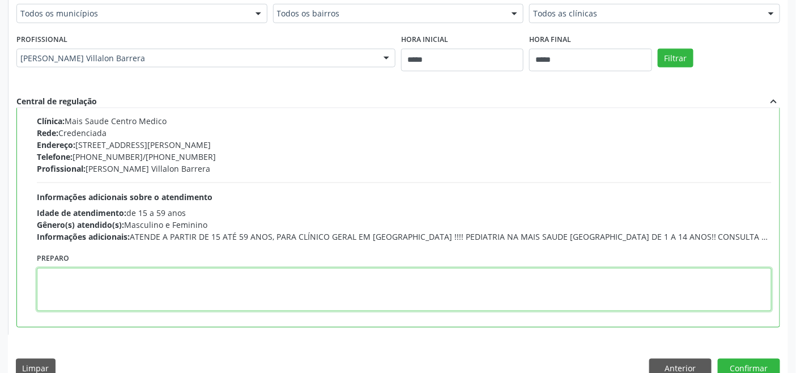
paste textarea "**********"
type textarea "**********"
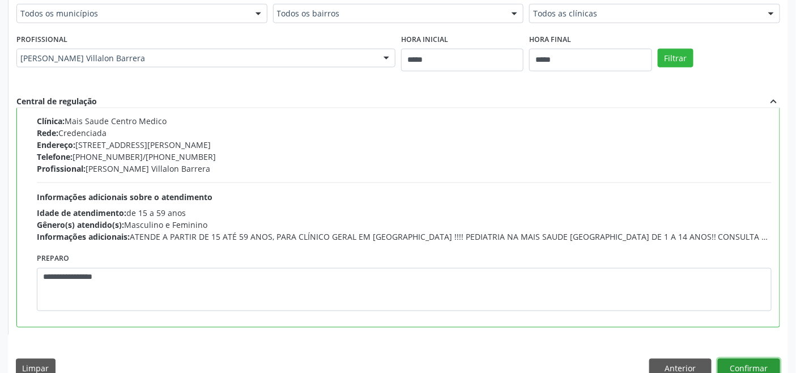
click at [733, 360] on button "Confirmar" at bounding box center [749, 368] width 62 height 19
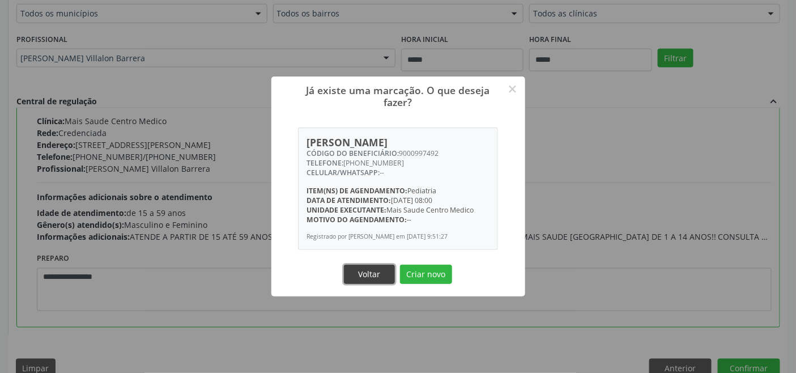
click at [353, 275] on button "Voltar" at bounding box center [369, 273] width 51 height 19
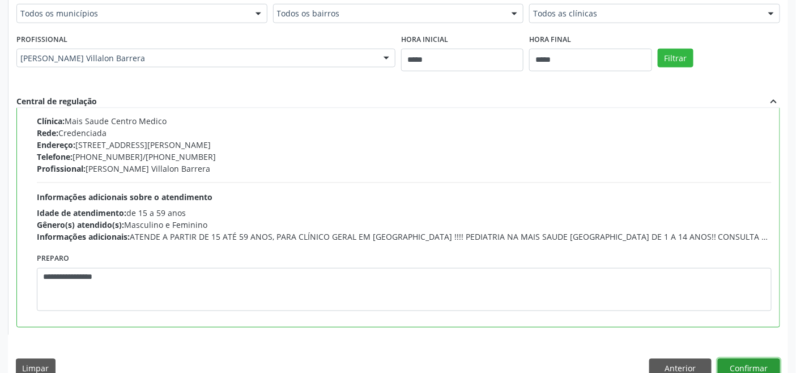
click at [744, 364] on button "Confirmar" at bounding box center [749, 368] width 62 height 19
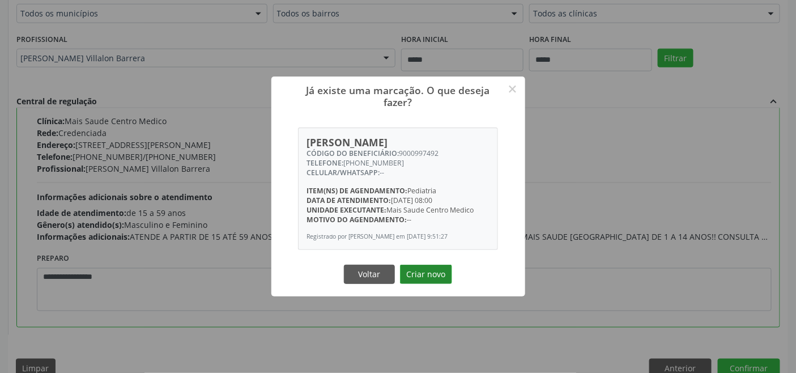
click at [422, 279] on button "Criar novo" at bounding box center [426, 273] width 52 height 19
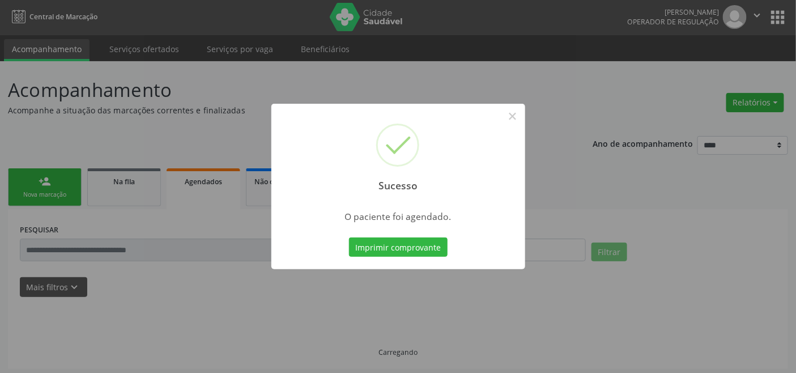
scroll to position [0, 0]
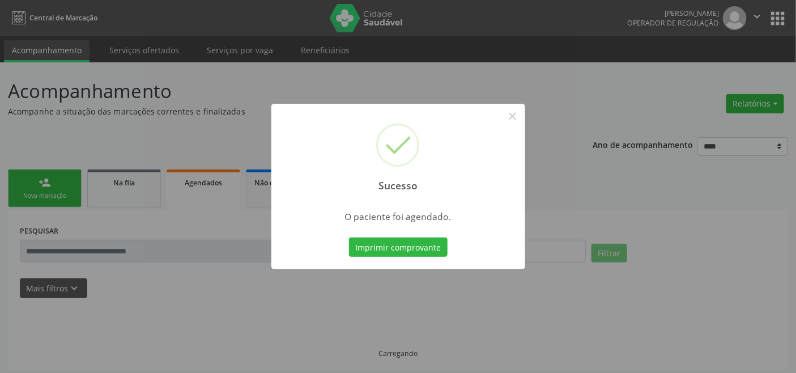
click at [395, 246] on button "Imprimir comprovante" at bounding box center [398, 246] width 99 height 19
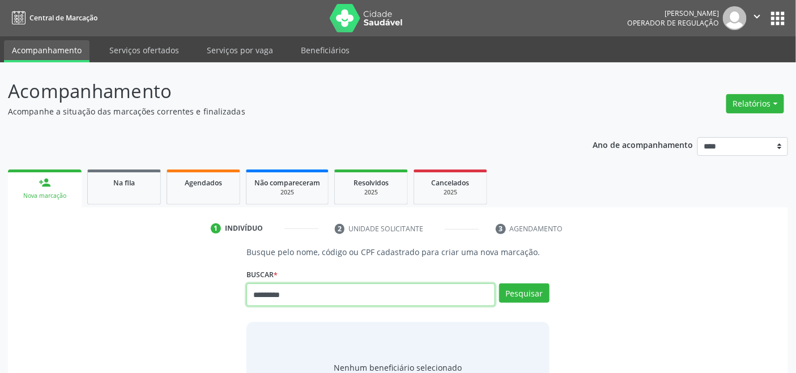
type input "*********"
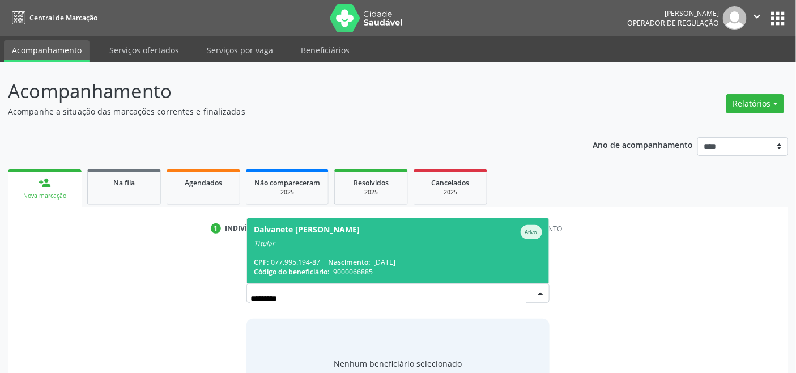
click at [342, 261] on span "Nascimento:" at bounding box center [349, 262] width 42 height 10
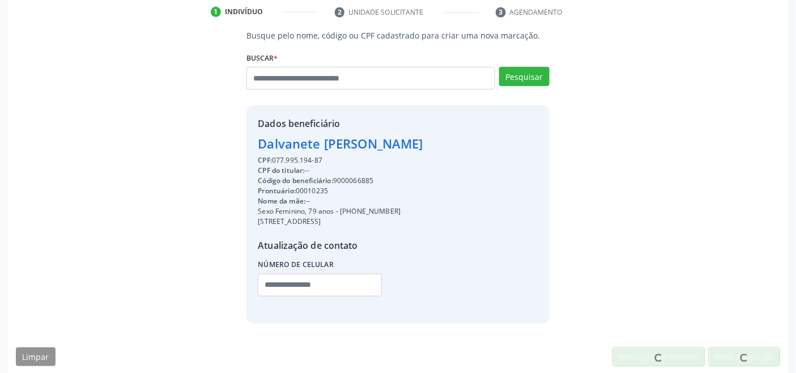
scroll to position [224, 0]
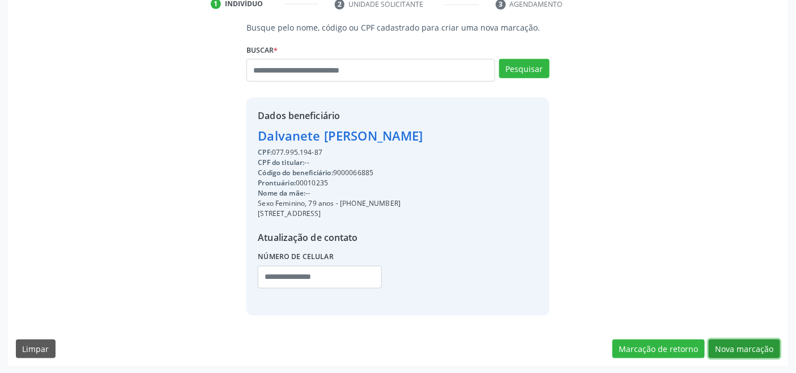
click at [748, 351] on button "Nova marcação" at bounding box center [744, 348] width 71 height 19
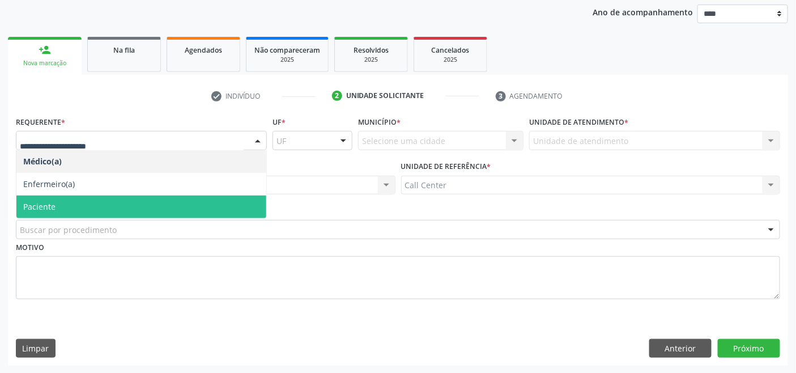
click at [52, 201] on span "Paciente" at bounding box center [39, 206] width 32 height 11
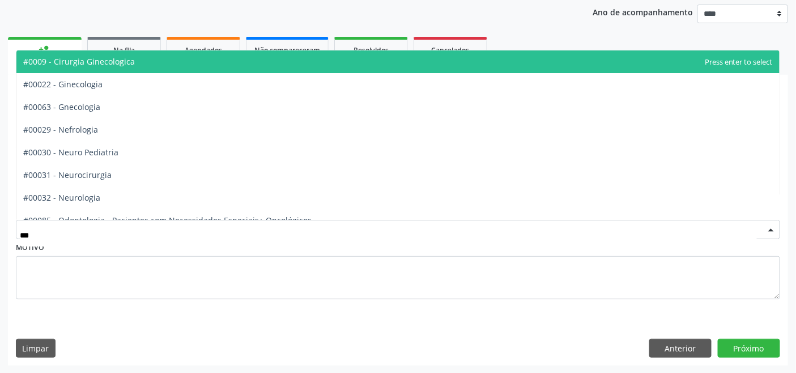
type input "****"
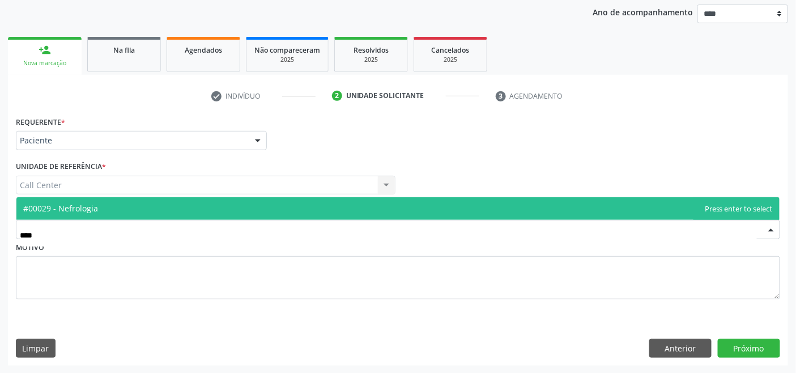
click at [82, 211] on span "#00029 - Nefrologia" at bounding box center [60, 208] width 75 height 11
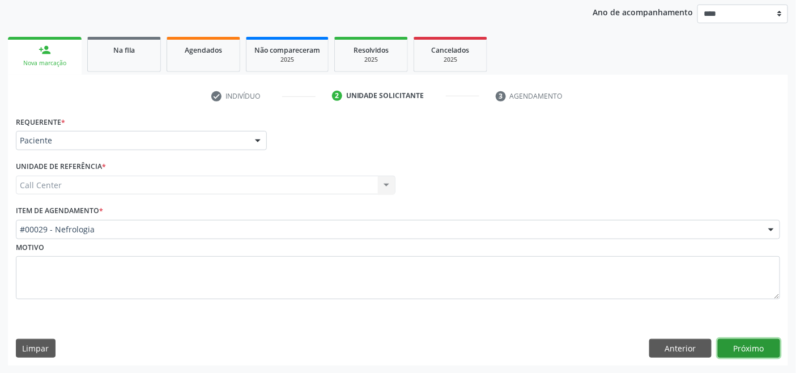
click at [732, 344] on button "Próximo" at bounding box center [749, 348] width 62 height 19
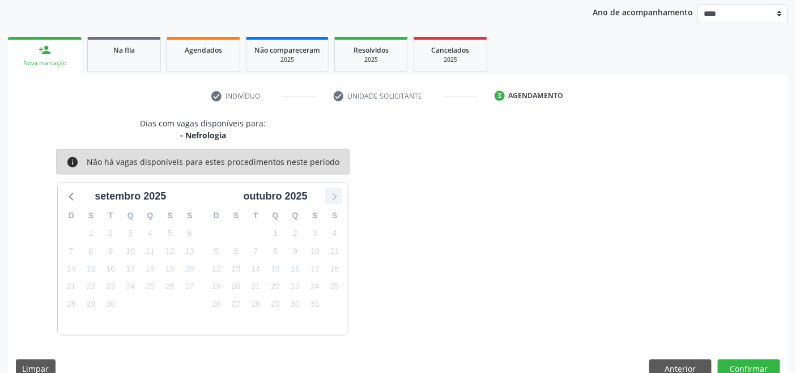
click at [338, 199] on icon at bounding box center [333, 196] width 15 height 15
click at [72, 195] on icon at bounding box center [72, 196] width 15 height 15
click at [668, 366] on button "Anterior" at bounding box center [680, 368] width 62 height 19
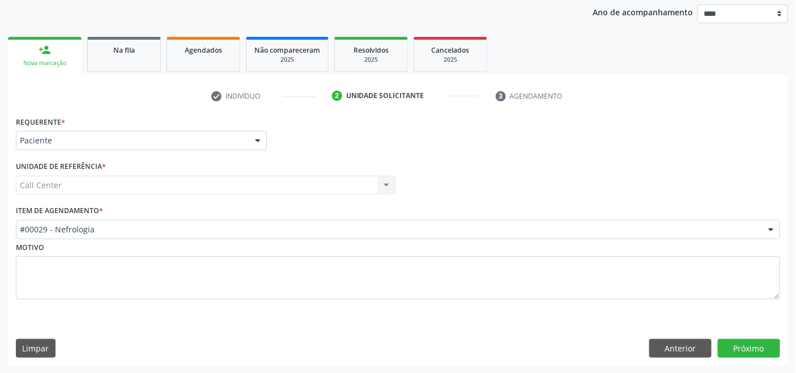
click at [663, 365] on div "Acompanhamento Acompanhe a situação das marcações correntes e finalizadas Relat…" at bounding box center [398, 151] width 796 height 443
drag, startPoint x: 661, startPoint y: 356, endPoint x: 654, endPoint y: 354, distance: 7.0
click at [659, 355] on button "Anterior" at bounding box center [680, 348] width 62 height 19
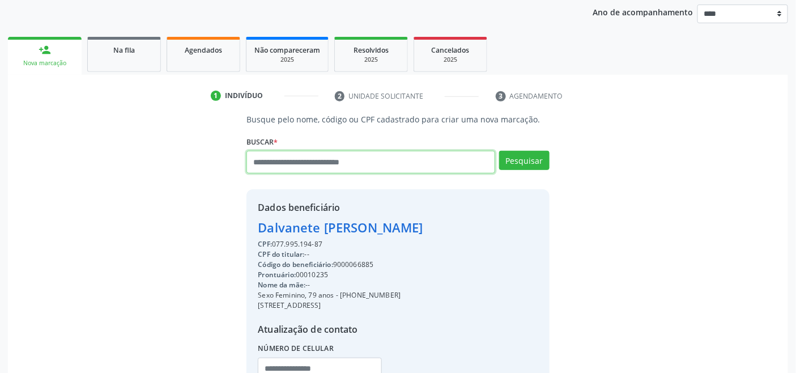
click at [376, 157] on input "text" at bounding box center [370, 162] width 248 height 23
type input "******"
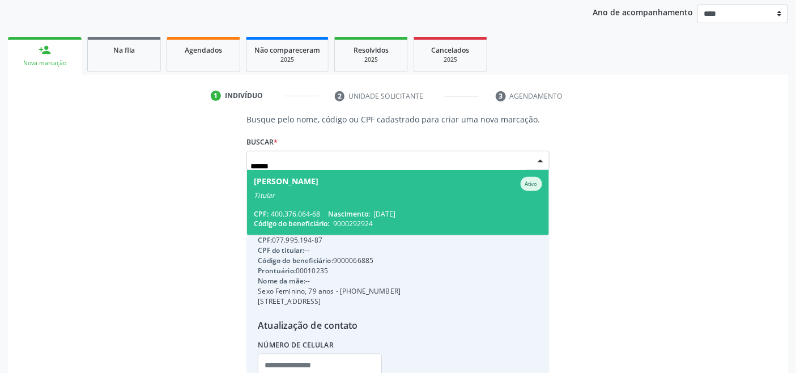
click at [359, 207] on span "Laudyjane Conceicao da Silva Ativo Titular CPF: 400.376.064-68 Nascimento: 22/0…" at bounding box center [397, 202] width 301 height 65
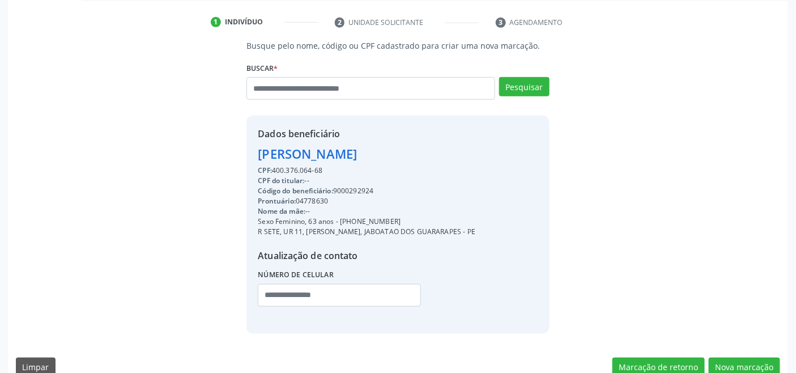
scroll to position [224, 0]
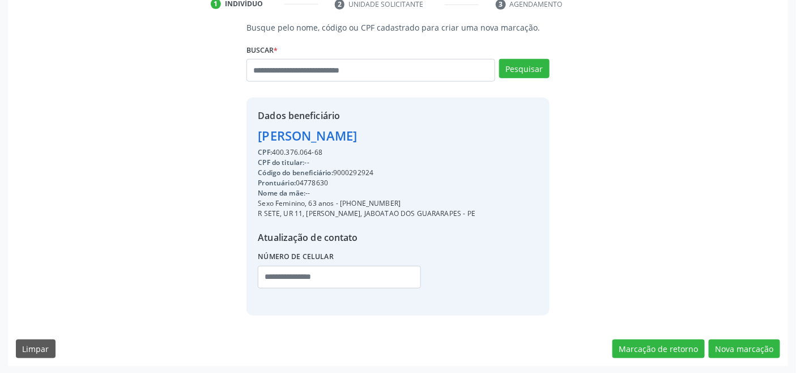
click at [359, 170] on div "Código do beneficiário: 9000292924" at bounding box center [366, 173] width 217 height 10
copy div "9000292924"
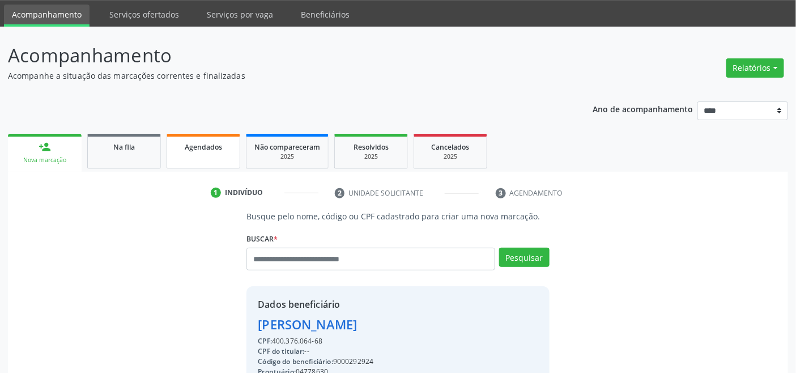
click at [214, 144] on span "Agendados" at bounding box center [203, 147] width 37 height 10
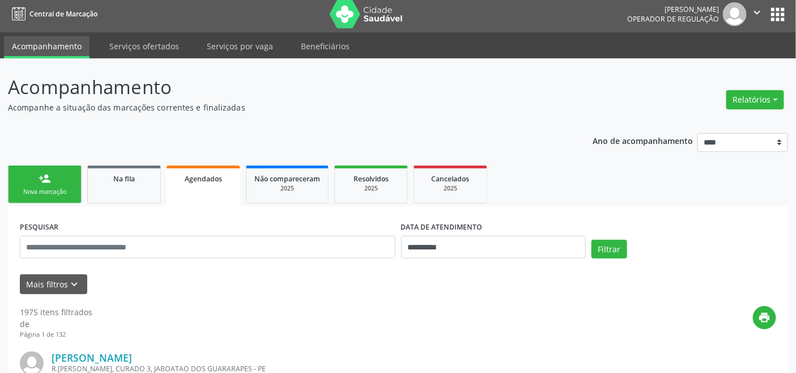
scroll to position [36, 0]
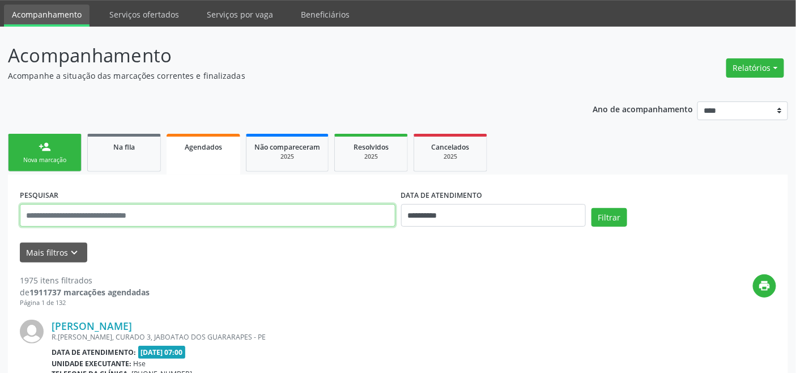
paste input "**********"
type input "**********"
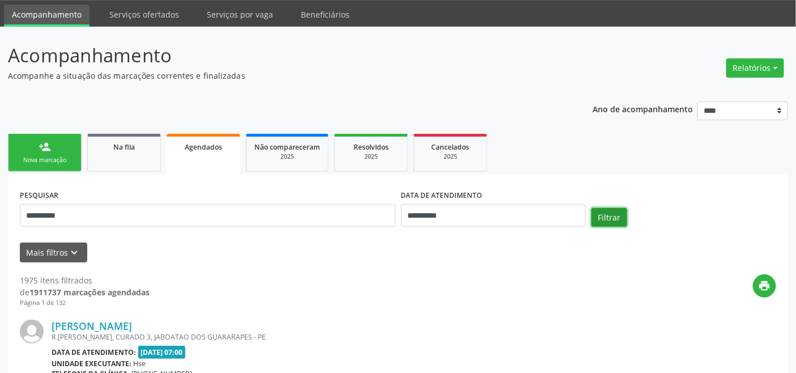
click at [609, 217] on button "Filtrar" at bounding box center [609, 217] width 36 height 19
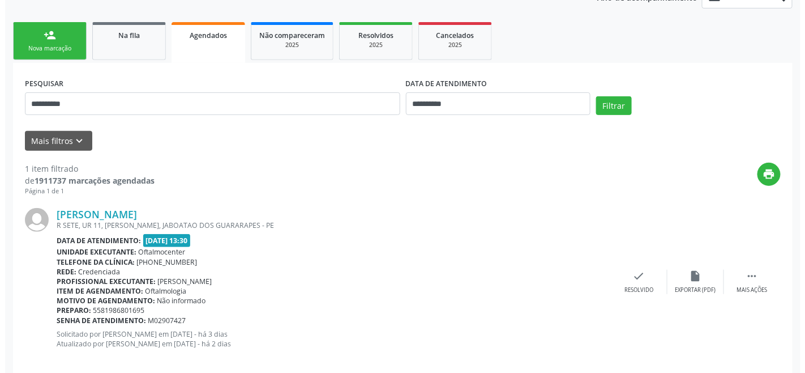
scroll to position [161, 0]
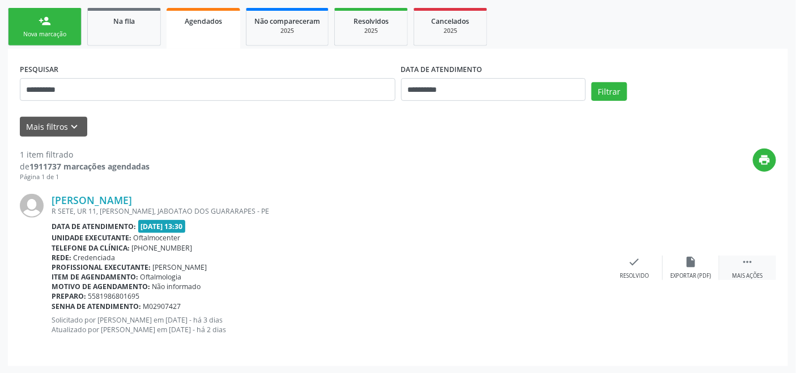
click at [749, 262] on icon "" at bounding box center [747, 261] width 12 height 12
click at [574, 261] on icon "cancel" at bounding box center [577, 261] width 12 height 12
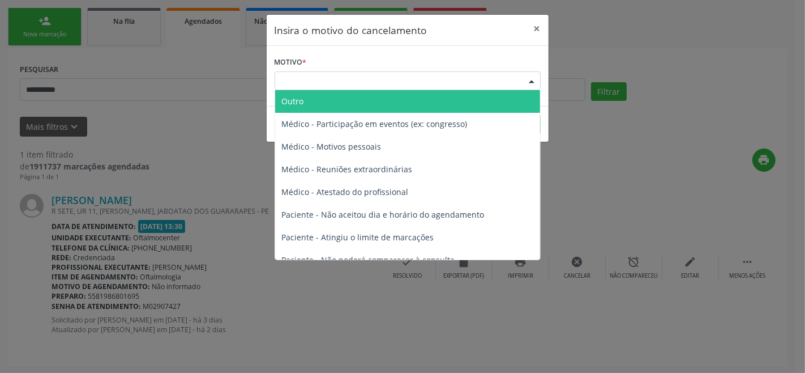
click at [399, 80] on div "Escolha o motivo" at bounding box center [408, 80] width 266 height 19
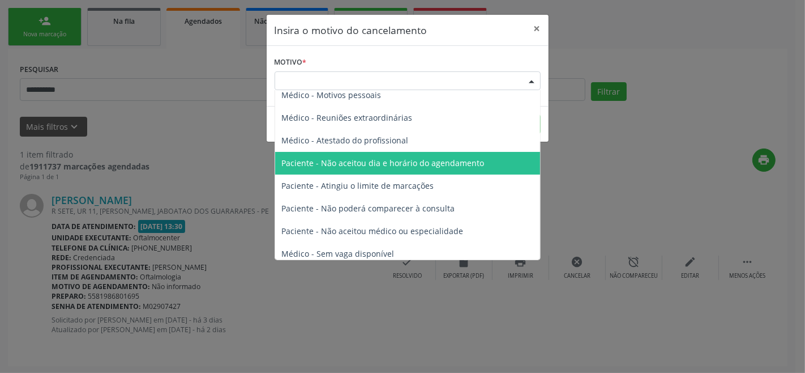
scroll to position [57, 0]
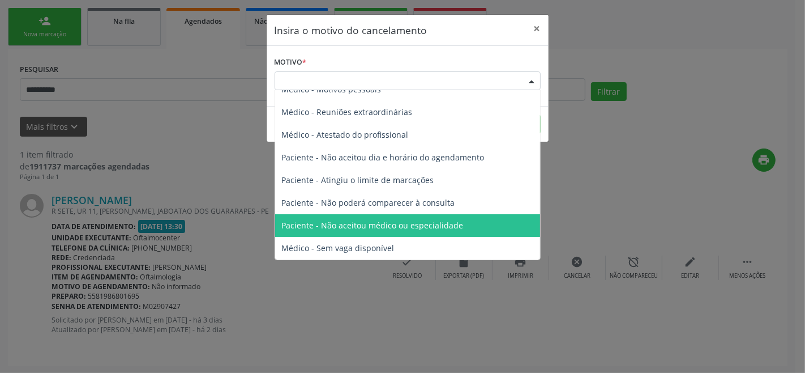
click at [394, 214] on ul "Outro Médico - Participação em eventos (ex: congresso) Médico - Motivos pessoai…" at bounding box center [407, 146] width 265 height 227
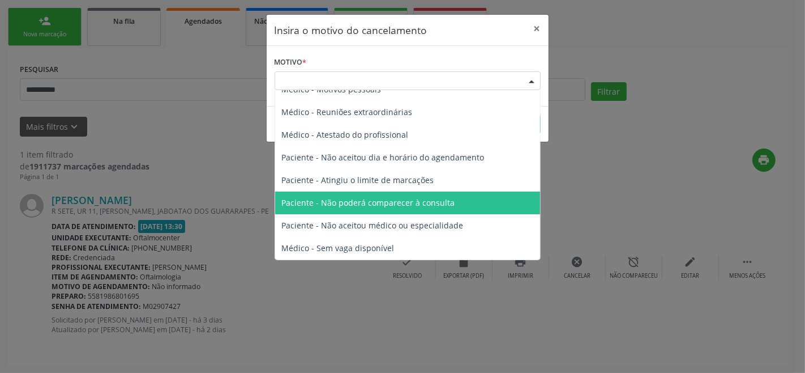
click at [411, 201] on span "Paciente - Não poderá comparecer à consulta" at bounding box center [368, 202] width 173 height 11
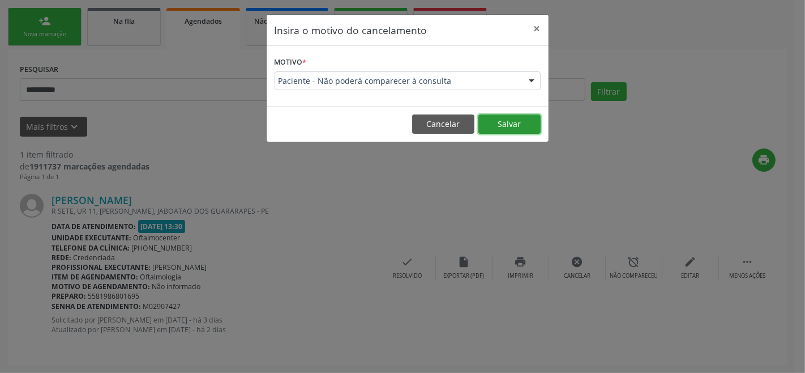
click at [506, 119] on button "Salvar" at bounding box center [510, 123] width 62 height 19
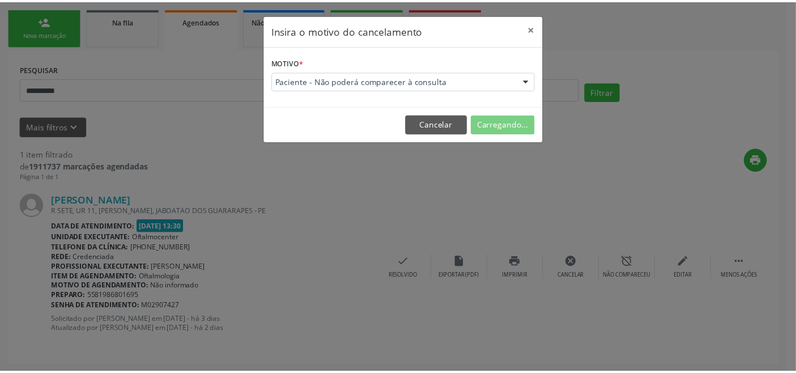
scroll to position [16, 0]
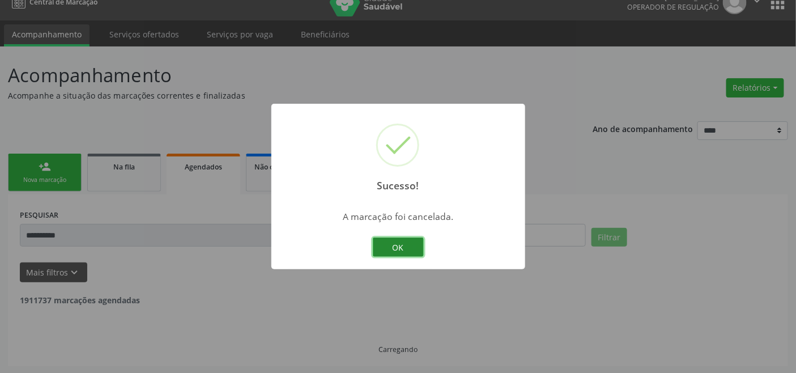
click at [381, 239] on button "OK" at bounding box center [398, 246] width 51 height 19
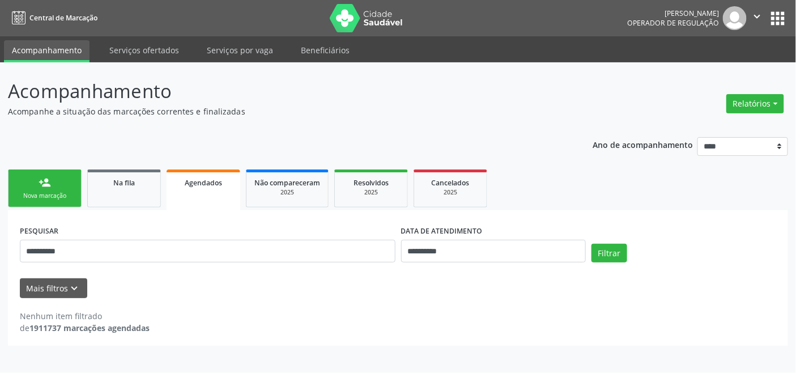
scroll to position [0, 0]
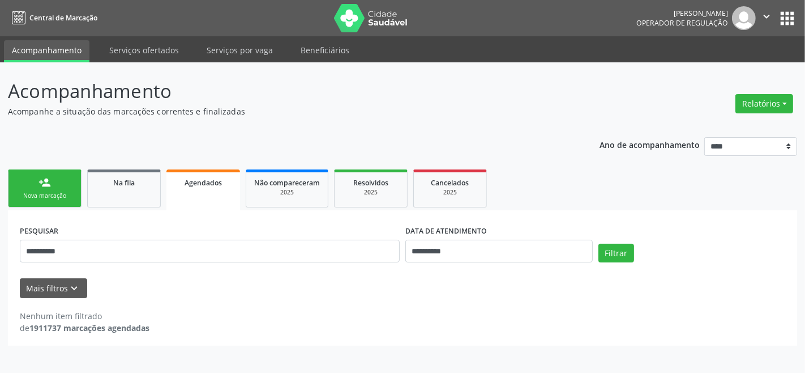
click at [36, 187] on link "person_add Nova marcação" at bounding box center [45, 188] width 74 height 38
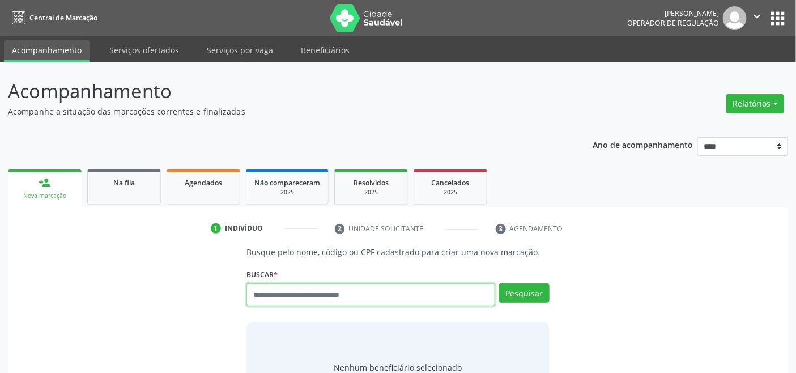
drag, startPoint x: 301, startPoint y: 293, endPoint x: 286, endPoint y: 265, distance: 31.4
click at [301, 295] on input "text" at bounding box center [370, 294] width 248 height 23
click at [315, 300] on input "text" at bounding box center [370, 294] width 248 height 23
type input "*********"
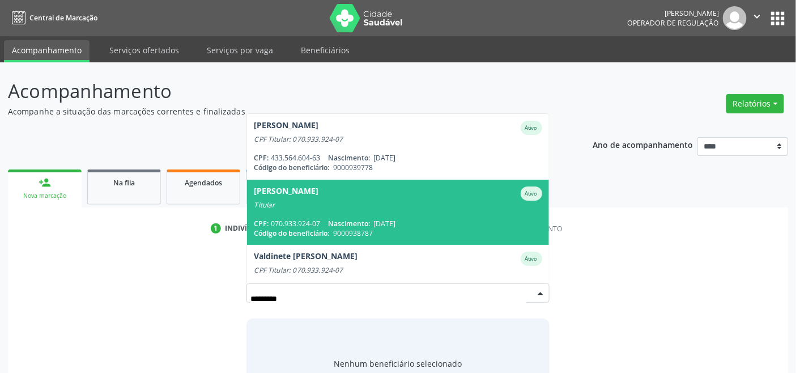
click at [411, 219] on div "CPF: 070.933.924-07 Nascimento: 18/12/1987" at bounding box center [398, 224] width 288 height 10
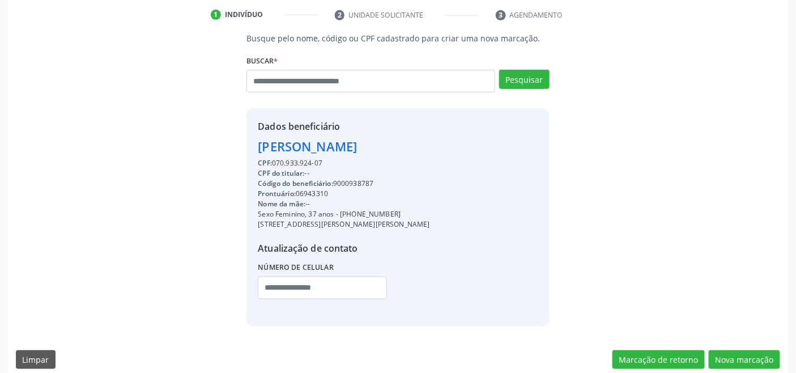
scroll to position [224, 0]
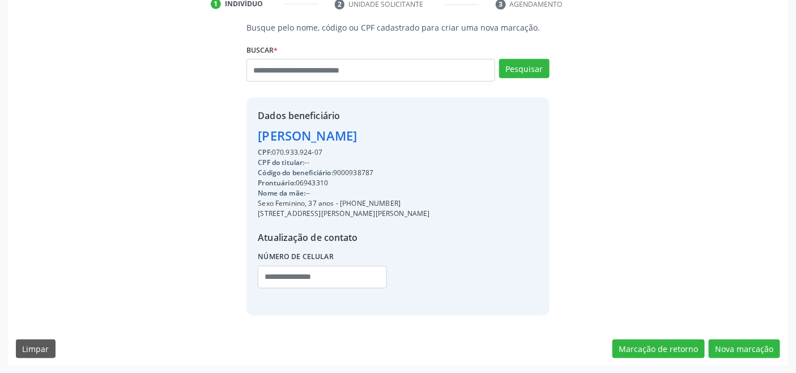
click at [354, 172] on div "Código do beneficiário: 9000938787" at bounding box center [344, 173] width 172 height 10
drag, startPoint x: 354, startPoint y: 172, endPoint x: 352, endPoint y: 167, distance: 5.9
copy div "9000938787"
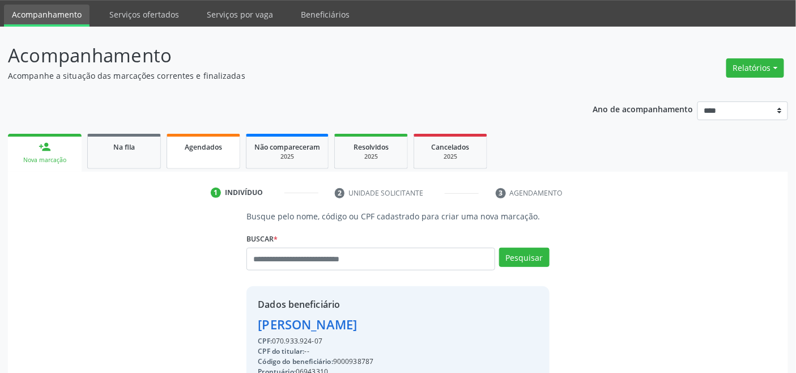
click at [188, 151] on div "Agendados" at bounding box center [203, 146] width 57 height 12
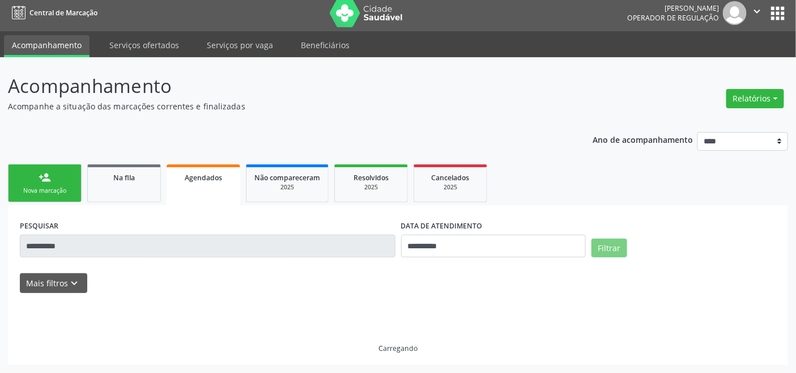
scroll to position [4, 0]
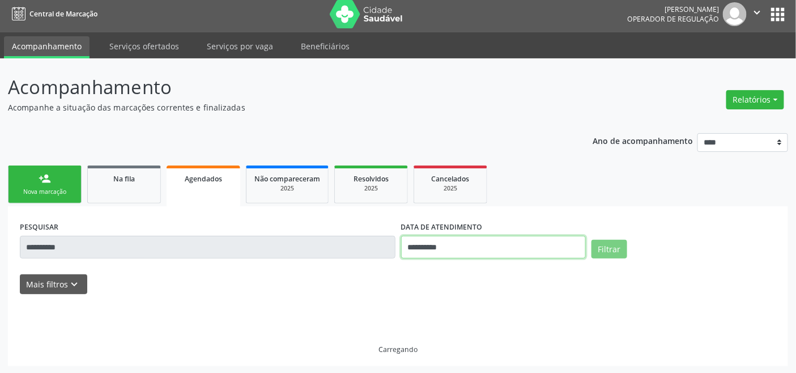
click at [468, 250] on input "**********" at bounding box center [493, 247] width 185 height 23
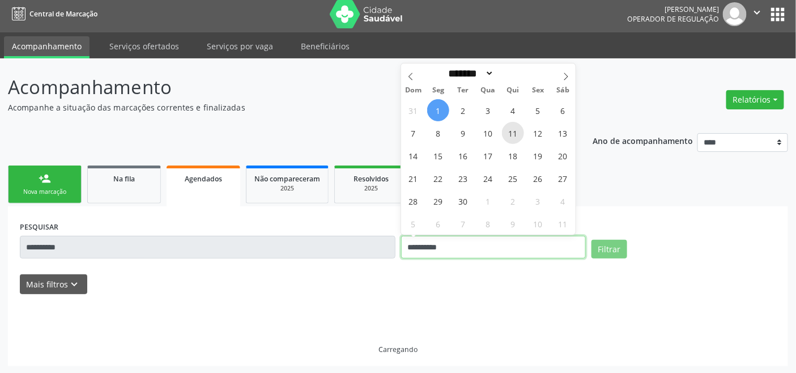
scroll to position [0, 0]
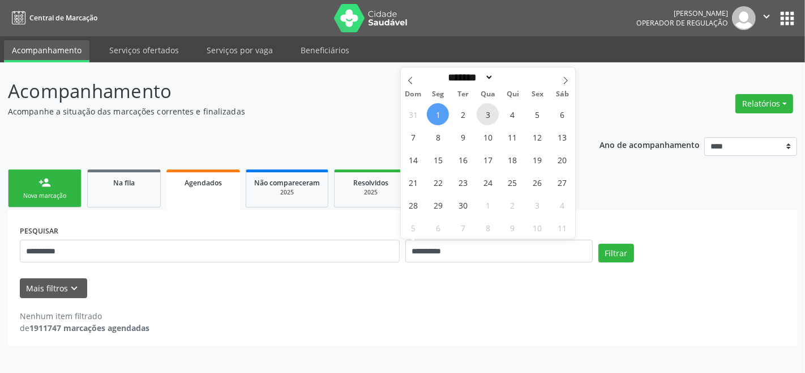
click at [493, 114] on span "3" at bounding box center [488, 114] width 22 height 22
type input "**********"
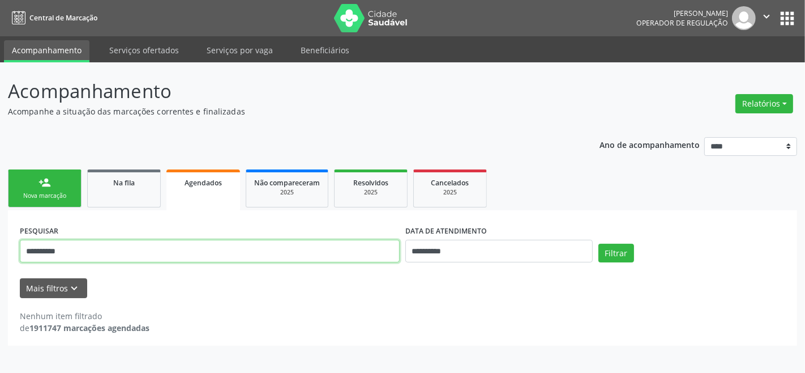
drag, startPoint x: 344, startPoint y: 246, endPoint x: 289, endPoint y: 248, distance: 55.0
click at [289, 248] on input "**********" at bounding box center [210, 251] width 380 height 23
paste input "text"
type input "**********"
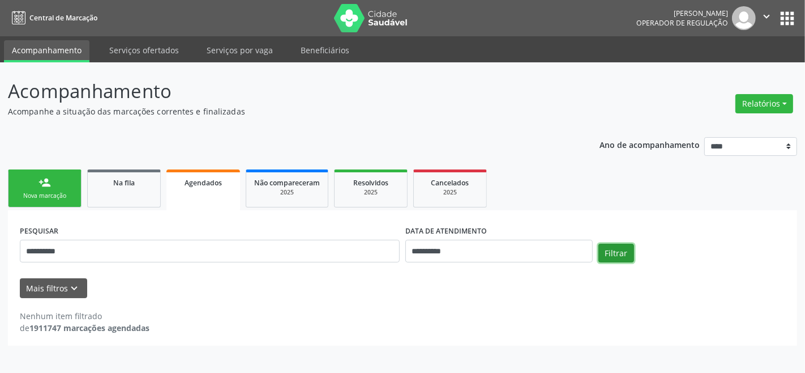
click at [631, 253] on button "Filtrar" at bounding box center [617, 253] width 36 height 19
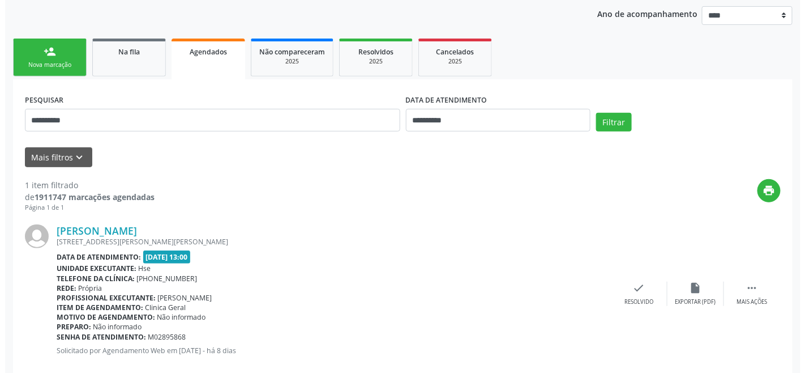
scroll to position [152, 0]
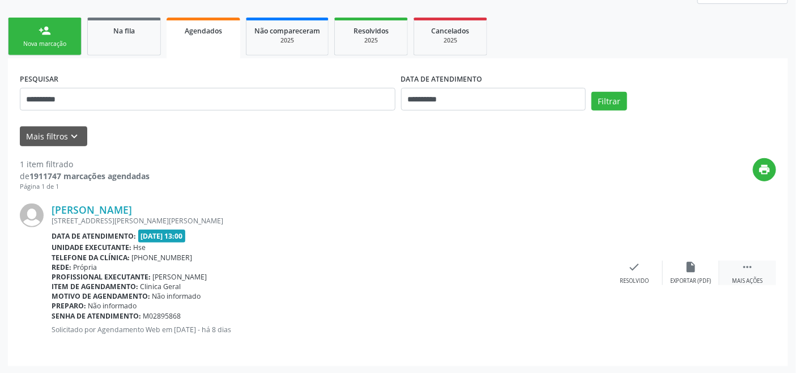
click at [749, 269] on icon "" at bounding box center [747, 267] width 12 height 12
click at [575, 268] on icon "cancel" at bounding box center [577, 267] width 12 height 12
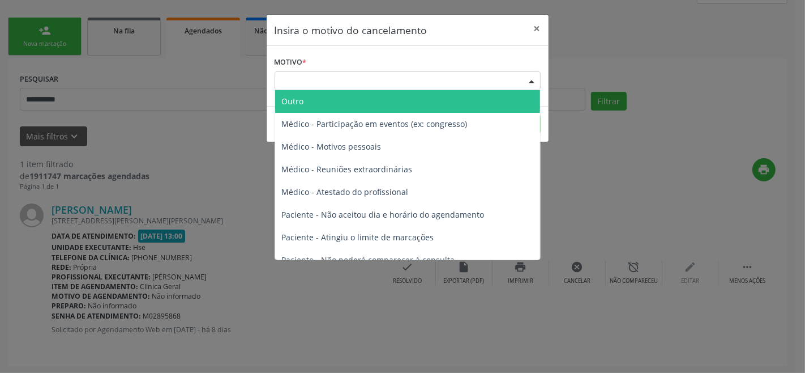
click at [375, 76] on div "Escolha o motivo" at bounding box center [408, 80] width 266 height 19
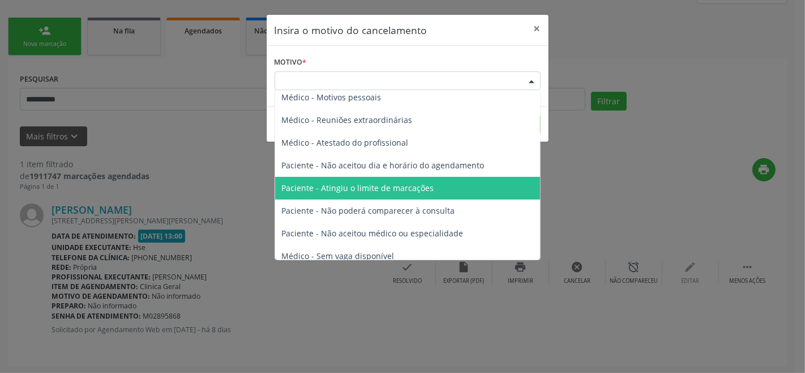
scroll to position [57, 0]
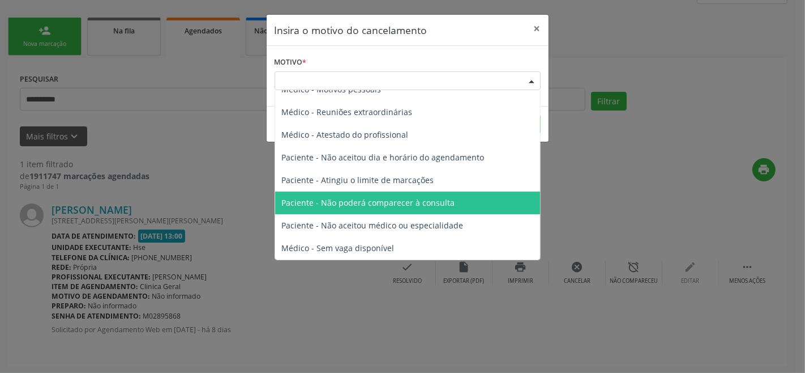
click at [405, 206] on span "Paciente - Não poderá comparecer à consulta" at bounding box center [368, 202] width 173 height 11
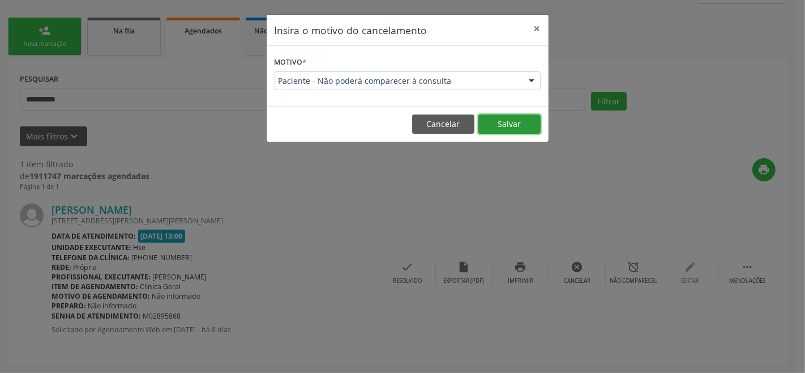
click at [509, 123] on button "Salvar" at bounding box center [510, 123] width 62 height 19
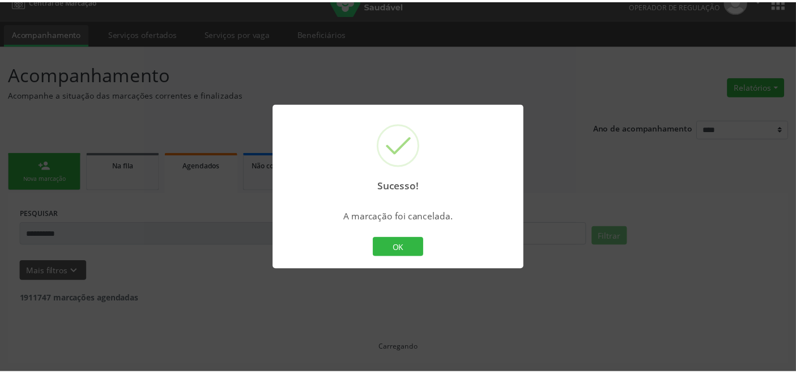
scroll to position [16, 0]
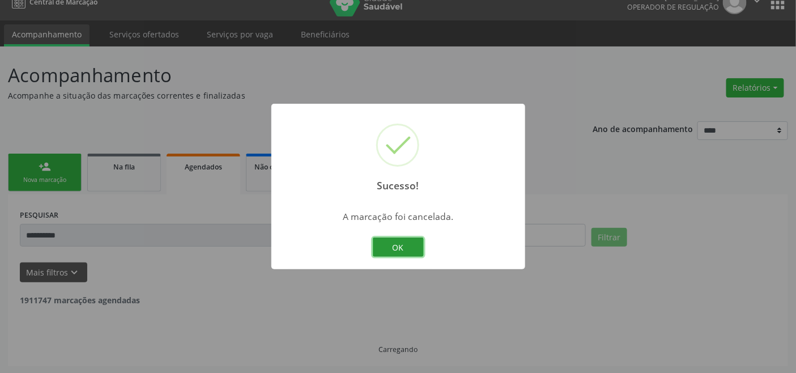
drag, startPoint x: 398, startPoint y: 241, endPoint x: 225, endPoint y: 213, distance: 175.0
click at [398, 242] on button "OK" at bounding box center [398, 246] width 51 height 19
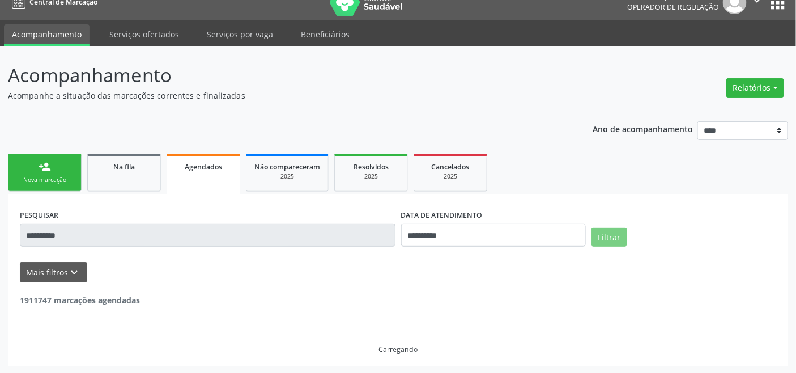
scroll to position [0, 0]
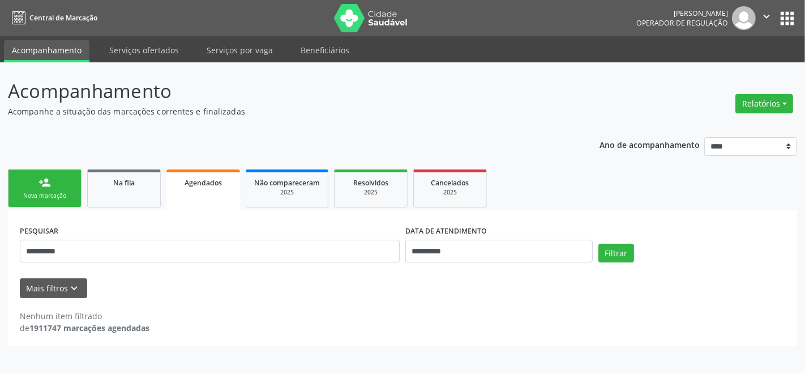
click at [57, 176] on link "person_add Nova marcação" at bounding box center [45, 188] width 74 height 38
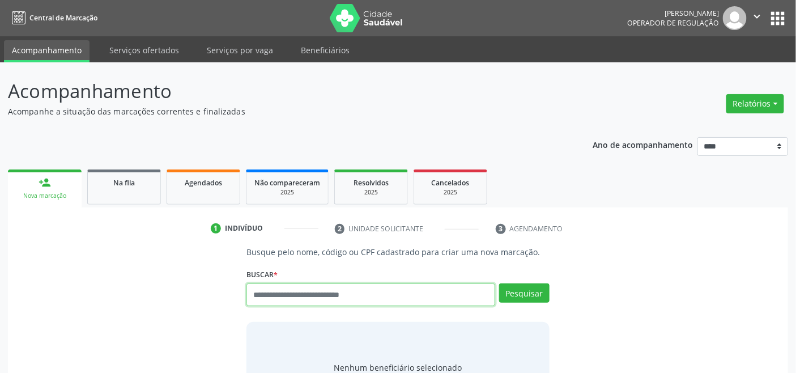
drag, startPoint x: 296, startPoint y: 299, endPoint x: 309, endPoint y: 292, distance: 15.0
click at [296, 299] on input "text" at bounding box center [370, 294] width 248 height 23
type input "*********"
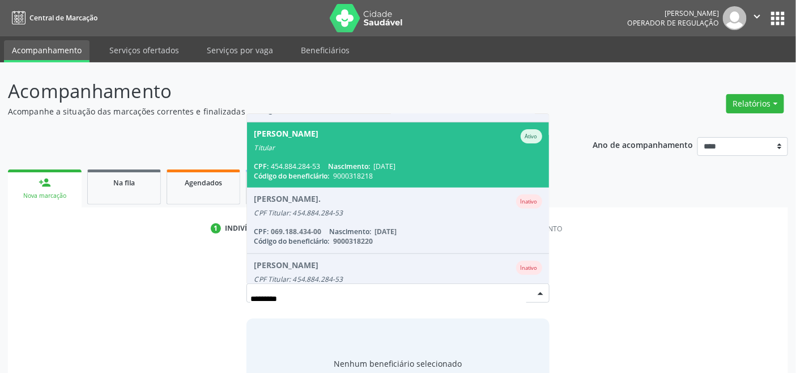
scroll to position [33, 0]
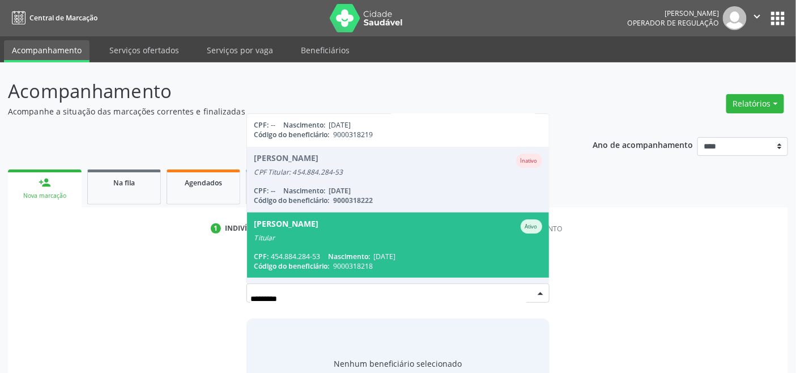
drag, startPoint x: 383, startPoint y: 238, endPoint x: 408, endPoint y: 246, distance: 26.0
click at [384, 238] on div "Titular" at bounding box center [398, 237] width 288 height 9
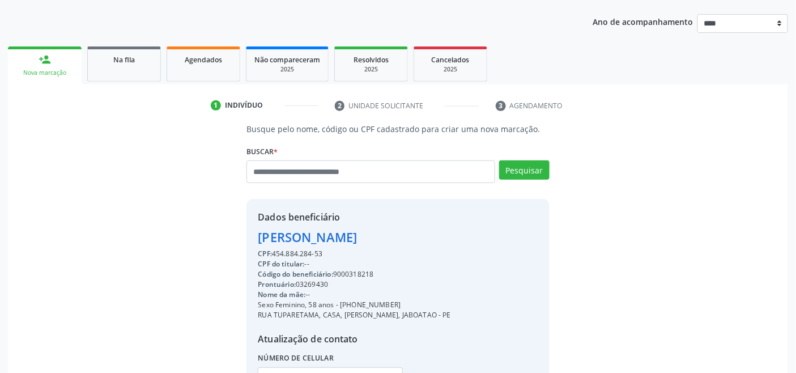
scroll to position [224, 0]
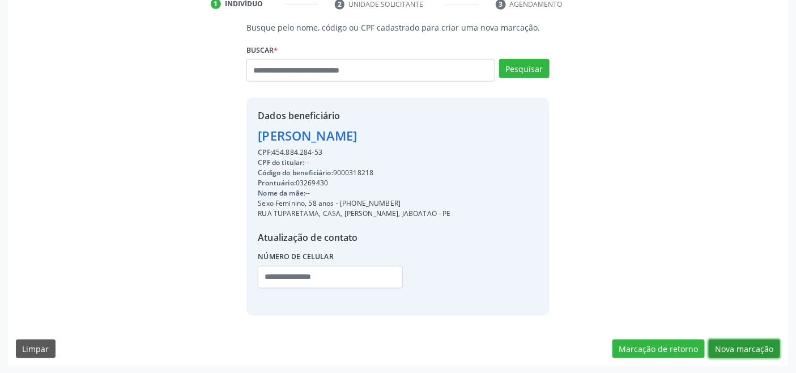
drag, startPoint x: 748, startPoint y: 340, endPoint x: 728, endPoint y: 342, distance: 20.0
click at [748, 339] on button "Nova marcação" at bounding box center [744, 348] width 71 height 19
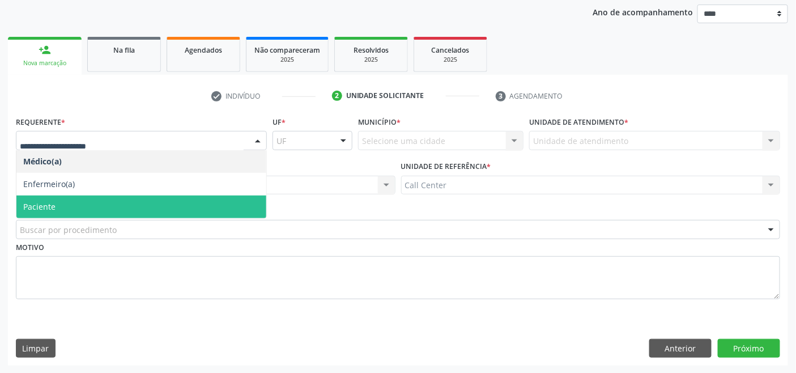
click at [66, 196] on span "Paciente" at bounding box center [141, 206] width 250 height 23
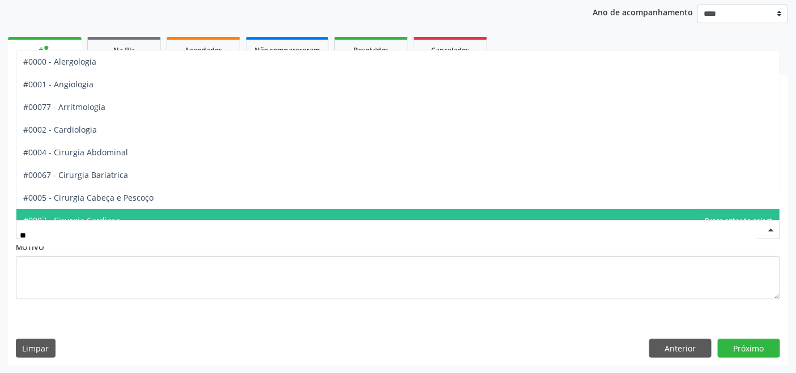
type input "***"
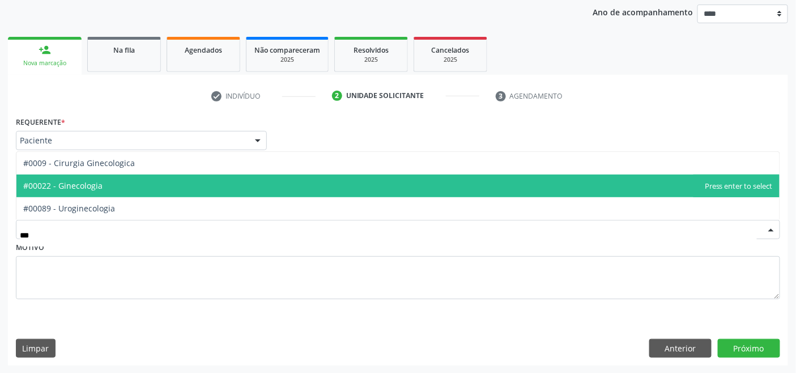
click at [93, 187] on span "#00022 - Ginecologia" at bounding box center [62, 185] width 79 height 11
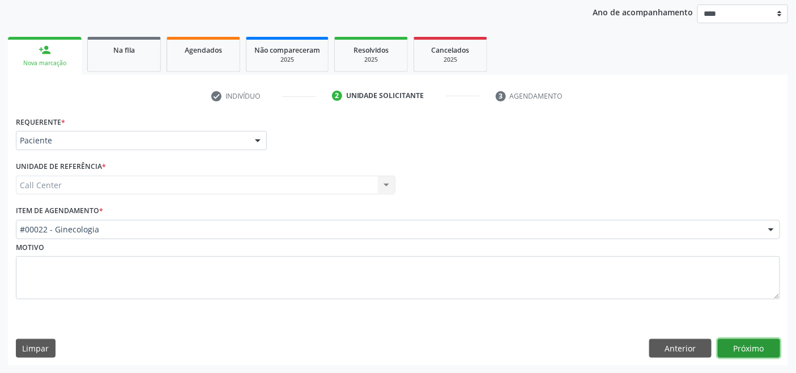
click at [739, 340] on button "Próximo" at bounding box center [749, 348] width 62 height 19
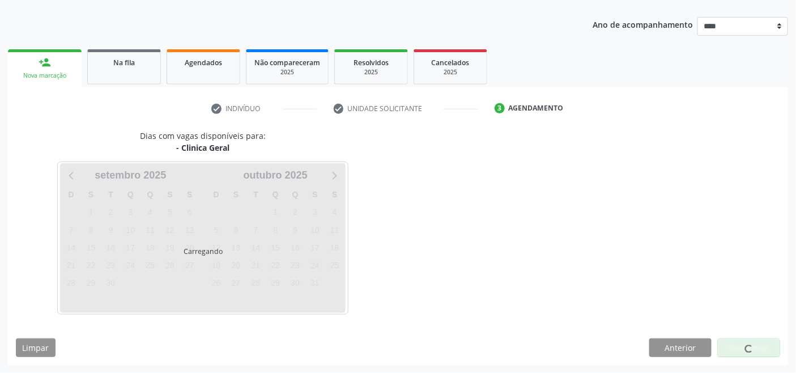
scroll to position [120, 0]
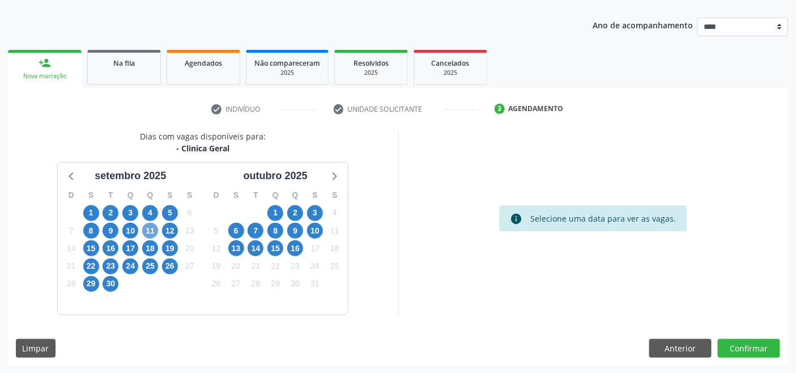
click at [149, 232] on span "11" at bounding box center [150, 231] width 16 height 16
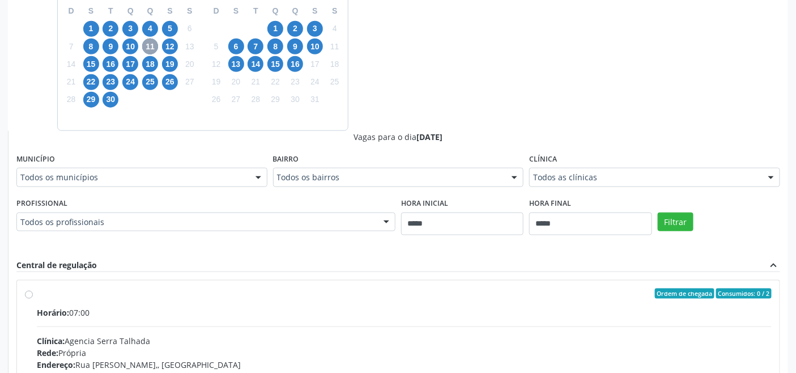
scroll to position [308, 0]
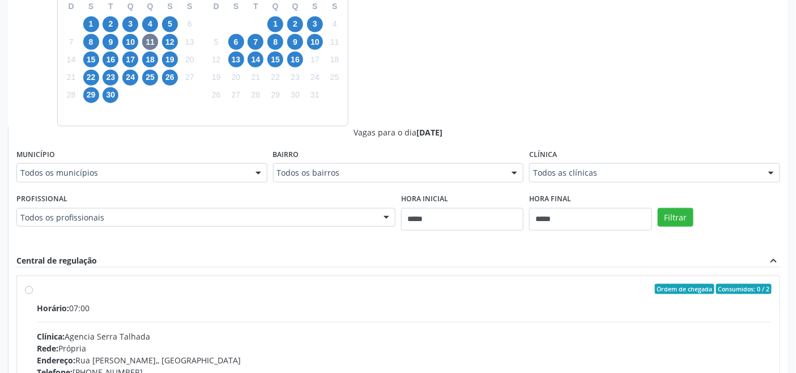
click at [230, 210] on div "Todos os profissionais" at bounding box center [205, 217] width 379 height 19
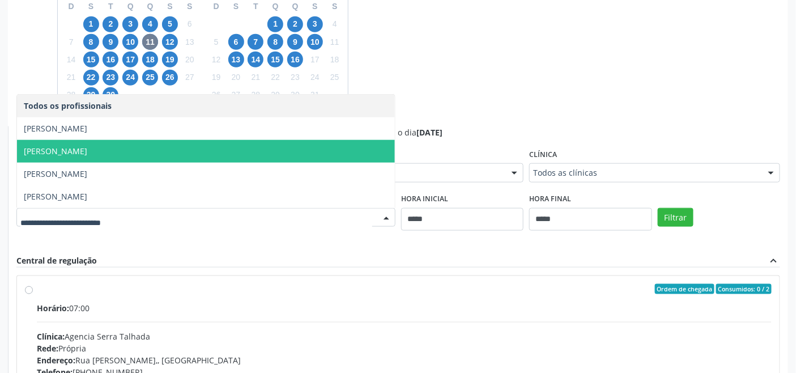
click at [144, 153] on span "Maria de Lourdes Pinto Rolim" at bounding box center [206, 151] width 378 height 23
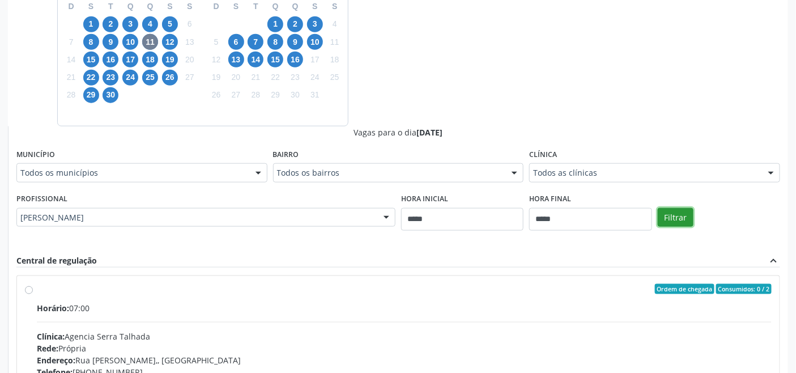
click at [676, 217] on button "Filtrar" at bounding box center [676, 217] width 36 height 19
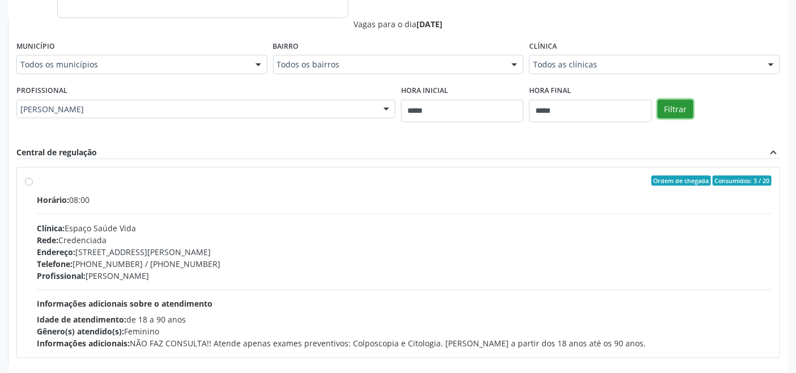
scroll to position [467, 0]
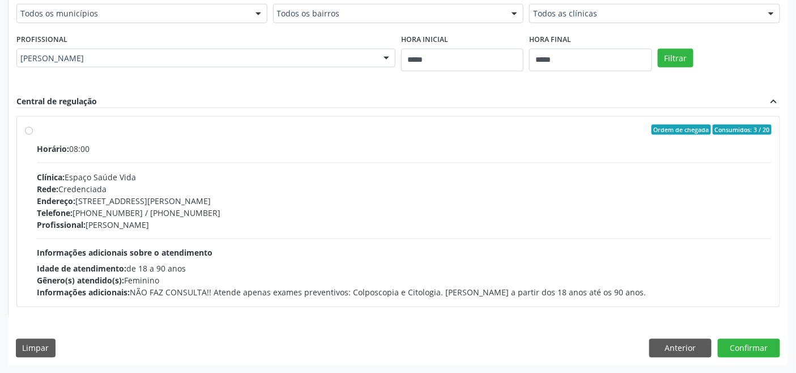
click at [200, 207] on div "Telefone: (81) 3094-6688 / (81) 99877-9623" at bounding box center [404, 213] width 735 height 12
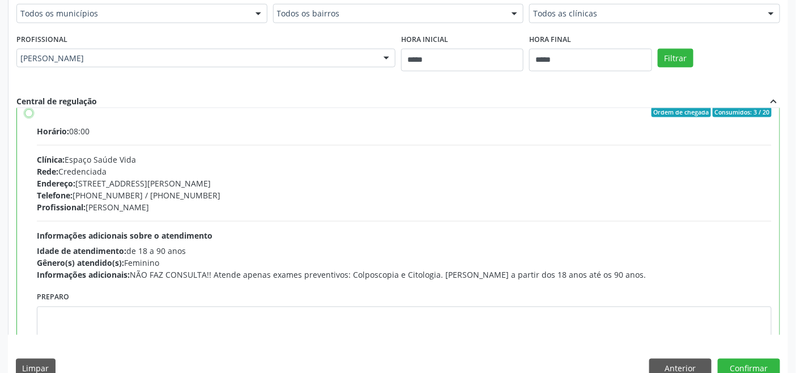
scroll to position [57, 0]
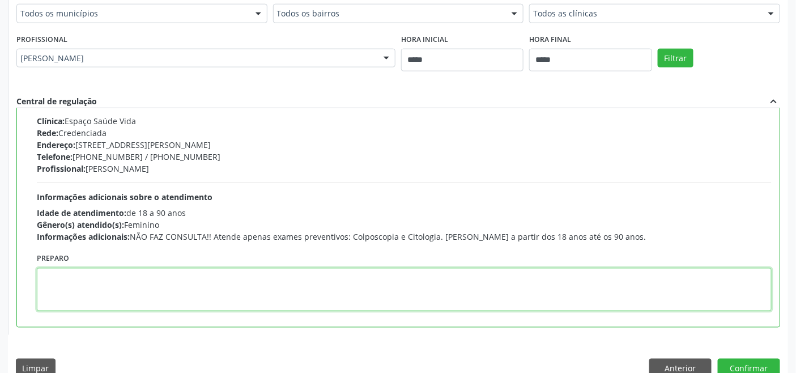
paste textarea "**********"
type textarea "**********"
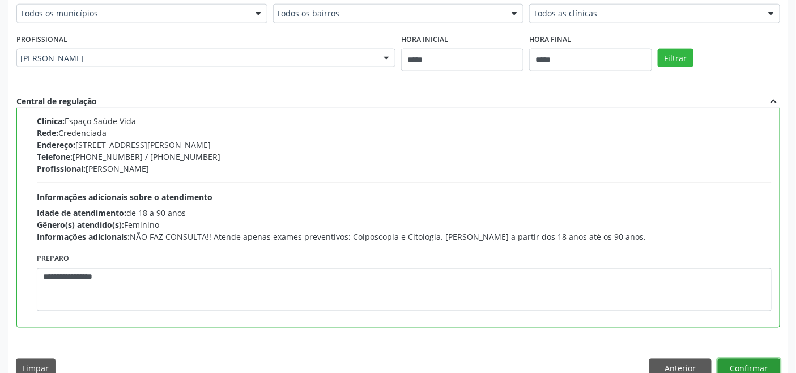
click at [758, 364] on button "Confirmar" at bounding box center [749, 368] width 62 height 19
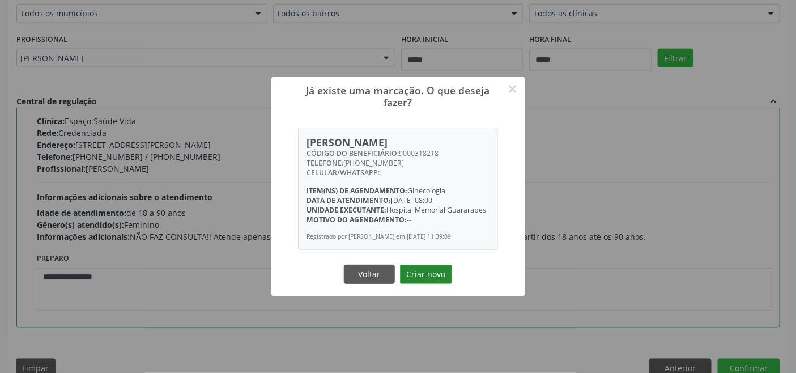
click at [434, 284] on button "Criar novo" at bounding box center [426, 273] width 52 height 19
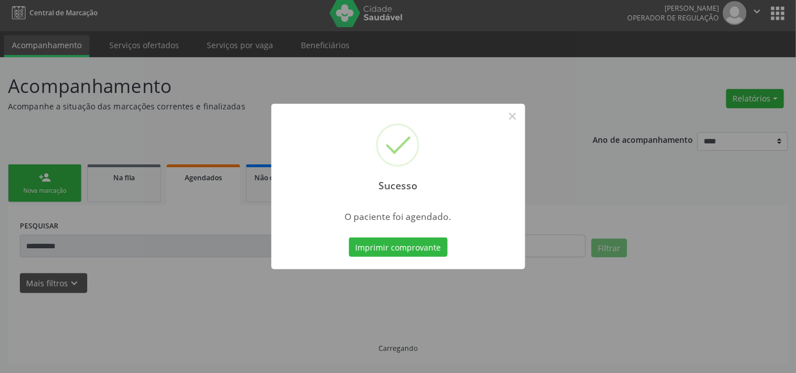
scroll to position [4, 0]
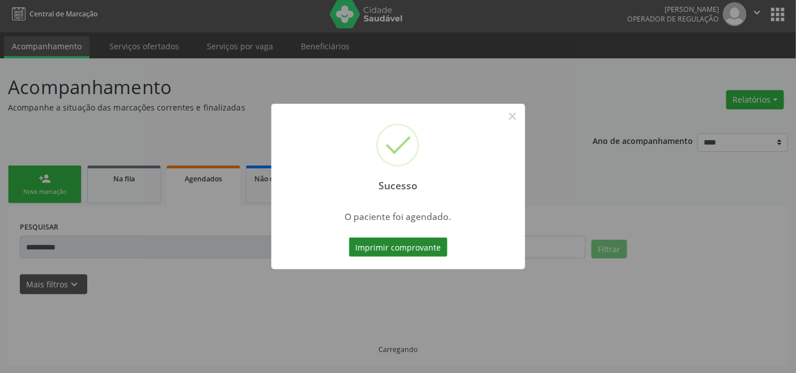
click at [429, 250] on button "Imprimir comprovante" at bounding box center [398, 246] width 99 height 19
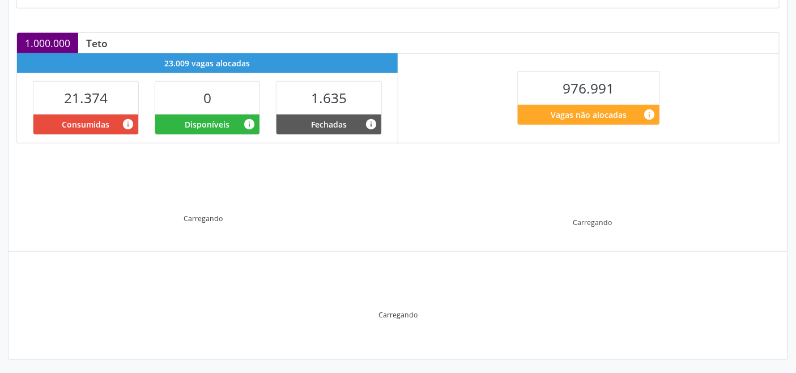
scroll to position [227, 0]
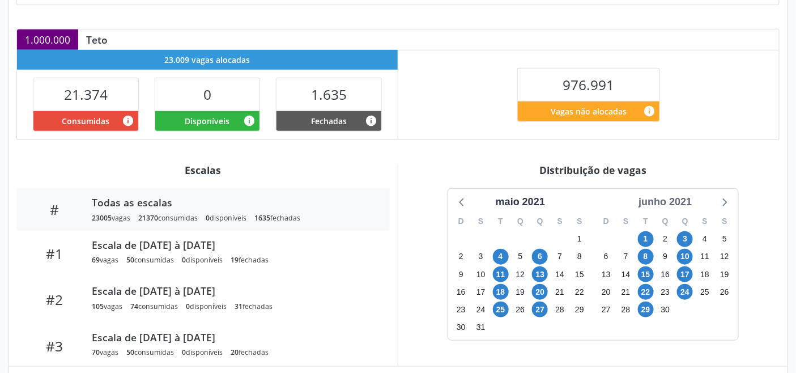
click at [680, 201] on div "junho 2021" at bounding box center [665, 201] width 62 height 15
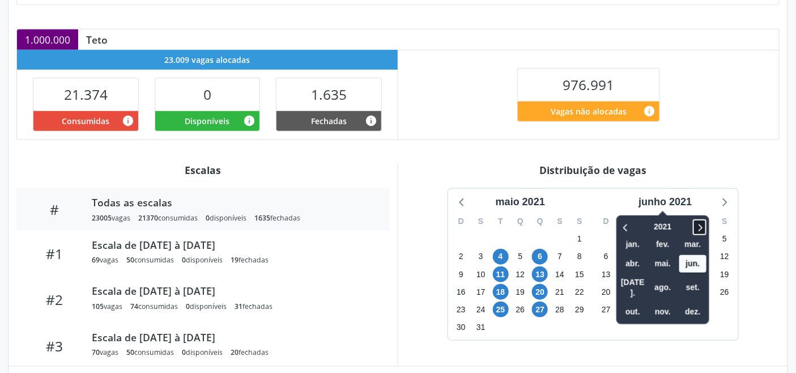
click at [703, 228] on icon at bounding box center [699, 227] width 11 height 14
click at [635, 303] on span "out." at bounding box center [632, 312] width 27 height 18
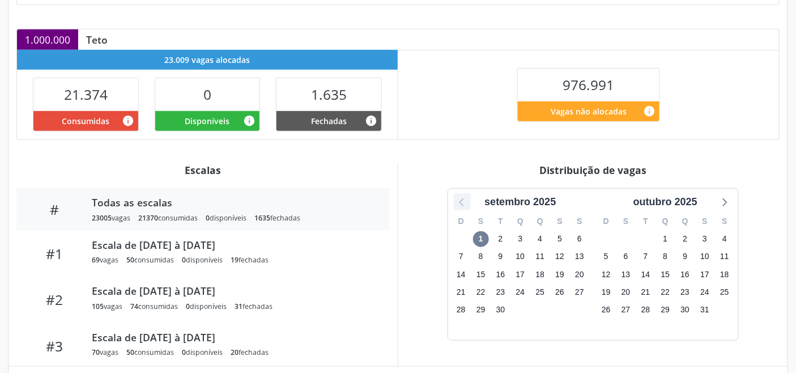
click at [460, 205] on icon at bounding box center [462, 201] width 15 height 15
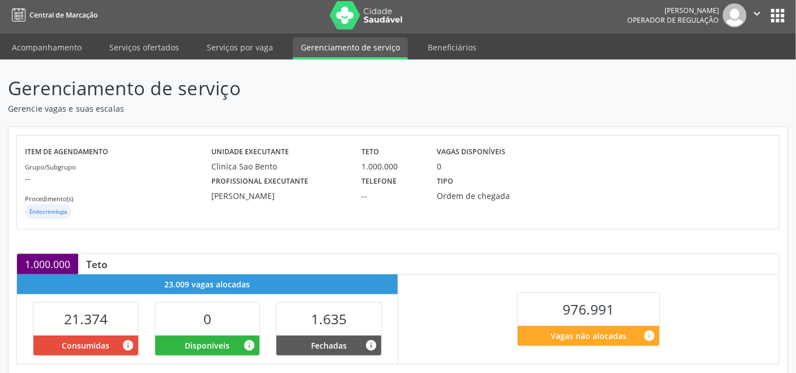
scroll to position [0, 0]
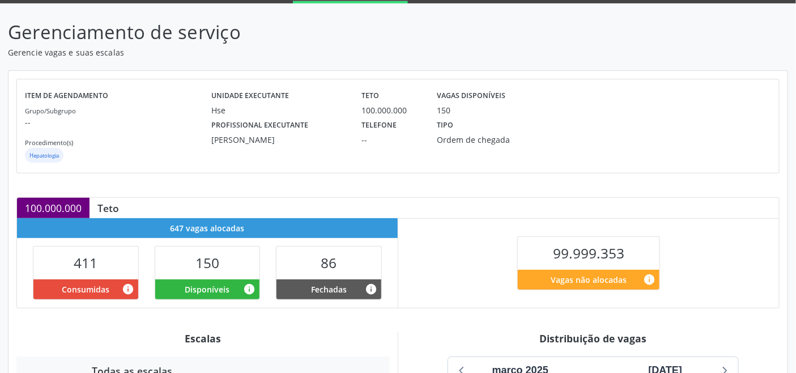
scroll to position [286, 0]
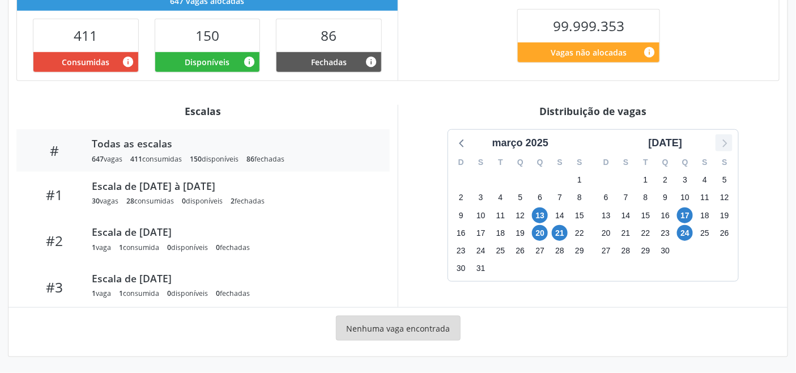
click at [732, 144] on div at bounding box center [723, 142] width 17 height 17
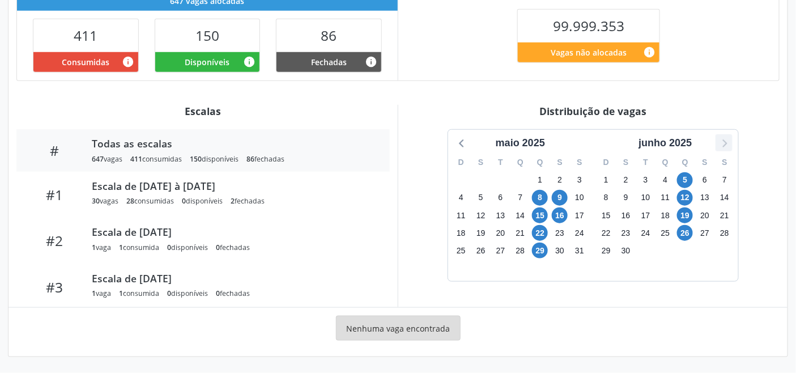
click at [731, 144] on icon at bounding box center [723, 142] width 15 height 15
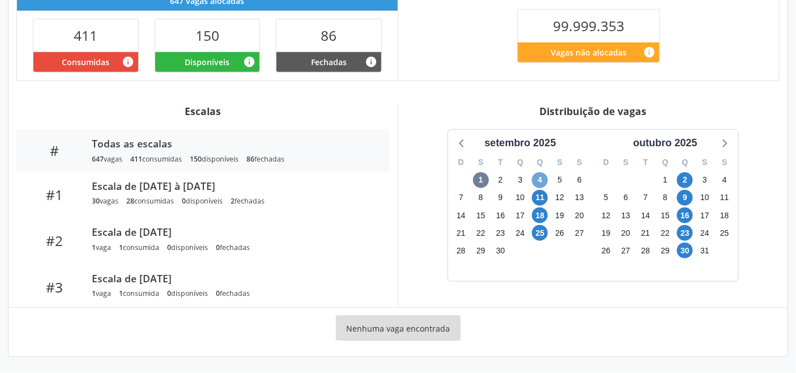
click at [535, 180] on span "4" at bounding box center [540, 180] width 16 height 16
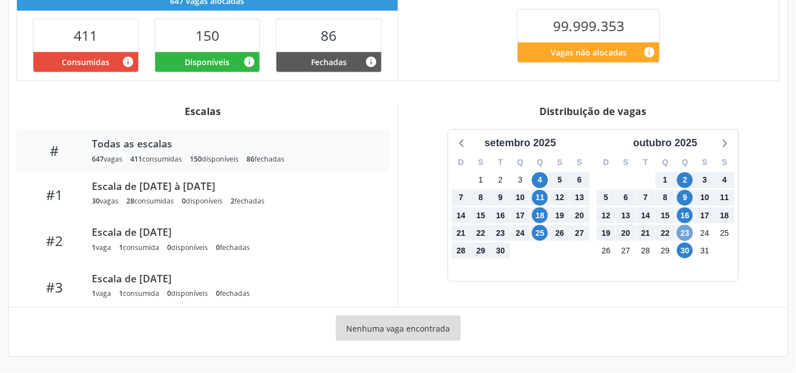
click at [684, 236] on span "23" at bounding box center [685, 233] width 16 height 16
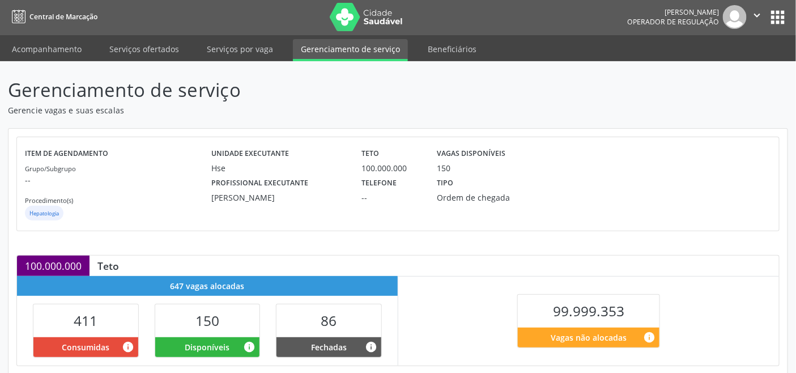
scroll to position [0, 0]
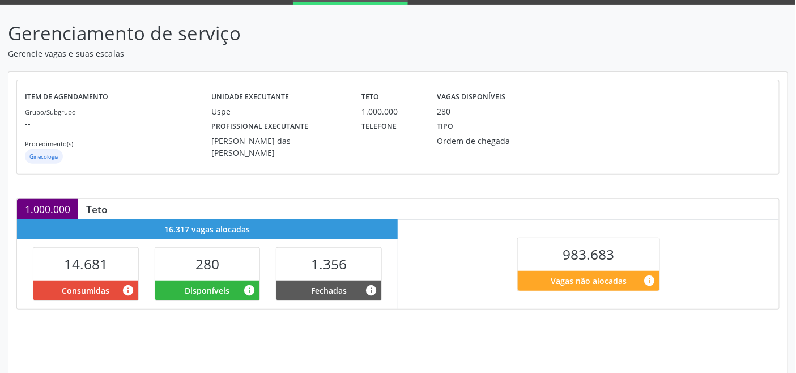
scroll to position [227, 0]
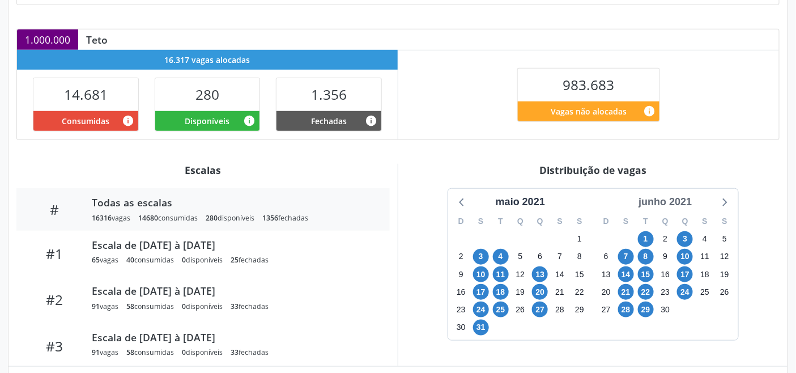
click at [682, 205] on div "junho 2021" at bounding box center [665, 201] width 62 height 15
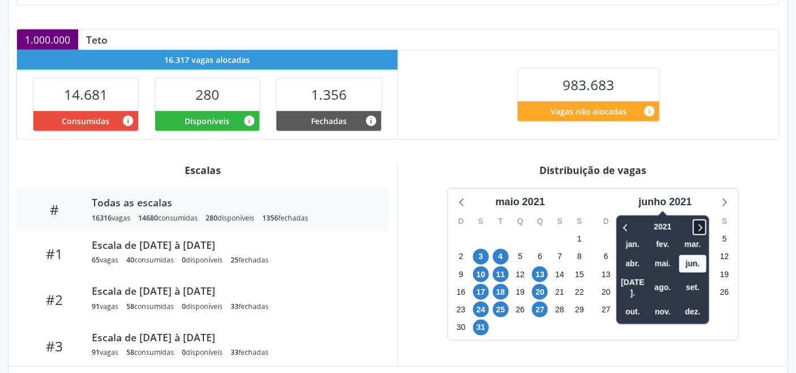
click at [705, 225] on icon at bounding box center [699, 227] width 11 height 14
click at [697, 279] on span "set." at bounding box center [692, 288] width 27 height 18
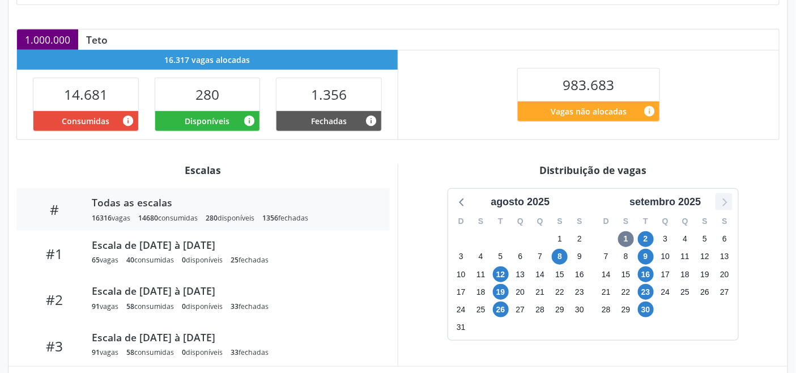
click at [725, 203] on icon at bounding box center [723, 201] width 15 height 15
click at [502, 252] on span "7" at bounding box center [501, 257] width 16 height 16
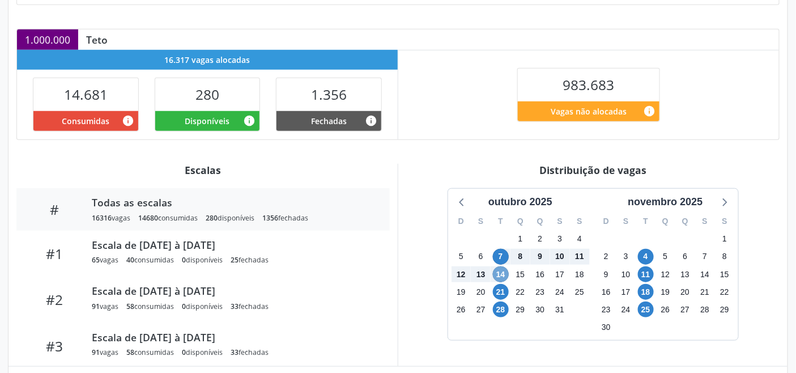
click at [502, 272] on span "14" at bounding box center [501, 274] width 16 height 16
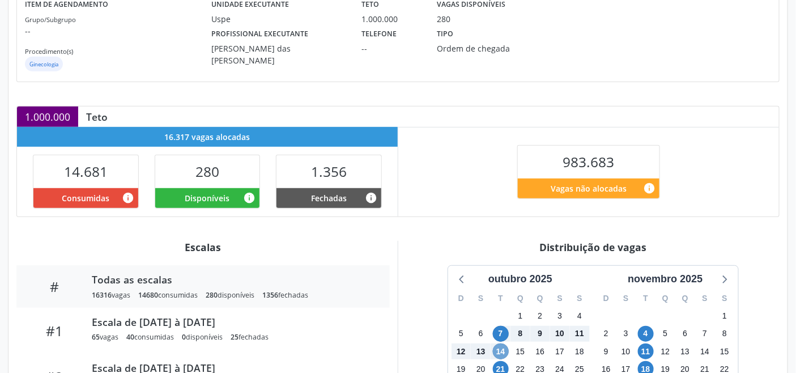
scroll to position [106, 0]
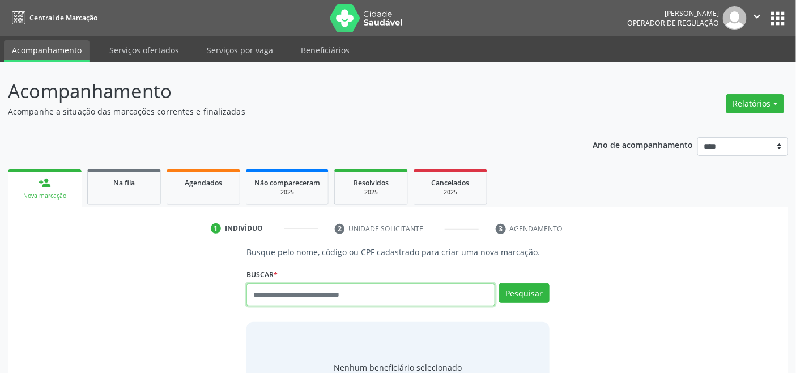
paste input "**********"
type input "**********"
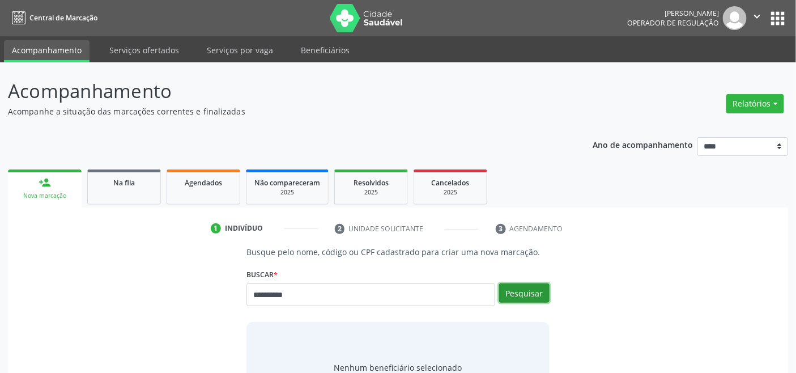
click at [527, 285] on button "Pesquisar" at bounding box center [524, 292] width 50 height 19
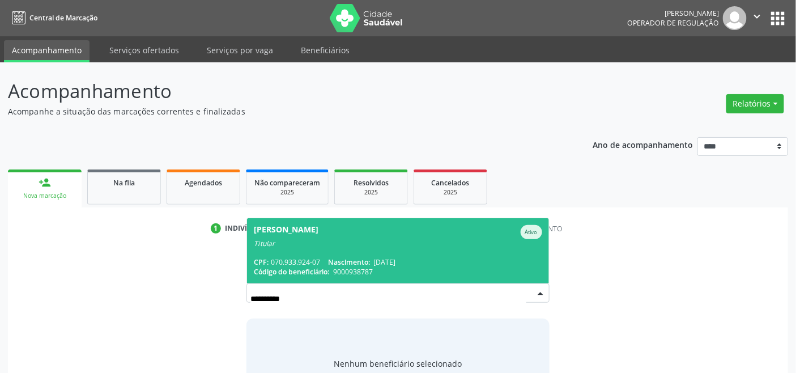
click at [332, 250] on span "[PERSON_NAME] Ativo Titular CPF: 070.933.924-07 Nascimento: [DATE] Código do be…" at bounding box center [397, 250] width 301 height 65
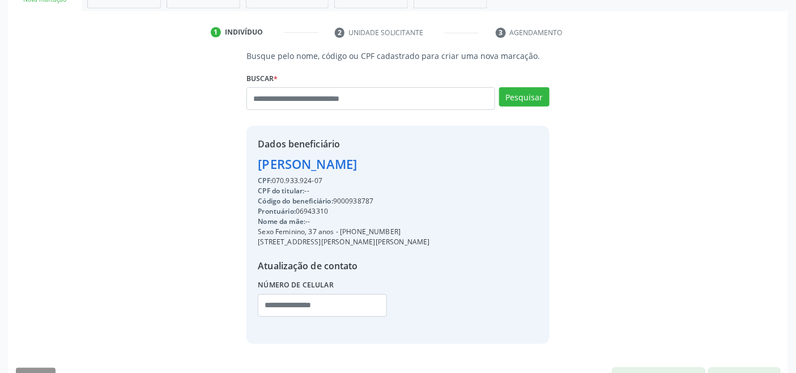
scroll to position [224, 0]
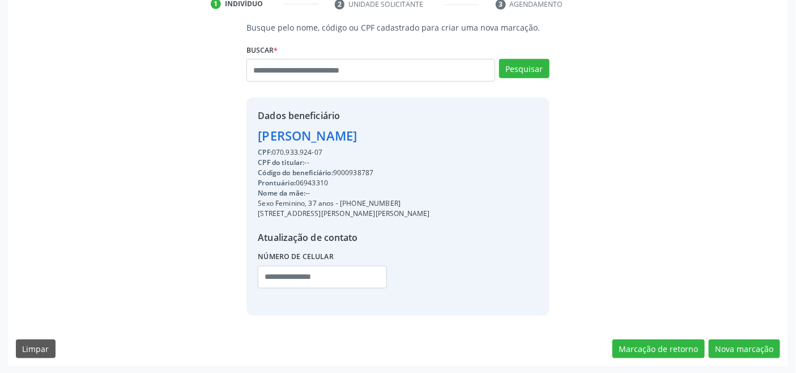
click at [288, 153] on div "CPF: 070.933.924-07" at bounding box center [344, 152] width 172 height 10
copy div "070.933.924"
paste input "**********"
type input "**********"
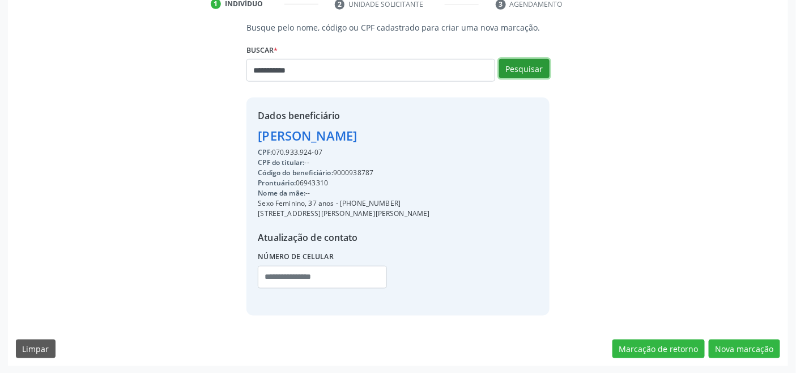
drag, startPoint x: 534, startPoint y: 69, endPoint x: 531, endPoint y: 74, distance: 5.8
click at [532, 68] on button "Pesquisar" at bounding box center [524, 68] width 50 height 19
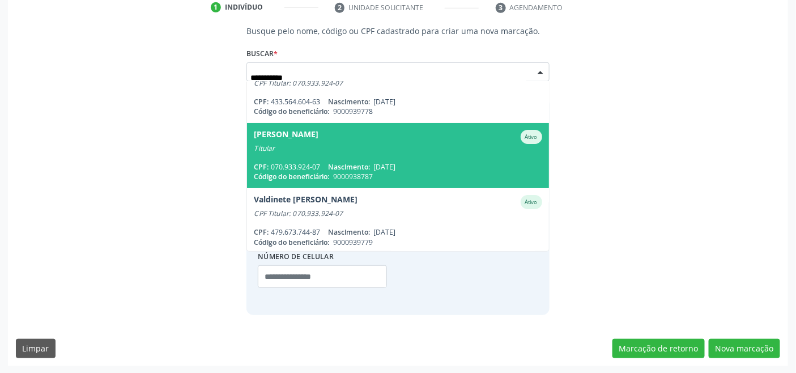
scroll to position [26, 0]
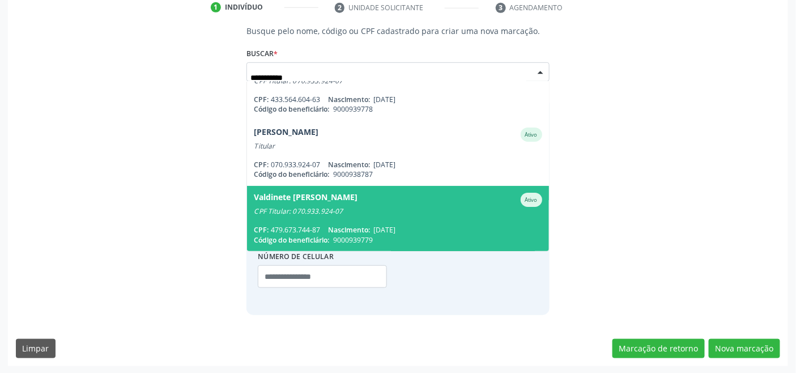
click at [376, 210] on div "CPF Titular: 070.933.924-07" at bounding box center [398, 211] width 288 height 9
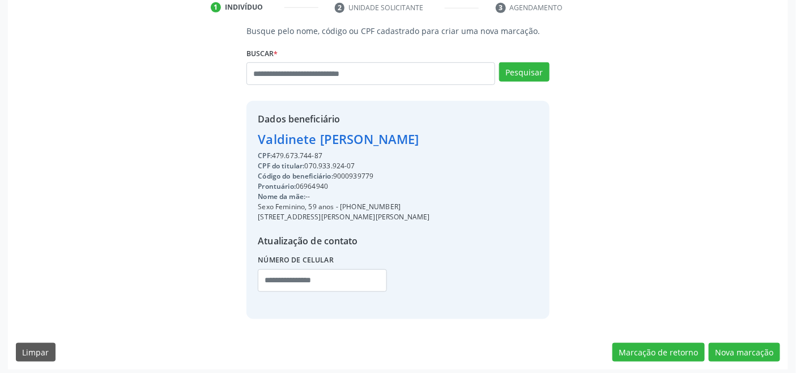
scroll to position [224, 0]
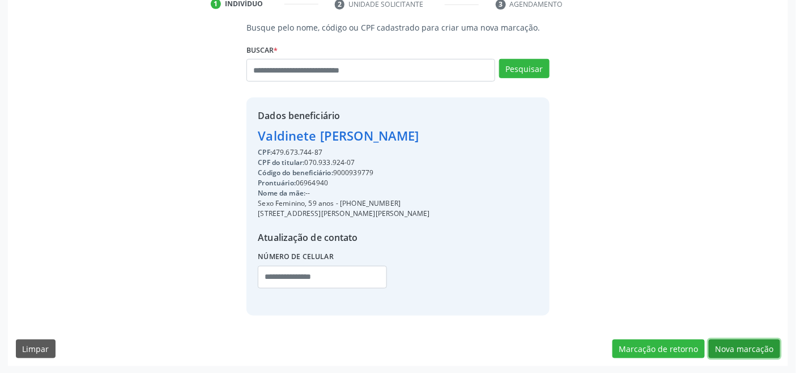
click at [741, 352] on button "Nova marcação" at bounding box center [744, 348] width 71 height 19
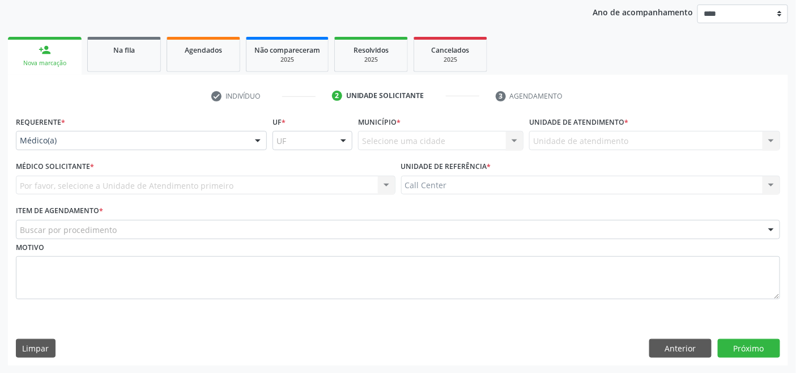
click at [113, 146] on div "Médico(a)" at bounding box center [141, 140] width 251 height 19
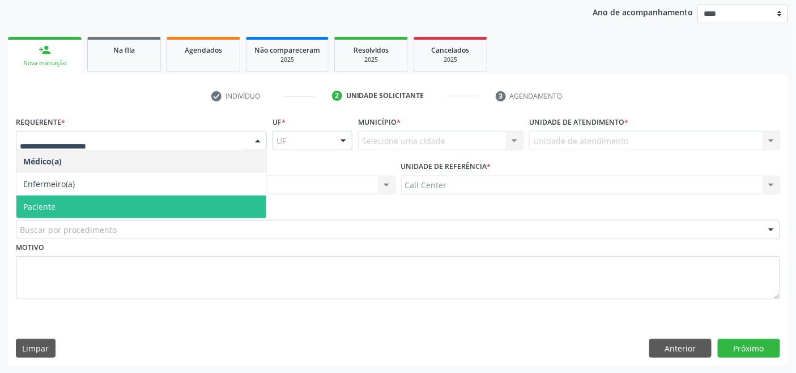
drag, startPoint x: 76, startPoint y: 204, endPoint x: 82, endPoint y: 216, distance: 12.7
click at [77, 204] on span "Paciente" at bounding box center [141, 206] width 250 height 23
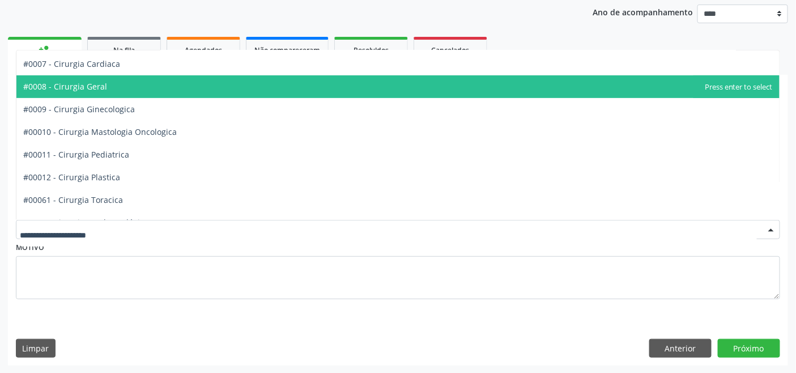
scroll to position [251, 0]
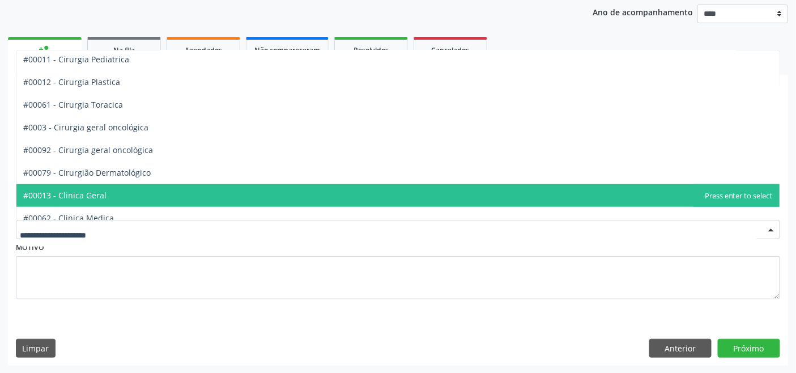
drag, startPoint x: 114, startPoint y: 189, endPoint x: 144, endPoint y: 197, distance: 31.7
click at [114, 188] on span "#00013 - Clinica Geral" at bounding box center [397, 195] width 763 height 23
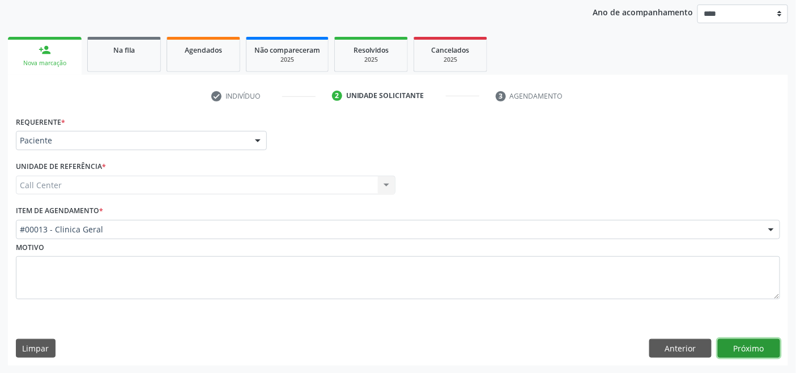
click at [740, 342] on button "Próximo" at bounding box center [749, 348] width 62 height 19
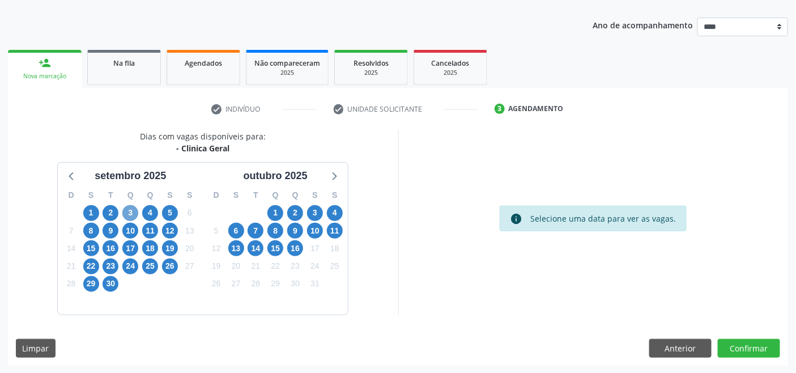
click at [126, 210] on span "3" at bounding box center [130, 213] width 16 height 16
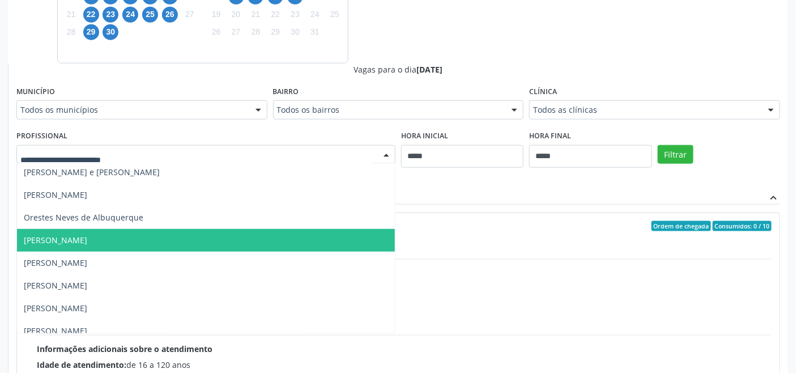
scroll to position [306, 0]
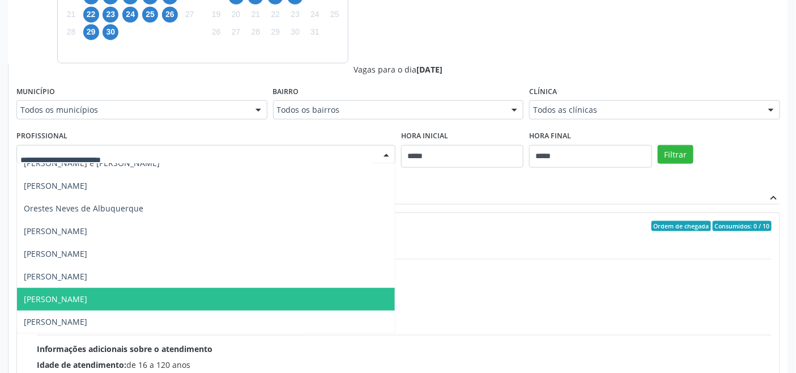
drag, startPoint x: 148, startPoint y: 303, endPoint x: 167, endPoint y: 305, distance: 18.8
click at [148, 304] on span "[PERSON_NAME]" at bounding box center [206, 299] width 378 height 23
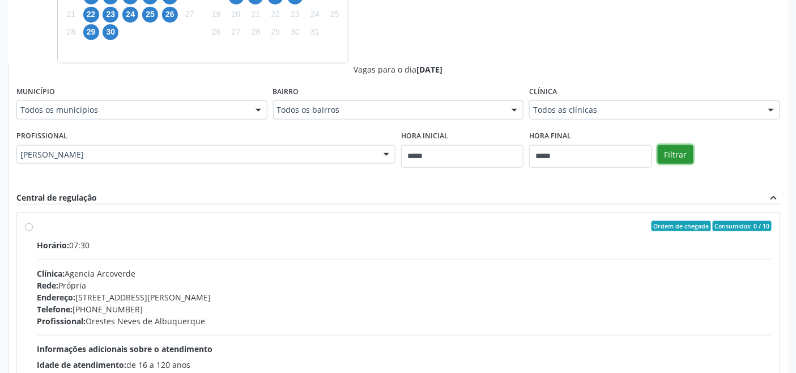
click at [680, 157] on button "Filtrar" at bounding box center [676, 154] width 36 height 19
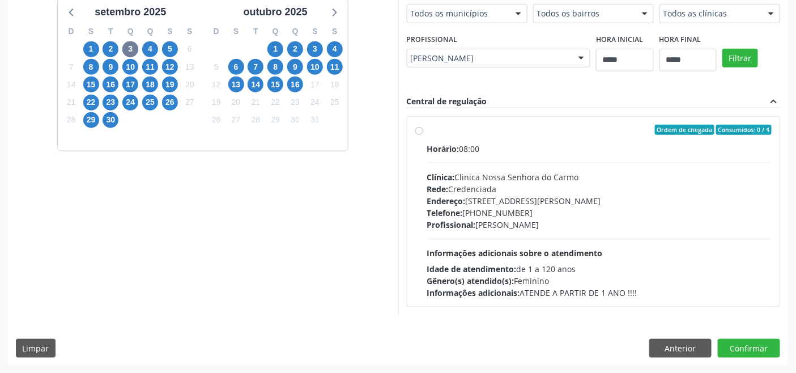
click at [517, 42] on div "Profissional [PERSON_NAME] Todos os profissionais [PERSON_NAME] [PERSON_NAME] -…" at bounding box center [499, 49] width 184 height 36
drag, startPoint x: 518, startPoint y: 52, endPoint x: 519, endPoint y: 58, distance: 7.0
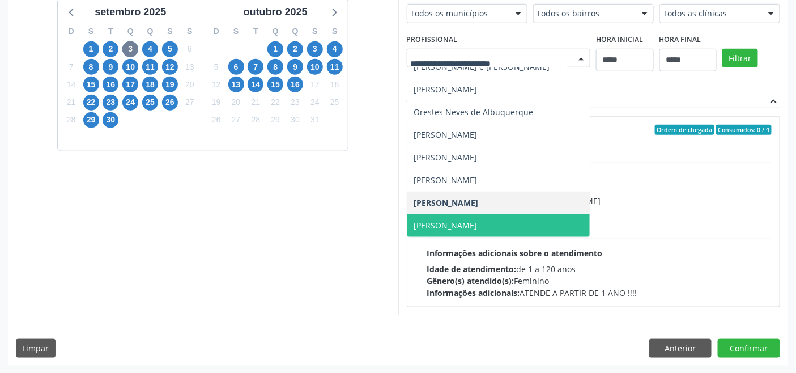
click at [477, 224] on span "[PERSON_NAME]" at bounding box center [445, 225] width 63 height 11
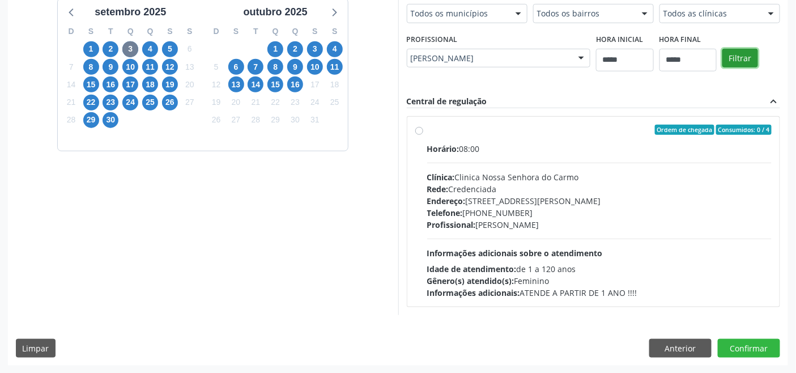
drag, startPoint x: 748, startPoint y: 66, endPoint x: 738, endPoint y: 82, distance: 19.3
click at [746, 62] on button "Filtrar" at bounding box center [740, 58] width 36 height 19
click at [620, 216] on div "Telefone: [PHONE_NUMBER]" at bounding box center [599, 213] width 345 height 12
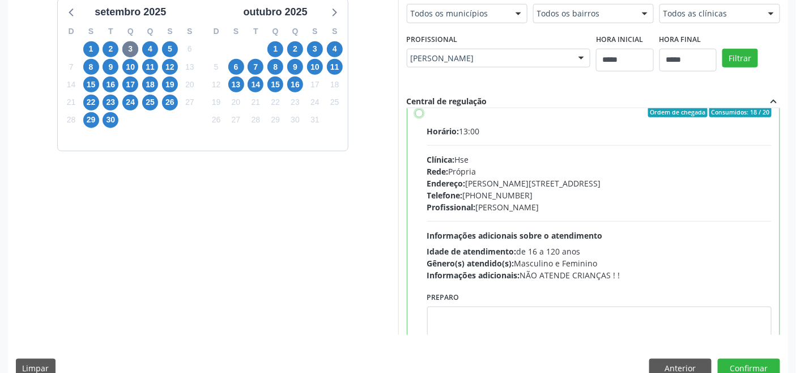
scroll to position [56, 0]
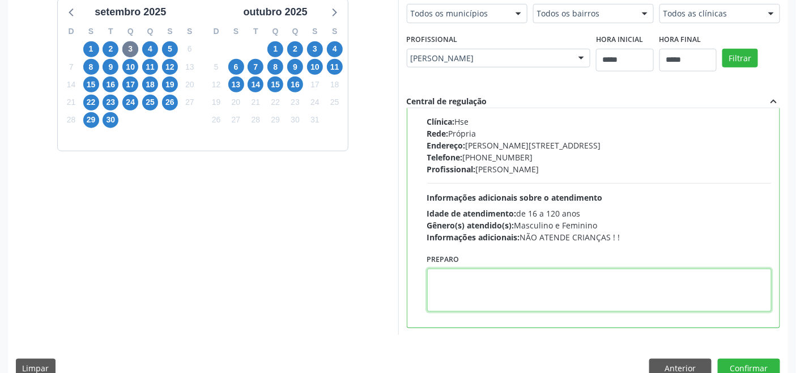
paste textarea "**********"
type textarea "**********"
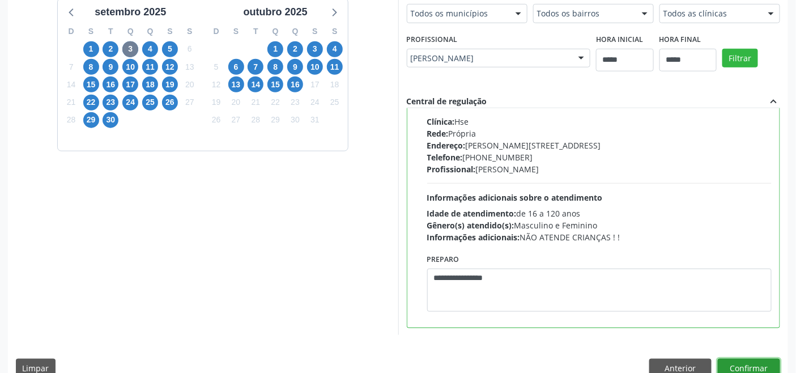
drag, startPoint x: 754, startPoint y: 369, endPoint x: 703, endPoint y: 357, distance: 52.5
click at [752, 369] on button "Confirmar" at bounding box center [749, 368] width 62 height 19
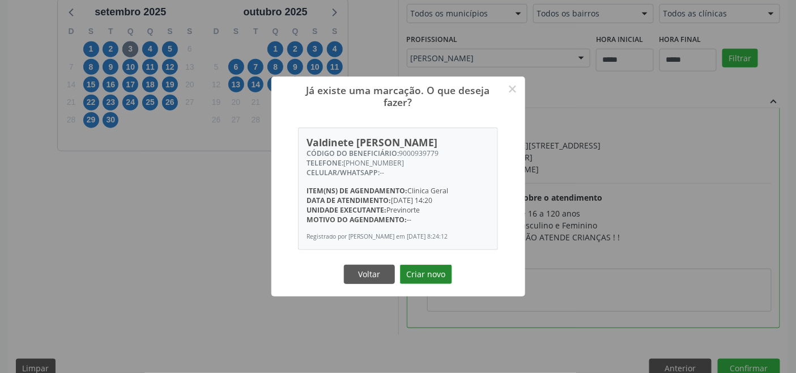
click at [414, 281] on button "Criar novo" at bounding box center [426, 273] width 52 height 19
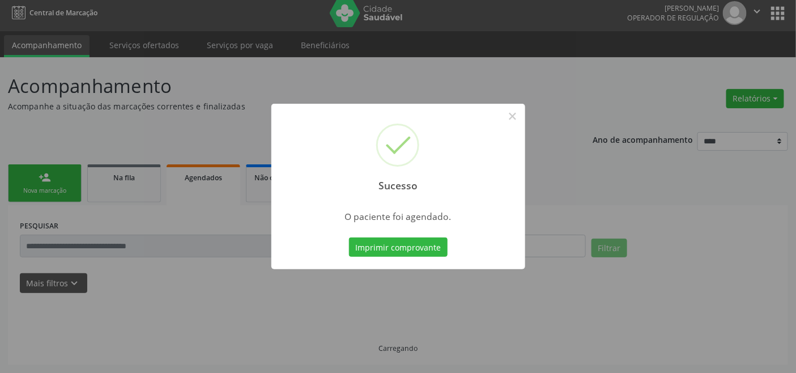
scroll to position [4, 0]
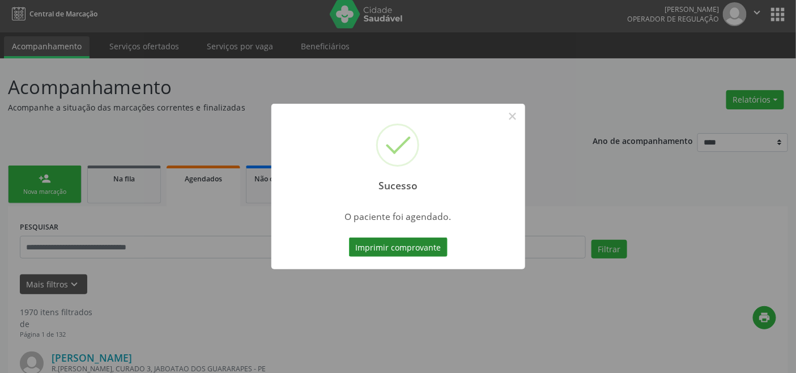
click at [408, 241] on button "Imprimir comprovante" at bounding box center [398, 246] width 99 height 19
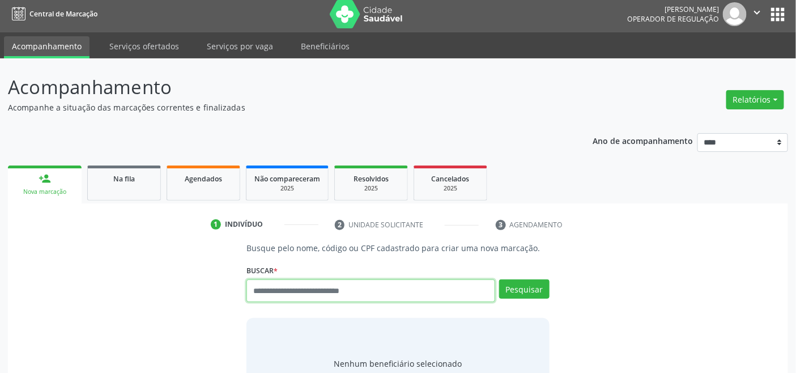
scroll to position [4, 0]
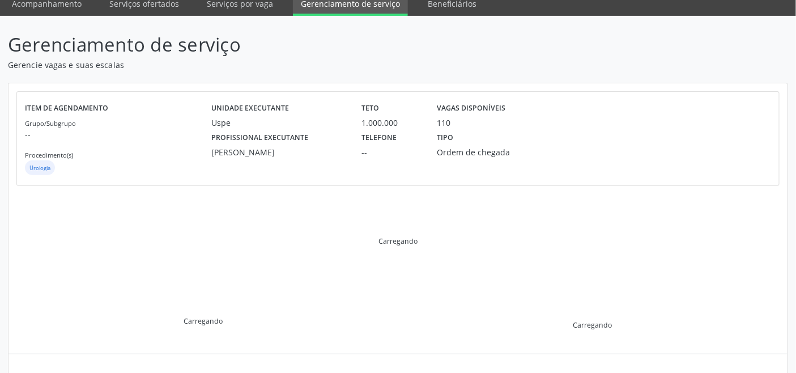
scroll to position [227, 0]
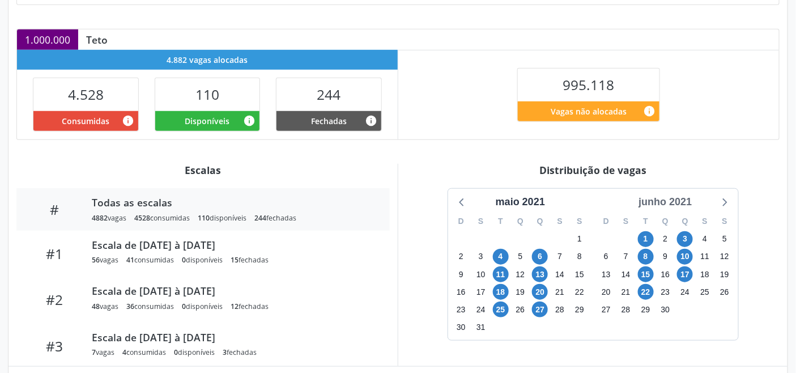
click at [683, 199] on div "junho 2021" at bounding box center [665, 201] width 62 height 15
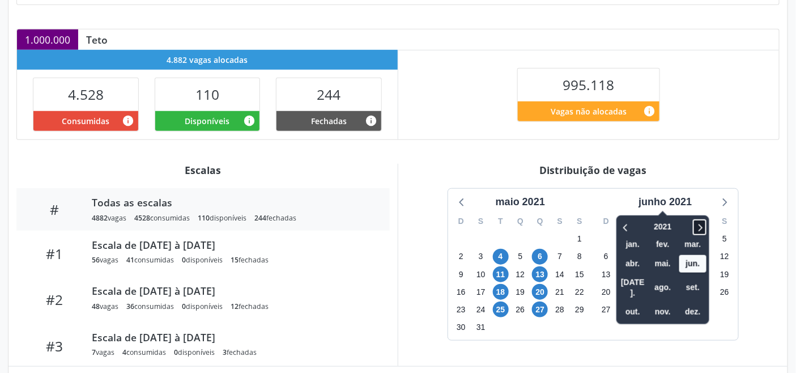
click at [705, 225] on icon at bounding box center [699, 227] width 11 height 14
click at [631, 303] on span "out." at bounding box center [632, 312] width 27 height 18
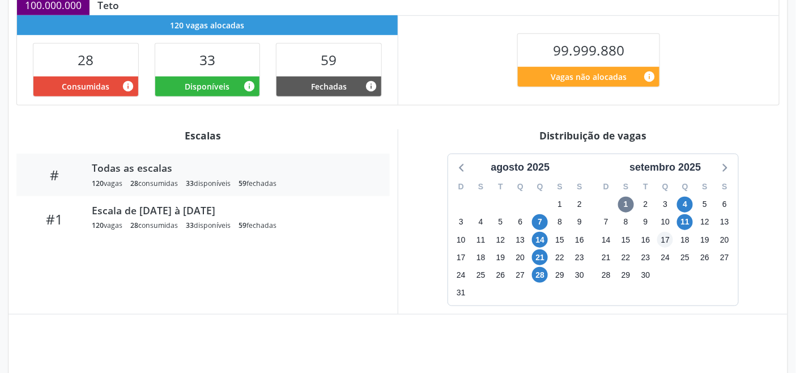
scroll to position [263, 0]
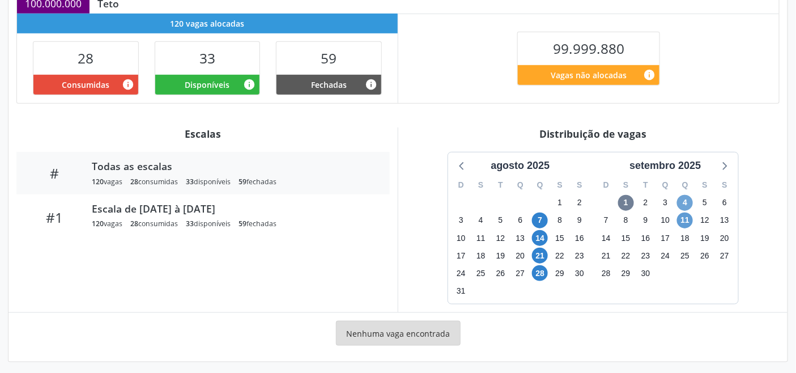
drag, startPoint x: 686, startPoint y: 201, endPoint x: 686, endPoint y: 212, distance: 11.3
click at [686, 200] on span "4" at bounding box center [685, 203] width 16 height 16
click at [684, 219] on span "11" at bounding box center [685, 220] width 16 height 16
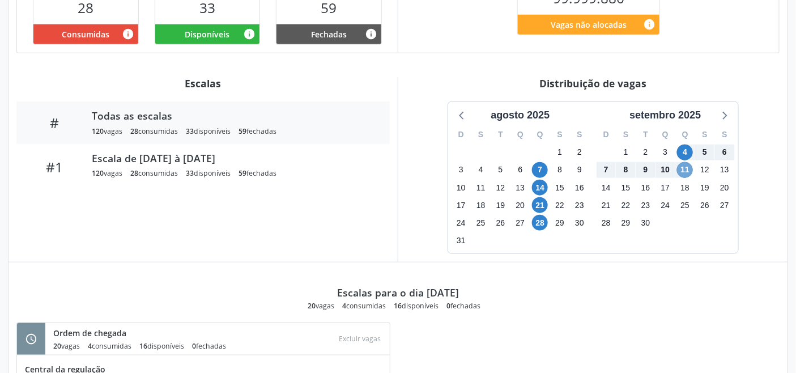
scroll to position [326, 0]
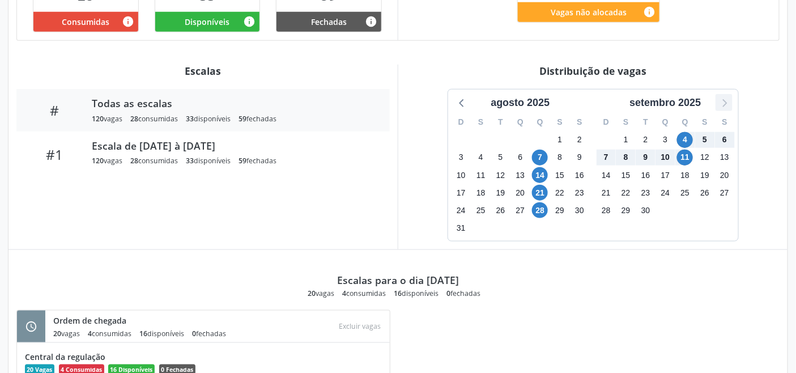
click at [729, 102] on icon at bounding box center [723, 102] width 15 height 15
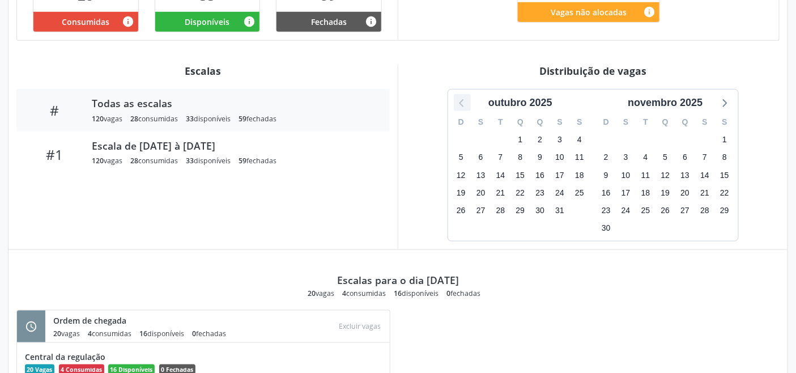
drag, startPoint x: 465, startPoint y: 100, endPoint x: 462, endPoint y: 95, distance: 6.1
click at [466, 100] on icon at bounding box center [462, 102] width 15 height 15
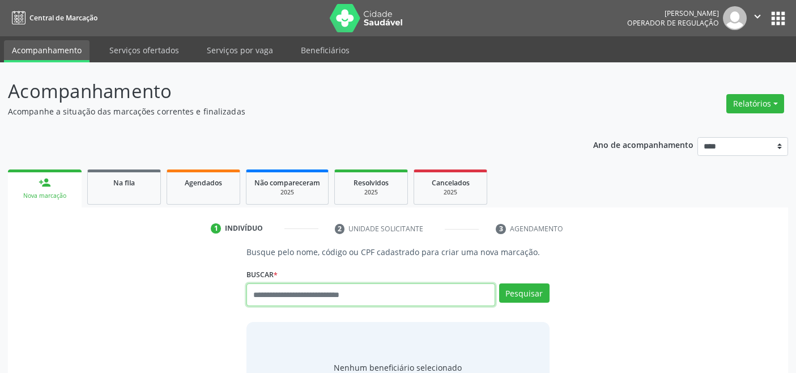
scroll to position [4, 0]
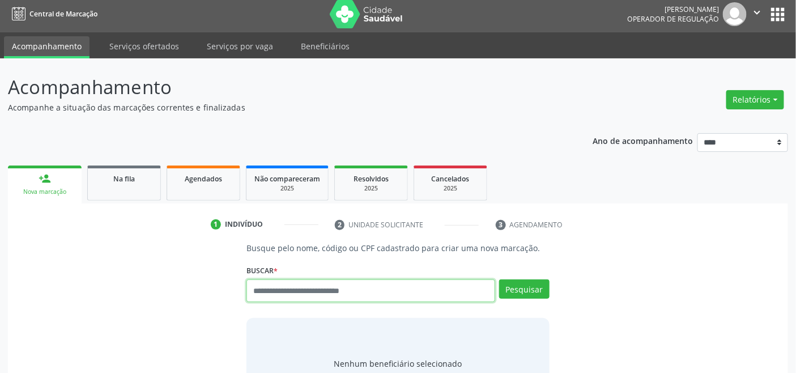
click at [309, 293] on input "text" at bounding box center [370, 290] width 248 height 23
type input "*********"
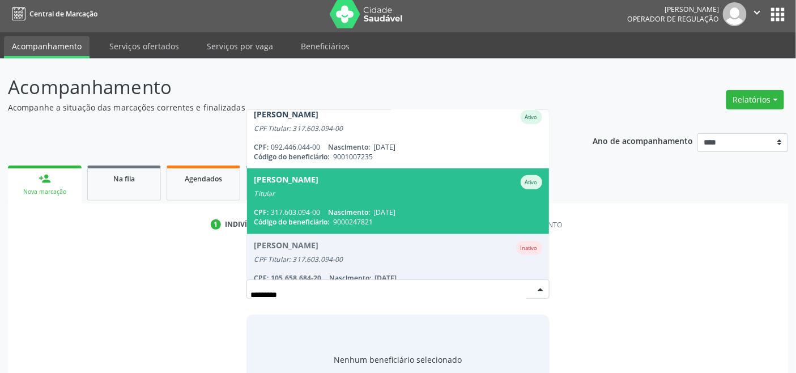
scroll to position [95, 0]
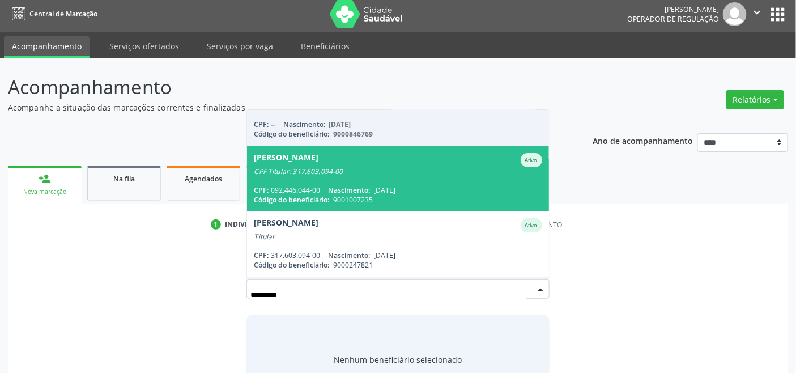
click at [423, 191] on div "CPF: 092.446.044-00 Nascimento: 04/02/2005" at bounding box center [398, 190] width 288 height 10
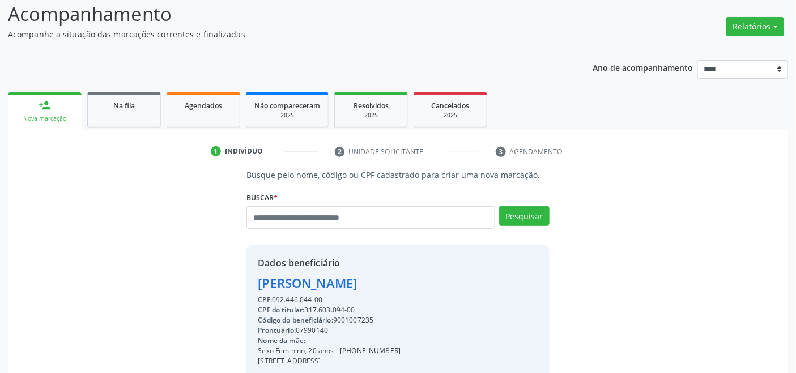
scroll to position [224, 0]
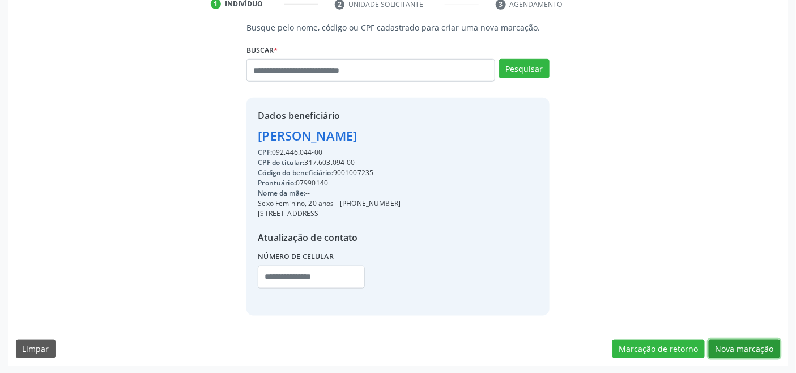
click at [745, 343] on button "Nova marcação" at bounding box center [744, 348] width 71 height 19
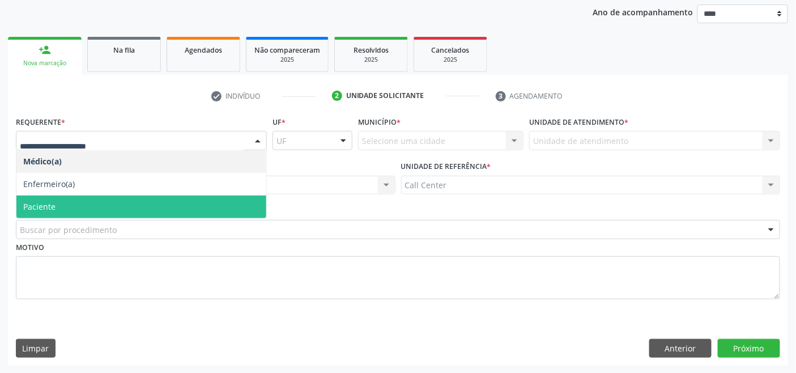
click at [100, 208] on span "Paciente" at bounding box center [141, 206] width 250 height 23
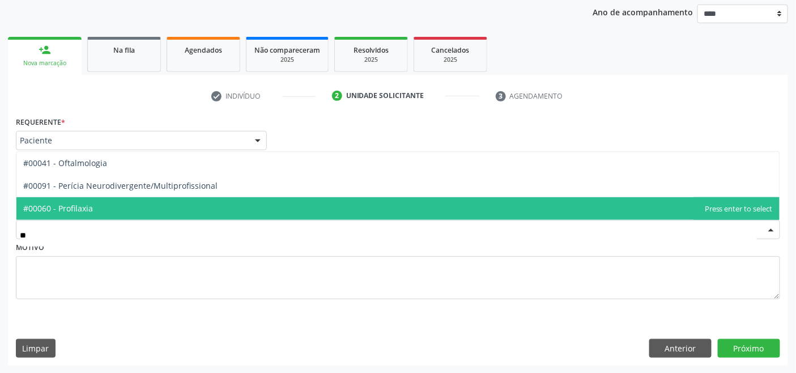
type input "***"
click at [103, 207] on span "#00041 - Oftalmologia" at bounding box center [65, 208] width 84 height 11
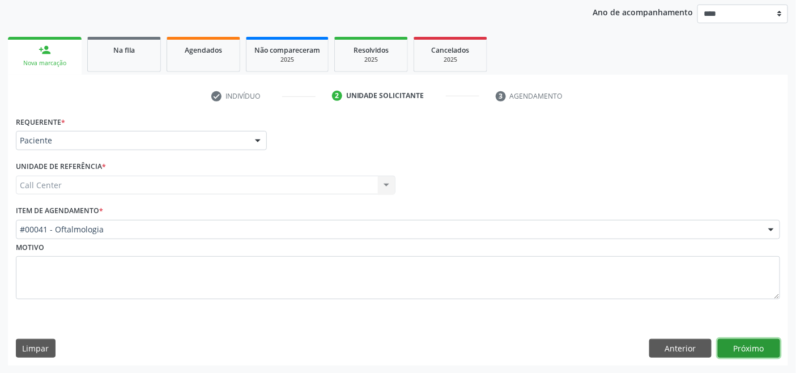
click at [726, 345] on button "Próximo" at bounding box center [749, 348] width 62 height 19
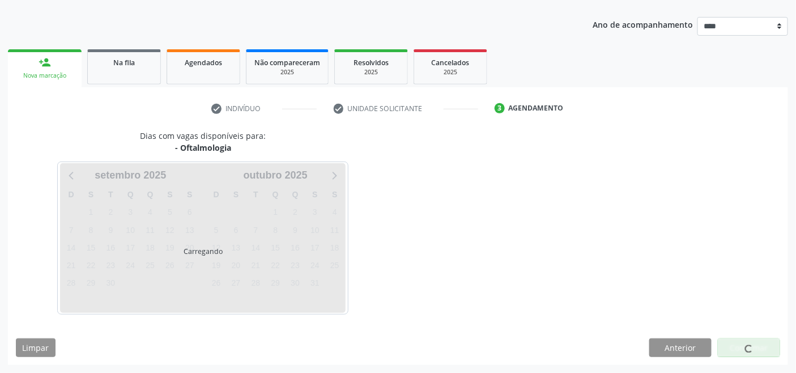
scroll to position [120, 0]
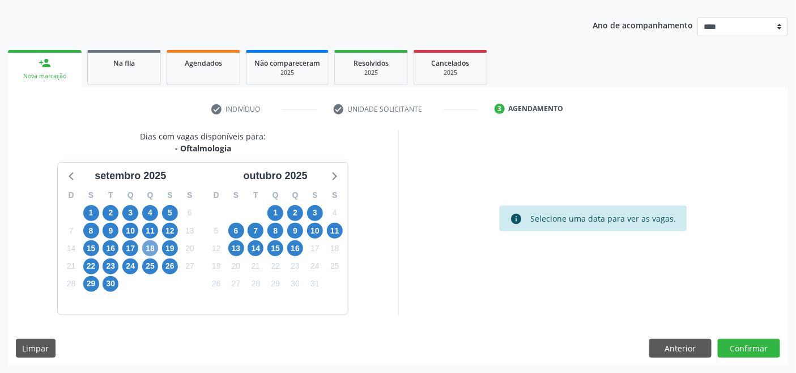
click at [154, 249] on span "18" at bounding box center [150, 248] width 16 height 16
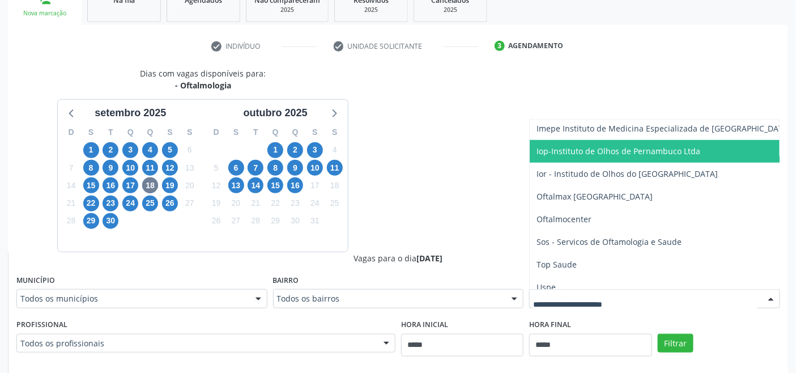
scroll to position [189, 0]
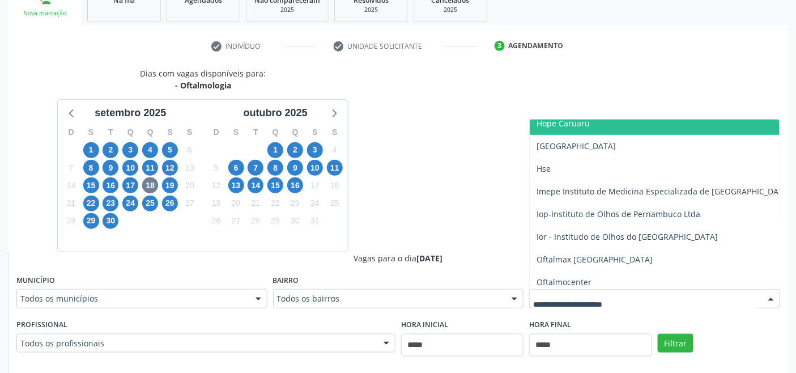
click at [586, 125] on span "Hope Caruaru" at bounding box center [562, 123] width 53 height 11
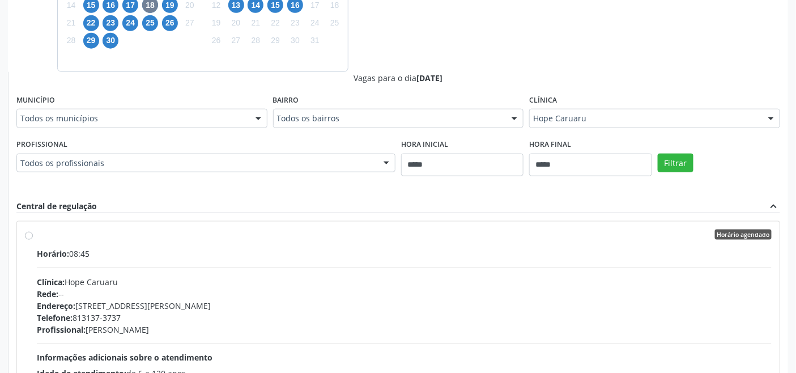
scroll to position [434, 0]
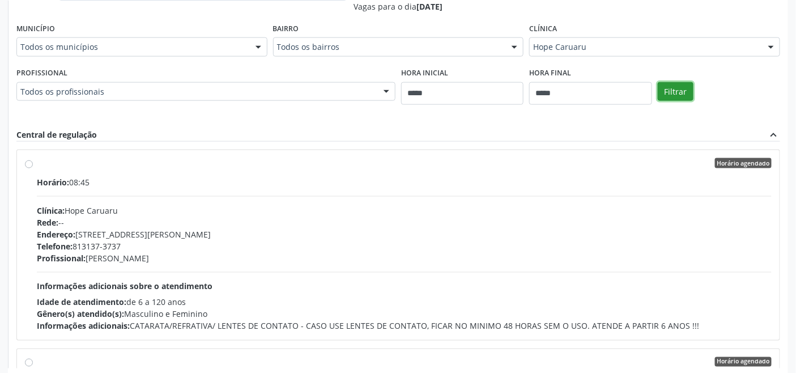
click at [670, 93] on button "Filtrar" at bounding box center [676, 91] width 36 height 19
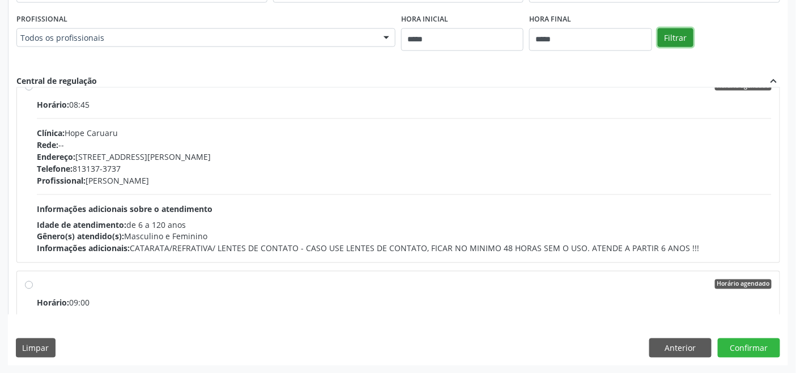
scroll to position [0, 0]
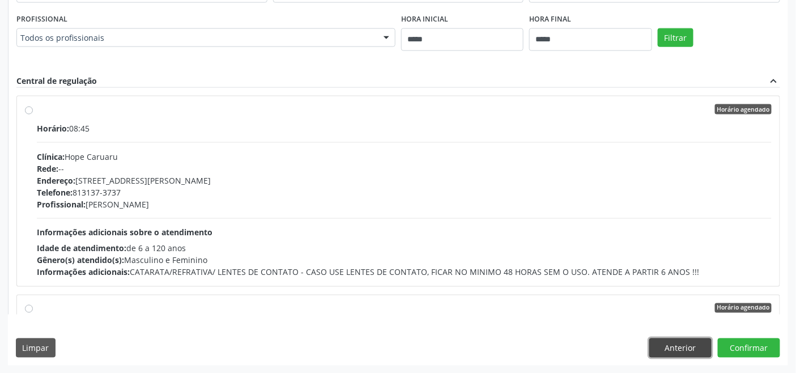
click at [686, 343] on button "Anterior" at bounding box center [680, 347] width 62 height 19
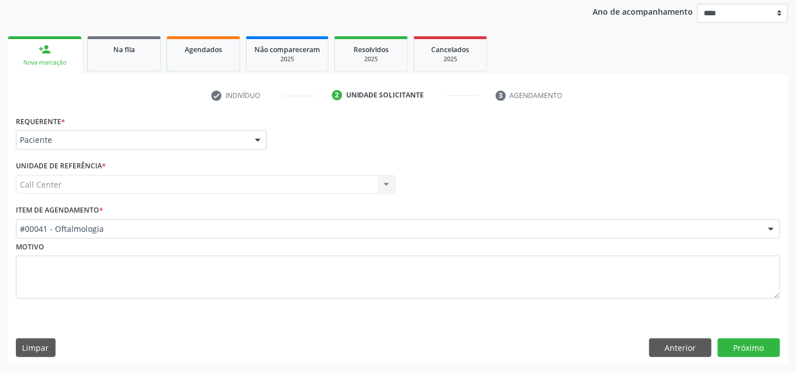
scroll to position [133, 0]
click at [686, 343] on button "Anterior" at bounding box center [680, 348] width 62 height 19
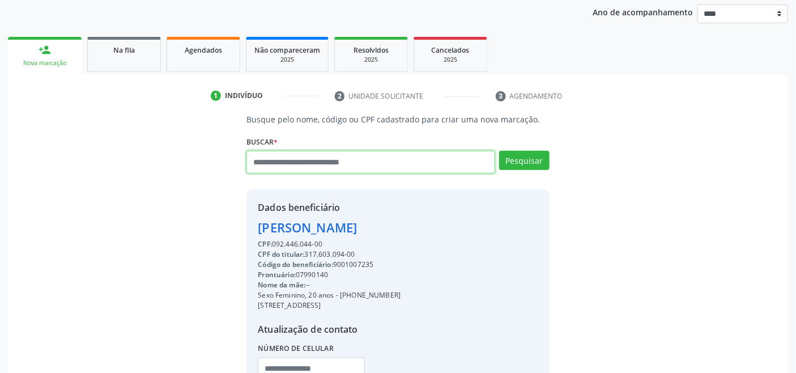
click at [360, 161] on input "text" at bounding box center [370, 162] width 248 height 23
type input "*********"
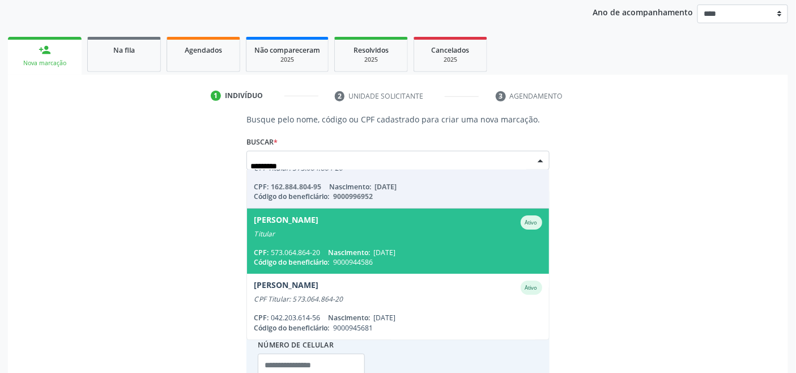
scroll to position [27, 0]
click at [380, 240] on span "Beroaldo Rosa de Moura Ativo Titular CPF: 573.064.864-20 Nascimento: 04/11/1970…" at bounding box center [397, 241] width 301 height 65
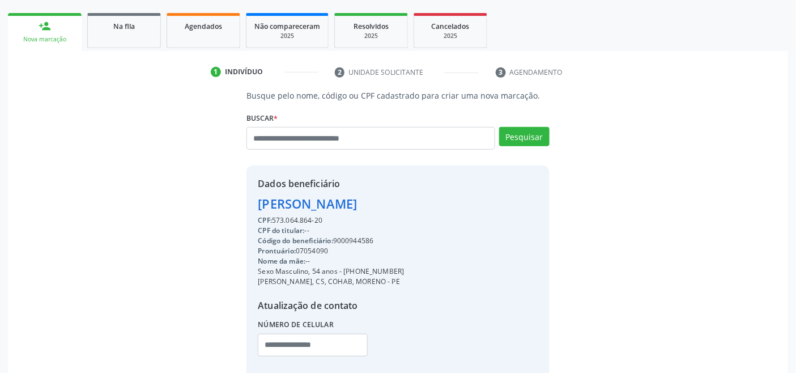
scroll to position [224, 0]
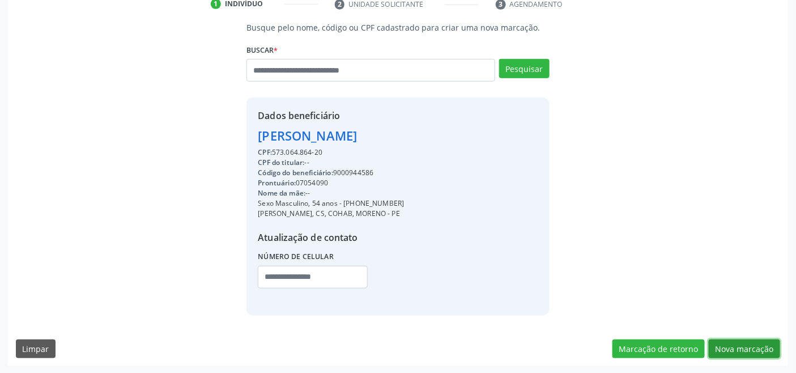
click at [744, 348] on button "Nova marcação" at bounding box center [744, 348] width 71 height 19
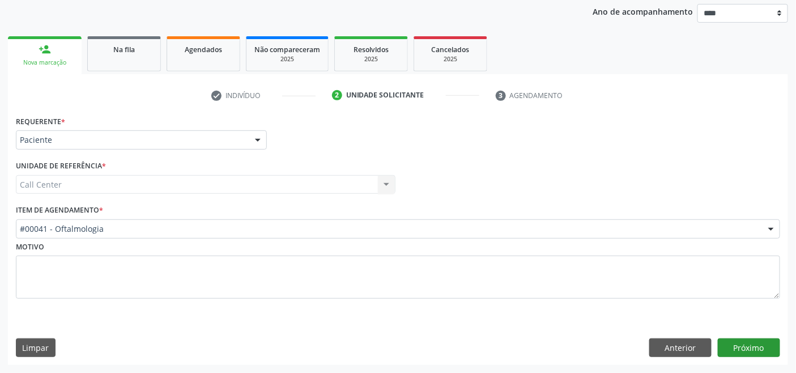
scroll to position [133, 0]
click at [677, 352] on button "Anterior" at bounding box center [680, 348] width 62 height 19
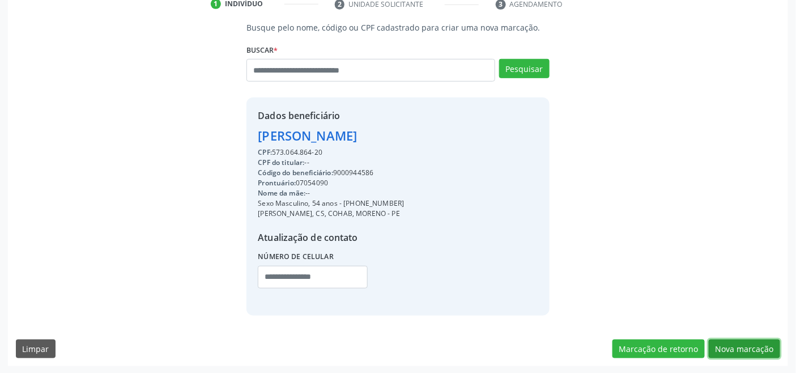
drag, startPoint x: 751, startPoint y: 346, endPoint x: 714, endPoint y: 341, distance: 37.7
click at [751, 347] on button "Nova marcação" at bounding box center [744, 348] width 71 height 19
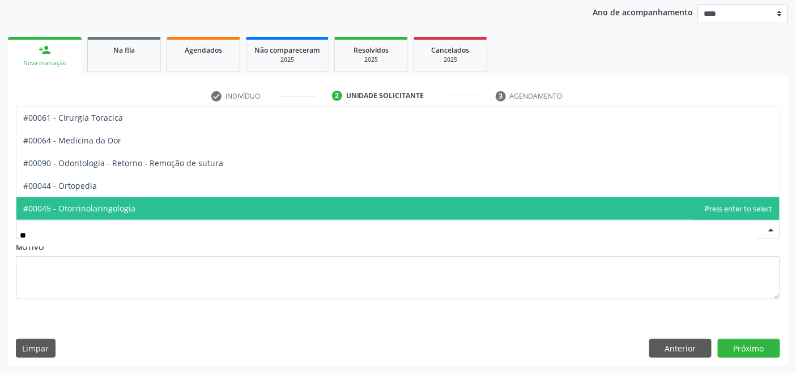
type input "***"
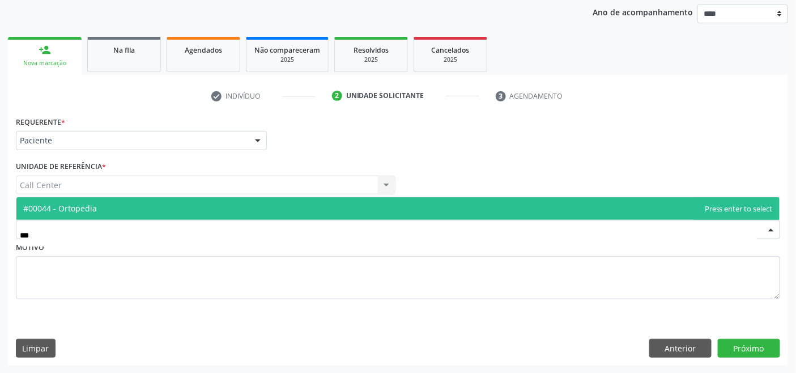
click at [120, 208] on span "#00044 - Ortopedia" at bounding box center [397, 208] width 763 height 23
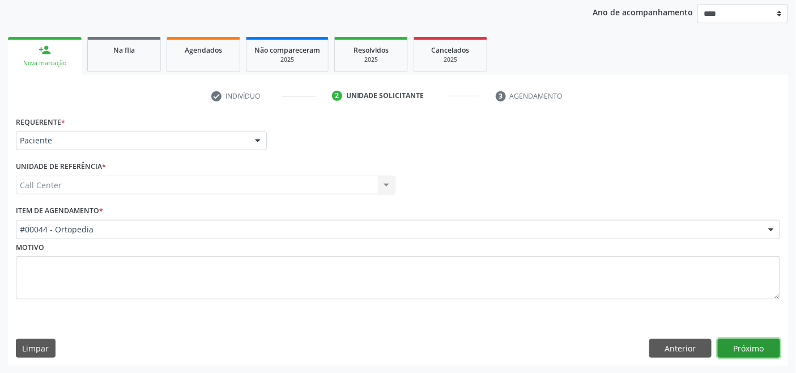
click at [737, 344] on button "Próximo" at bounding box center [749, 348] width 62 height 19
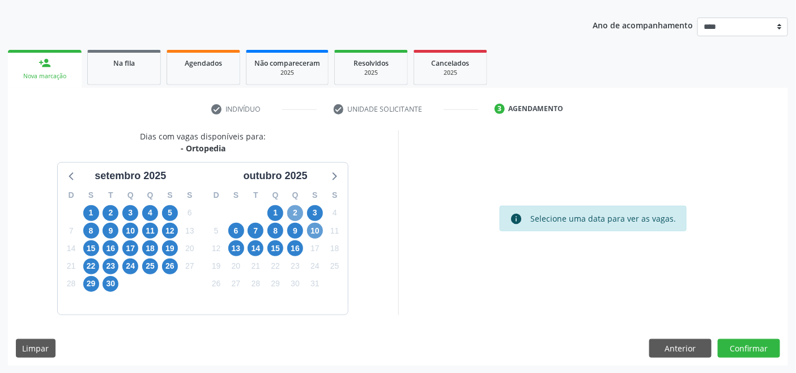
drag, startPoint x: 289, startPoint y: 210, endPoint x: 315, endPoint y: 225, distance: 29.7
click at [290, 210] on span "2" at bounding box center [295, 213] width 16 height 16
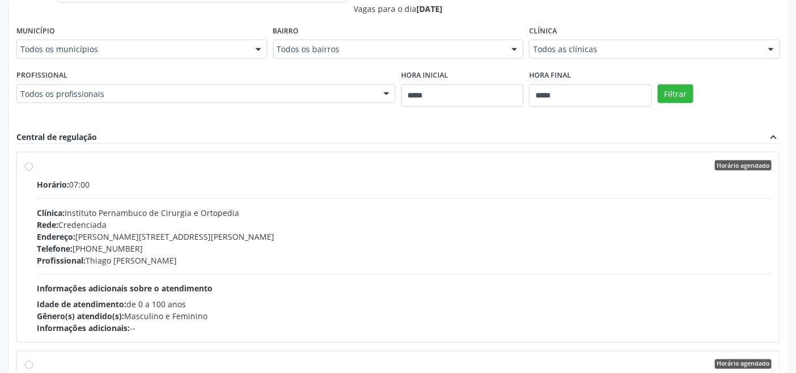
scroll to position [434, 0]
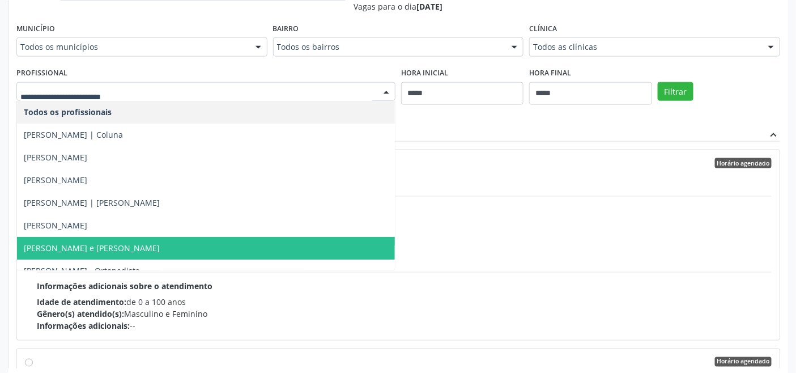
click at [165, 237] on span "[PERSON_NAME] de [PERSON_NAME] - Quadril e [PERSON_NAME]" at bounding box center [206, 248] width 378 height 23
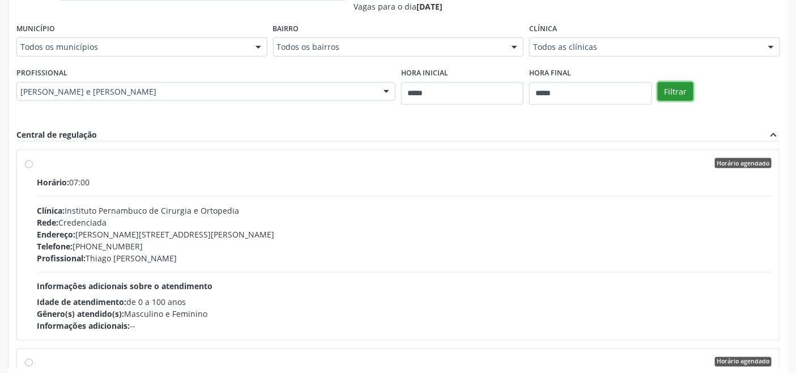
click at [678, 92] on button "Filtrar" at bounding box center [676, 91] width 36 height 19
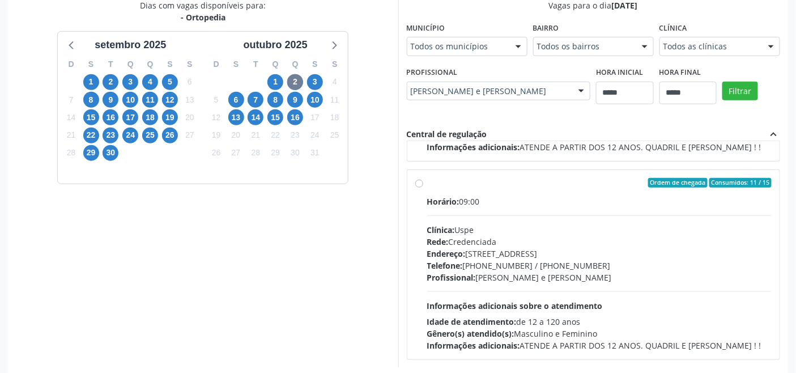
drag, startPoint x: 517, startPoint y: 258, endPoint x: 511, endPoint y: 238, distance: 21.2
click at [518, 261] on div "Telefone: (81) 3221-8850 / 3035-7616" at bounding box center [599, 265] width 345 height 12
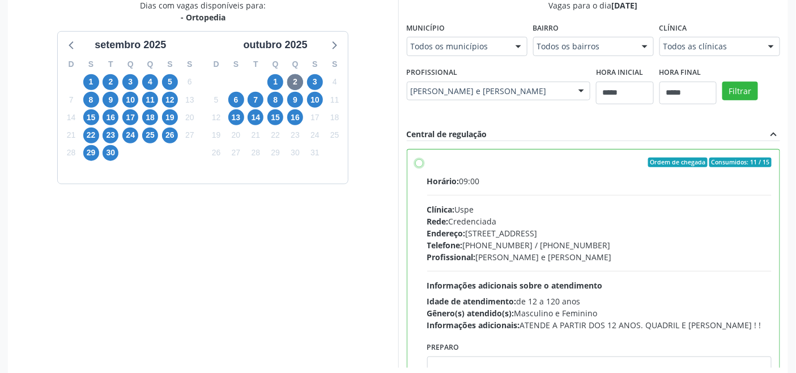
scroll to position [255, 0]
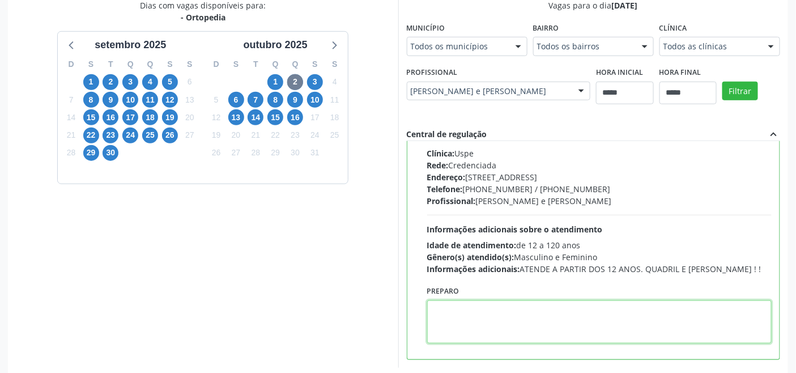
paste textarea "**********"
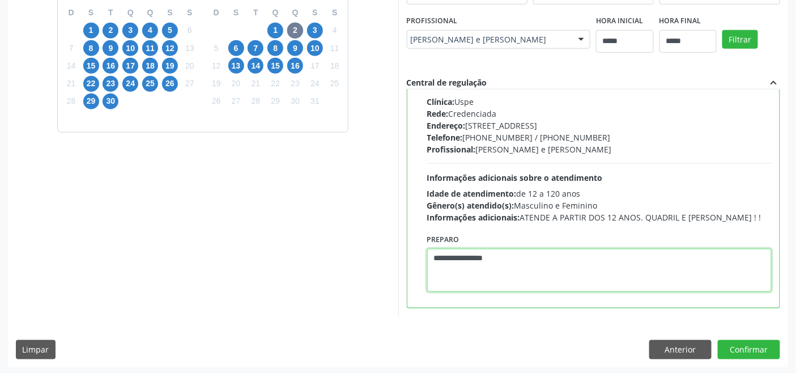
scroll to position [303, 0]
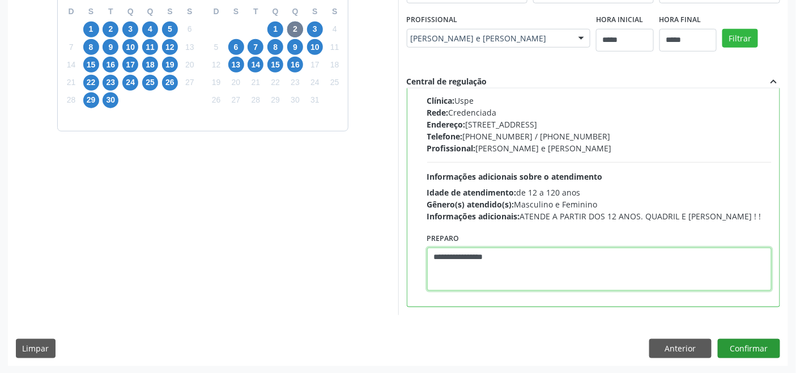
type textarea "**********"
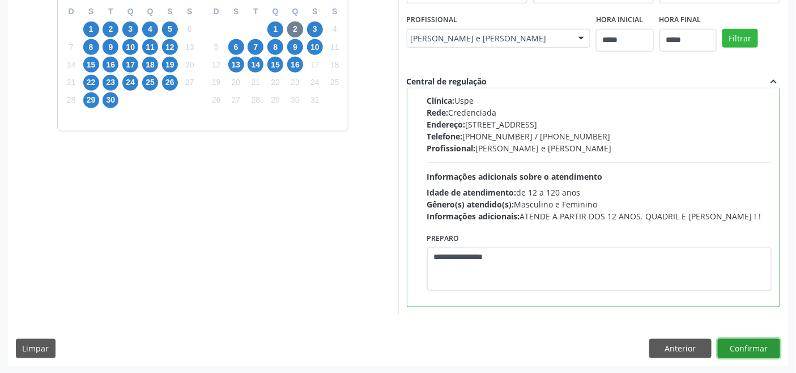
click at [744, 346] on button "Confirmar" at bounding box center [749, 348] width 62 height 19
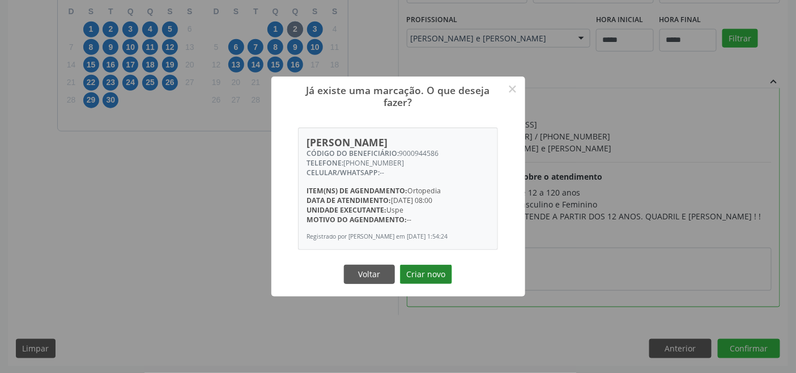
click at [434, 274] on button "Criar novo" at bounding box center [426, 273] width 52 height 19
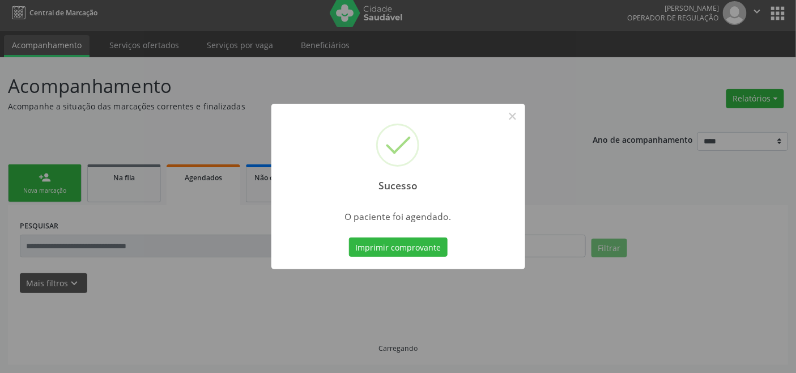
scroll to position [4, 0]
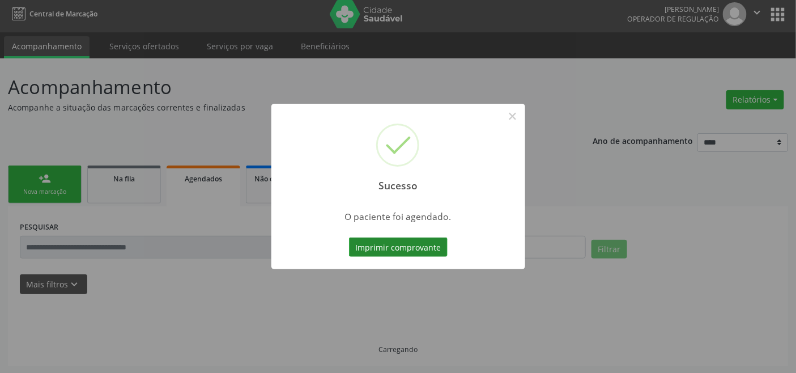
click at [400, 252] on button "Imprimir comprovante" at bounding box center [398, 246] width 99 height 19
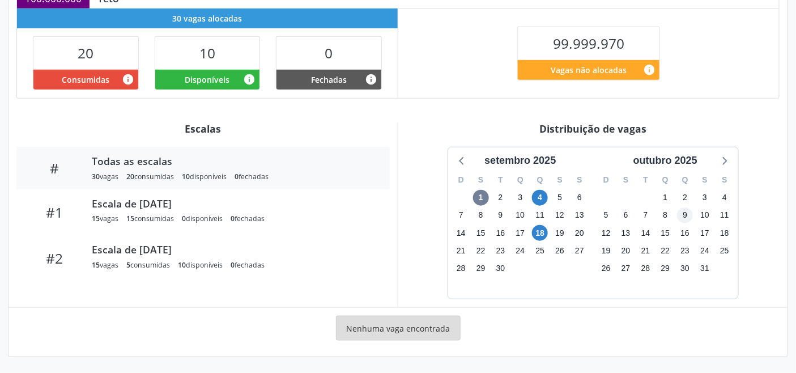
scroll to position [269, 0]
click at [538, 197] on span "4" at bounding box center [540, 198] width 16 height 16
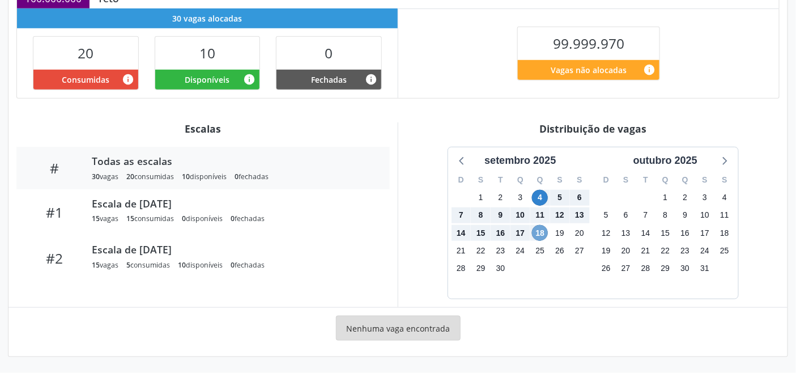
click at [540, 230] on span "18" at bounding box center [540, 233] width 16 height 16
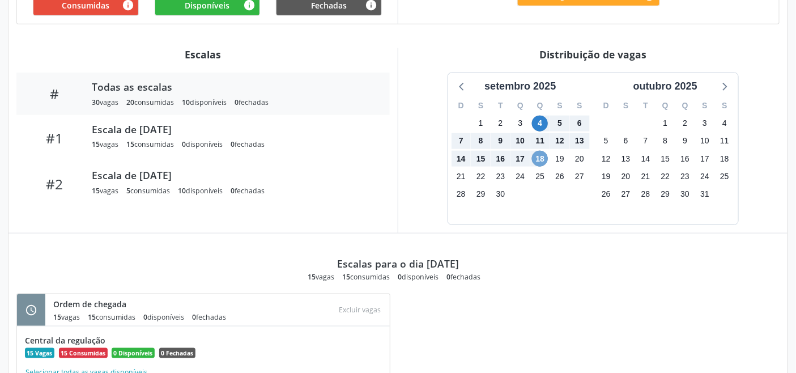
scroll to position [409, 0]
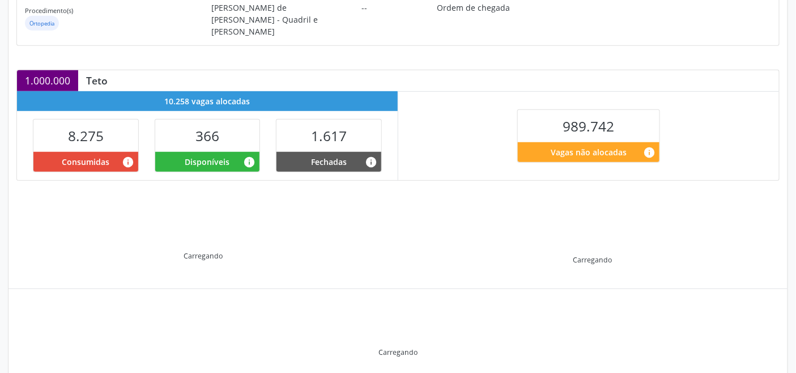
scroll to position [227, 0]
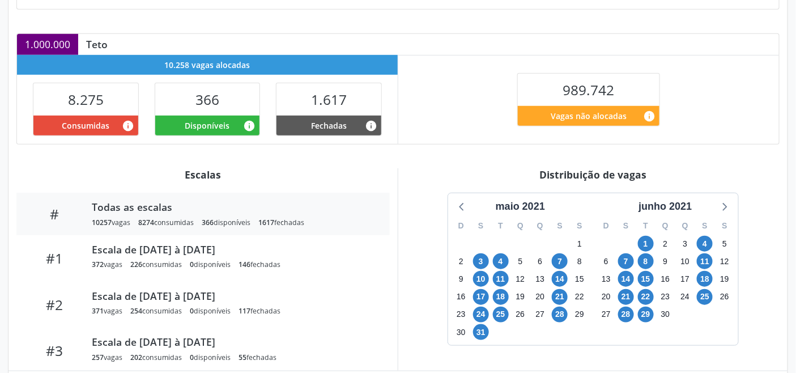
drag, startPoint x: 671, startPoint y: 199, endPoint x: 680, endPoint y: 211, distance: 15.0
click at [671, 199] on div "junho 2021" at bounding box center [665, 206] width 62 height 15
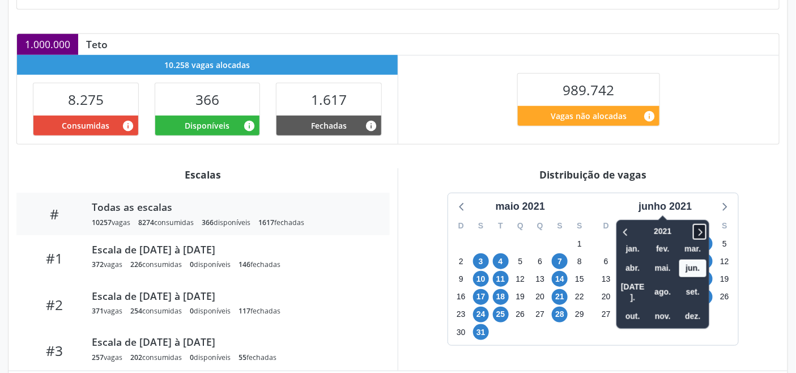
click at [703, 228] on icon at bounding box center [699, 232] width 11 height 14
click at [694, 284] on span "set." at bounding box center [692, 293] width 27 height 18
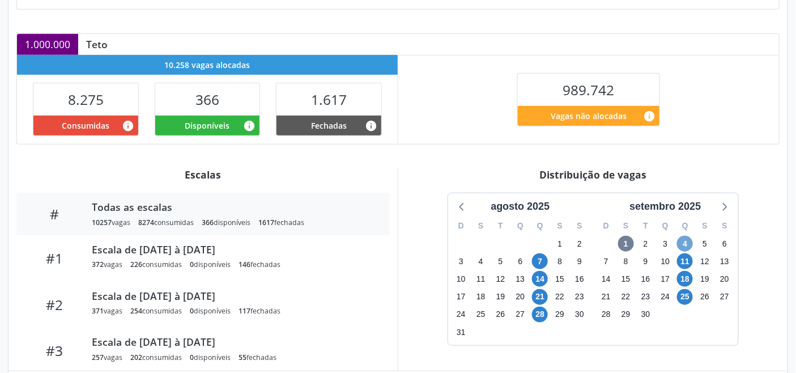
drag, startPoint x: 683, startPoint y: 234, endPoint x: 703, endPoint y: 227, distance: 21.7
click at [683, 236] on span "4" at bounding box center [685, 244] width 16 height 16
click at [726, 205] on icon at bounding box center [723, 206] width 15 height 15
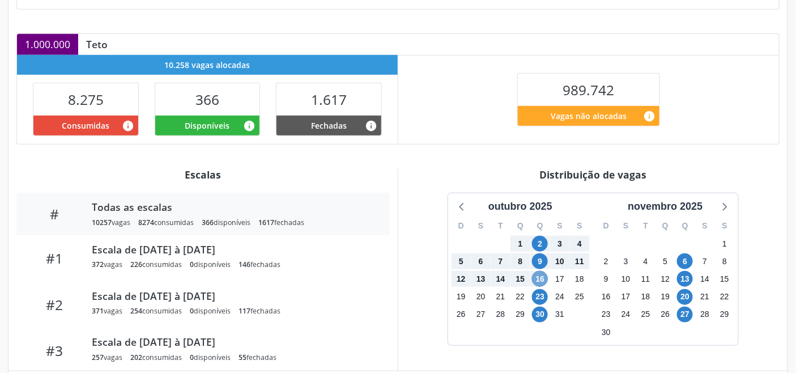
click at [543, 271] on span "16" at bounding box center [540, 279] width 16 height 16
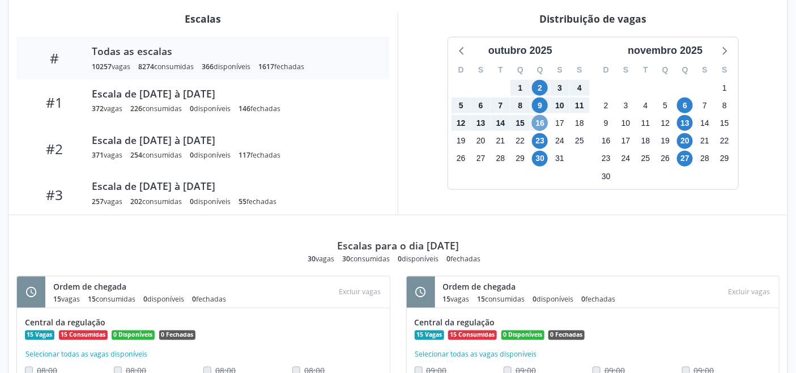
scroll to position [375, 0]
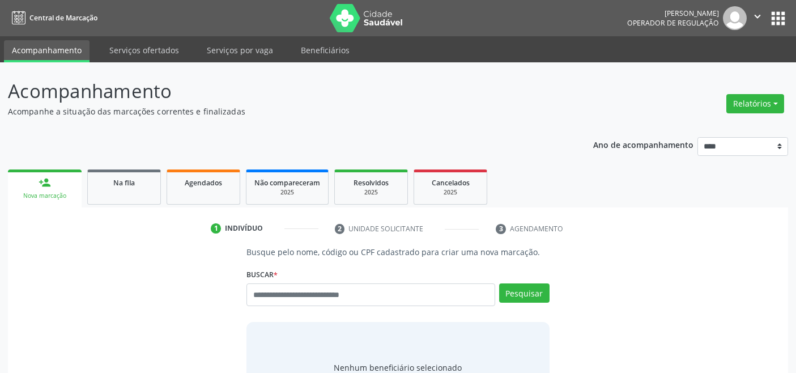
scroll to position [4, 0]
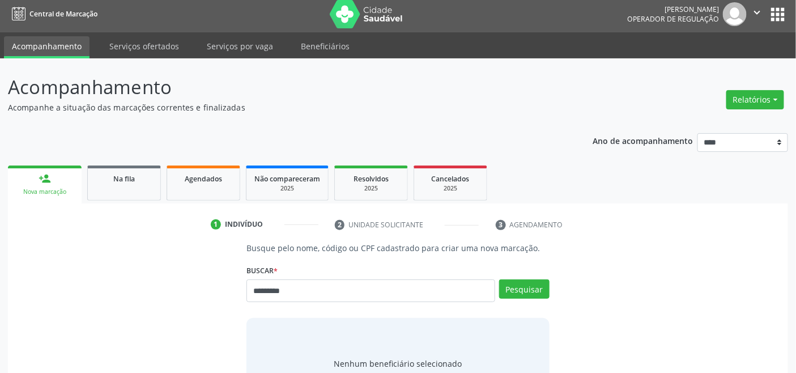
type input "*********"
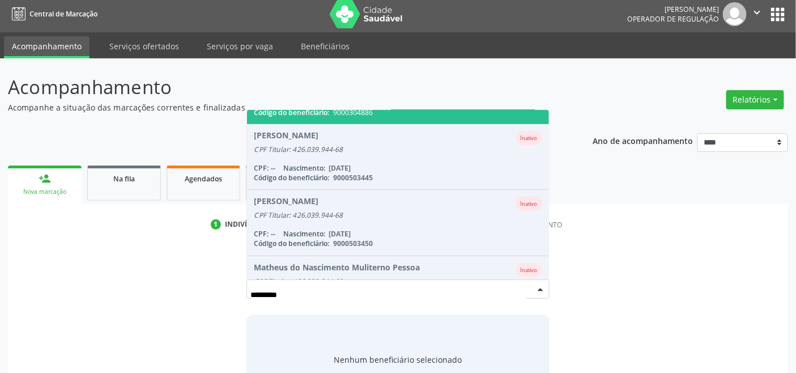
scroll to position [0, 0]
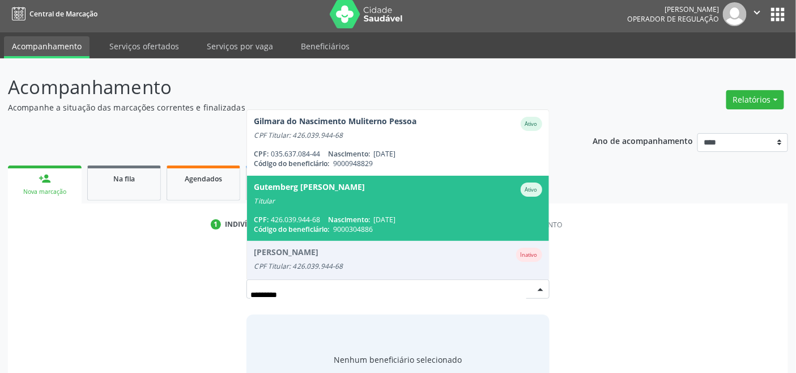
click at [370, 206] on span "Gutemberg [PERSON_NAME] Ativo Titular CPF: 426.039.944-68 Nascimento: [DATE] Có…" at bounding box center [397, 208] width 301 height 65
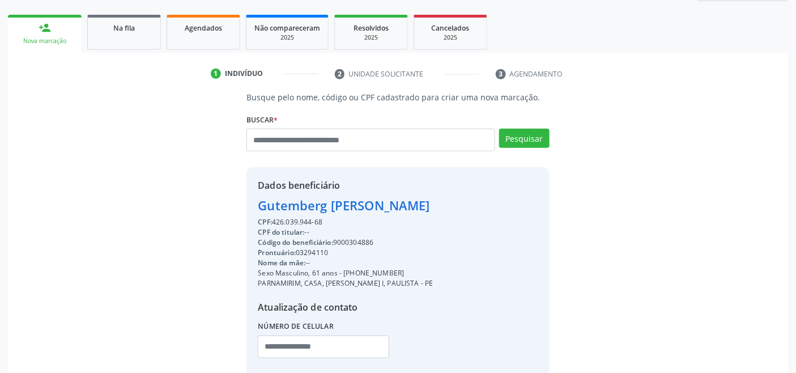
scroll to position [224, 0]
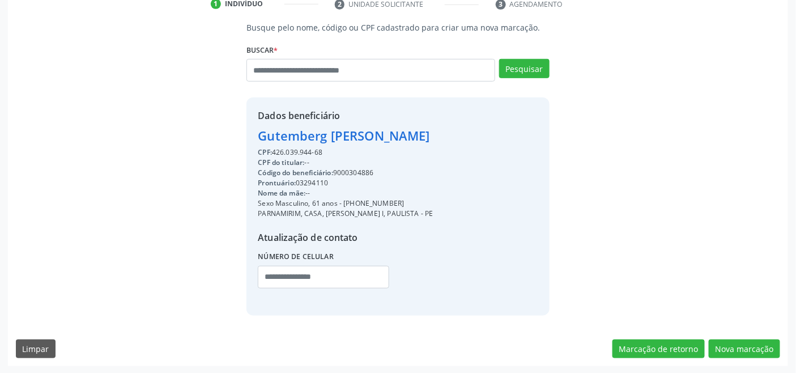
click at [359, 170] on div "Código do beneficiário: 9000304886" at bounding box center [345, 173] width 175 height 10
copy div "9000304886"
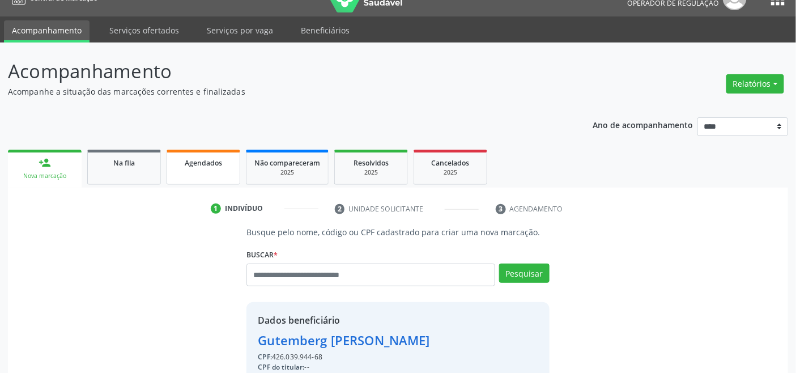
scroll to position [0, 0]
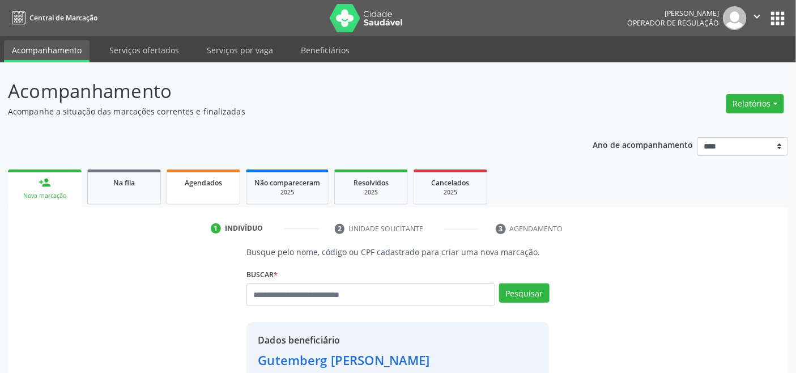
click at [216, 185] on div "Agendados" at bounding box center [203, 182] width 57 height 12
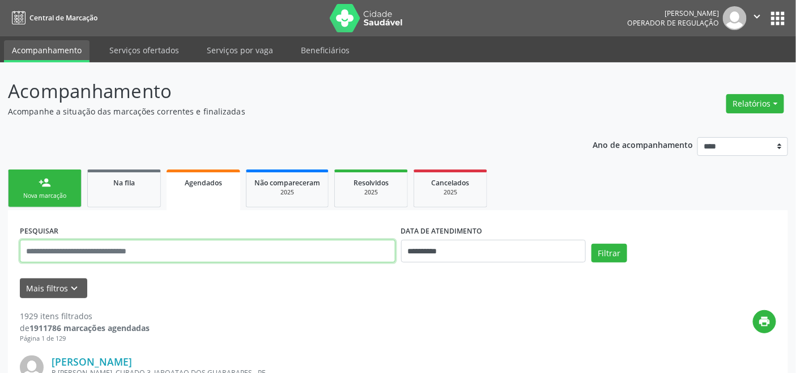
paste input "**********"
type input "**********"
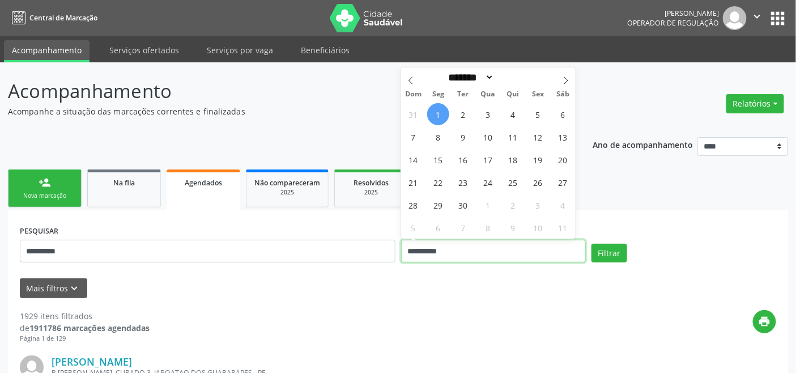
click at [553, 253] on input "**********" at bounding box center [493, 251] width 185 height 23
click at [468, 117] on span "2" at bounding box center [463, 114] width 22 height 22
type input "**********"
click at [468, 117] on span "2" at bounding box center [463, 114] width 22 height 22
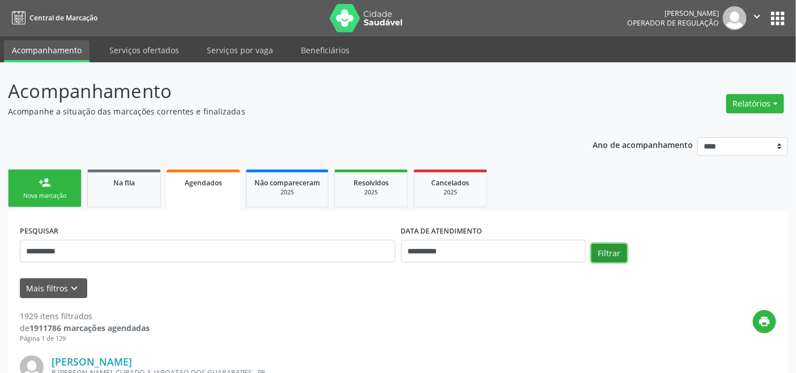
click at [606, 252] on button "Filtrar" at bounding box center [609, 253] width 36 height 19
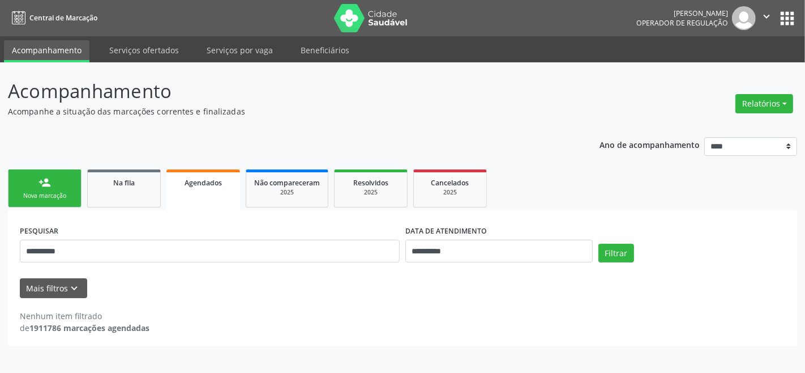
click at [52, 185] on link "person_add Nova marcação" at bounding box center [45, 188] width 74 height 38
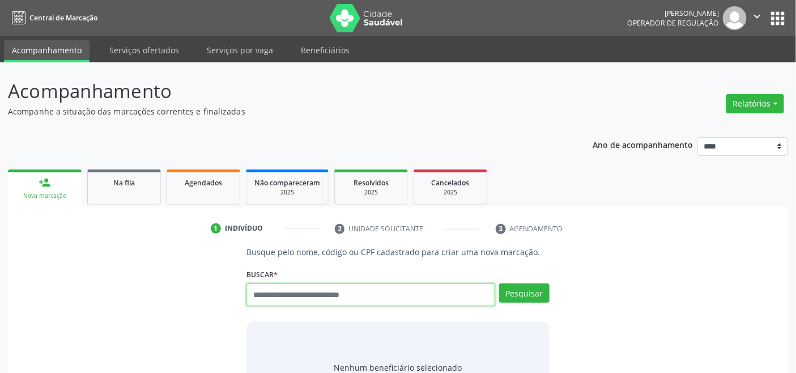
paste input "**********"
type input "**********"
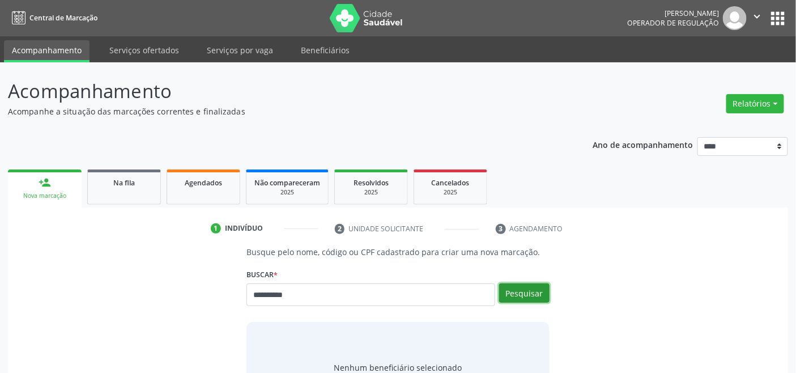
drag, startPoint x: 532, startPoint y: 291, endPoint x: 522, endPoint y: 287, distance: 10.7
click at [534, 290] on button "Pesquisar" at bounding box center [524, 292] width 50 height 19
type input "**********"
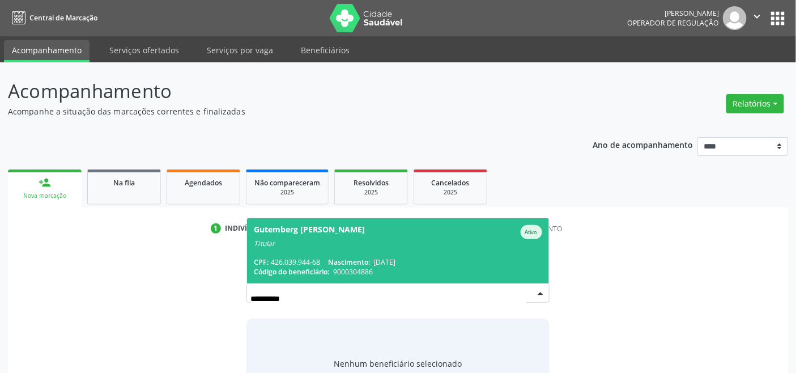
click at [349, 253] on span "Gutemberg Pessoa da Silva Ativo Titular CPF: 426.039.944-68 Nascimento: 13/03/1…" at bounding box center [397, 250] width 301 height 65
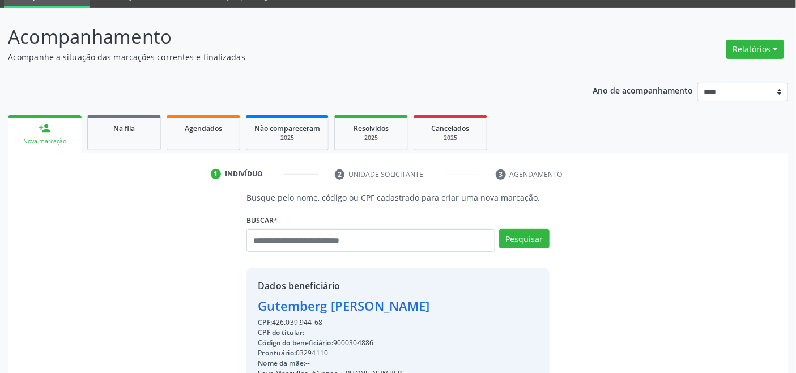
scroll to position [224, 0]
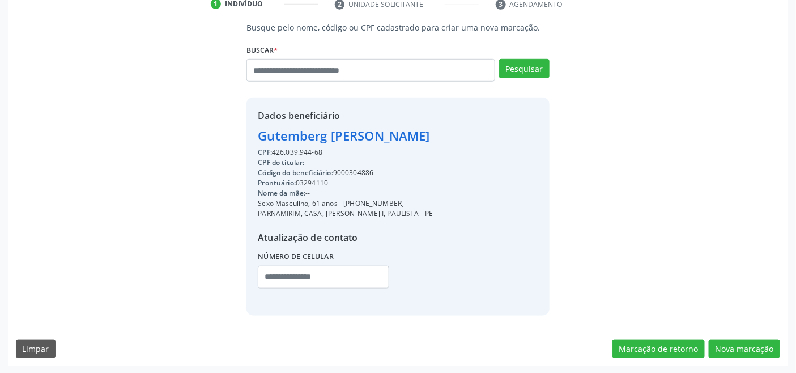
click at [293, 150] on div "CPF: 426.039.944-68" at bounding box center [345, 152] width 175 height 10
copy div "426.039.944"
paste input "**********"
type input "**********"
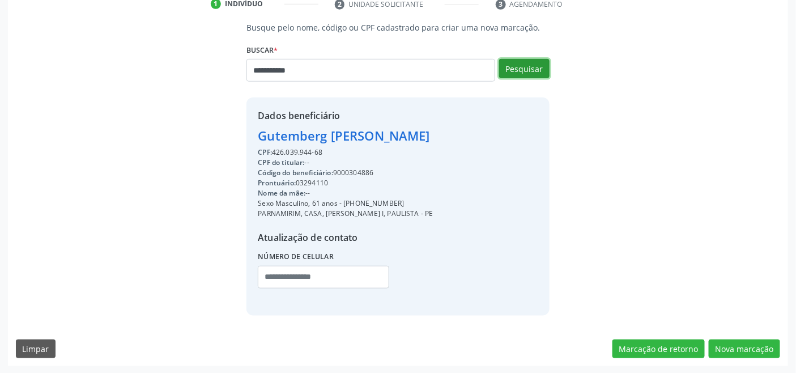
click at [534, 69] on button "Pesquisar" at bounding box center [524, 68] width 50 height 19
type input "**********"
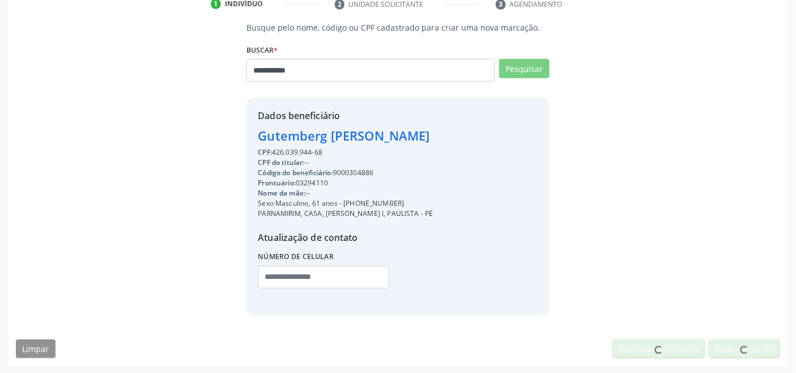
scroll to position [221, 0]
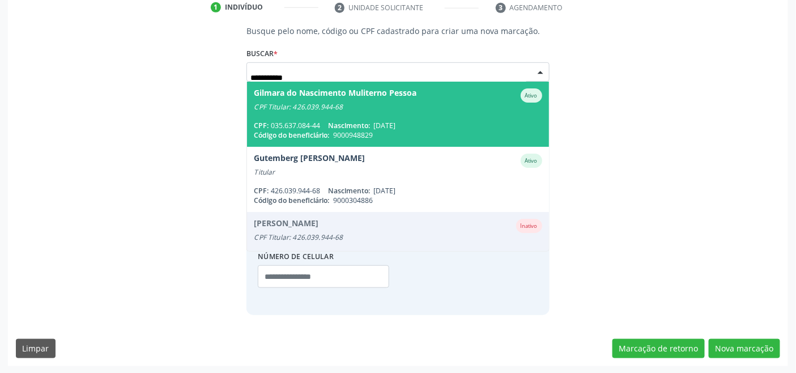
click at [306, 121] on div "CPF: 035.637.084-44 Nascimento: 16/10/1980" at bounding box center [398, 126] width 288 height 10
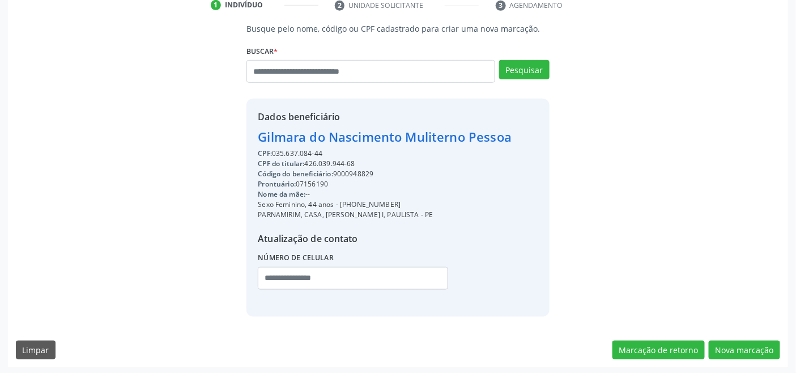
scroll to position [224, 0]
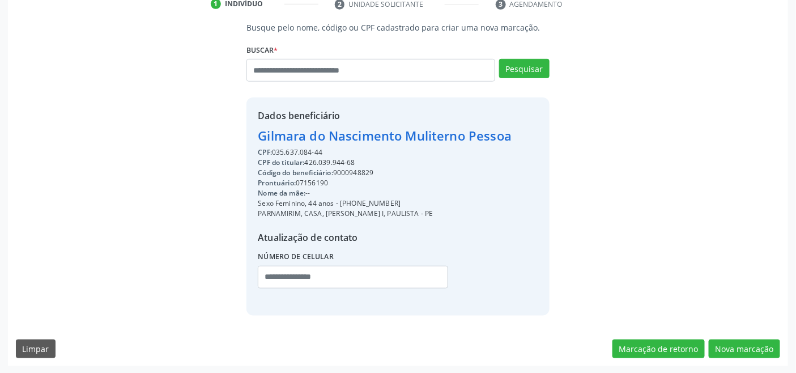
click at [360, 172] on div "Código do beneficiário: 9000948829" at bounding box center [385, 173] width 254 height 10
click at [361, 172] on div "Código do beneficiário: 9000948829" at bounding box center [385, 173] width 254 height 10
copy div "9000948829"
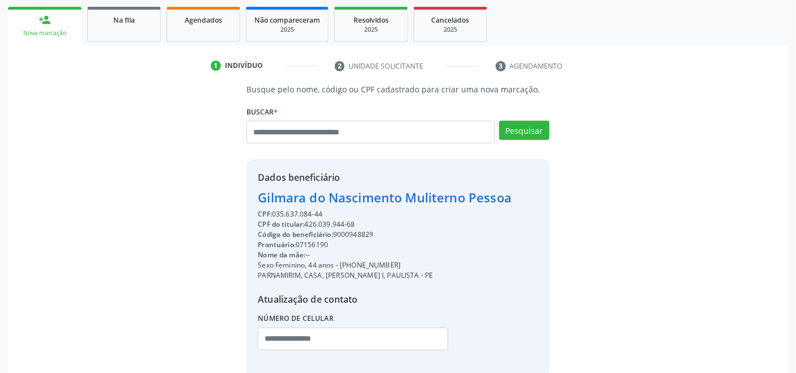
scroll to position [0, 0]
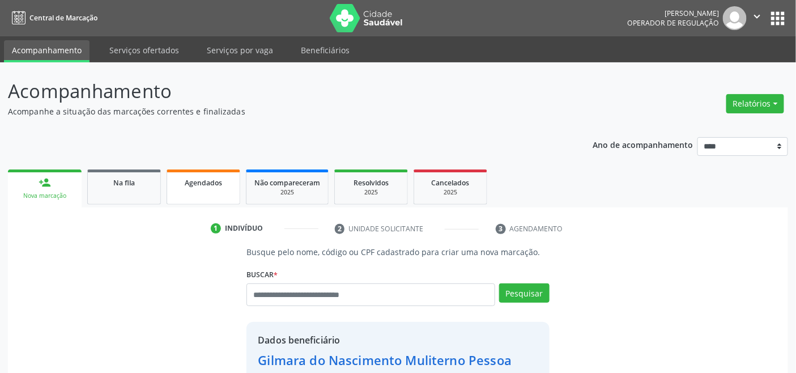
click at [200, 181] on span "Agendados" at bounding box center [203, 183] width 37 height 10
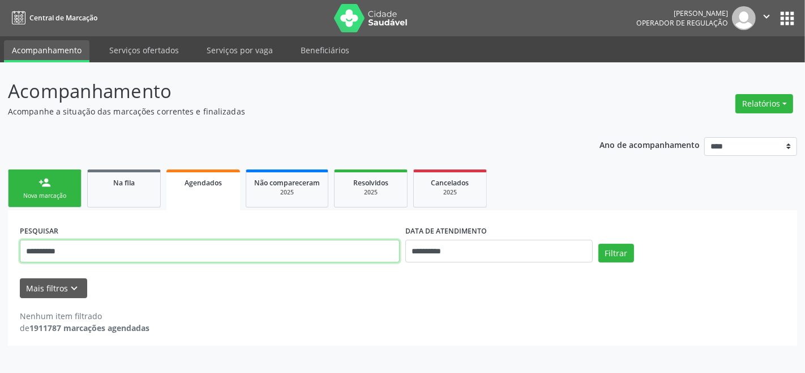
click at [215, 244] on input "**********" at bounding box center [210, 251] width 380 height 23
paste input "text"
type input "**********"
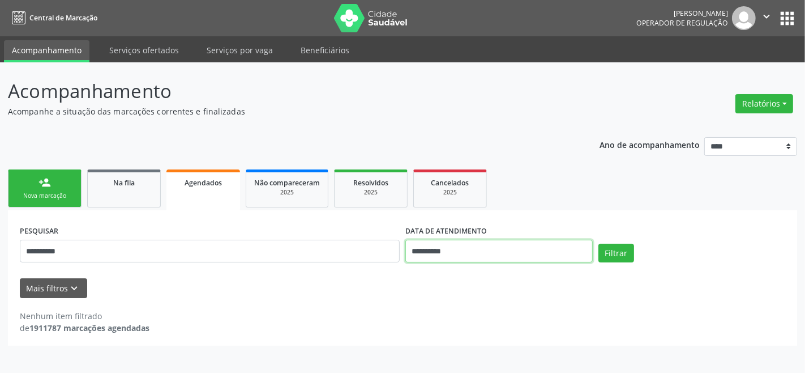
click at [466, 244] on input "**********" at bounding box center [499, 251] width 187 height 23
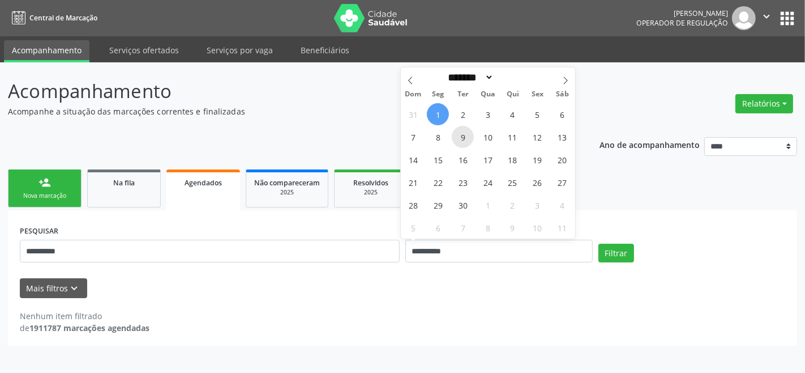
click at [461, 126] on span "9" at bounding box center [463, 137] width 22 height 22
type input "**********"
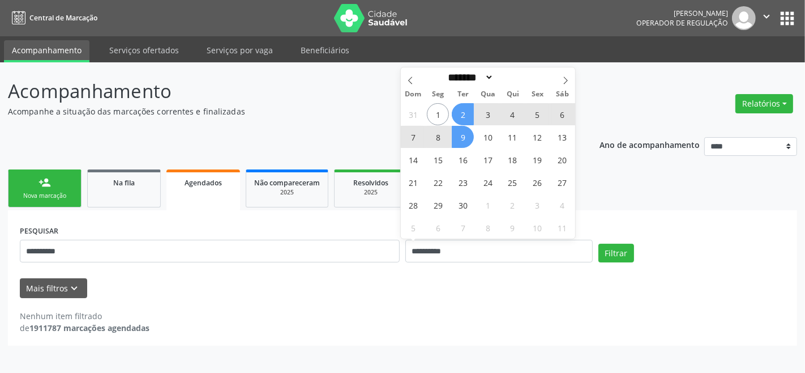
click at [461, 117] on span "2" at bounding box center [463, 114] width 22 height 22
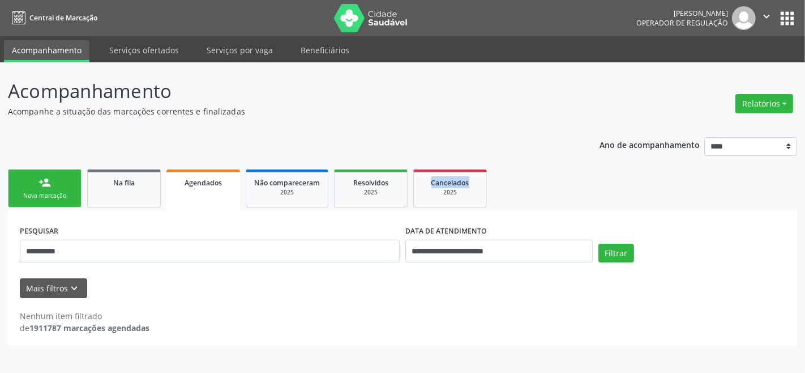
click at [461, 117] on div "**********" at bounding box center [403, 211] width 790 height 268
click at [616, 248] on button "Filtrar" at bounding box center [617, 253] width 36 height 19
click at [545, 183] on ul "person_add Nova marcação Na fila Agendados Não compareceram 2025 Resolvidos 202…" at bounding box center [403, 189] width 790 height 44
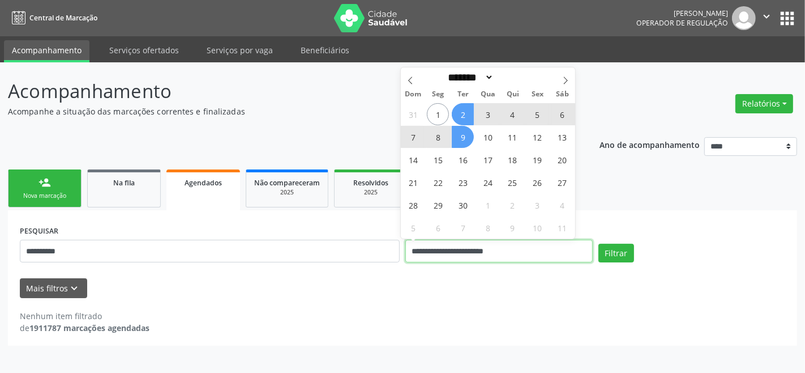
click at [479, 250] on input "**********" at bounding box center [499, 251] width 187 height 23
click at [463, 112] on span "2" at bounding box center [463, 114] width 22 height 22
type input "**********"
select select "*"
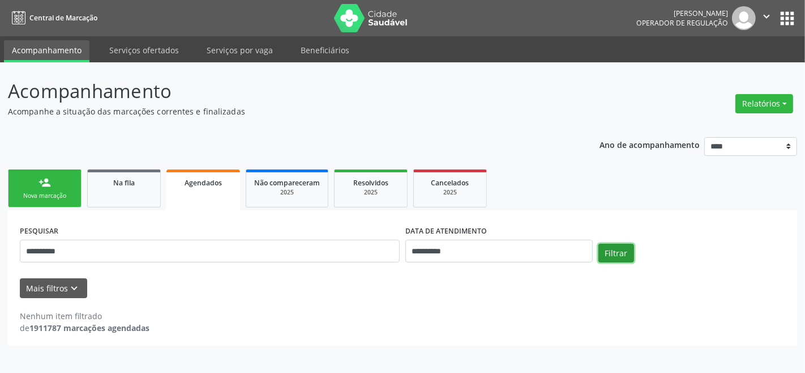
click at [612, 244] on button "Filtrar" at bounding box center [617, 253] width 36 height 19
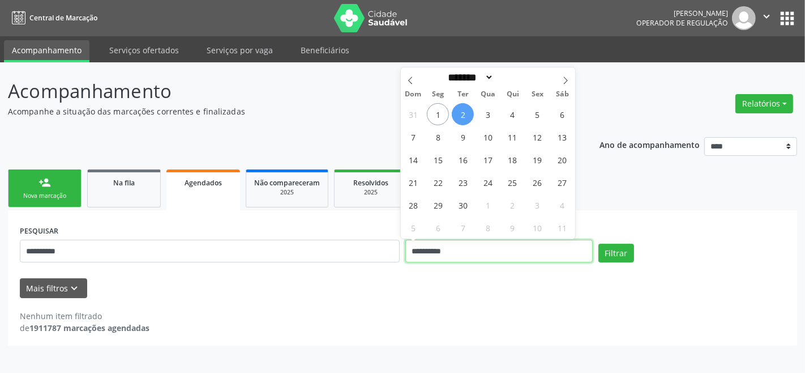
click at [466, 249] on input "**********" at bounding box center [499, 251] width 187 height 23
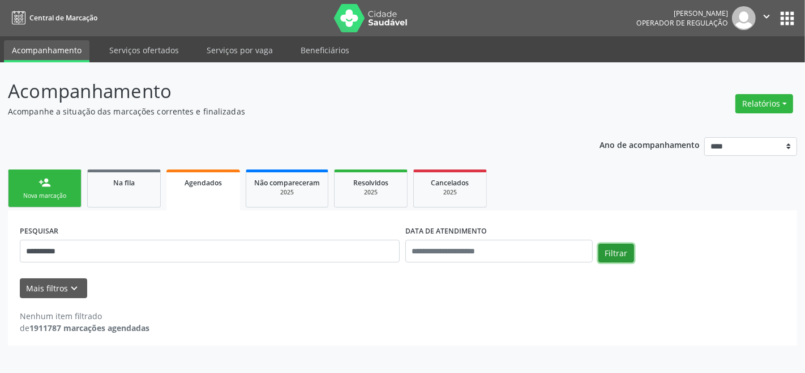
click at [622, 244] on button "Filtrar" at bounding box center [617, 253] width 36 height 19
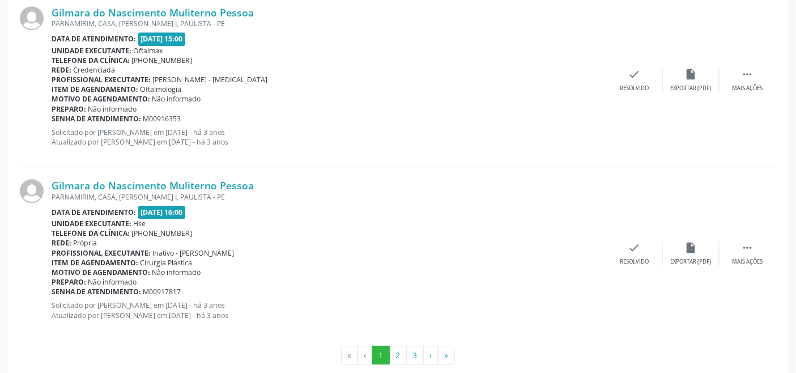
scroll to position [2615, 0]
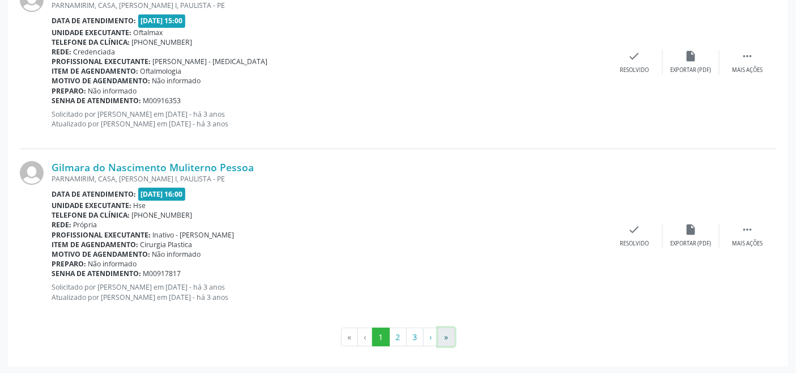
click at [449, 337] on button "»" at bounding box center [446, 336] width 17 height 19
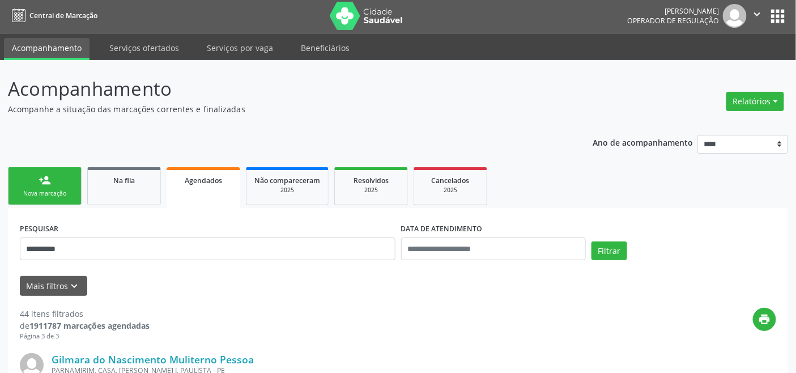
scroll to position [0, 0]
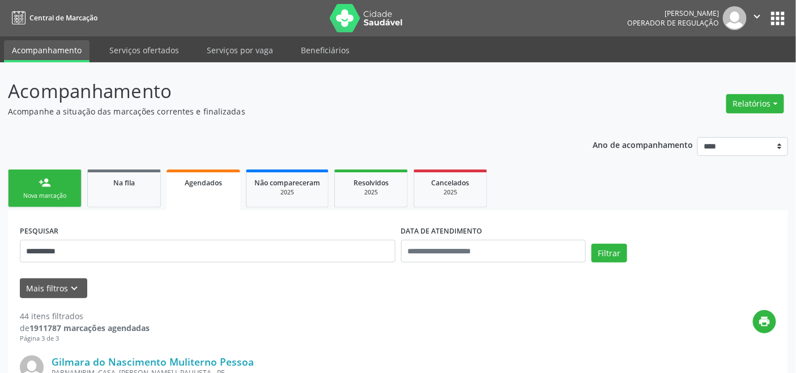
click at [42, 195] on div "Nova marcação" at bounding box center [44, 195] width 57 height 8
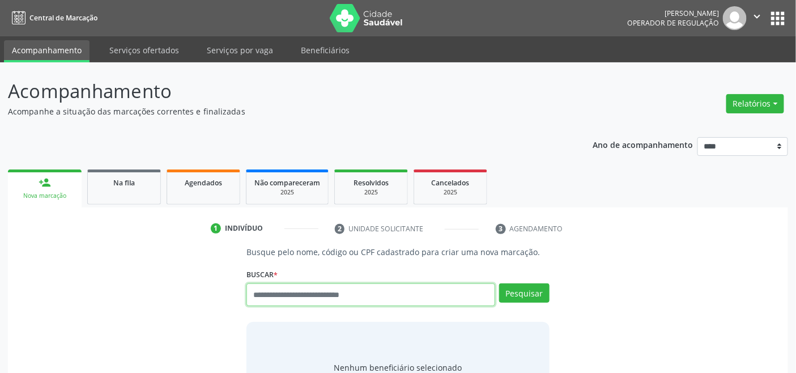
drag, startPoint x: 309, startPoint y: 299, endPoint x: 309, endPoint y: 286, distance: 13.0
click at [309, 289] on input "text" at bounding box center [370, 294] width 248 height 23
drag, startPoint x: 302, startPoint y: 274, endPoint x: 284, endPoint y: 291, distance: 25.3
paste input "**********"
type input "**********"
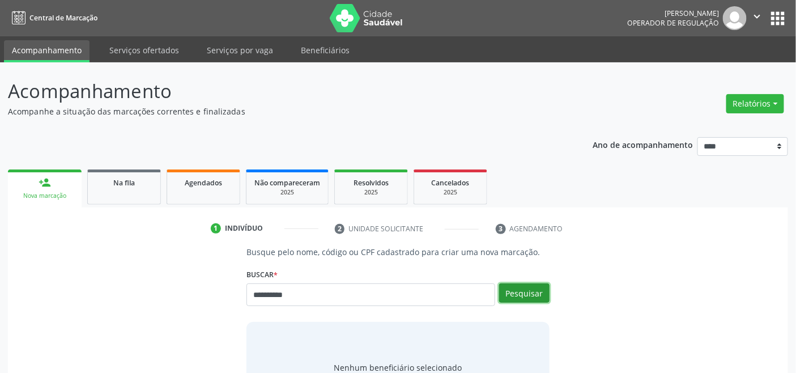
click at [529, 286] on button "Pesquisar" at bounding box center [524, 292] width 50 height 19
type input "**********"
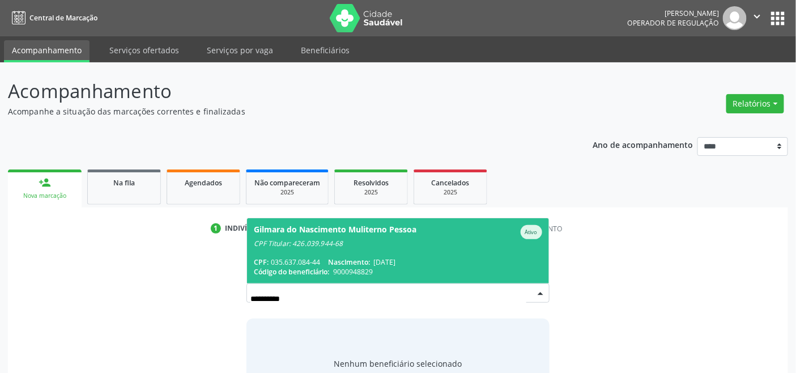
click at [463, 250] on span "Gilmara do Nascimento Muliterno Pessoa Ativo CPF Titular: 426.039.944-68 CPF: 0…" at bounding box center [397, 250] width 301 height 65
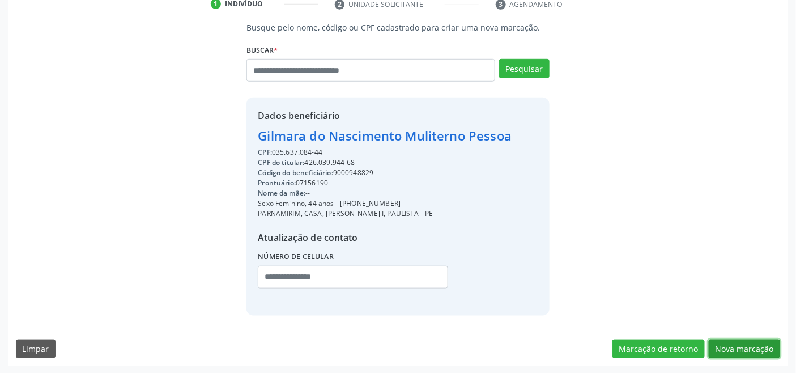
drag, startPoint x: 732, startPoint y: 348, endPoint x: 723, endPoint y: 345, distance: 9.3
click at [732, 348] on button "Nova marcação" at bounding box center [744, 348] width 71 height 19
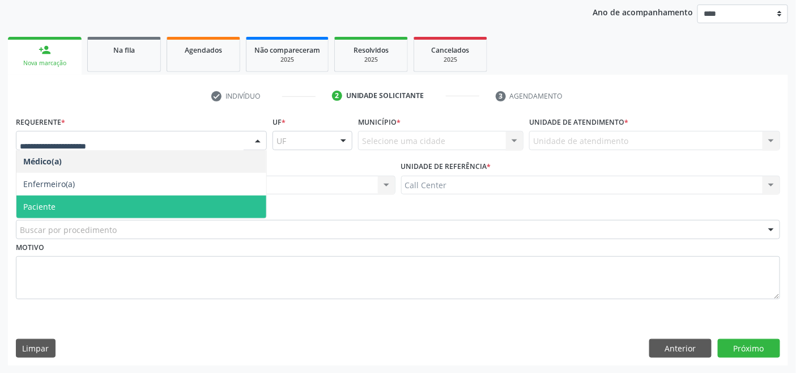
click at [123, 207] on span "Paciente" at bounding box center [141, 206] width 250 height 23
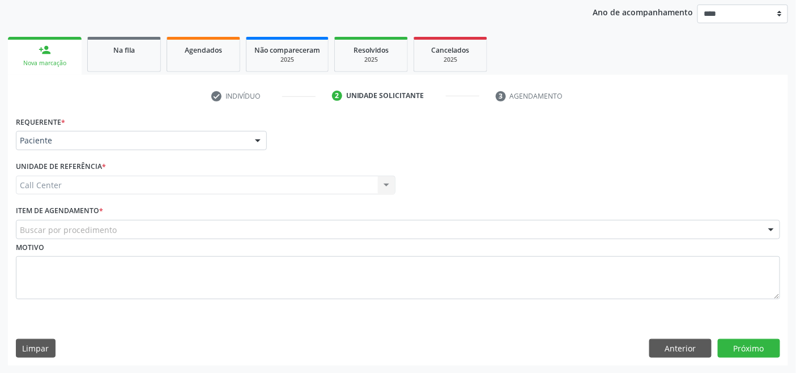
click at [133, 227] on div "Buscar por procedimento" at bounding box center [398, 229] width 764 height 19
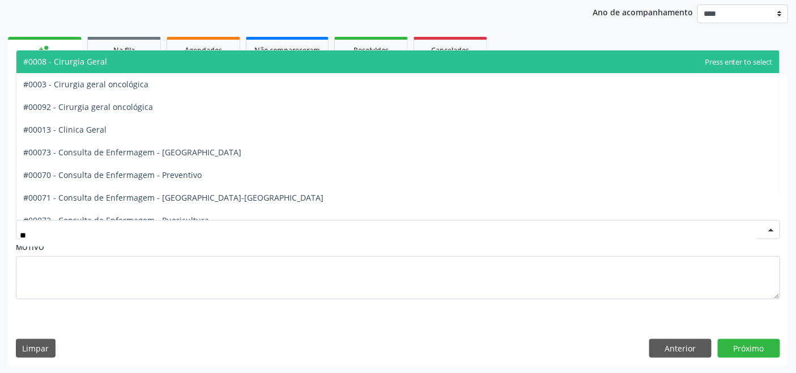
type input "***"
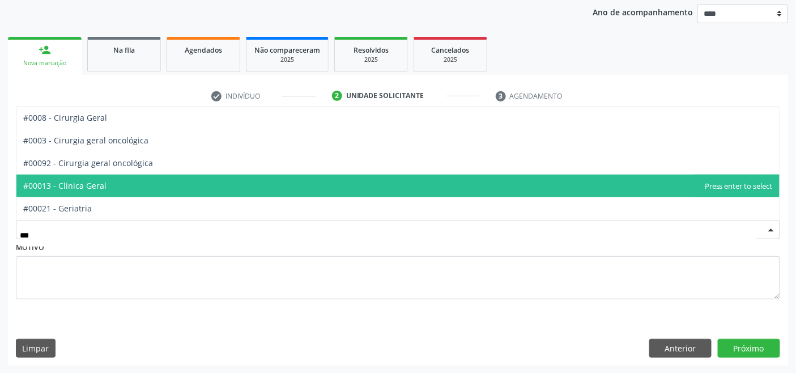
click at [93, 182] on span "#00013 - Clinica Geral" at bounding box center [64, 185] width 83 height 11
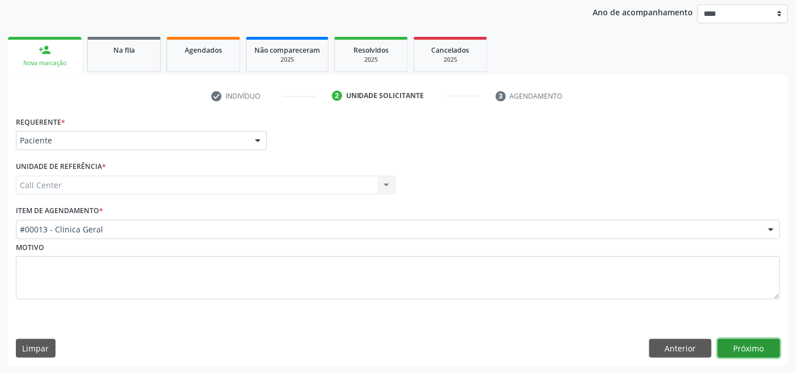
click at [752, 349] on button "Próximo" at bounding box center [749, 348] width 62 height 19
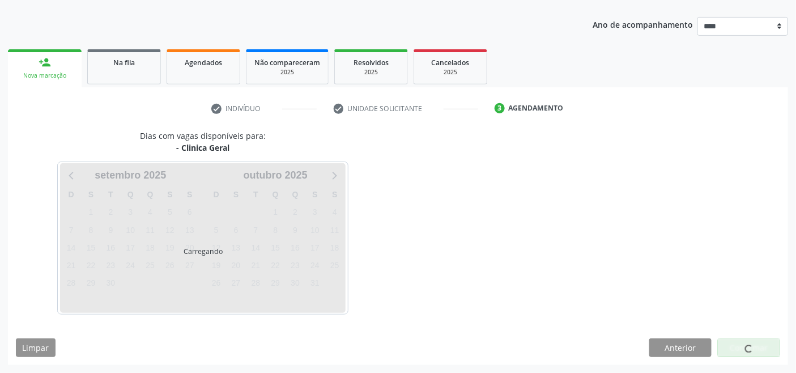
scroll to position [120, 0]
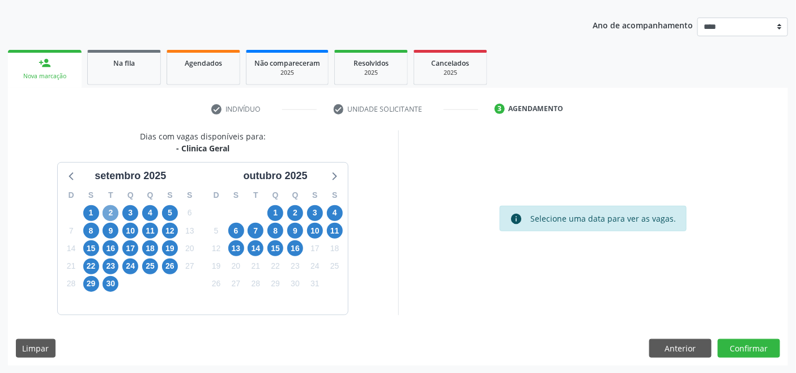
click at [113, 212] on span "2" at bounding box center [111, 213] width 16 height 16
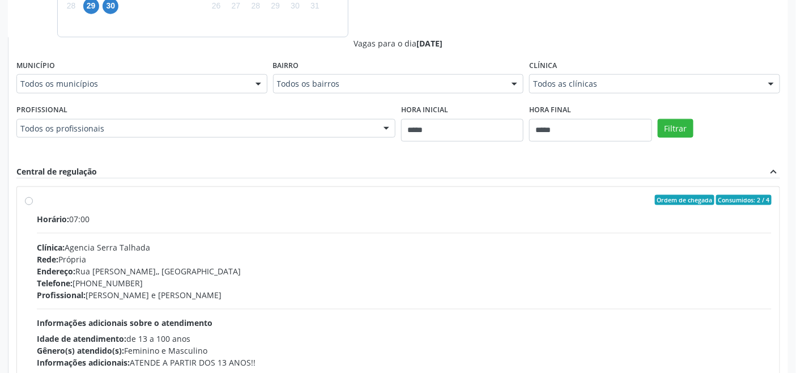
scroll to position [434, 0]
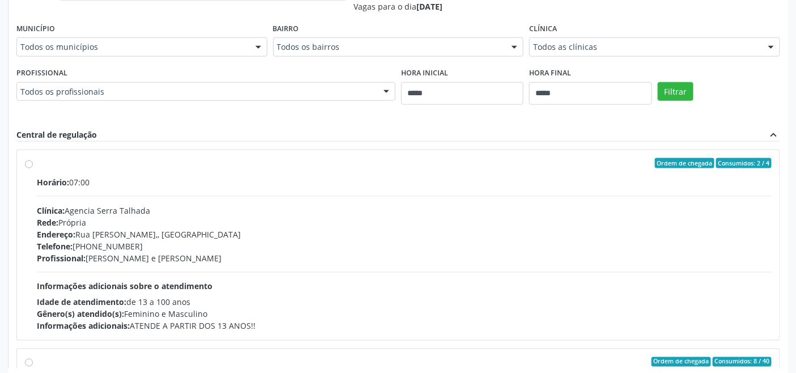
click at [132, 98] on div "Todos os profissionais" at bounding box center [205, 91] width 379 height 19
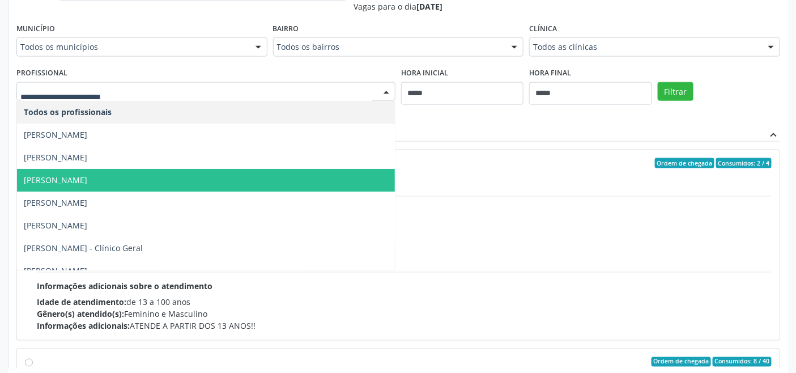
click at [135, 174] on span "Elias Jose de Melo" at bounding box center [206, 180] width 378 height 23
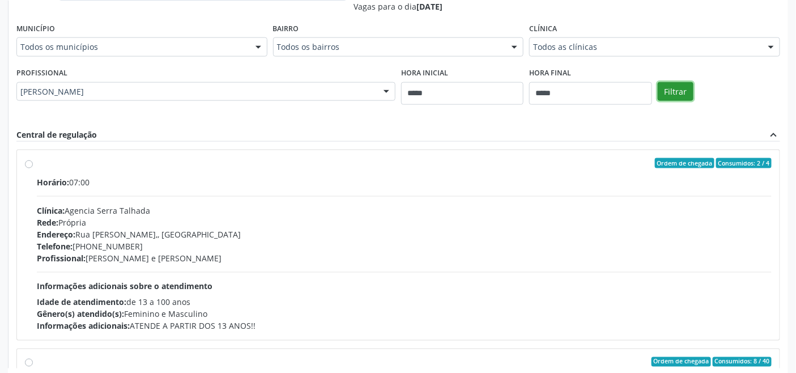
click at [673, 94] on button "Filtrar" at bounding box center [676, 91] width 36 height 19
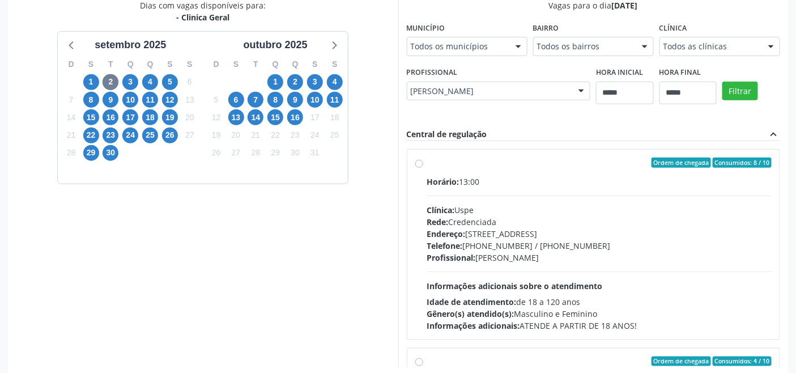
click at [492, 202] on div "Horário: 13:00 Clínica: Uspe Rede: Credenciada Endereço: Rua do Espinheiro, nº …" at bounding box center [599, 254] width 345 height 156
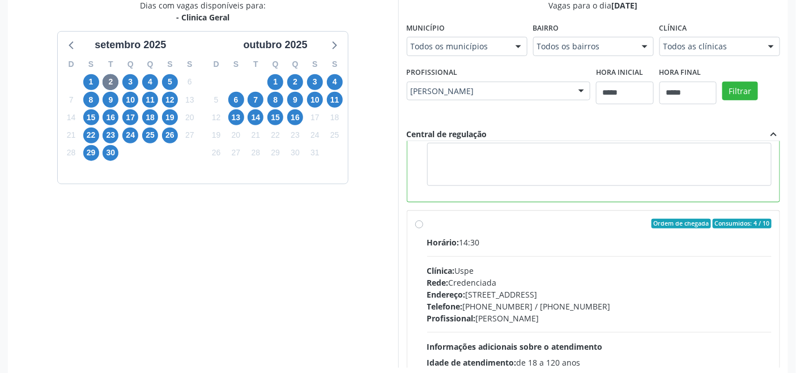
scroll to position [189, 0]
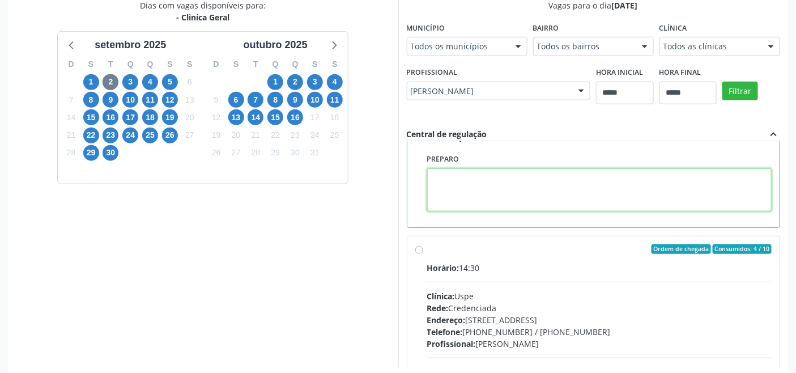
paste textarea "**********"
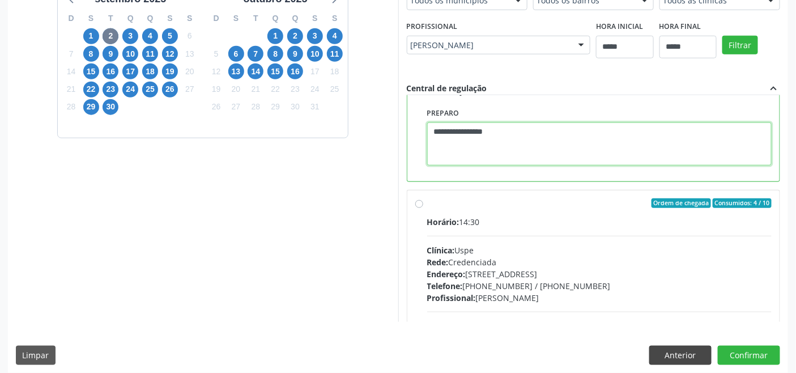
scroll to position [303, 0]
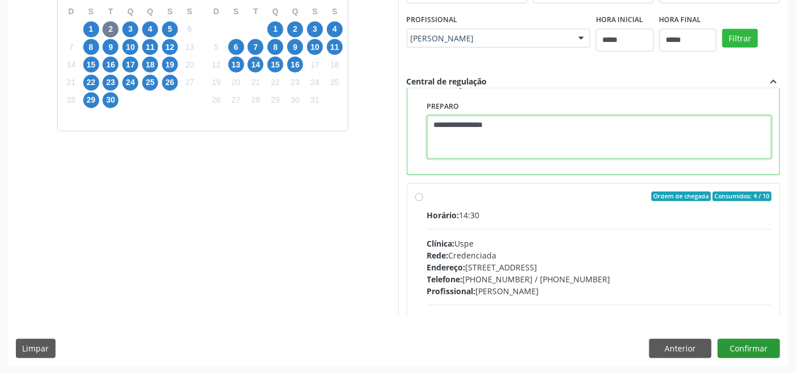
type textarea "**********"
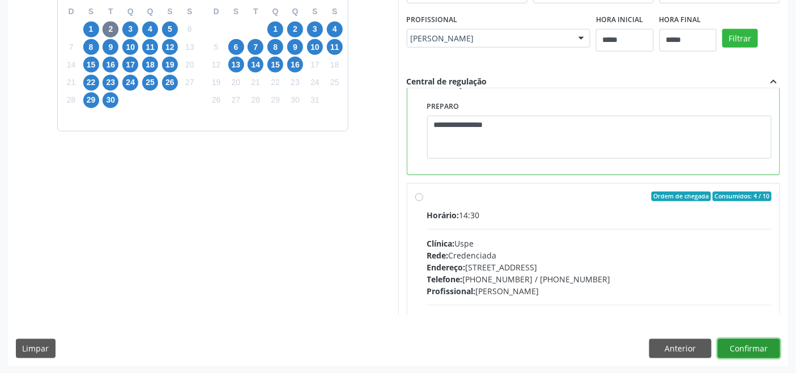
click at [757, 355] on button "Confirmar" at bounding box center [749, 348] width 62 height 19
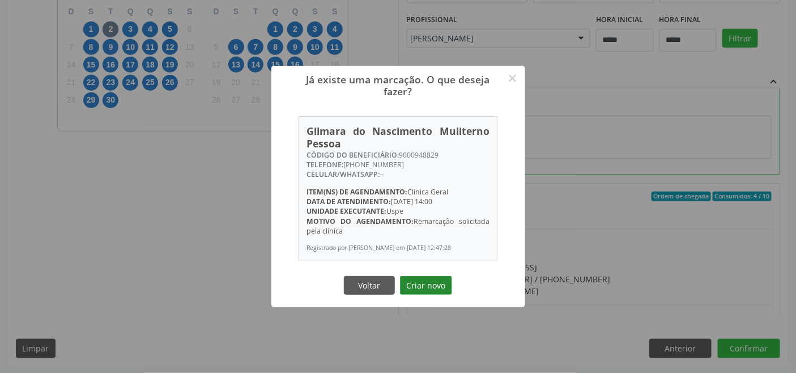
click at [430, 283] on button "Criar novo" at bounding box center [426, 285] width 52 height 19
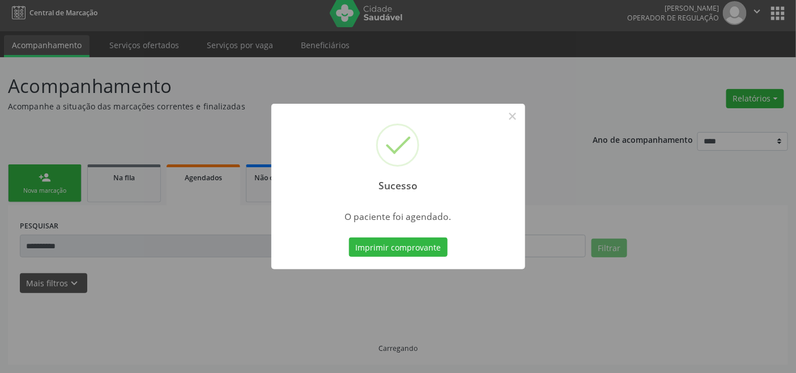
scroll to position [4, 0]
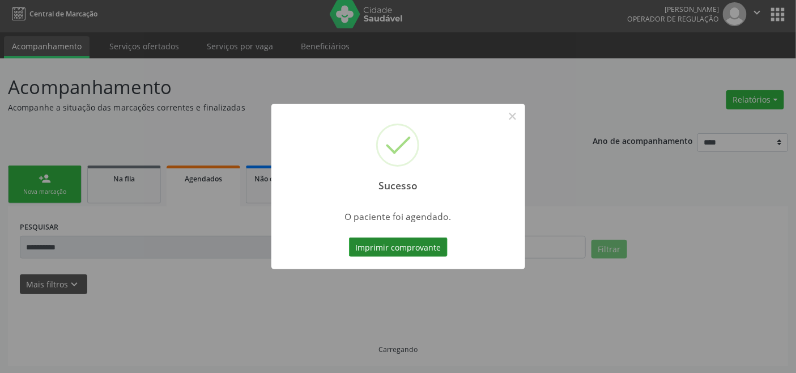
click at [415, 250] on button "Imprimir comprovante" at bounding box center [398, 246] width 99 height 19
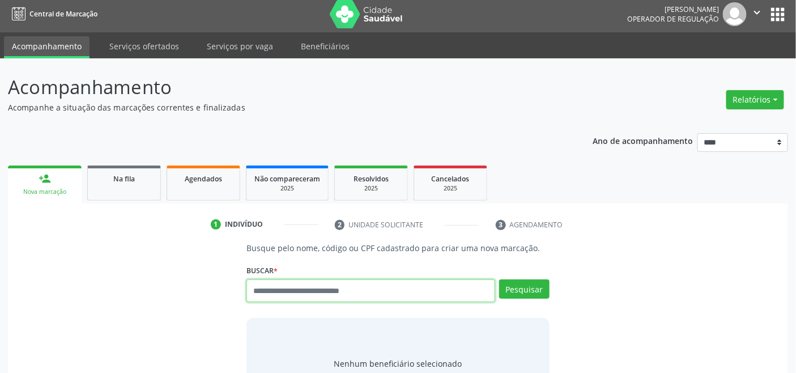
scroll to position [4, 0]
type input "*********"
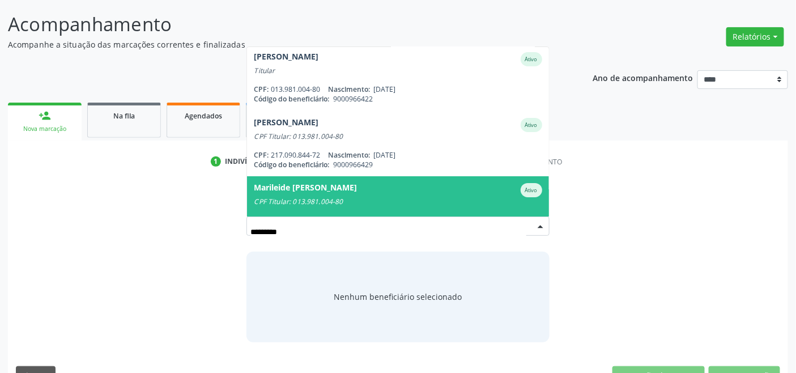
scroll to position [0, 0]
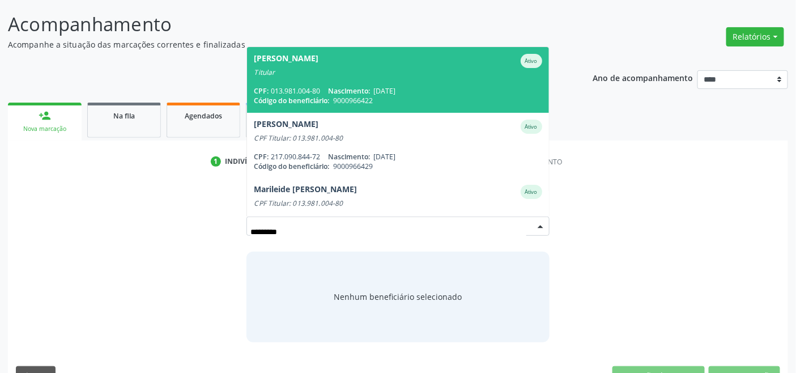
click at [364, 87] on span "Nascimento:" at bounding box center [349, 91] width 42 height 10
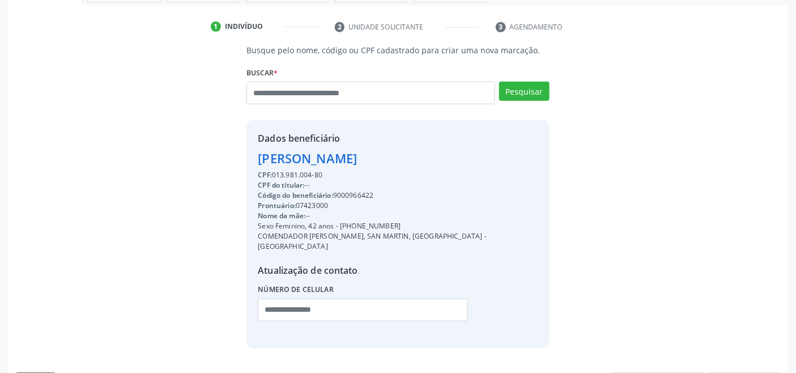
scroll to position [224, 0]
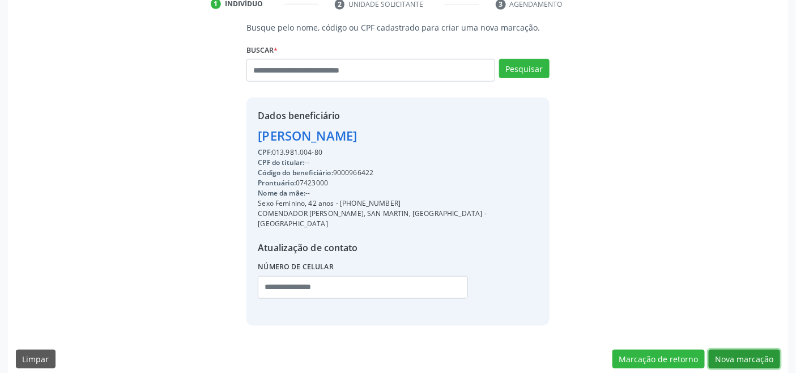
click at [760, 349] on button "Nova marcação" at bounding box center [744, 358] width 71 height 19
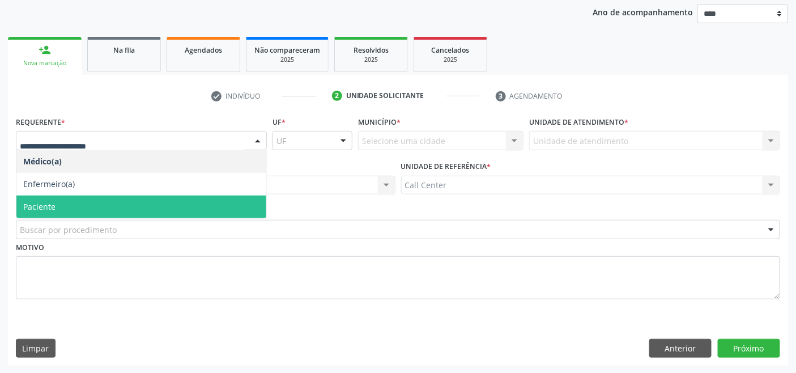
click at [77, 199] on span "Paciente" at bounding box center [141, 206] width 250 height 23
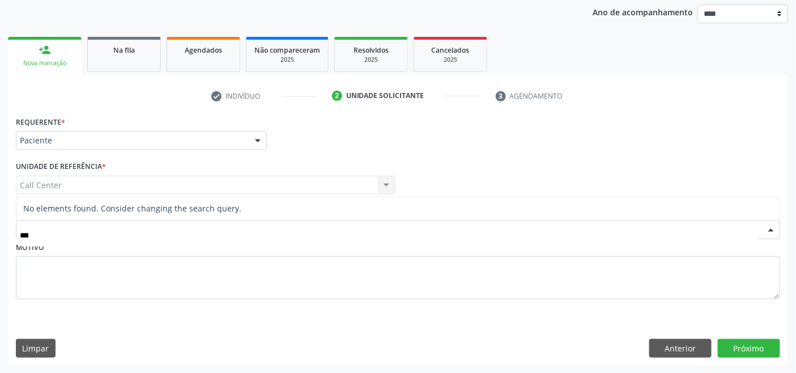
type input "**"
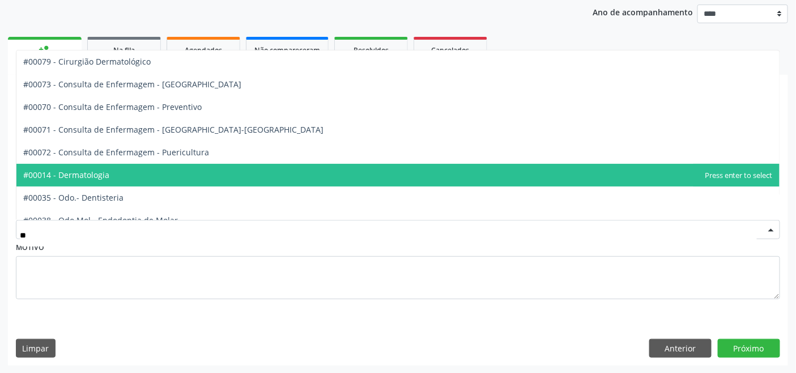
click at [93, 169] on span "#00014 - Dermatologia" at bounding box center [66, 174] width 86 height 11
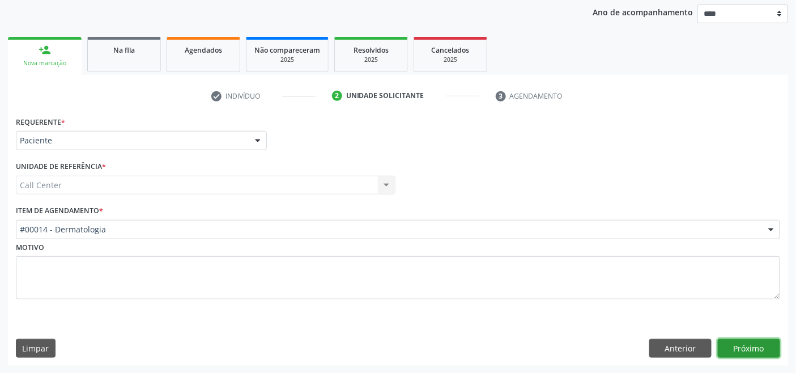
click at [723, 347] on button "Próximo" at bounding box center [749, 348] width 62 height 19
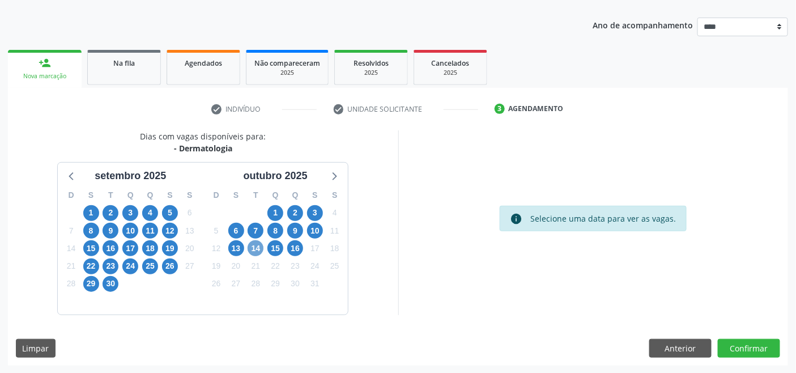
click at [258, 248] on span "14" at bounding box center [256, 248] width 16 height 16
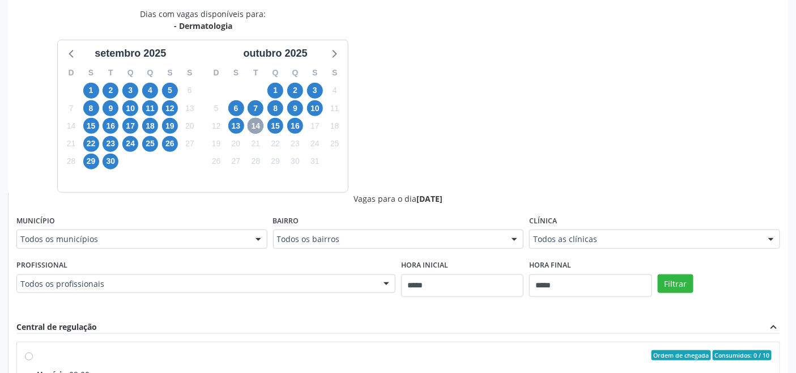
scroll to position [308, 0]
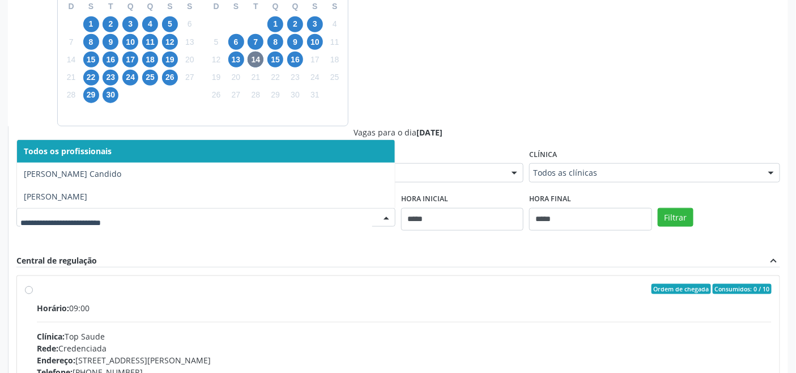
click at [285, 208] on div at bounding box center [205, 217] width 379 height 19
click at [536, 105] on div "Dias com vagas disponíveis para: - Dermatologia setembro 2025 D S T Q Q S S 31 …" at bounding box center [398, 218] width 780 height 552
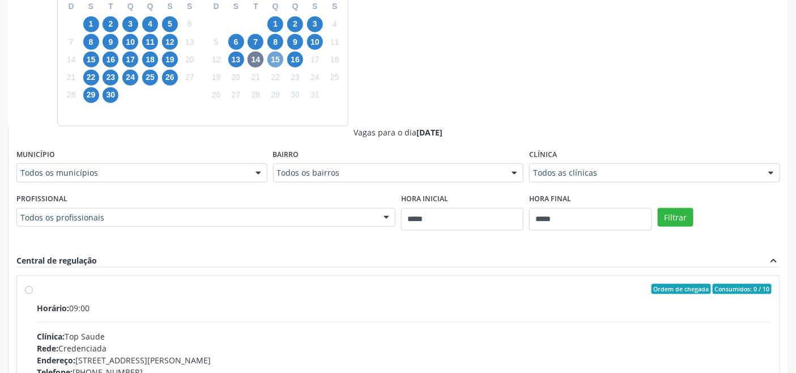
click at [274, 58] on span "15" at bounding box center [275, 60] width 16 height 16
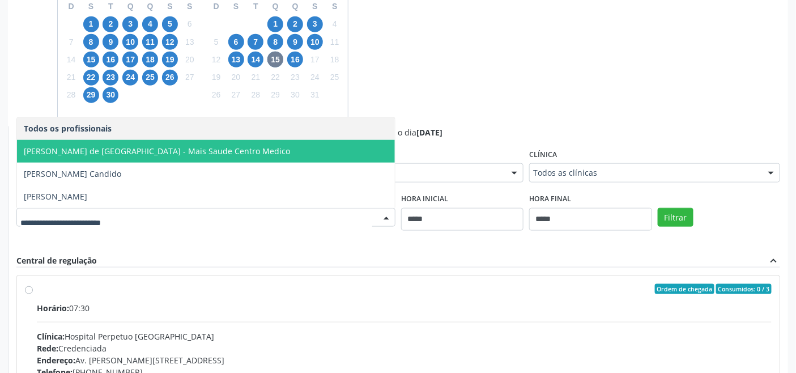
click at [117, 154] on span "Joselmo Cavalcanti de Lima - Mais Saude Centro Medico" at bounding box center [157, 151] width 266 height 11
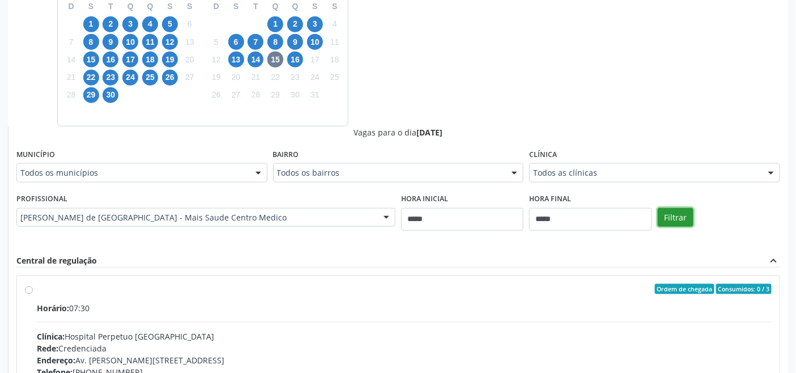
click at [680, 215] on button "Filtrar" at bounding box center [676, 217] width 36 height 19
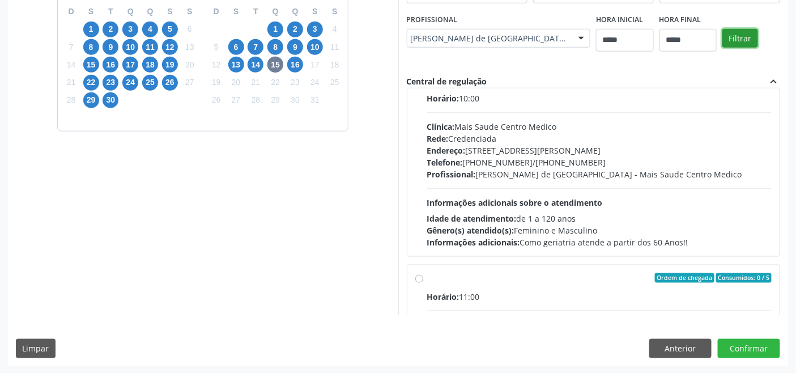
scroll to position [0, 0]
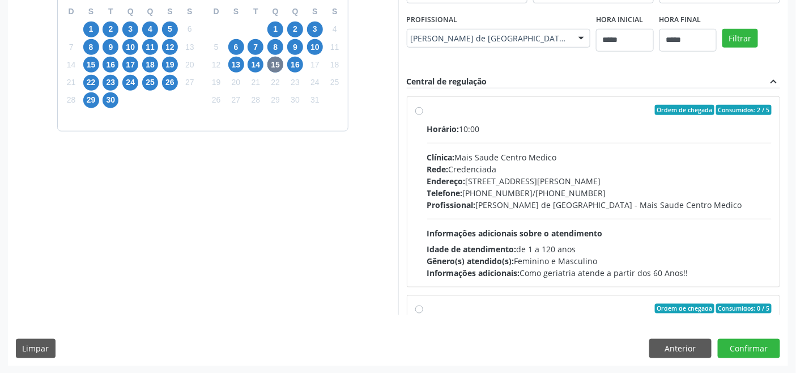
click at [486, 206] on div "Profissional: Joselmo Cavalcanti de Lima - Mais Saude Centro Medico" at bounding box center [599, 205] width 345 height 12
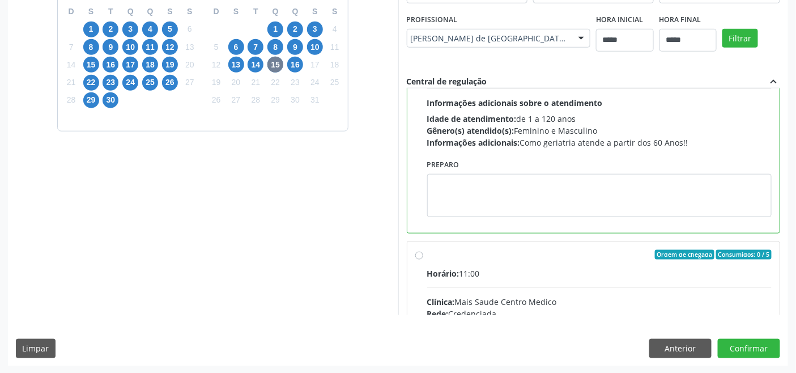
scroll to position [189, 0]
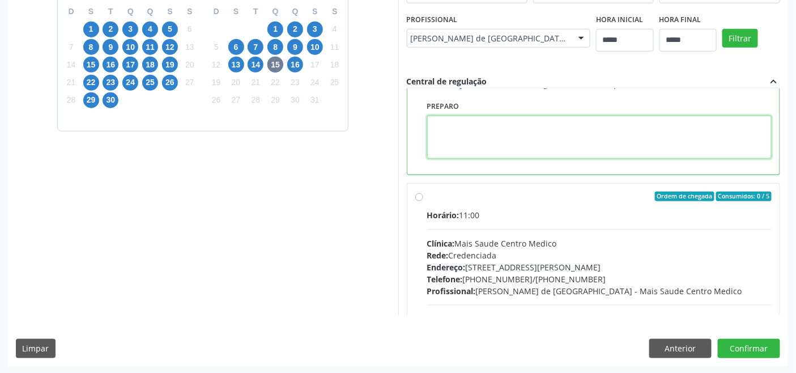
paste textarea "**********"
type textarea "**********"
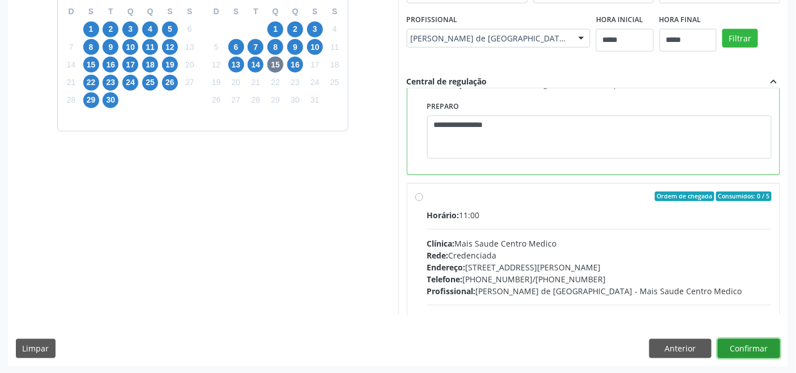
click at [744, 350] on button "Confirmar" at bounding box center [749, 348] width 62 height 19
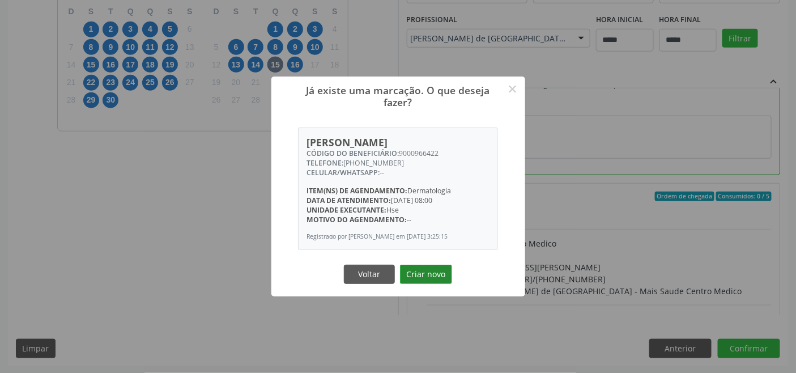
click at [442, 276] on button "Criar novo" at bounding box center [426, 273] width 52 height 19
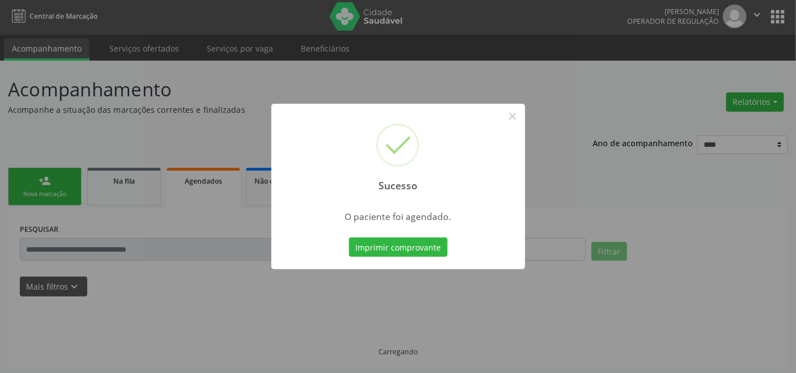
scroll to position [0, 0]
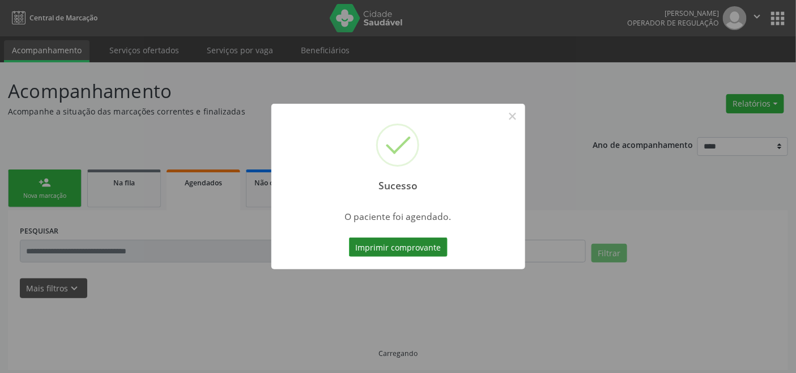
click at [434, 239] on button "Imprimir comprovante" at bounding box center [398, 246] width 99 height 19
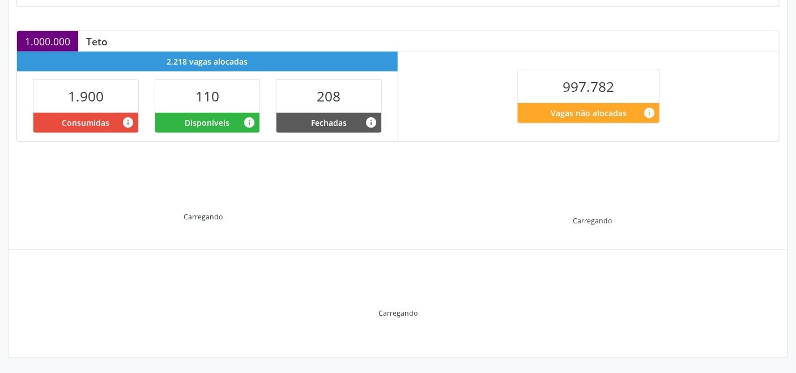
scroll to position [227, 0]
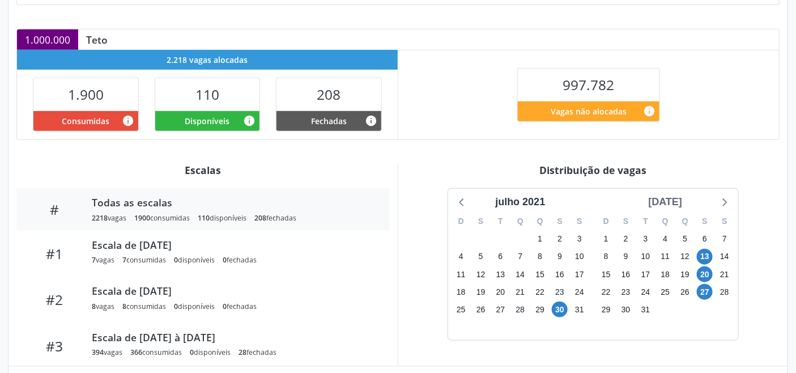
click at [670, 200] on div "[DATE]" at bounding box center [665, 201] width 43 height 15
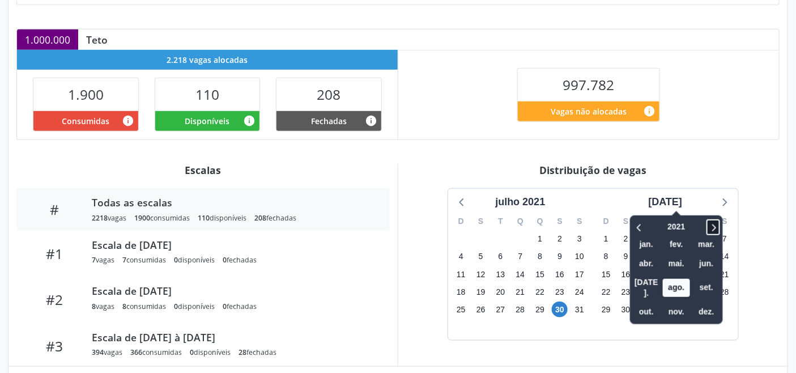
click at [707, 224] on icon at bounding box center [712, 227] width 11 height 14
click at [707, 223] on icon at bounding box center [712, 227] width 11 height 14
click at [640, 303] on span "out." at bounding box center [646, 312] width 27 height 18
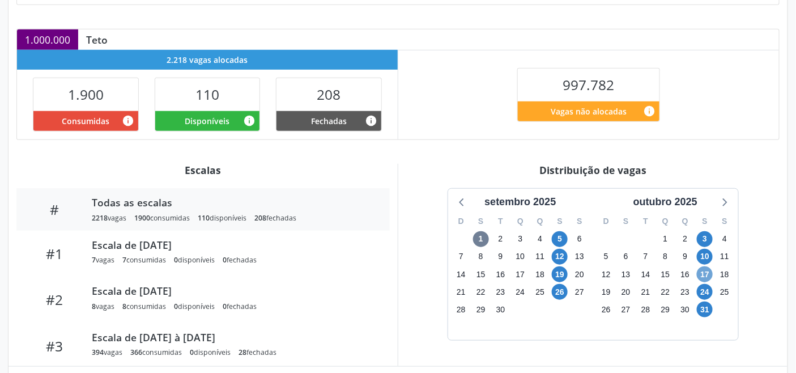
click at [710, 273] on span "17" at bounding box center [705, 274] width 16 height 16
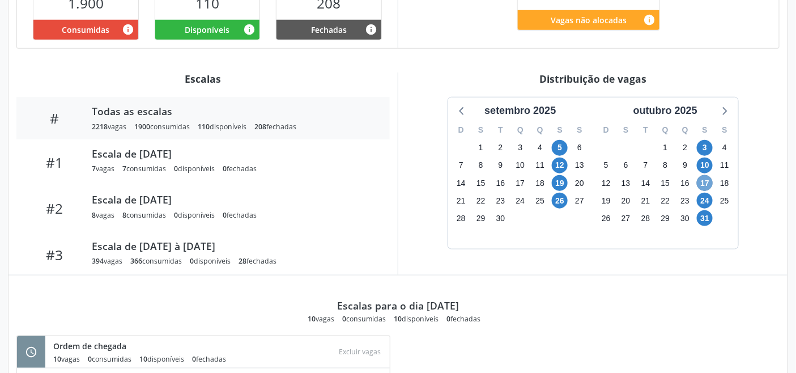
scroll to position [345, 0]
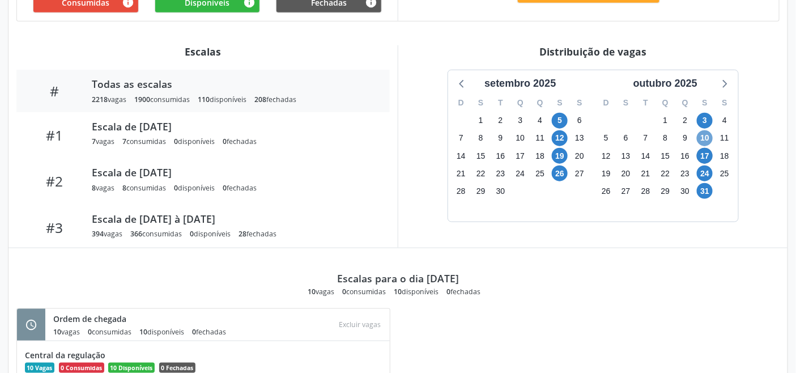
click at [707, 136] on span "10" at bounding box center [705, 138] width 16 height 16
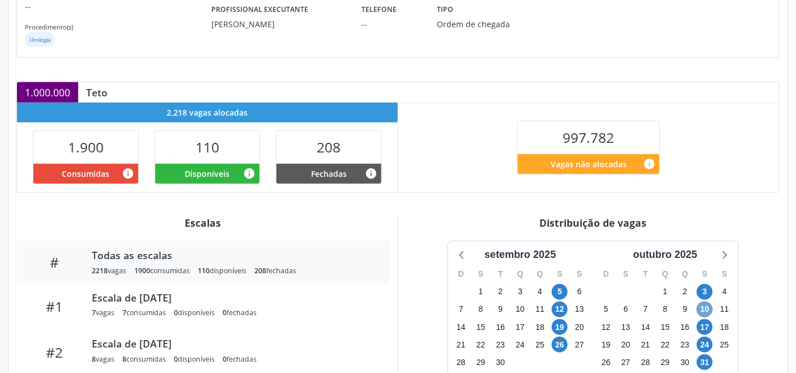
scroll to position [251, 0]
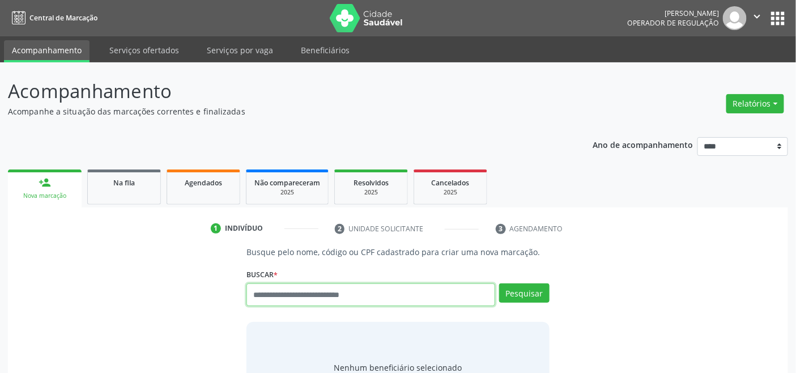
paste input "**********"
type input "**********"
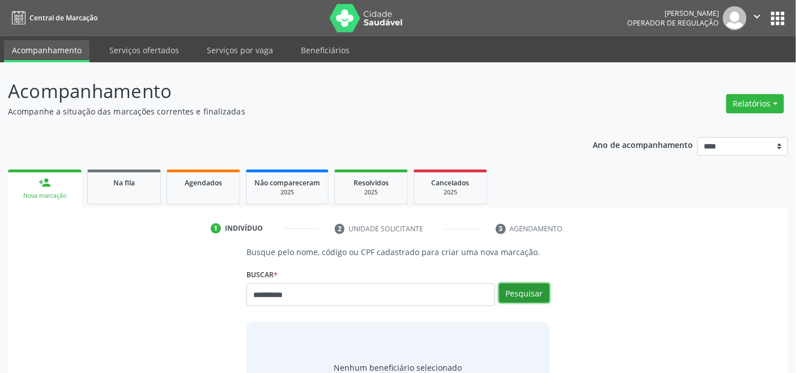
click at [528, 291] on button "Pesquisar" at bounding box center [524, 292] width 50 height 19
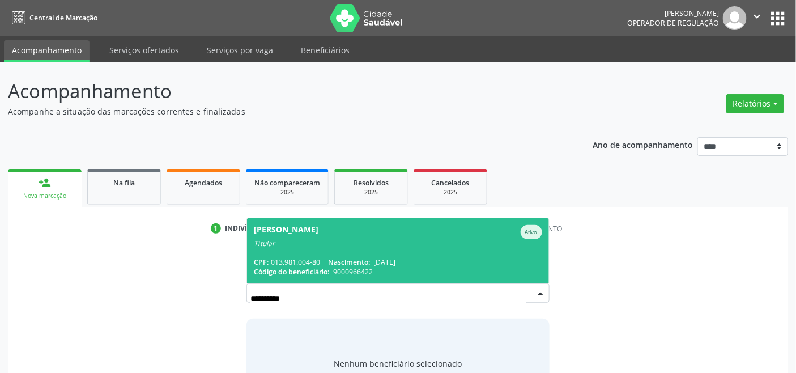
click at [323, 242] on div "Titular" at bounding box center [398, 243] width 288 height 9
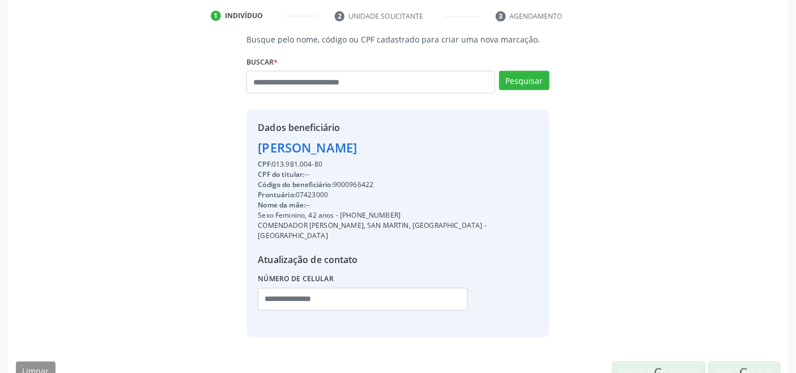
scroll to position [224, 0]
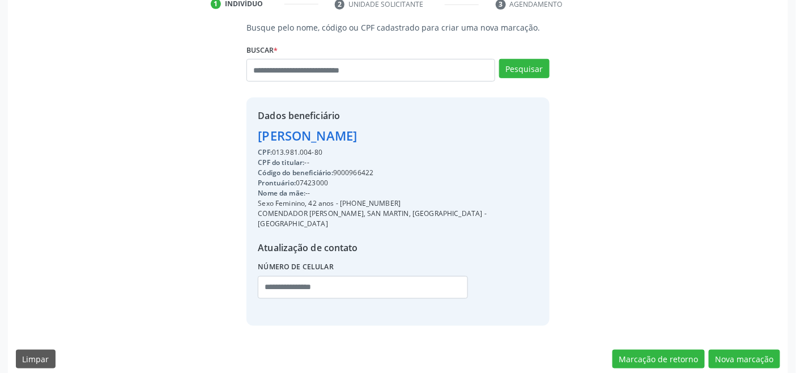
click at [293, 151] on div "CPF: 013.981.004-80" at bounding box center [398, 152] width 280 height 10
copy div "013.981.004"
paste input "**********"
type input "**********"
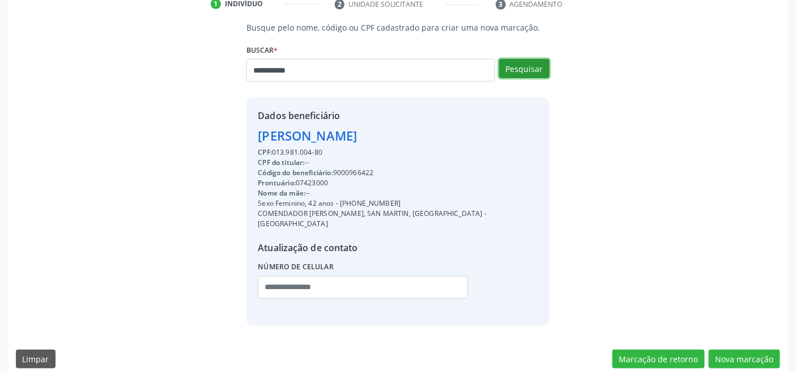
click at [531, 65] on button "Pesquisar" at bounding box center [524, 68] width 50 height 19
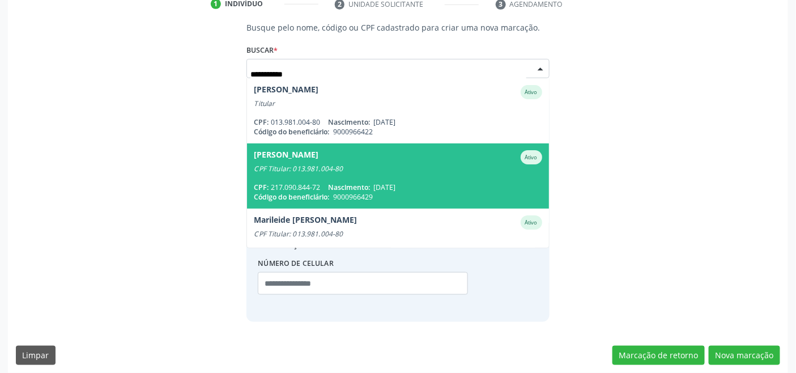
scroll to position [221, 0]
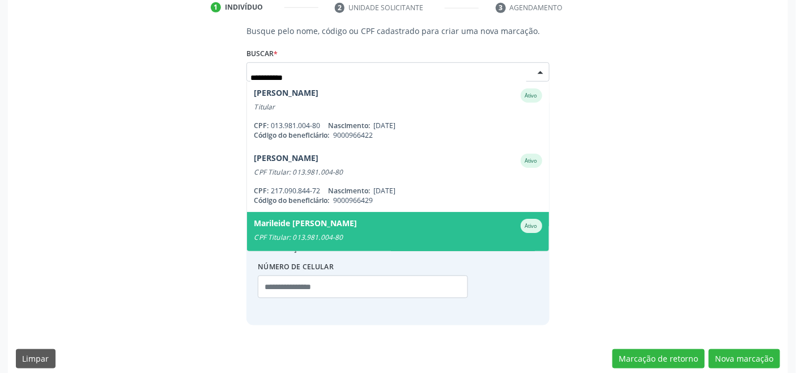
click at [325, 227] on div "Marileide [PERSON_NAME]" at bounding box center [305, 226] width 103 height 14
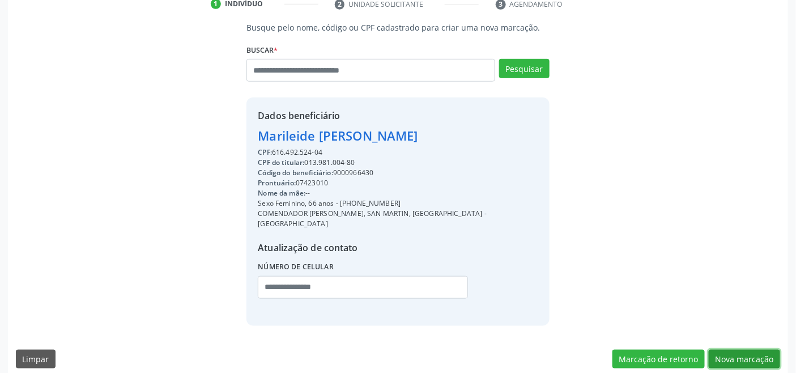
click at [733, 349] on button "Nova marcação" at bounding box center [744, 358] width 71 height 19
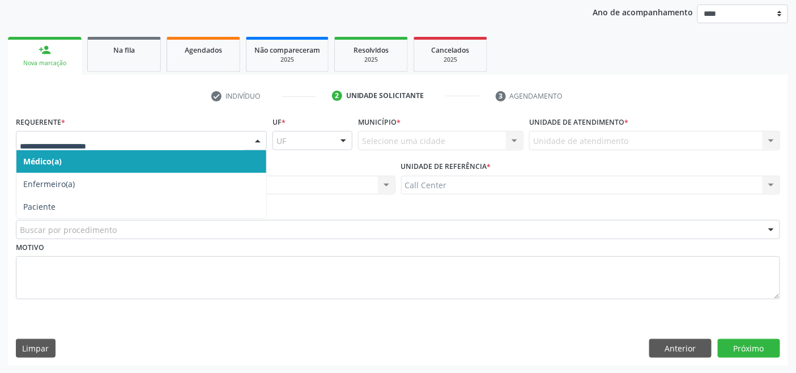
click at [102, 132] on div at bounding box center [141, 140] width 251 height 19
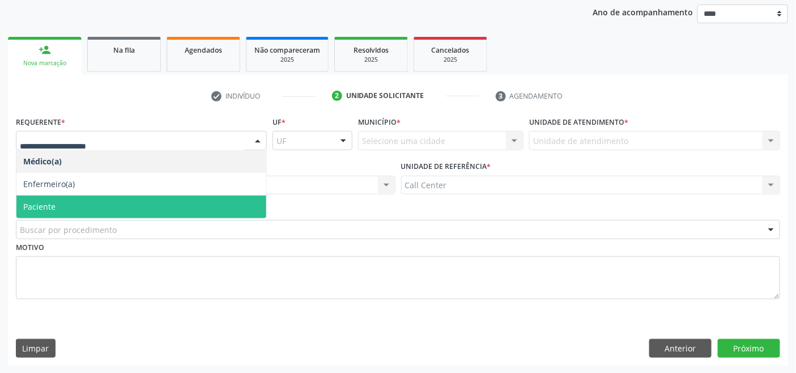
click at [101, 205] on span "Paciente" at bounding box center [141, 206] width 250 height 23
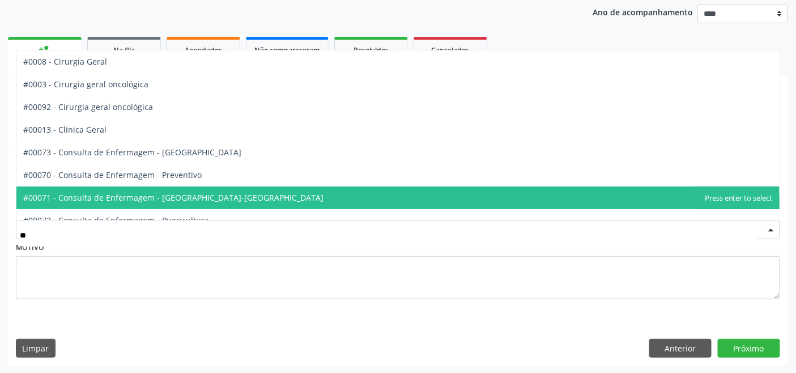
type input "***"
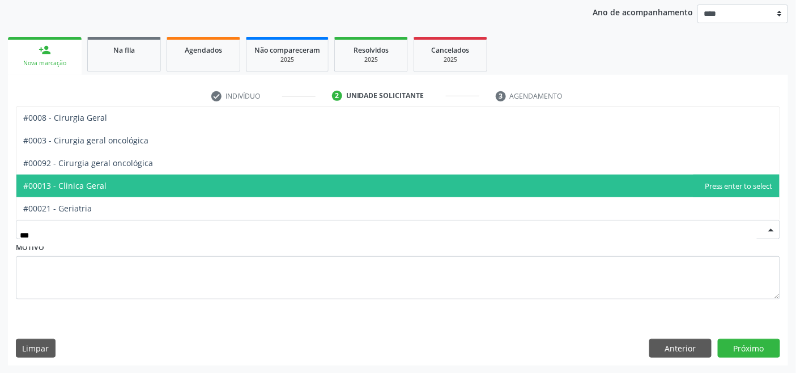
click at [88, 184] on span "#00013 - Clinica Geral" at bounding box center [64, 185] width 83 height 11
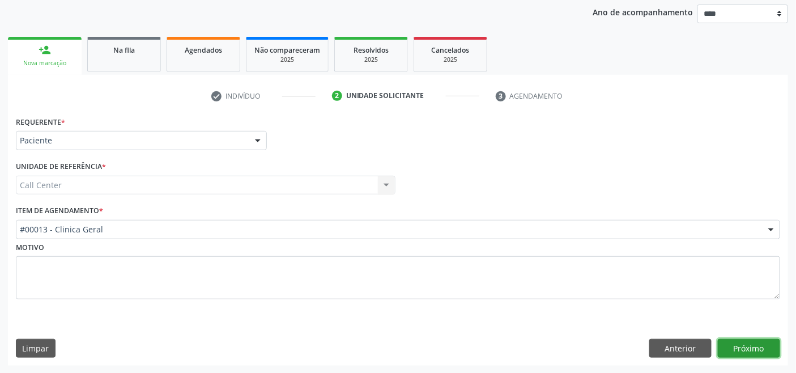
click at [752, 345] on button "Próximo" at bounding box center [749, 348] width 62 height 19
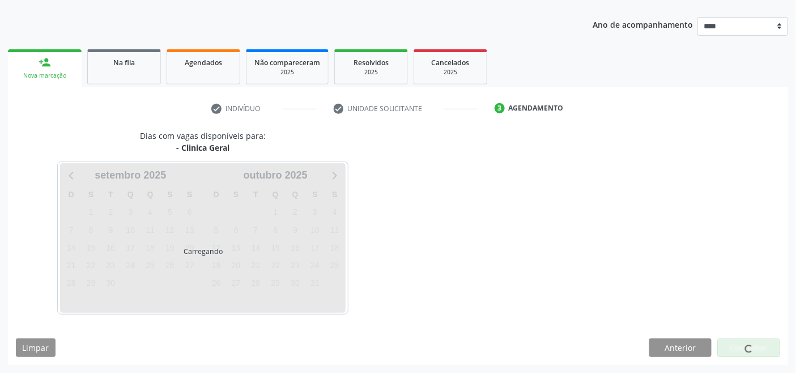
scroll to position [120, 0]
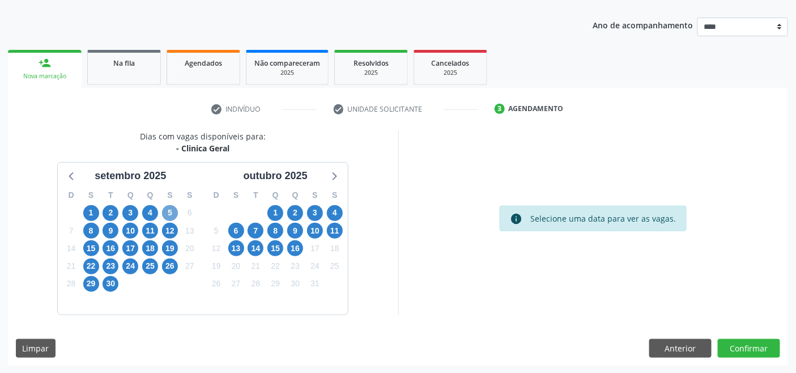
click at [172, 207] on span "5" at bounding box center [170, 213] width 16 height 16
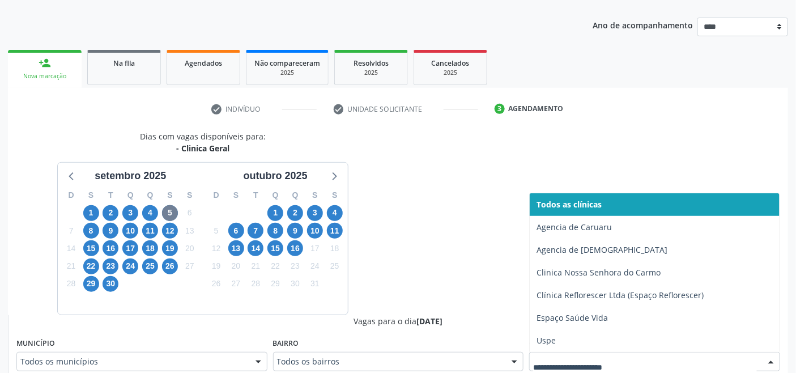
scroll to position [125, 0]
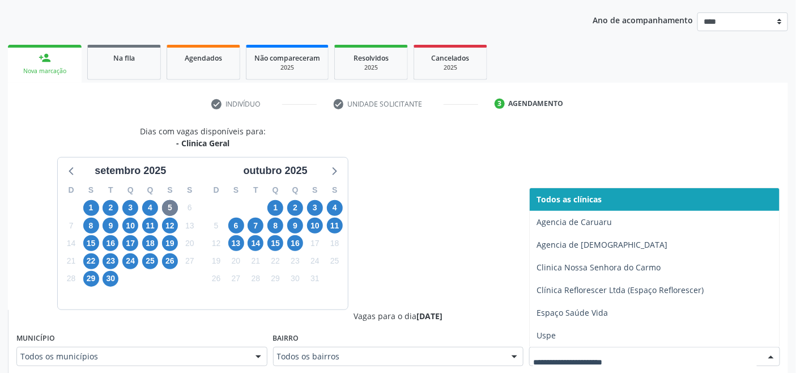
click at [572, 353] on div at bounding box center [654, 356] width 251 height 19
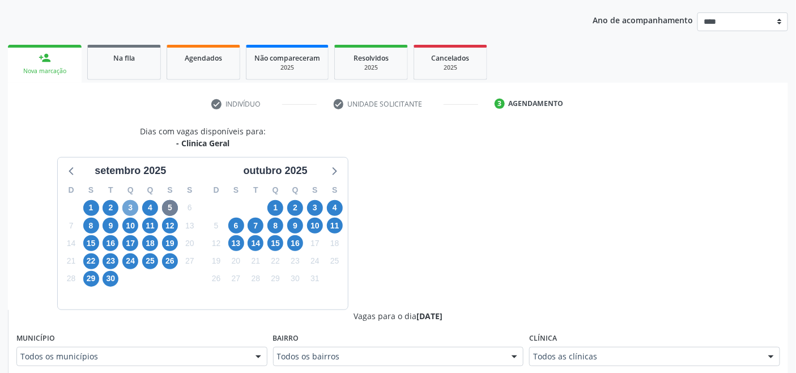
click at [134, 207] on span "3" at bounding box center [130, 208] width 16 height 16
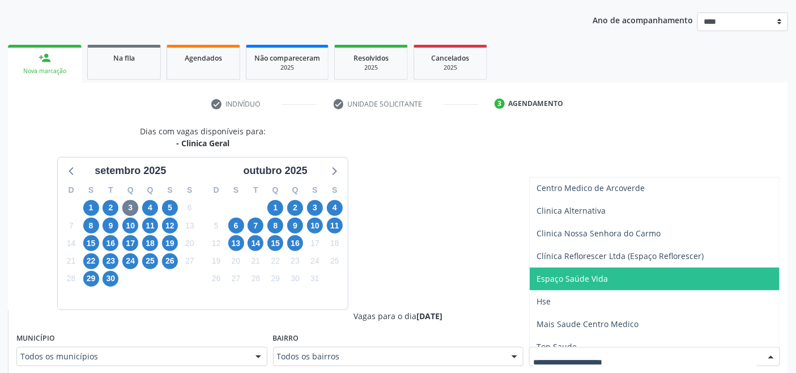
scroll to position [103, 0]
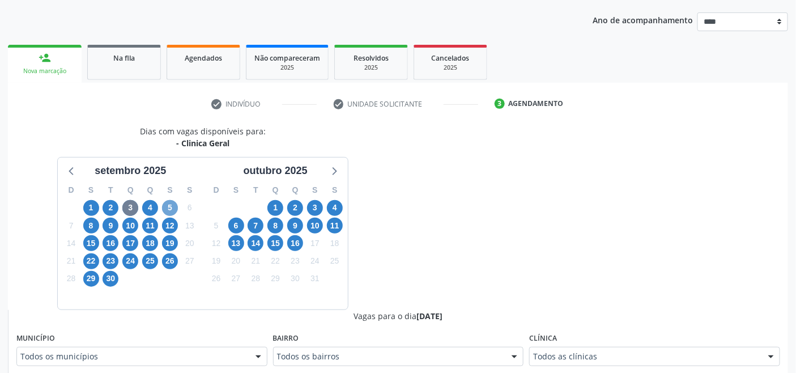
click at [170, 204] on span "5" at bounding box center [170, 208] width 16 height 16
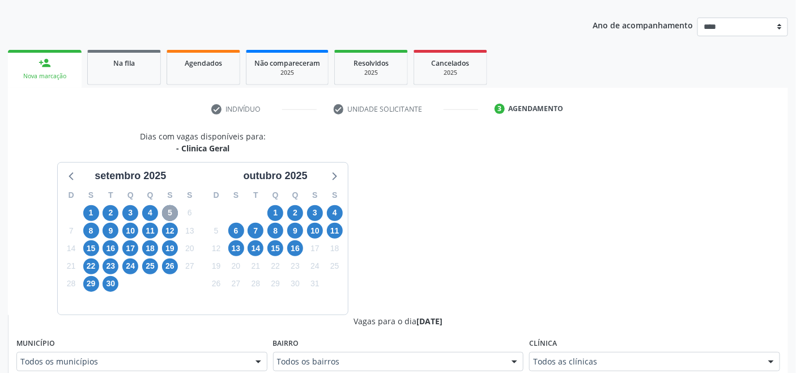
scroll to position [125, 0]
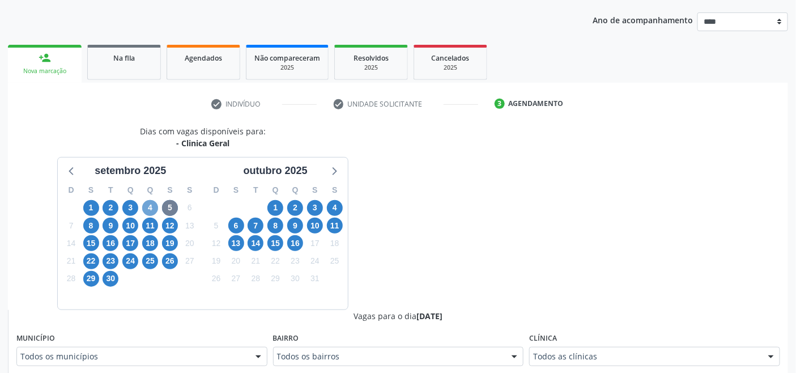
click at [150, 205] on span "4" at bounding box center [150, 208] width 16 height 16
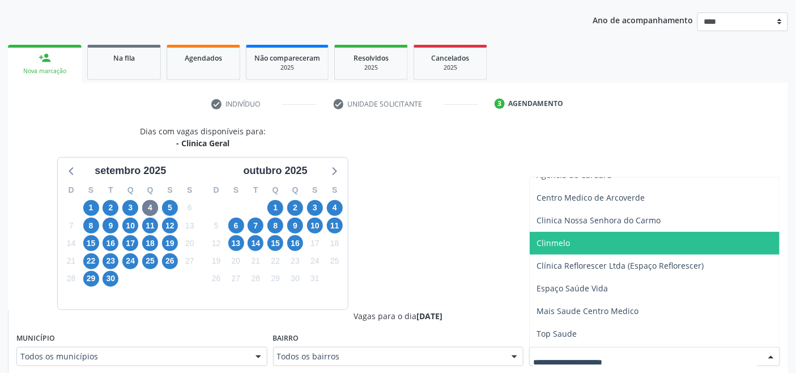
scroll to position [80, 0]
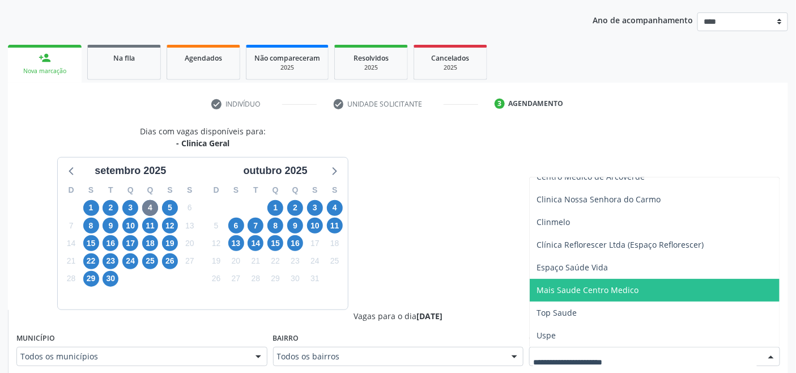
click at [592, 293] on span "Mais Saude Centro Medico" at bounding box center [587, 289] width 102 height 11
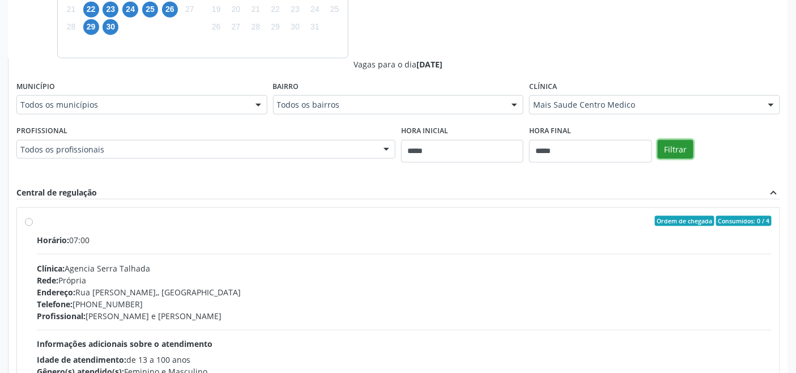
click at [685, 144] on button "Filtrar" at bounding box center [676, 149] width 36 height 19
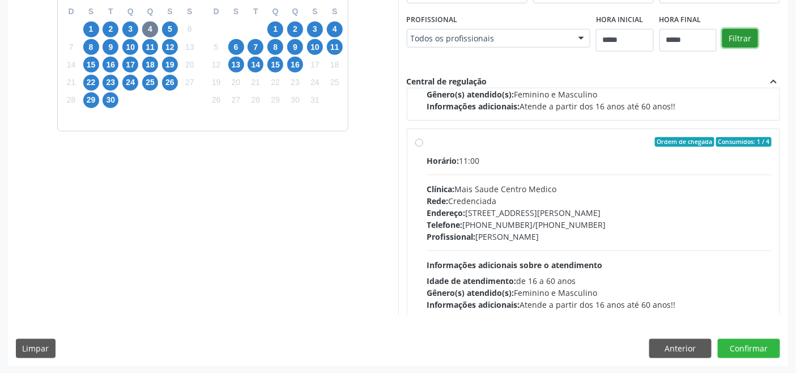
scroll to position [575, 0]
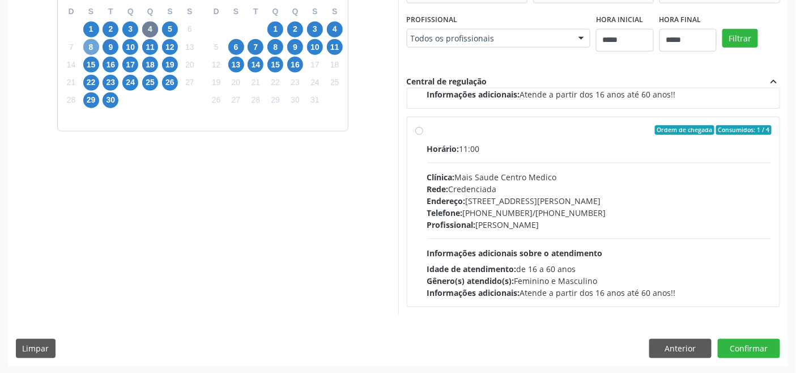
click at [88, 44] on span "8" at bounding box center [91, 47] width 16 height 16
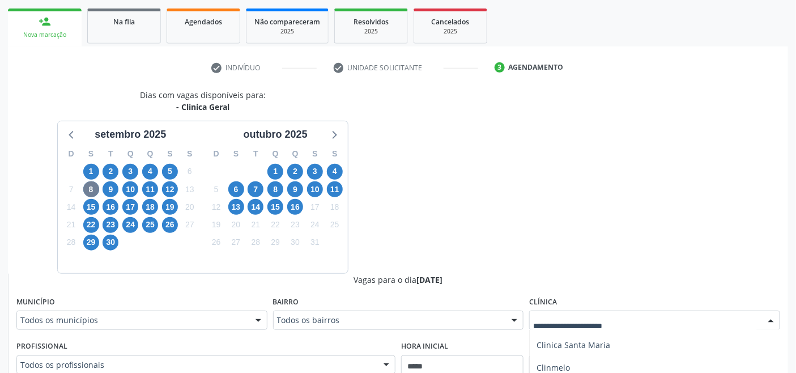
scroll to position [114, 0]
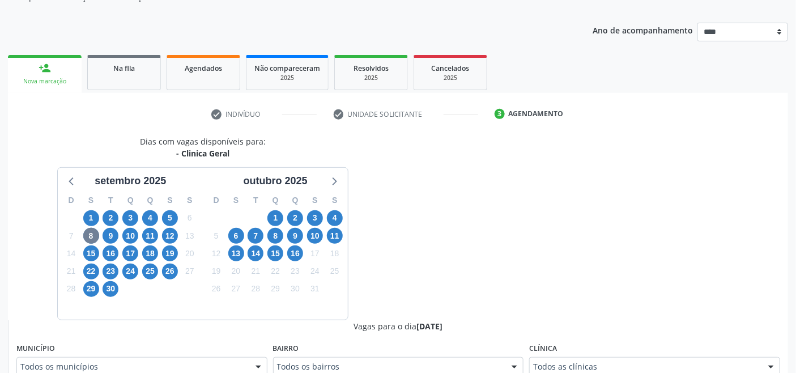
click at [102, 234] on div "9" at bounding box center [111, 236] width 20 height 18
click at [123, 239] on span "10" at bounding box center [130, 236] width 16 height 16
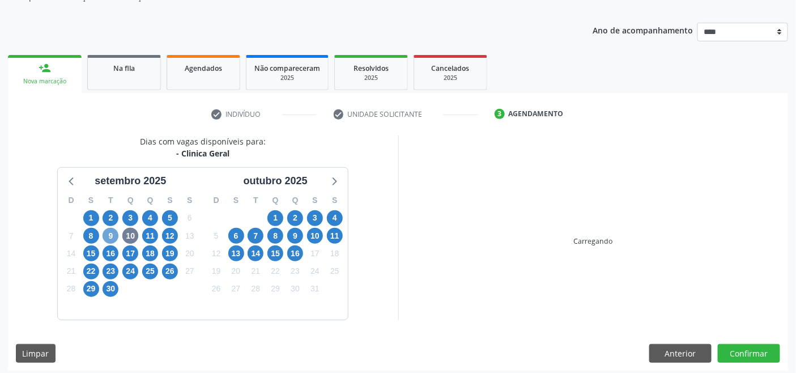
click at [109, 234] on span "9" at bounding box center [111, 236] width 16 height 16
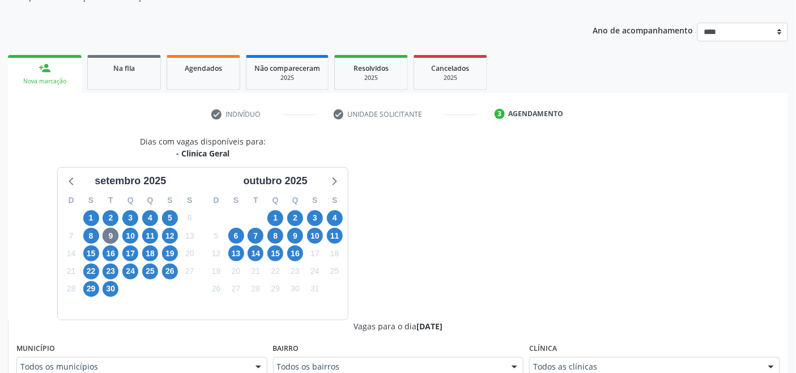
scroll to position [125, 0]
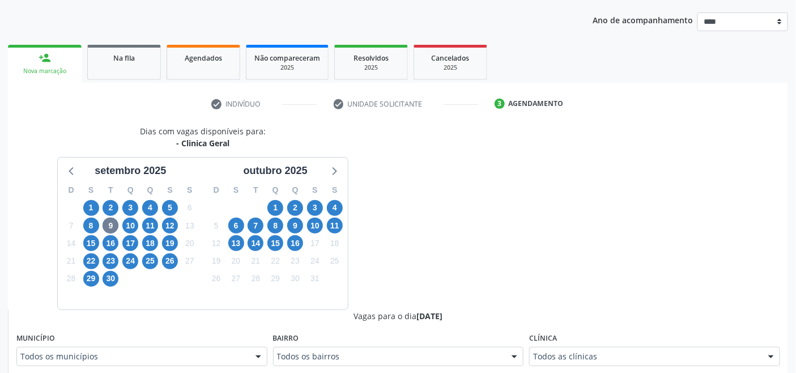
click at [595, 360] on div "Todos as clínicas" at bounding box center [654, 356] width 251 height 19
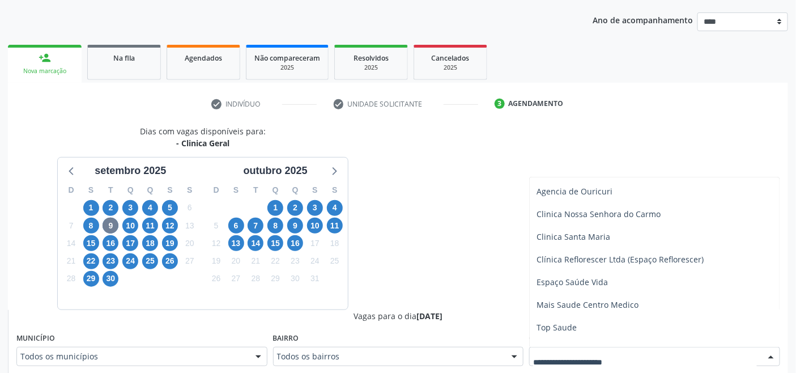
scroll to position [170, 0]
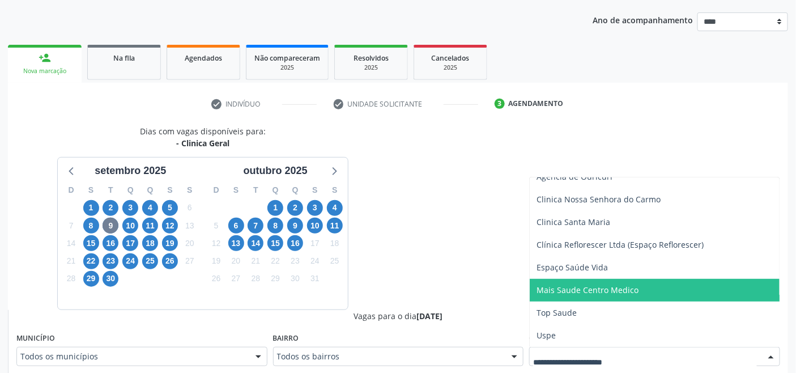
click at [587, 293] on span "Mais Saude Centro Medico" at bounding box center [587, 289] width 102 height 11
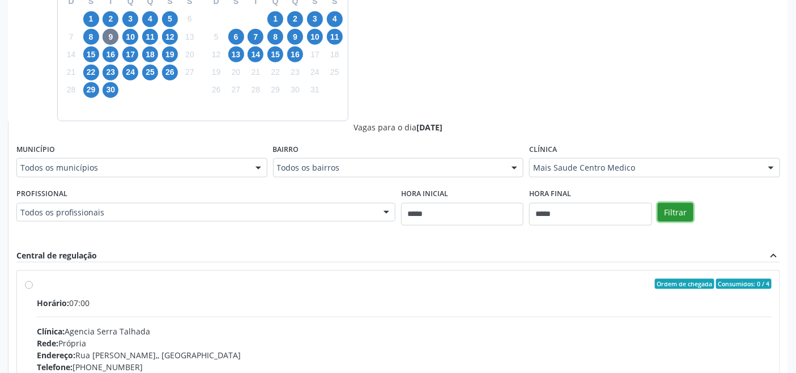
click at [676, 206] on button "Filtrar" at bounding box center [676, 212] width 36 height 19
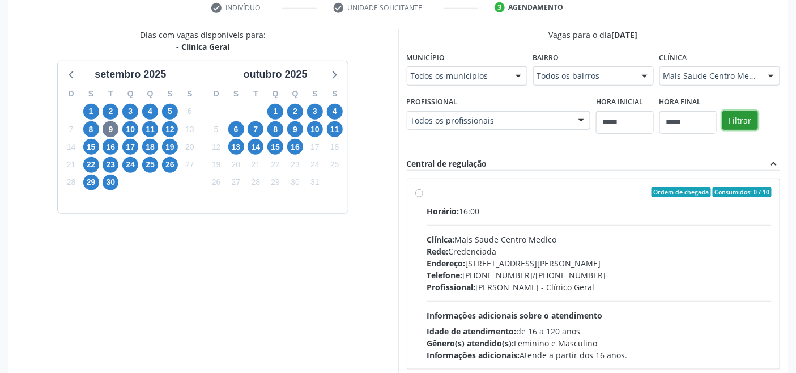
scroll to position [177, 0]
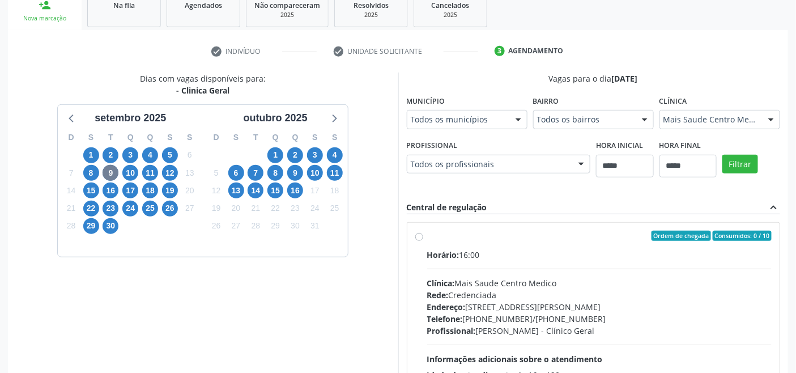
click at [519, 285] on div "Clínica: Mais Saude Centro Medico" at bounding box center [599, 283] width 345 height 12
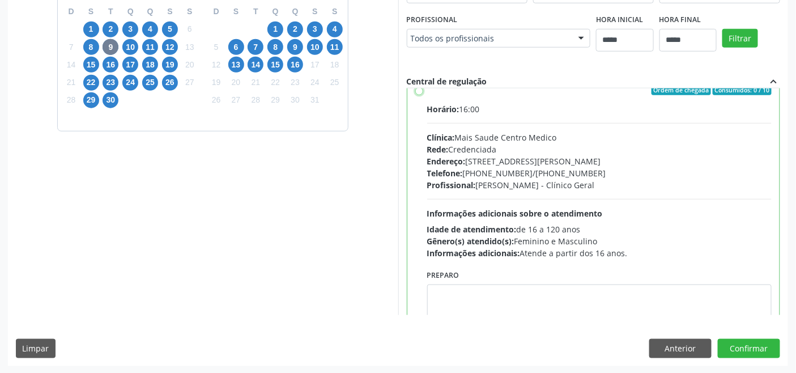
scroll to position [63, 0]
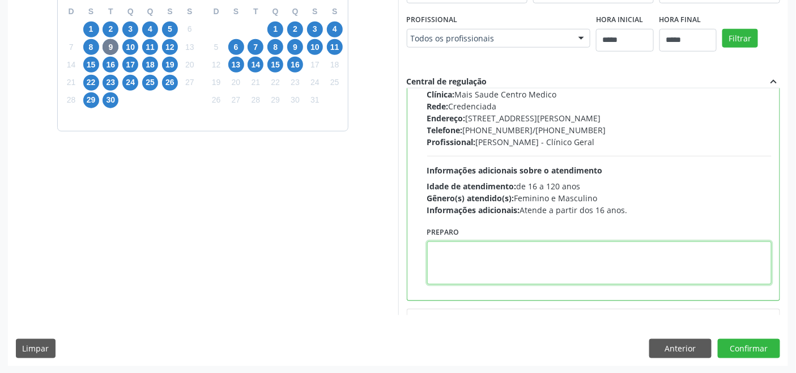
paste textarea "**********"
type textarea "**********"
drag, startPoint x: 494, startPoint y: 246, endPoint x: 342, endPoint y: 245, distance: 152.9
click at [339, 248] on div "Dias com vagas disponíveis para: - Clinica Geral setembro 2025 D S T Q Q S S 31…" at bounding box center [398, 131] width 780 height 368
paste textarea "**********"
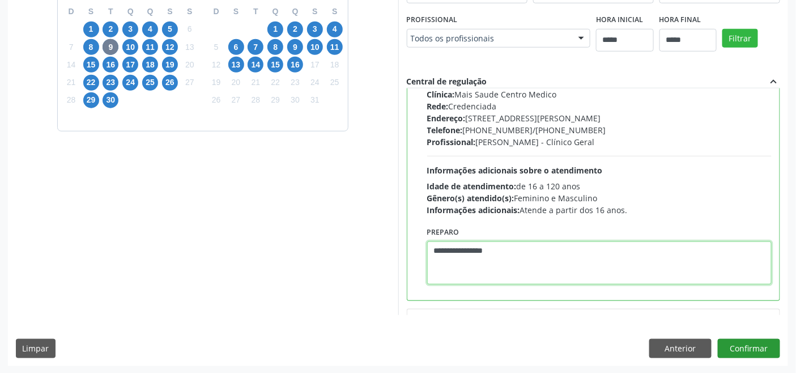
type textarea "**********"
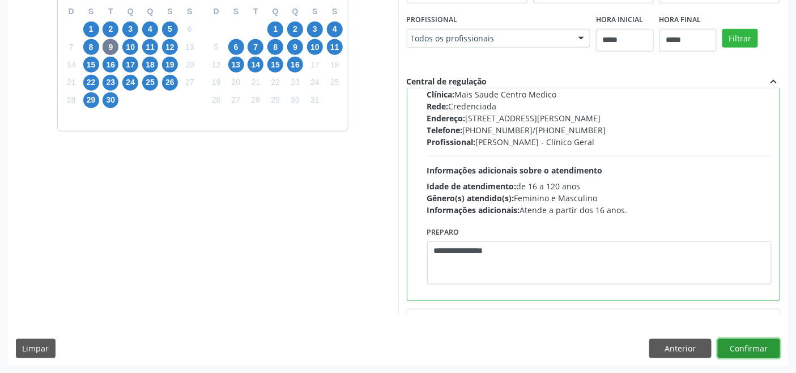
click at [735, 354] on button "Confirmar" at bounding box center [749, 348] width 62 height 19
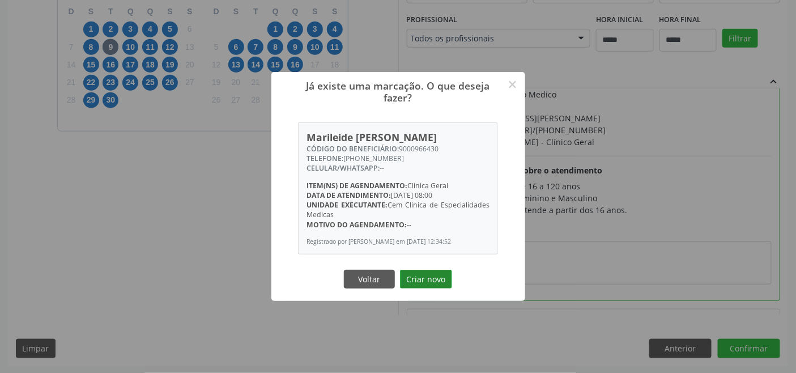
click at [428, 289] on button "Criar novo" at bounding box center [426, 279] width 52 height 19
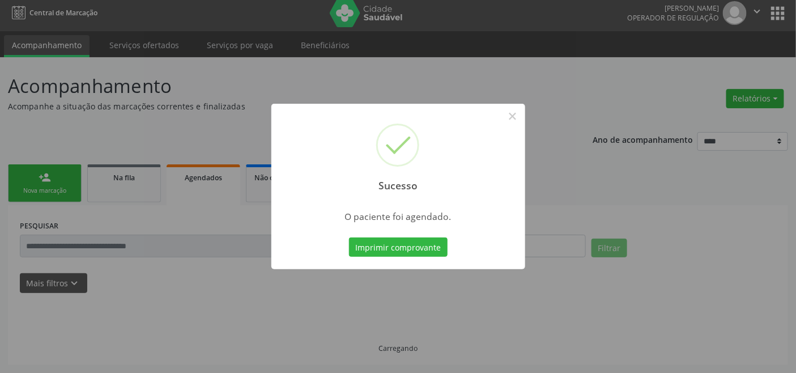
scroll to position [4, 0]
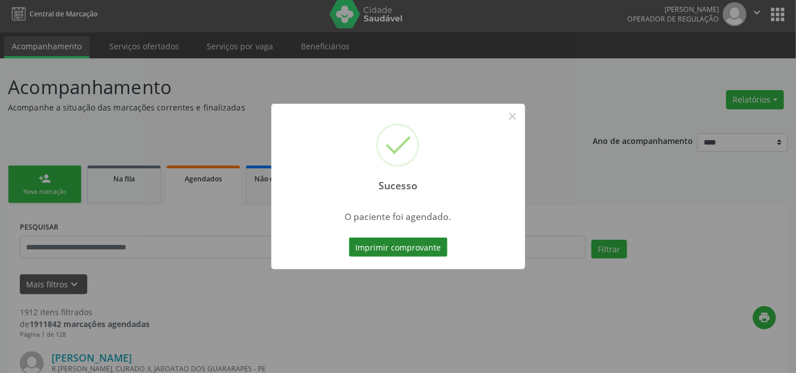
click at [421, 253] on button "Imprimir comprovante" at bounding box center [398, 246] width 99 height 19
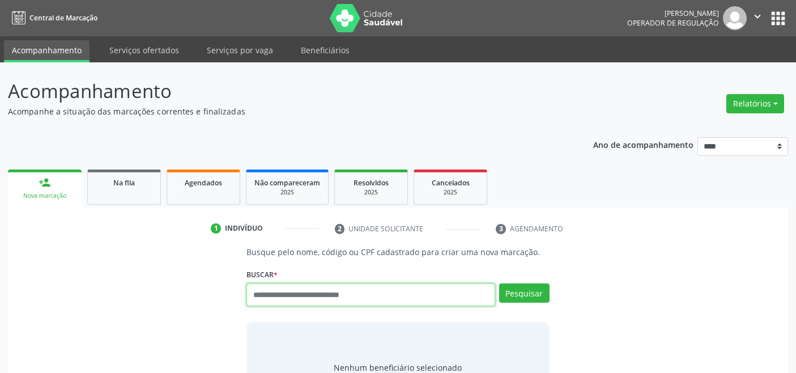
scroll to position [4, 0]
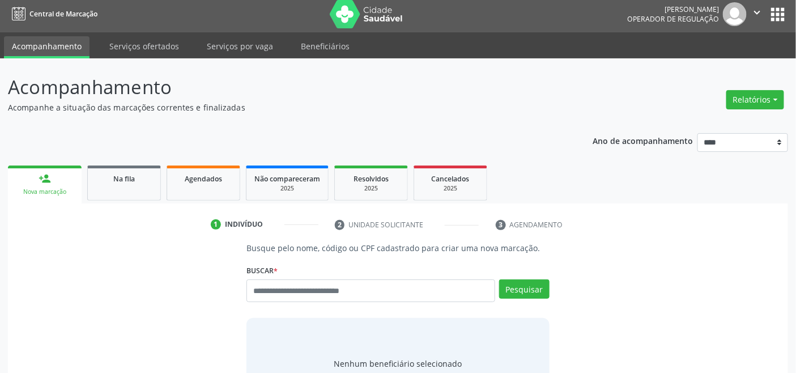
drag, startPoint x: 131, startPoint y: 251, endPoint x: 116, endPoint y: 225, distance: 30.2
click at [131, 251] on div "Busque pelo nome, código ou CPF cadastrado para criar uma nova marcação. [GEOGR…" at bounding box center [398, 325] width 764 height 167
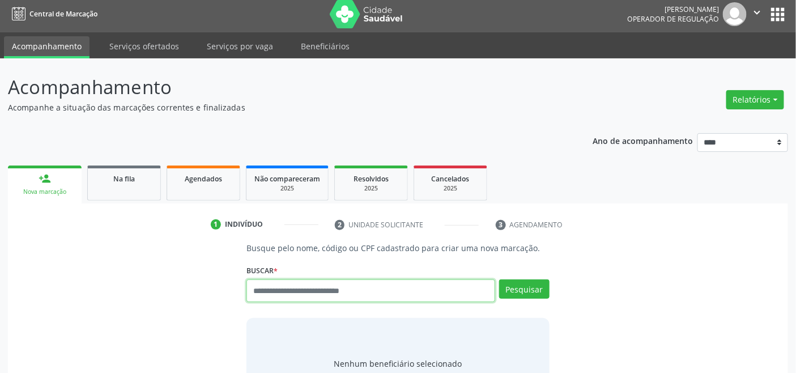
click at [309, 285] on input "text" at bounding box center [370, 290] width 248 height 23
type input "*********"
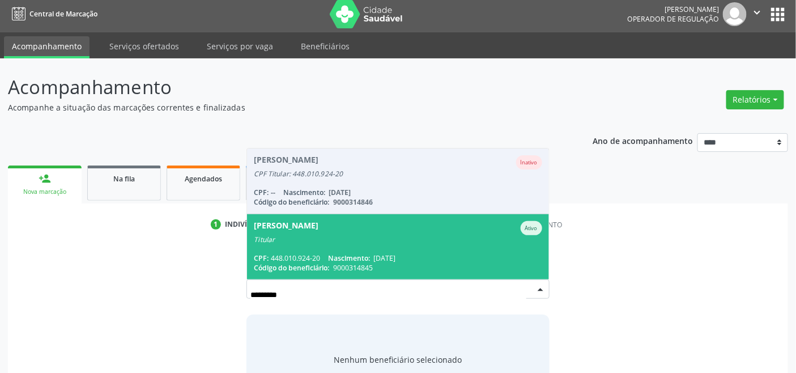
drag, startPoint x: 284, startPoint y: 235, endPoint x: 292, endPoint y: 246, distance: 14.2
click at [284, 235] on div "Titular" at bounding box center [398, 239] width 288 height 9
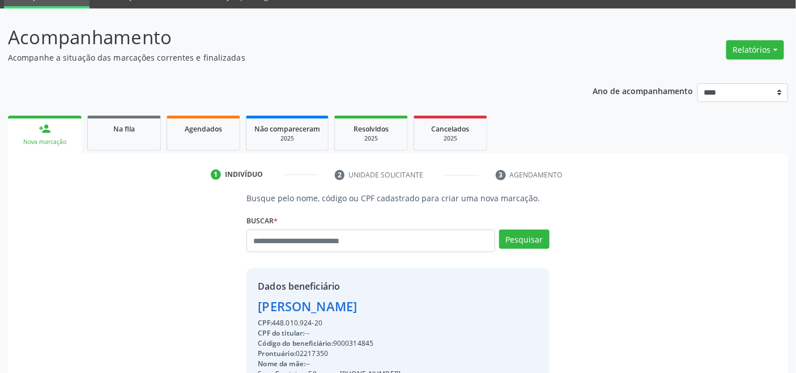
scroll to position [224, 0]
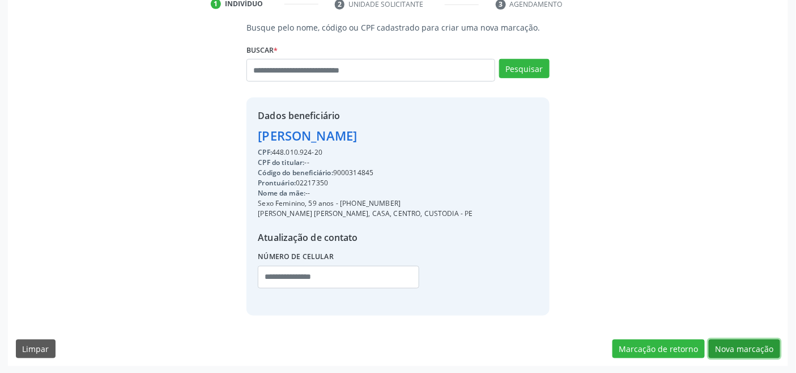
click at [733, 348] on button "Nova marcação" at bounding box center [744, 348] width 71 height 19
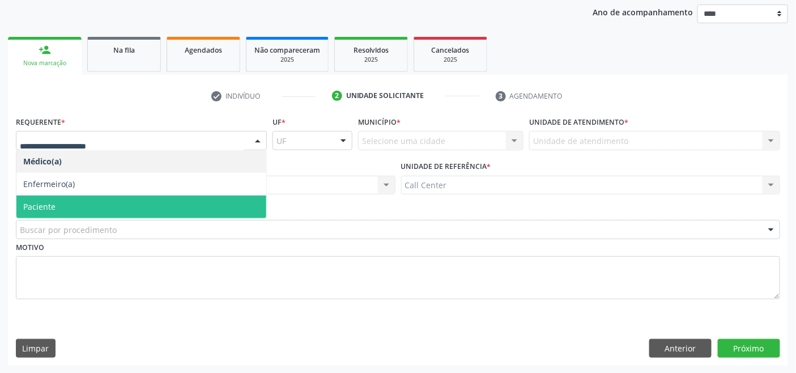
click at [57, 200] on span "Paciente" at bounding box center [141, 206] width 250 height 23
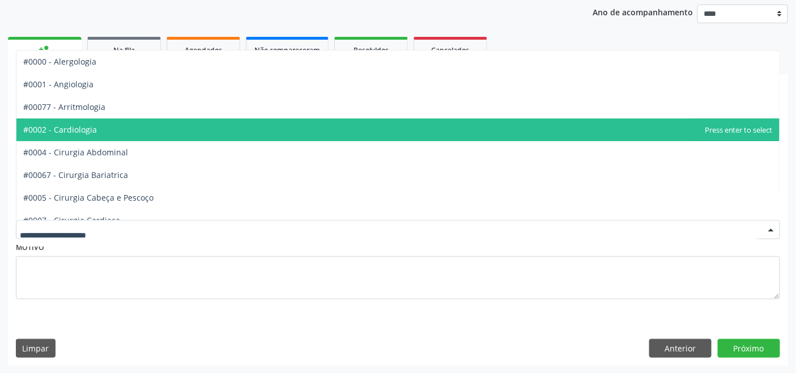
click at [104, 128] on span "#0002 - Cardiologia" at bounding box center [397, 129] width 763 height 23
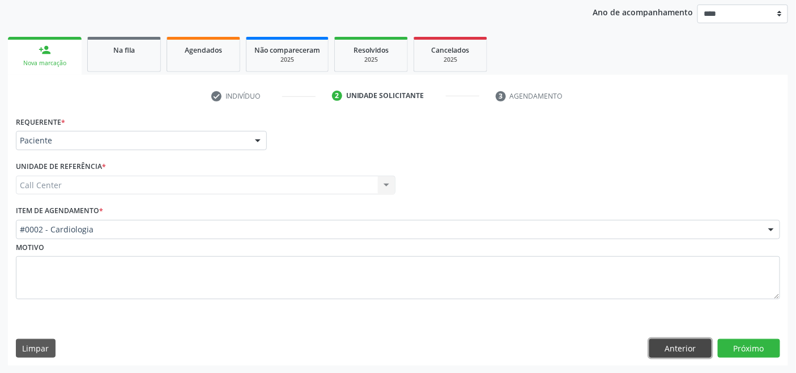
click at [679, 351] on button "Anterior" at bounding box center [680, 348] width 62 height 19
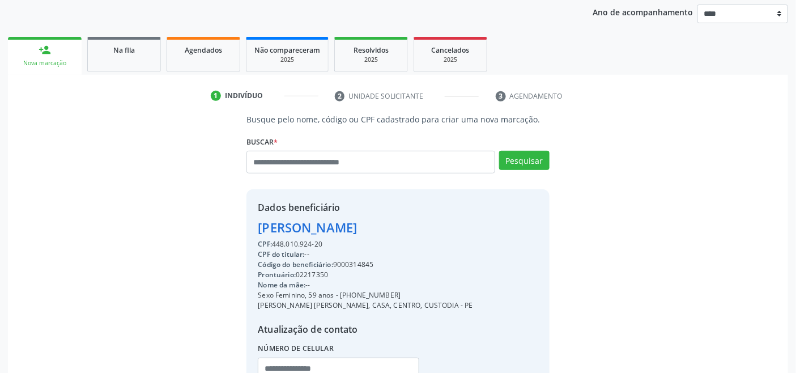
click at [678, 349] on div "Busque pelo nome, código ou CPF cadastrado para criar uma nova marcação. [GEOGR…" at bounding box center [398, 259] width 764 height 293
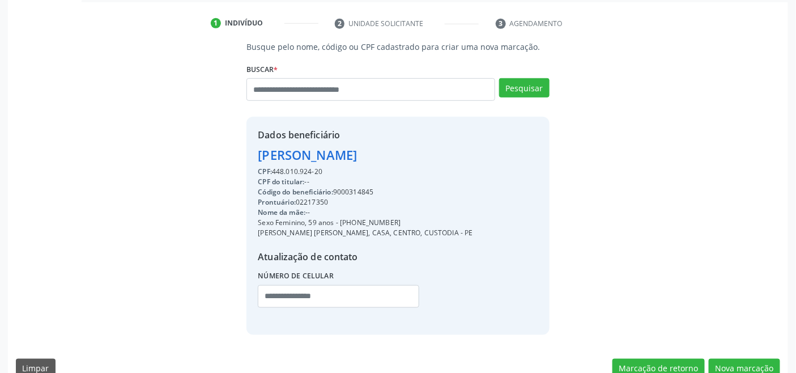
scroll to position [224, 0]
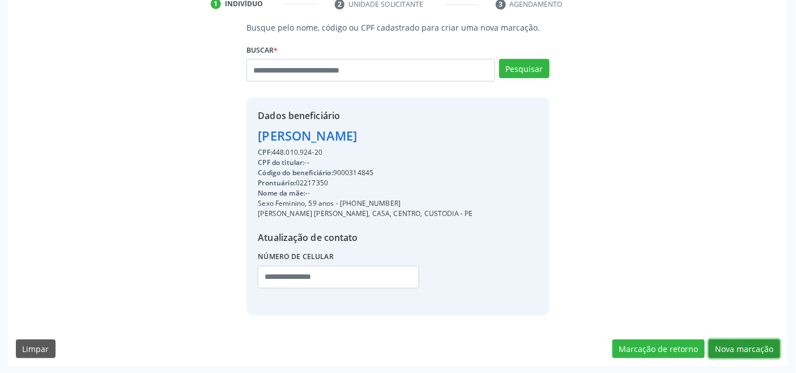
click at [743, 353] on button "Nova marcação" at bounding box center [744, 348] width 71 height 19
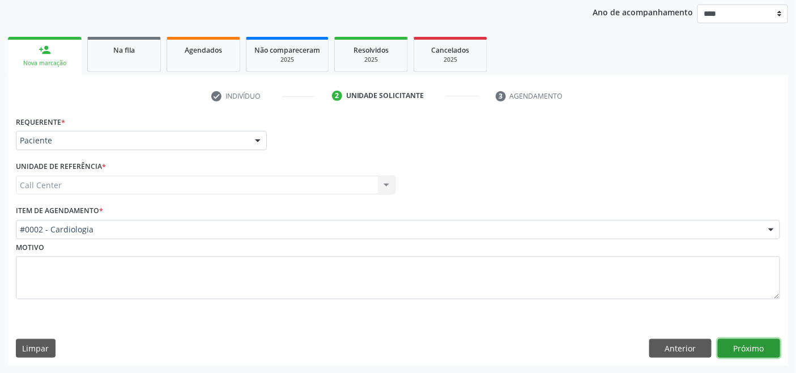
click at [737, 348] on button "Próximo" at bounding box center [749, 348] width 62 height 19
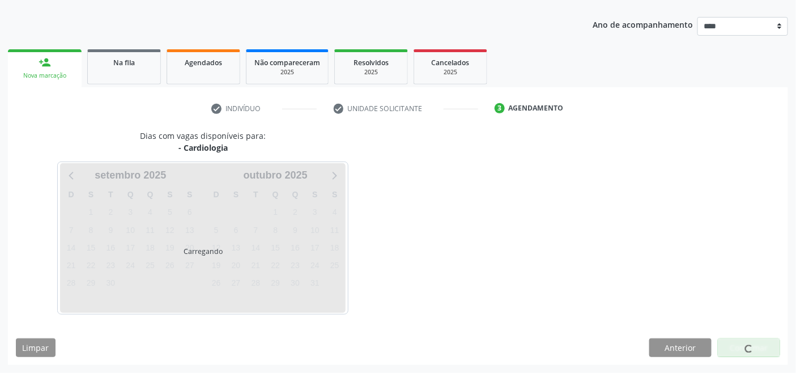
scroll to position [120, 0]
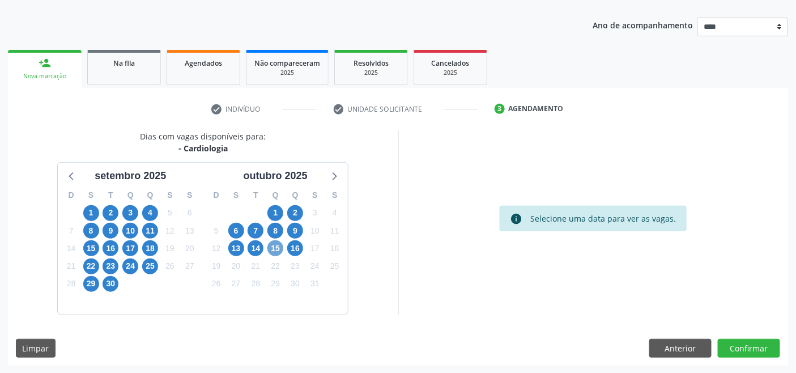
click at [279, 247] on span "15" at bounding box center [275, 248] width 16 height 16
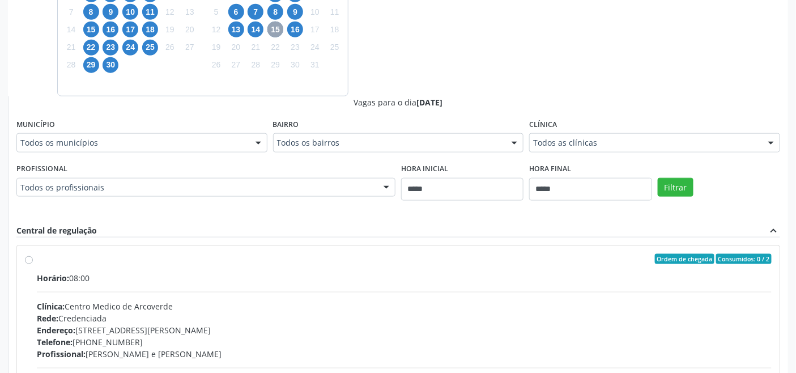
scroll to position [371, 0]
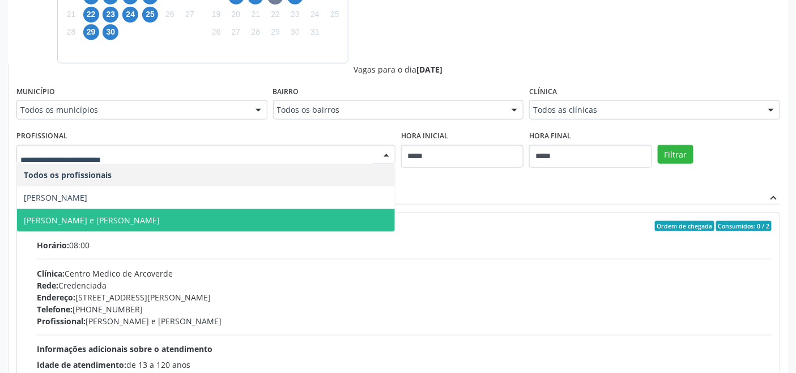
click at [493, 176] on div "Hora inicial *****" at bounding box center [462, 153] width 128 height 52
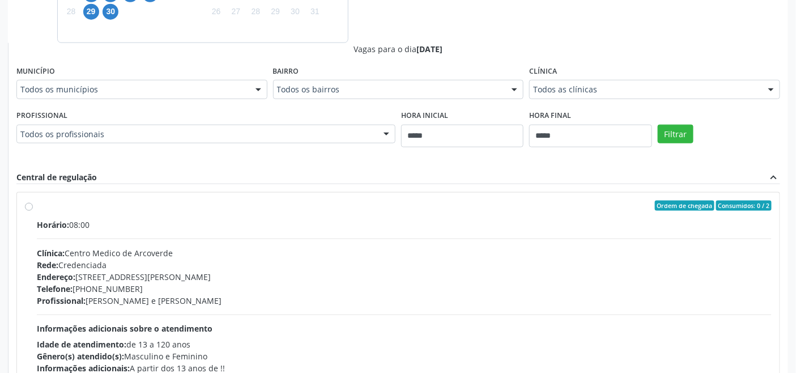
scroll to position [425, 0]
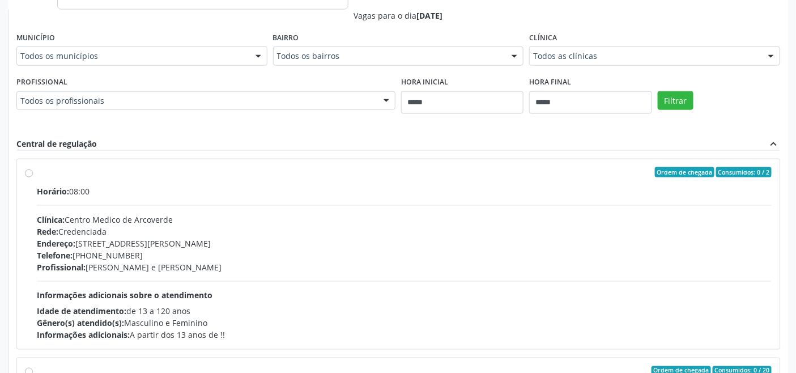
click at [97, 221] on div "Clínica: Centro Medico de Arcoverde" at bounding box center [404, 220] width 735 height 12
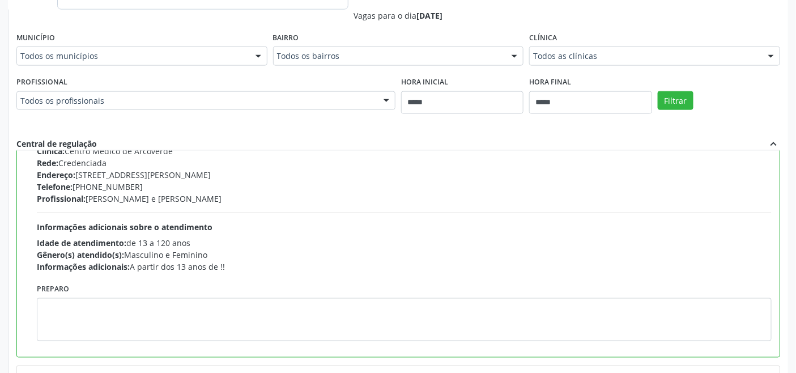
scroll to position [126, 0]
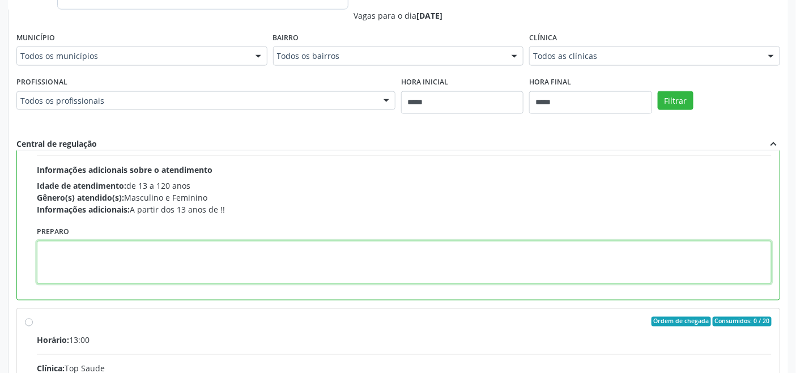
paste textarea "**********"
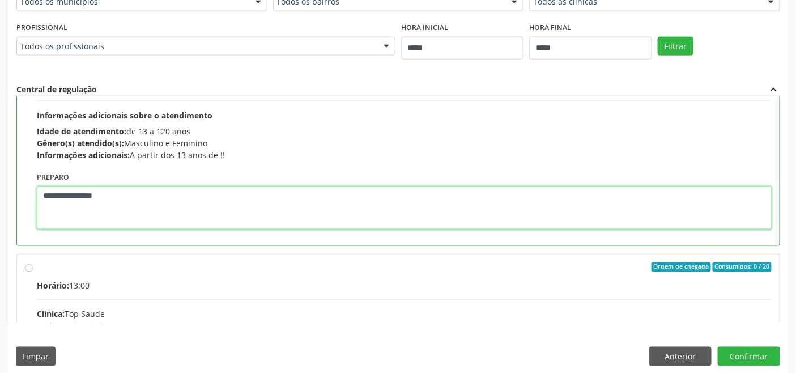
scroll to position [488, 0]
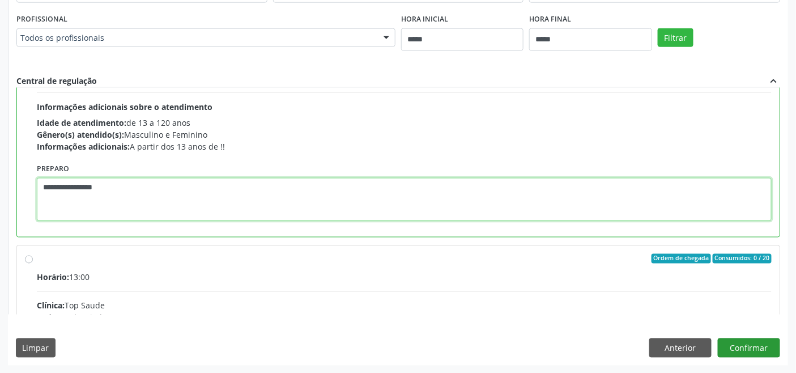
type textarea "**********"
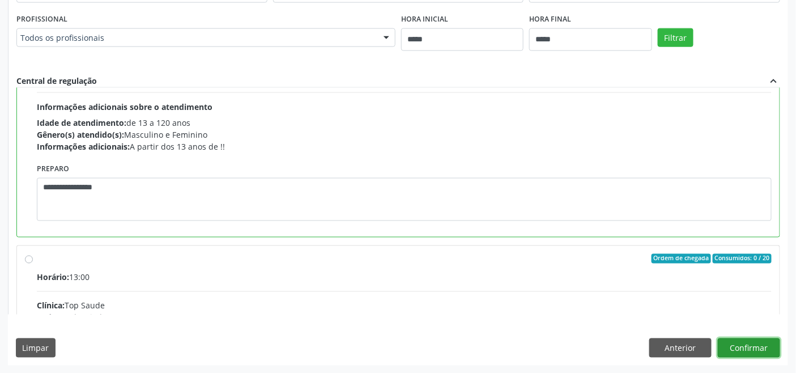
click at [748, 338] on button "Confirmar" at bounding box center [749, 347] width 62 height 19
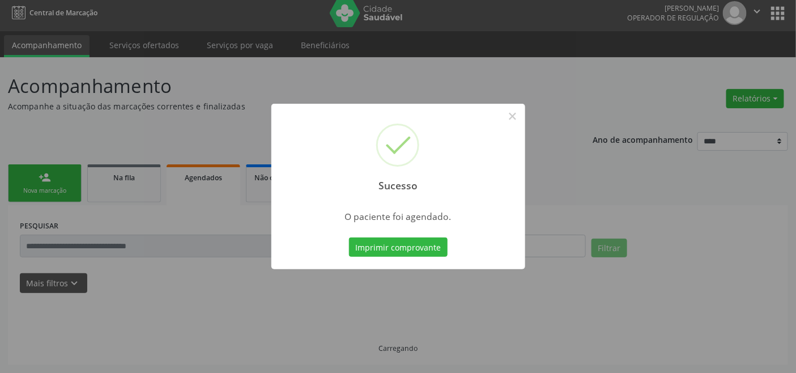
scroll to position [4, 0]
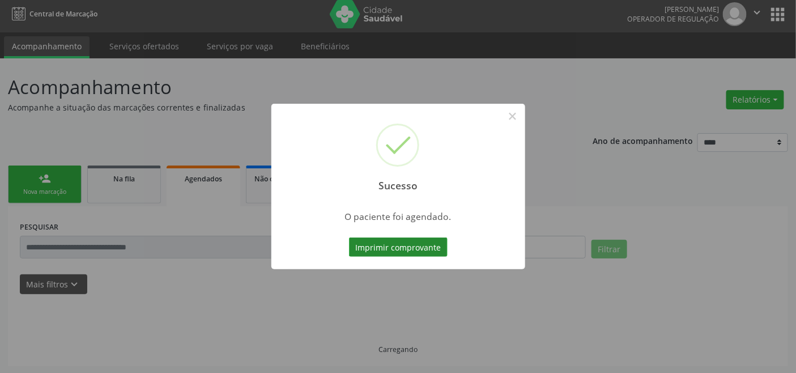
click at [394, 246] on button "Imprimir comprovante" at bounding box center [398, 246] width 99 height 19
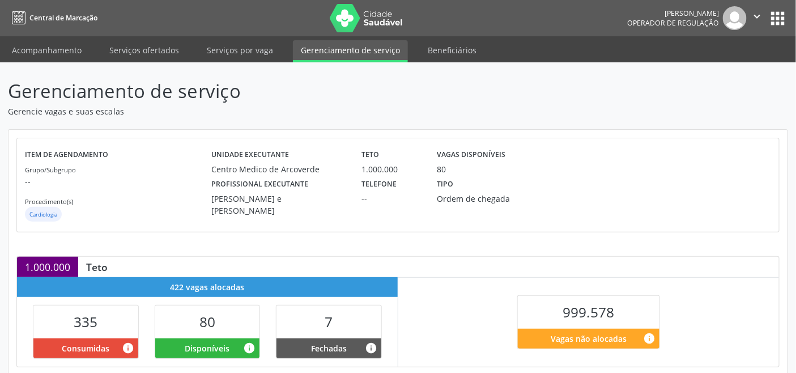
scroll to position [227, 0]
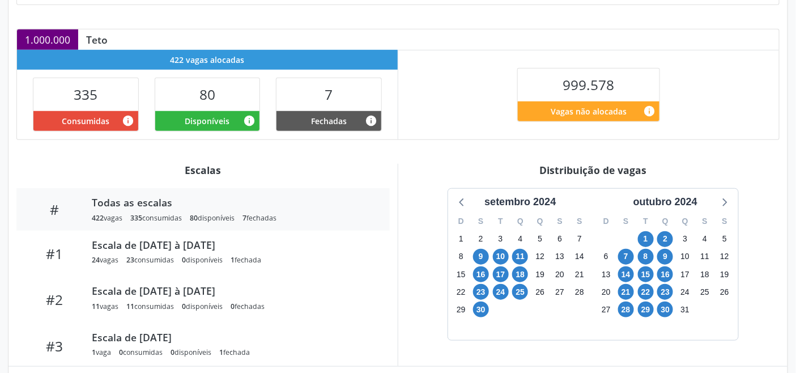
click at [720, 210] on div "D S T Q Q S S 29 30 1 2 3 4 5 6 7 8 9 10 11 12 13 14 15 16 17 18 19 20 21 22 23…" at bounding box center [665, 275] width 145 height 130
click at [729, 206] on icon at bounding box center [723, 201] width 15 height 15
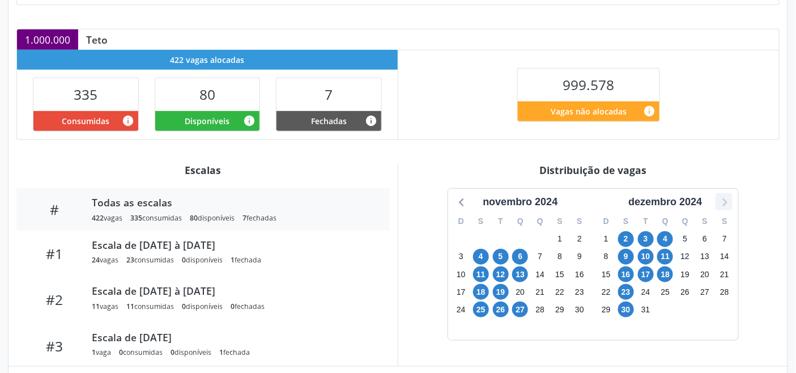
click at [729, 206] on icon at bounding box center [723, 201] width 15 height 15
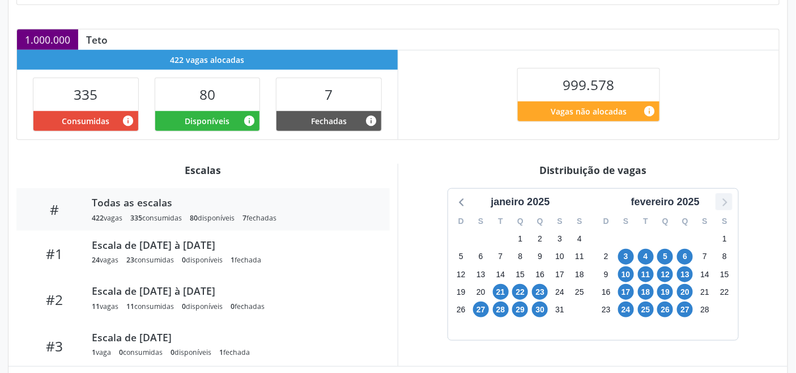
click at [729, 206] on icon at bounding box center [723, 201] width 15 height 15
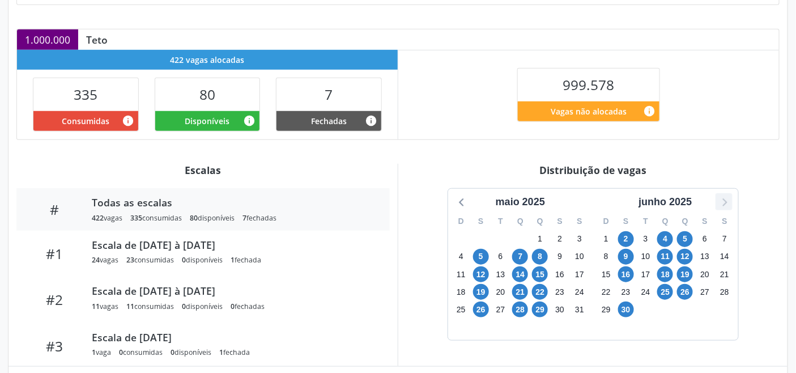
click at [729, 206] on icon at bounding box center [723, 201] width 15 height 15
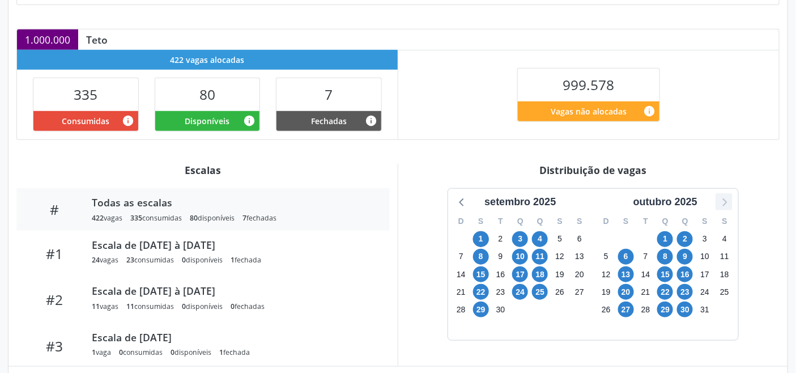
click at [729, 206] on icon at bounding box center [723, 201] width 15 height 15
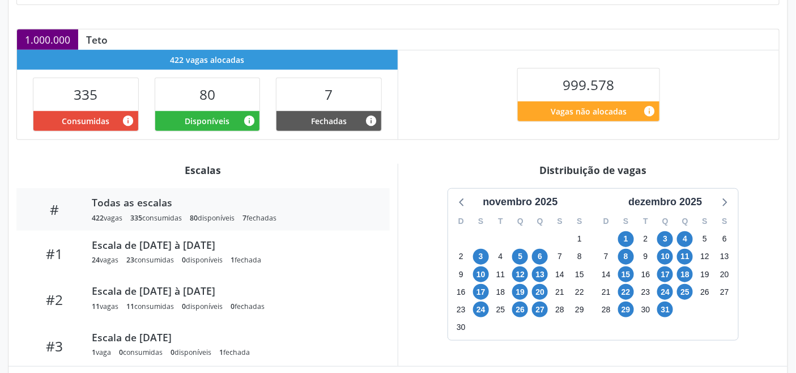
click at [450, 197] on div "novembro 2025" at bounding box center [520, 199] width 145 height 21
click at [456, 199] on icon at bounding box center [462, 201] width 15 height 15
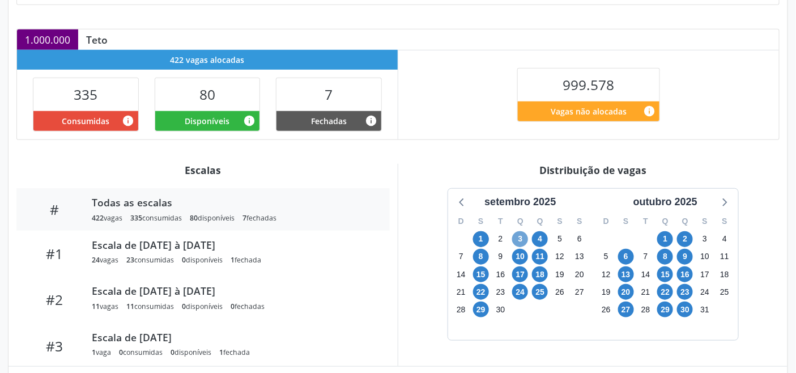
click at [519, 240] on span "3" at bounding box center [520, 239] width 16 height 16
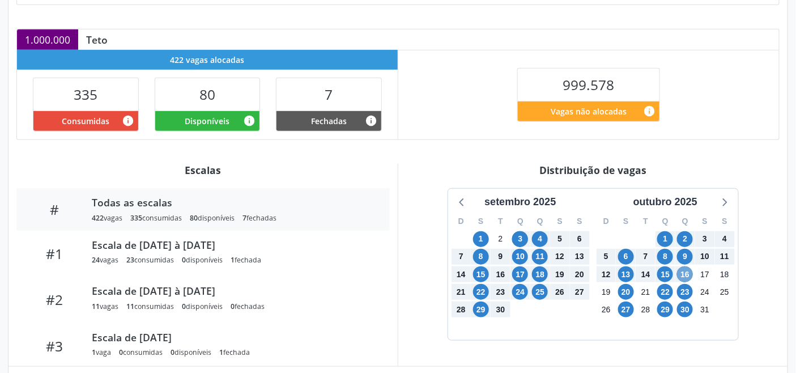
click at [686, 272] on span "16" at bounding box center [685, 274] width 16 height 16
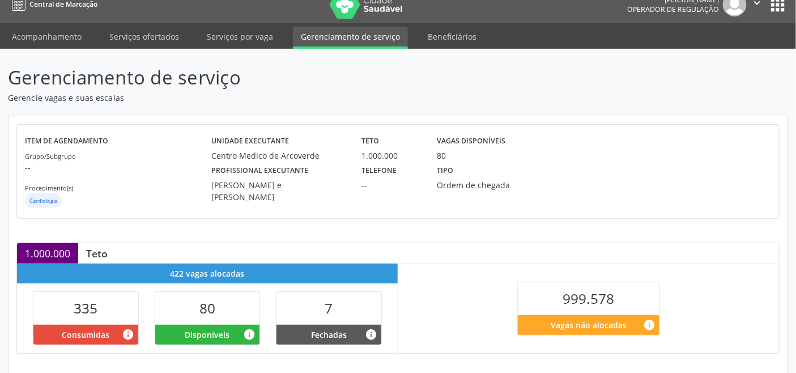
scroll to position [0, 0]
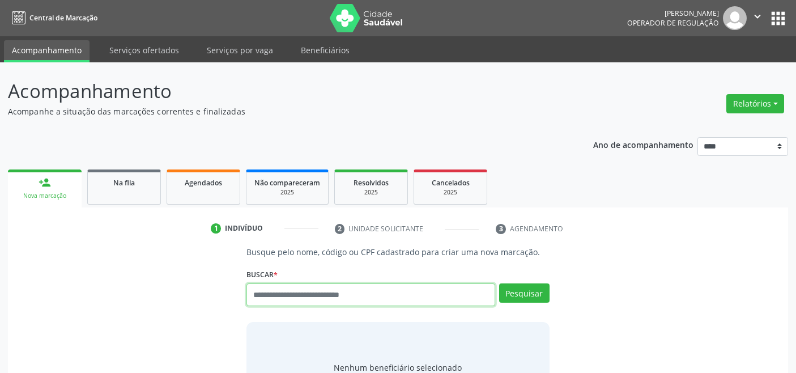
scroll to position [4, 0]
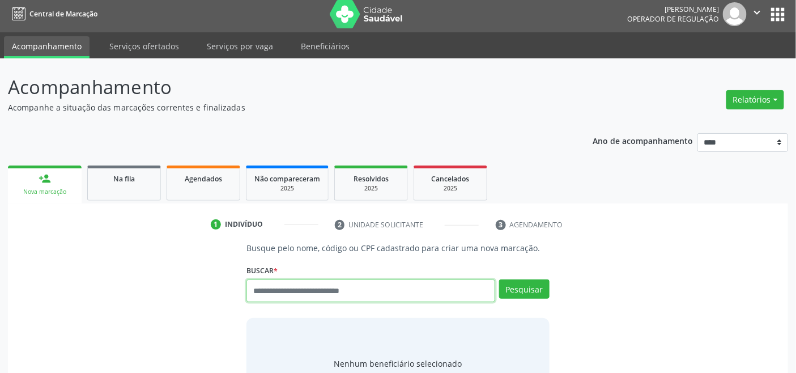
click at [297, 288] on input "text" at bounding box center [370, 290] width 248 height 23
type input "*********"
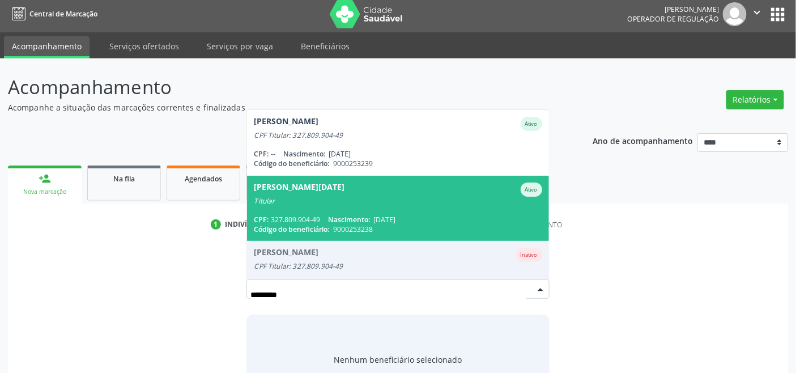
click at [287, 191] on div "[PERSON_NAME][DATE]" at bounding box center [299, 189] width 91 height 14
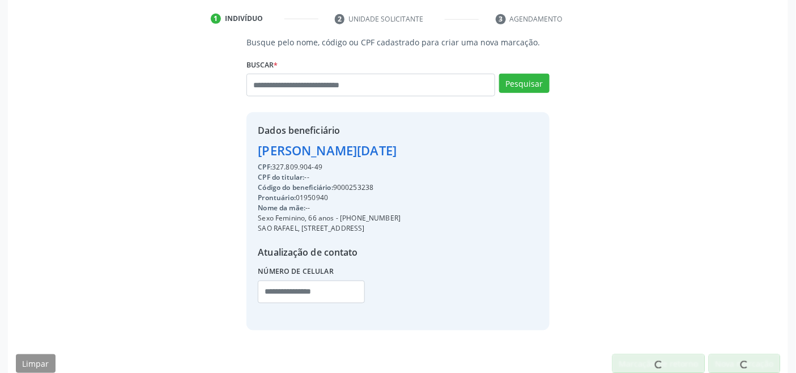
scroll to position [224, 0]
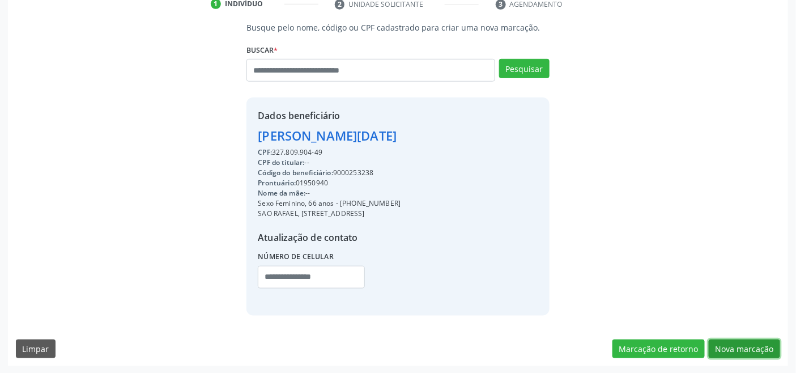
click at [744, 344] on button "Nova marcação" at bounding box center [744, 348] width 71 height 19
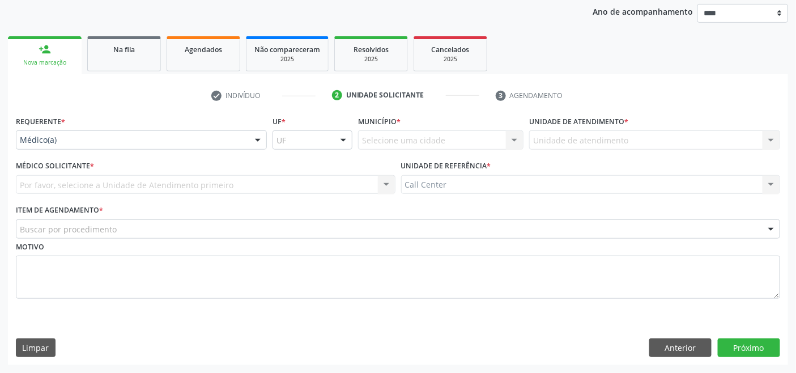
scroll to position [133, 0]
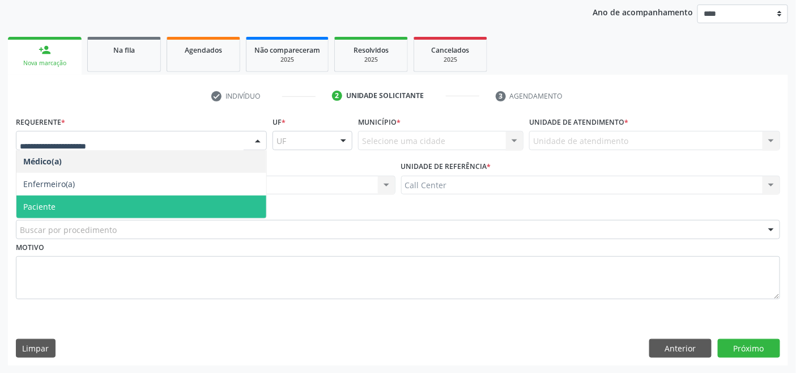
click at [54, 195] on span "Paciente" at bounding box center [141, 206] width 250 height 23
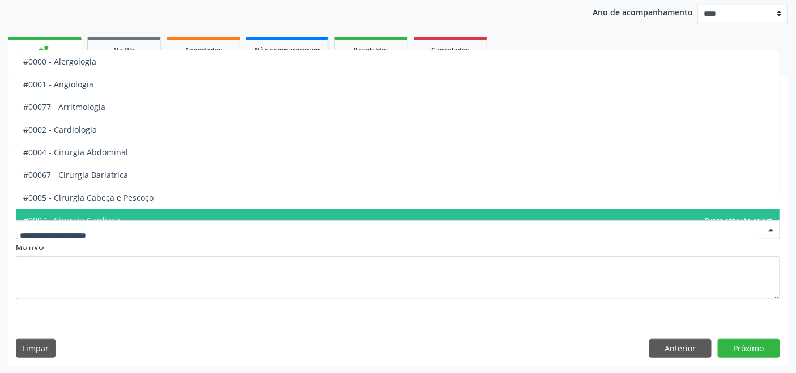
click at [54, 220] on div "#0000 - Alergologia #0001 - Angiologia #00077 - Arritmologia #0002 - Cardiologi…" at bounding box center [398, 229] width 764 height 19
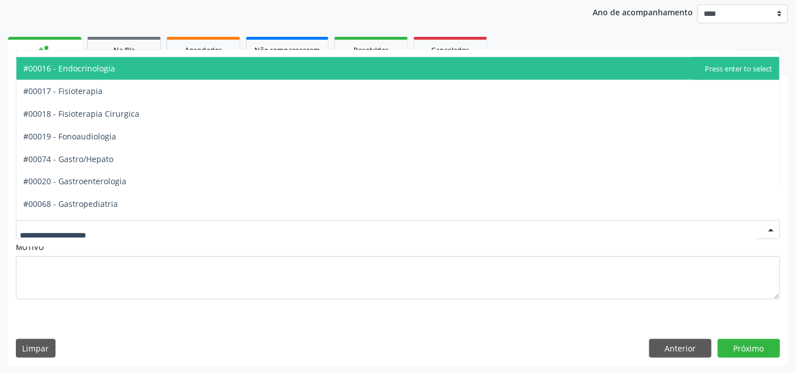
scroll to position [629, 0]
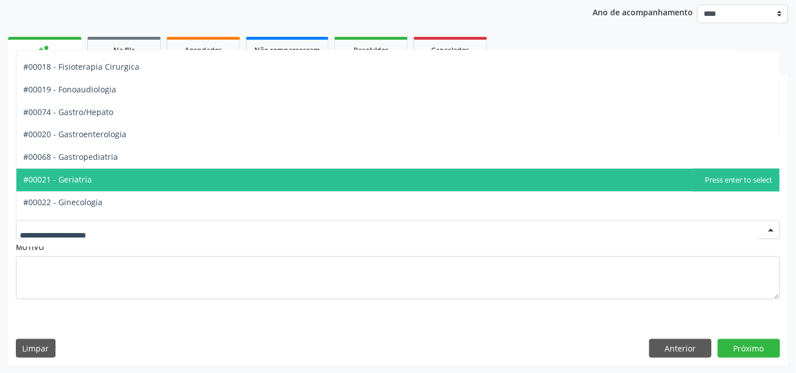
click at [106, 181] on span "#00021 - Geriatria" at bounding box center [397, 180] width 763 height 23
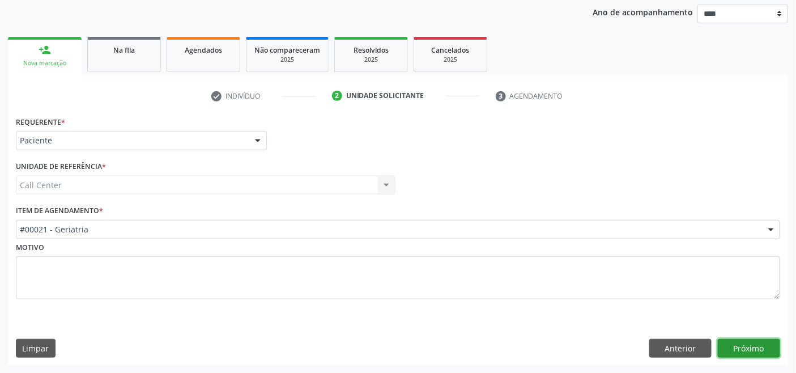
click at [757, 347] on button "Próximo" at bounding box center [749, 348] width 62 height 19
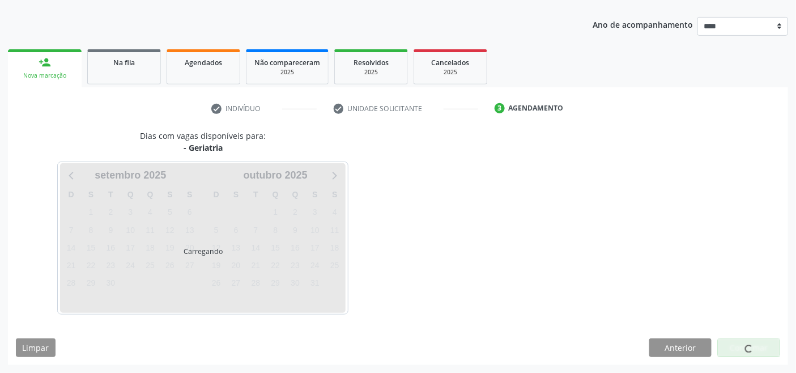
scroll to position [120, 0]
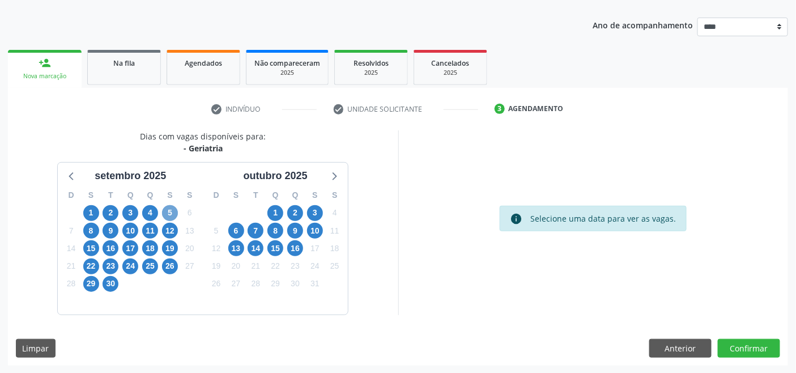
click at [170, 212] on span "5" at bounding box center [170, 213] width 16 height 16
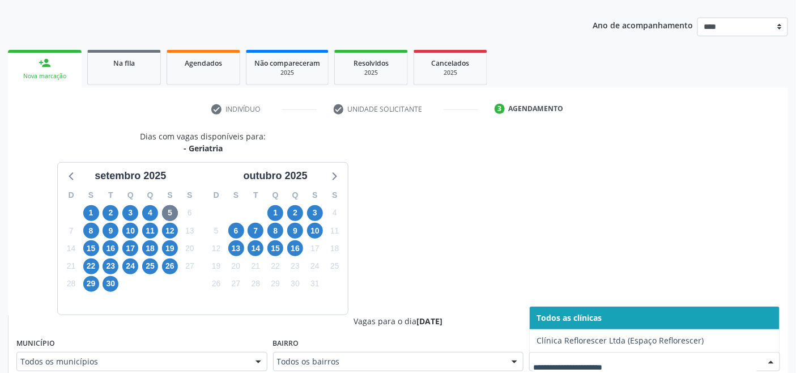
scroll to position [125, 0]
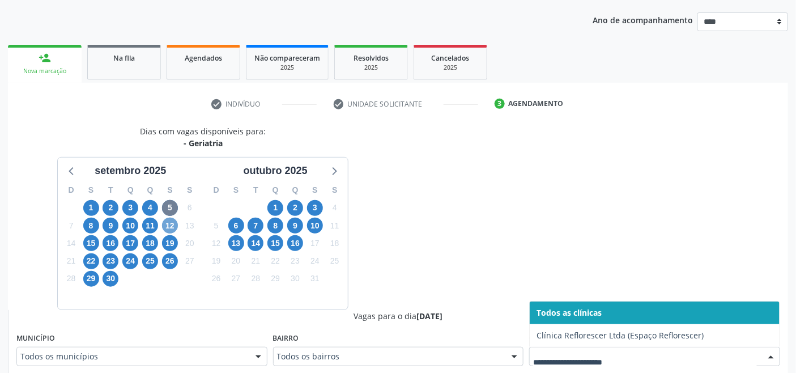
click at [172, 227] on span "12" at bounding box center [170, 225] width 16 height 16
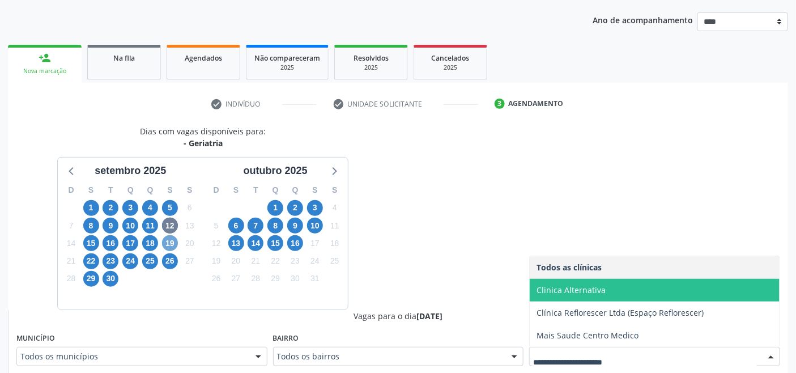
click at [170, 248] on span "19" at bounding box center [170, 243] width 16 height 16
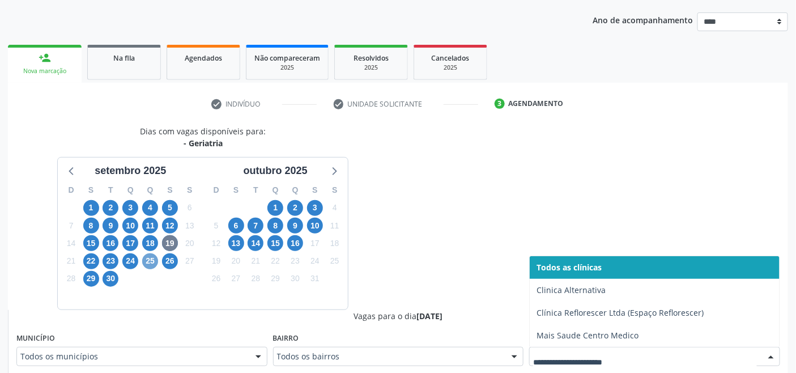
click at [150, 258] on span "25" at bounding box center [150, 261] width 16 height 16
drag, startPoint x: 173, startPoint y: 262, endPoint x: 180, endPoint y: 269, distance: 10.0
click at [172, 263] on span "26" at bounding box center [170, 261] width 16 height 16
click at [91, 278] on span "29" at bounding box center [91, 279] width 16 height 16
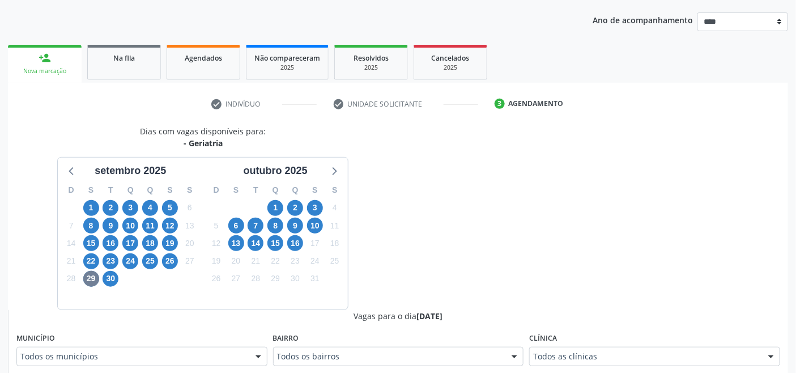
drag, startPoint x: 609, startPoint y: 351, endPoint x: 539, endPoint y: 343, distance: 71.2
click at [109, 281] on span "30" at bounding box center [111, 279] width 16 height 16
click at [279, 206] on span "1" at bounding box center [275, 208] width 16 height 16
drag, startPoint x: 606, startPoint y: 353, endPoint x: 591, endPoint y: 350, distance: 15.6
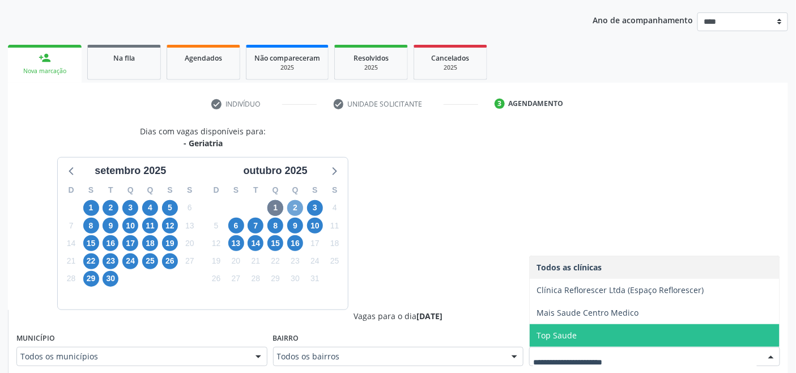
click at [296, 211] on span "2" at bounding box center [295, 208] width 16 height 16
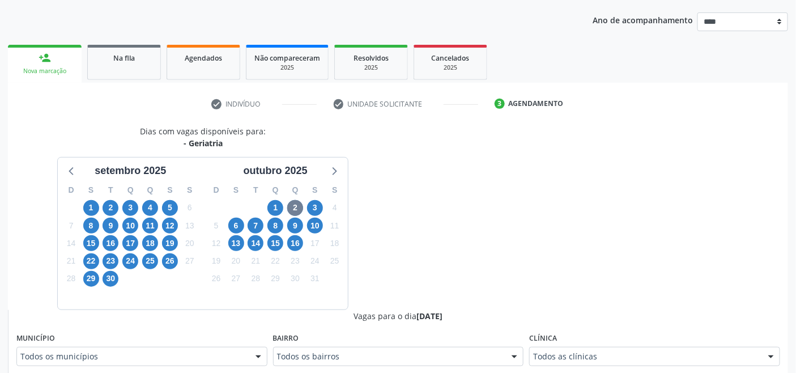
drag, startPoint x: 586, startPoint y: 349, endPoint x: 552, endPoint y: 343, distance: 34.7
click at [584, 349] on div "Todos as clínicas" at bounding box center [654, 356] width 251 height 19
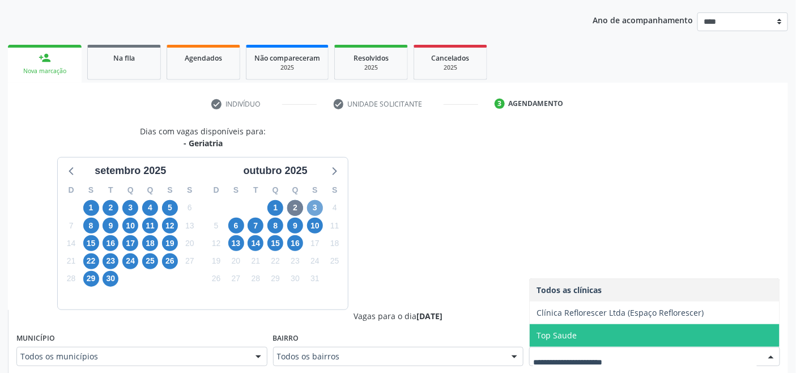
click at [310, 210] on span "3" at bounding box center [315, 208] width 16 height 16
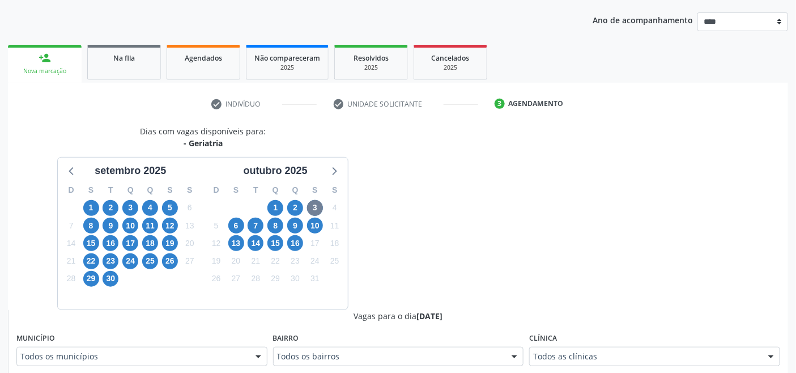
drag, startPoint x: 563, startPoint y: 354, endPoint x: 540, endPoint y: 349, distance: 23.1
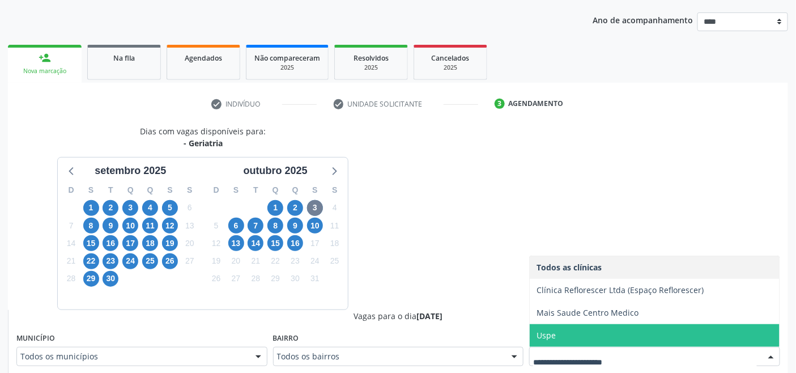
click at [564, 335] on span "Uspe" at bounding box center [655, 335] width 250 height 23
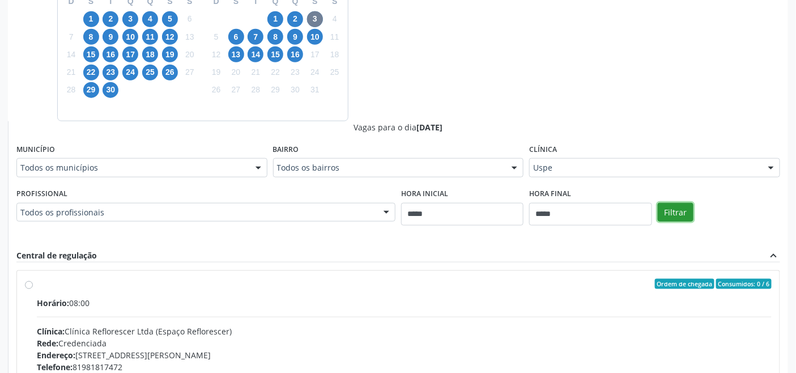
click at [676, 215] on button "Filtrar" at bounding box center [676, 212] width 36 height 19
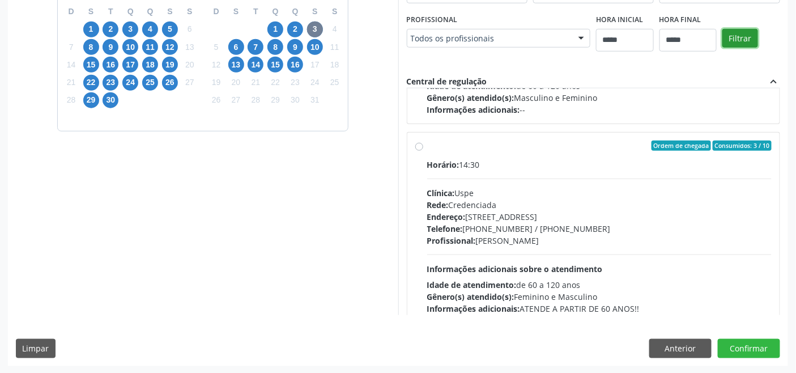
scroll to position [377, 0]
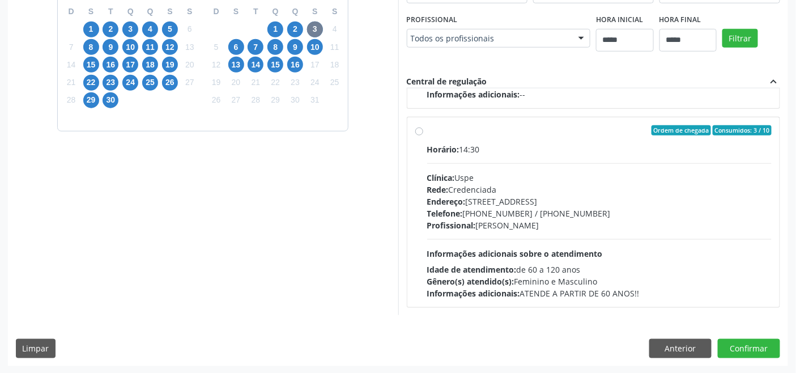
click at [449, 231] on div "Horário: 14:30 Clínica: Uspe Rede: Credenciada Endereço: Rua do Espinheiro, nº …" at bounding box center [599, 221] width 345 height 156
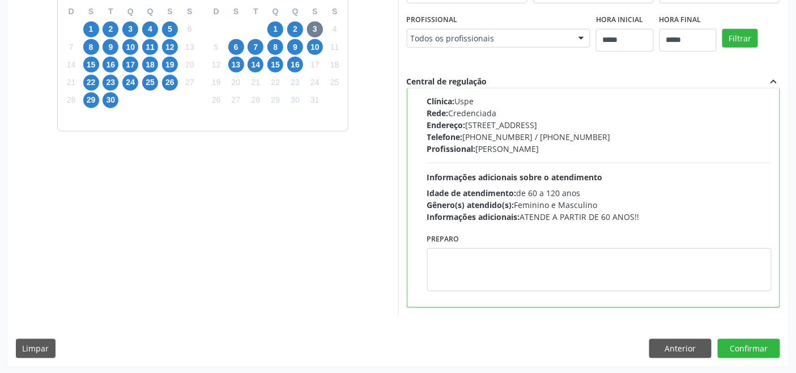
scroll to position [454, 0]
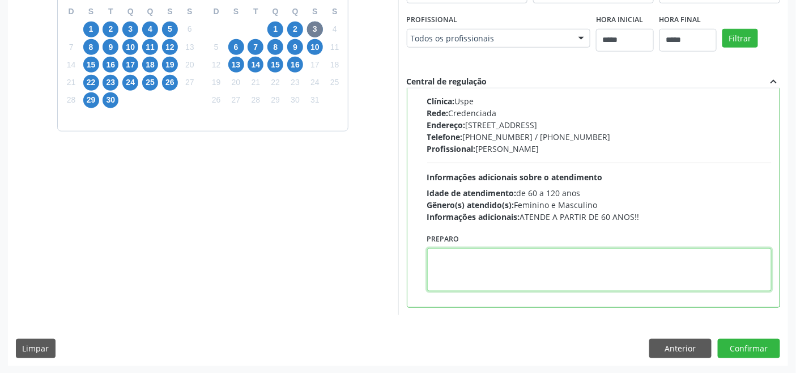
paste textarea "**********"
type textarea "**********"
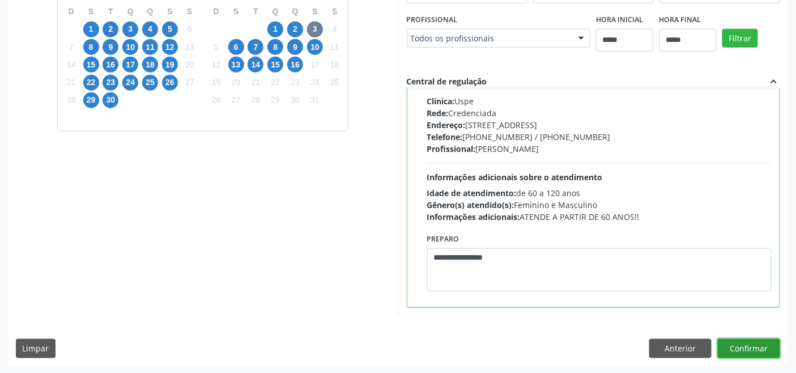
click at [750, 343] on button "Confirmar" at bounding box center [749, 348] width 62 height 19
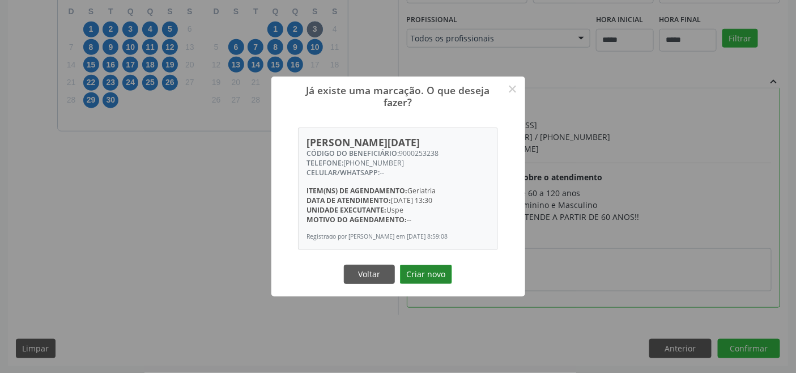
click at [428, 273] on button "Criar novo" at bounding box center [426, 273] width 52 height 19
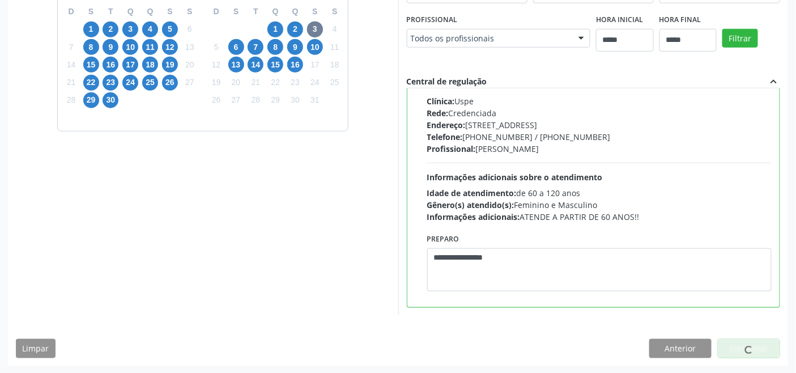
scroll to position [4, 0]
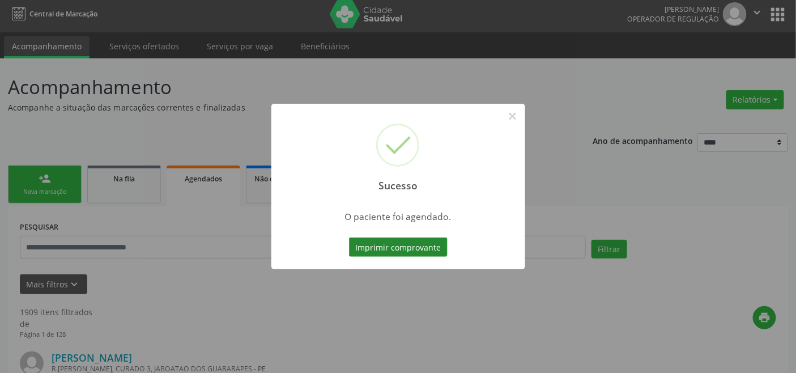
click at [420, 244] on button "Imprimir comprovante" at bounding box center [398, 246] width 99 height 19
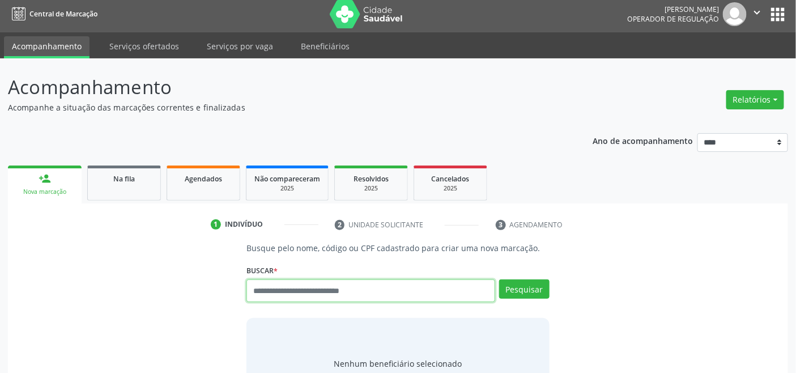
scroll to position [4, 0]
paste input "**********"
type input "**********"
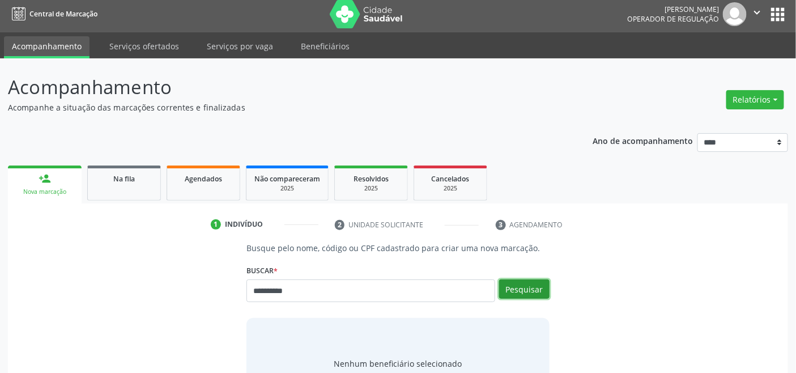
click at [524, 287] on button "Pesquisar" at bounding box center [524, 288] width 50 height 19
type input "**********"
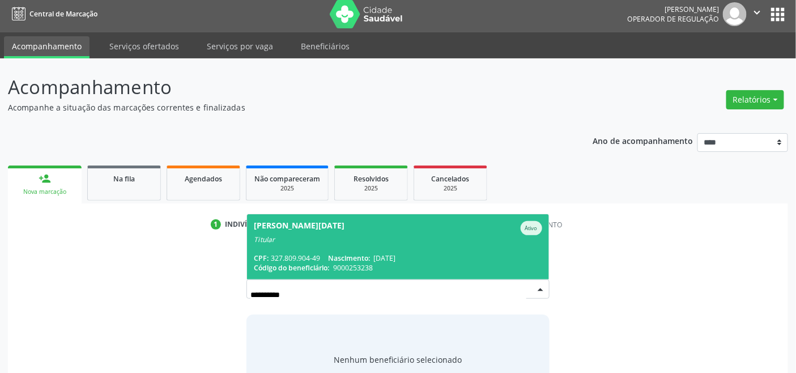
click at [367, 235] on div "Titular" at bounding box center [398, 239] width 288 height 9
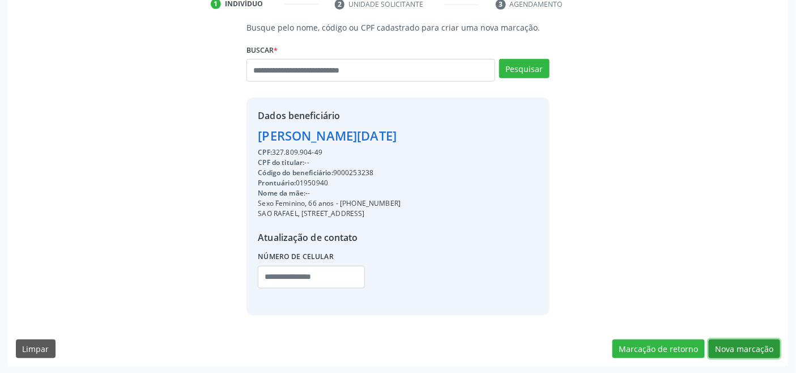
click at [739, 344] on button "Nova marcação" at bounding box center [744, 348] width 71 height 19
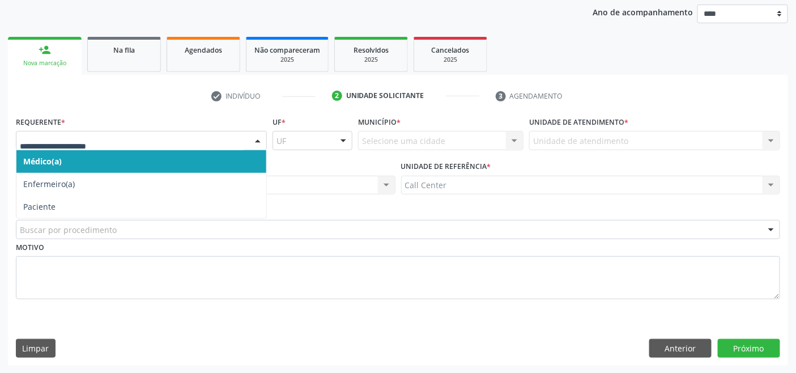
drag, startPoint x: 88, startPoint y: 136, endPoint x: 87, endPoint y: 150, distance: 13.7
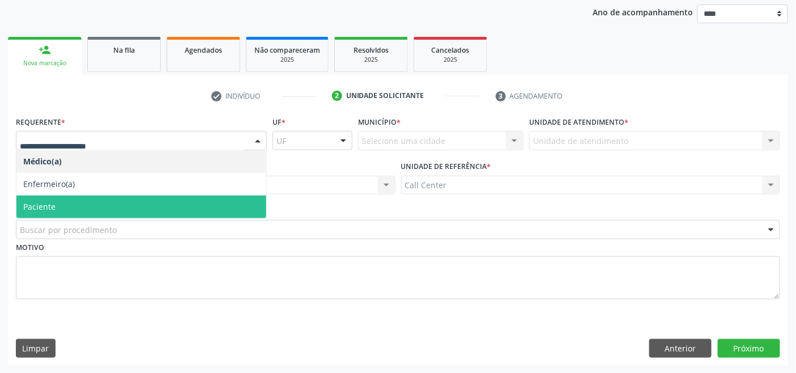
click at [54, 202] on span "Paciente" at bounding box center [39, 206] width 32 height 11
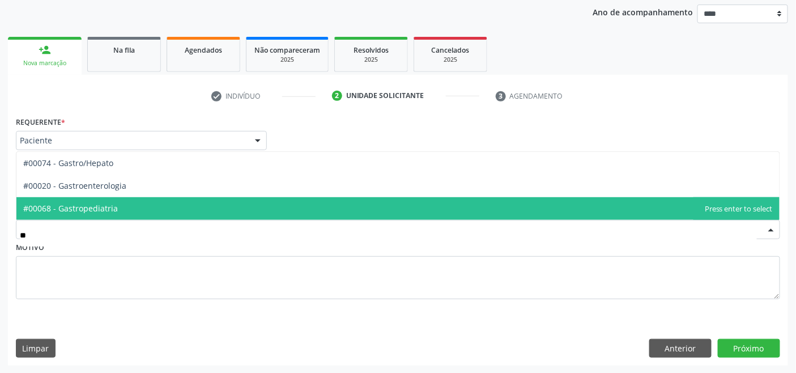
type input "***"
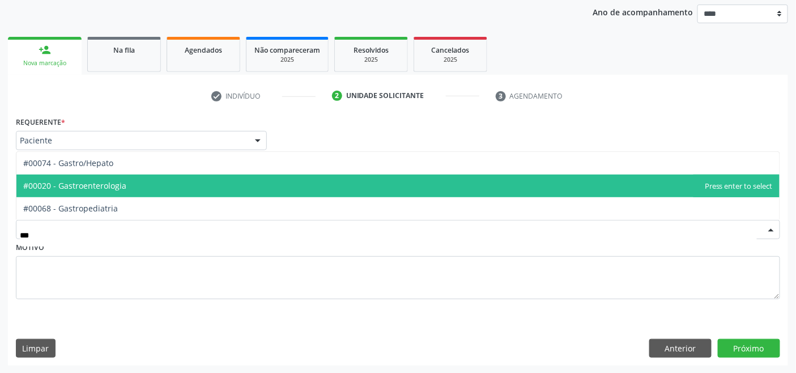
click at [115, 193] on span "#00020 - Gastroenterologia" at bounding box center [397, 185] width 763 height 23
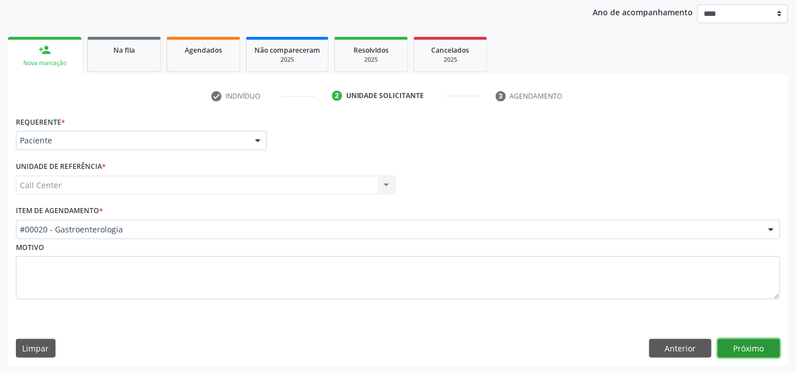
click at [732, 343] on button "Próximo" at bounding box center [749, 348] width 62 height 19
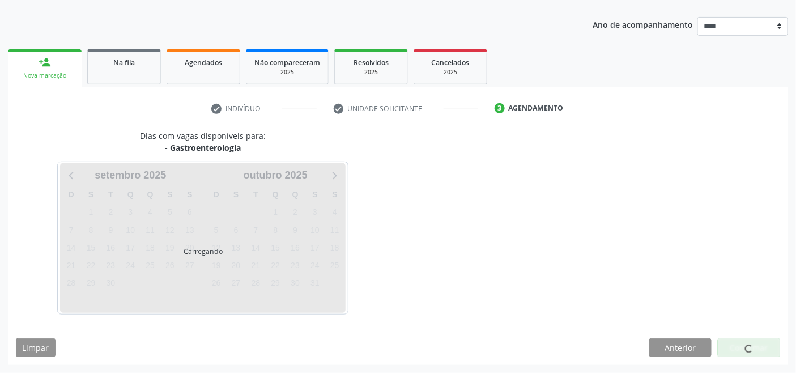
scroll to position [120, 0]
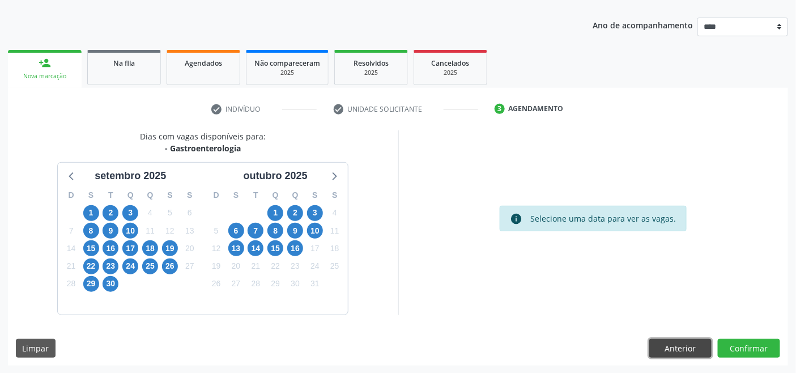
click at [684, 348] on button "Anterior" at bounding box center [680, 348] width 62 height 19
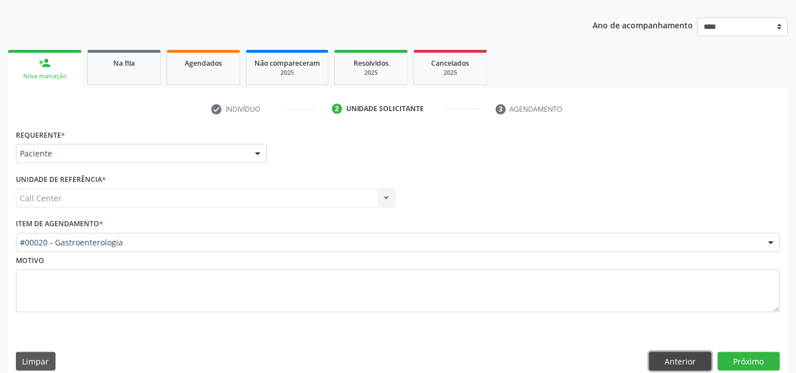
click at [680, 355] on button "Anterior" at bounding box center [680, 361] width 62 height 19
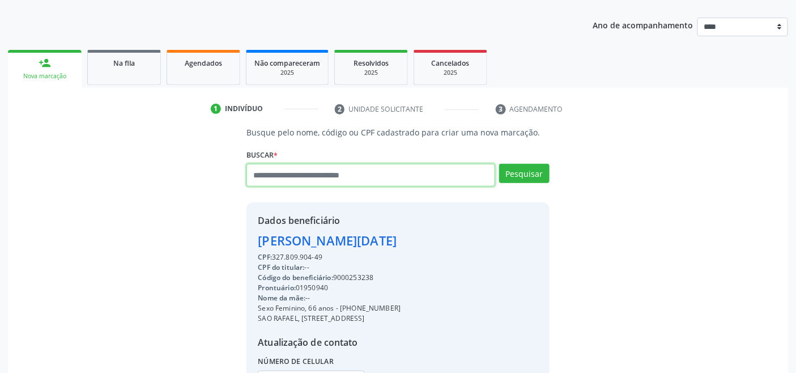
click at [280, 171] on input "text" at bounding box center [370, 175] width 248 height 23
type input "*********"
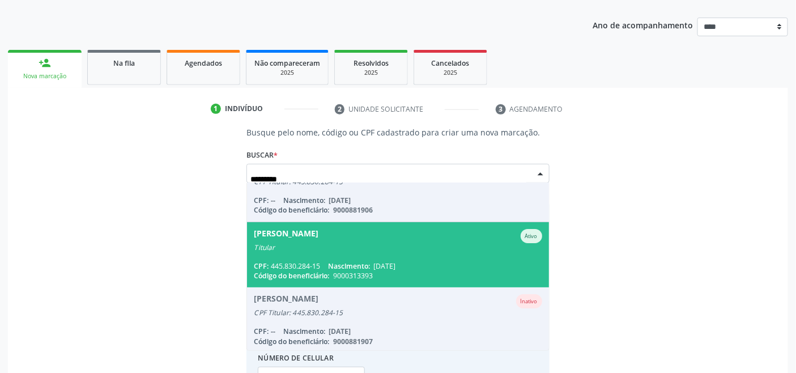
scroll to position [30, 0]
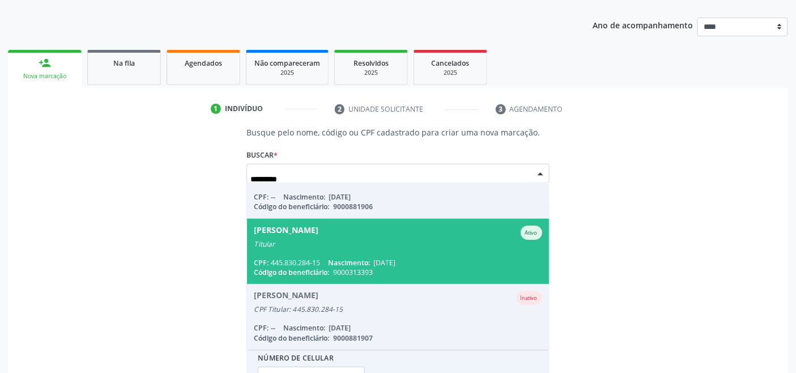
click at [369, 265] on span "Nascimento:" at bounding box center [349, 263] width 42 height 10
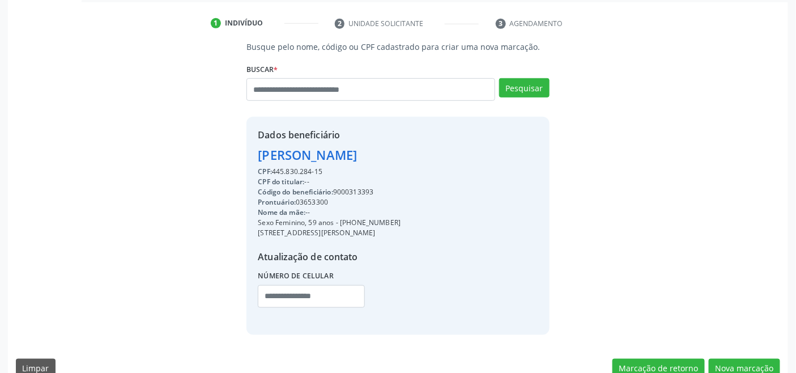
scroll to position [224, 0]
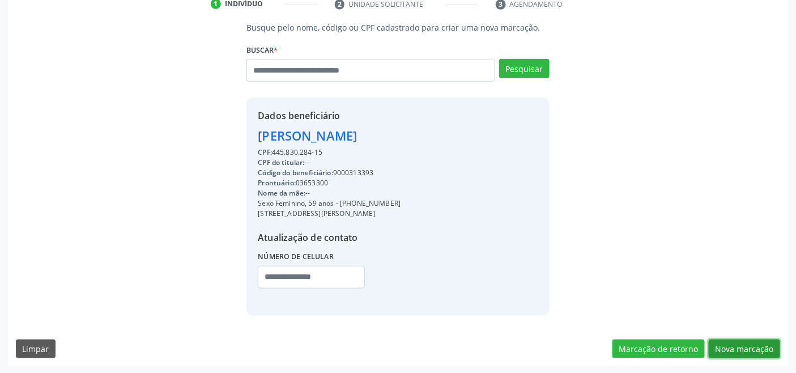
click at [744, 349] on button "Nova marcação" at bounding box center [744, 348] width 71 height 19
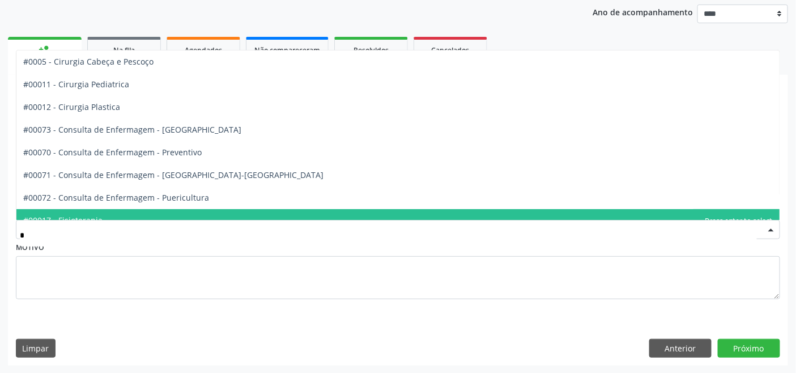
type input "**"
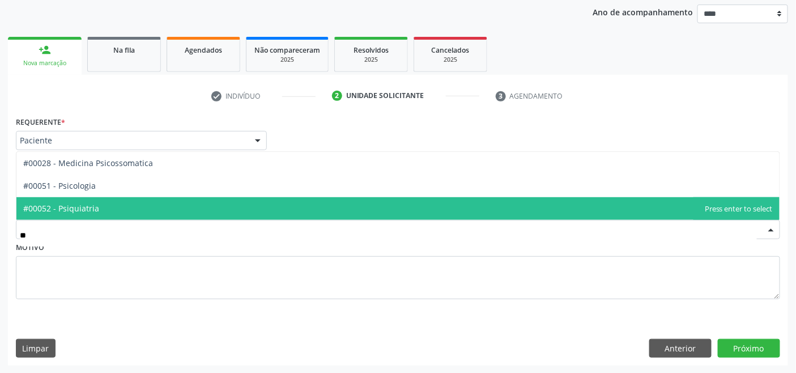
click at [152, 208] on span "#00052 - Psiquiatria" at bounding box center [397, 208] width 763 height 23
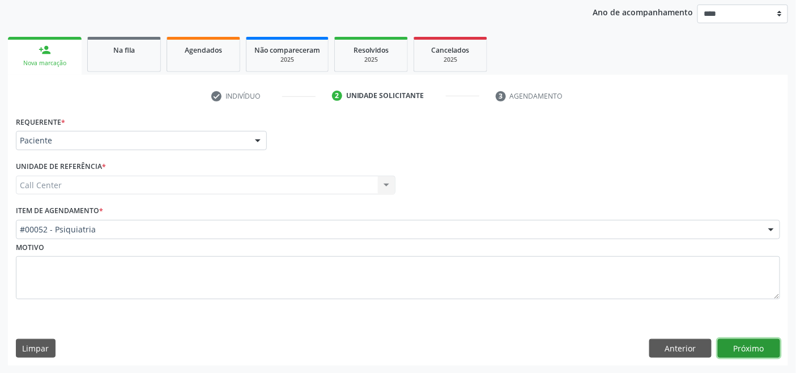
click at [752, 348] on button "Próximo" at bounding box center [749, 348] width 62 height 19
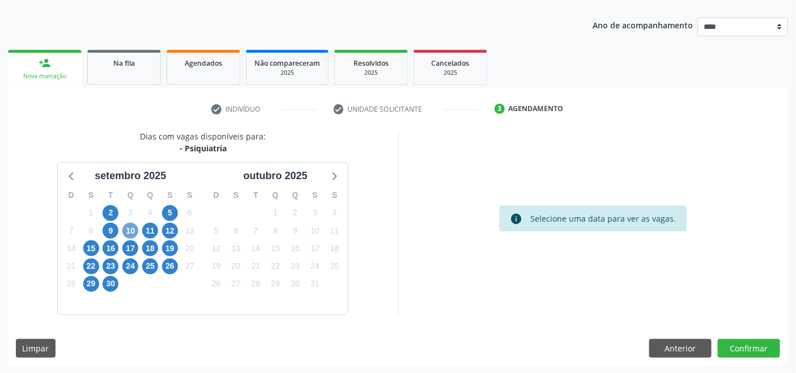
click at [131, 228] on span "10" at bounding box center [130, 231] width 16 height 16
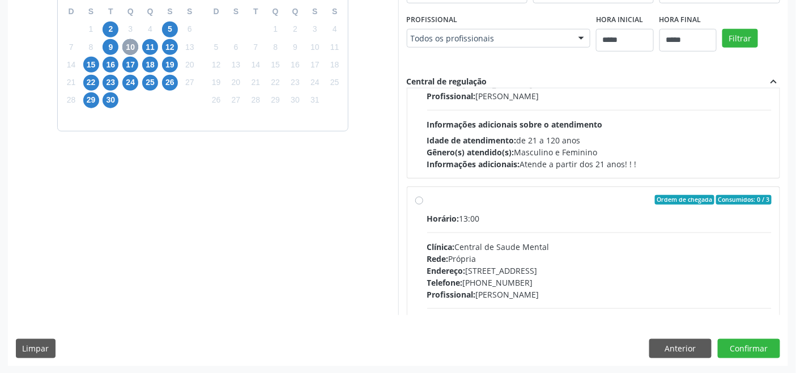
scroll to position [189, 0]
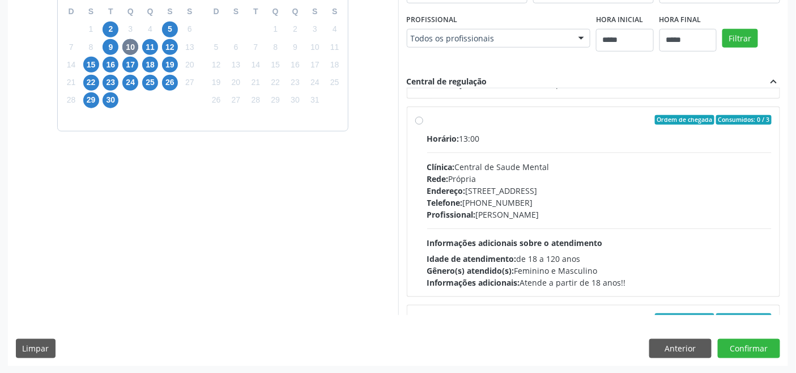
click at [488, 205] on div "Telefone: (81)3183-4952" at bounding box center [599, 203] width 345 height 12
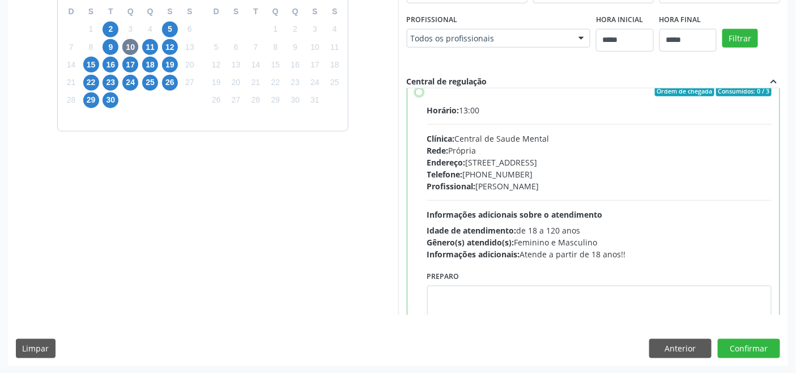
scroll to position [314, 0]
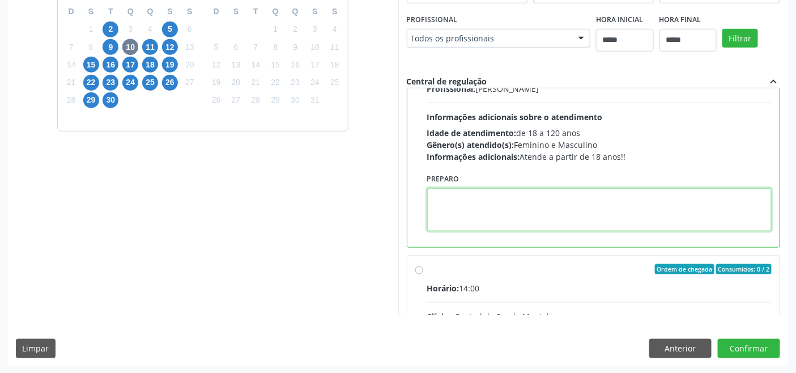
paste textarea "**********"
type textarea "**********"
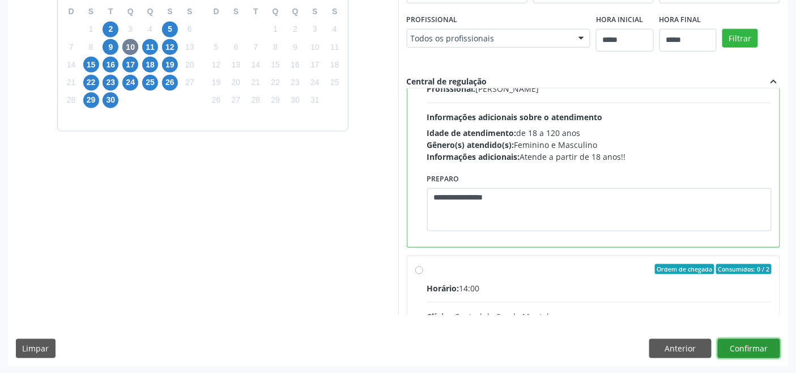
click at [754, 341] on button "Confirmar" at bounding box center [749, 348] width 62 height 19
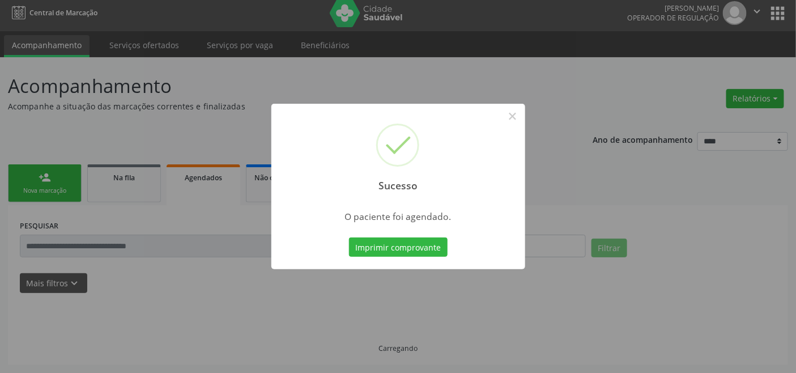
scroll to position [4, 0]
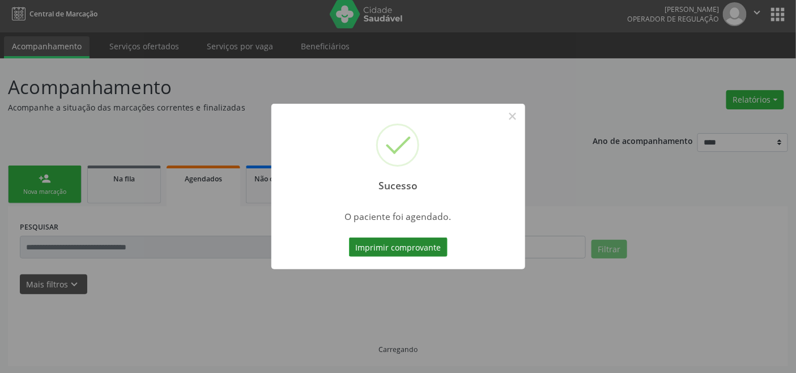
click at [423, 242] on button "Imprimir comprovante" at bounding box center [398, 246] width 99 height 19
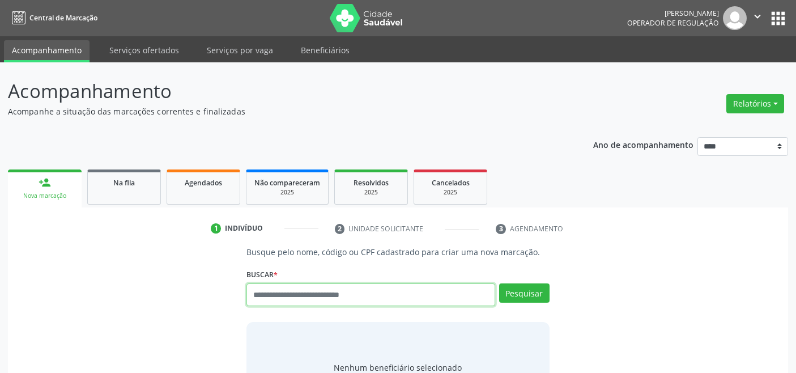
scroll to position [4, 0]
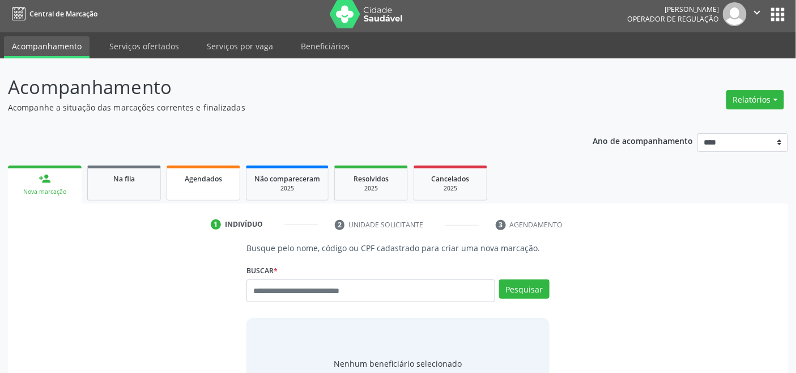
drag, startPoint x: 212, startPoint y: 169, endPoint x: 219, endPoint y: 178, distance: 12.1
click at [212, 169] on link "Agendados" at bounding box center [204, 182] width 74 height 35
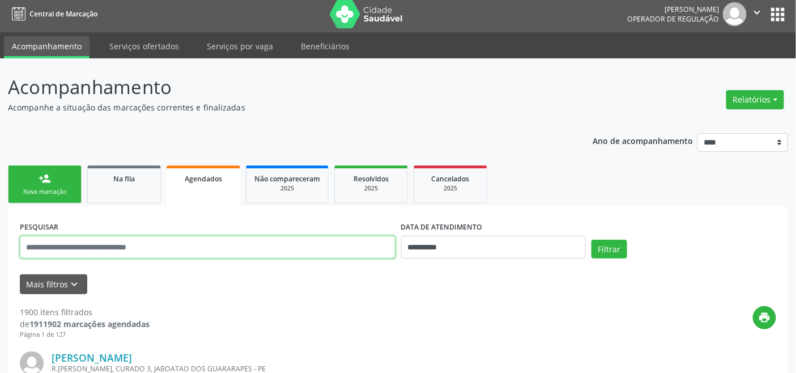
drag, startPoint x: 281, startPoint y: 246, endPoint x: 274, endPoint y: 242, distance: 8.4
paste input "**********"
type input "**********"
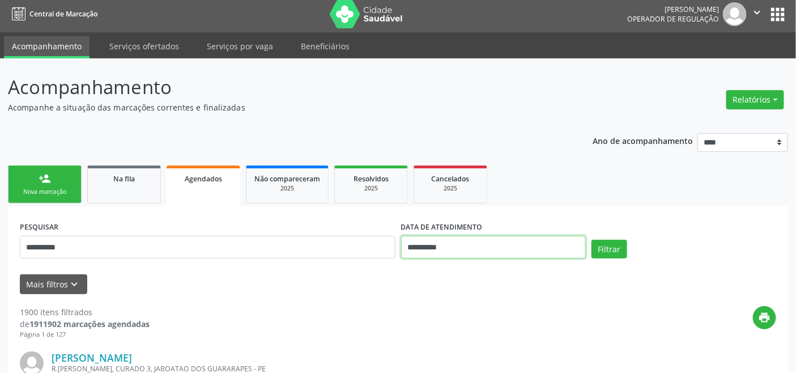
click at [522, 248] on input "**********" at bounding box center [493, 247] width 185 height 23
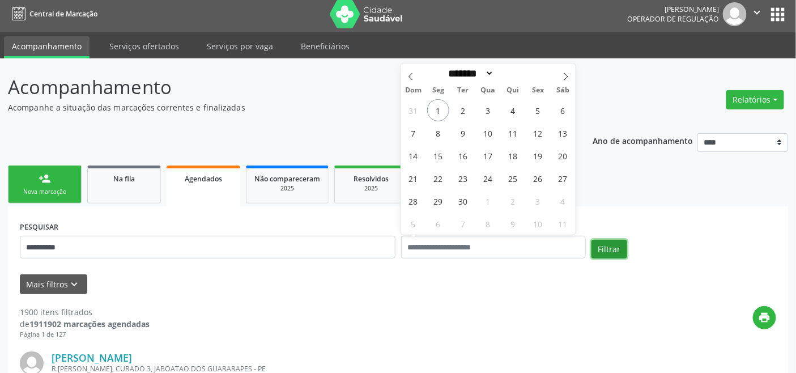
click at [598, 246] on button "Filtrar" at bounding box center [609, 249] width 36 height 19
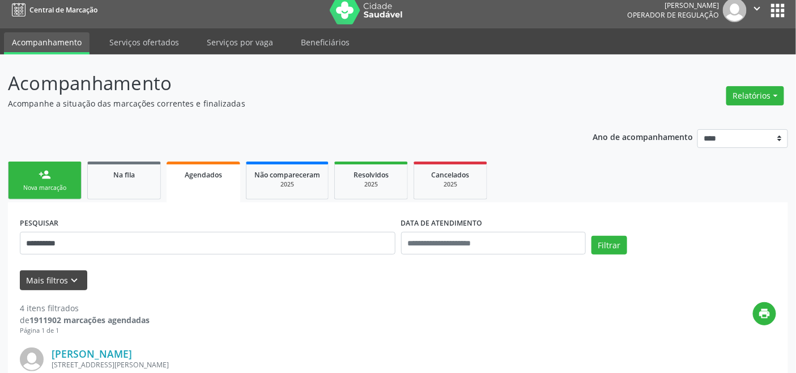
scroll to position [0, 0]
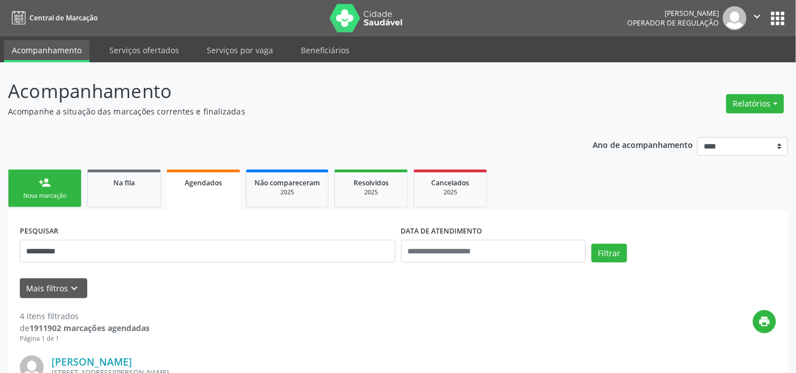
click at [36, 191] on div "Nova marcação" at bounding box center [44, 195] width 57 height 8
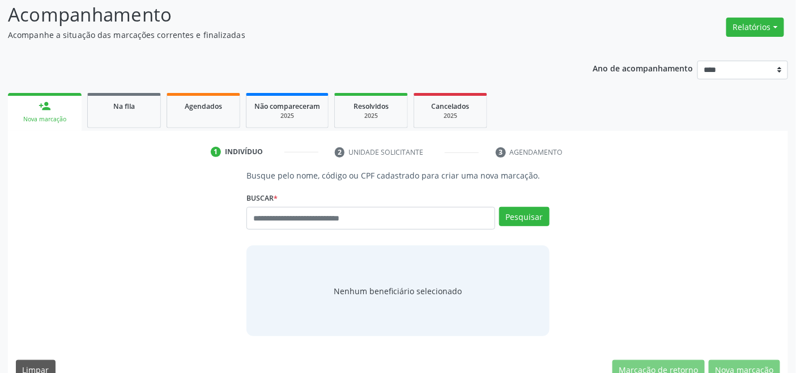
scroll to position [97, 0]
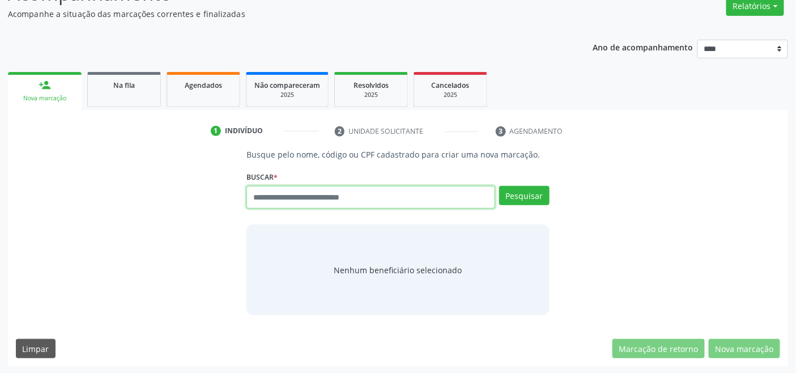
click at [312, 190] on input "text" at bounding box center [370, 197] width 248 height 23
type input "*********"
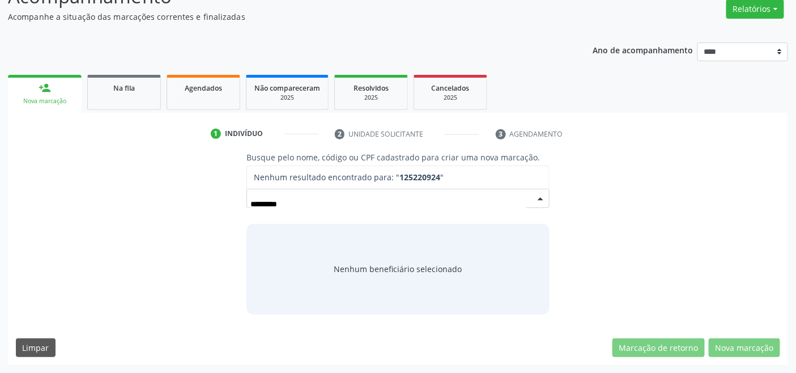
scroll to position [93, 0]
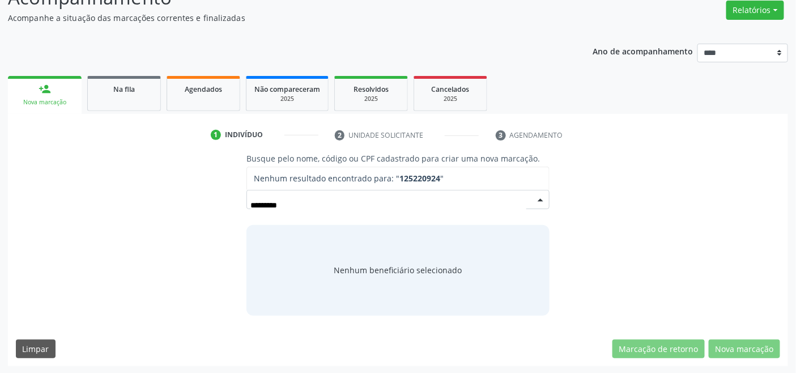
drag, startPoint x: 268, startPoint y: 204, endPoint x: 259, endPoint y: 204, distance: 9.1
click at [259, 204] on input "*********" at bounding box center [387, 205] width 275 height 23
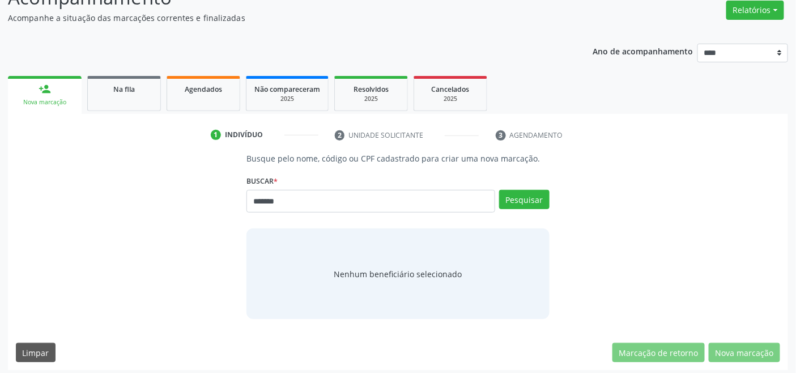
click at [262, 200] on input "*******" at bounding box center [370, 201] width 248 height 23
type input "*********"
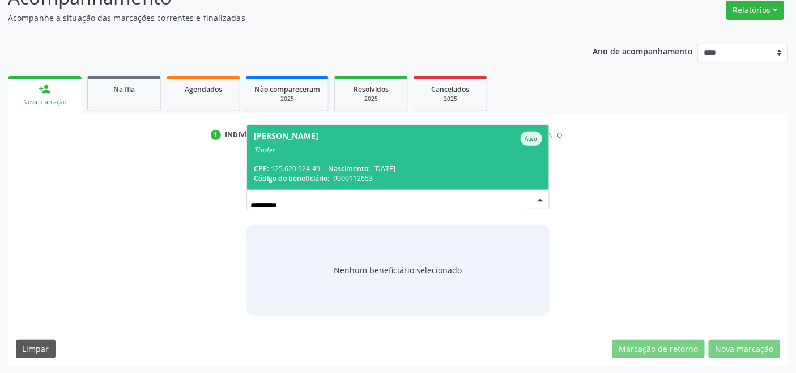
click at [318, 140] on div "Anisia Maria da Silva" at bounding box center [286, 138] width 65 height 14
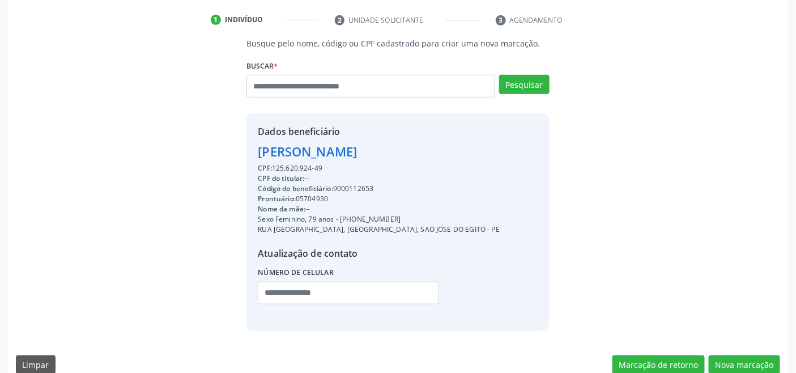
scroll to position [224, 0]
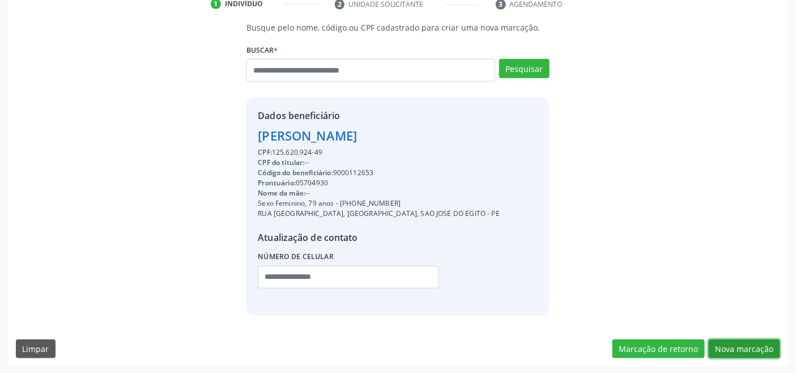
click at [752, 348] on button "Nova marcação" at bounding box center [744, 348] width 71 height 19
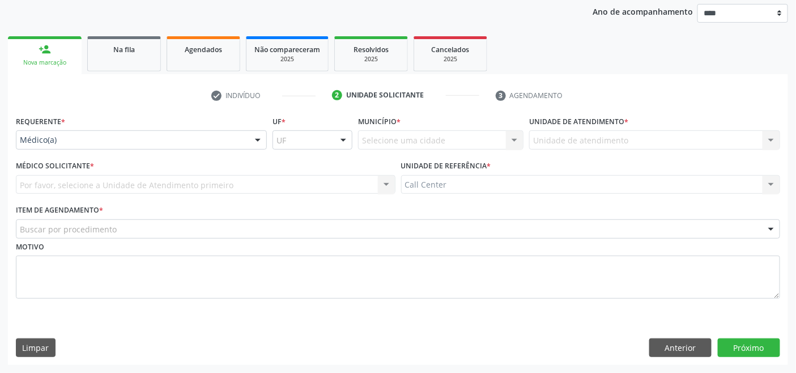
scroll to position [133, 0]
click at [57, 133] on div "Médico(a)" at bounding box center [141, 140] width 251 height 19
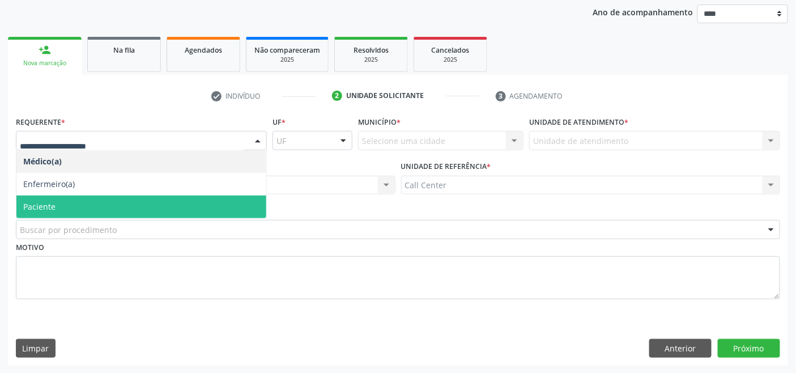
click at [62, 202] on span "Paciente" at bounding box center [141, 206] width 250 height 23
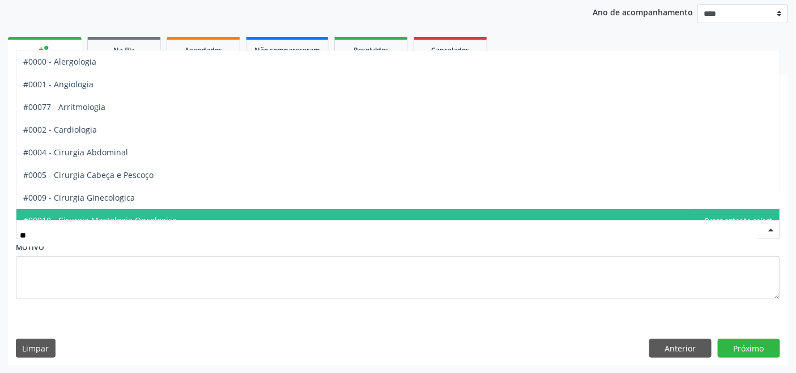
type input "***"
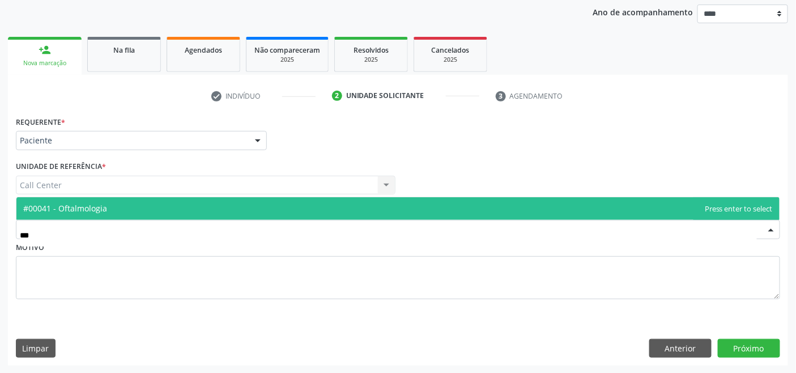
click at [68, 206] on span "#00041 - Oftalmologia" at bounding box center [65, 208] width 84 height 11
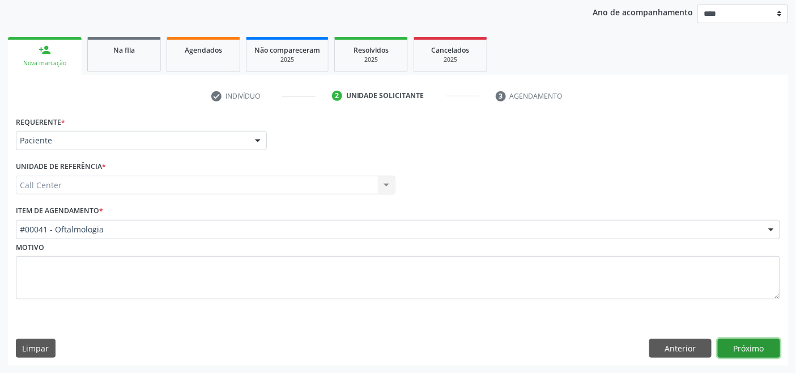
click at [745, 345] on button "Próximo" at bounding box center [749, 348] width 62 height 19
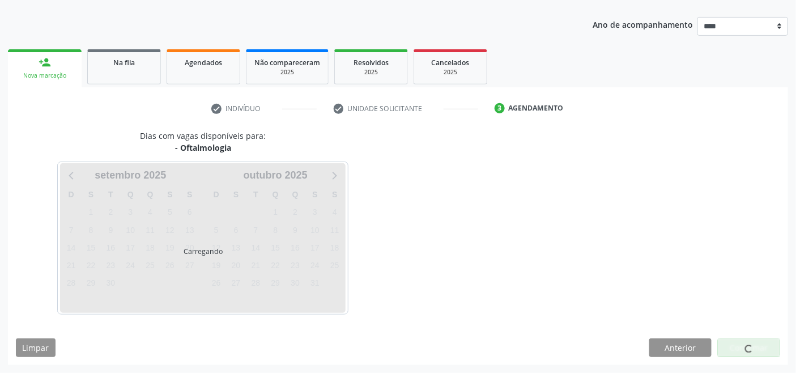
scroll to position [120, 0]
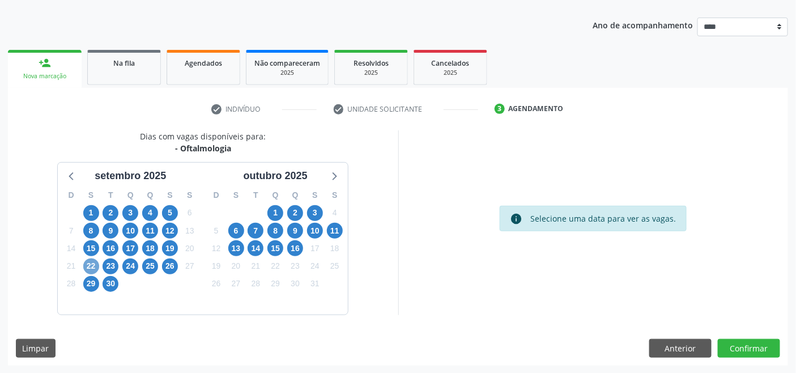
click at [95, 265] on span "22" at bounding box center [91, 266] width 16 height 16
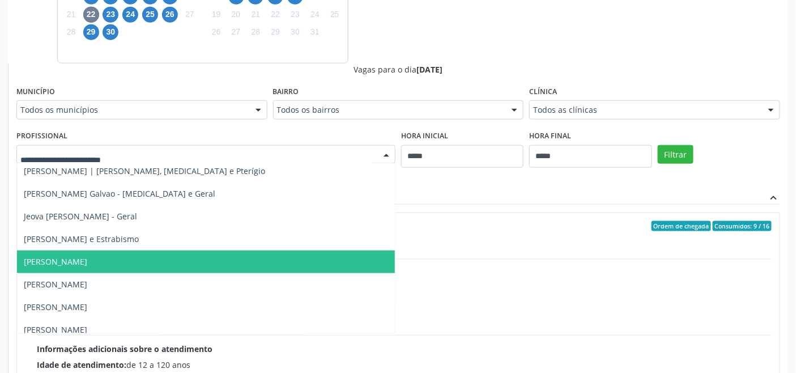
scroll to position [440, 0]
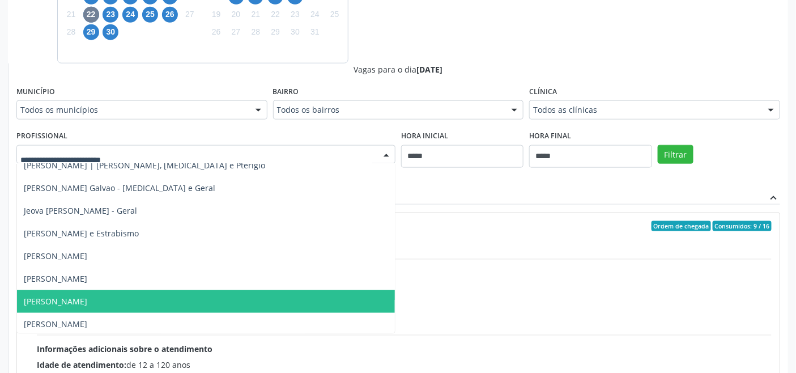
click at [155, 302] on span "Luciana Maia Valenca" at bounding box center [206, 301] width 378 height 23
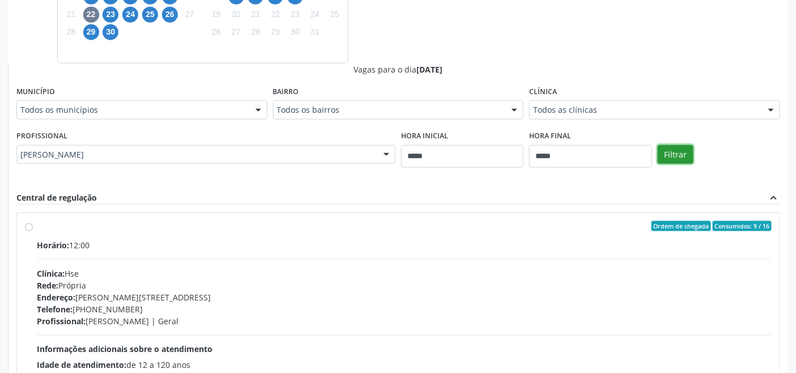
click at [672, 157] on button "Filtrar" at bounding box center [676, 154] width 36 height 19
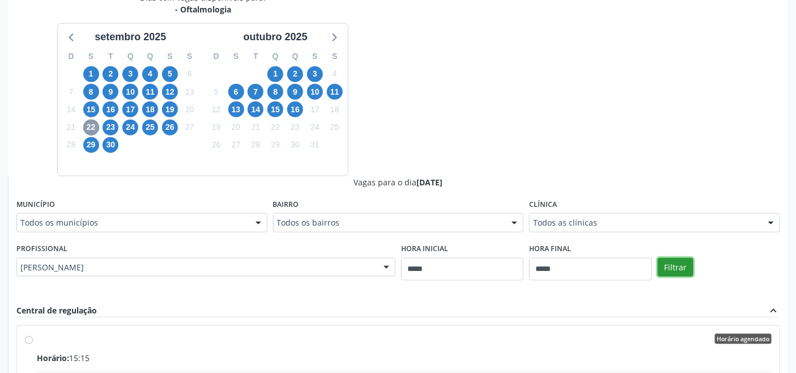
scroll to position [245, 0]
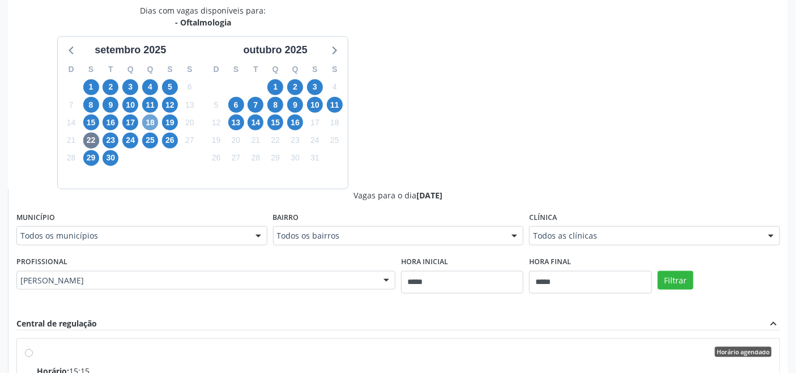
click at [152, 120] on span "18" at bounding box center [150, 122] width 16 height 16
click at [347, 285] on div "Todos os profissionais" at bounding box center [205, 280] width 379 height 19
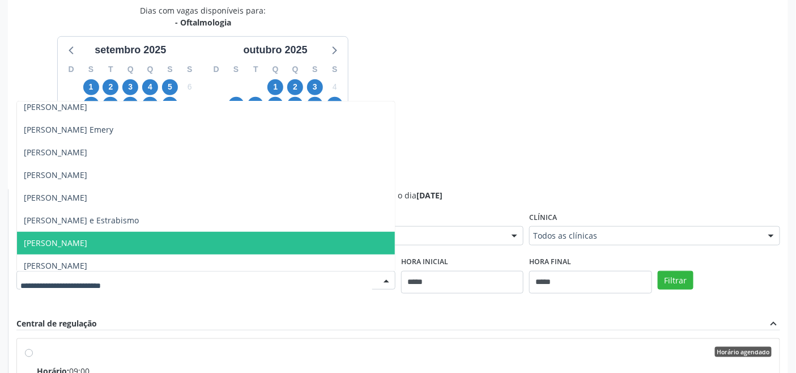
scroll to position [251, 0]
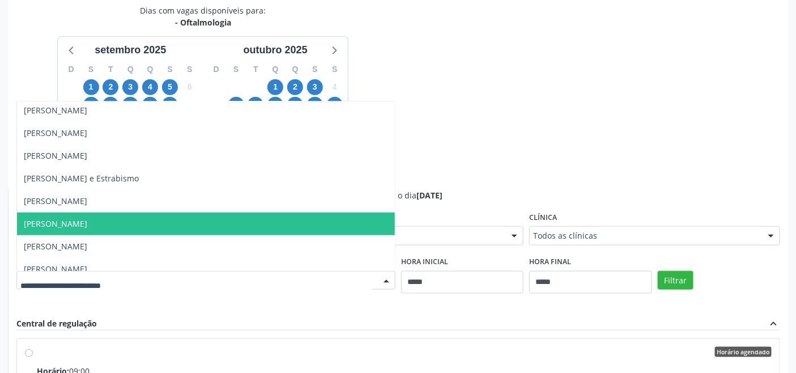
click at [144, 227] on span "Luciana Maia Valenca" at bounding box center [206, 223] width 378 height 23
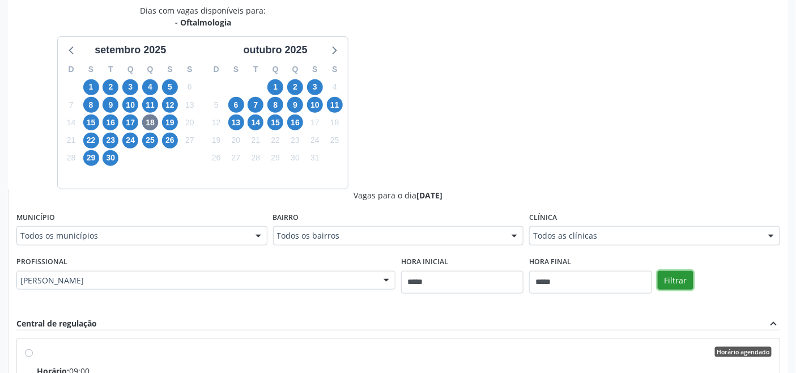
click at [672, 280] on button "Filtrar" at bounding box center [676, 280] width 36 height 19
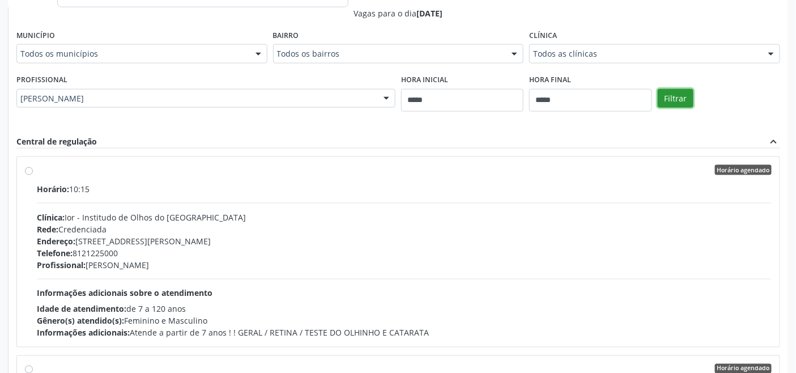
scroll to position [488, 0]
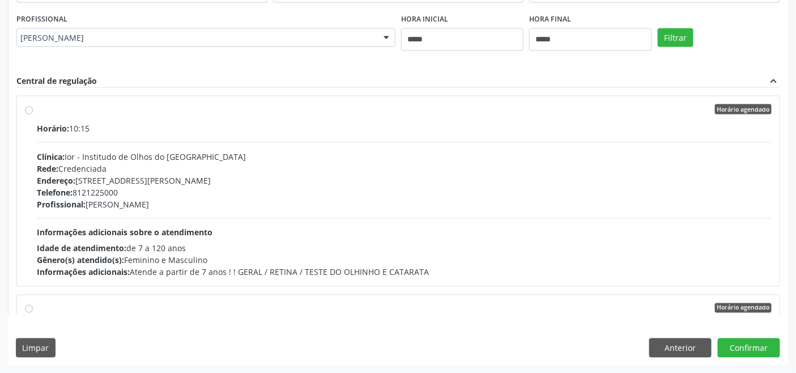
click at [304, 229] on div "Horário: 10:15 Clínica: Ior - Institudo de Olhos do Recife Rede: Credenciada En…" at bounding box center [404, 200] width 735 height 156
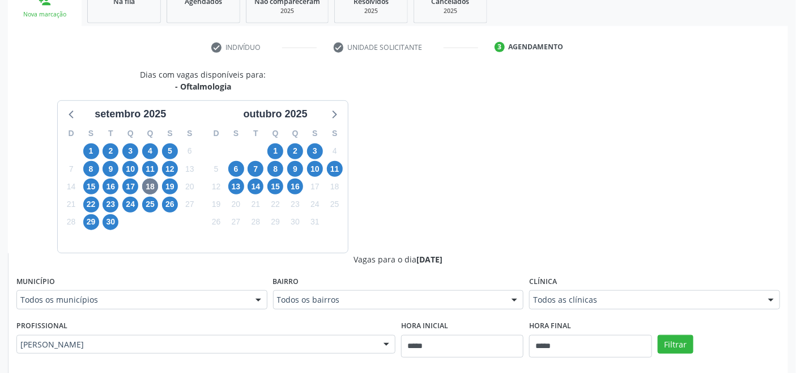
scroll to position [189, 0]
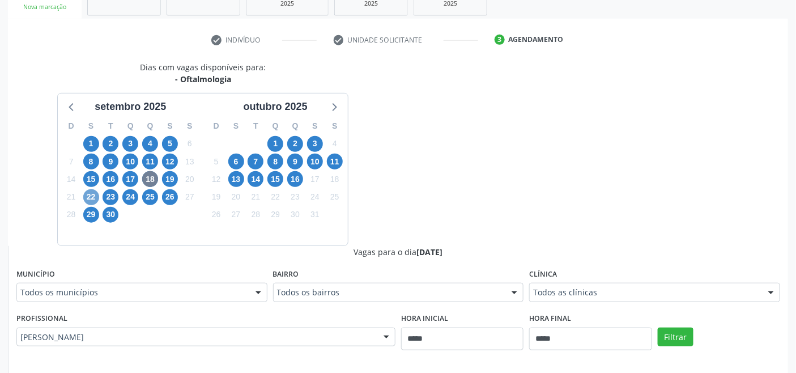
click at [88, 195] on span "22" at bounding box center [91, 197] width 16 height 16
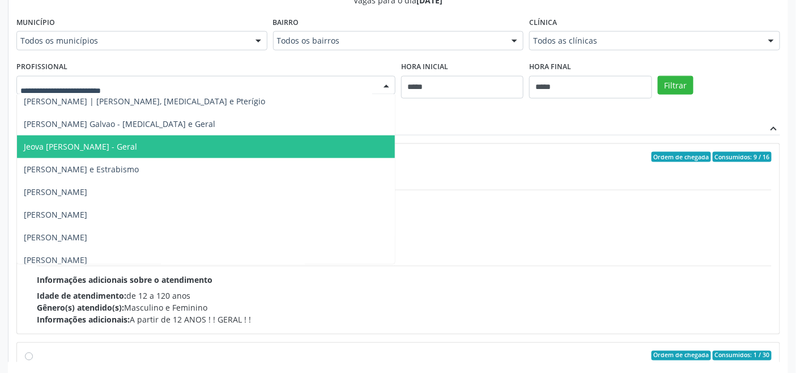
scroll to position [440, 0]
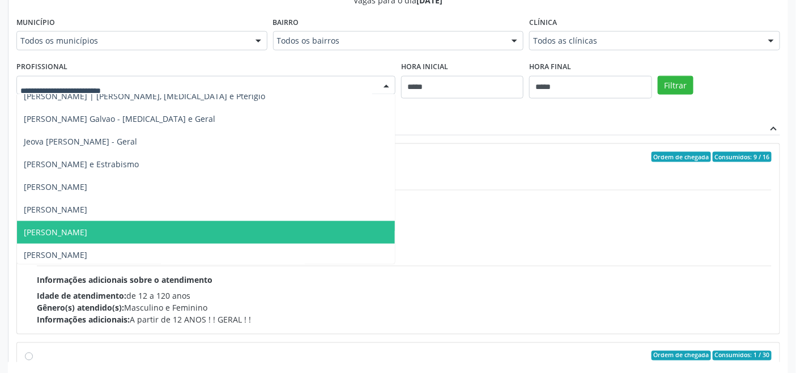
click at [134, 224] on span "Luciana Maia Valenca" at bounding box center [206, 232] width 378 height 23
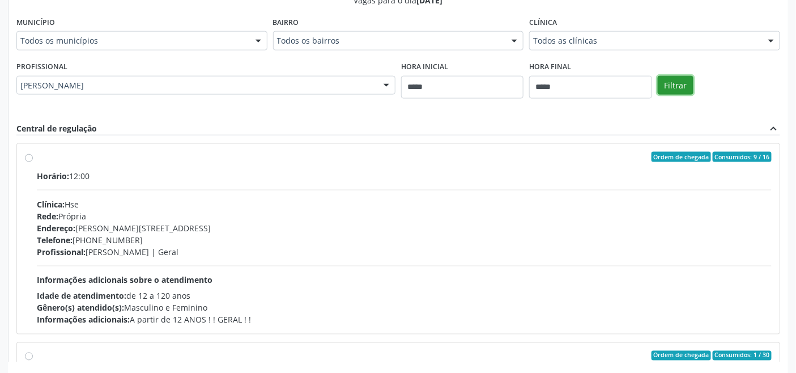
click at [666, 86] on button "Filtrar" at bounding box center [676, 85] width 36 height 19
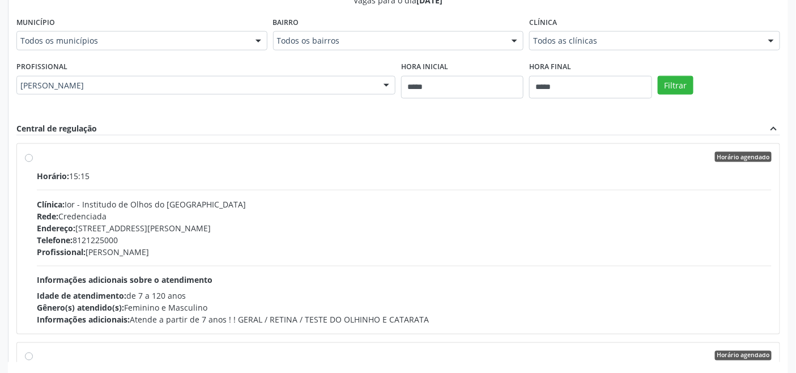
click at [272, 225] on div "Endereço: Rua Vicente Meira, nº 137, Recife, Recife - PE" at bounding box center [404, 228] width 735 height 12
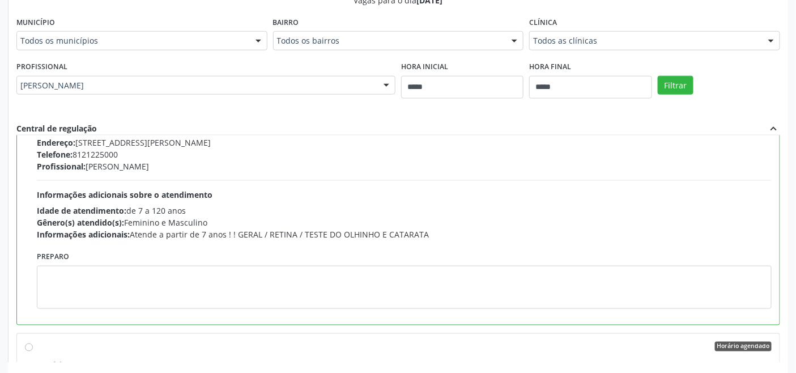
scroll to position [126, 0]
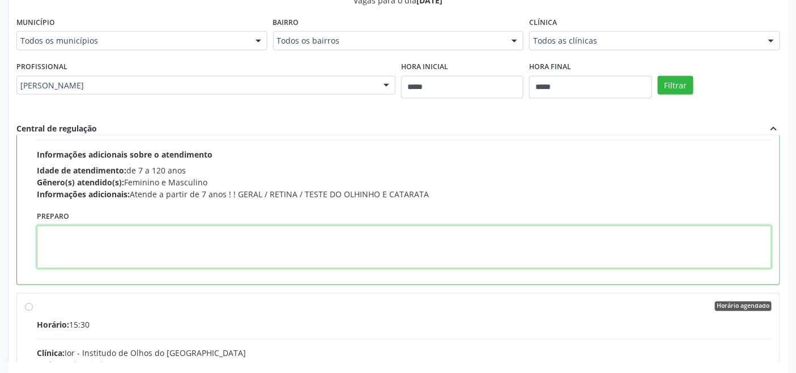
paste textarea "**********"
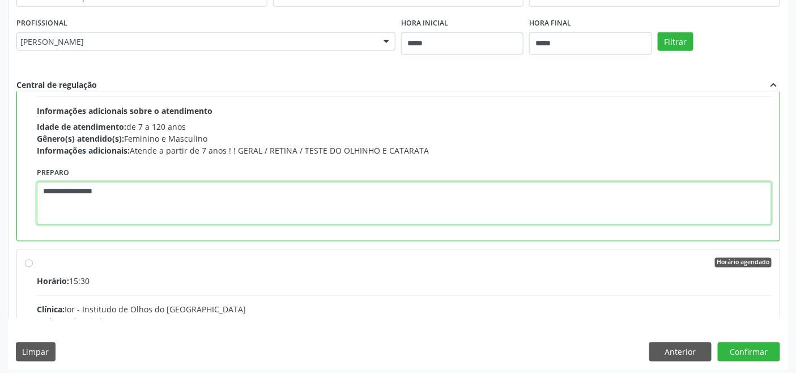
scroll to position [488, 0]
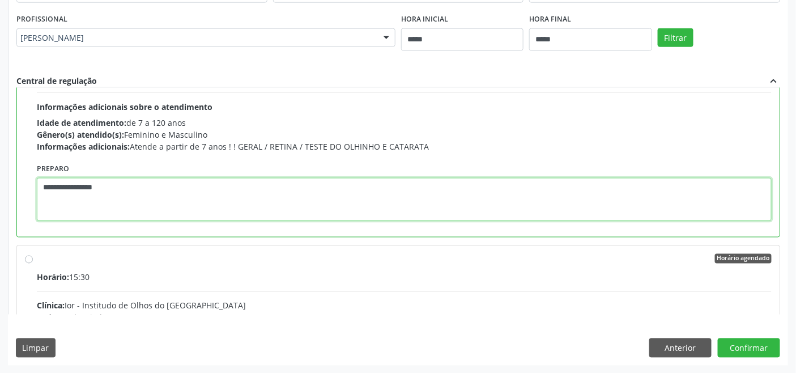
type textarea "**********"
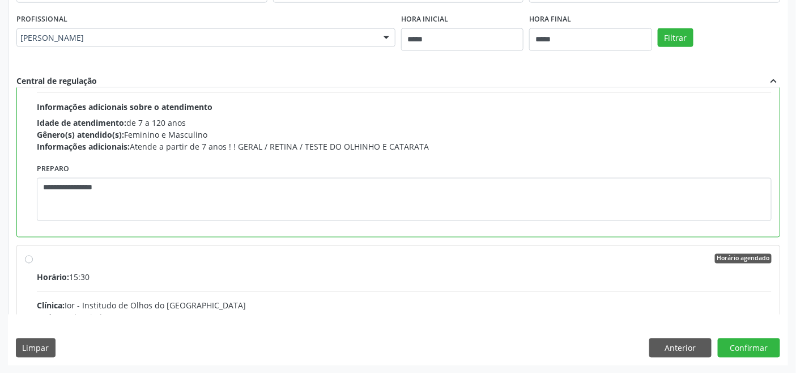
click at [765, 335] on div "Dias com vagas disponíveis para: - Oftalmologia setembro 2025 D S T Q Q S S 31 …" at bounding box center [398, 63] width 780 height 603
click at [752, 351] on button "Confirmar" at bounding box center [749, 347] width 62 height 19
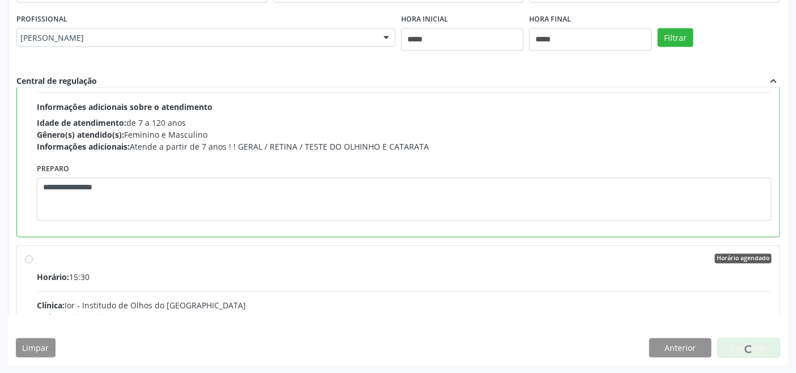
scroll to position [4, 0]
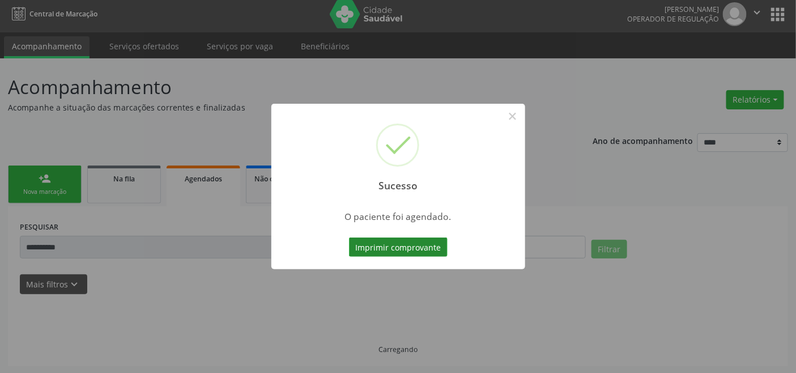
click at [391, 244] on button "Imprimir comprovante" at bounding box center [398, 246] width 99 height 19
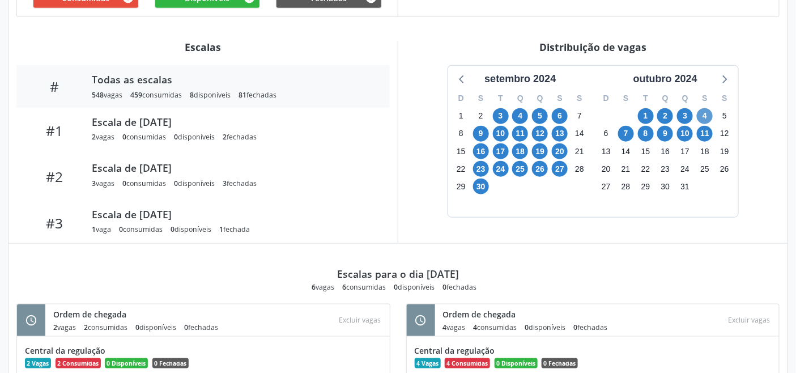
scroll to position [345, 0]
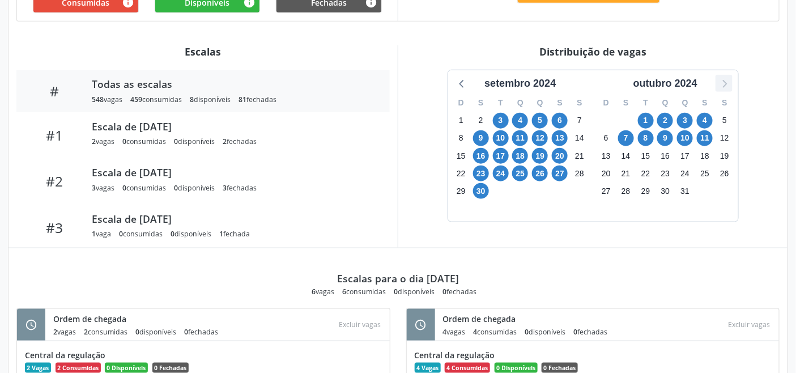
click at [728, 86] on icon at bounding box center [723, 83] width 15 height 15
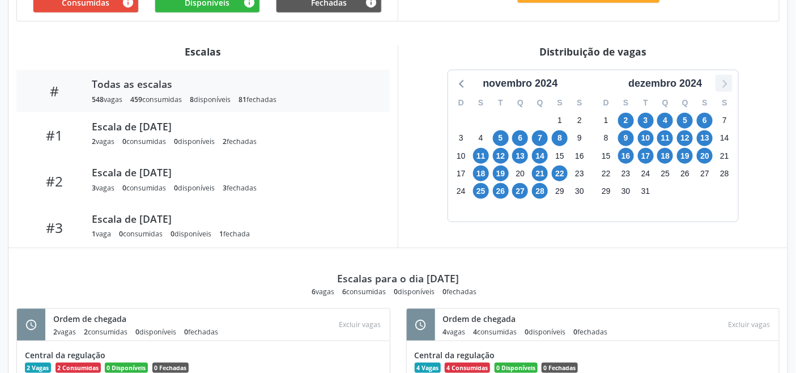
click at [728, 86] on icon at bounding box center [723, 83] width 15 height 15
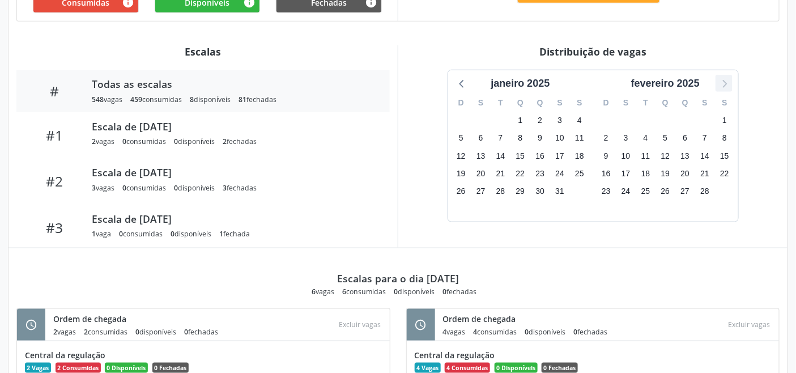
click at [728, 86] on icon at bounding box center [723, 83] width 15 height 15
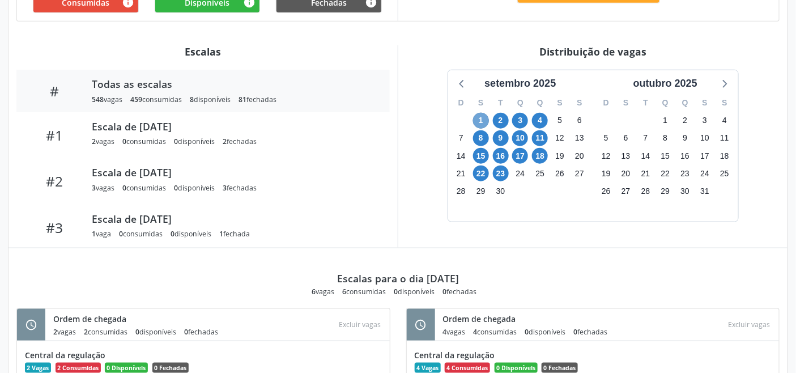
click at [481, 119] on span "1" at bounding box center [481, 121] width 16 height 16
click at [500, 172] on span "23" at bounding box center [501, 173] width 16 height 16
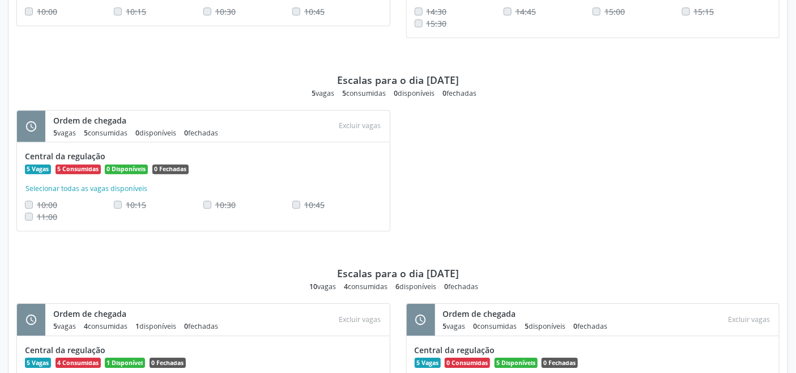
scroll to position [2390, 0]
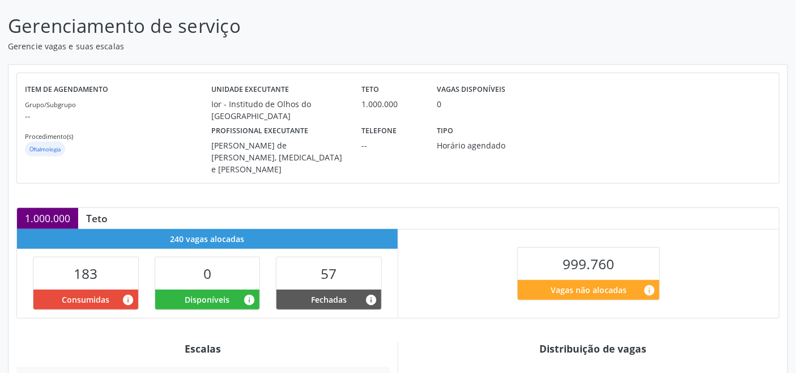
scroll to position [227, 0]
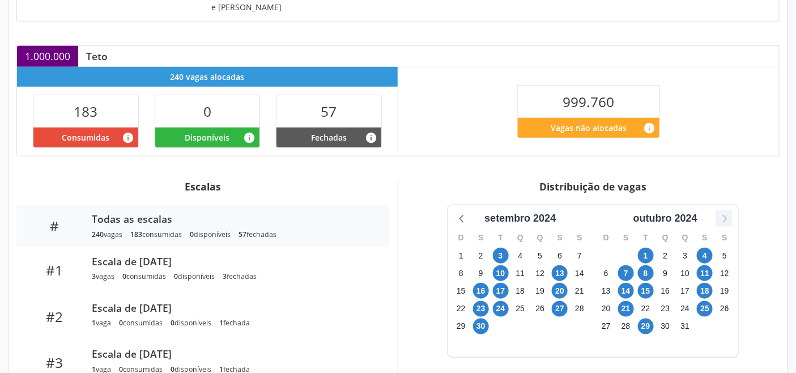
click at [723, 211] on icon at bounding box center [723, 218] width 15 height 15
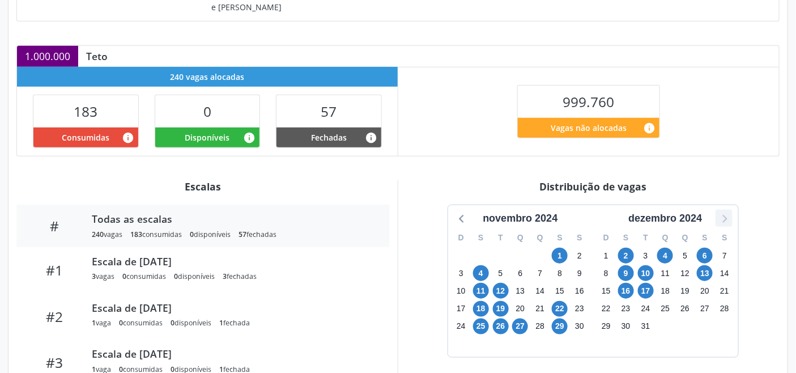
click at [723, 211] on icon at bounding box center [723, 218] width 15 height 15
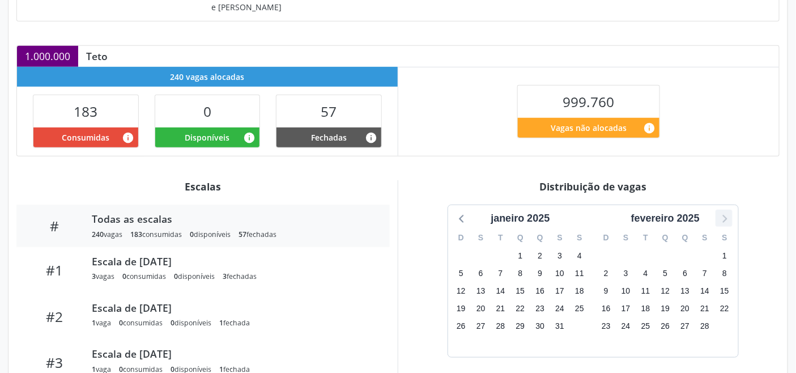
click at [723, 211] on icon at bounding box center [723, 218] width 15 height 15
click at [724, 211] on icon at bounding box center [723, 218] width 15 height 15
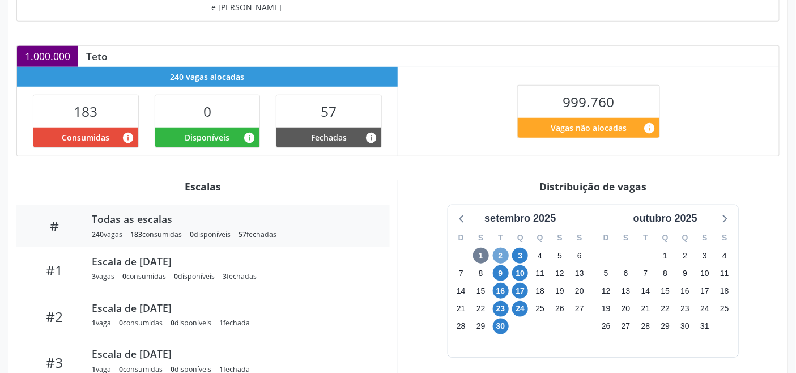
click at [499, 248] on span "2" at bounding box center [501, 256] width 16 height 16
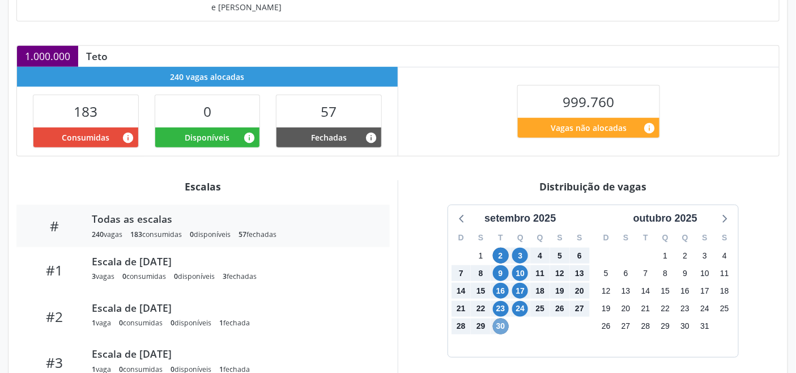
click at [502, 318] on span "30" at bounding box center [501, 326] width 16 height 16
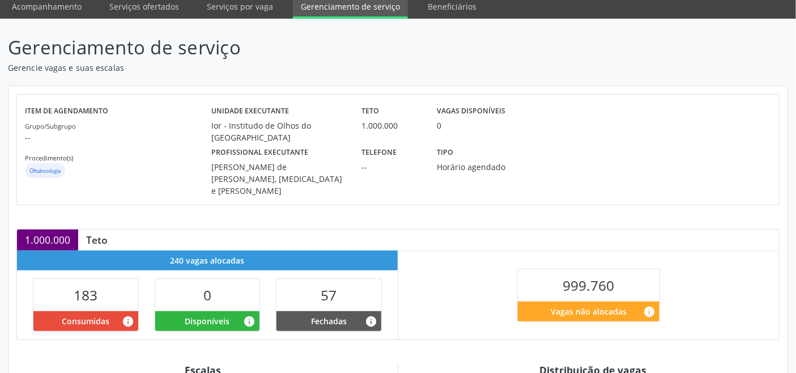
scroll to position [0, 0]
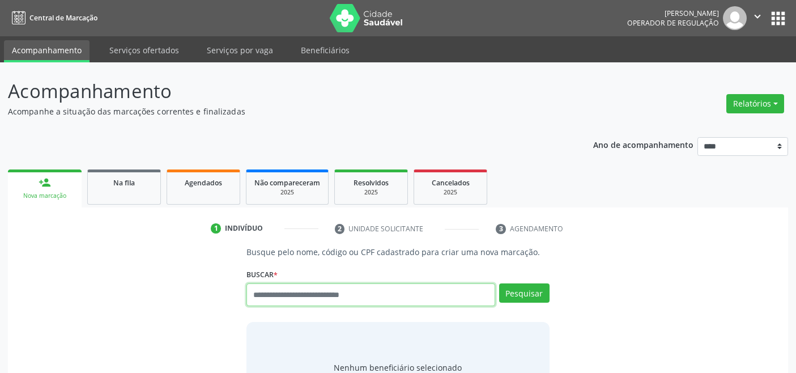
scroll to position [4, 0]
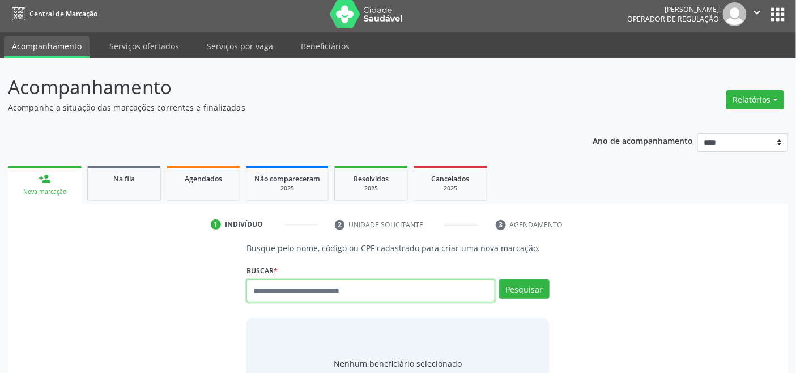
paste input "**********"
type input "**********"
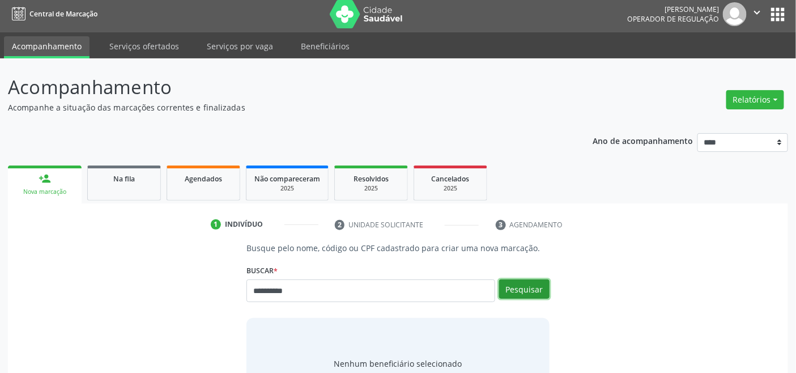
click at [519, 285] on button "Pesquisar" at bounding box center [524, 288] width 50 height 19
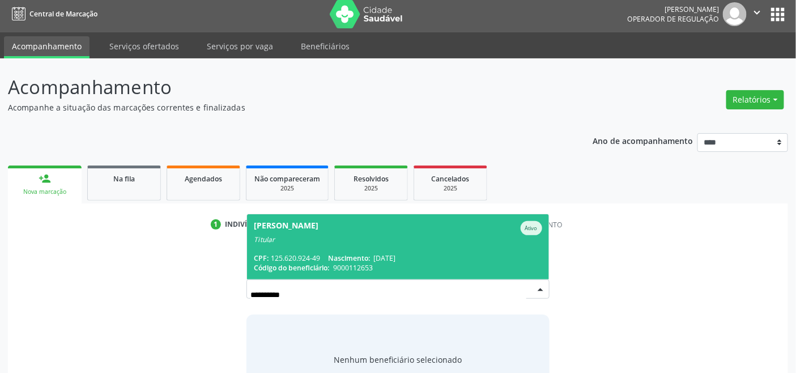
drag, startPoint x: 304, startPoint y: 251, endPoint x: 319, endPoint y: 270, distance: 23.7
click at [303, 251] on span "Anisia Maria da Silva Ativo Titular CPF: 125.620.924-49 Nascimento: 17/07/1946 …" at bounding box center [397, 246] width 301 height 65
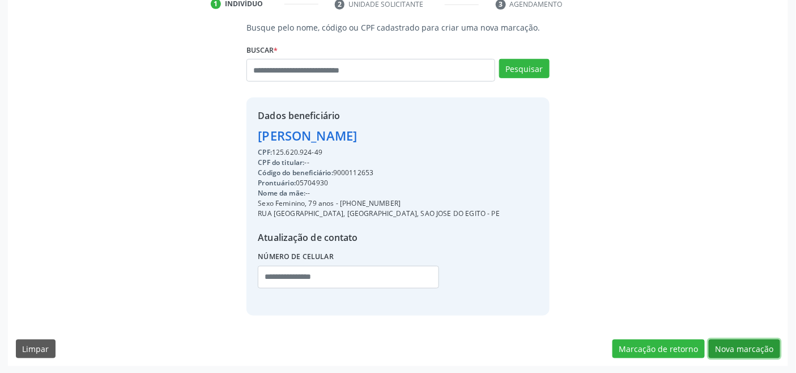
click at [745, 349] on button "Nova marcação" at bounding box center [744, 348] width 71 height 19
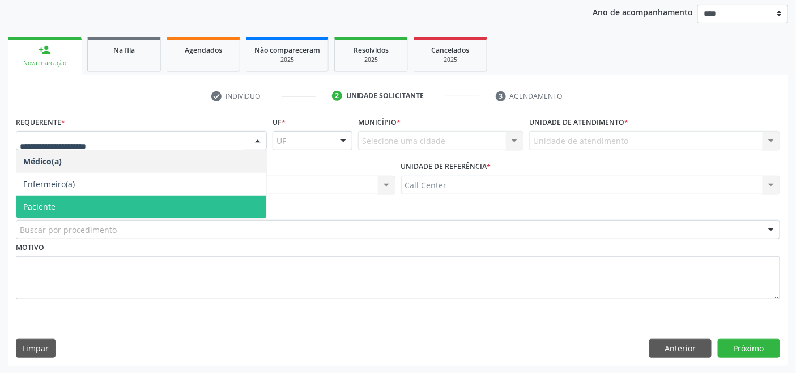
click at [108, 200] on span "Paciente" at bounding box center [141, 206] width 250 height 23
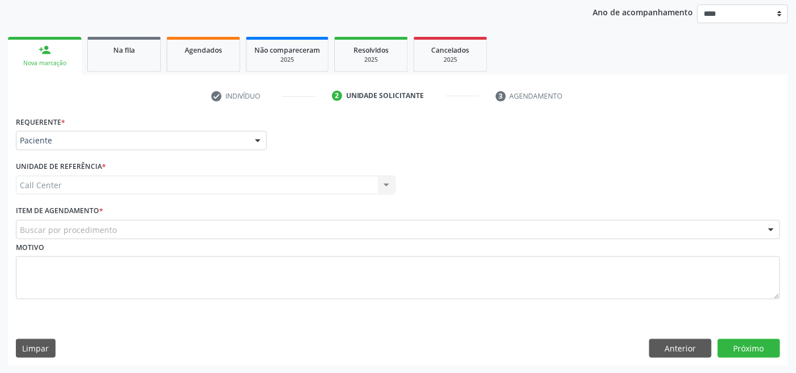
click at [127, 227] on div "Buscar por procedimento" at bounding box center [398, 229] width 764 height 19
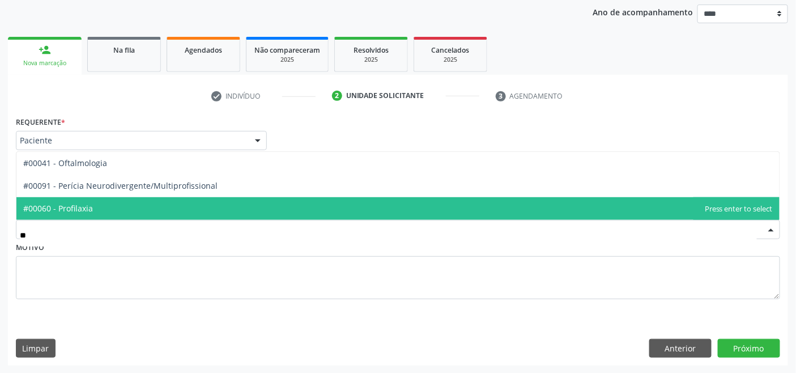
type input "***"
click at [127, 200] on span "#00041 - Oftalmologia" at bounding box center [397, 208] width 763 height 23
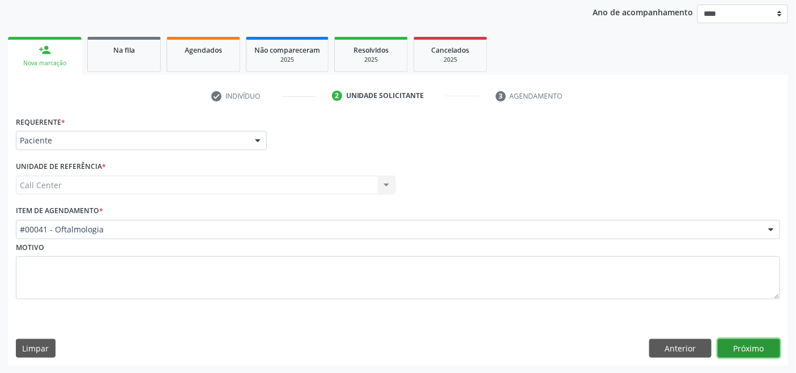
click at [752, 348] on button "Próximo" at bounding box center [749, 348] width 62 height 19
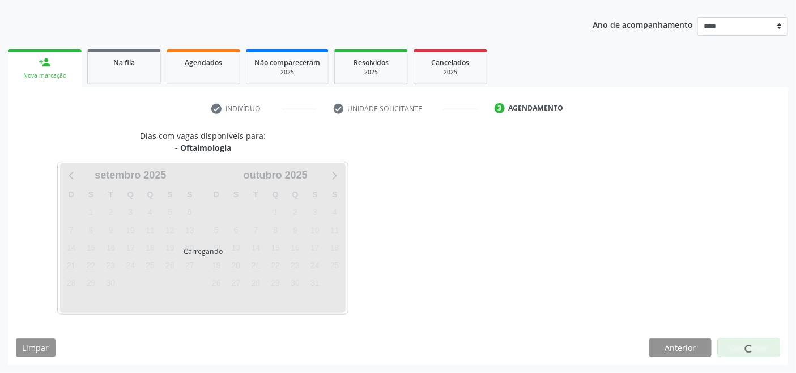
scroll to position [120, 0]
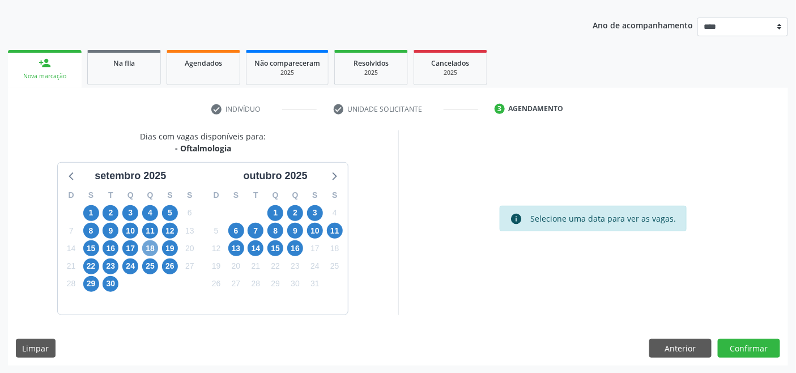
click at [148, 246] on span "18" at bounding box center [150, 248] width 16 height 16
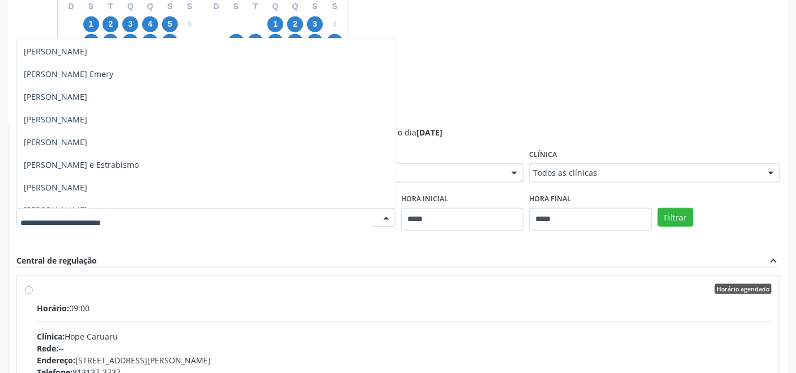
scroll to position [251, 0]
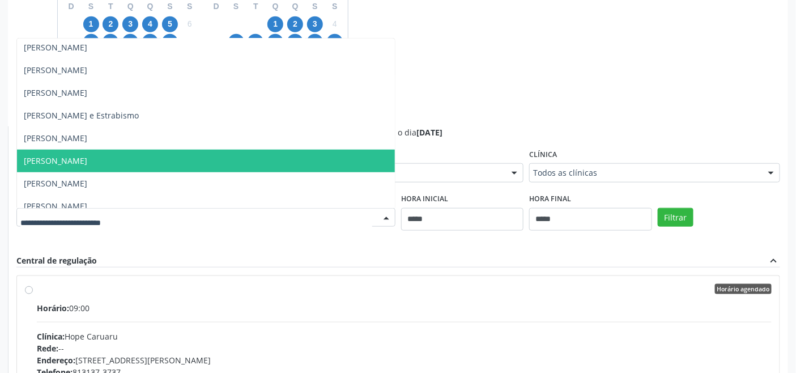
click at [149, 160] on span "Luciana Maia Valenca" at bounding box center [206, 161] width 378 height 23
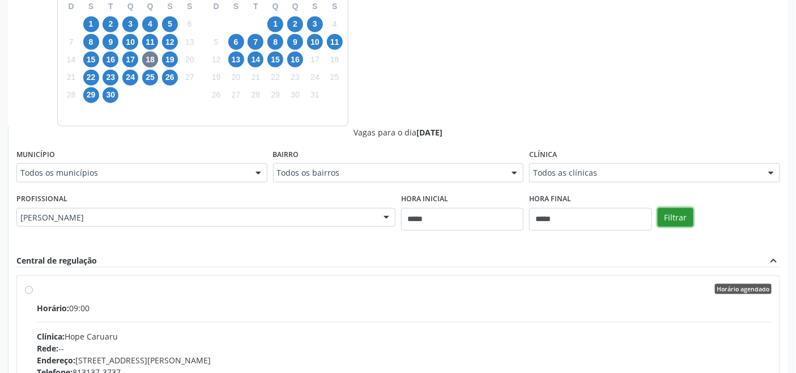
click at [675, 214] on button "Filtrar" at bounding box center [676, 217] width 36 height 19
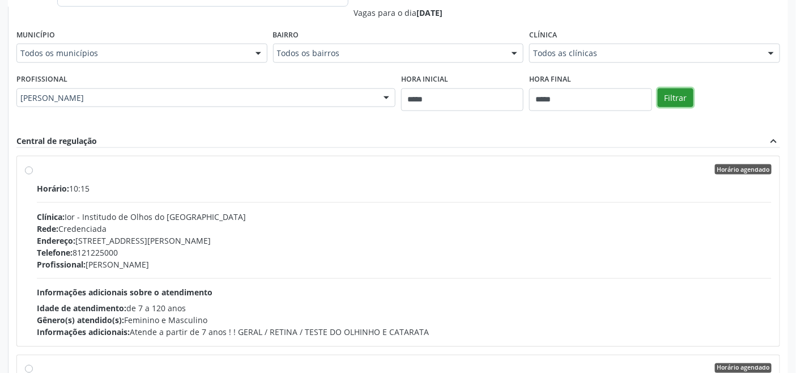
scroll to position [488, 0]
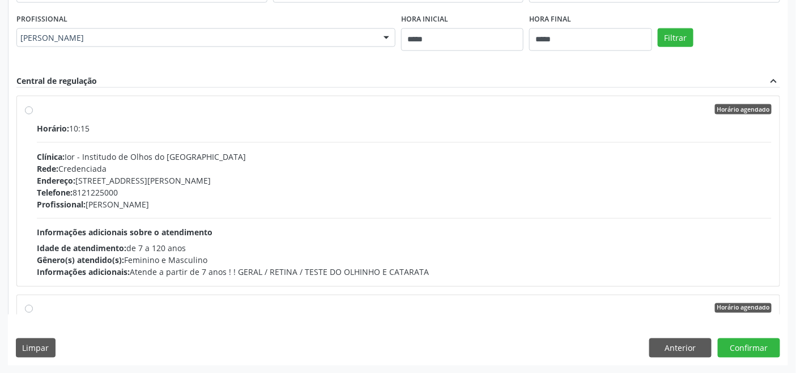
click at [312, 210] on div "Profissional: Luciana Maia Valenca" at bounding box center [404, 204] width 735 height 12
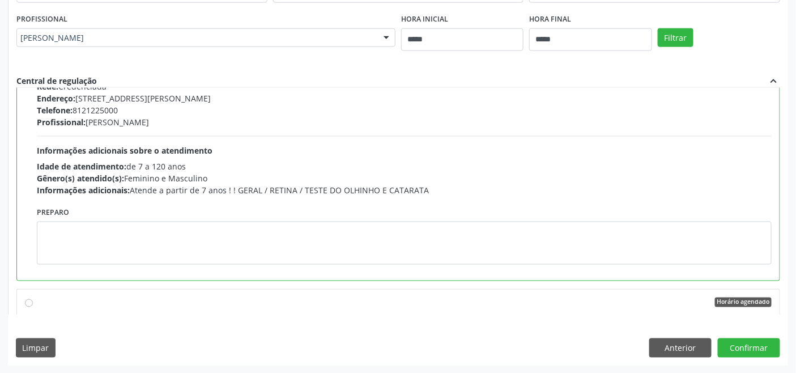
scroll to position [126, 0]
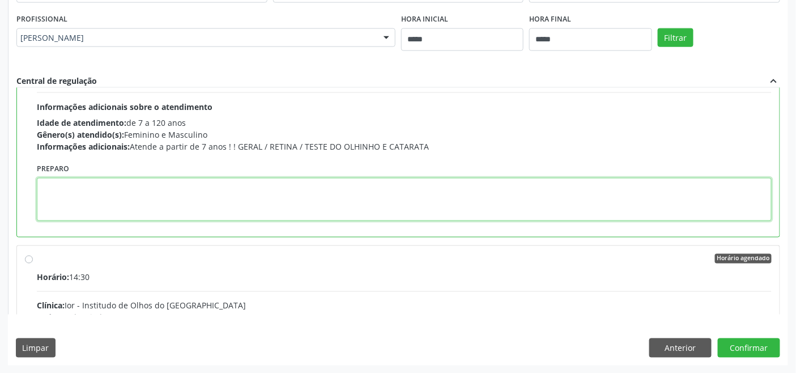
paste textarea "**********"
type textarea "**********"
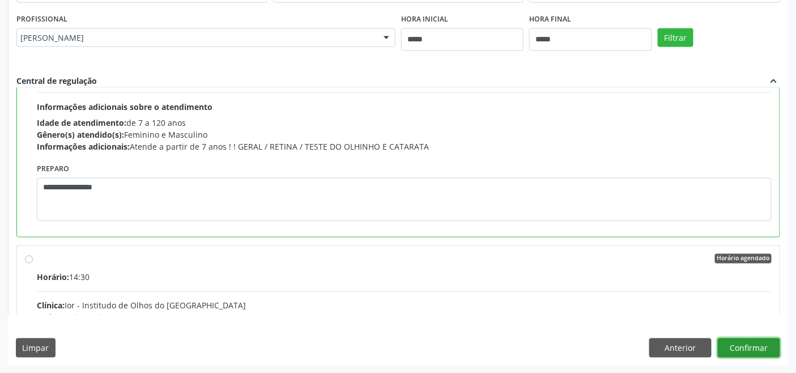
click at [750, 344] on button "Confirmar" at bounding box center [749, 347] width 62 height 19
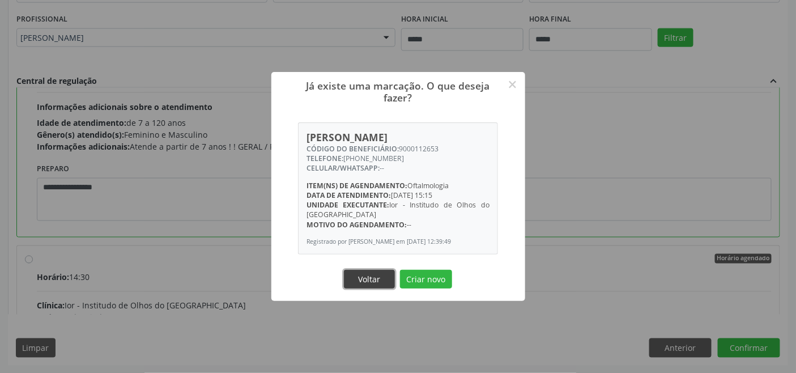
click at [376, 278] on button "Voltar" at bounding box center [369, 279] width 51 height 19
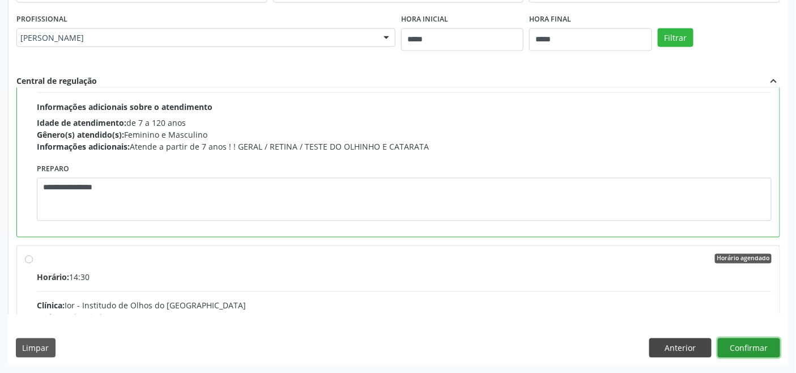
click at [762, 345] on button "Confirmar" at bounding box center [749, 347] width 62 height 19
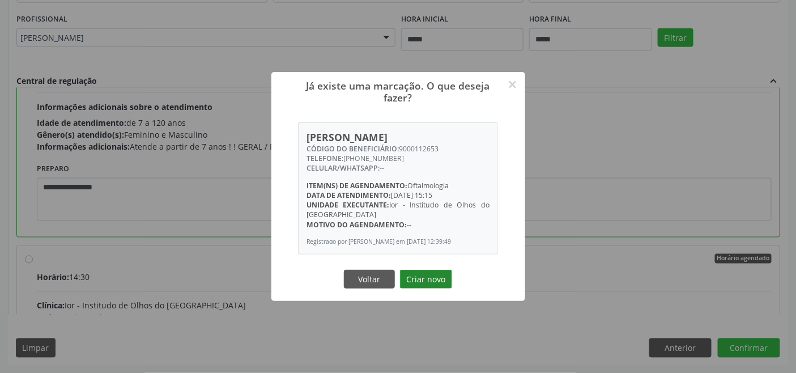
click at [426, 278] on button "Criar novo" at bounding box center [426, 279] width 52 height 19
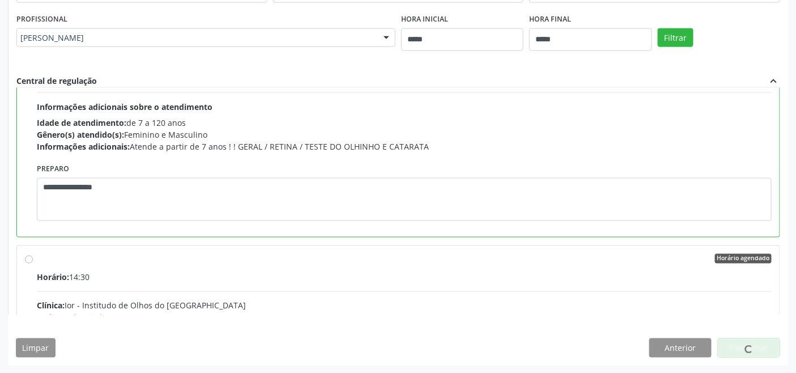
scroll to position [4, 0]
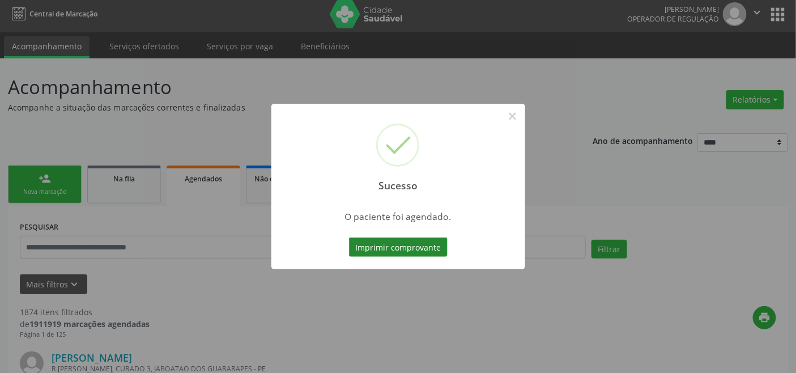
click at [423, 244] on button "Imprimir comprovante" at bounding box center [398, 246] width 99 height 19
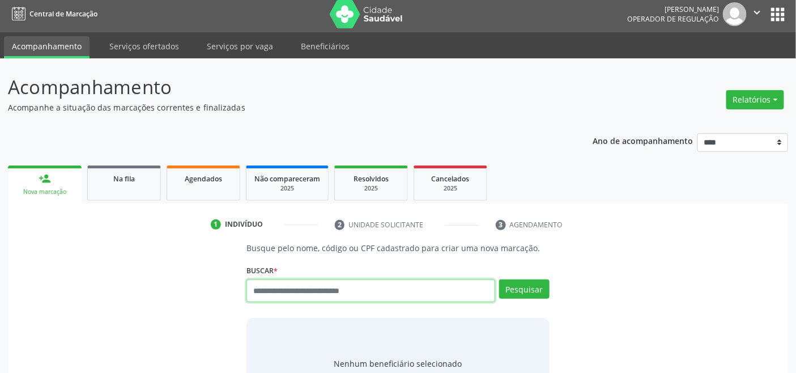
scroll to position [4, 0]
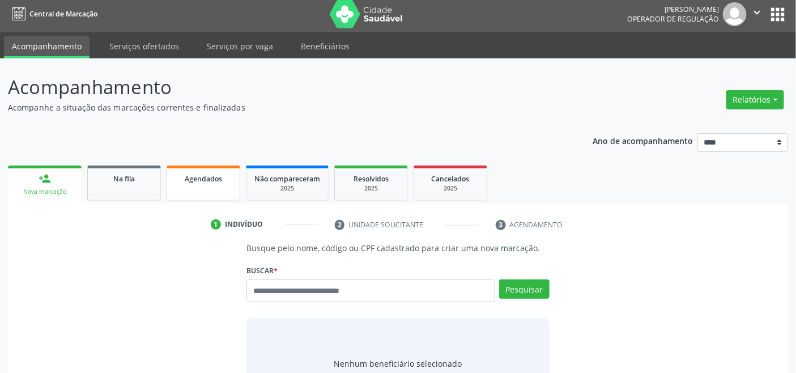
click at [216, 170] on link "Agendados" at bounding box center [204, 182] width 74 height 35
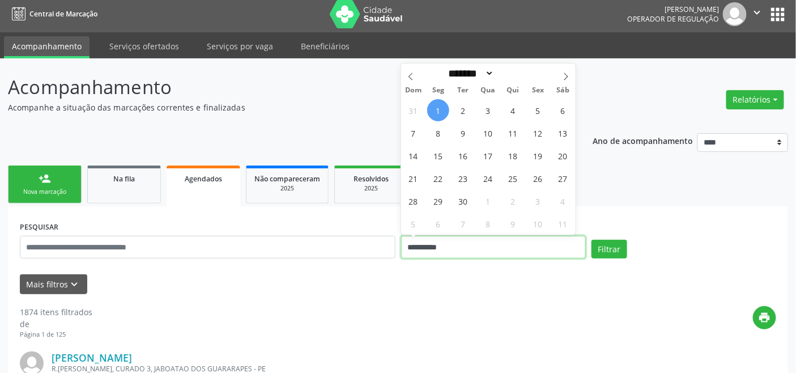
click at [449, 250] on input "**********" at bounding box center [493, 247] width 185 height 23
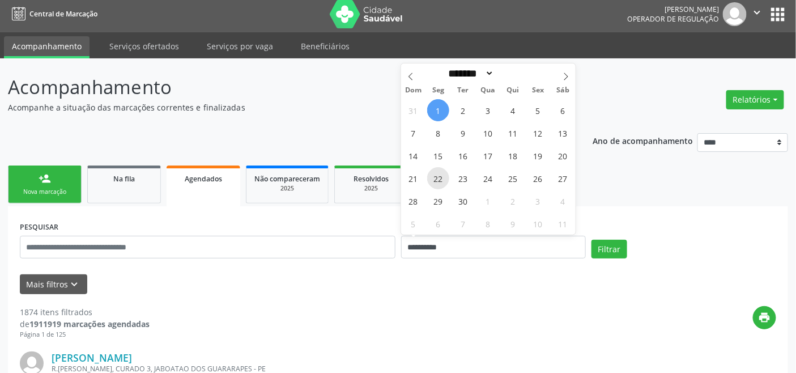
click at [432, 183] on span "22" at bounding box center [438, 178] width 22 height 22
type input "**********"
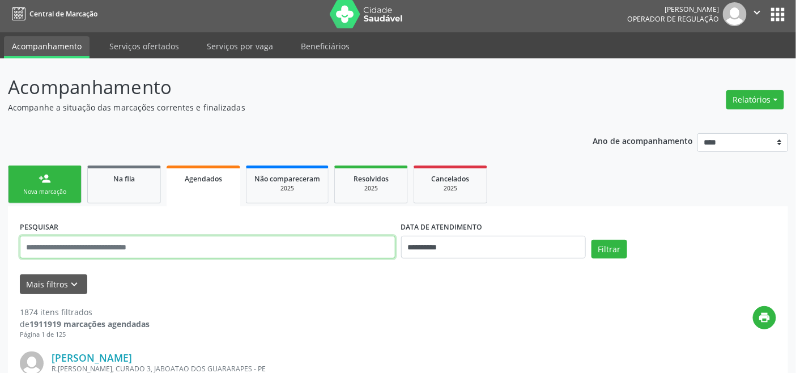
paste input "**********"
type input "**********"
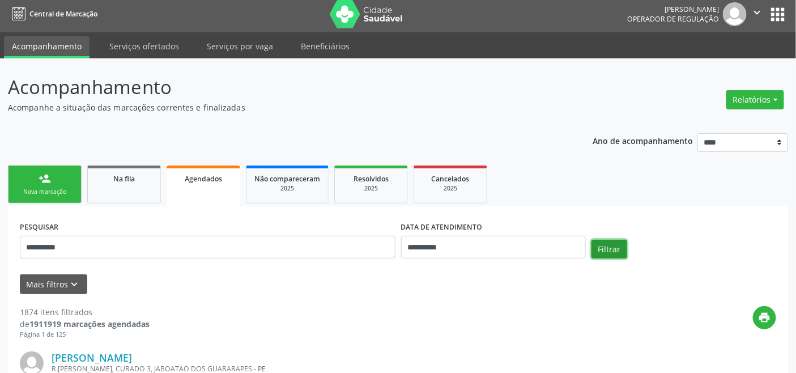
click at [613, 240] on button "Filtrar" at bounding box center [609, 249] width 36 height 19
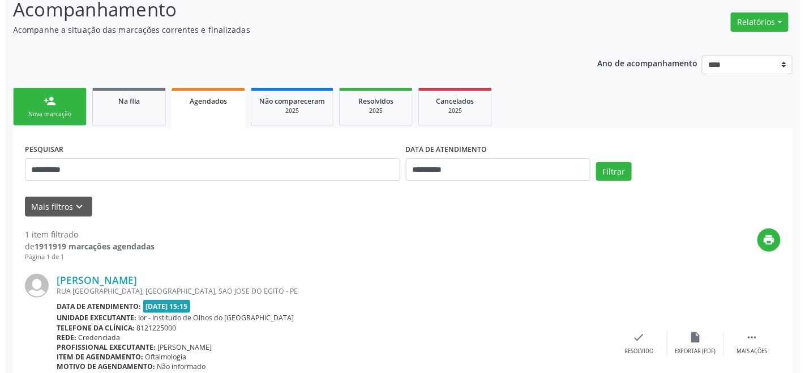
scroll to position [152, 0]
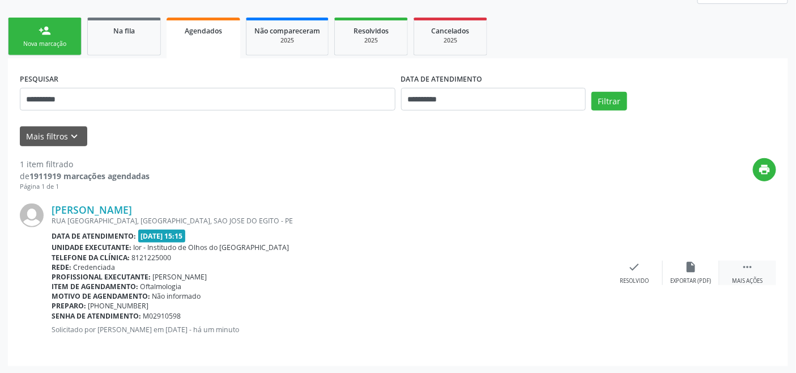
click at [743, 263] on icon "" at bounding box center [747, 267] width 12 height 12
click at [581, 263] on icon "cancel" at bounding box center [577, 267] width 12 height 12
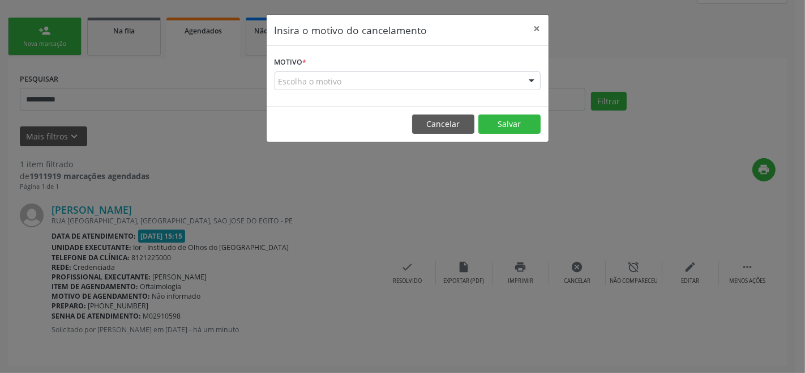
click at [359, 81] on div "Escolha o motivo" at bounding box center [408, 80] width 266 height 19
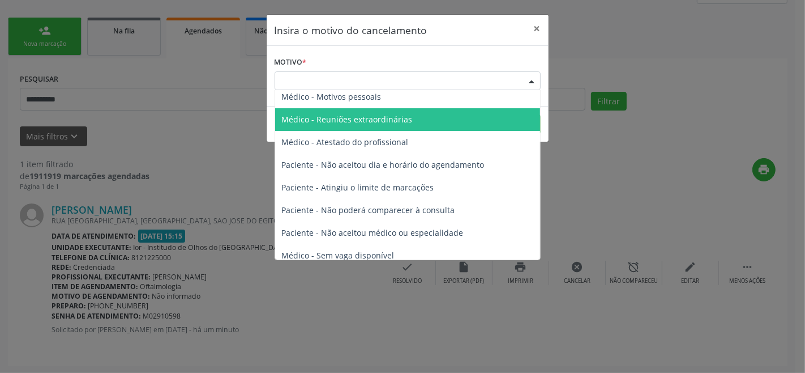
scroll to position [57, 0]
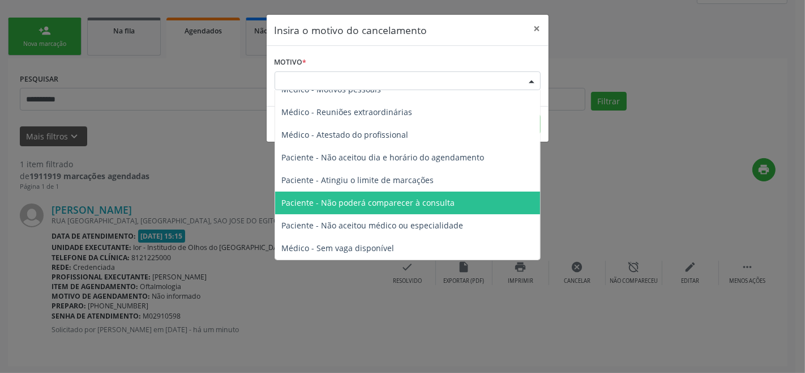
click at [475, 203] on span "Paciente - Não poderá comparecer à consulta" at bounding box center [407, 202] width 265 height 23
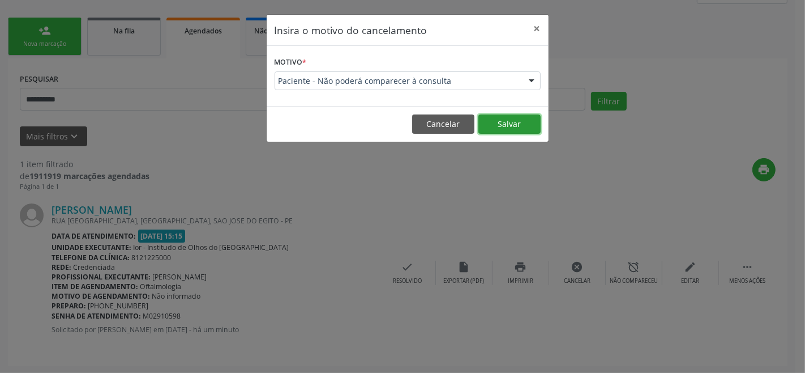
click at [510, 120] on button "Salvar" at bounding box center [510, 123] width 62 height 19
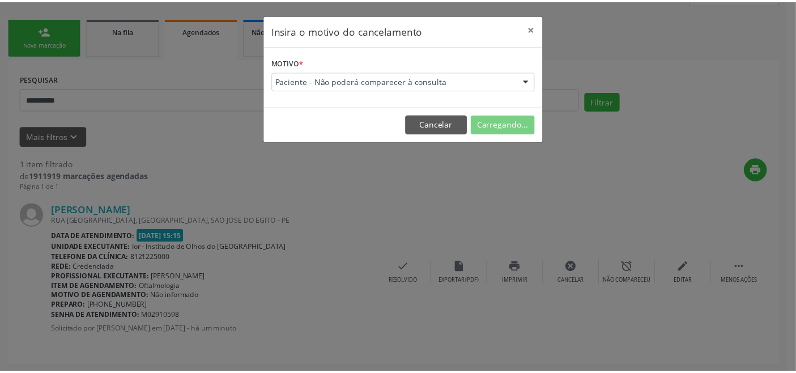
scroll to position [16, 0]
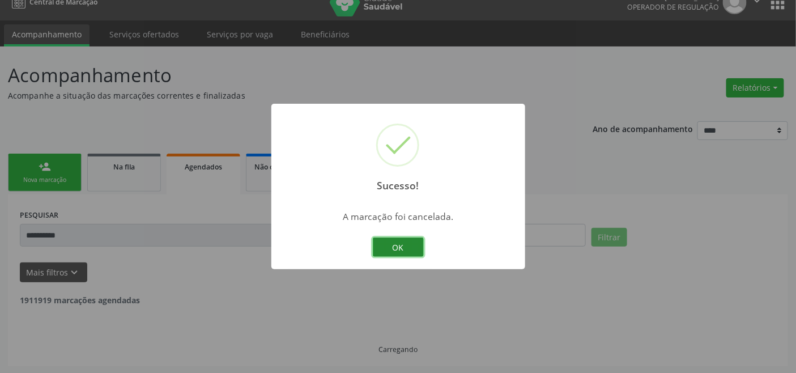
click at [397, 239] on button "OK" at bounding box center [398, 246] width 51 height 19
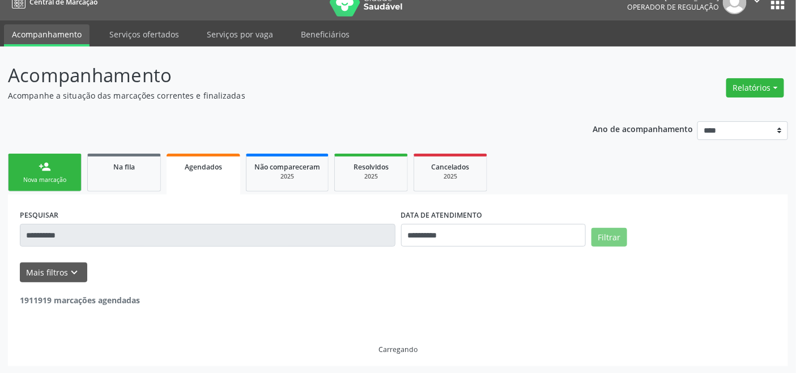
scroll to position [0, 0]
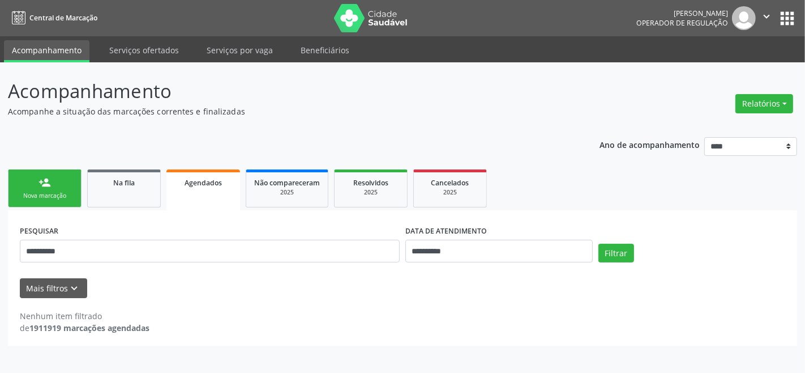
drag, startPoint x: 42, startPoint y: 187, endPoint x: 84, endPoint y: 196, distance: 42.9
click at [42, 187] on div "person_add" at bounding box center [45, 182] width 12 height 12
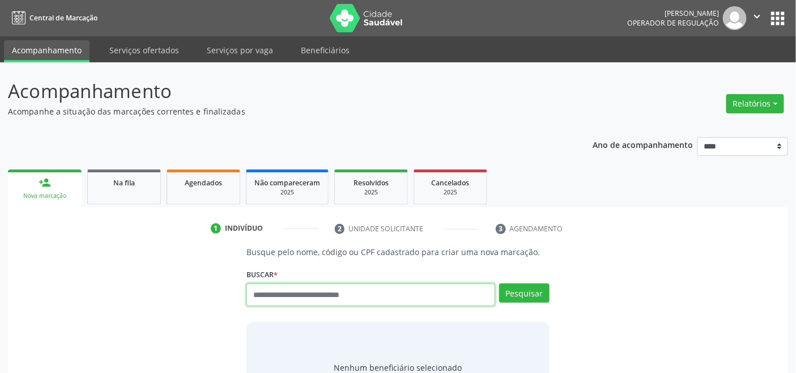
drag, startPoint x: 367, startPoint y: 289, endPoint x: 362, endPoint y: 285, distance: 6.4
click at [366, 289] on input "text" at bounding box center [370, 294] width 248 height 23
click at [273, 138] on div "Ano de acompanhamento **** **** **** **** **** person_add Nova marcação Na fila…" at bounding box center [398, 296] width 780 height 334
click at [202, 178] on span "Agendados" at bounding box center [203, 183] width 37 height 10
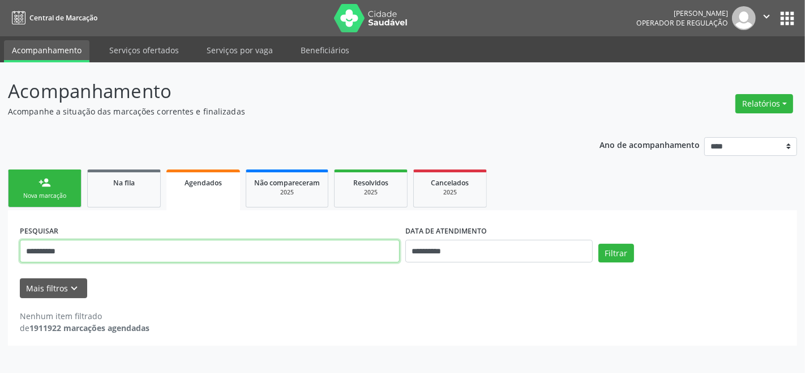
click at [323, 252] on input "**********" at bounding box center [210, 251] width 380 height 23
click at [323, 251] on input "**********" at bounding box center [210, 251] width 380 height 23
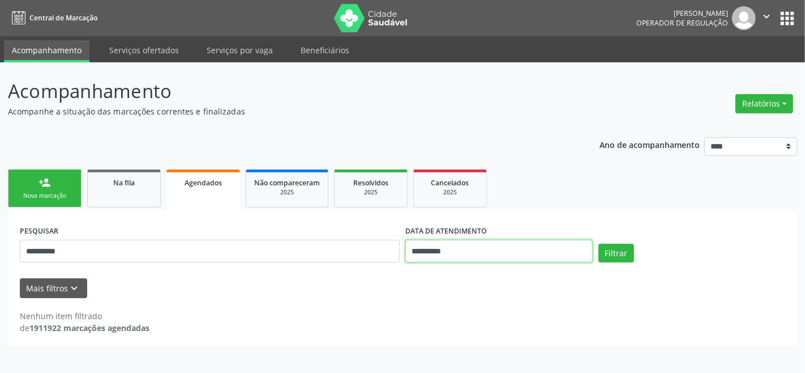
click at [540, 249] on input "**********" at bounding box center [499, 251] width 187 height 23
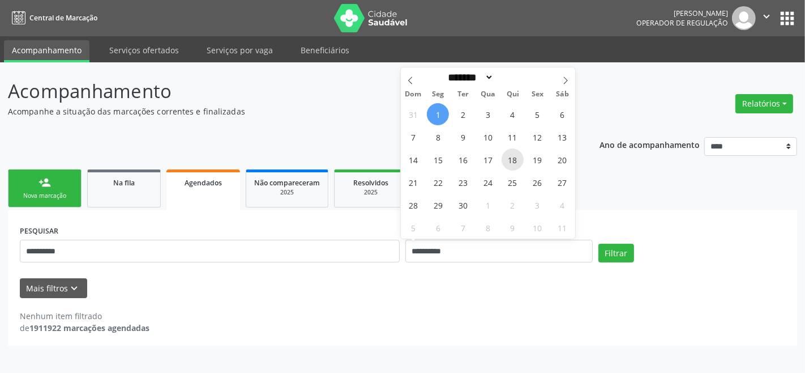
click at [513, 165] on span "18" at bounding box center [513, 159] width 22 height 22
type input "**********"
click at [513, 165] on span "18" at bounding box center [513, 159] width 22 height 22
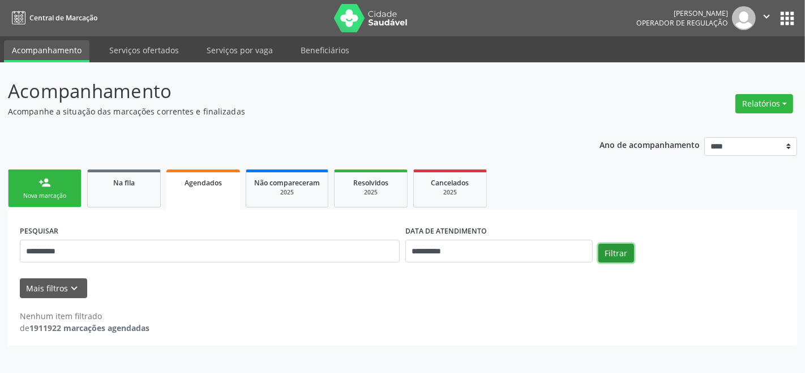
click at [620, 248] on button "Filtrar" at bounding box center [617, 253] width 36 height 19
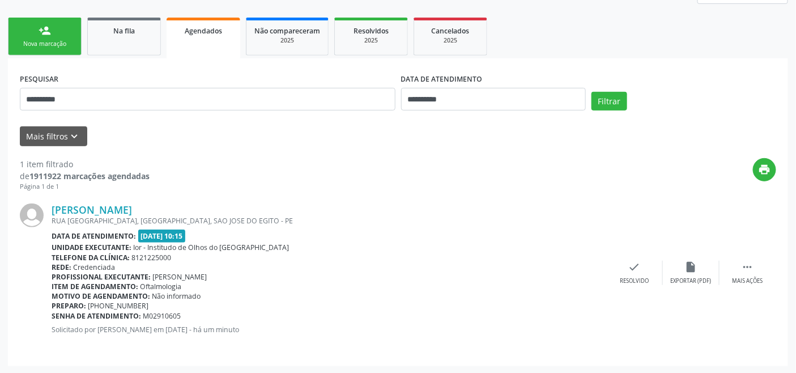
click at [46, 42] on div "Nova marcação" at bounding box center [44, 44] width 57 height 8
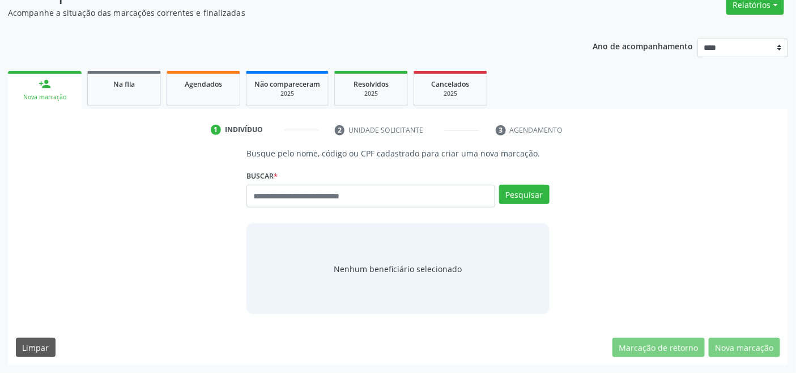
scroll to position [97, 0]
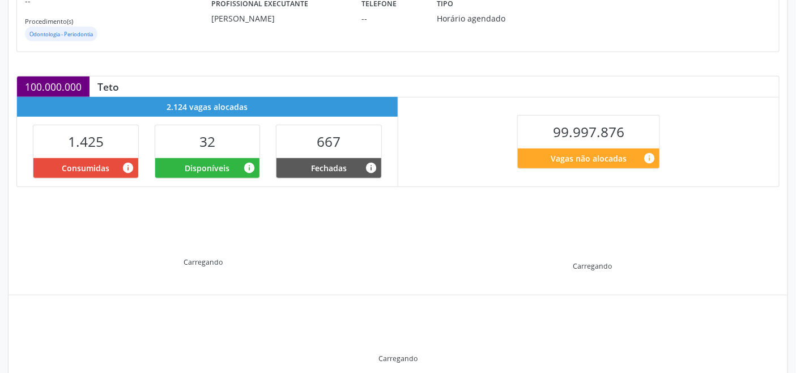
scroll to position [227, 0]
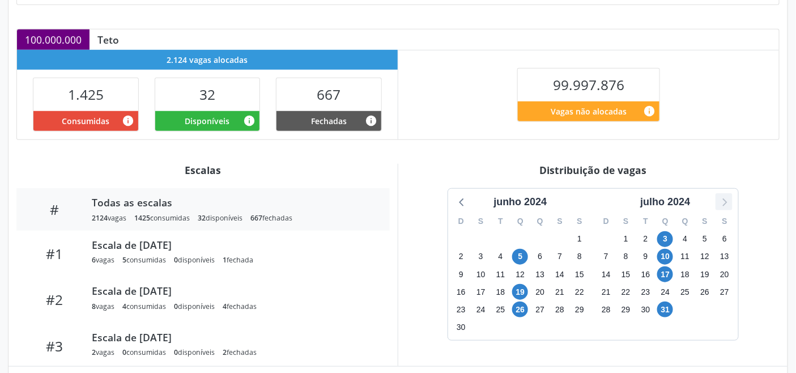
click at [725, 204] on icon at bounding box center [724, 202] width 5 height 8
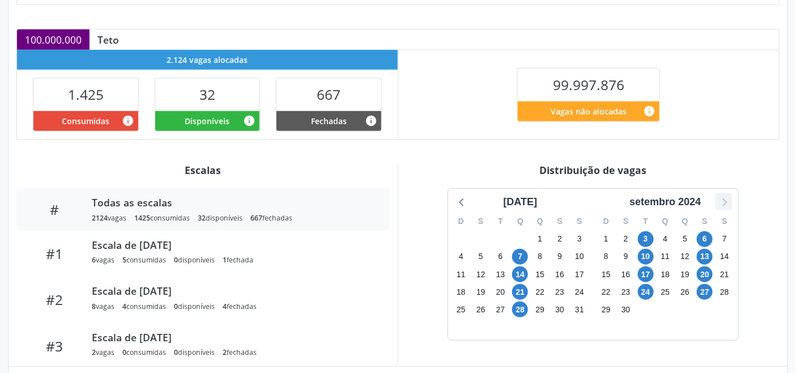
click at [725, 204] on icon at bounding box center [724, 202] width 5 height 8
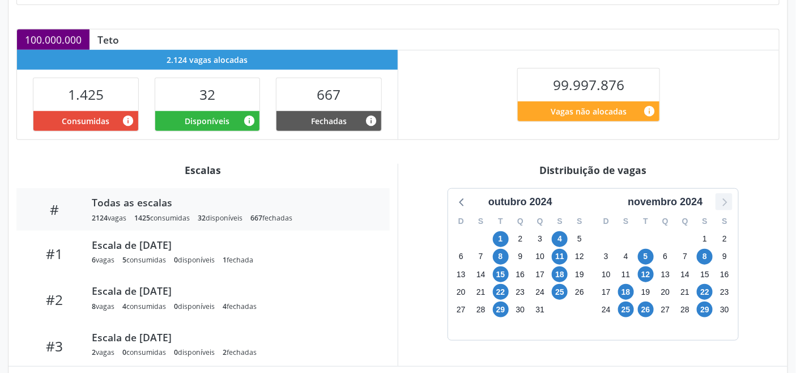
click at [725, 203] on icon at bounding box center [723, 201] width 15 height 15
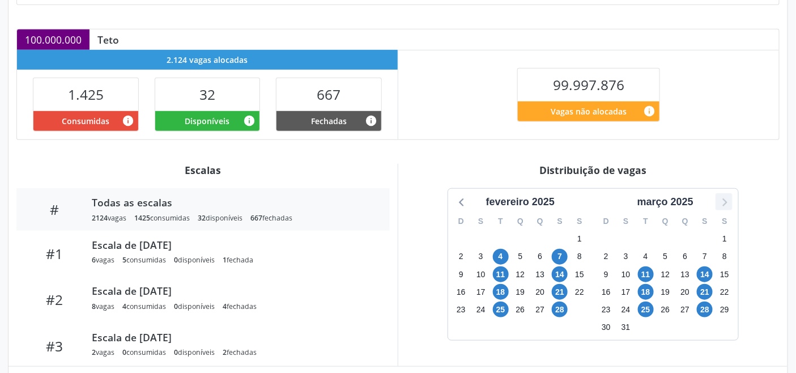
click at [725, 203] on icon at bounding box center [723, 201] width 15 height 15
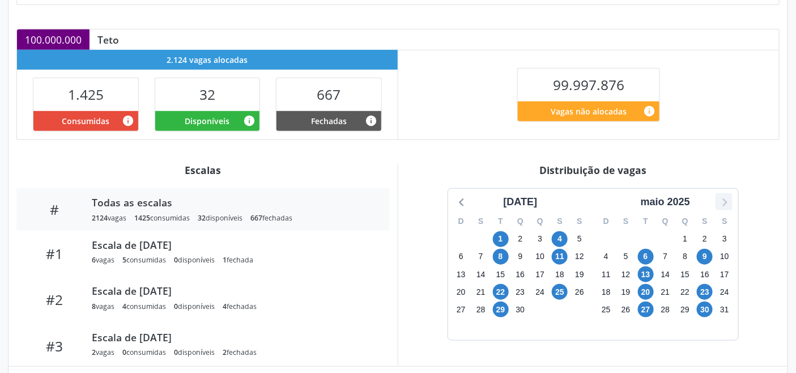
click at [725, 203] on icon at bounding box center [723, 201] width 15 height 15
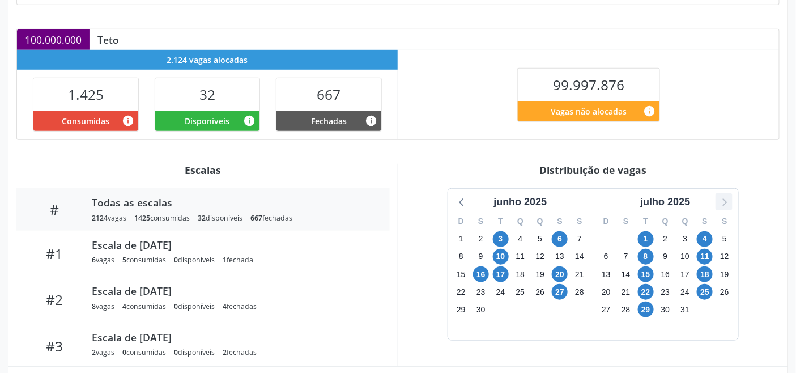
click at [725, 203] on icon at bounding box center [723, 201] width 15 height 15
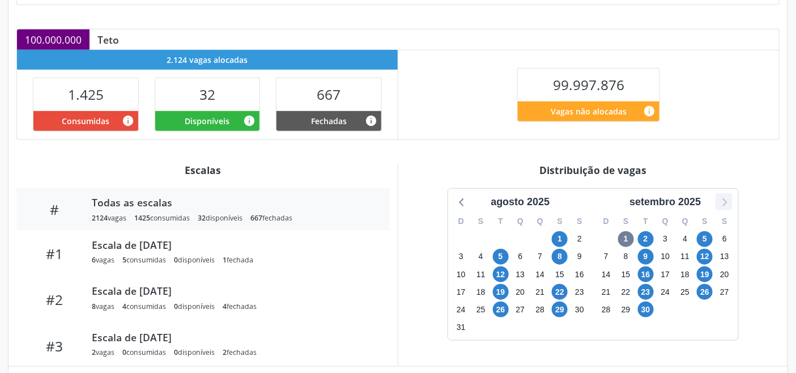
click at [719, 200] on icon at bounding box center [723, 201] width 15 height 15
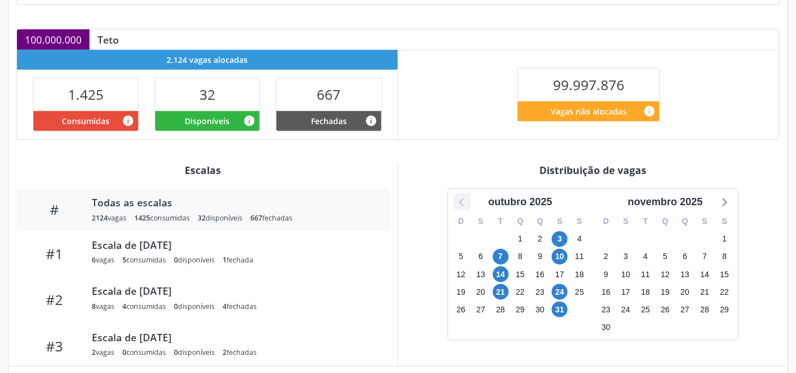
click at [462, 203] on icon at bounding box center [462, 201] width 15 height 15
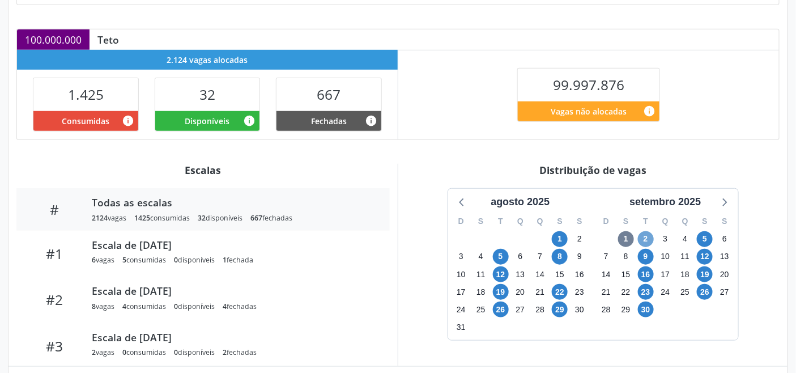
click at [646, 240] on span "2" at bounding box center [646, 239] width 16 height 16
click at [727, 202] on icon at bounding box center [723, 201] width 15 height 15
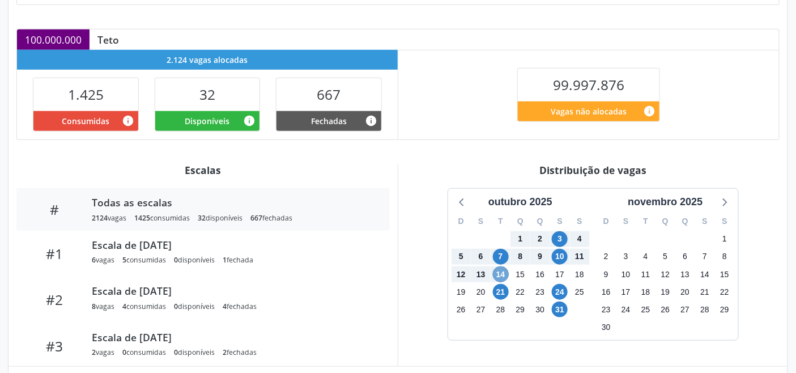
click at [500, 270] on span "14" at bounding box center [501, 274] width 16 height 16
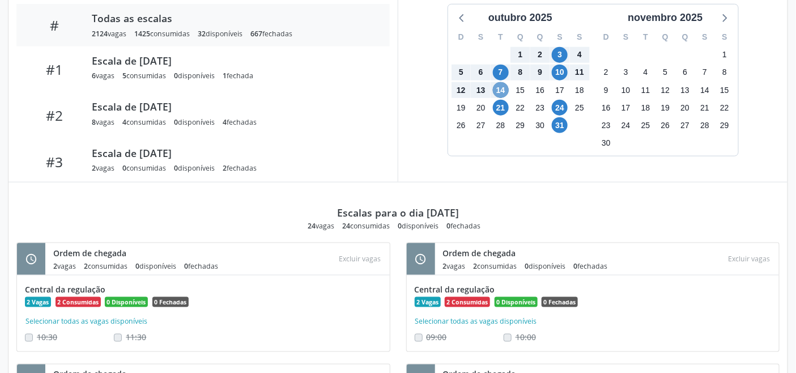
scroll to position [440, 0]
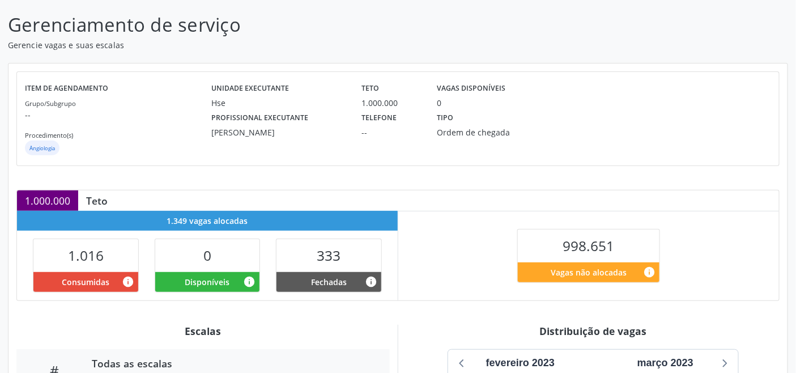
scroll to position [286, 0]
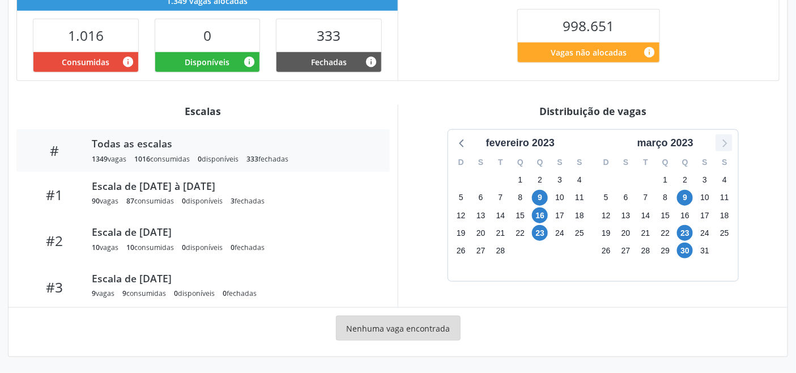
click at [724, 142] on icon at bounding box center [723, 142] width 15 height 15
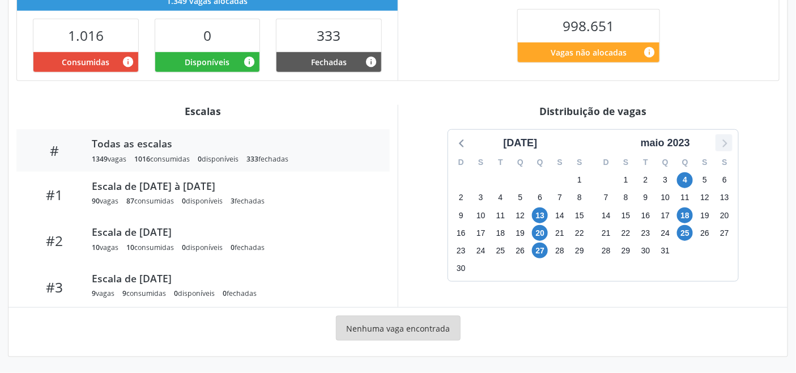
click at [724, 142] on icon at bounding box center [723, 142] width 15 height 15
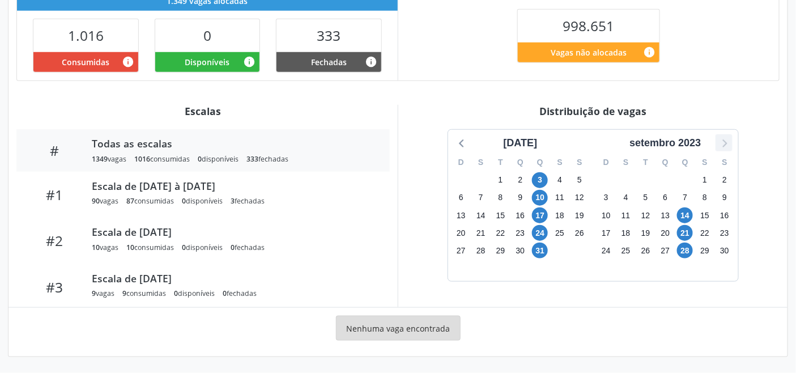
click at [724, 142] on icon at bounding box center [723, 142] width 15 height 15
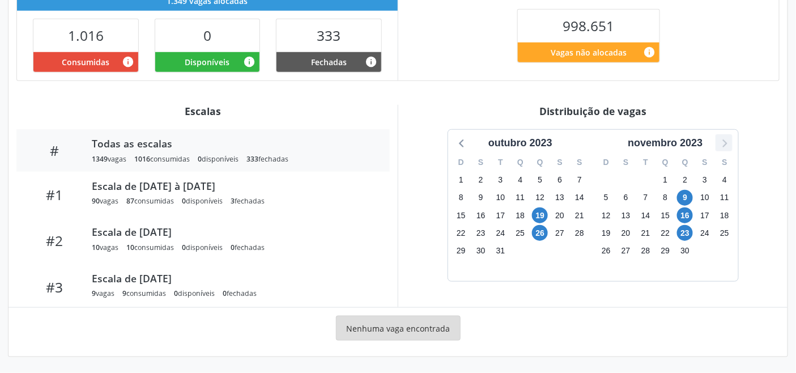
click at [724, 142] on icon at bounding box center [723, 142] width 15 height 15
click at [725, 142] on icon at bounding box center [724, 143] width 5 height 8
click at [726, 142] on icon at bounding box center [724, 143] width 5 height 8
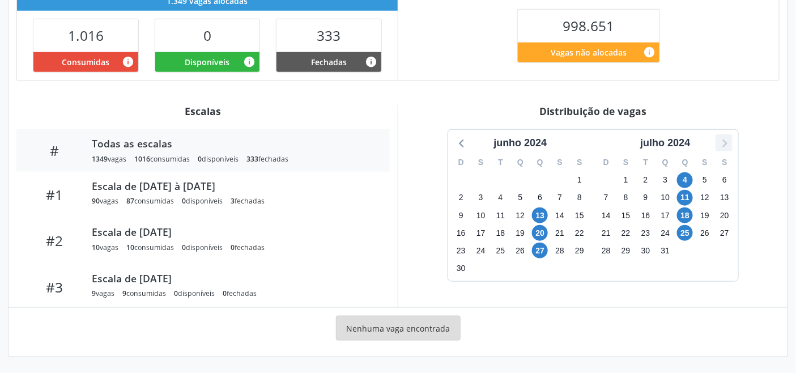
click at [726, 142] on icon at bounding box center [724, 143] width 5 height 8
click at [722, 142] on icon at bounding box center [723, 142] width 15 height 15
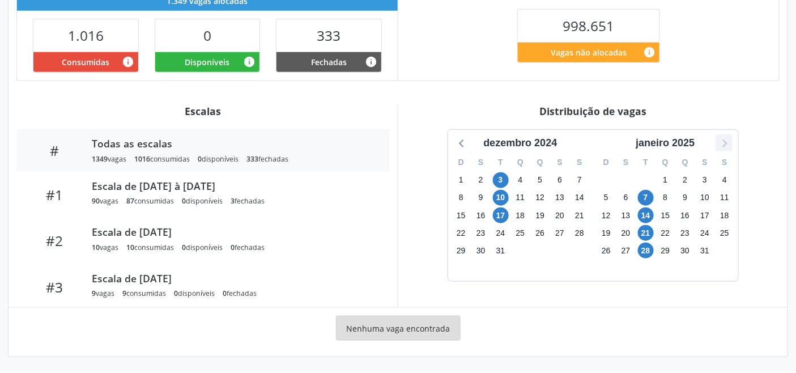
click at [721, 140] on icon at bounding box center [723, 142] width 15 height 15
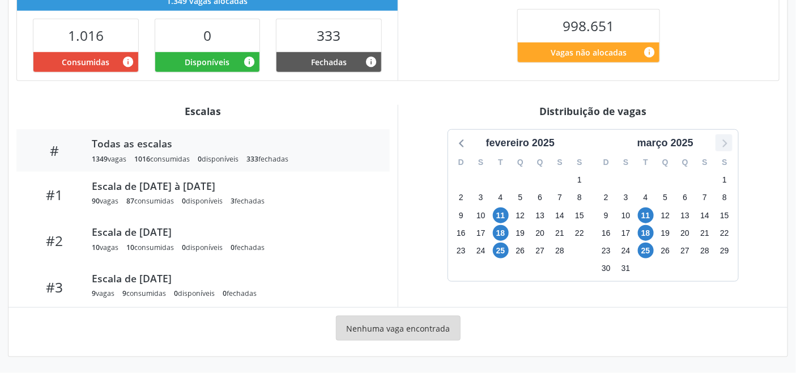
click at [721, 140] on icon at bounding box center [723, 142] width 15 height 15
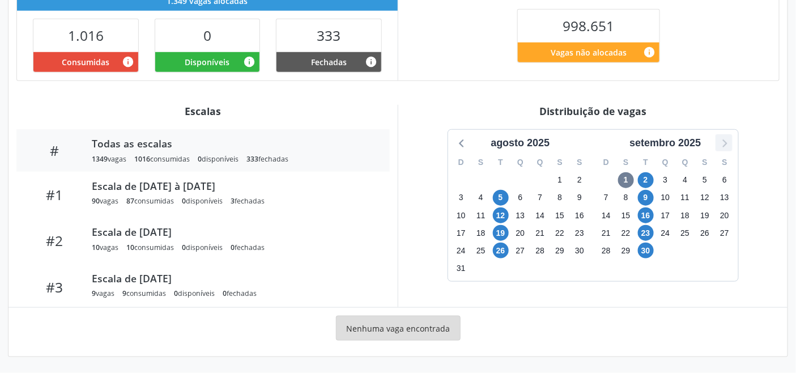
click at [722, 140] on icon at bounding box center [723, 142] width 15 height 15
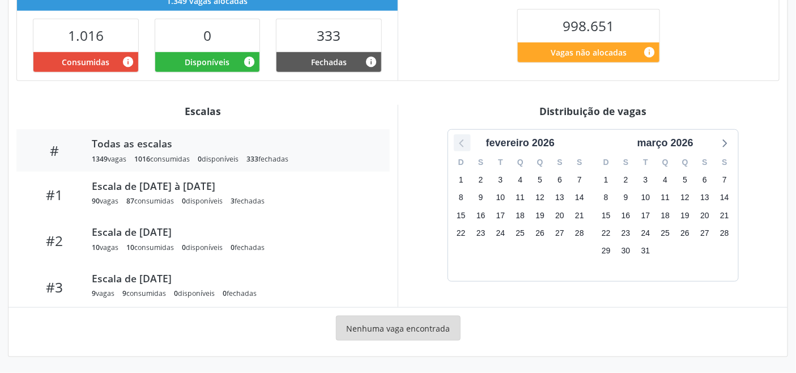
click at [462, 139] on icon at bounding box center [462, 142] width 15 height 15
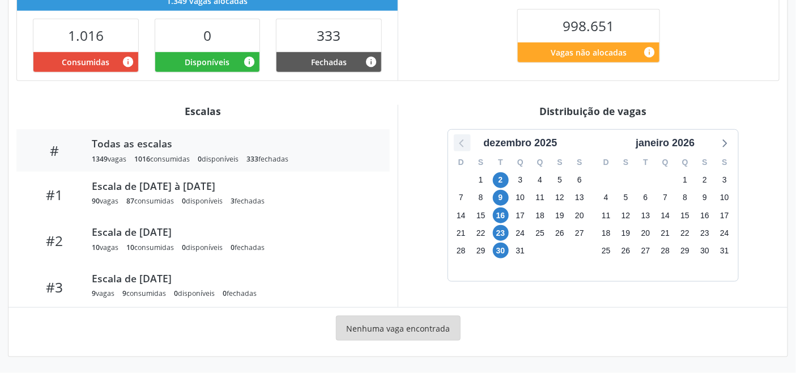
click at [462, 142] on icon at bounding box center [462, 142] width 15 height 15
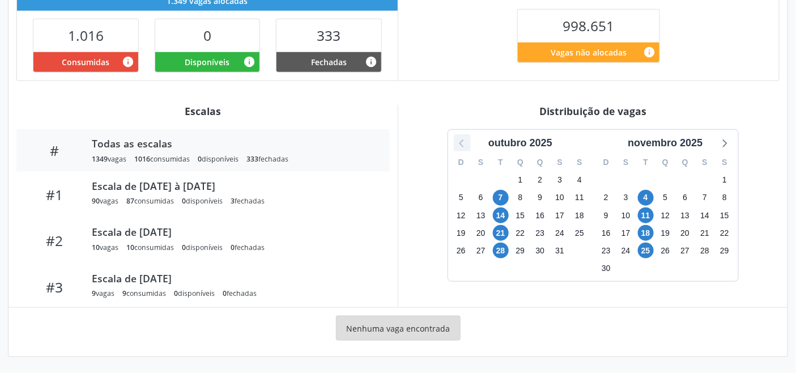
click at [462, 142] on icon at bounding box center [462, 142] width 15 height 15
click at [724, 140] on icon at bounding box center [724, 143] width 5 height 8
